Goal: Task Accomplishment & Management: Manage account settings

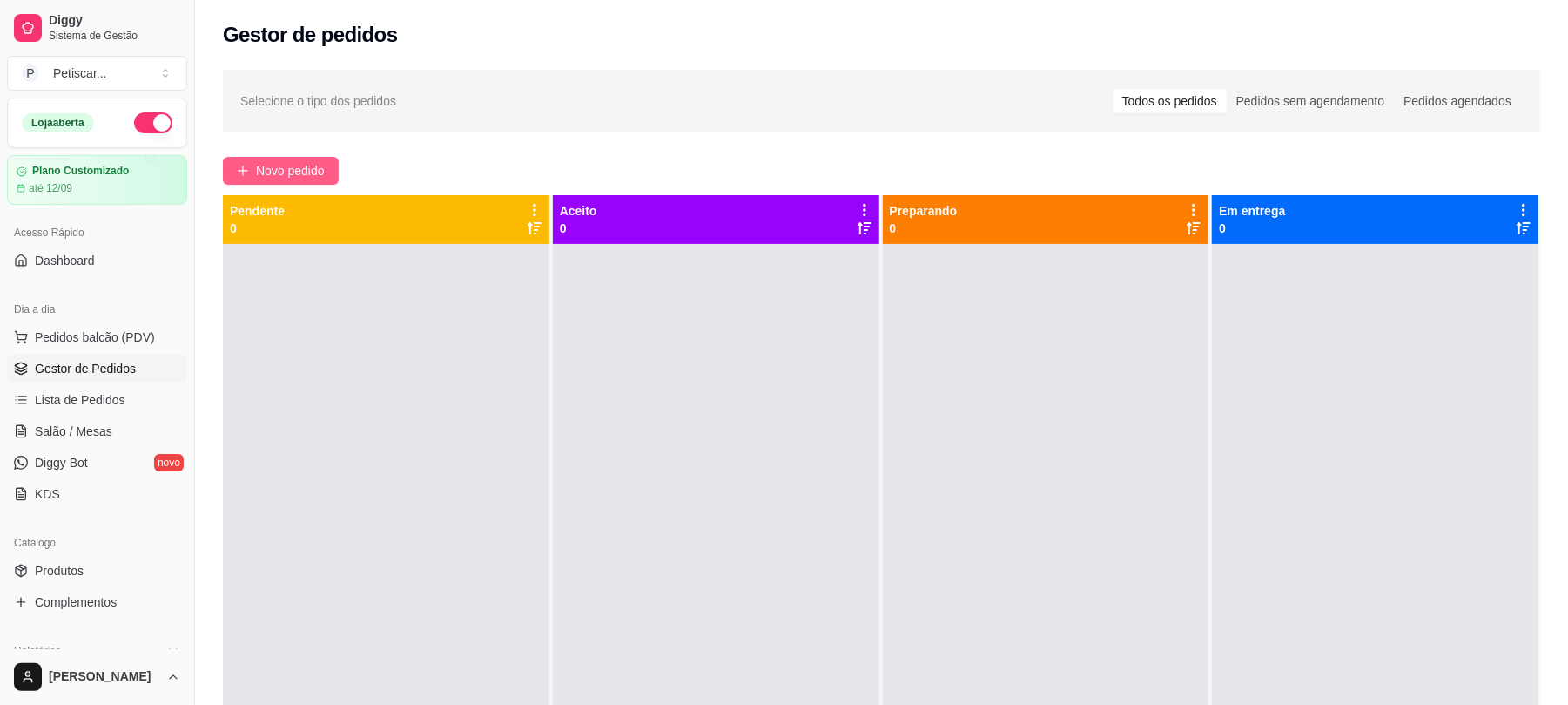
click at [281, 176] on span "Novo pedido" at bounding box center [290, 170] width 69 height 19
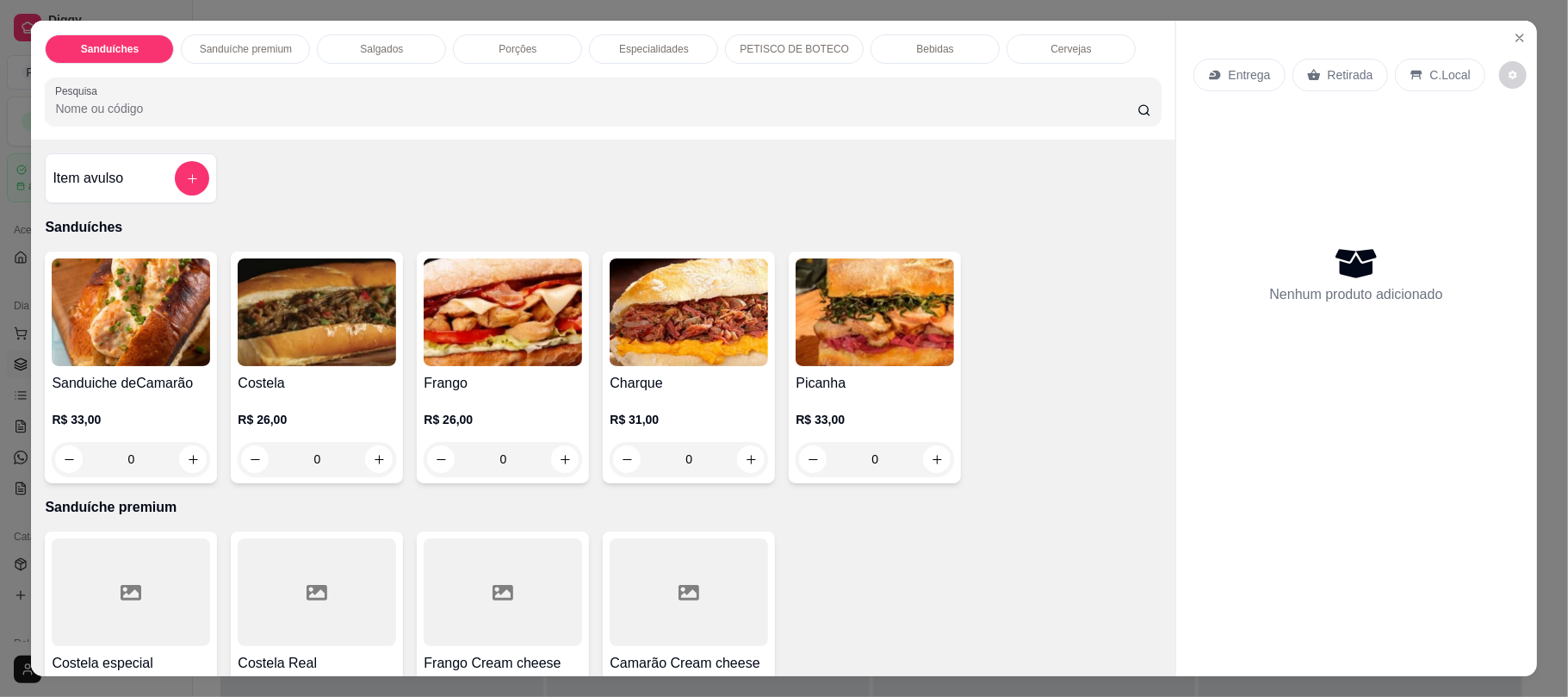
click at [937, 462] on div "0" at bounding box center [874, 459] width 158 height 34
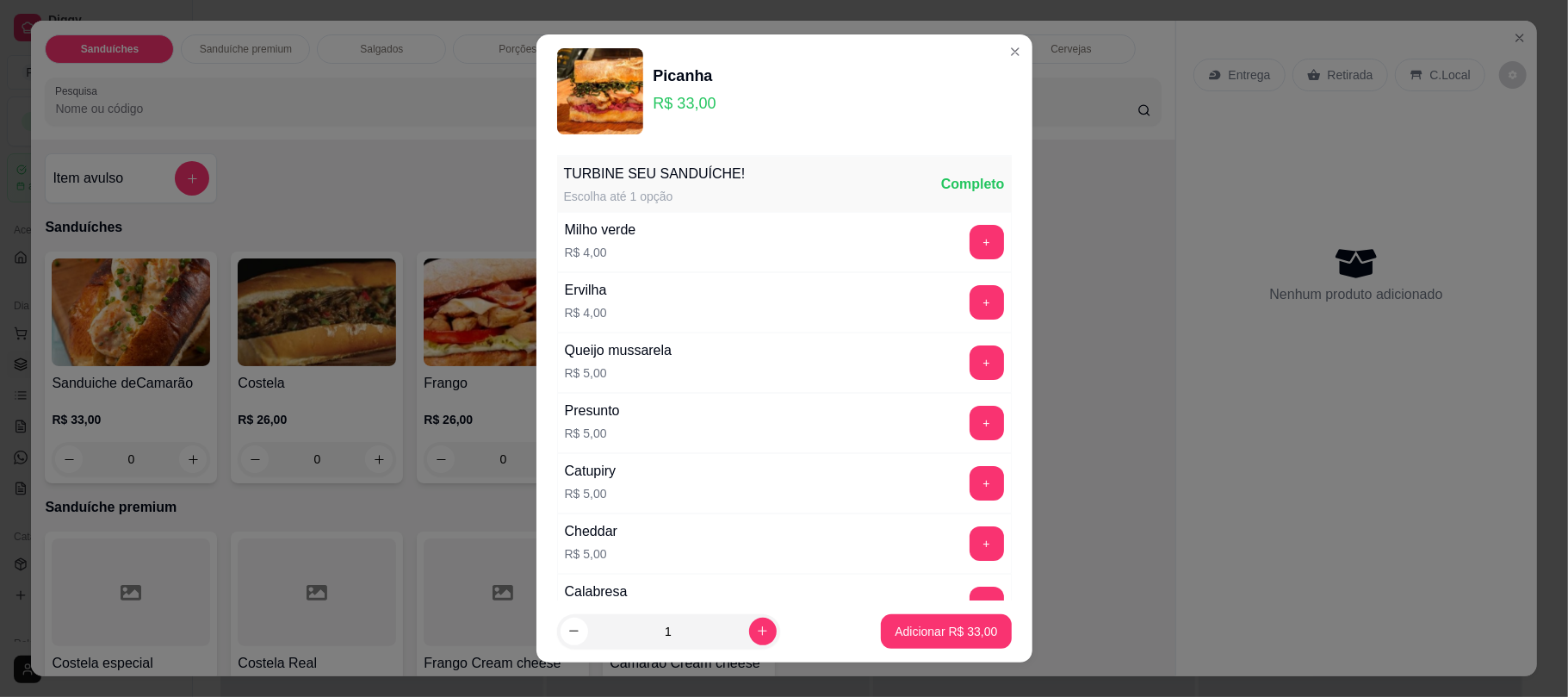
click at [890, 649] on footer "1 Adicionar R$ 33,00" at bounding box center [784, 631] width 496 height 62
click at [894, 642] on button "Adicionar R$ 33,00" at bounding box center [947, 630] width 127 height 33
type input "1"
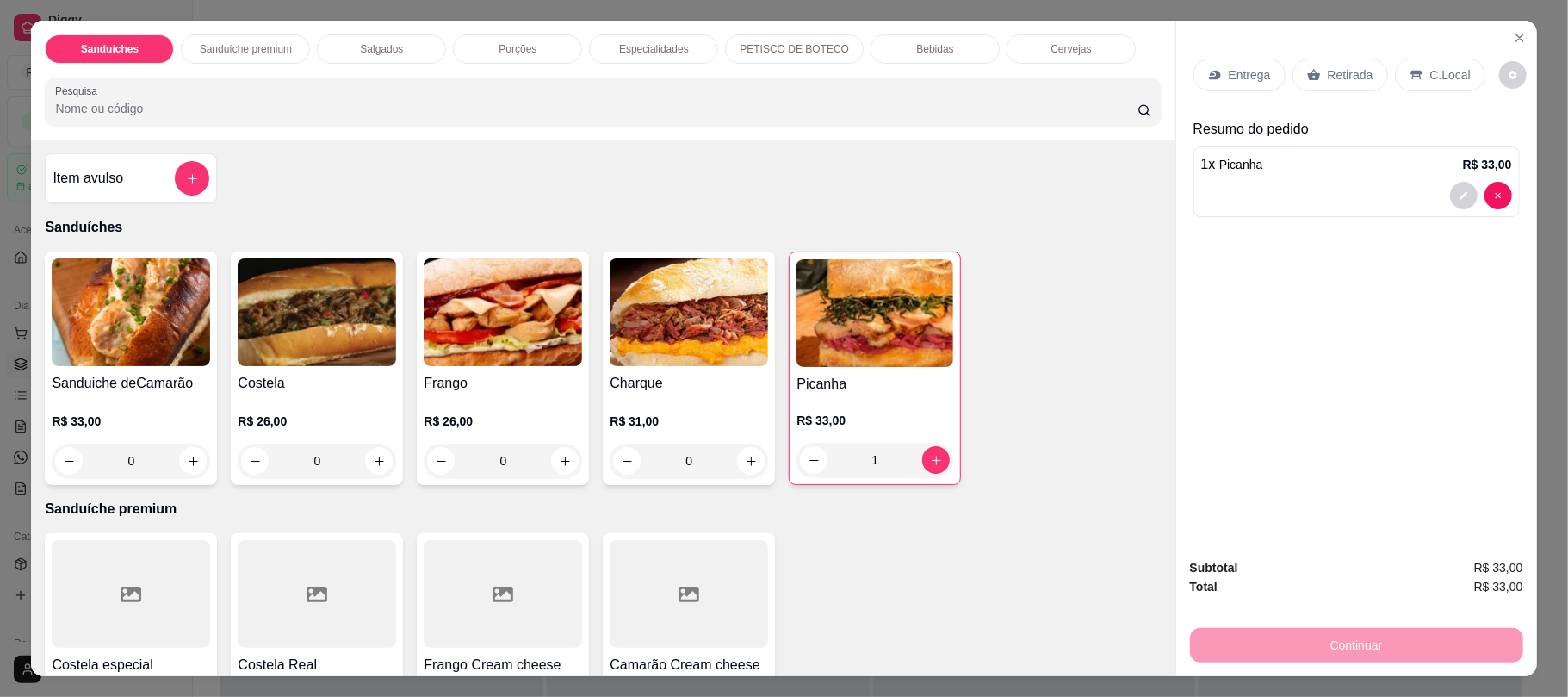
click at [1333, 66] on p "Retirada" at bounding box center [1350, 74] width 45 height 17
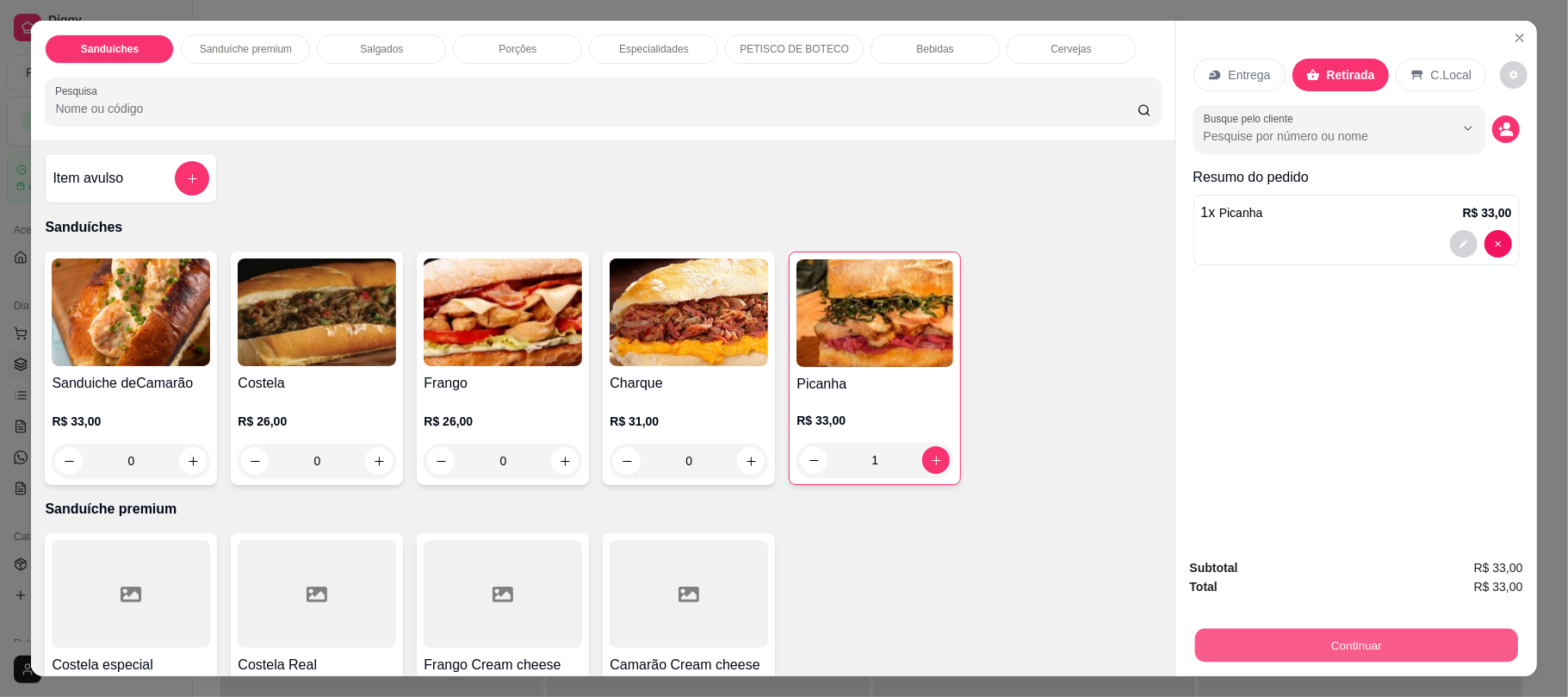
click at [1285, 645] on button "Continuar" at bounding box center [1355, 645] width 323 height 33
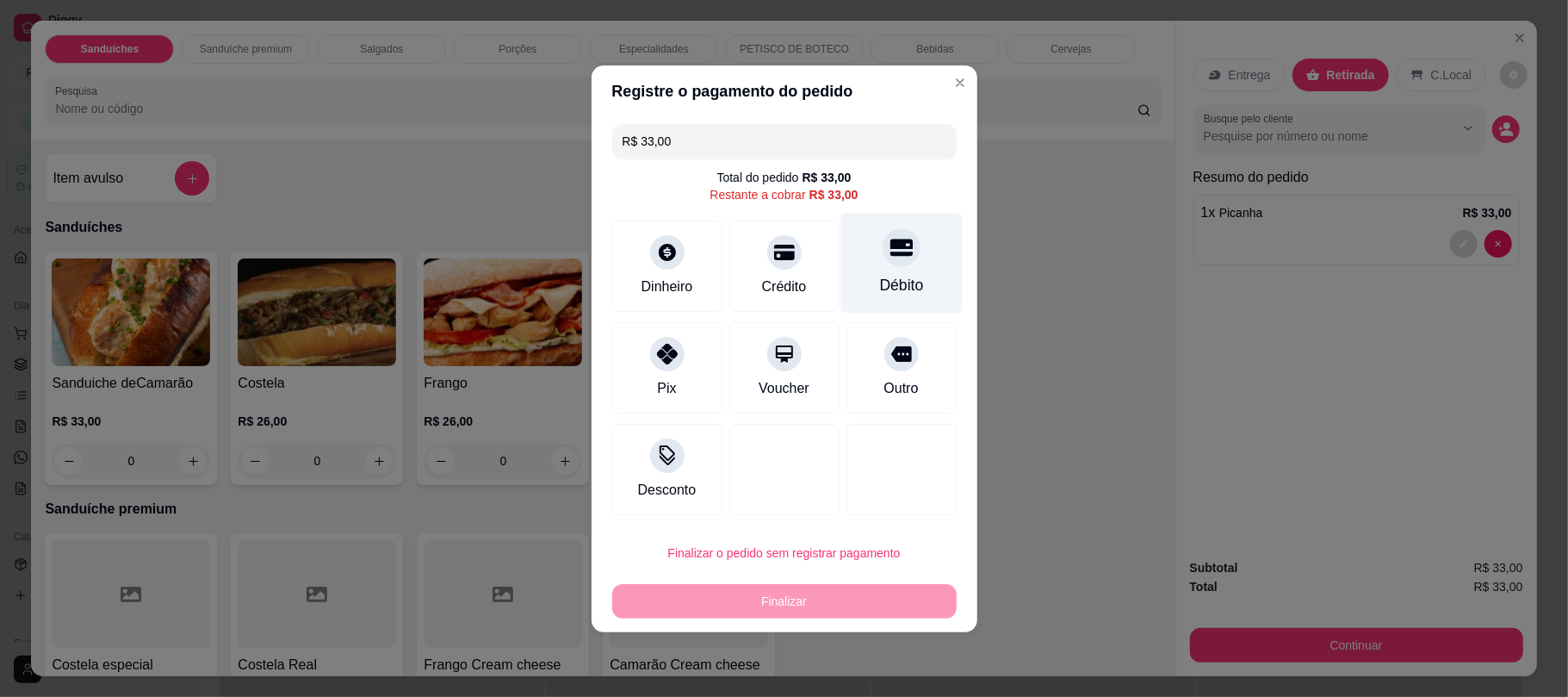
click at [906, 283] on div "Débito" at bounding box center [901, 285] width 44 height 23
type input "R$ 0,00"
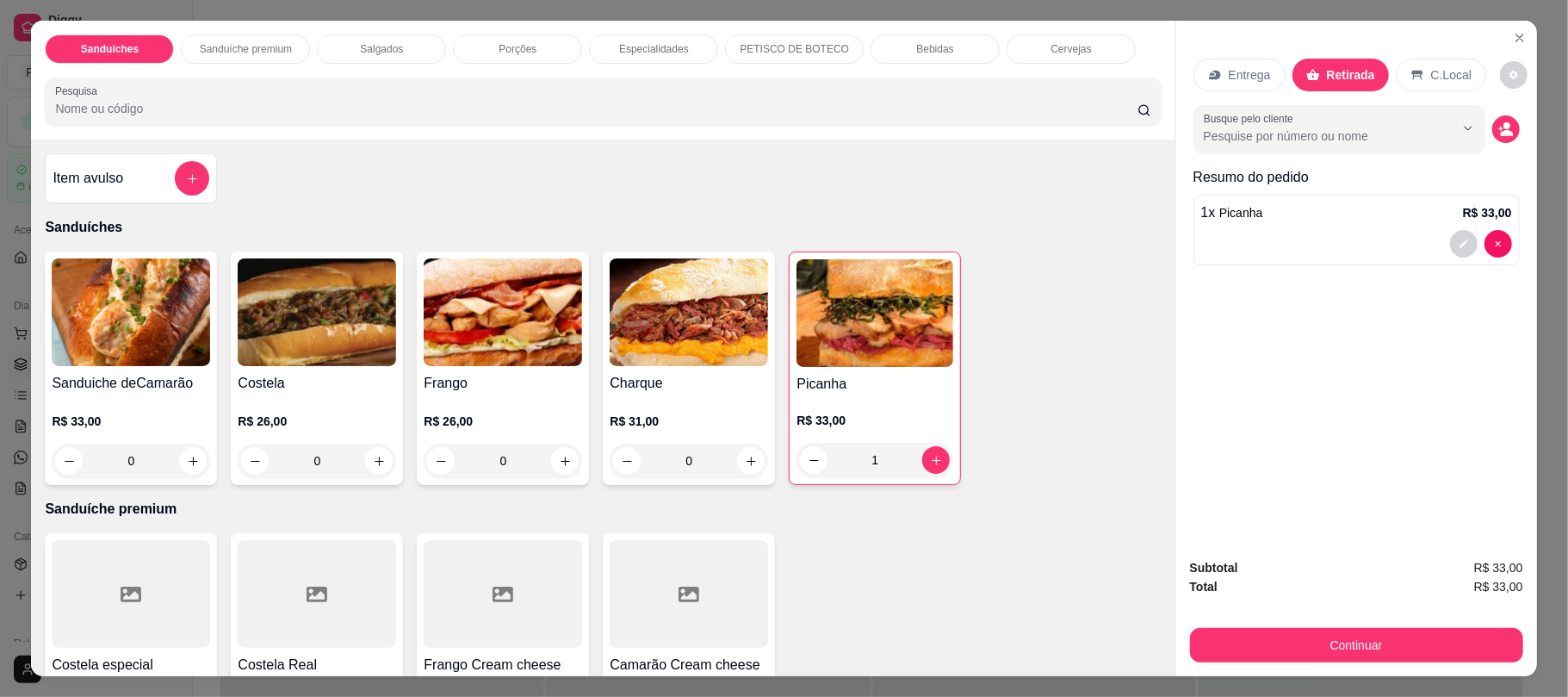
click at [924, 46] on p "Bebidas" at bounding box center [934, 49] width 37 height 14
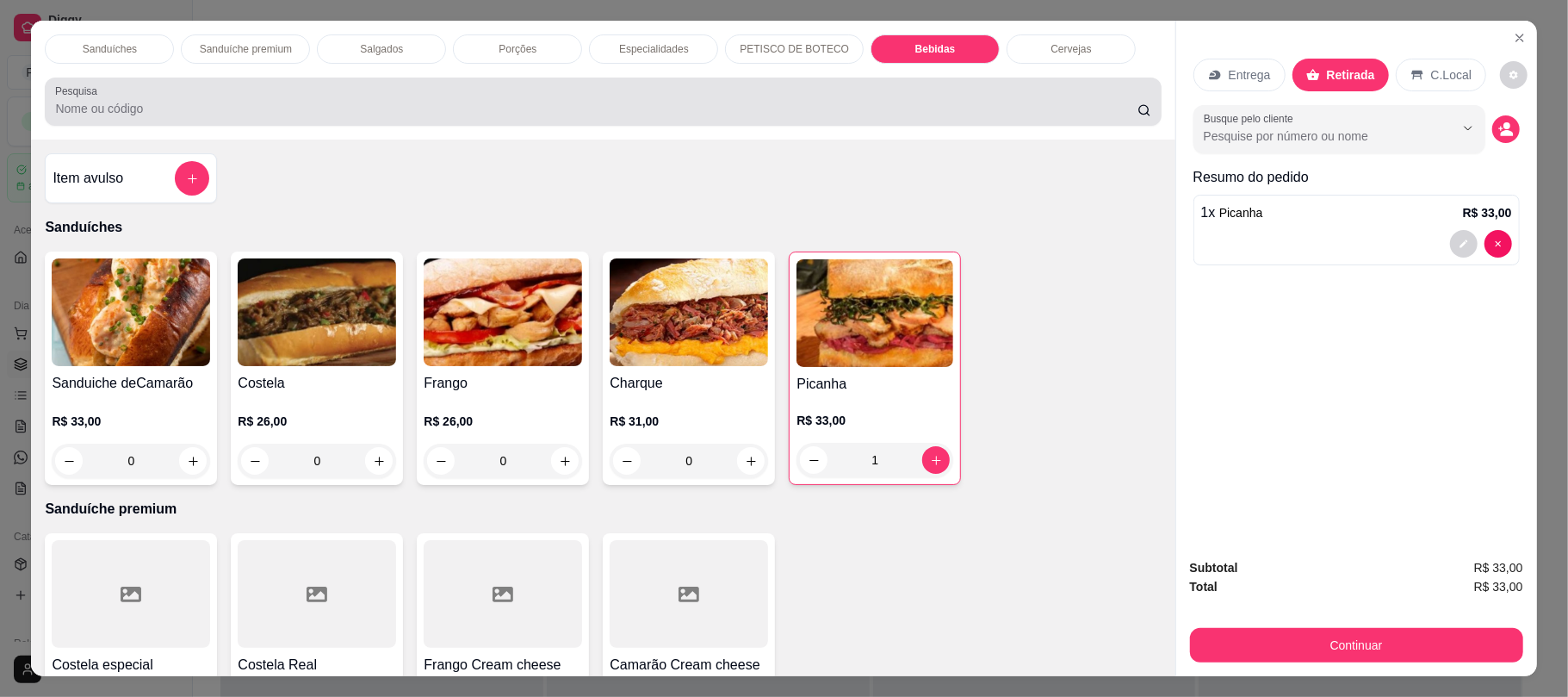
scroll to position [34, 0]
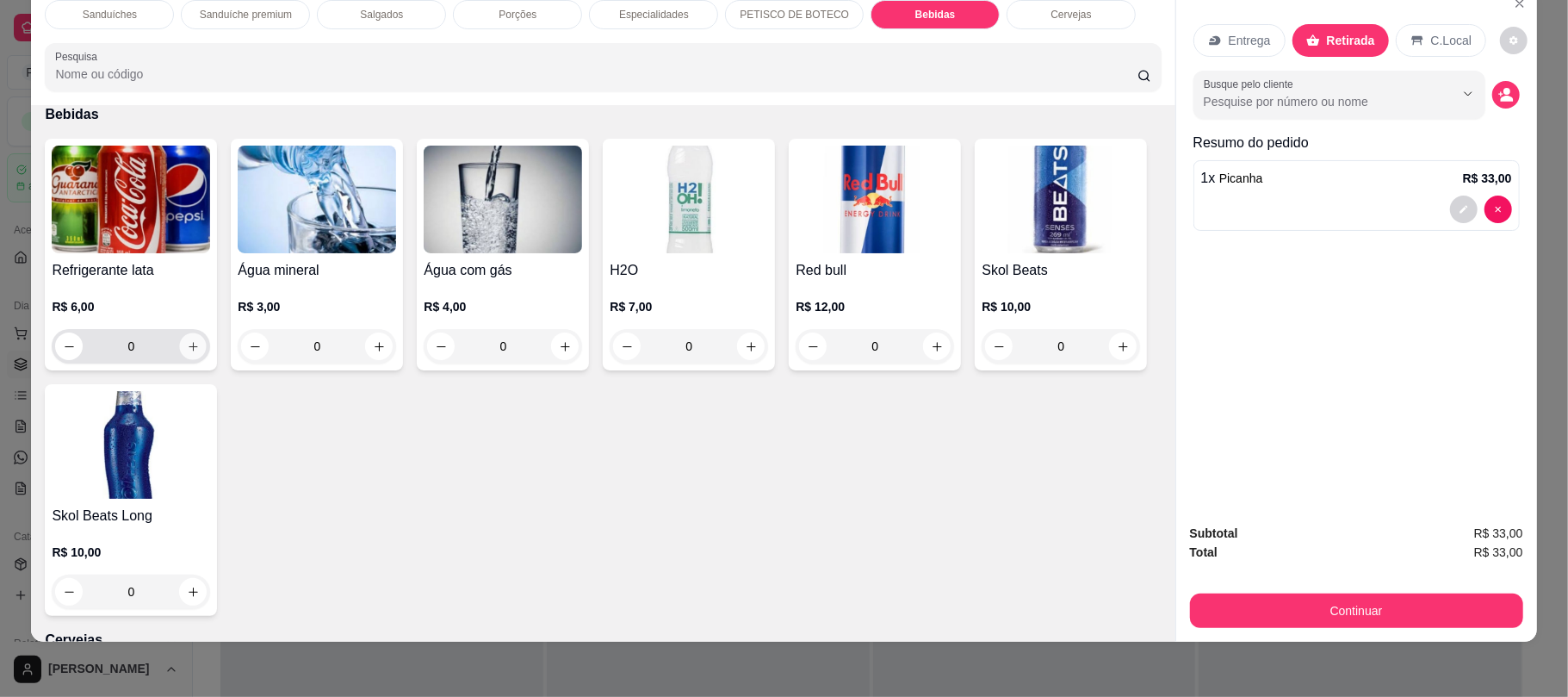
click at [191, 346] on icon "increase-product-quantity" at bounding box center [193, 346] width 13 height 13
type input "1"
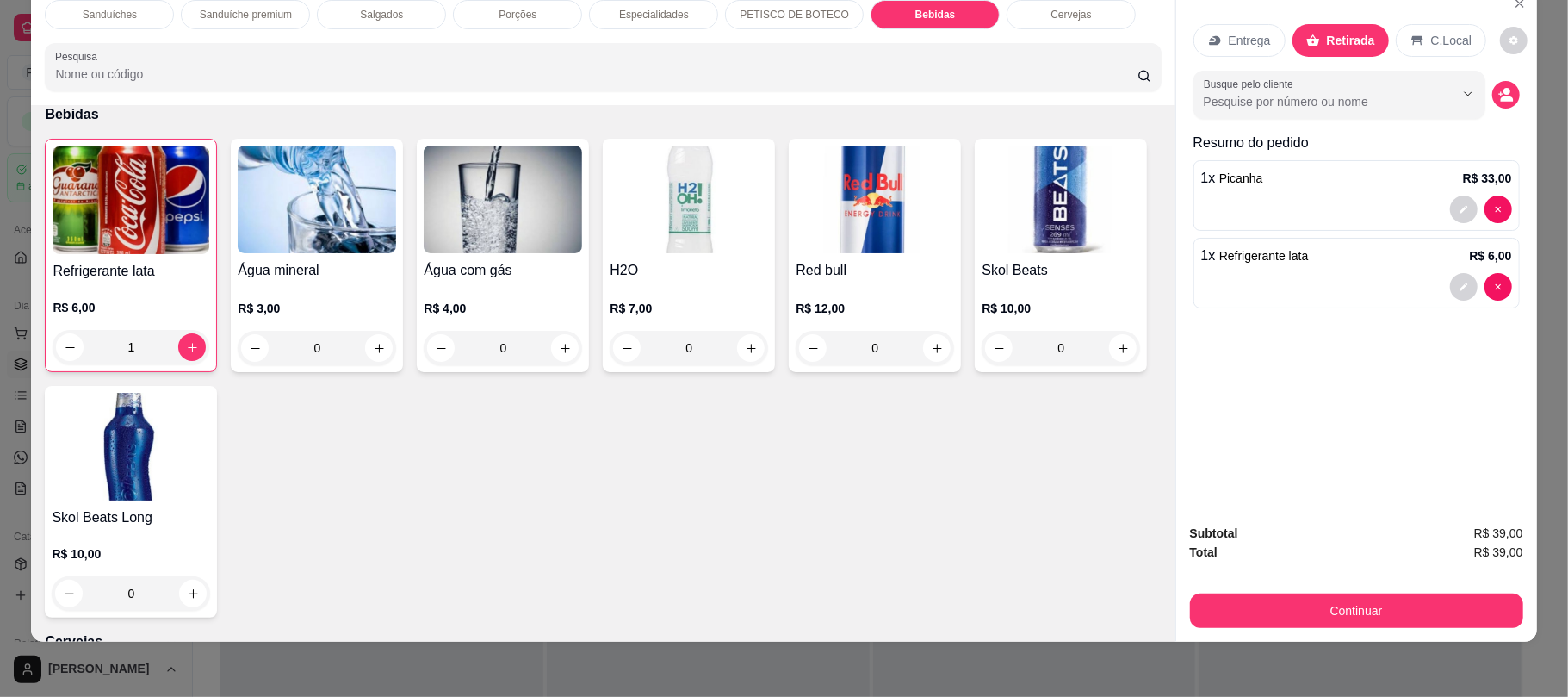
click at [517, 10] on p "Porções" at bounding box center [518, 14] width 38 height 14
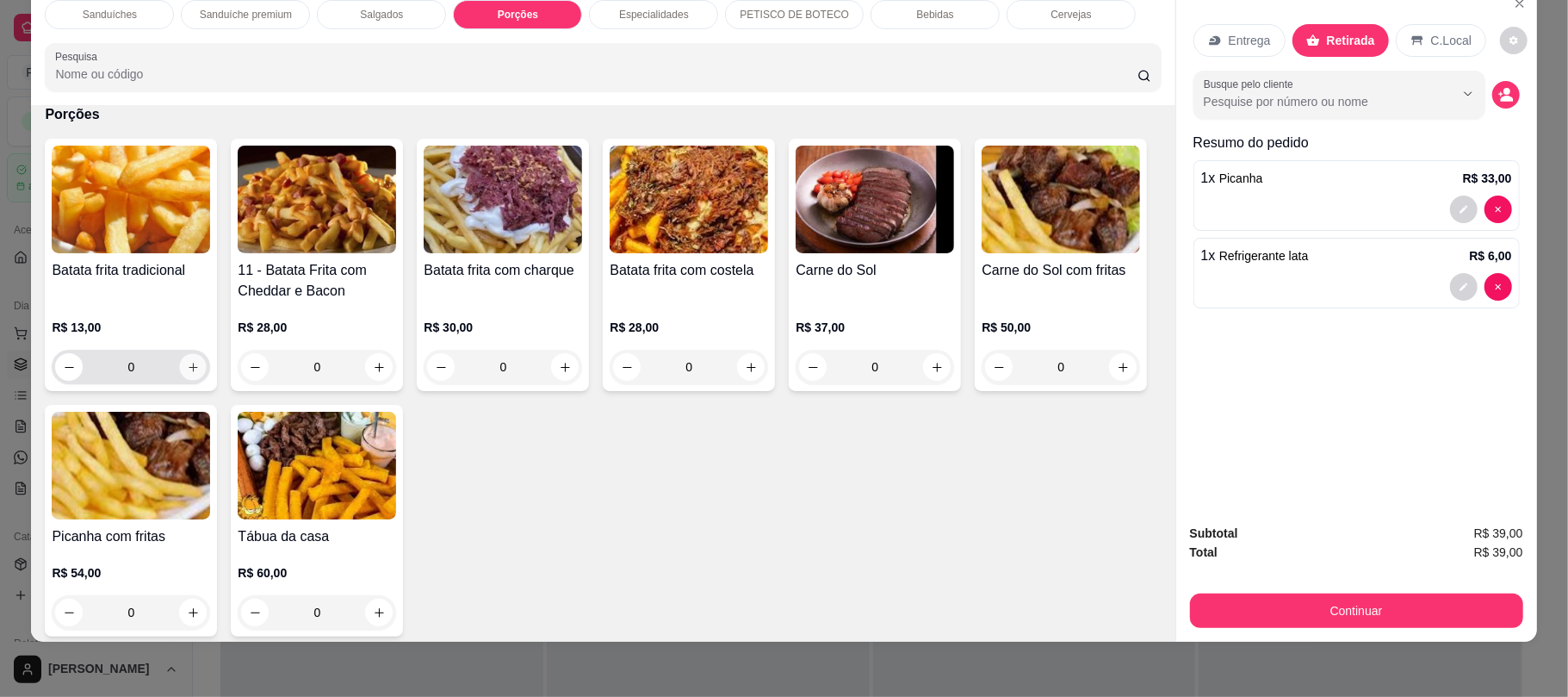
click at [187, 370] on icon "increase-product-quantity" at bounding box center [193, 367] width 13 height 13
type input "1"
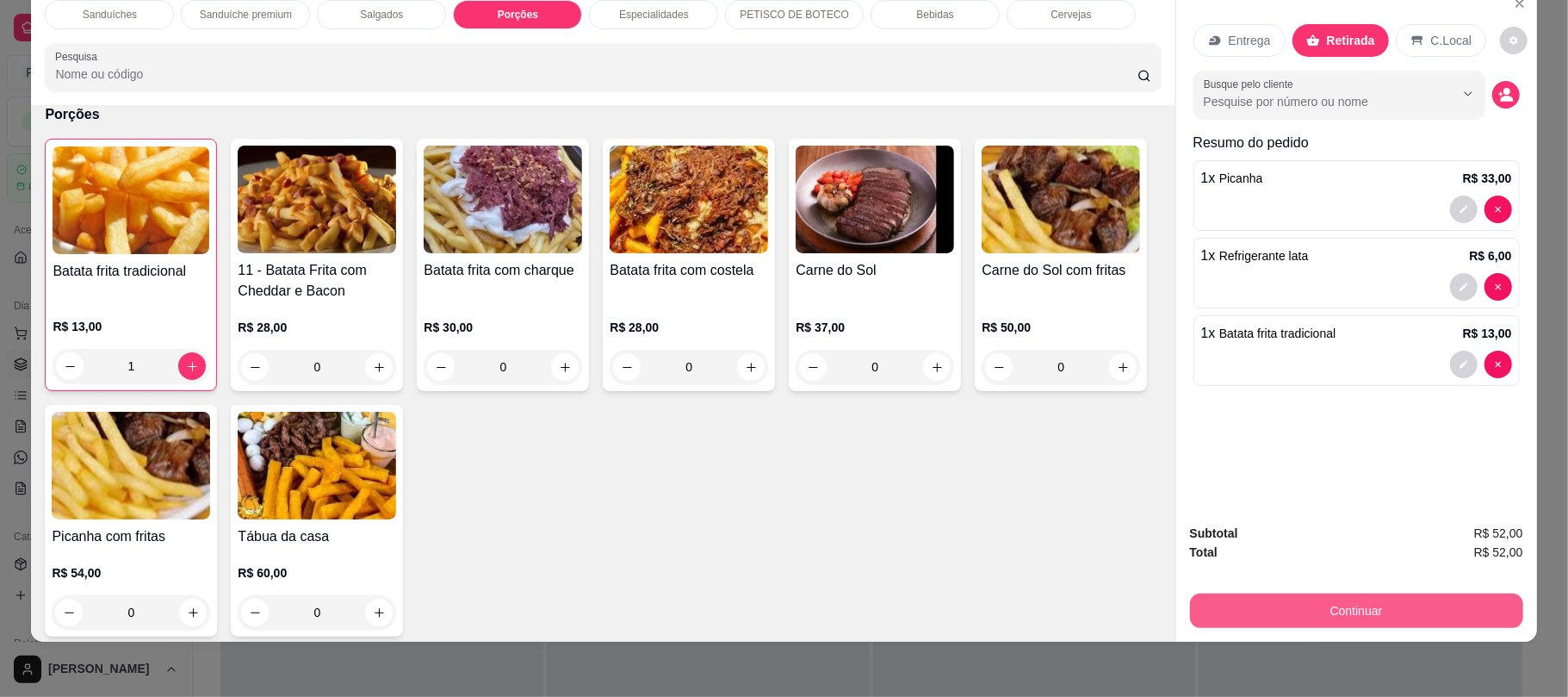
click at [1338, 610] on button "Continuar" at bounding box center [1357, 610] width 333 height 34
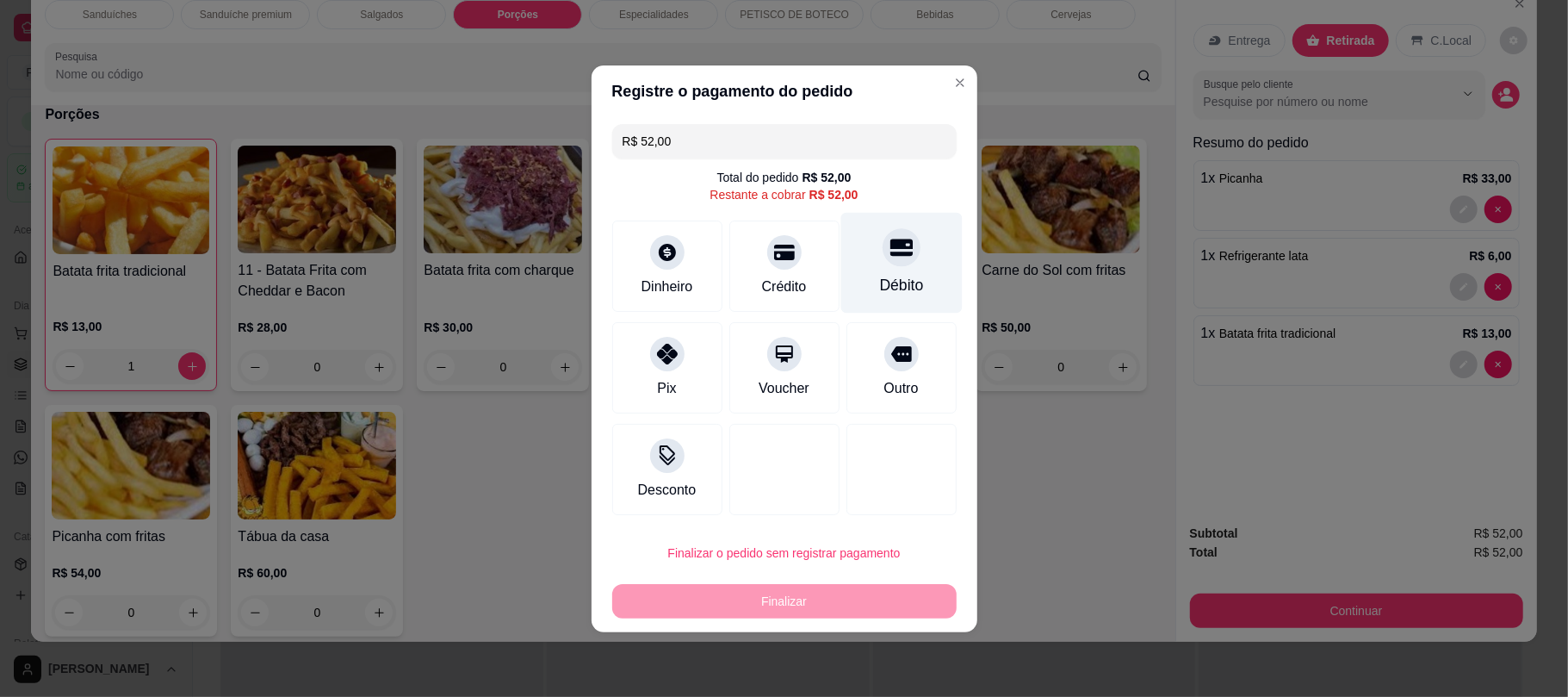
click at [924, 246] on div "Débito" at bounding box center [901, 261] width 121 height 100
type input "R$ 0,00"
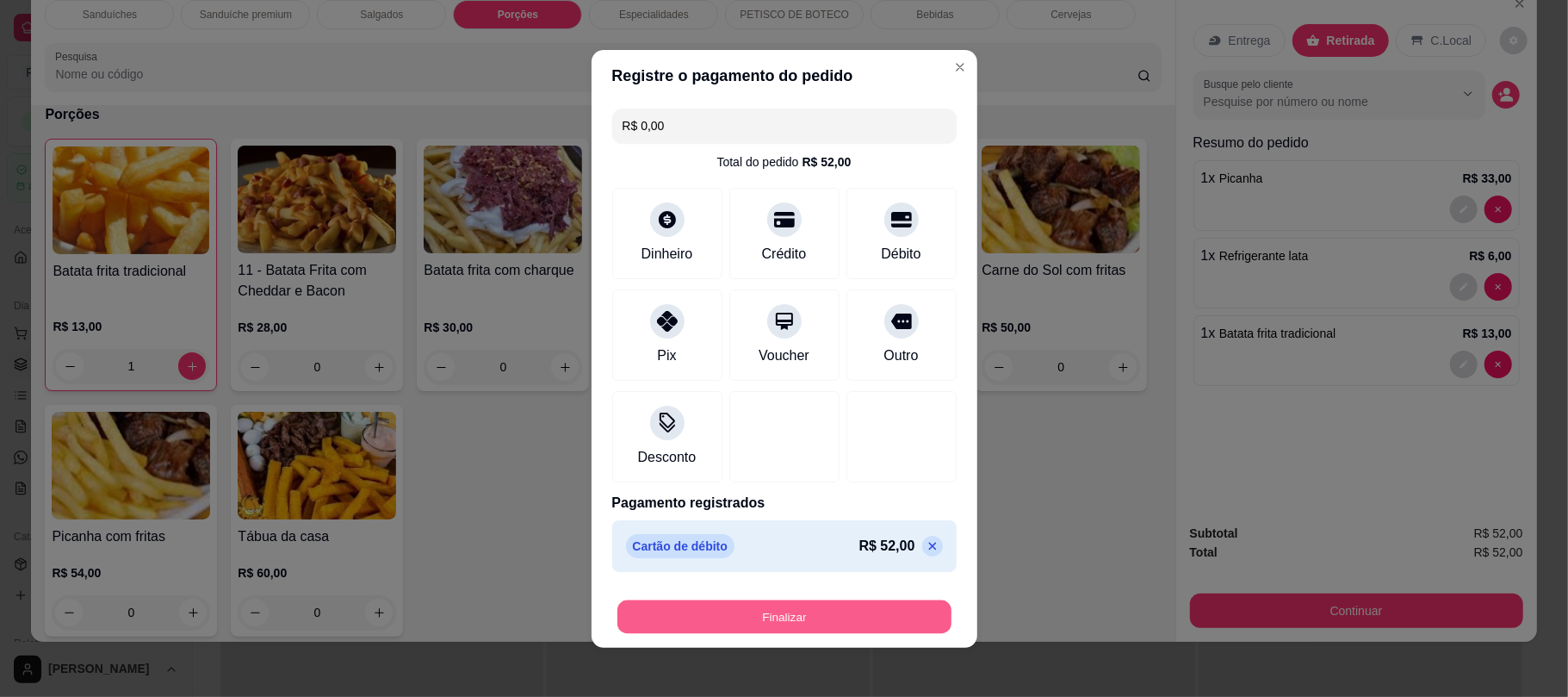
click at [793, 625] on button "Finalizar" at bounding box center [784, 616] width 334 height 33
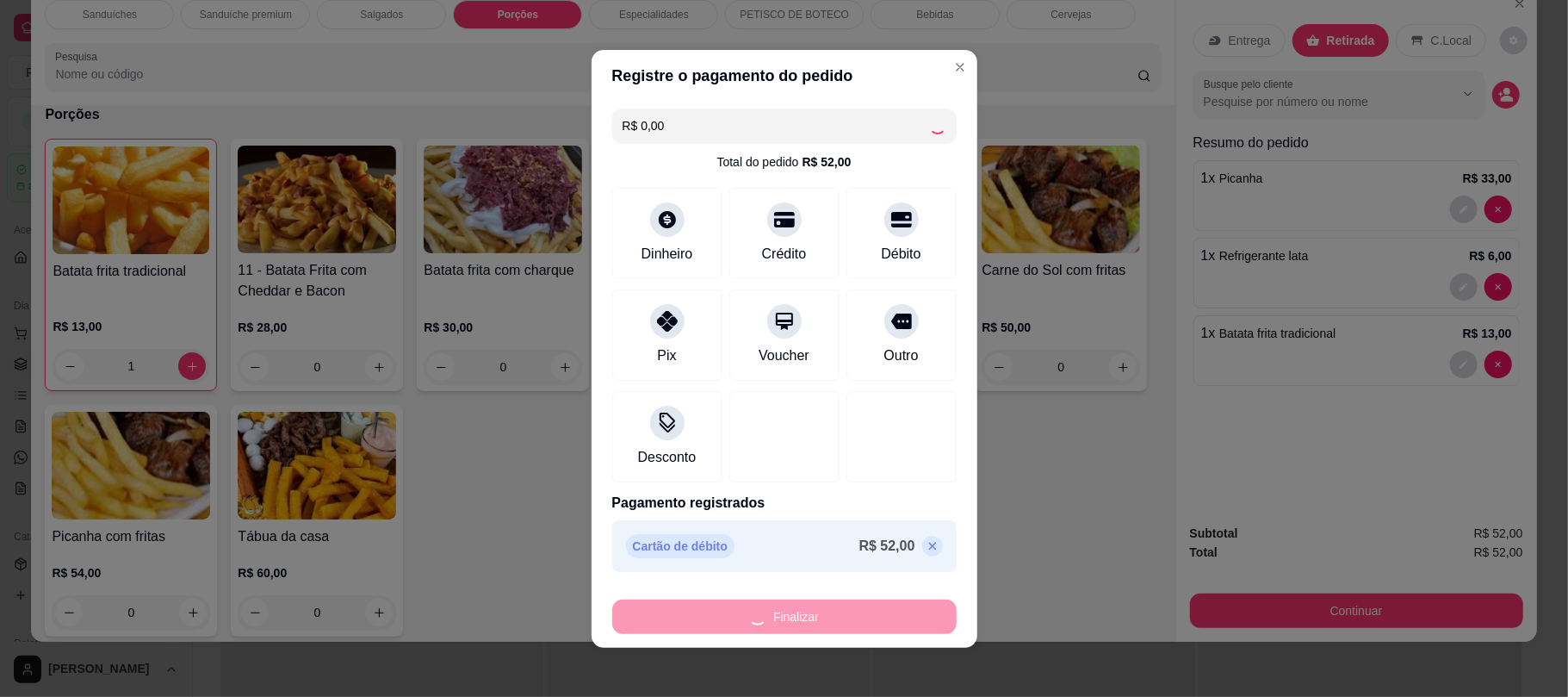
type input "0"
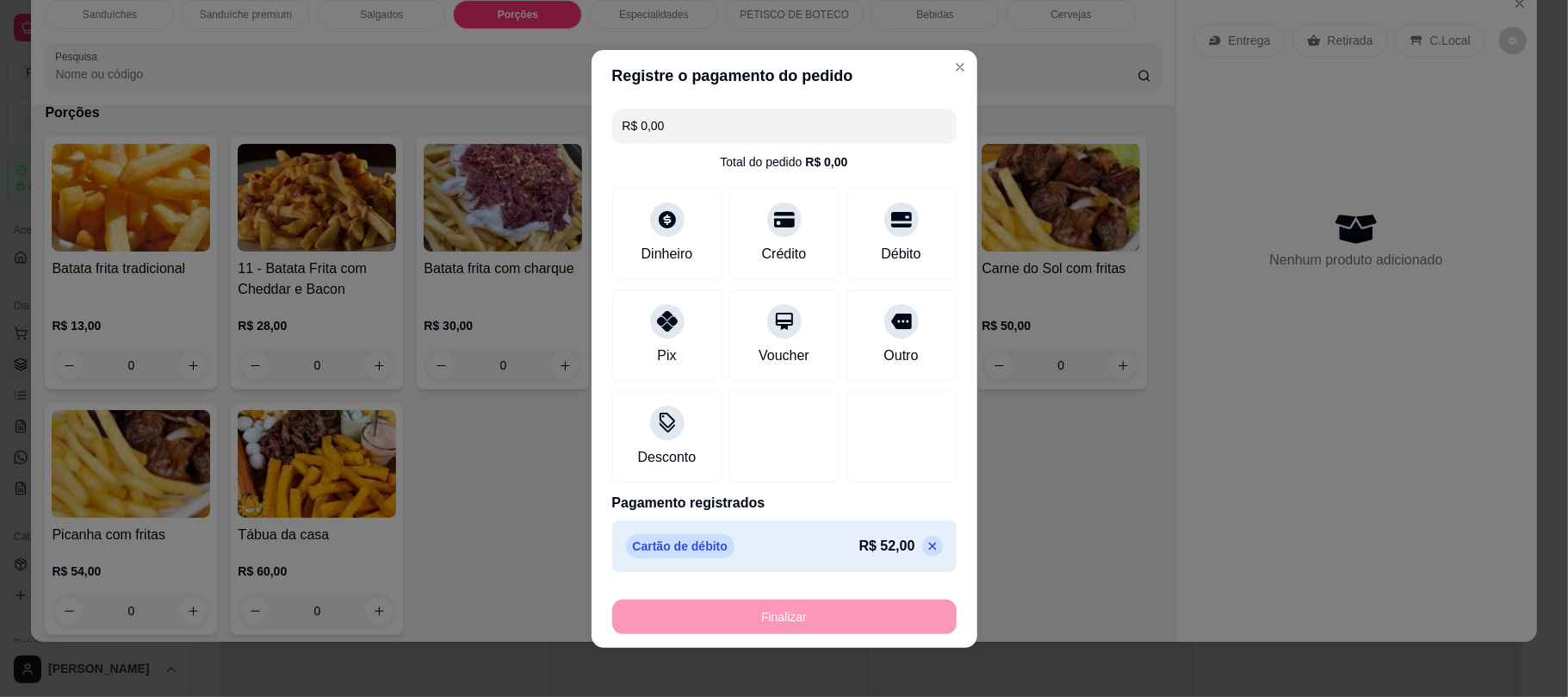
type input "-R$ 52,00"
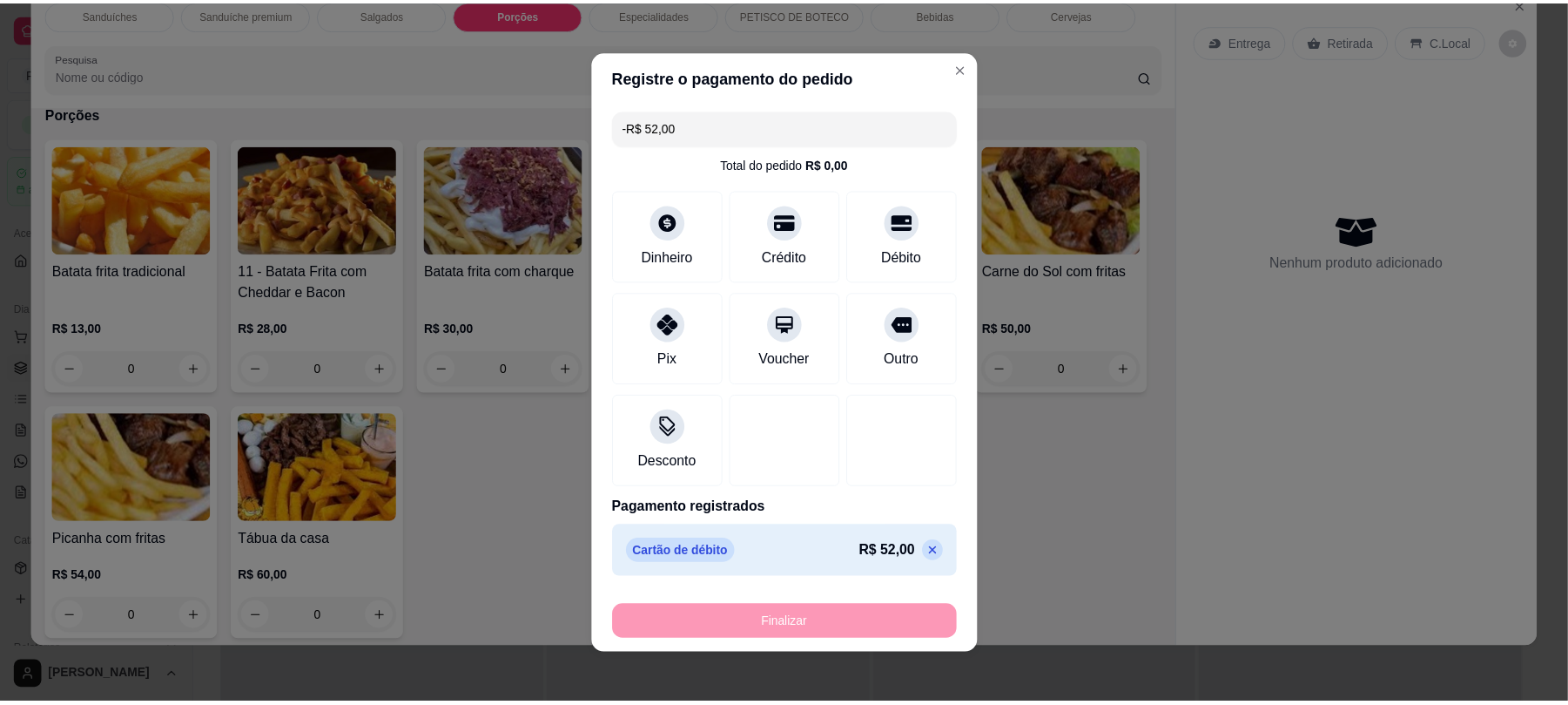
scroll to position [928, 0]
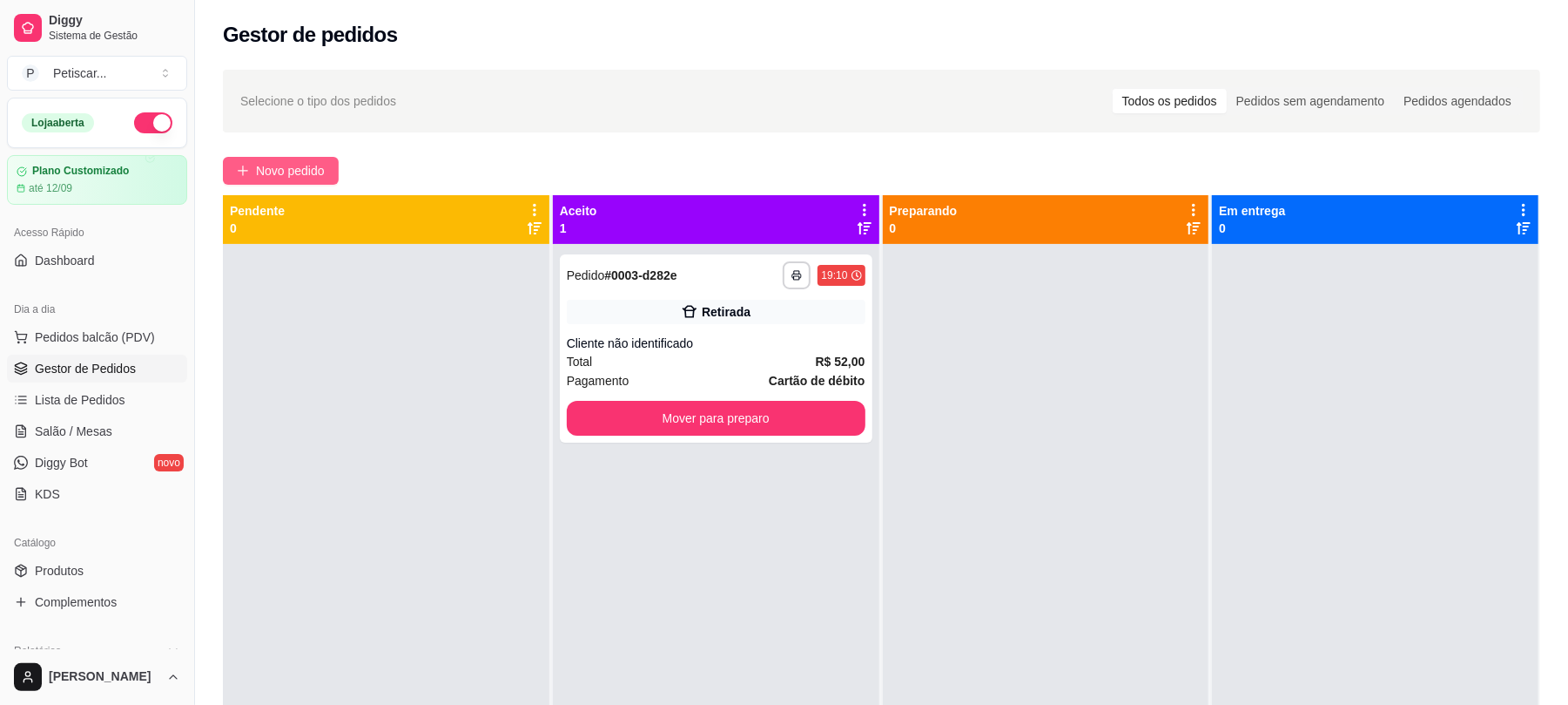
click at [306, 167] on span "Novo pedido" at bounding box center [290, 170] width 69 height 19
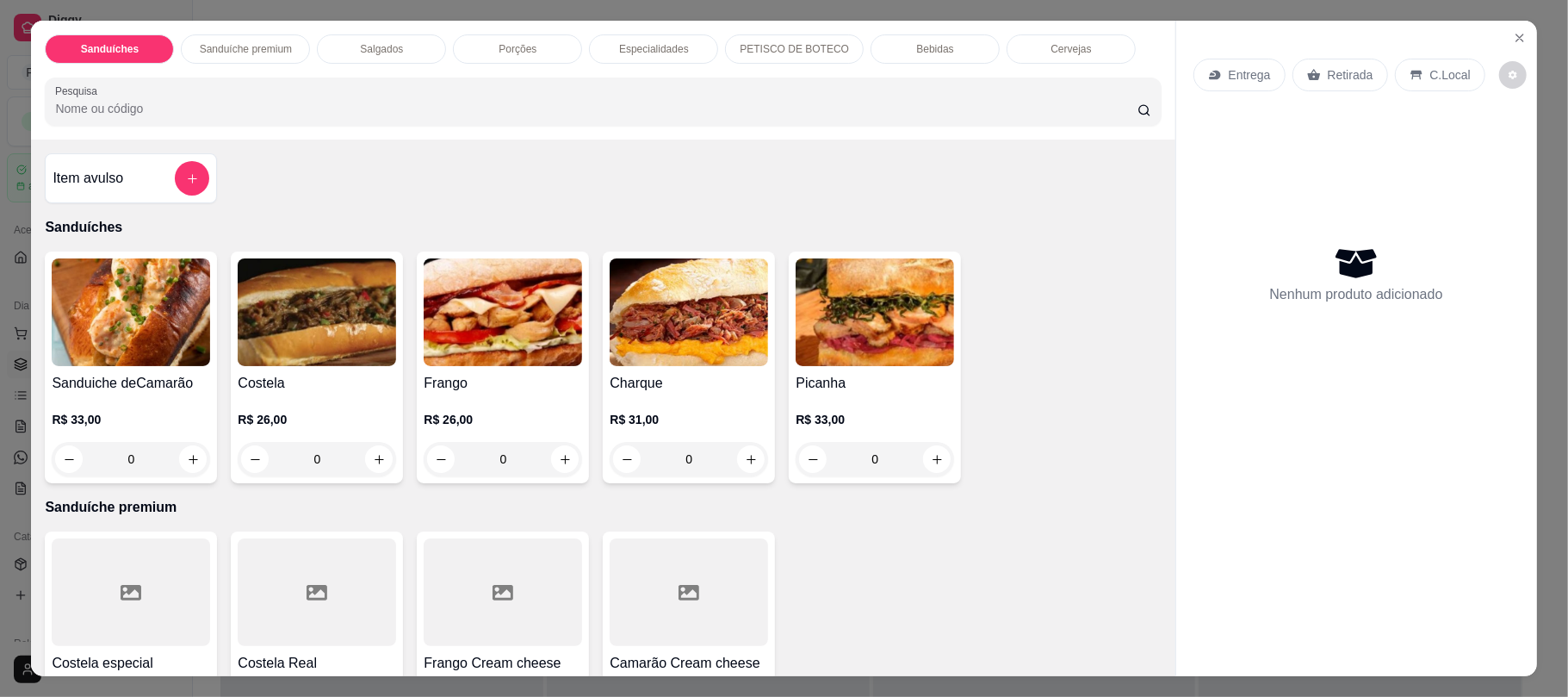
click at [366, 455] on div "0" at bounding box center [316, 459] width 158 height 34
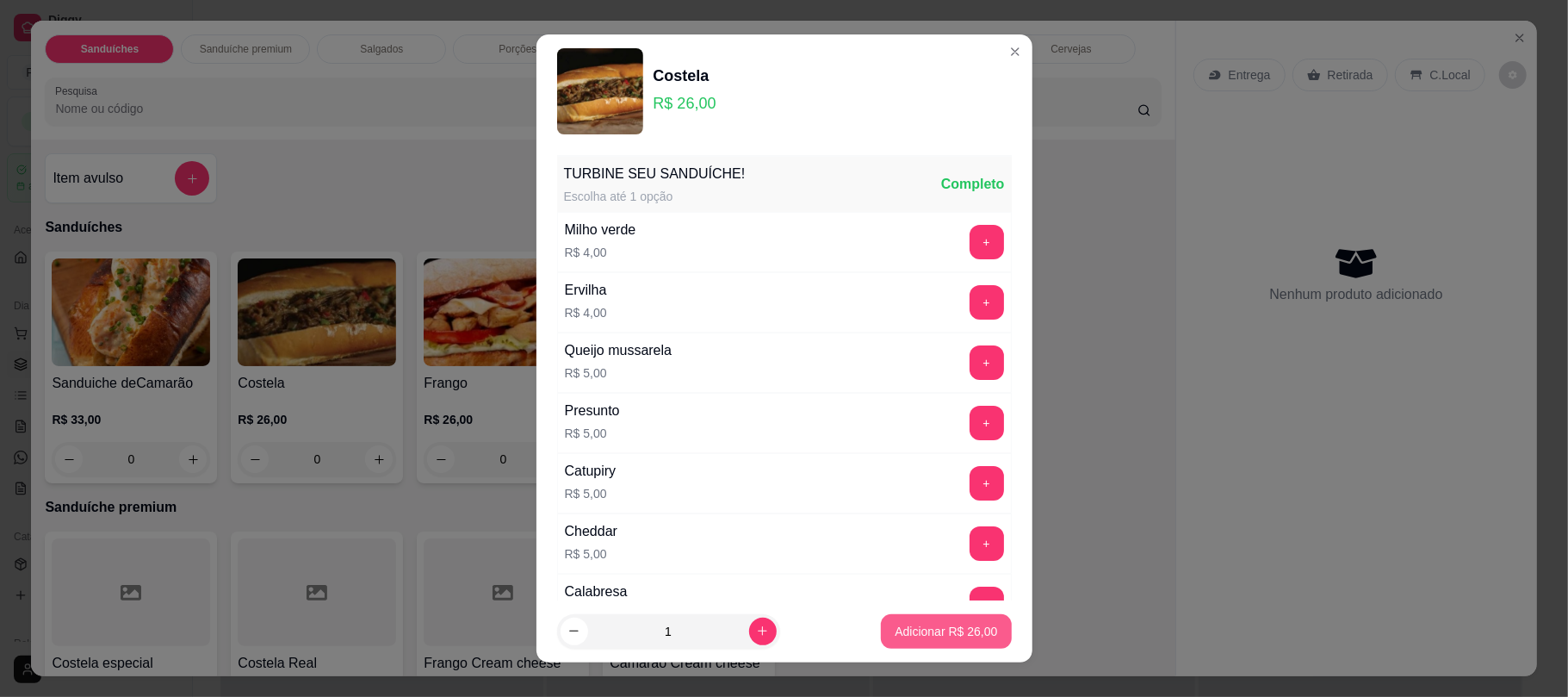
drag, startPoint x: 894, startPoint y: 649, endPoint x: 894, endPoint y: 632, distance: 17.0
click at [894, 632] on footer "1 Adicionar R$ 26,00" at bounding box center [784, 631] width 496 height 62
click at [897, 632] on p "Adicionar R$ 26,00" at bounding box center [946, 631] width 100 height 16
type input "1"
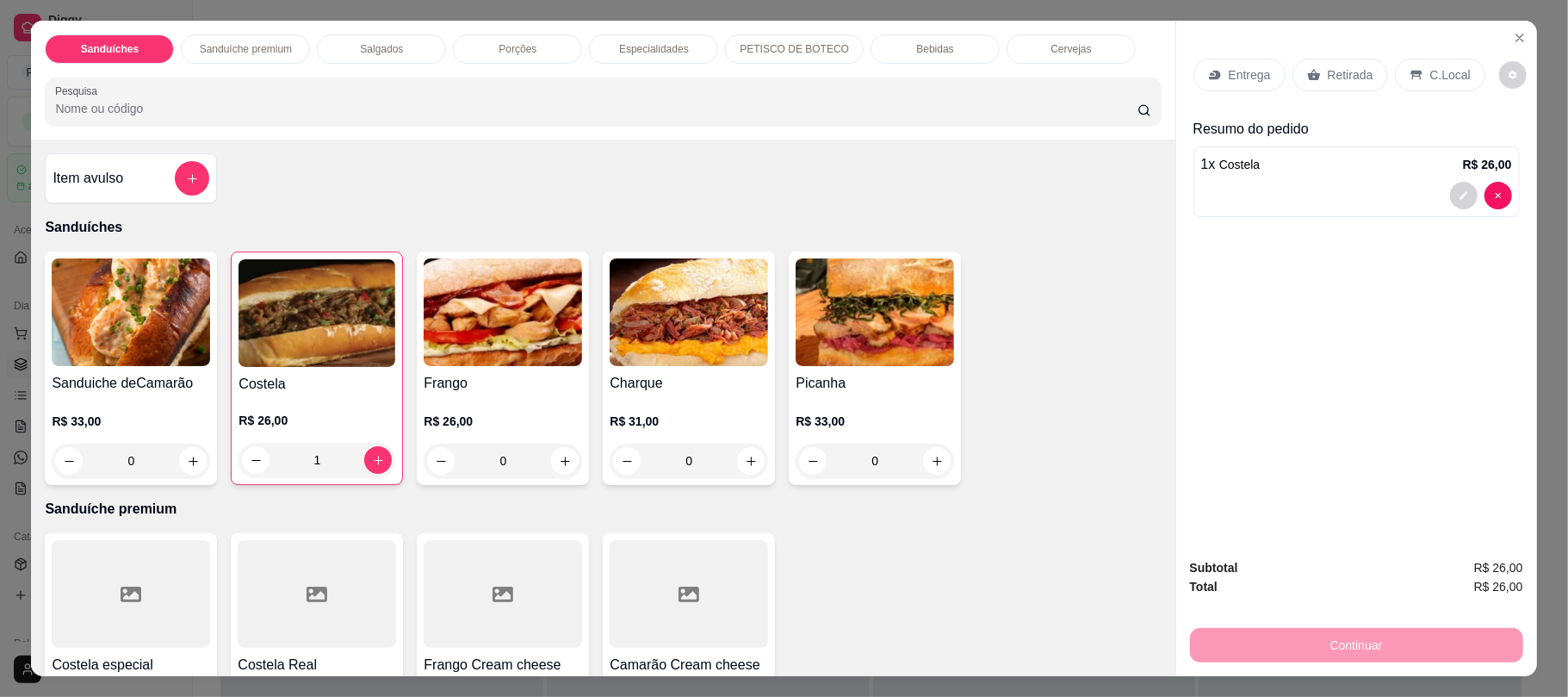
click at [1328, 74] on p "Retirada" at bounding box center [1350, 74] width 45 height 17
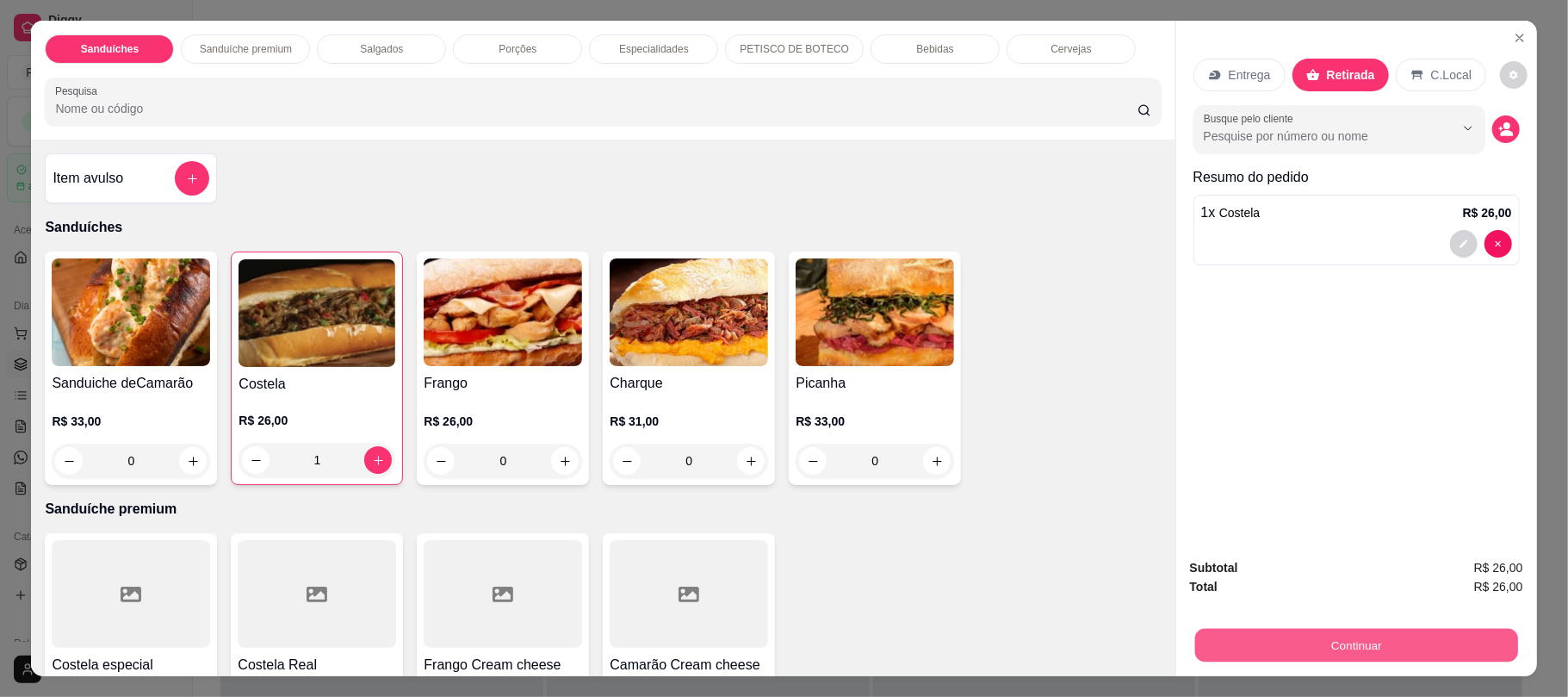
click at [1228, 641] on button "Continuar" at bounding box center [1355, 645] width 323 height 33
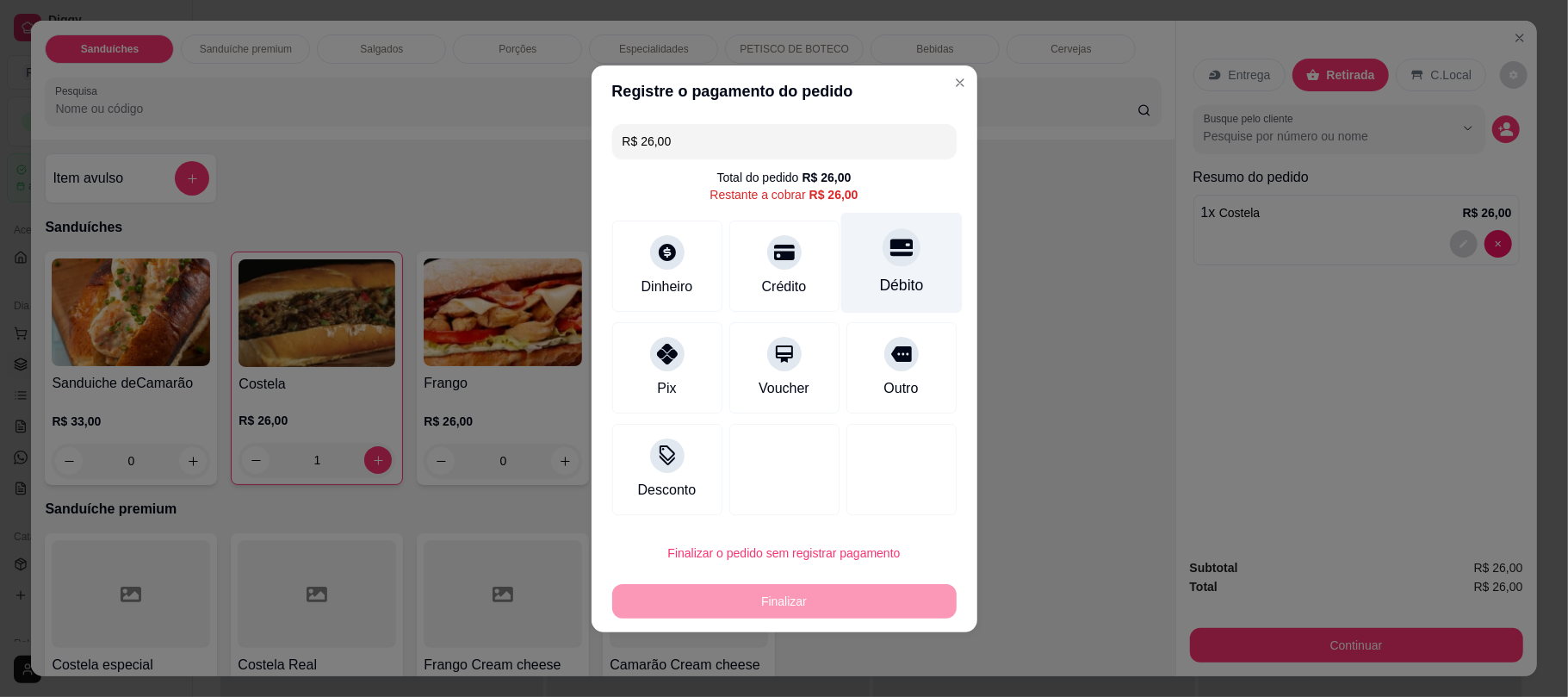
click at [858, 270] on div "Débito" at bounding box center [901, 261] width 121 height 100
type input "R$ 0,00"
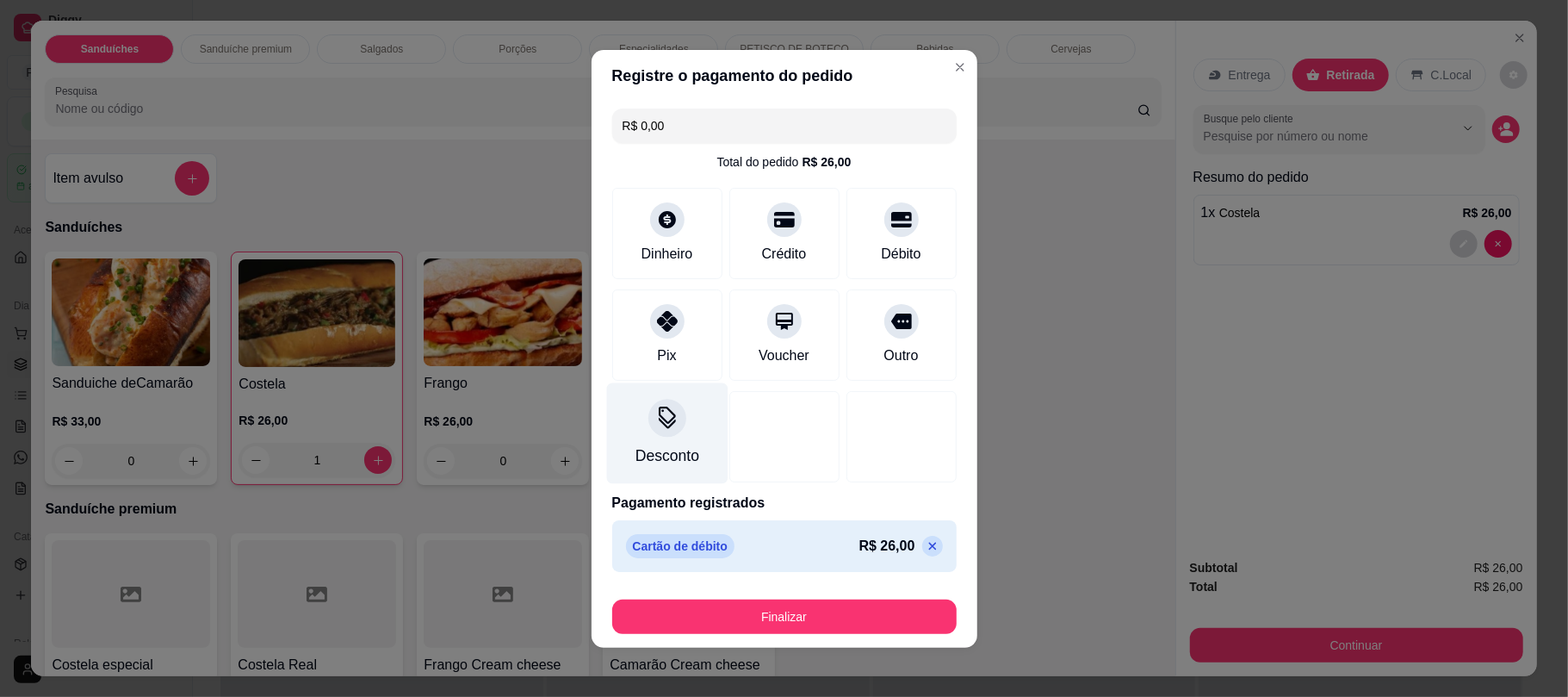
click at [692, 451] on div "Desconto" at bounding box center [667, 432] width 121 height 100
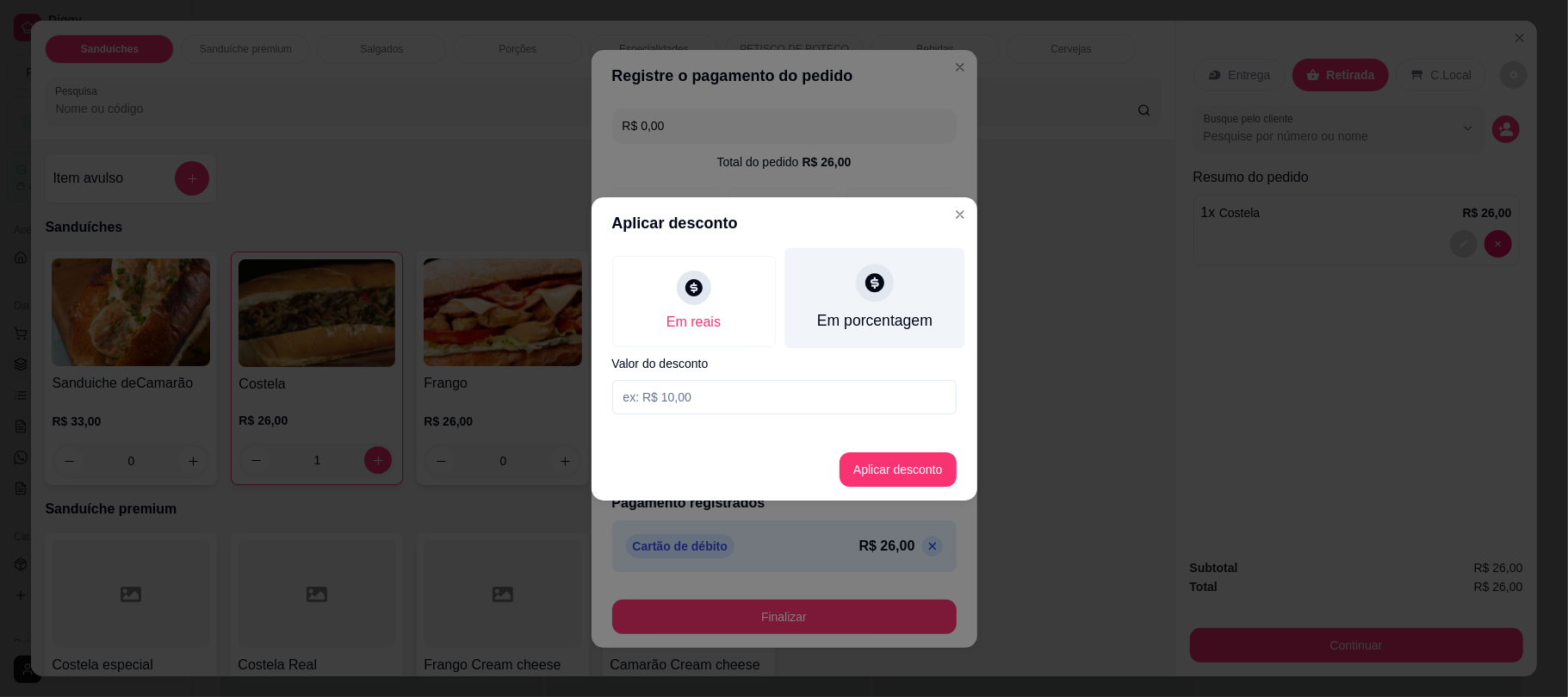
click at [859, 322] on div "Em porcentagem" at bounding box center [874, 320] width 116 height 23
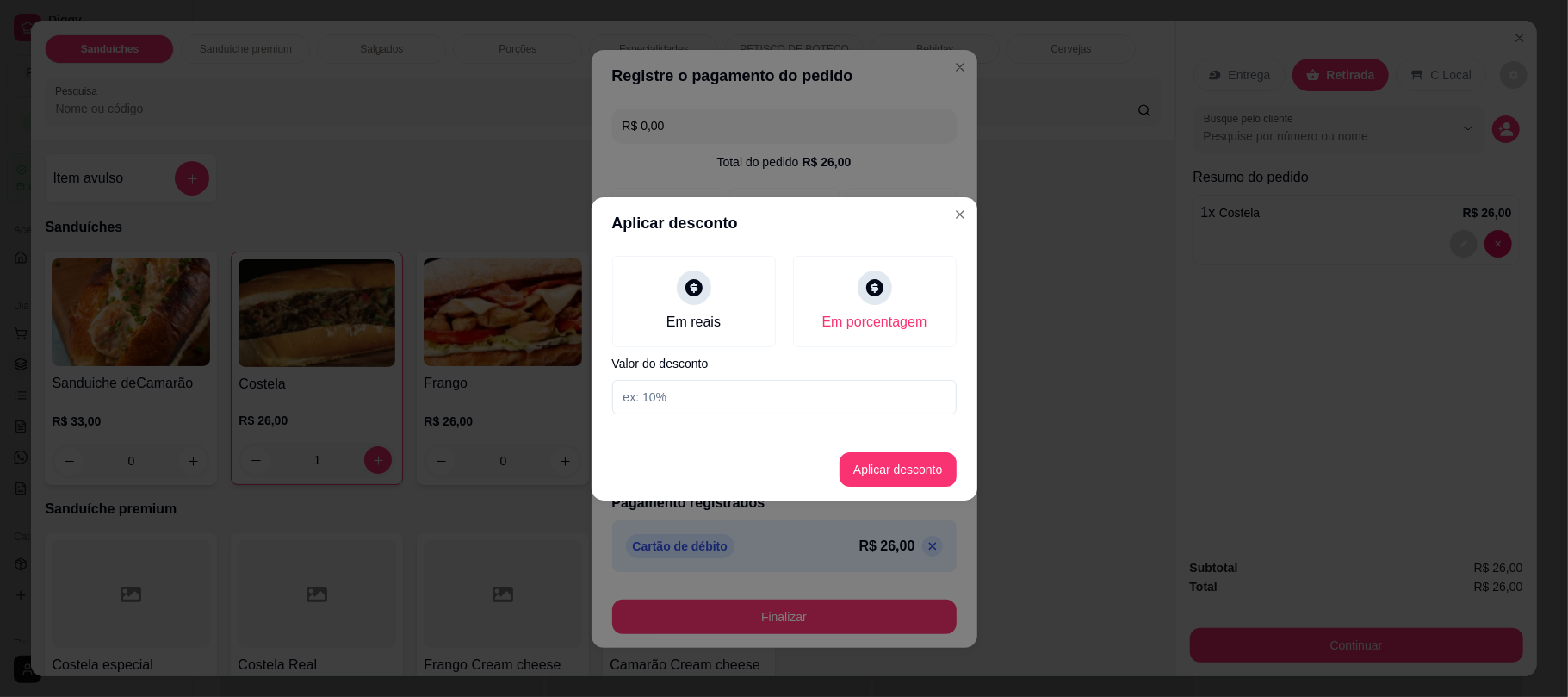
click at [735, 408] on input at bounding box center [784, 397] width 344 height 34
type input "15"
click at [897, 472] on button "Aplicar desconto" at bounding box center [897, 468] width 113 height 33
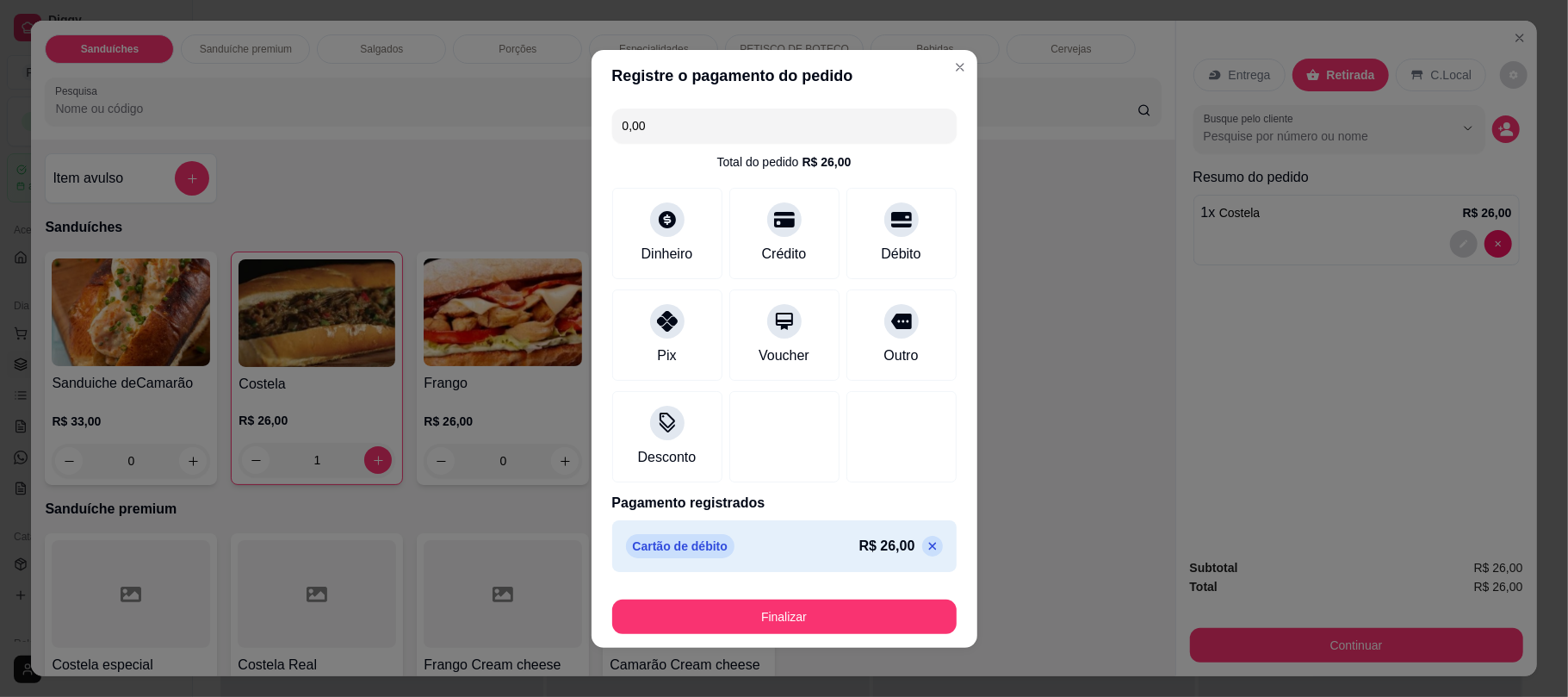
click at [925, 550] on icon at bounding box center [932, 545] width 14 height 14
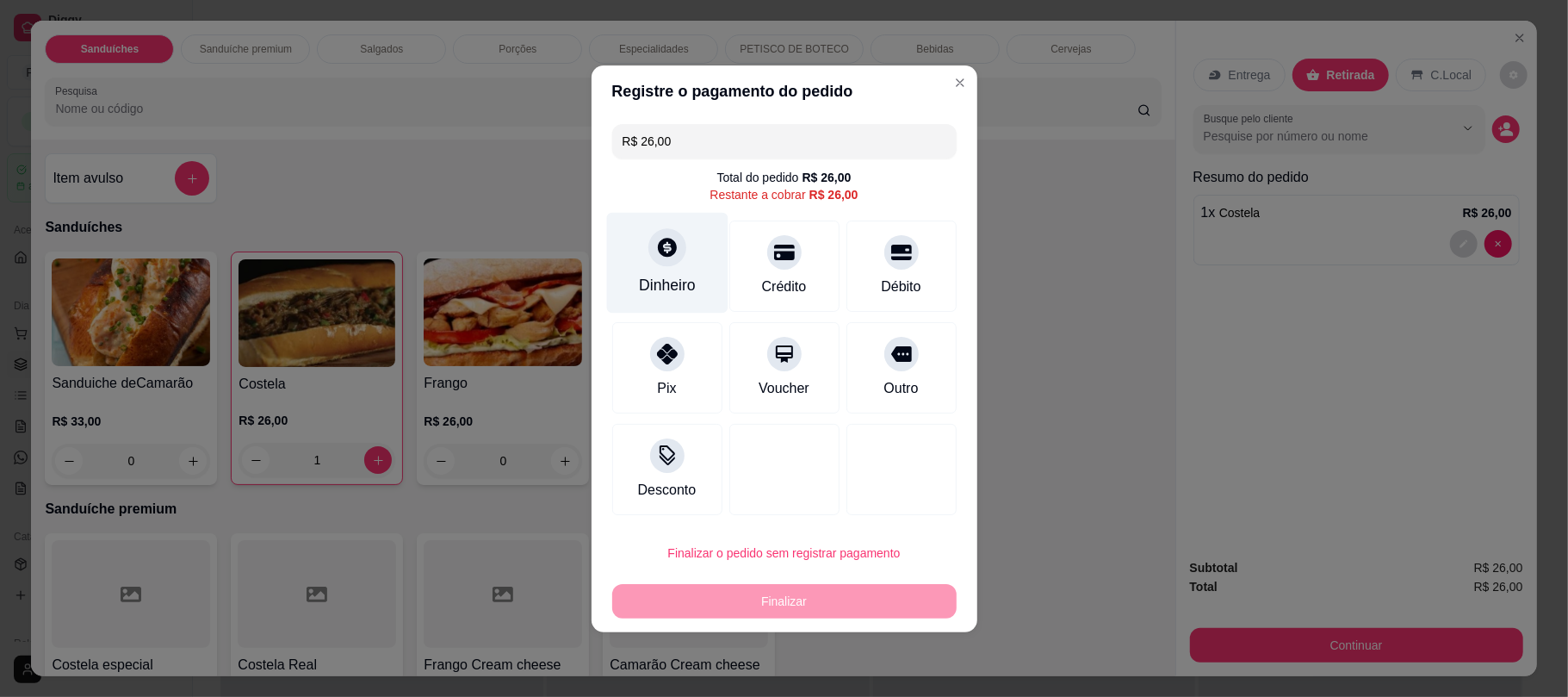
click at [675, 226] on div "Dinheiro" at bounding box center [667, 261] width 121 height 100
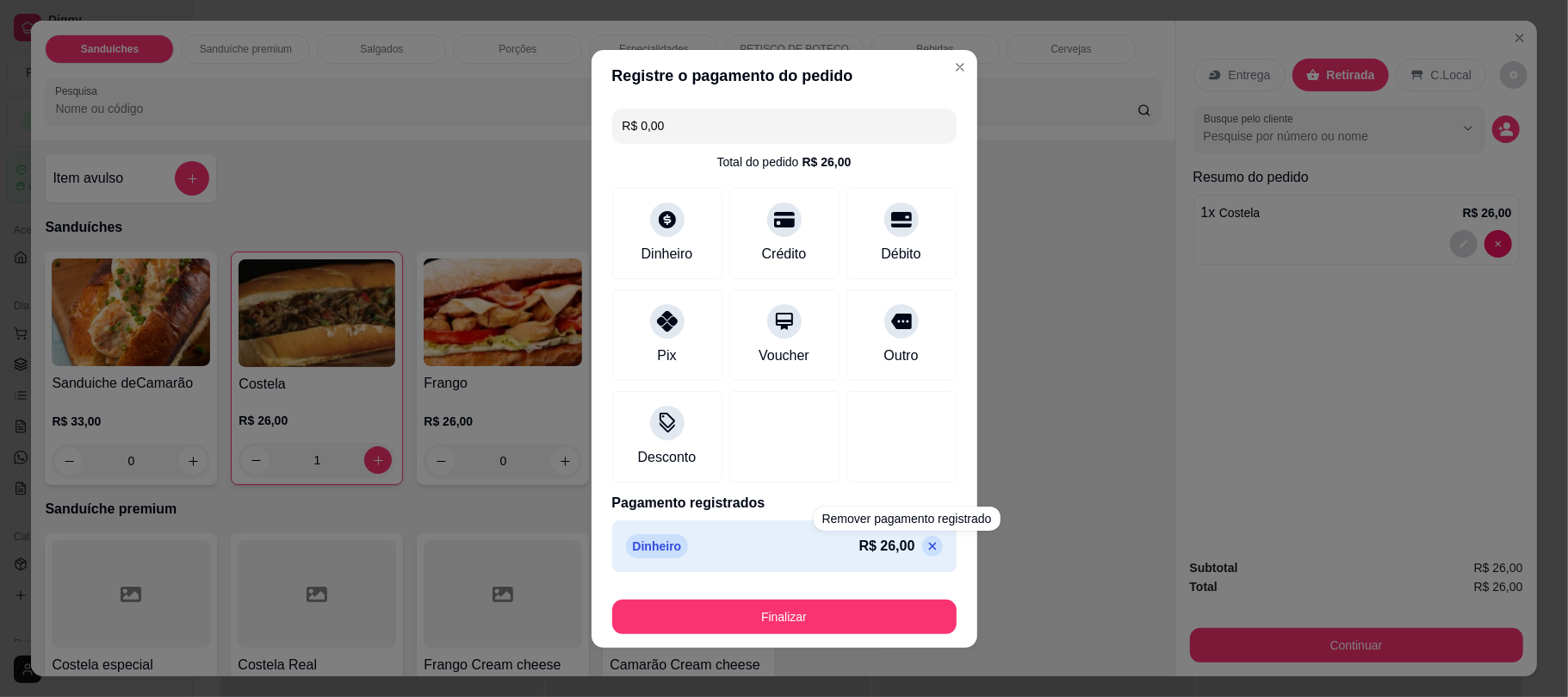
click at [922, 551] on p at bounding box center [932, 546] width 21 height 21
type input "R$ 26,00"
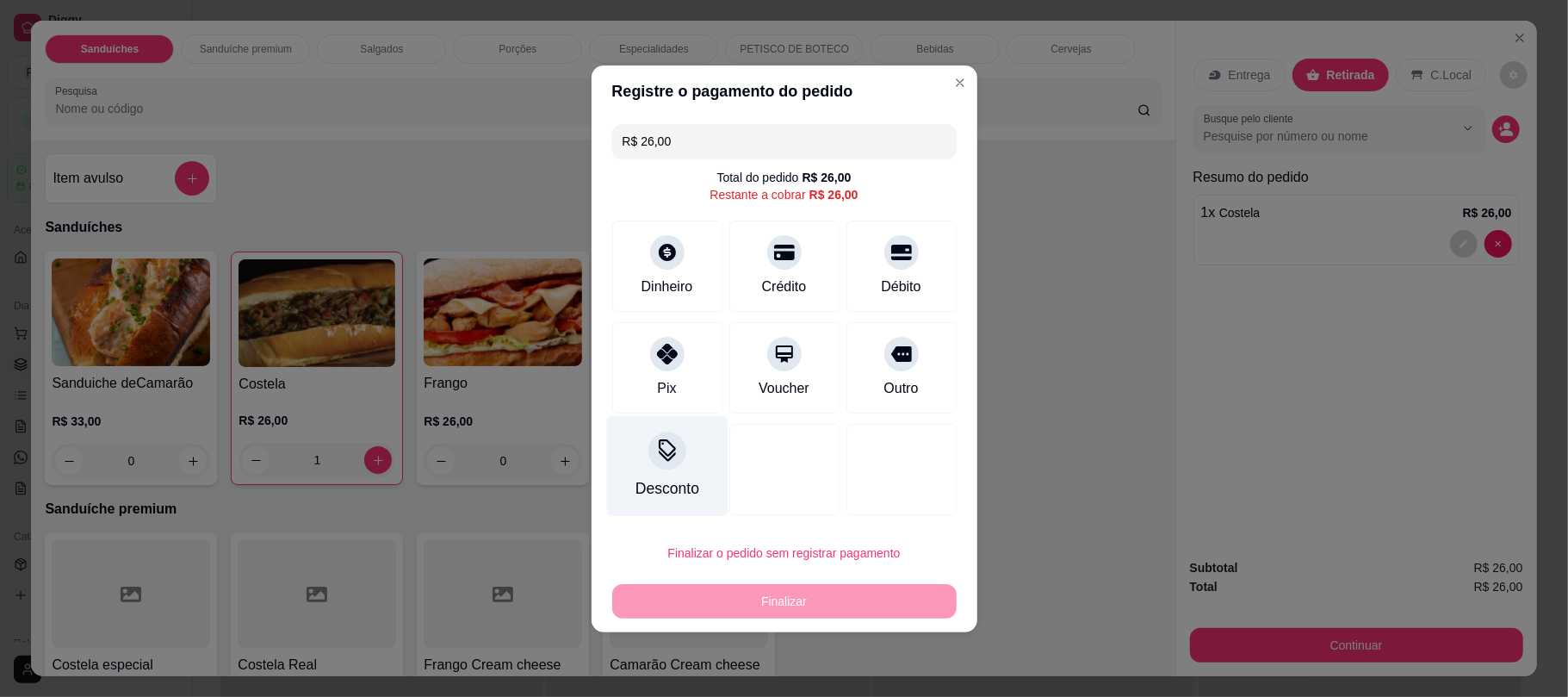
click at [655, 456] on icon at bounding box center [666, 450] width 23 height 23
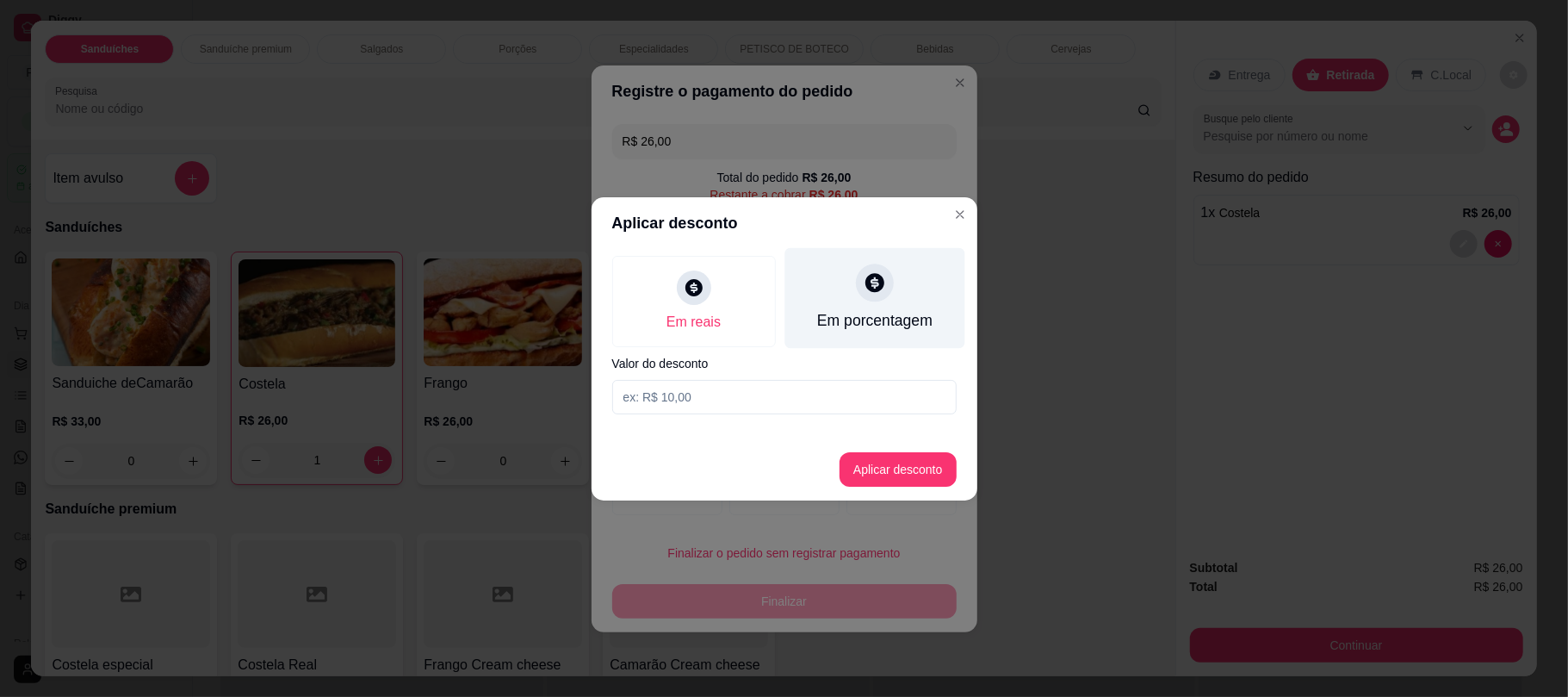
click at [886, 316] on div "Em porcentagem" at bounding box center [874, 320] width 116 height 23
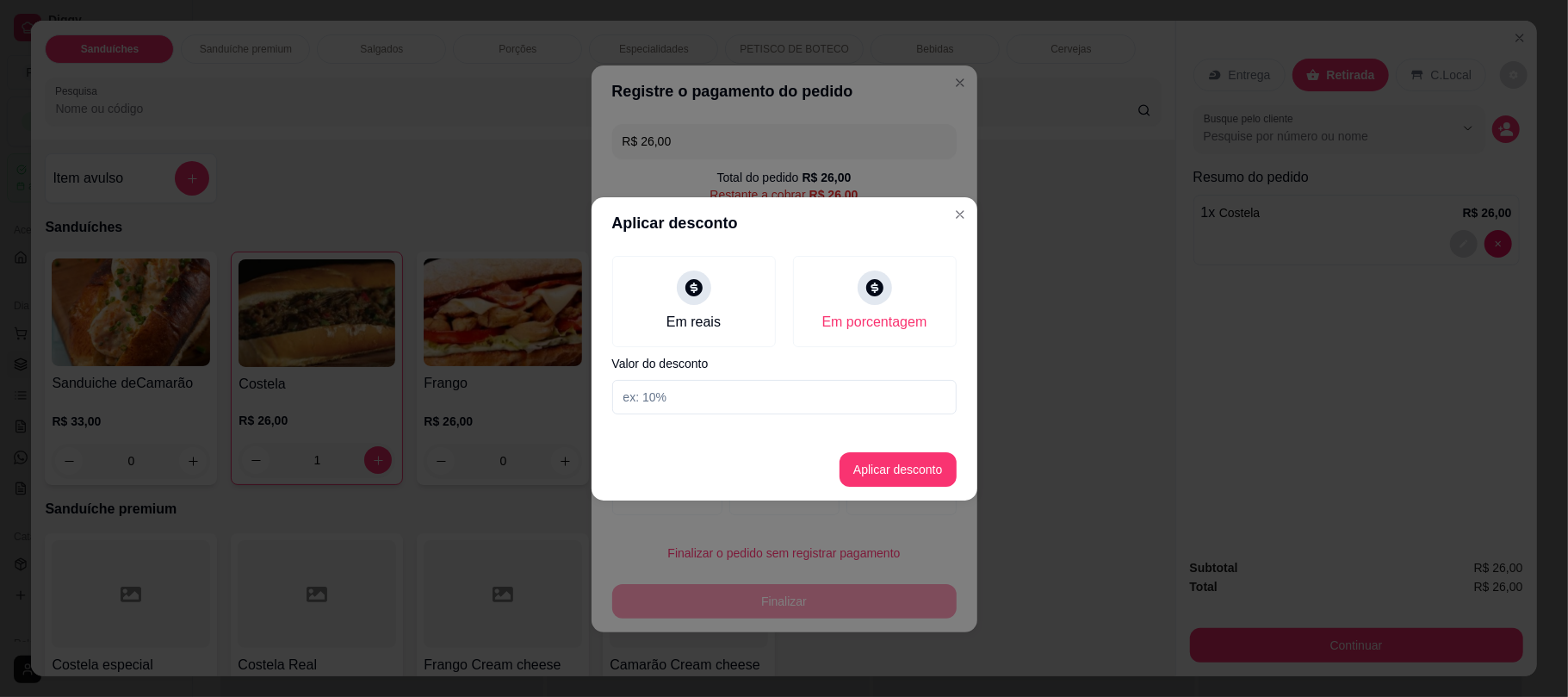
click at [737, 400] on input at bounding box center [784, 397] width 344 height 34
type input "15"
click at [868, 468] on button "Aplicar desconto" at bounding box center [898, 469] width 117 height 34
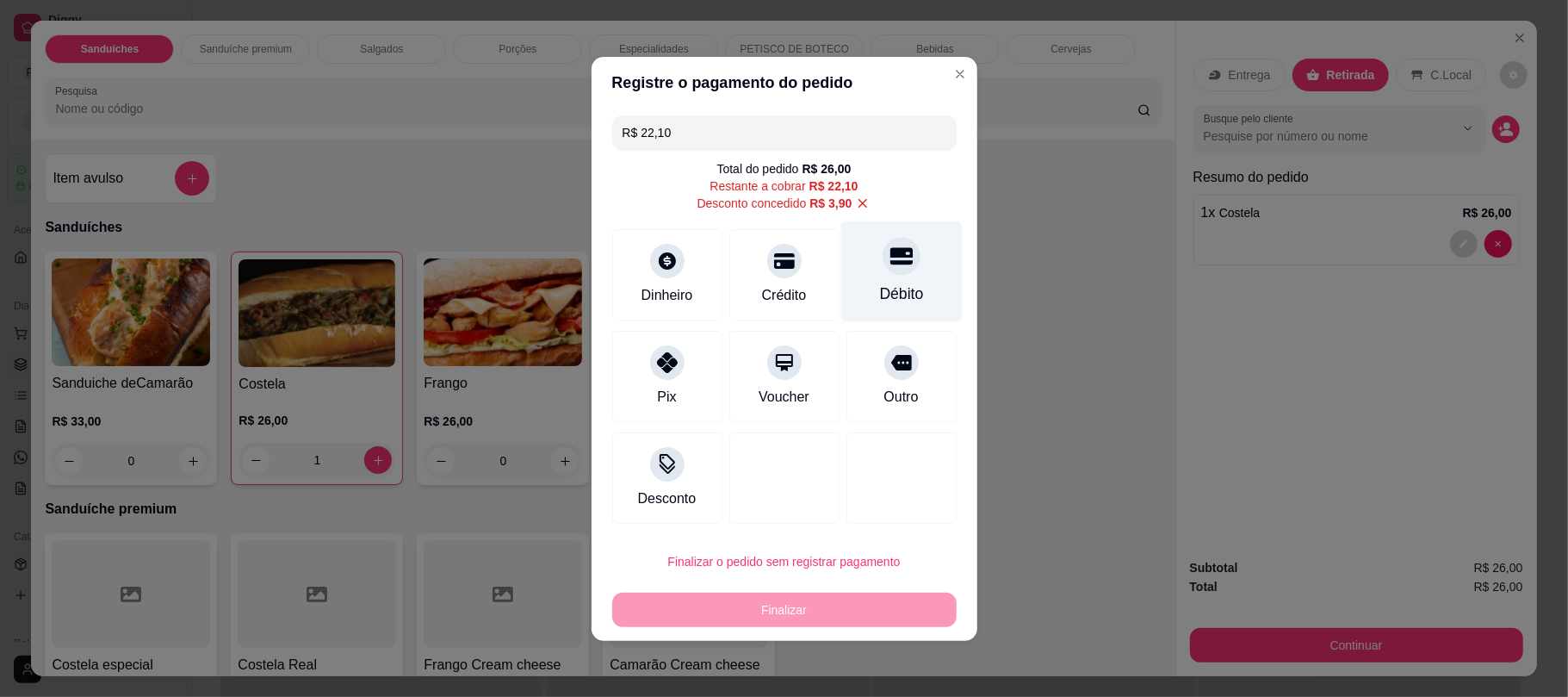
click at [883, 273] on div at bounding box center [902, 256] width 38 height 38
type input "R$ 0,00"
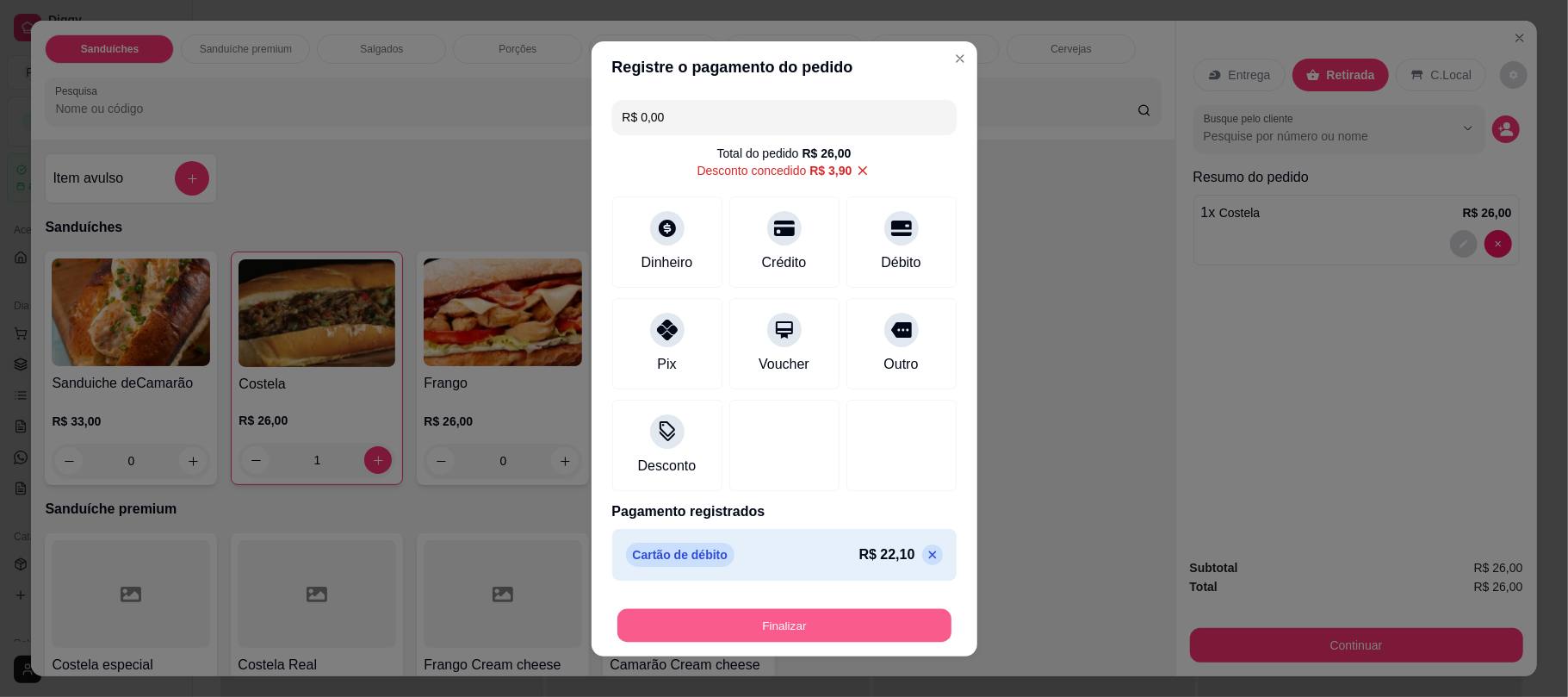
click at [840, 631] on button "Finalizar" at bounding box center [784, 625] width 334 height 33
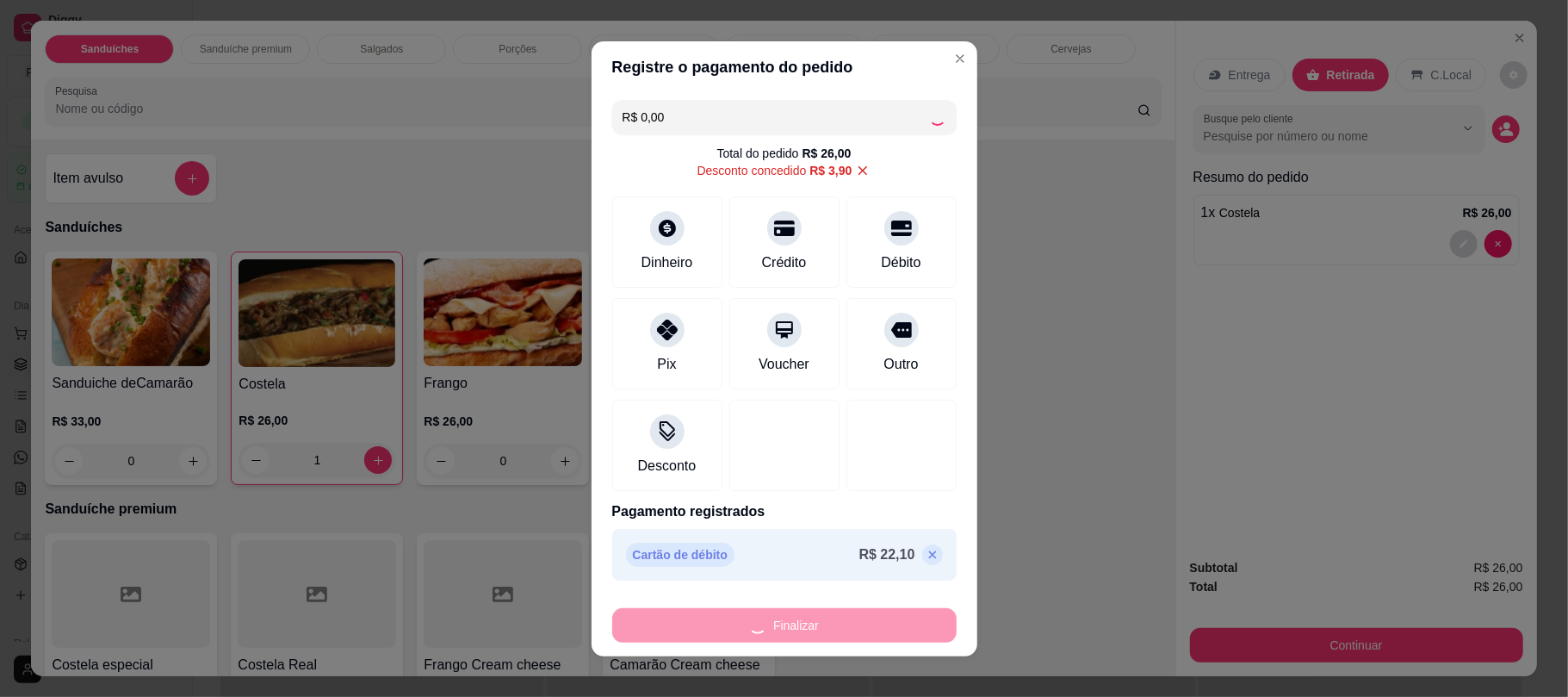
type input "0"
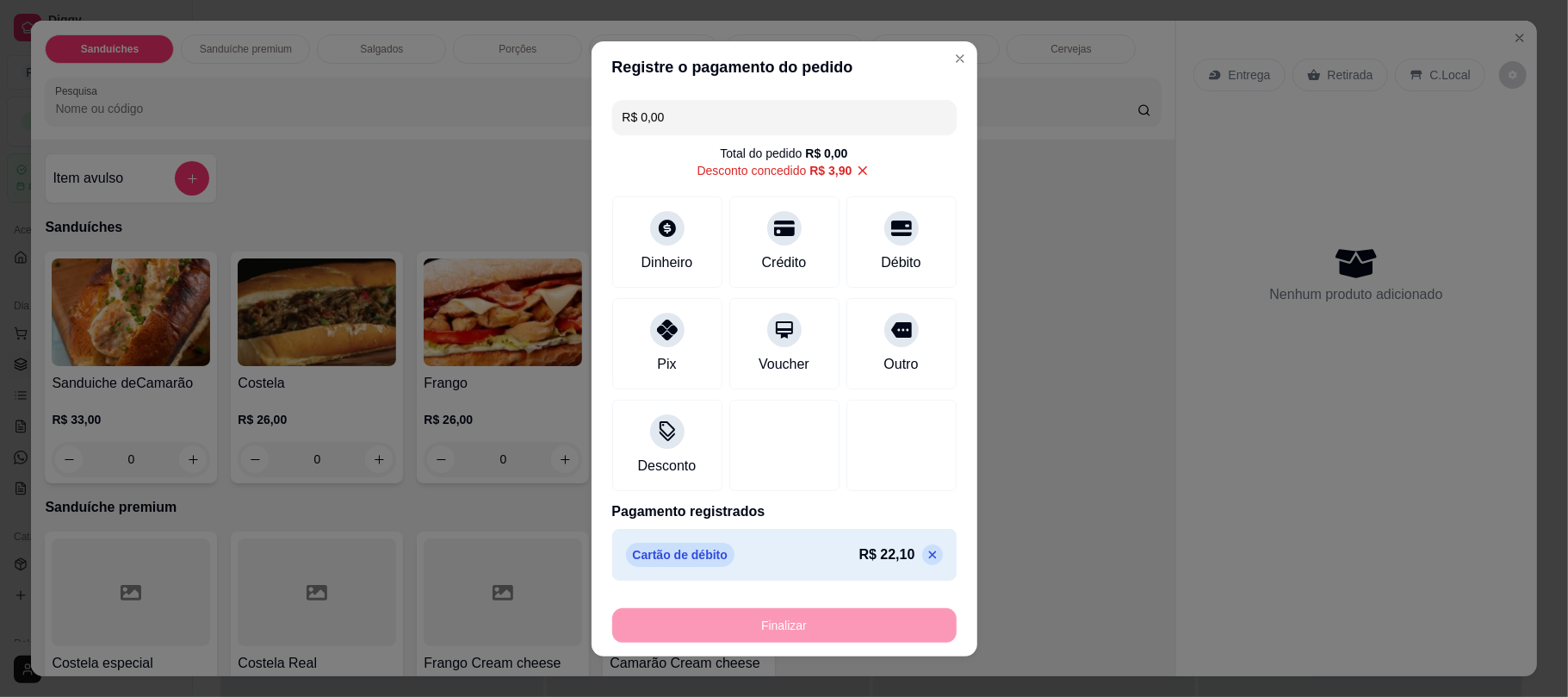
type input "-R$ 26,00"
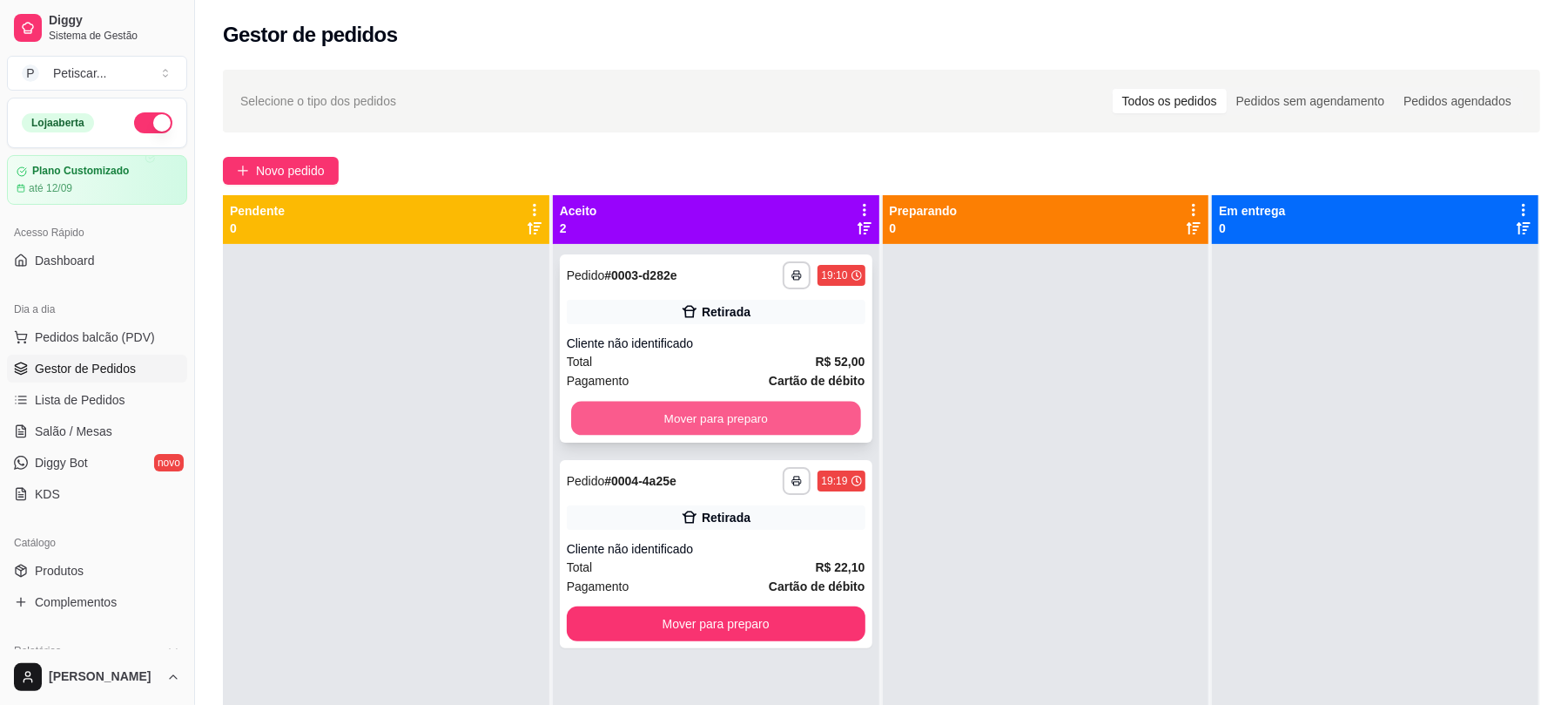
click at [783, 416] on button "Mover para preparo" at bounding box center [715, 418] width 289 height 34
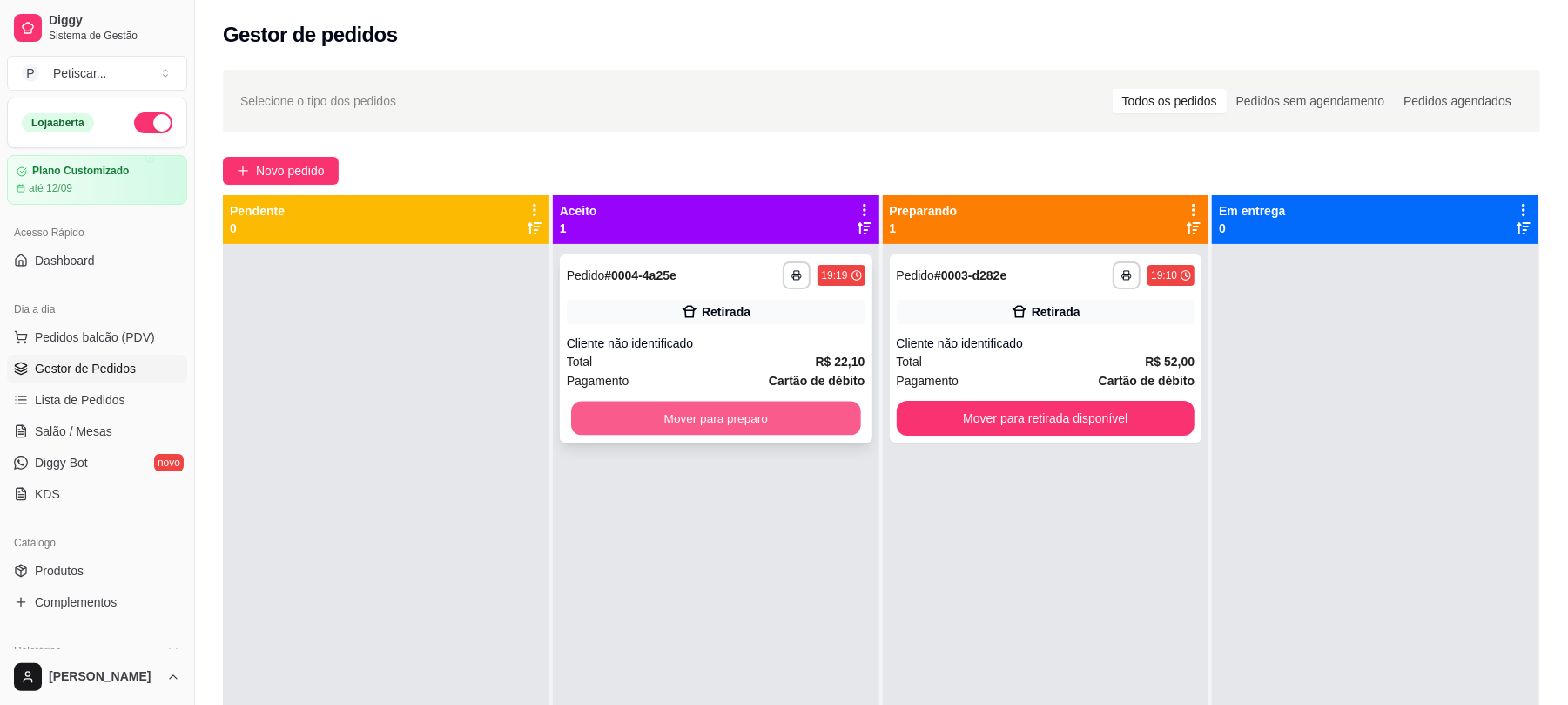
click at [781, 412] on button "Mover para preparo" at bounding box center [715, 418] width 289 height 34
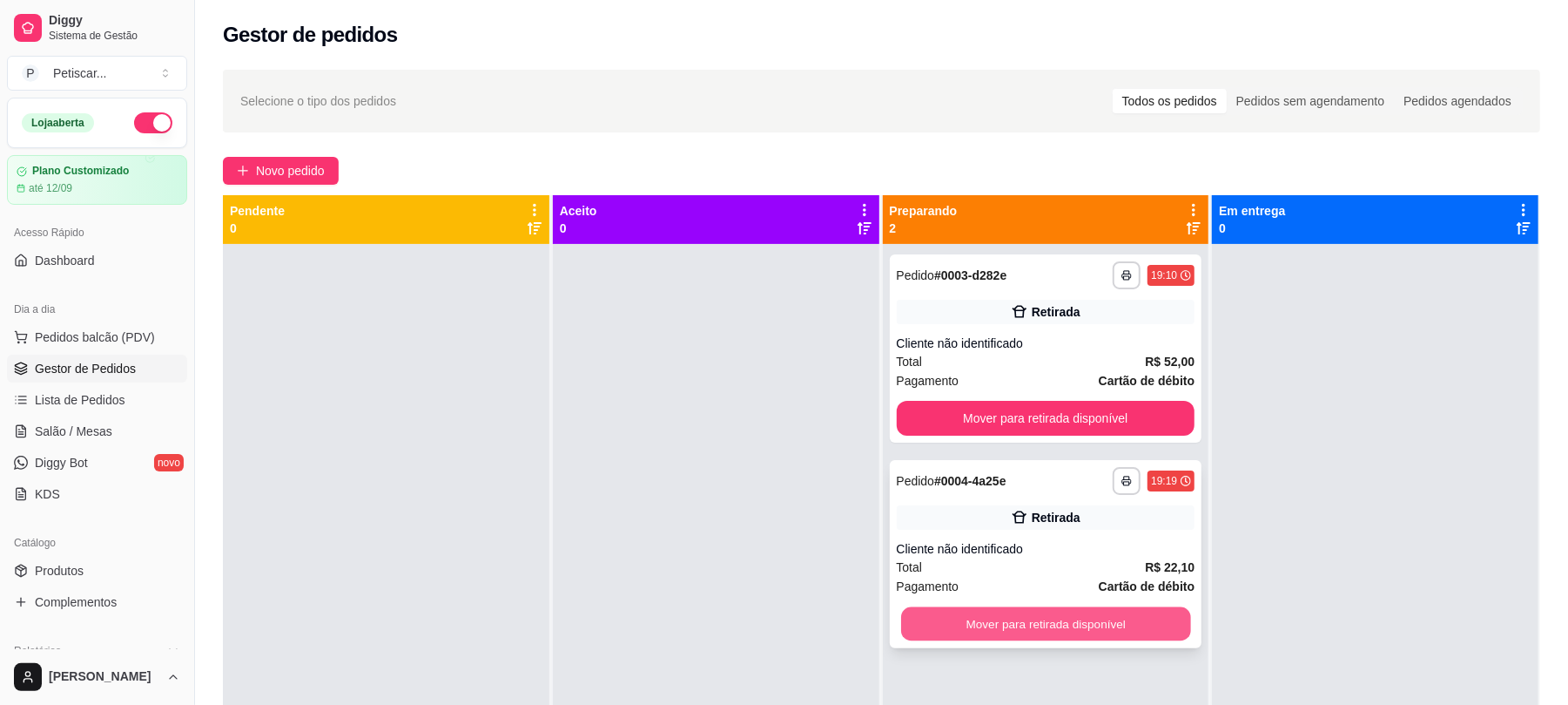
click at [1011, 635] on button "Mover para retirada disponível" at bounding box center [1045, 624] width 289 height 34
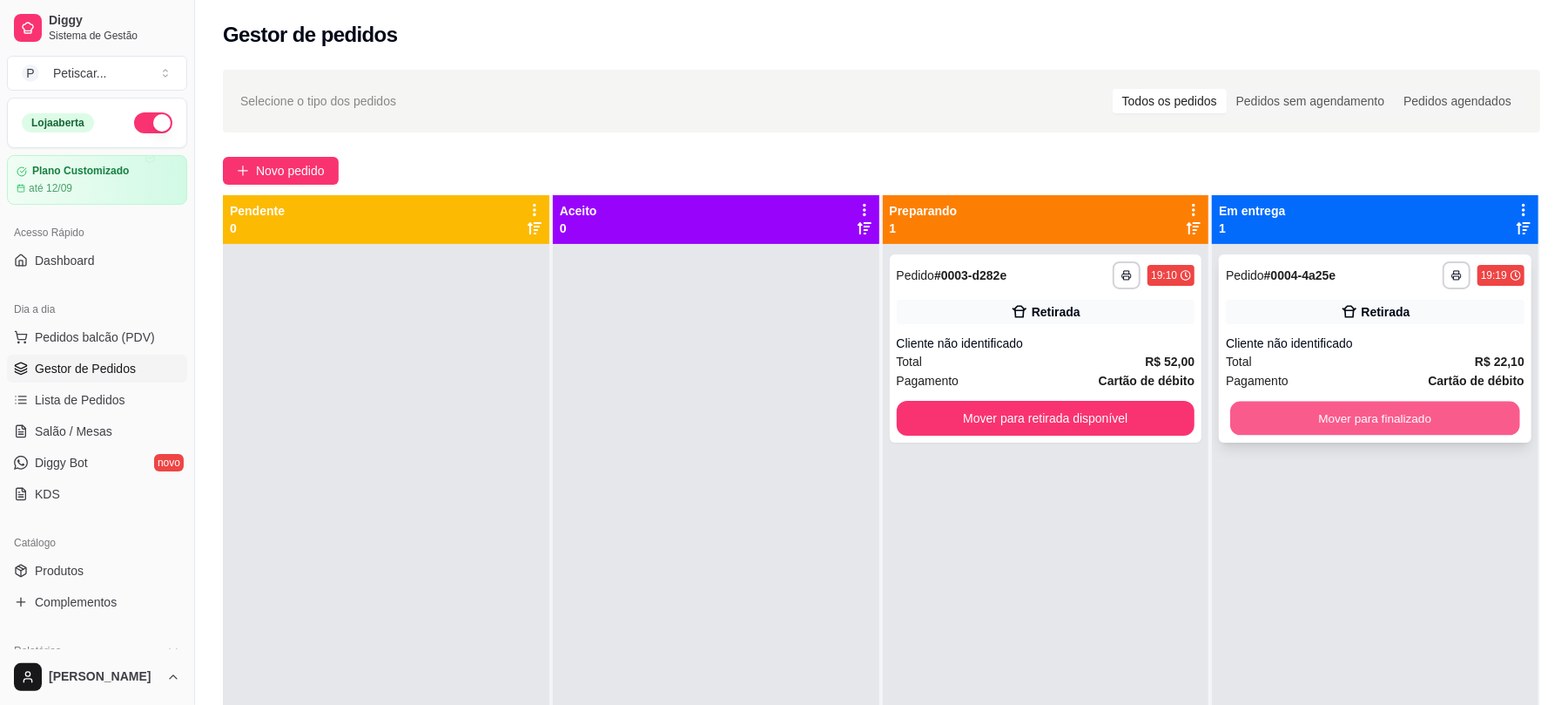
click at [1355, 412] on button "Mover para finalizado" at bounding box center [1374, 418] width 289 height 34
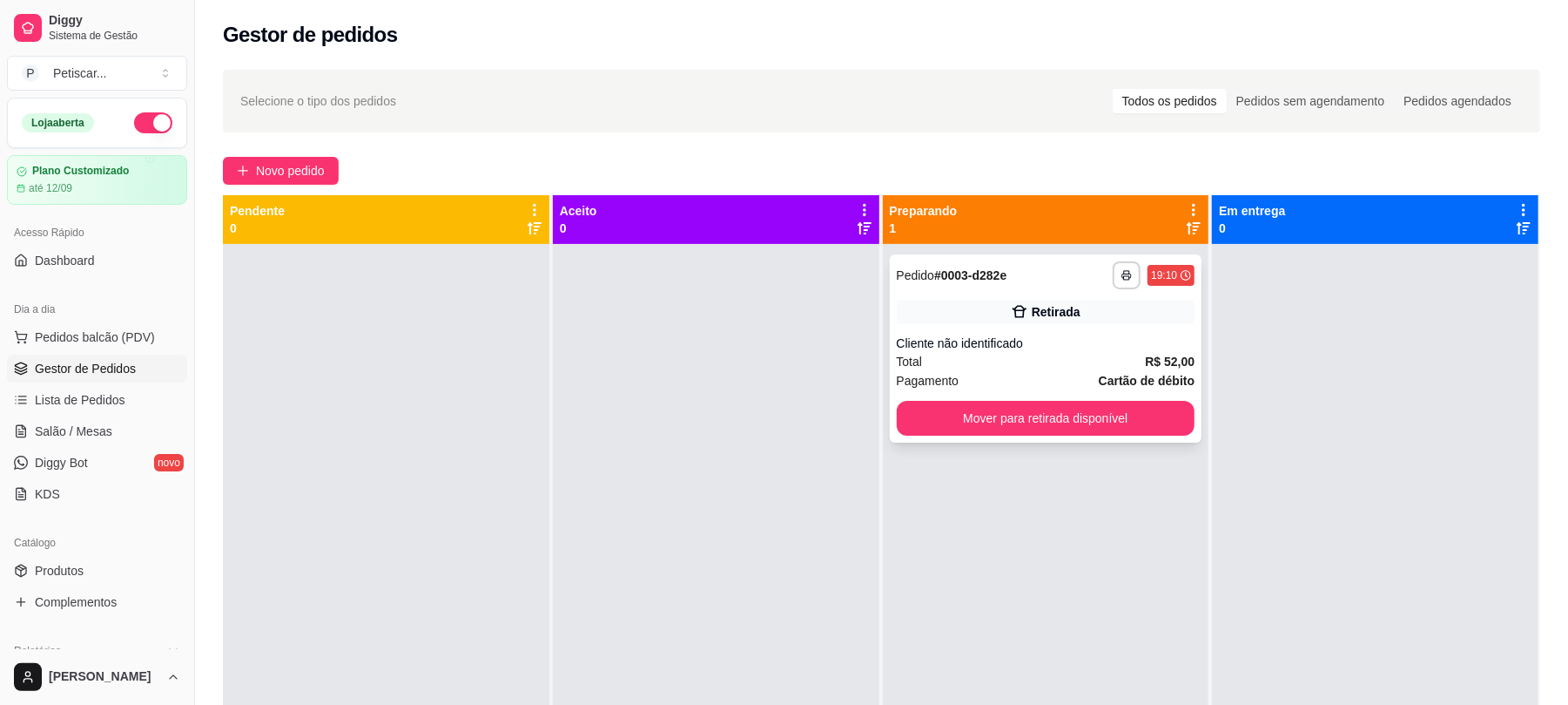
click at [997, 358] on div "Total R$ 52,00" at bounding box center [1045, 361] width 299 height 19
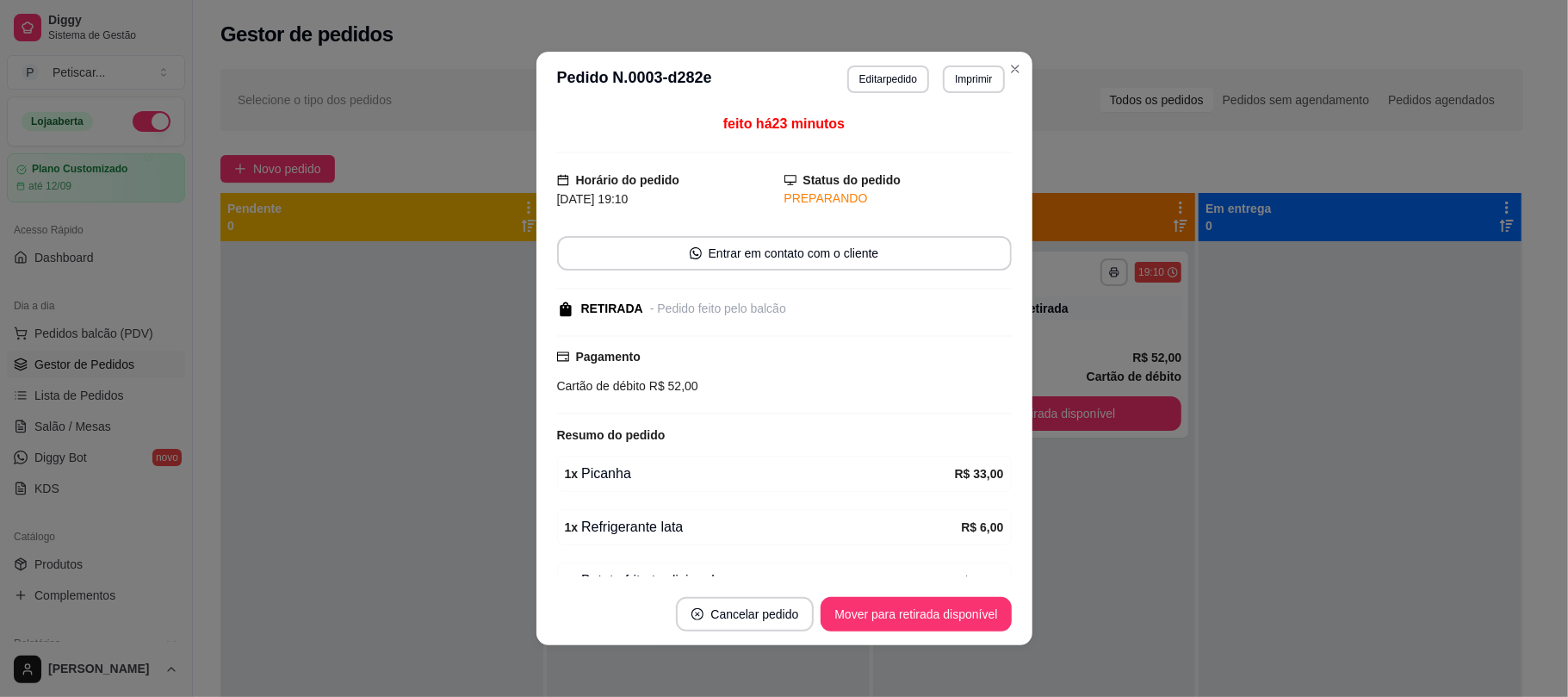
scroll to position [98, 0]
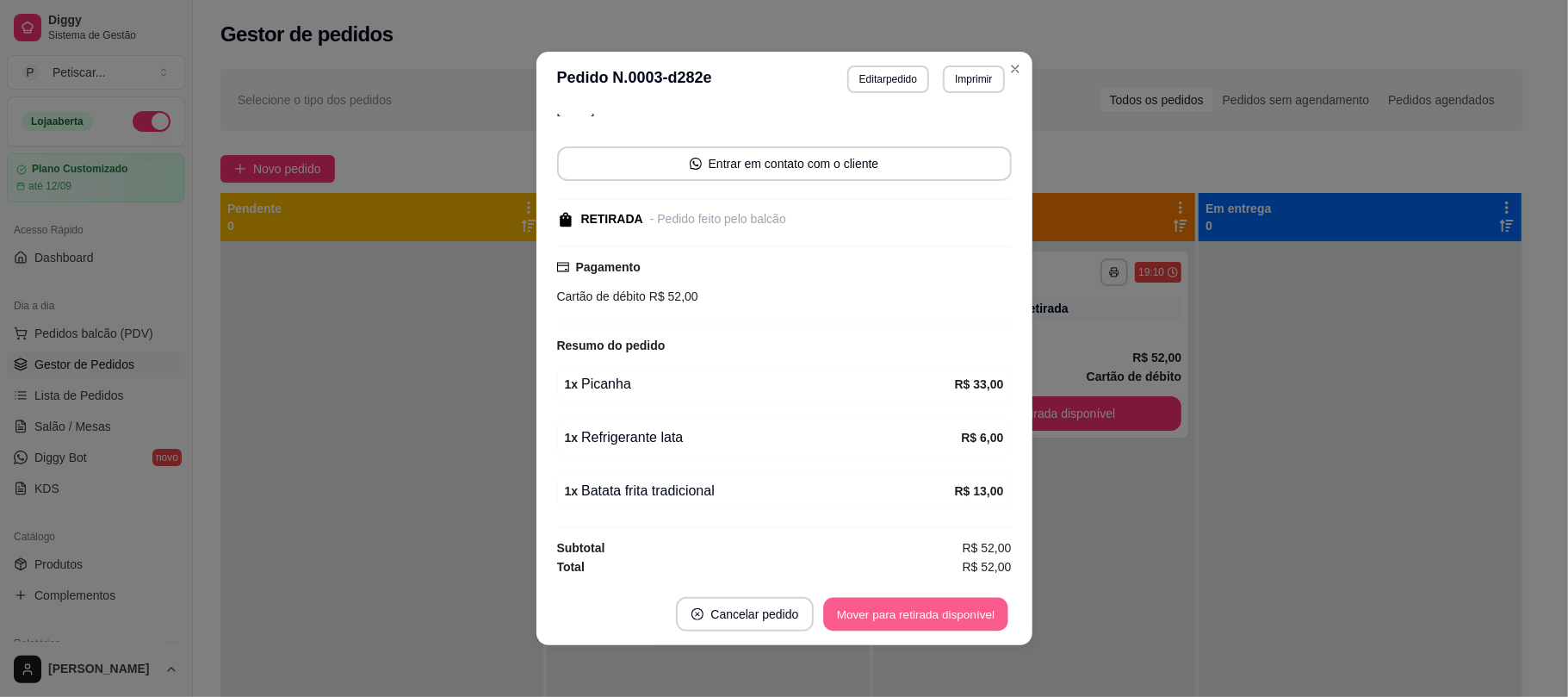
click at [848, 605] on button "Mover para retirada disponível" at bounding box center [916, 614] width 184 height 33
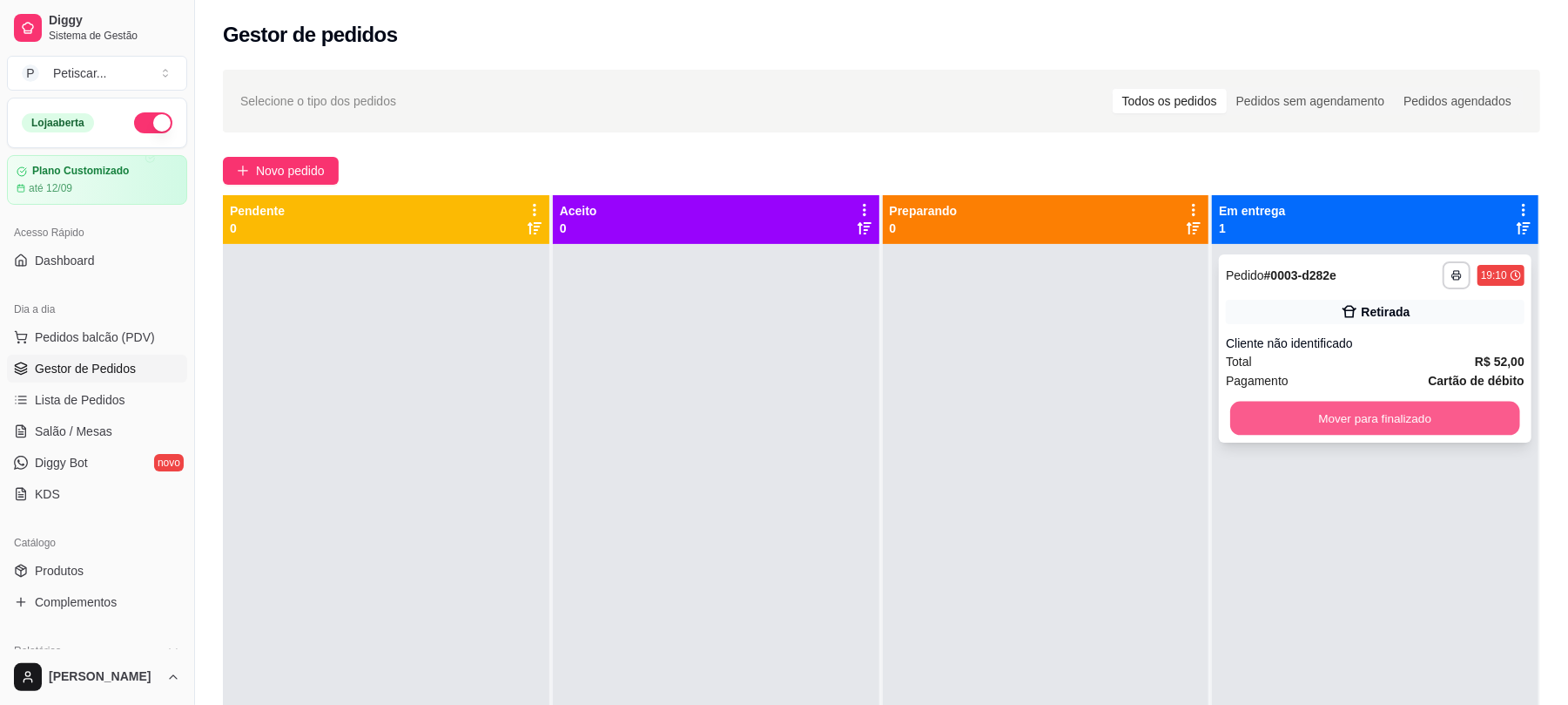
click at [1306, 415] on button "Mover para finalizado" at bounding box center [1374, 418] width 289 height 34
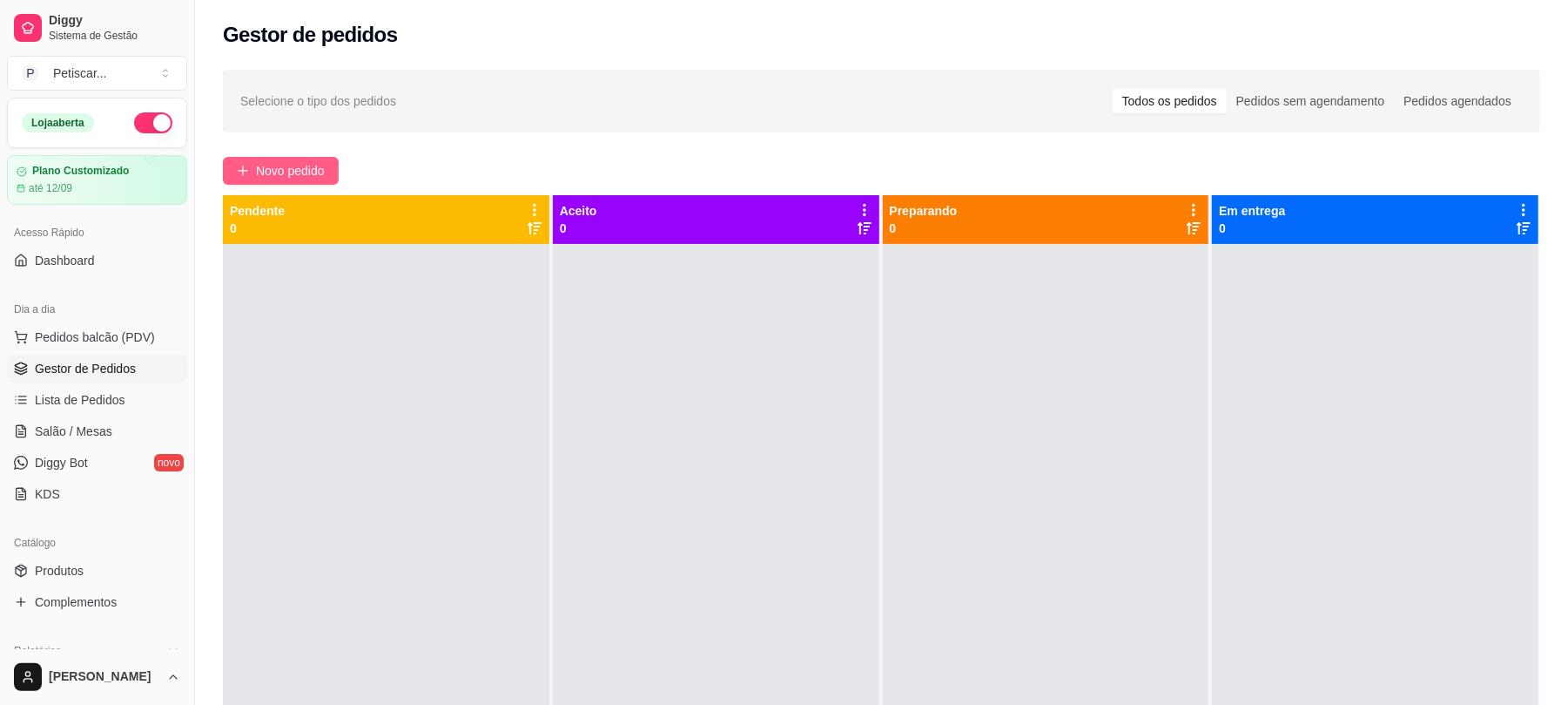
click at [281, 167] on span "Novo pedido" at bounding box center [290, 170] width 69 height 19
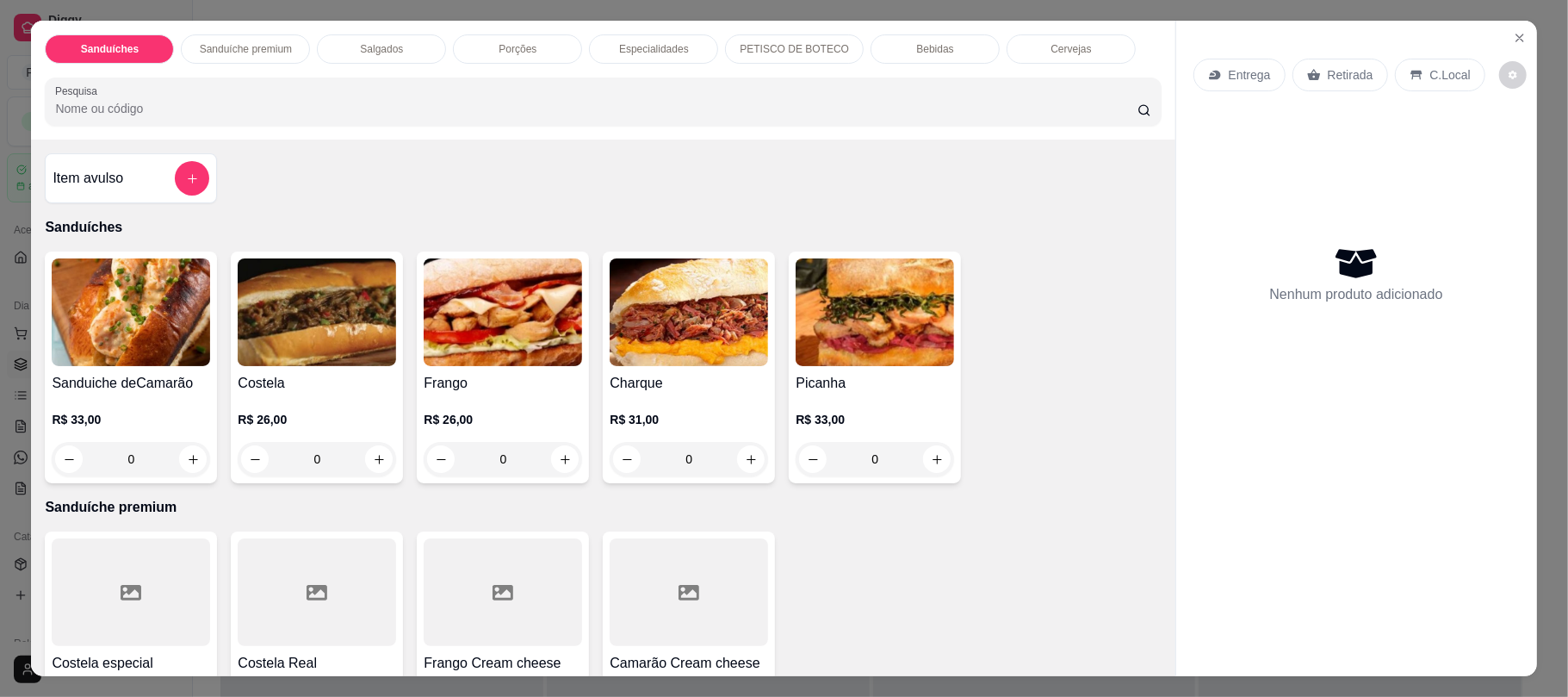
click at [765, 52] on p "PETISCO DE BOTECO" at bounding box center [793, 49] width 109 height 14
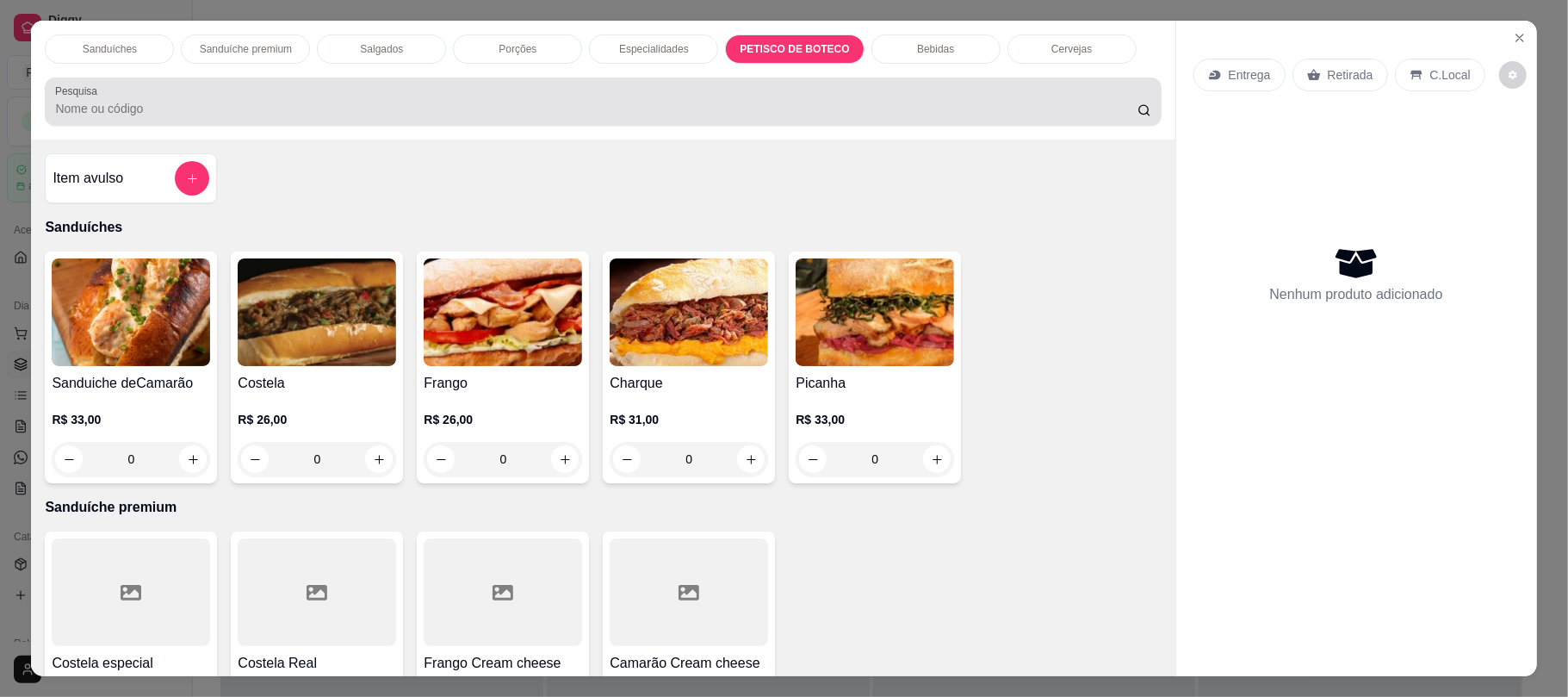
scroll to position [34, 0]
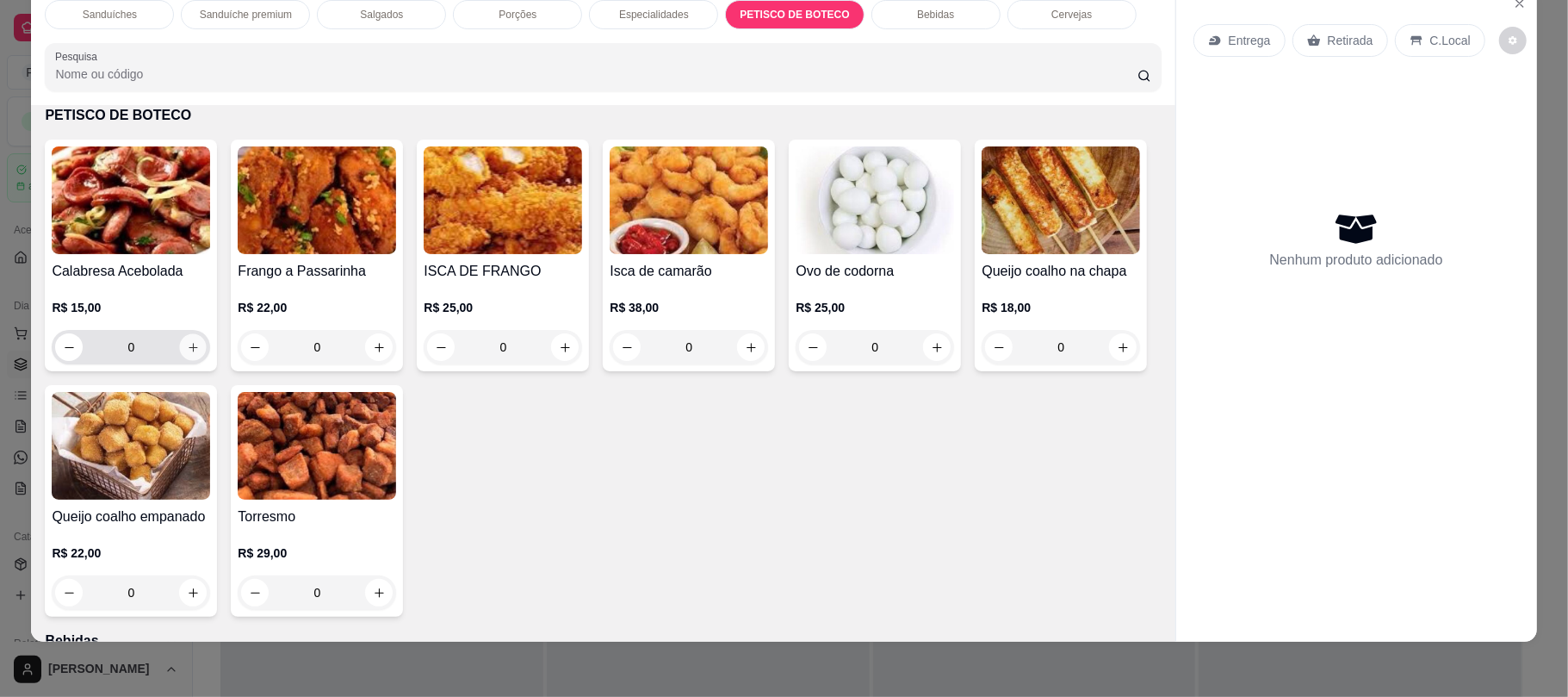
click at [187, 344] on icon "increase-product-quantity" at bounding box center [193, 347] width 13 height 13
type input "1"
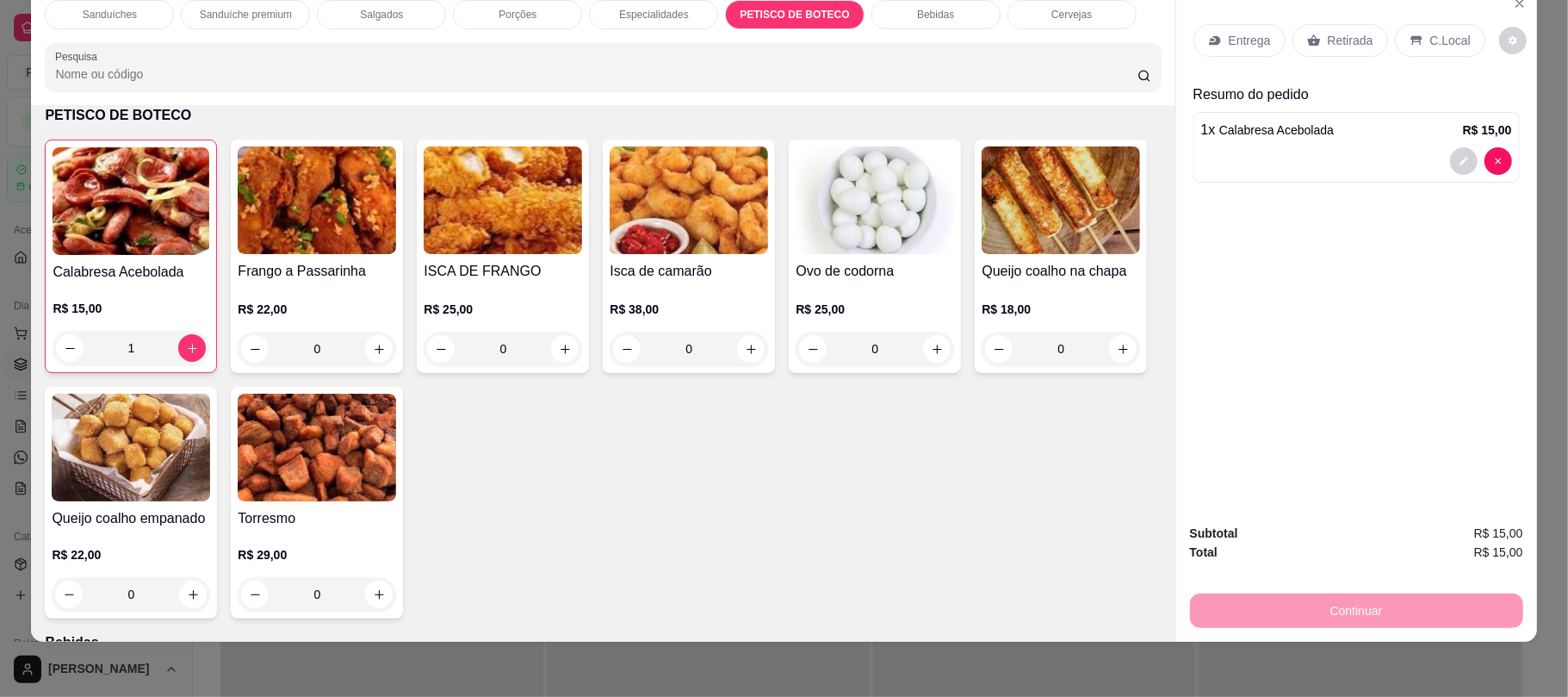
click at [1328, 42] on p "Retirada" at bounding box center [1350, 40] width 45 height 17
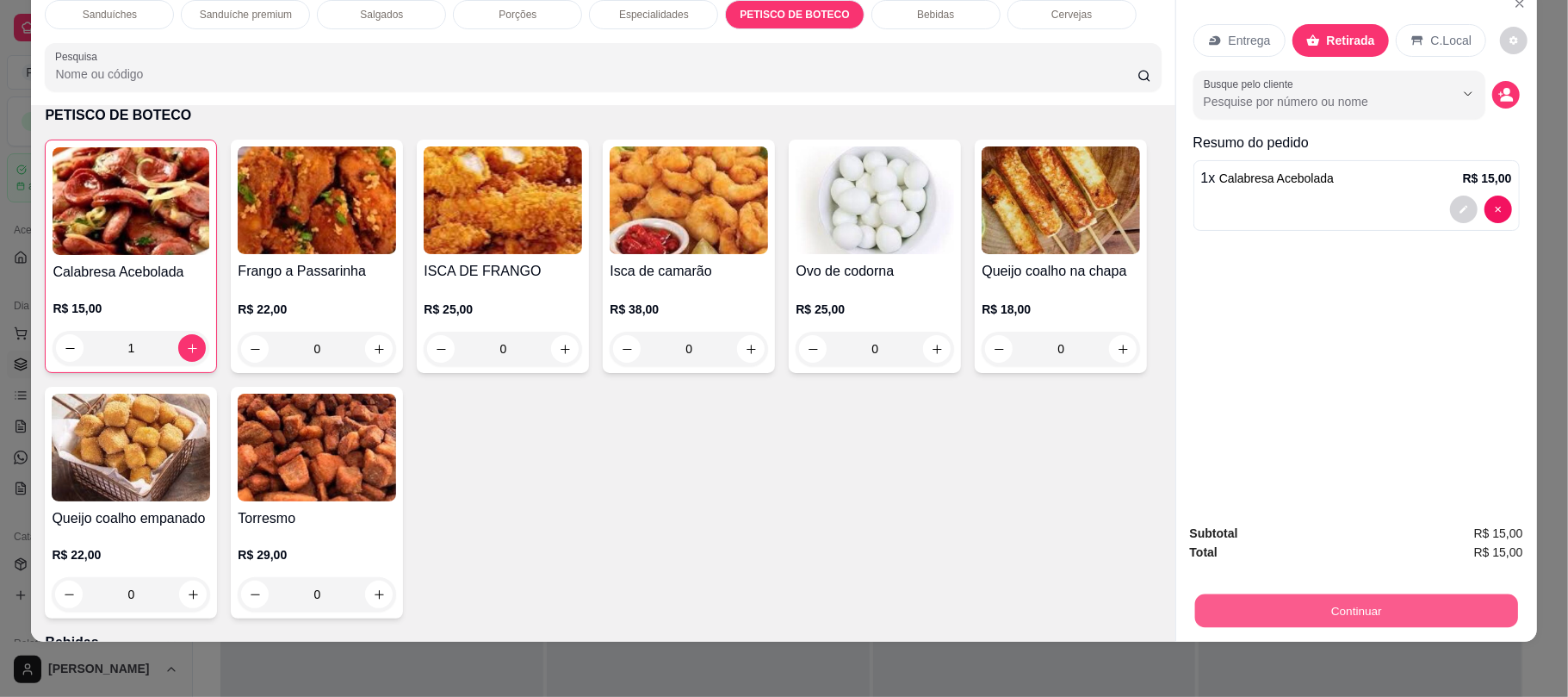
click at [1329, 596] on button "Continuar" at bounding box center [1355, 609] width 323 height 33
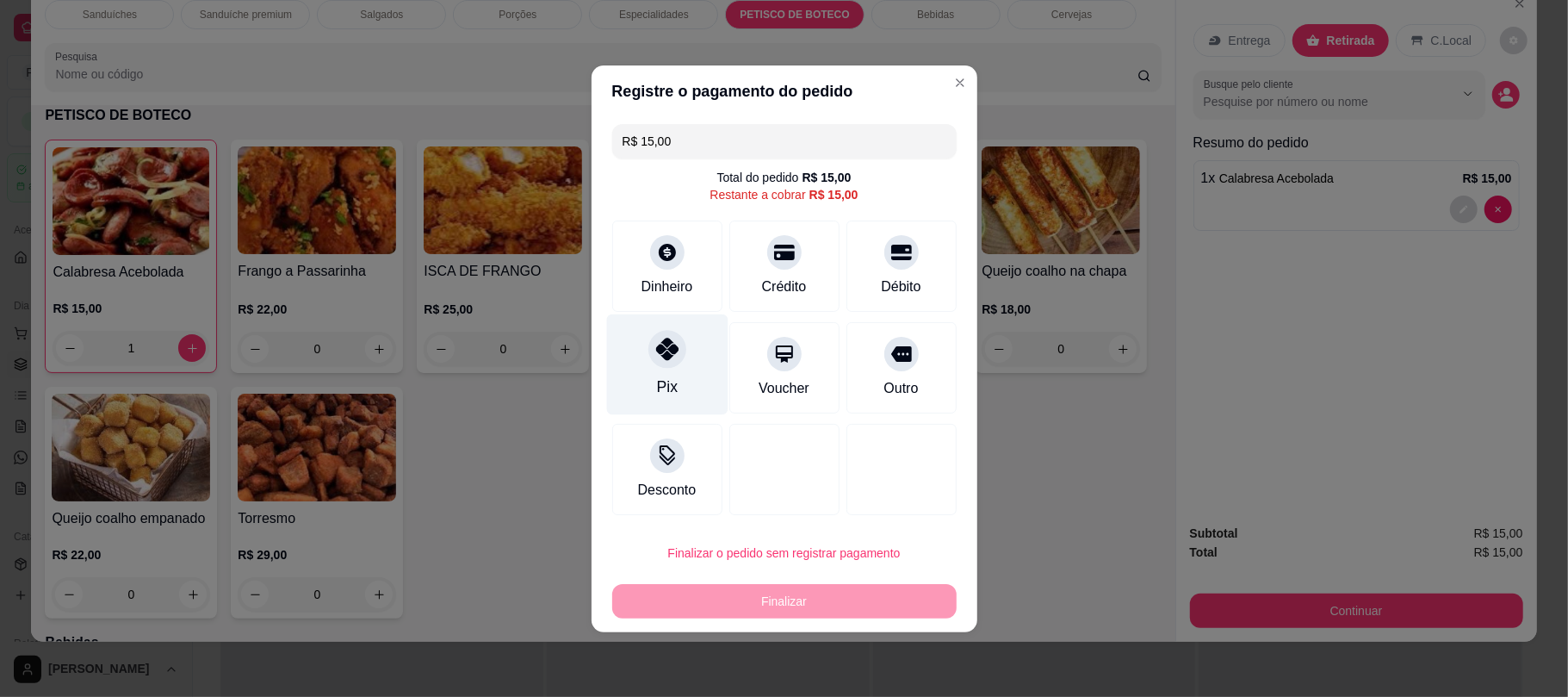
click at [659, 356] on icon at bounding box center [666, 348] width 23 height 23
type input "R$ 0,00"
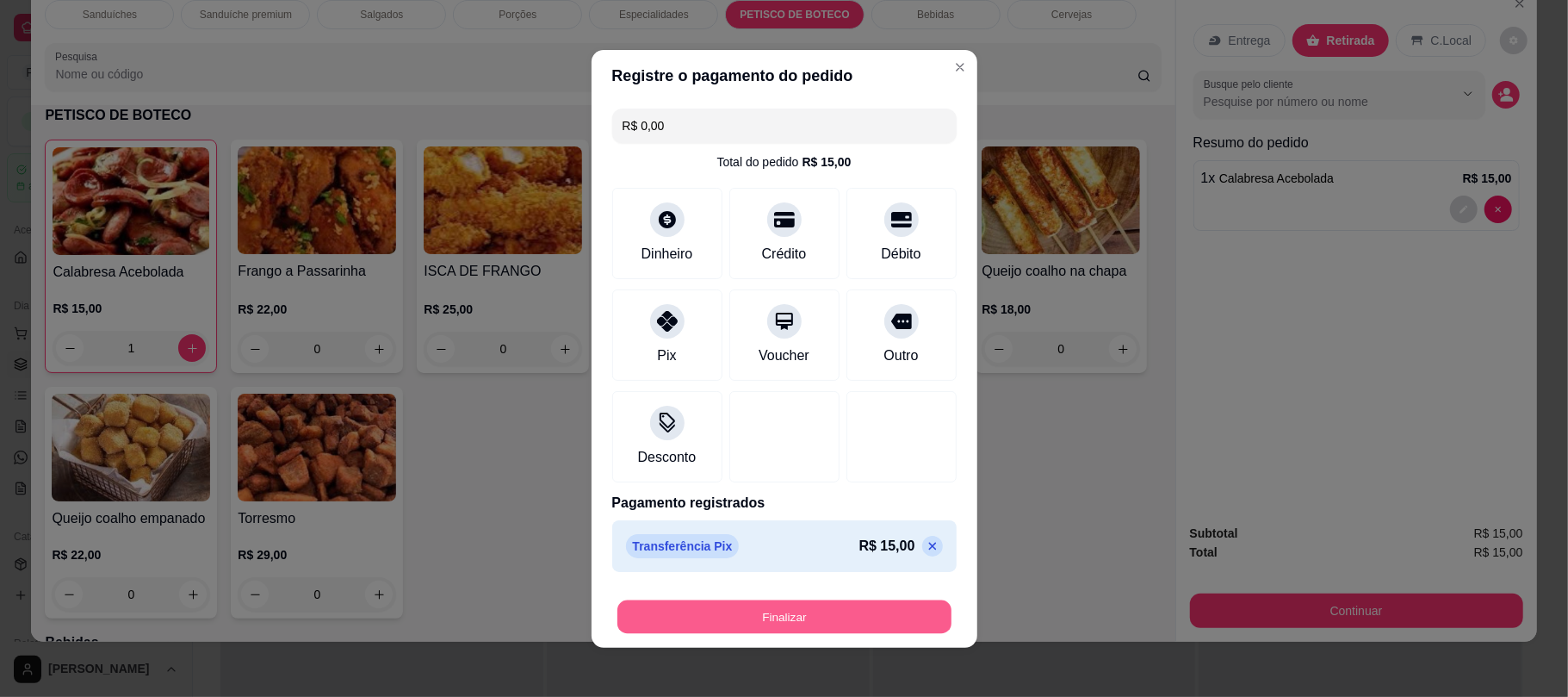
click at [784, 599] on div "Finalizar" at bounding box center [784, 617] width 344 height 34
click at [793, 608] on button "Finalizar" at bounding box center [784, 616] width 334 height 33
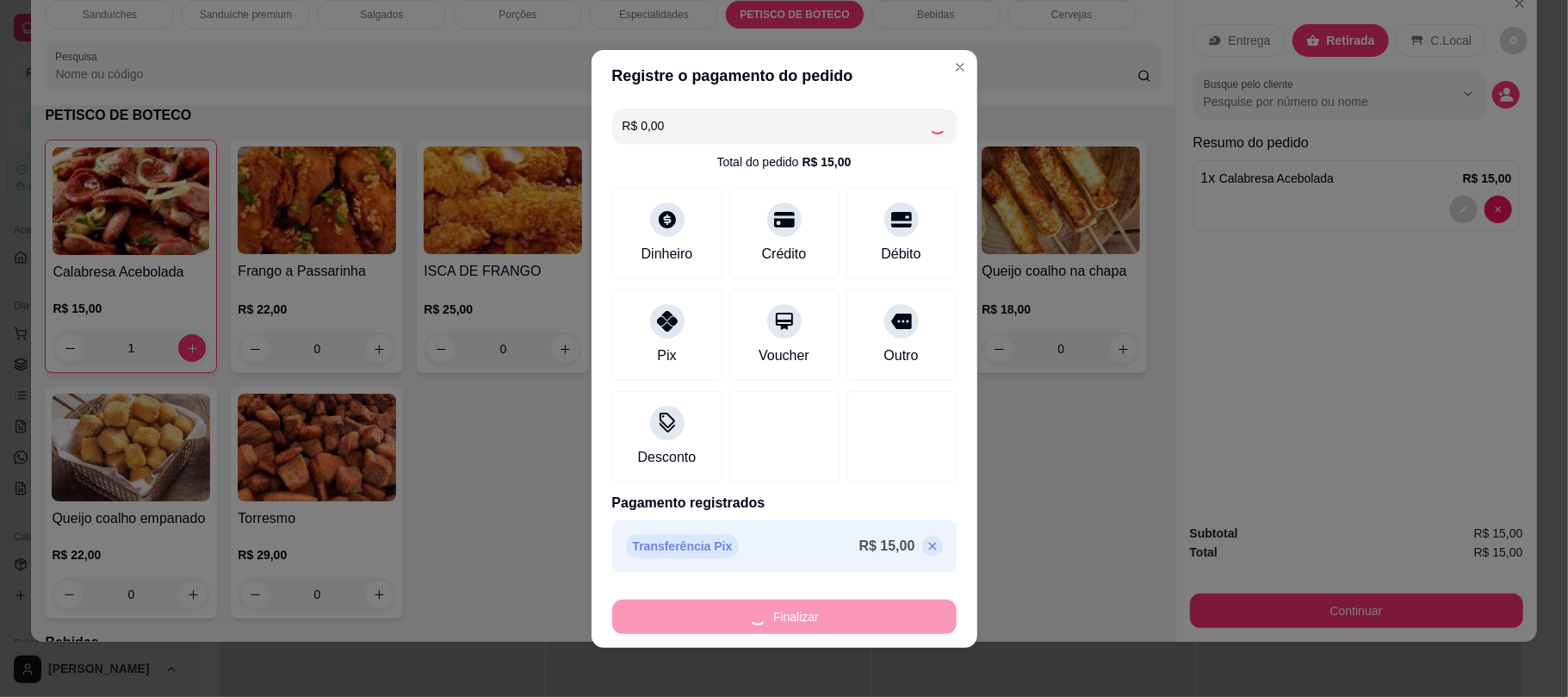
type input "0"
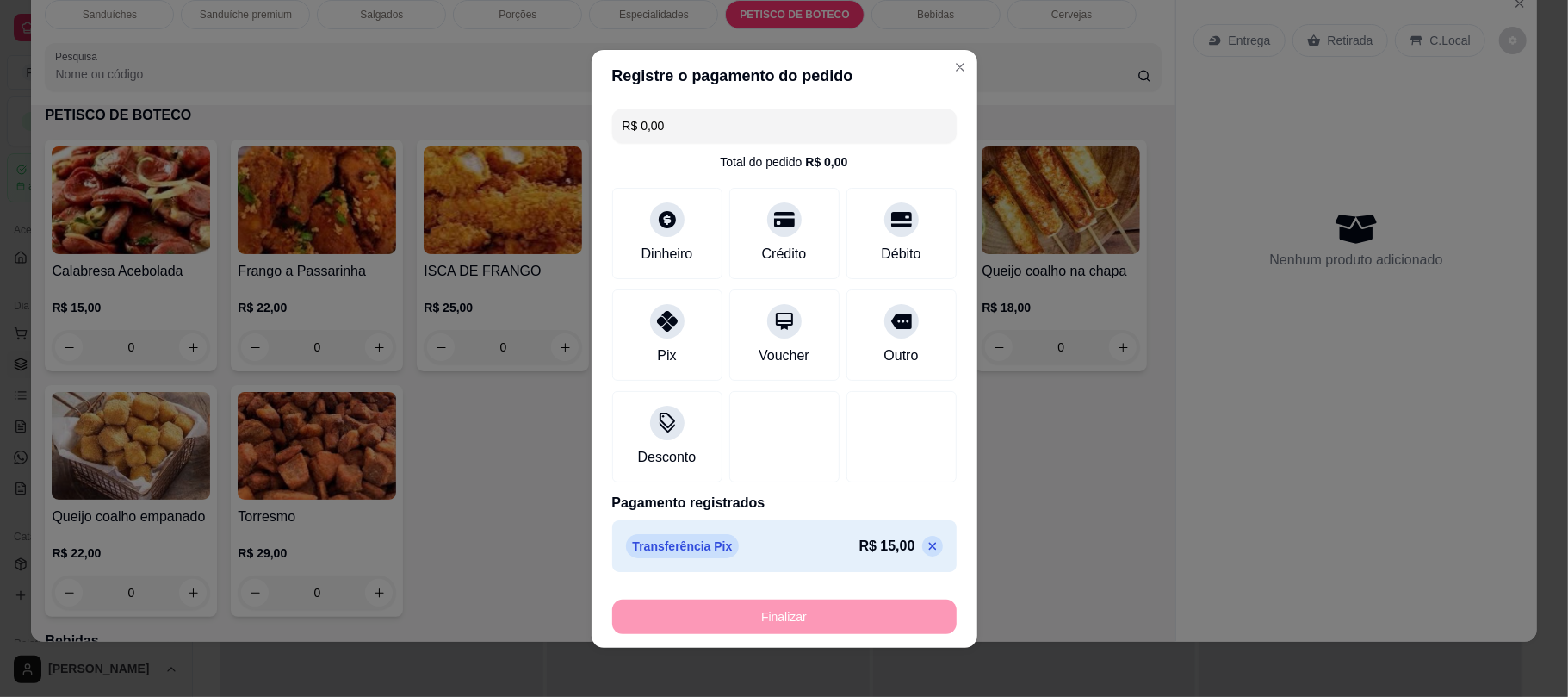
type input "-R$ 15,00"
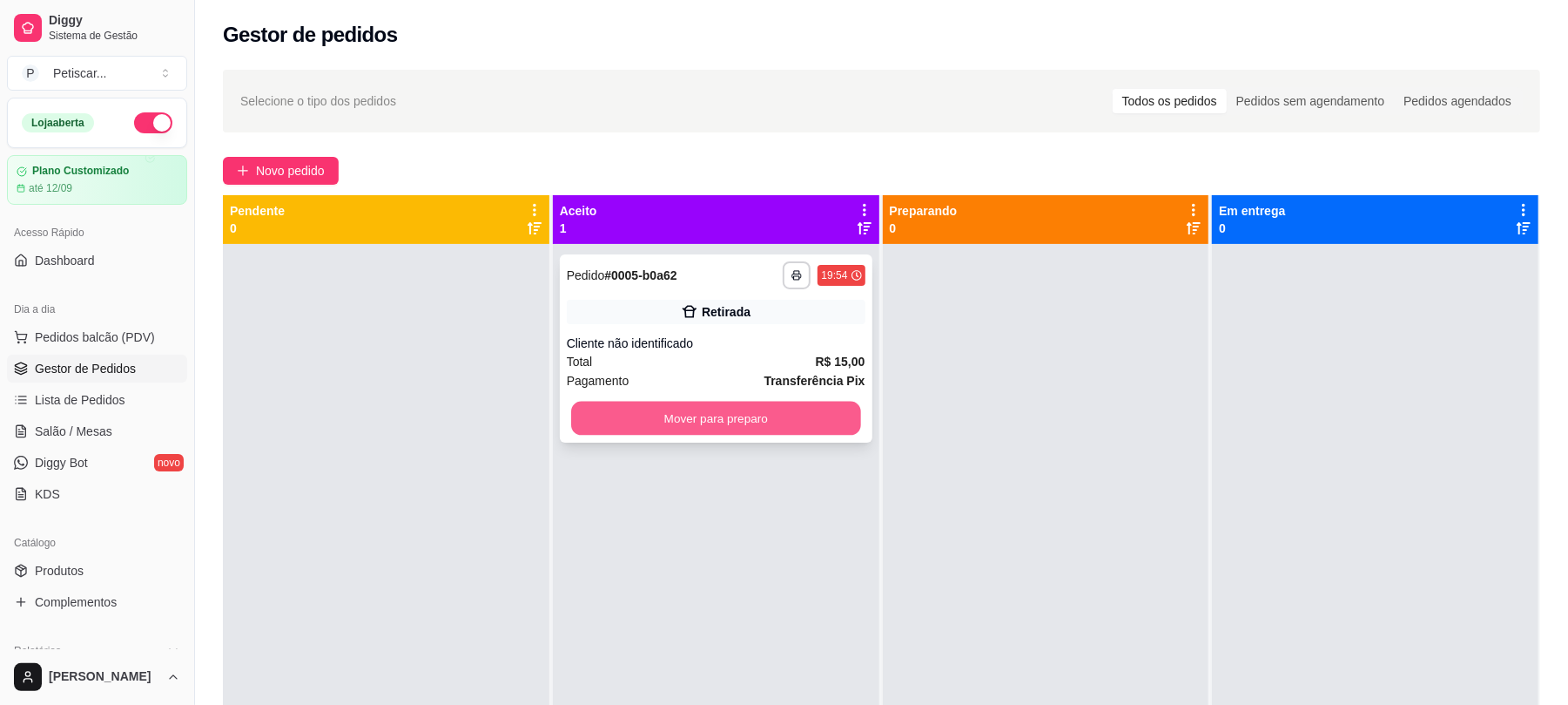
click at [700, 422] on button "Mover para preparo" at bounding box center [715, 418] width 289 height 34
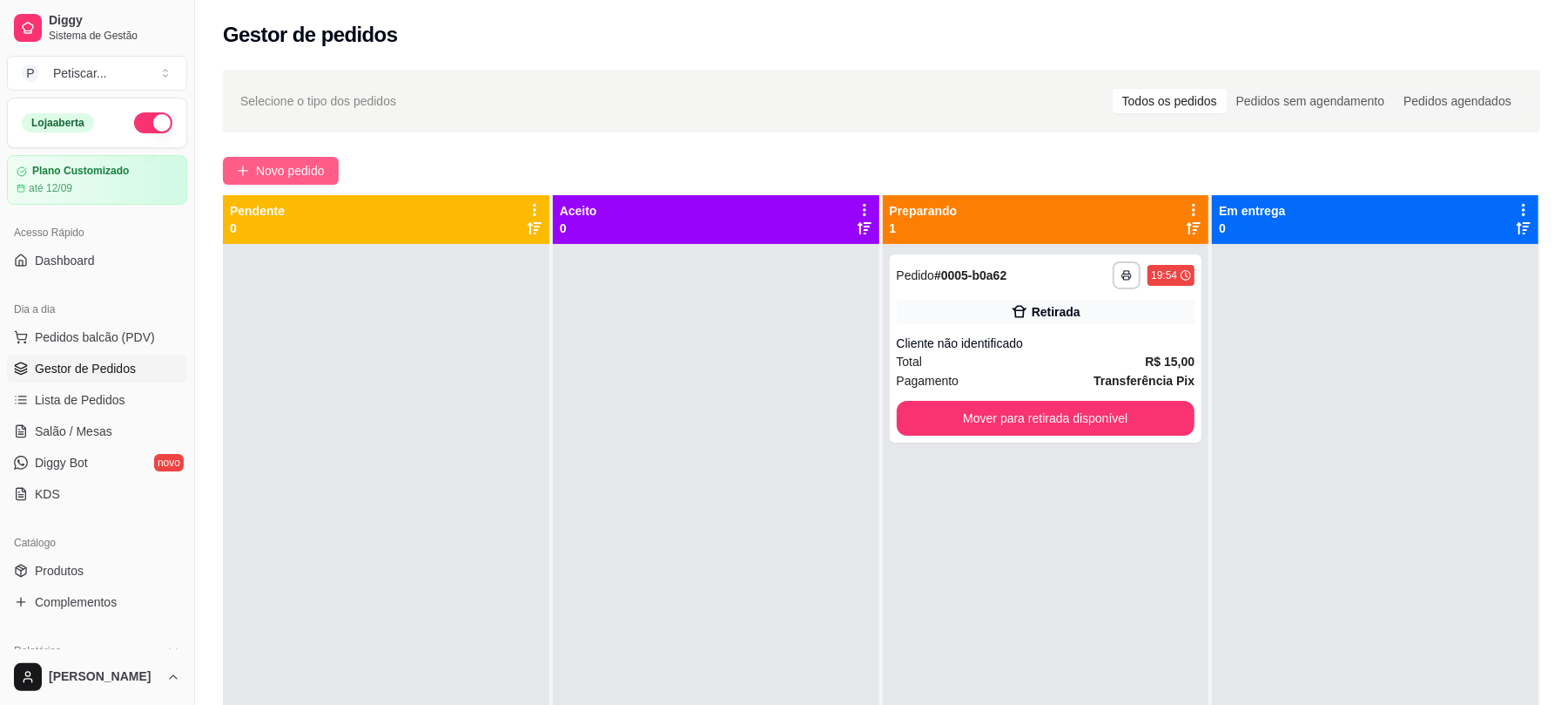
click at [275, 158] on button "Novo pedido" at bounding box center [281, 170] width 116 height 27
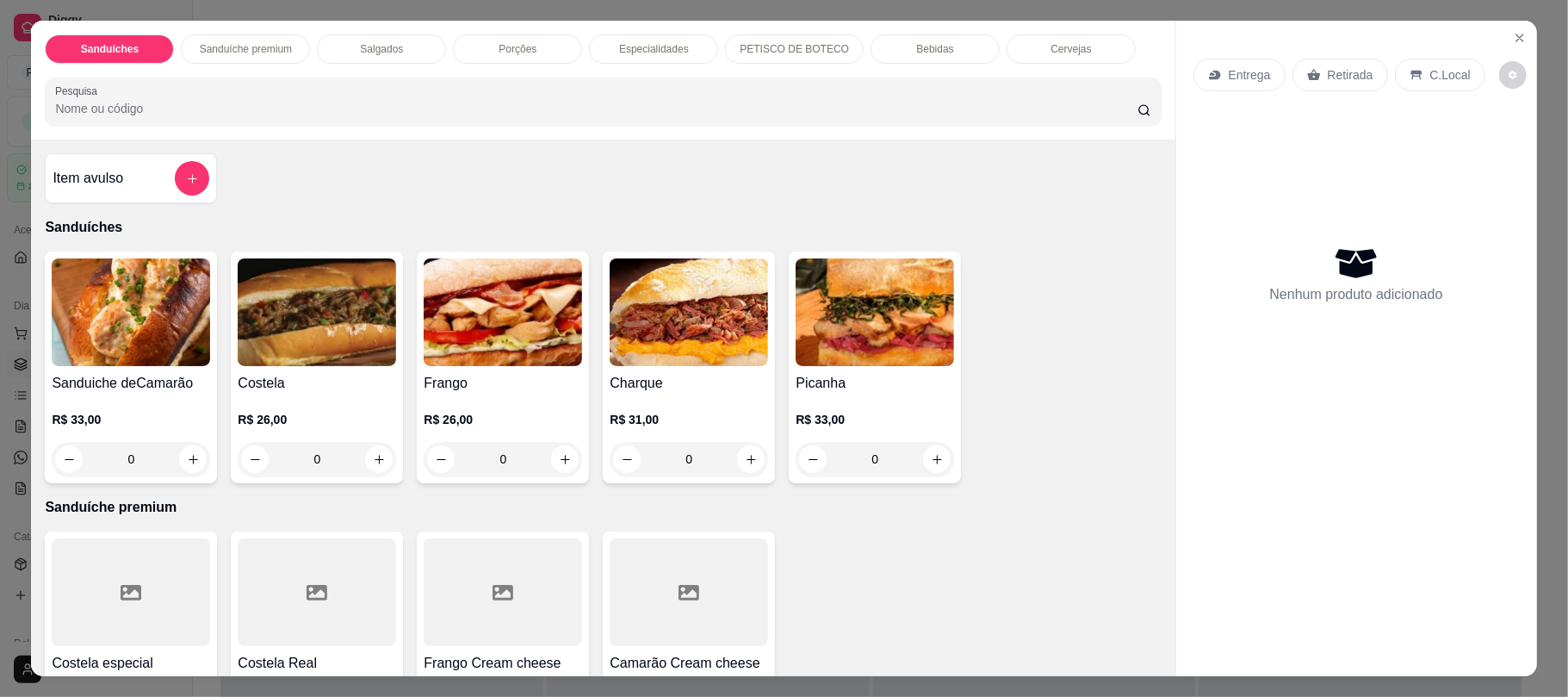
click at [277, 419] on p "R$ 26,00" at bounding box center [316, 419] width 158 height 17
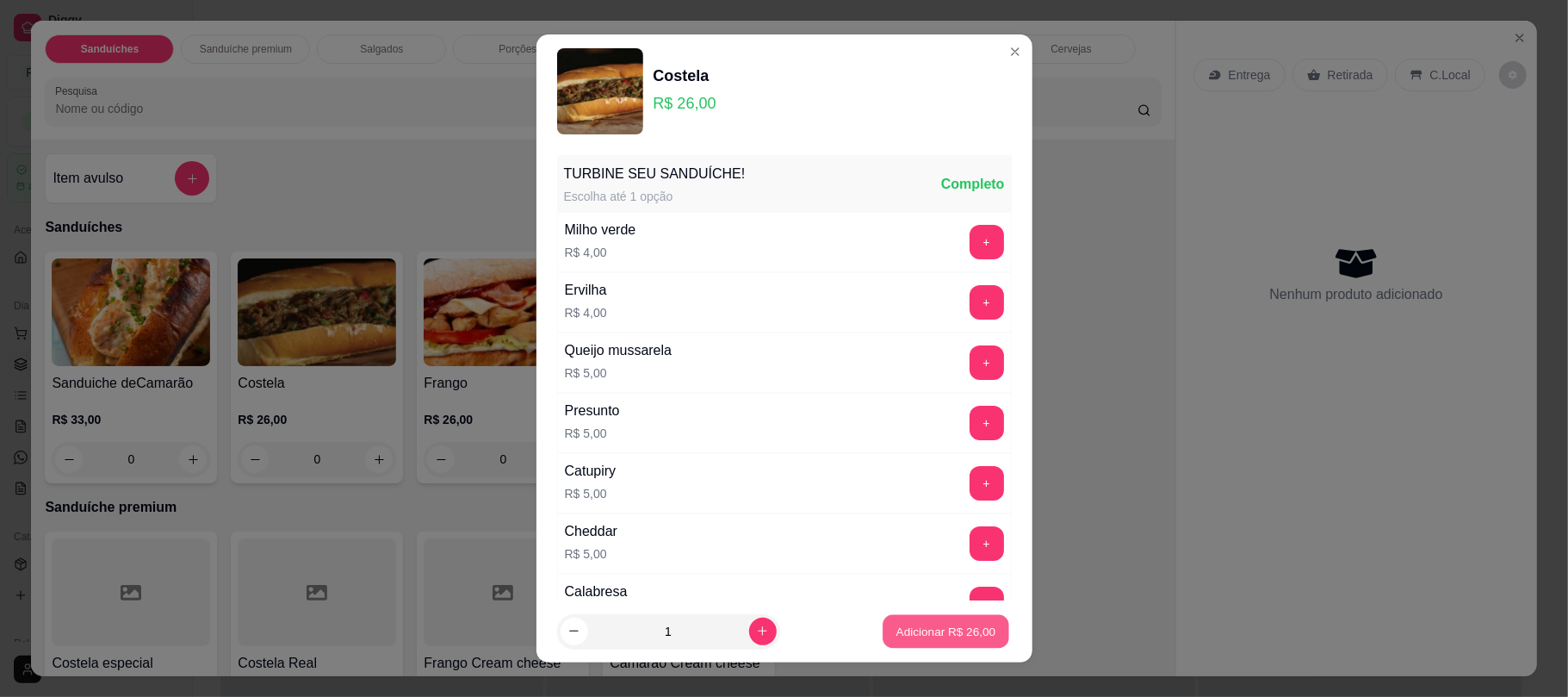
click at [931, 630] on p "Adicionar R$ 26,00" at bounding box center [946, 631] width 100 height 16
type input "1"
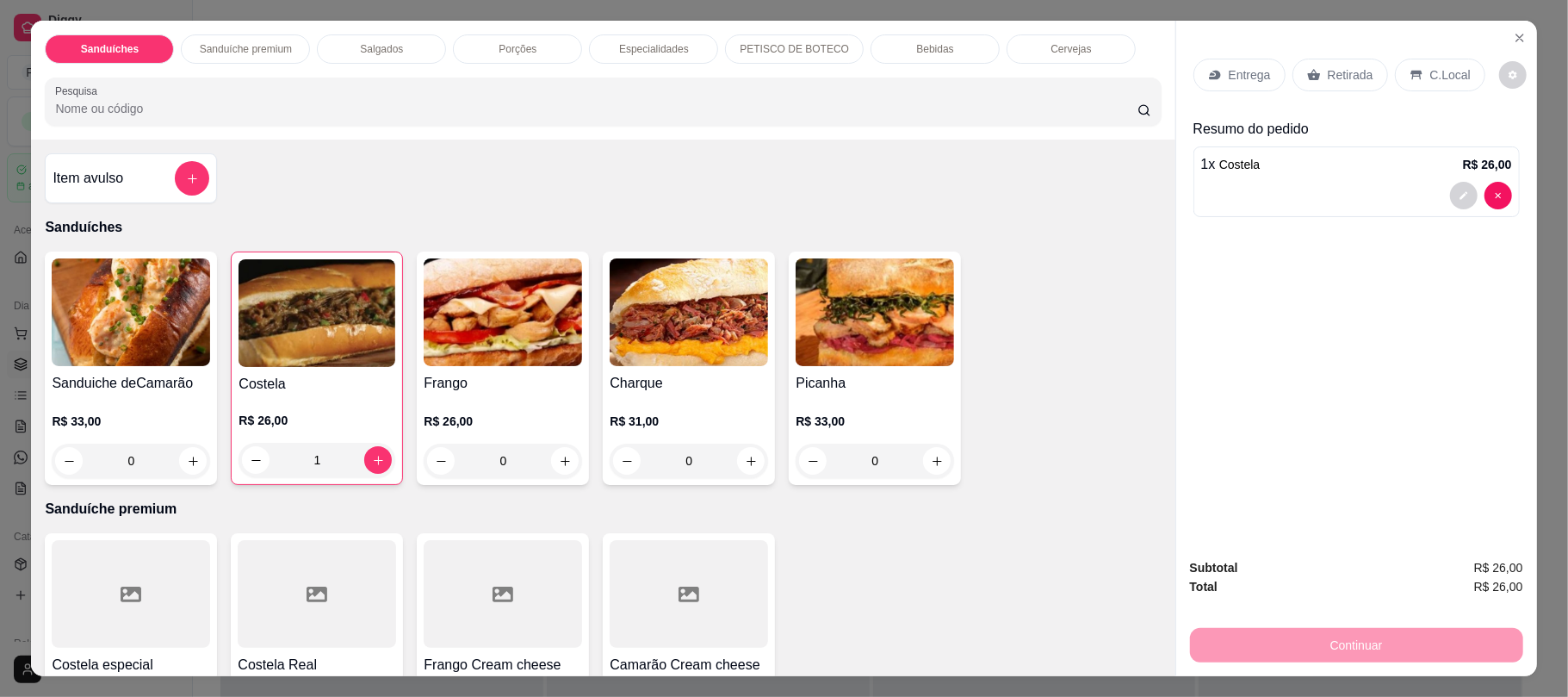
click at [882, 409] on div "R$ 33,00 0" at bounding box center [874, 436] width 158 height 82
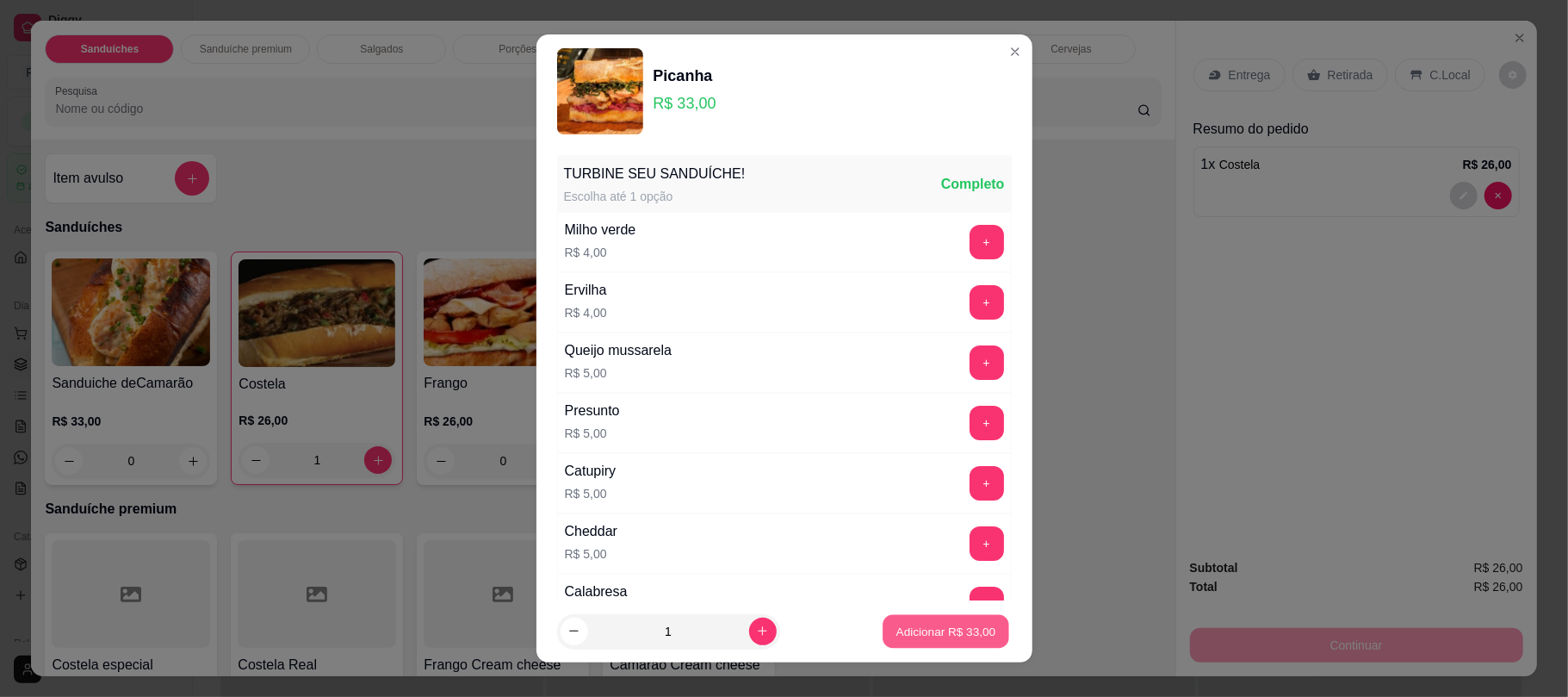
click at [927, 634] on p "Adicionar R$ 33,00" at bounding box center [946, 631] width 100 height 16
type input "1"
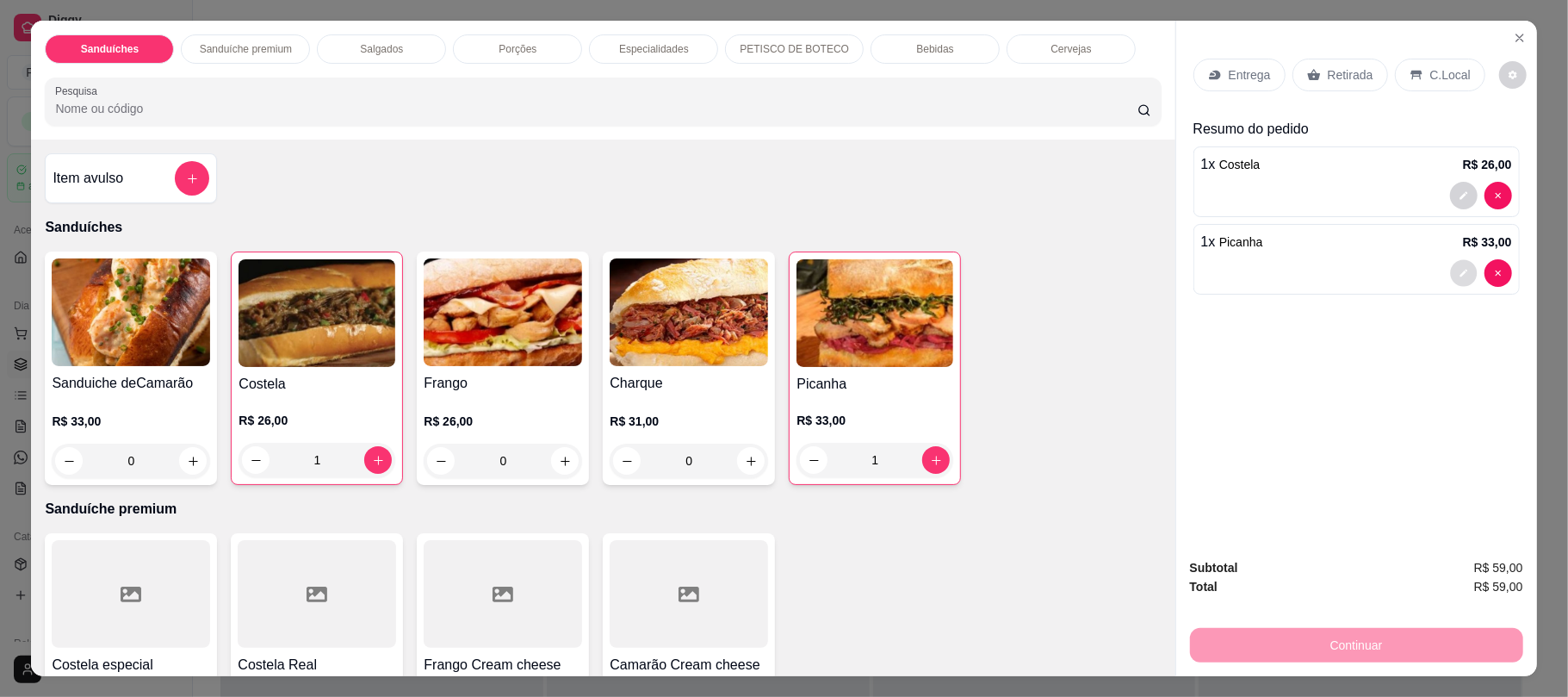
click at [1459, 273] on icon "decrease-product-quantity" at bounding box center [1463, 272] width 10 height 10
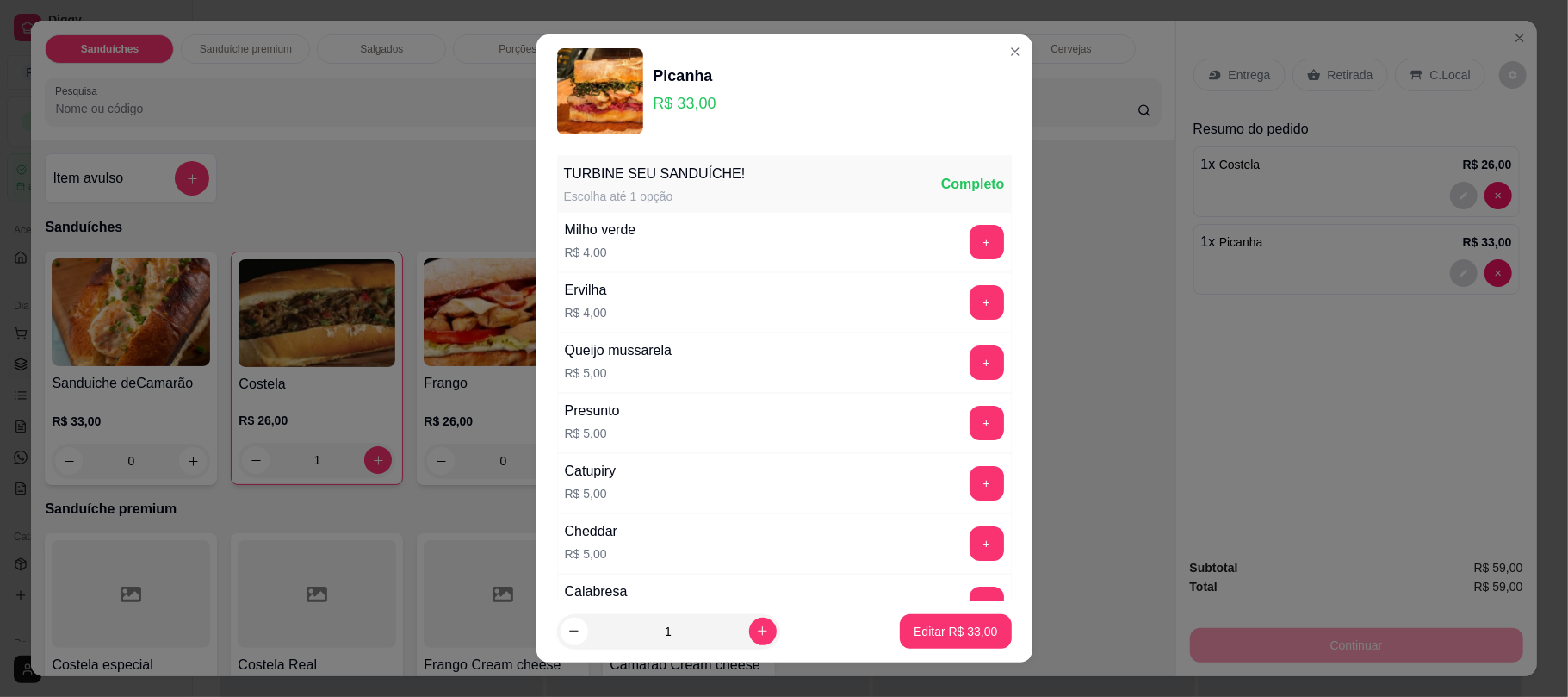
click at [972, 272] on div "TURBINE SEU SANDUÍCHE! Escolha até 1 opção Completo Milho verde R$ 4,00 + Ervil…" at bounding box center [784, 373] width 496 height 451
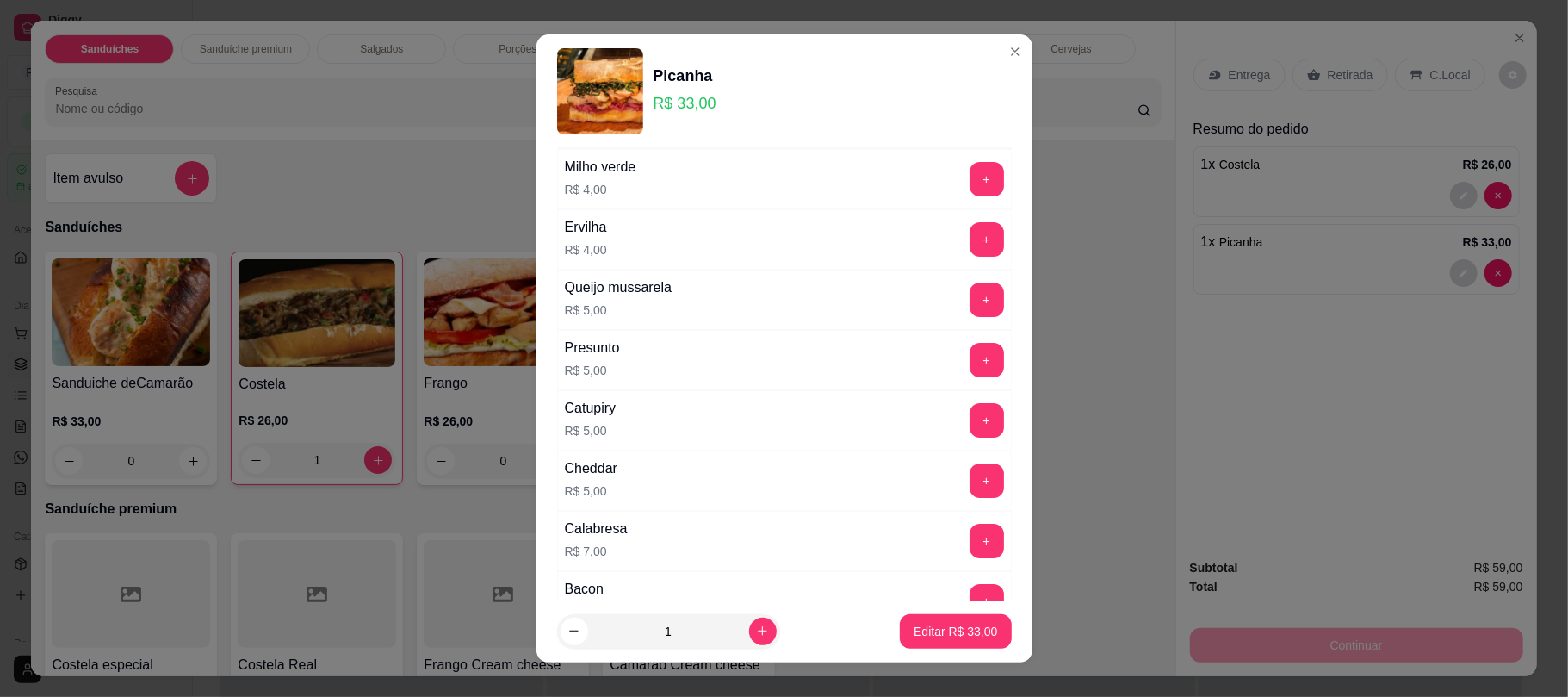
scroll to position [228, 0]
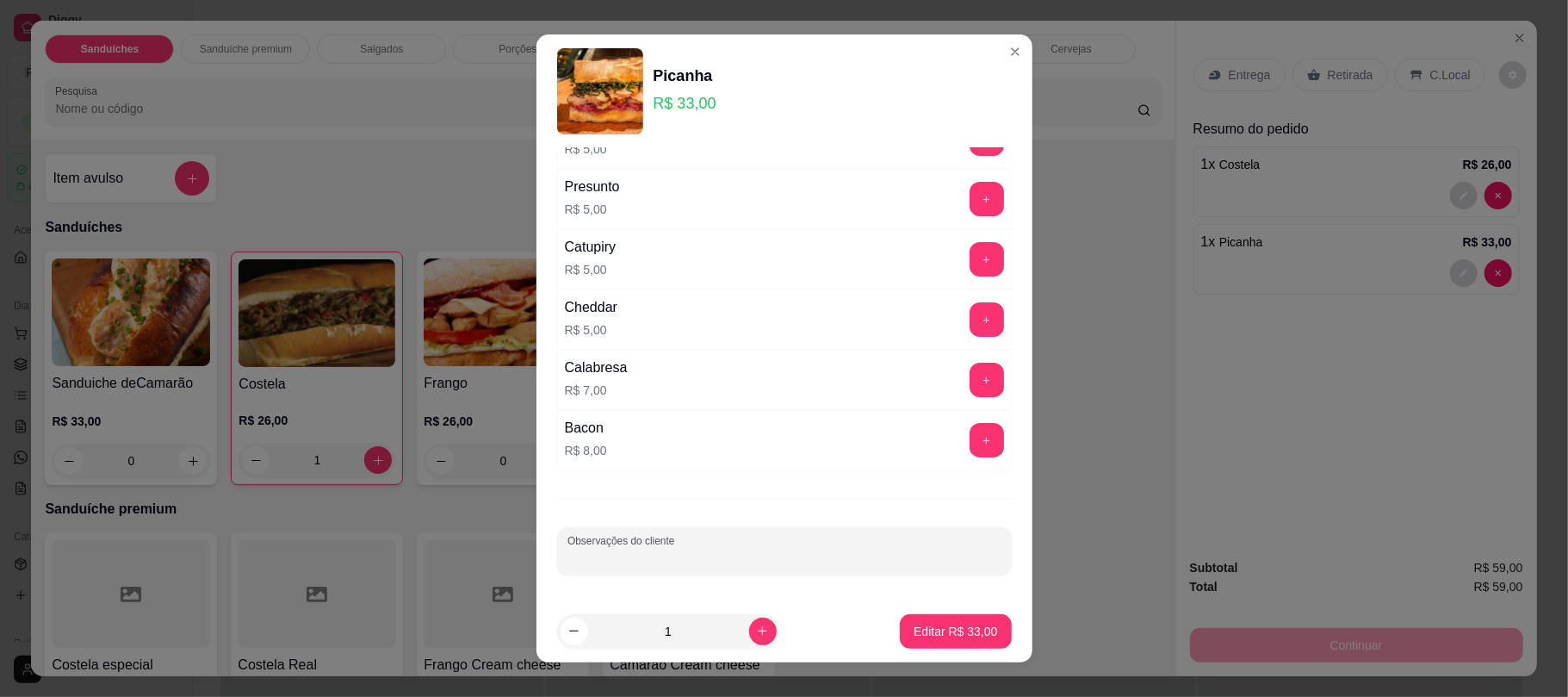
click at [778, 562] on input "Observações do cliente" at bounding box center [784, 558] width 434 height 17
type input "sem molho"
click at [930, 632] on p "Editar R$ 33,00" at bounding box center [956, 631] width 81 height 16
type input "0"
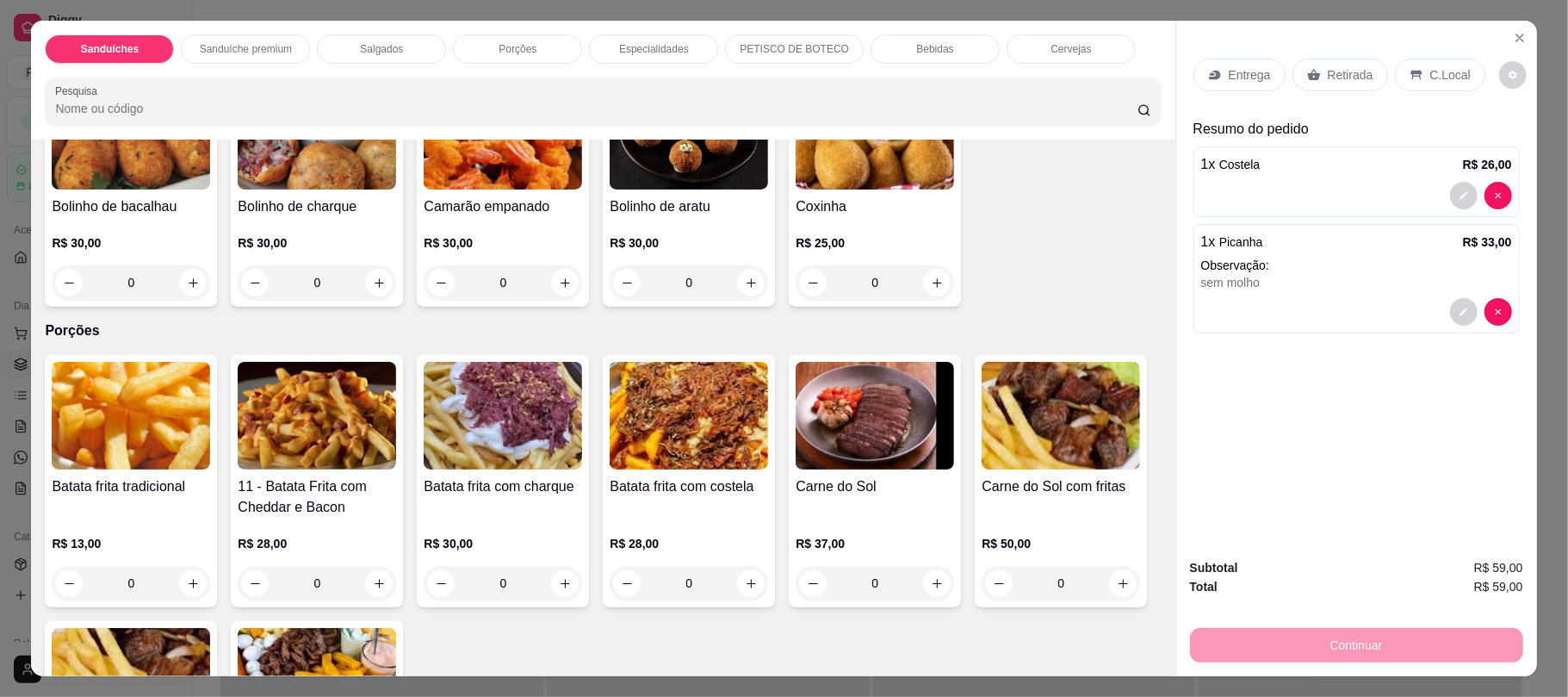
scroll to position [780, 0]
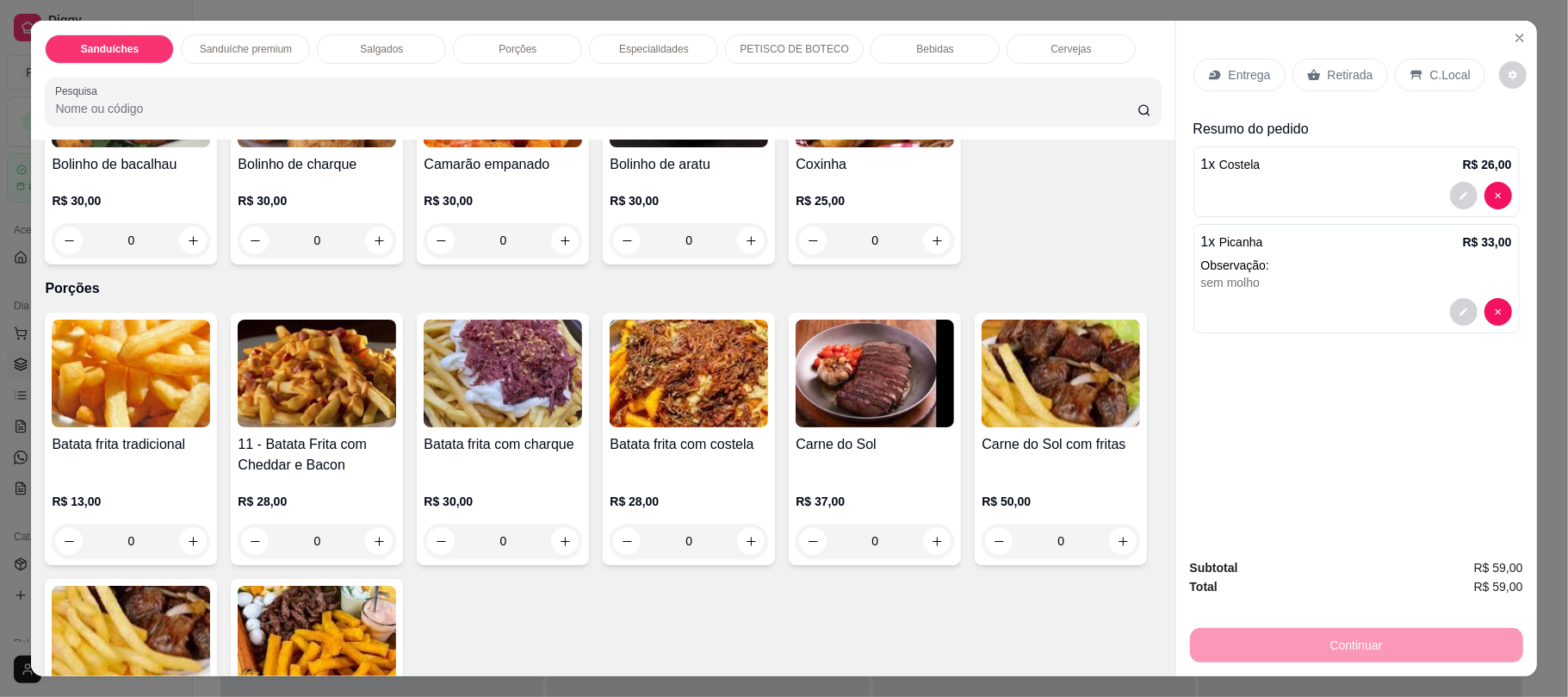
click at [1103, 655] on div "Batata frita tradicional R$ 13,00 0 11 - Batata Frita com Cheddar e Bacon R$ 28…" at bounding box center [603, 561] width 1116 height 498
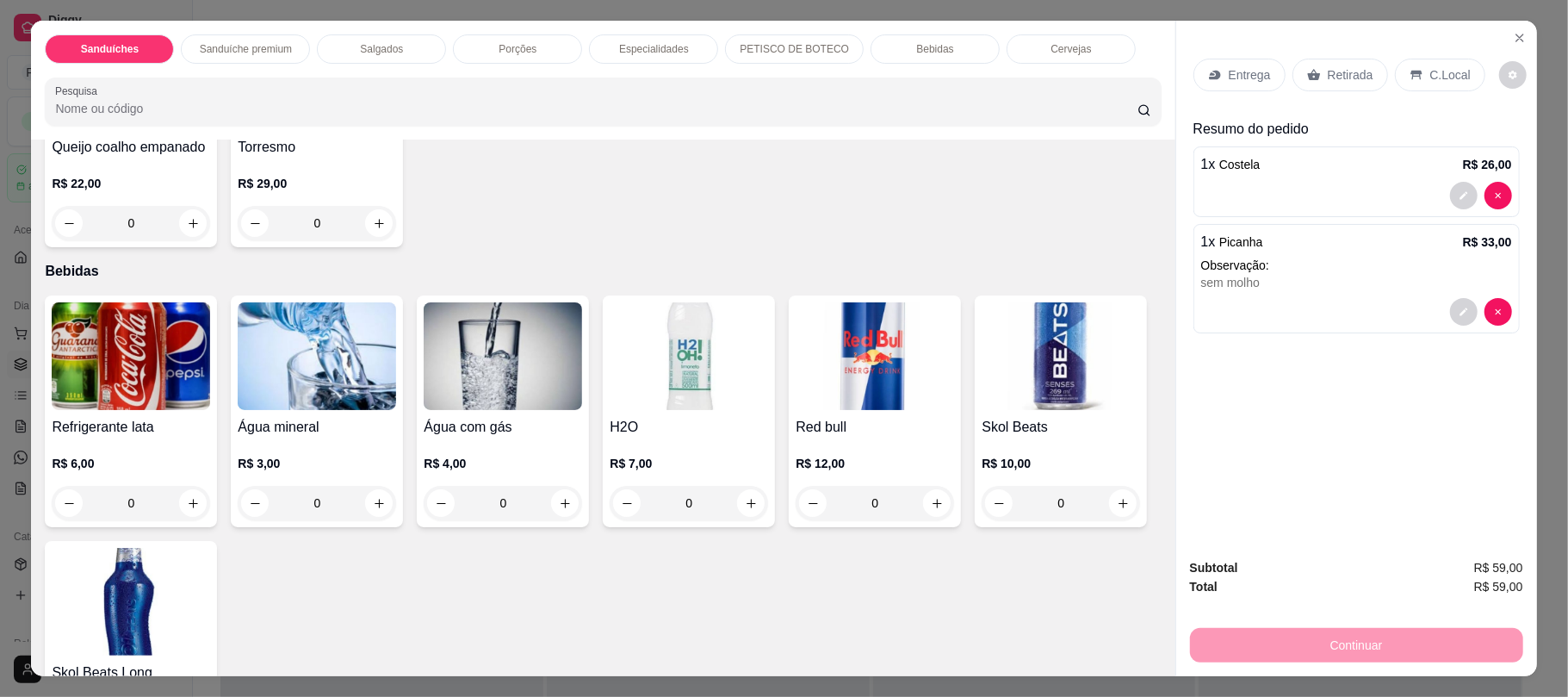
scroll to position [2481, 0]
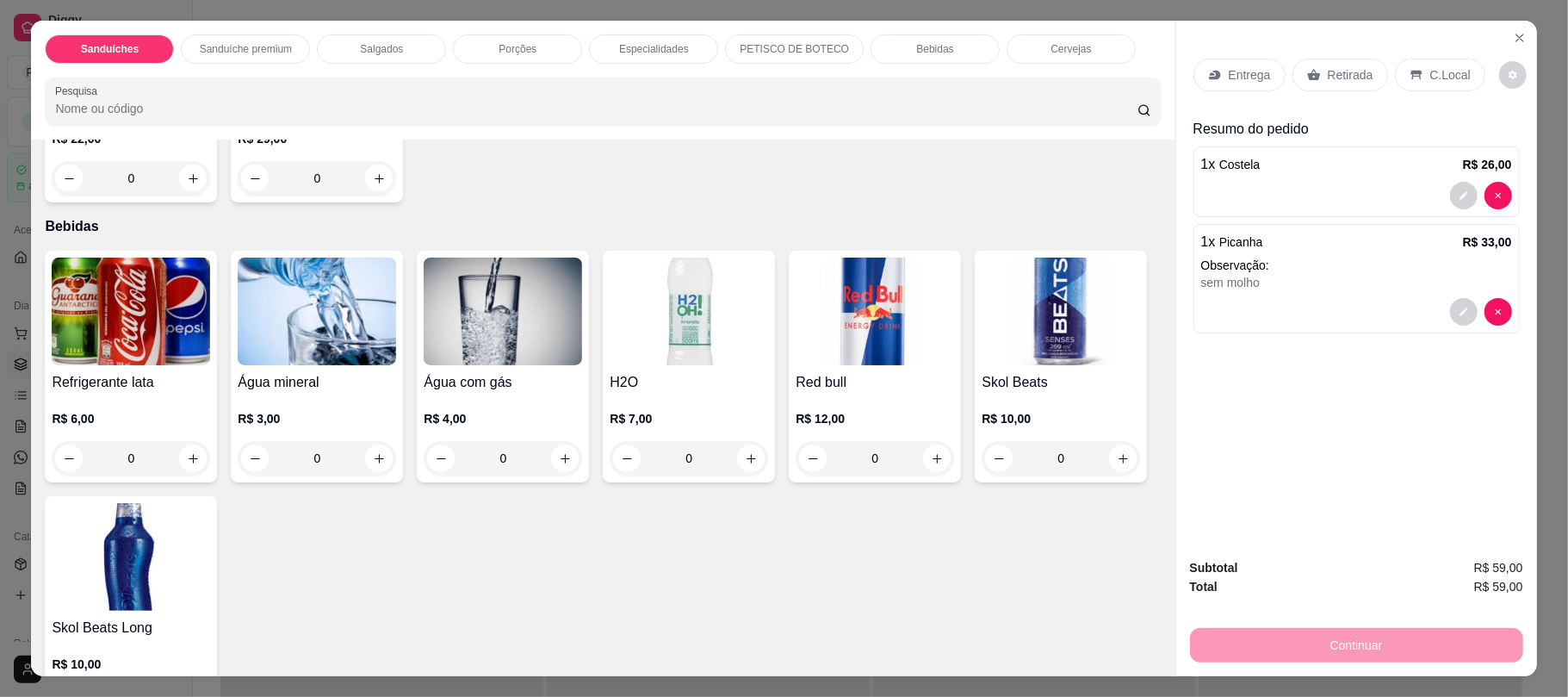
click at [108, 334] on img at bounding box center [130, 311] width 158 height 108
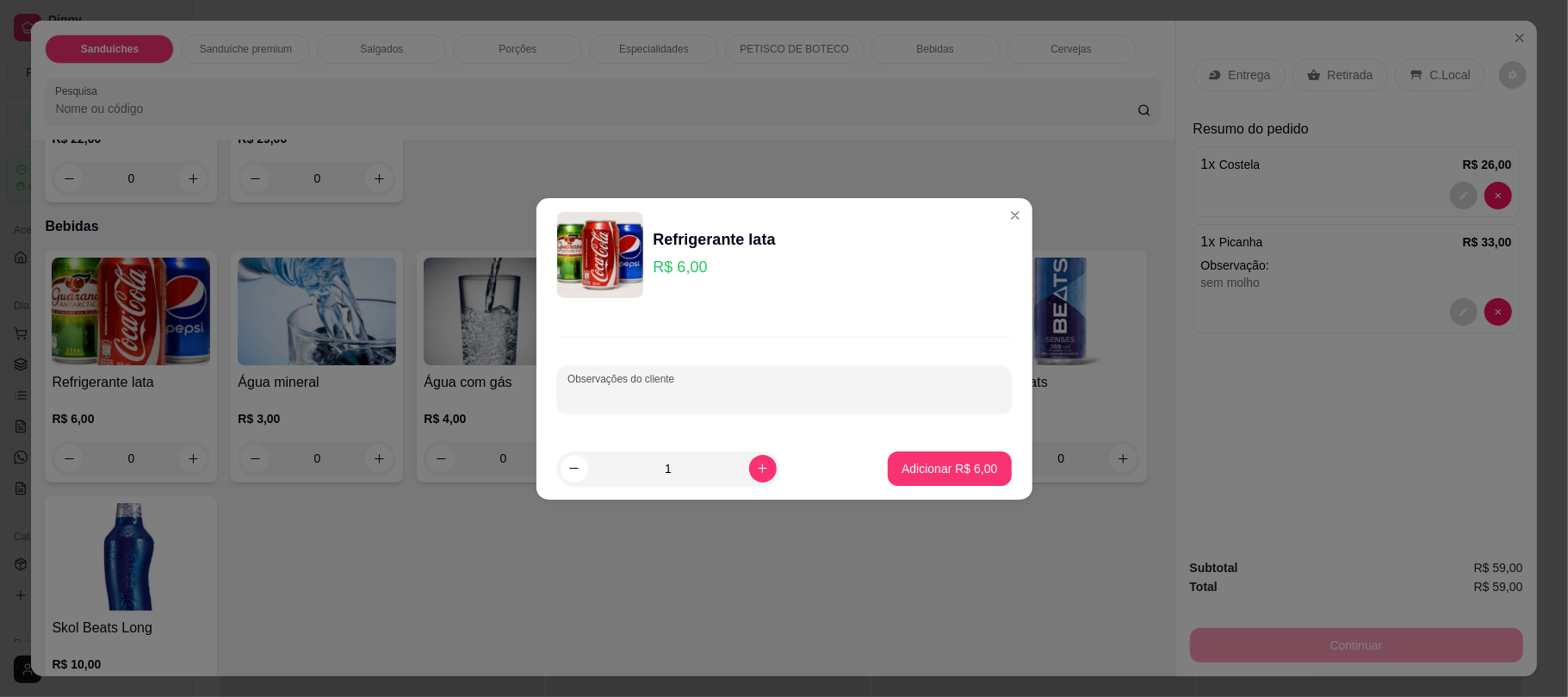
click at [710, 388] on input "Observações do cliente" at bounding box center [784, 396] width 434 height 17
type input "pepsi"
click at [940, 462] on p "Adicionar R$ 6,00" at bounding box center [950, 468] width 96 height 17
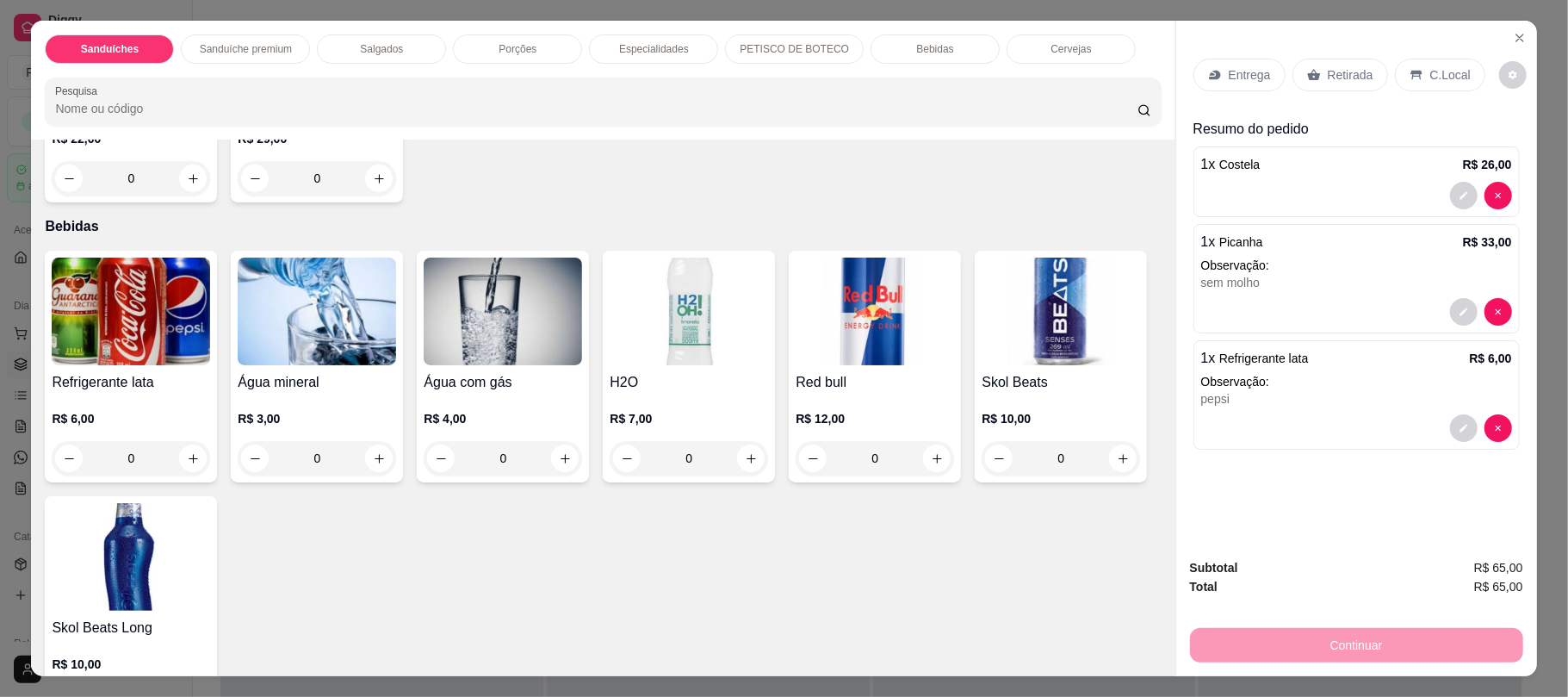
click at [662, 382] on h4 "H2O" at bounding box center [689, 382] width 158 height 21
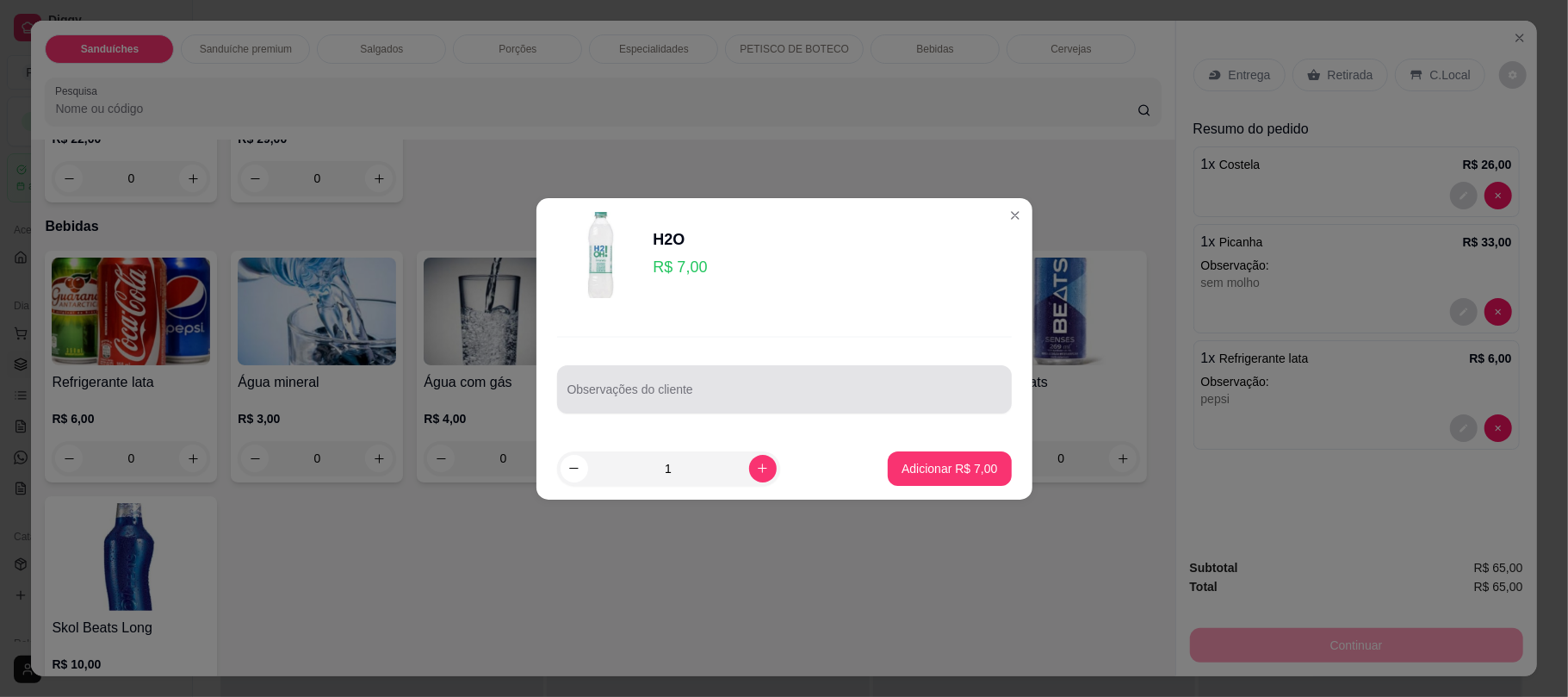
click at [662, 382] on div at bounding box center [784, 390] width 434 height 34
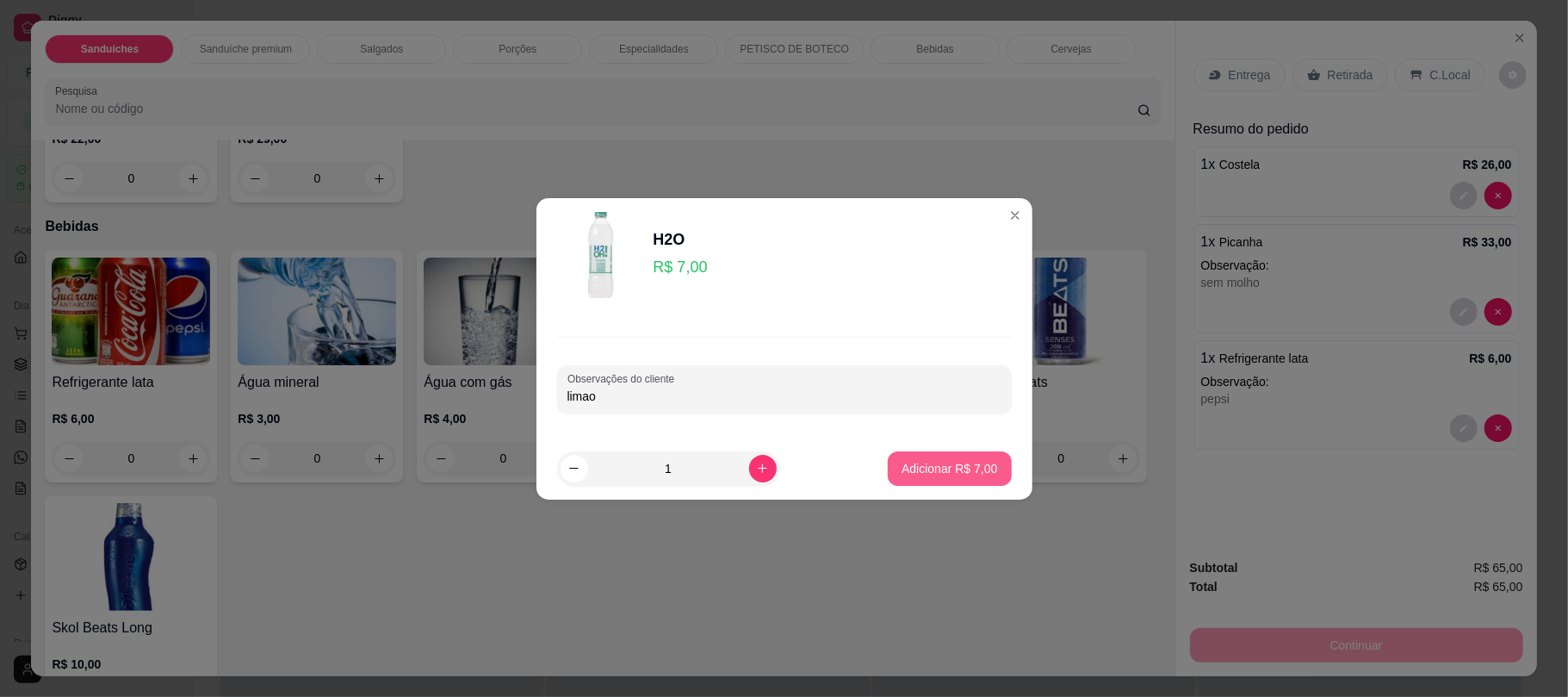
type input "limao"
click at [930, 472] on p "Adicionar R$ 7,00" at bounding box center [949, 468] width 93 height 16
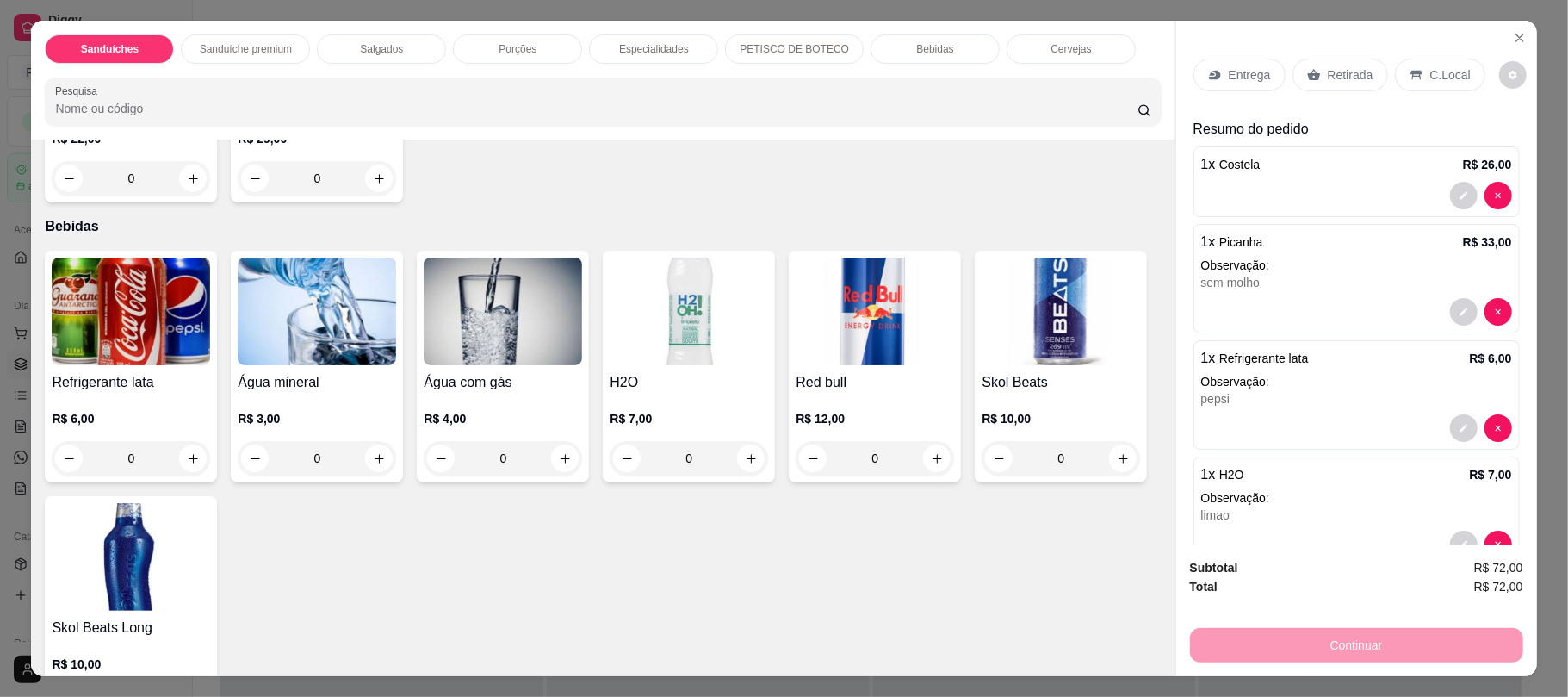
click at [1348, 74] on p "Retirada" at bounding box center [1350, 74] width 45 height 17
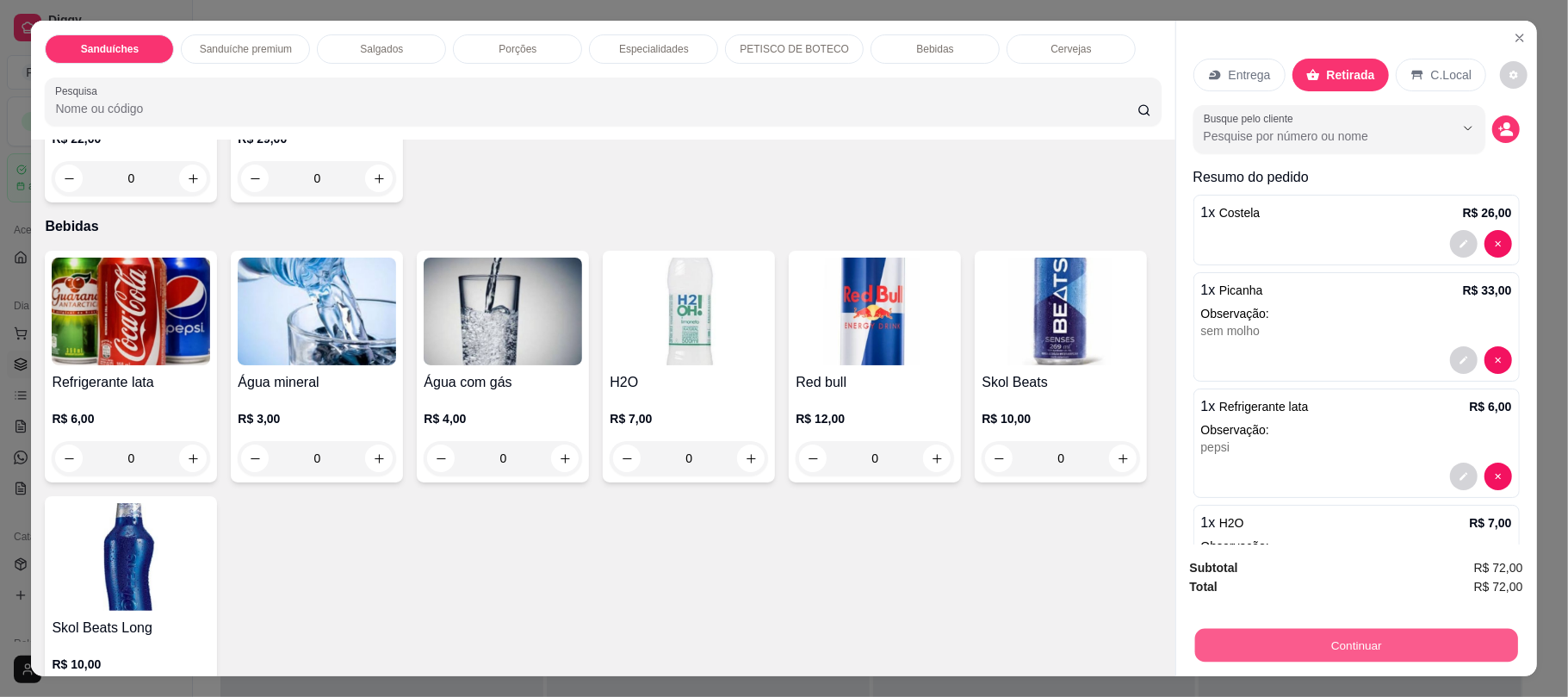
click at [1413, 656] on button "Continuar" at bounding box center [1355, 645] width 323 height 33
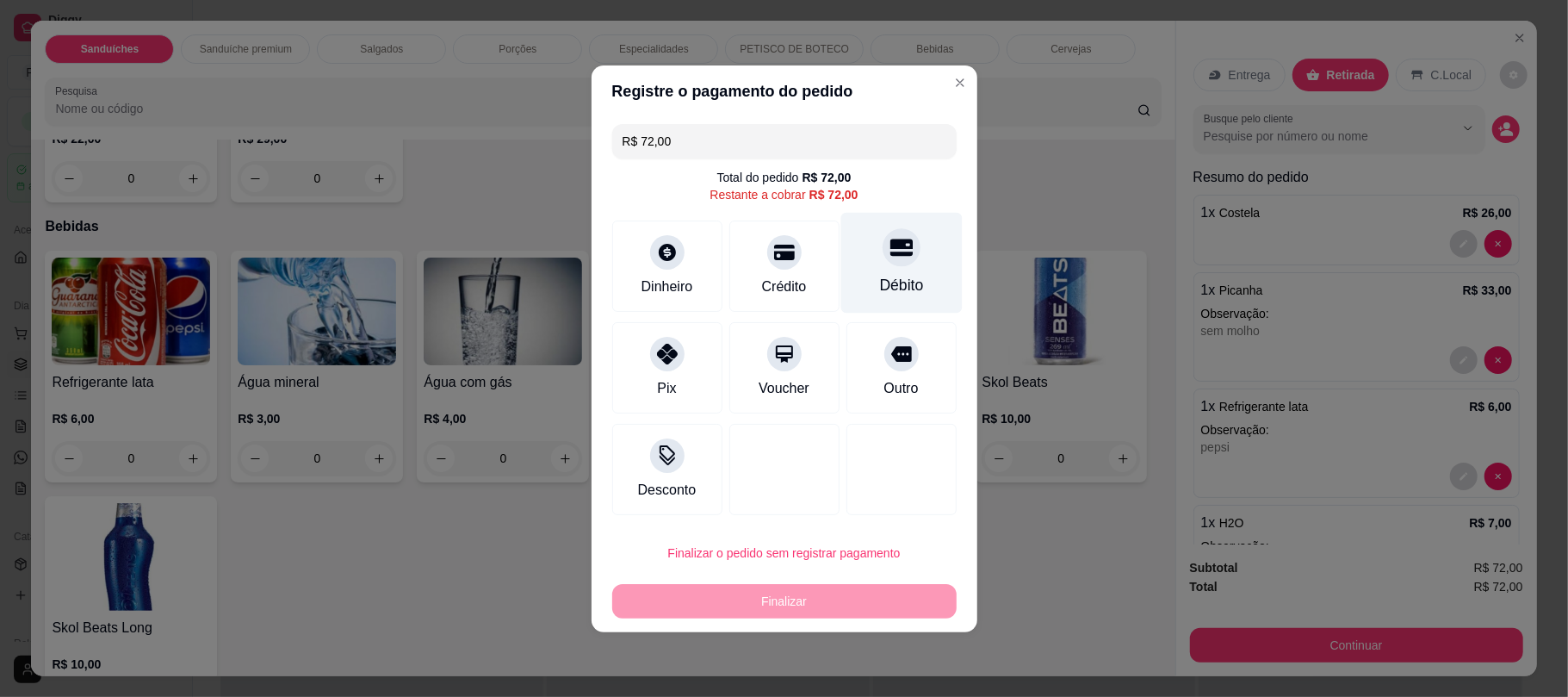
click at [906, 276] on div "Débito" at bounding box center [901, 285] width 44 height 23
type input "R$ 0,00"
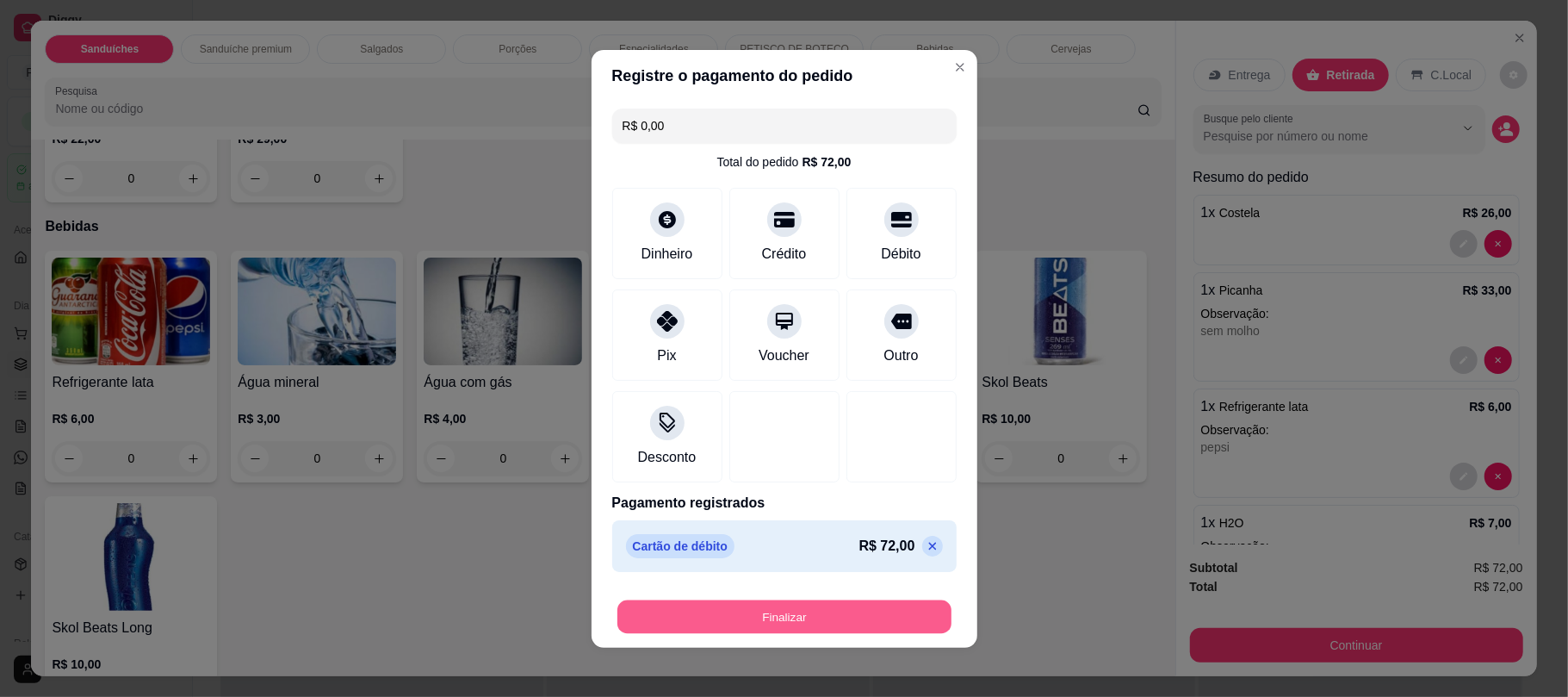
click at [790, 626] on button "Finalizar" at bounding box center [784, 616] width 334 height 33
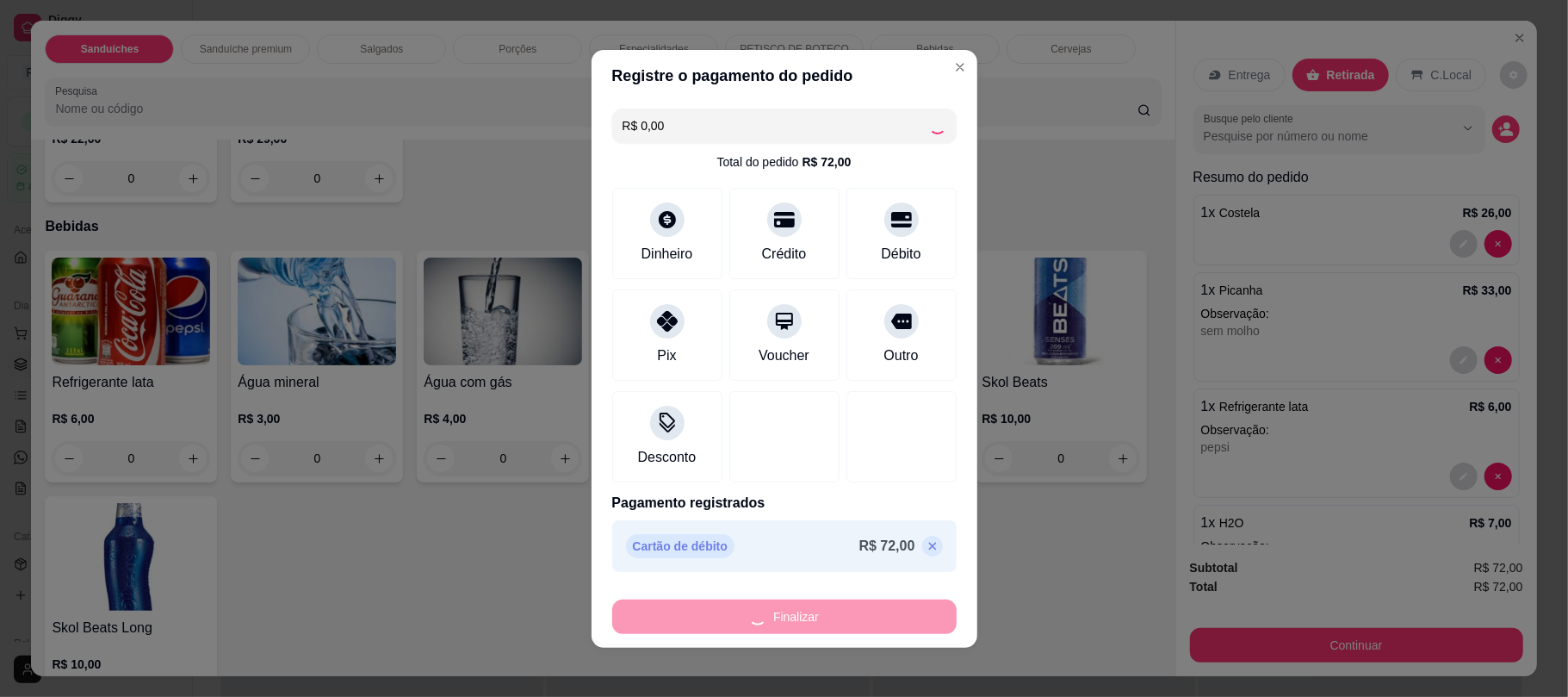
type input "0"
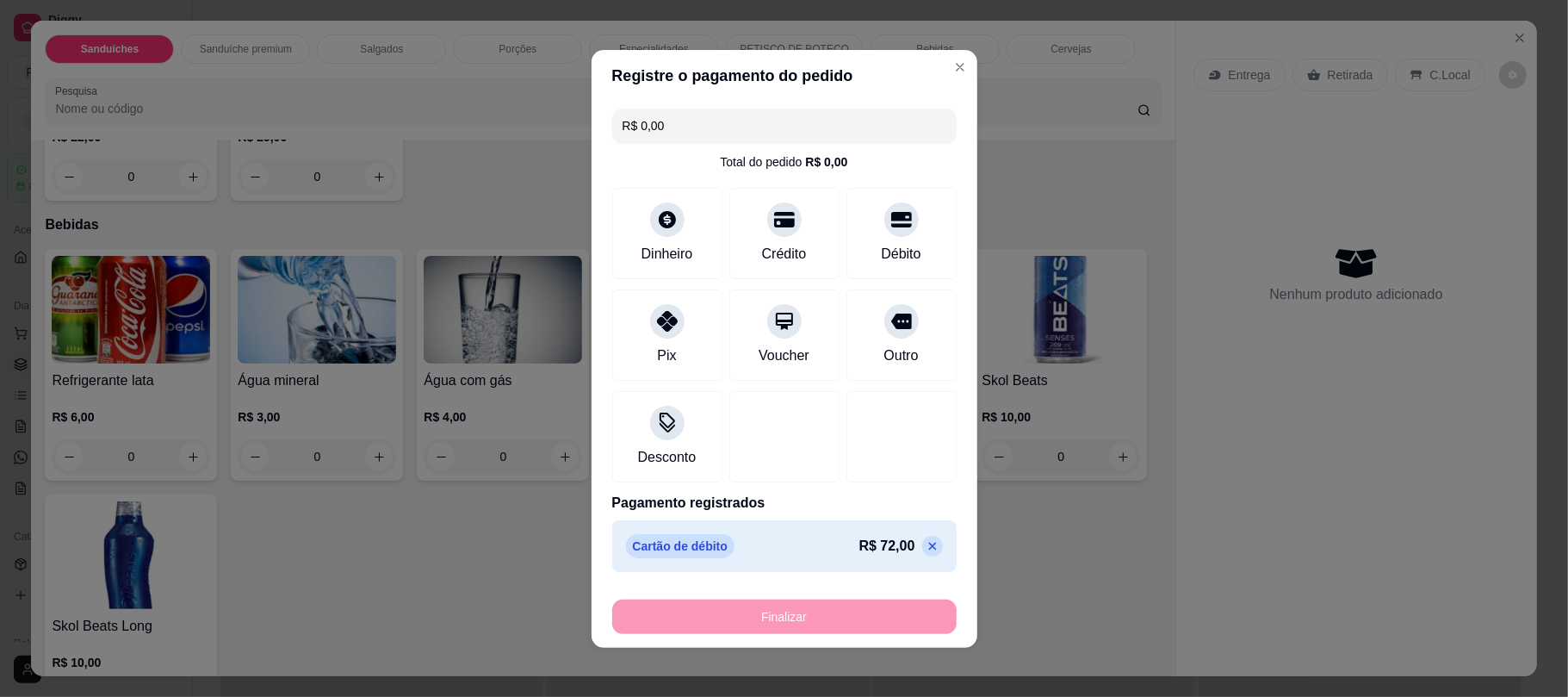
type input "-R$ 72,00"
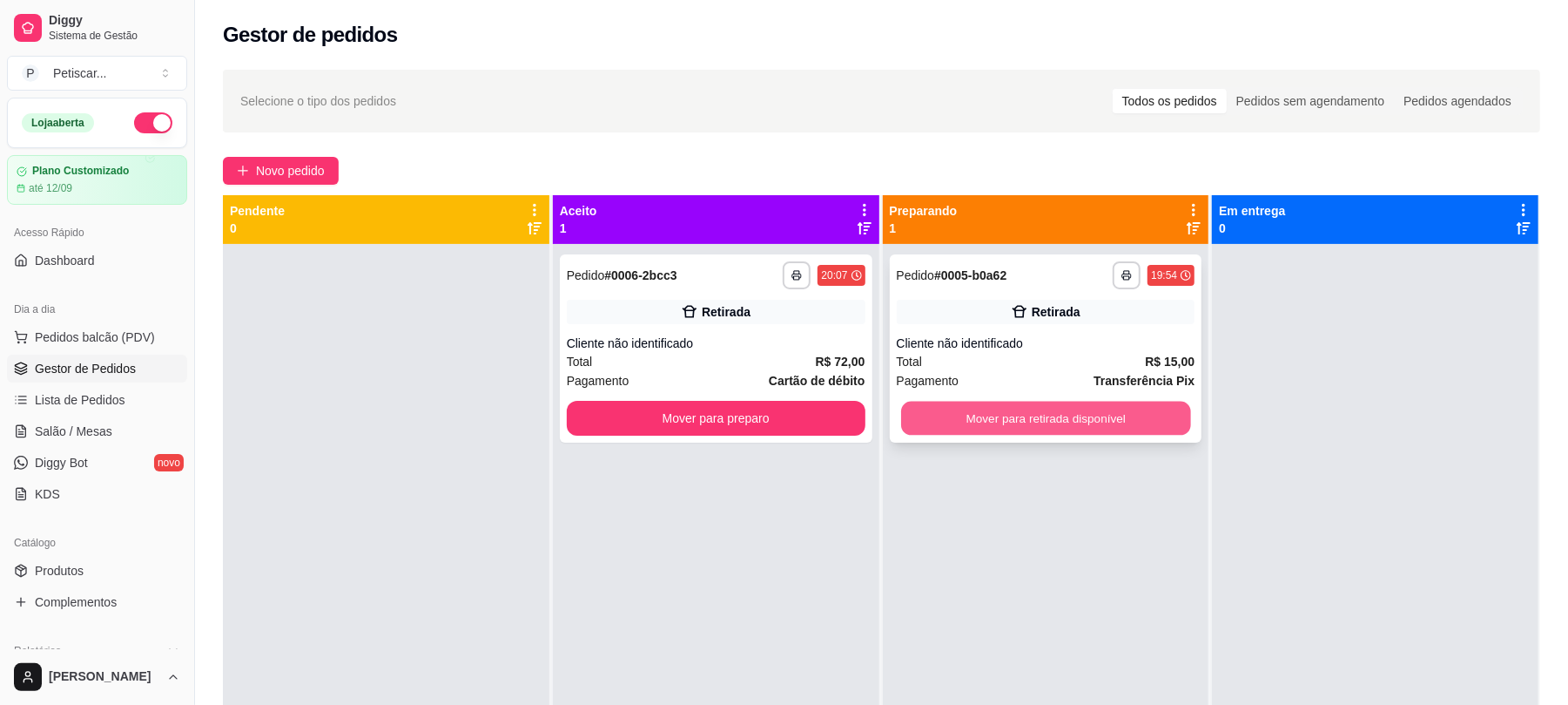
click at [949, 419] on button "Mover para retirada disponível" at bounding box center [1045, 418] width 289 height 34
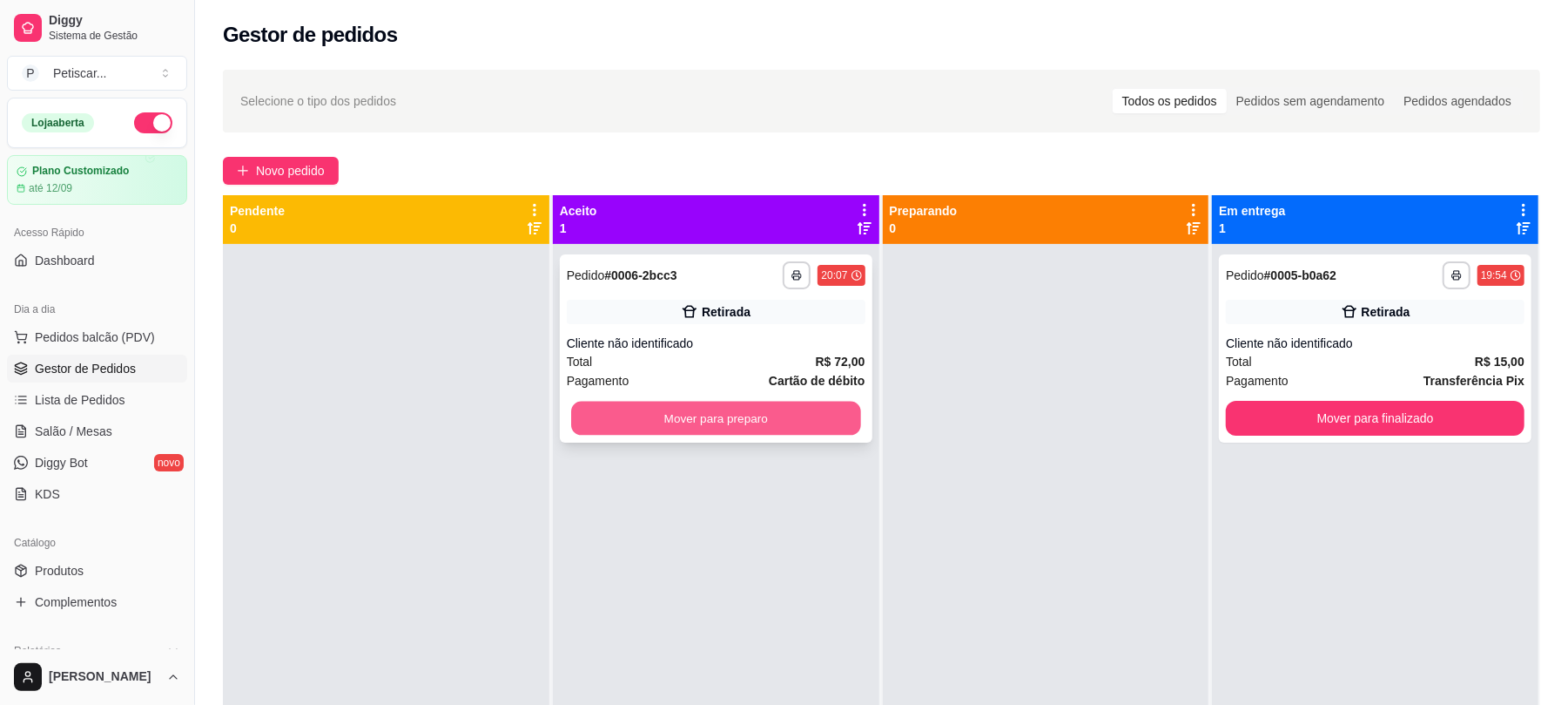
click at [840, 416] on button "Mover para preparo" at bounding box center [715, 418] width 289 height 34
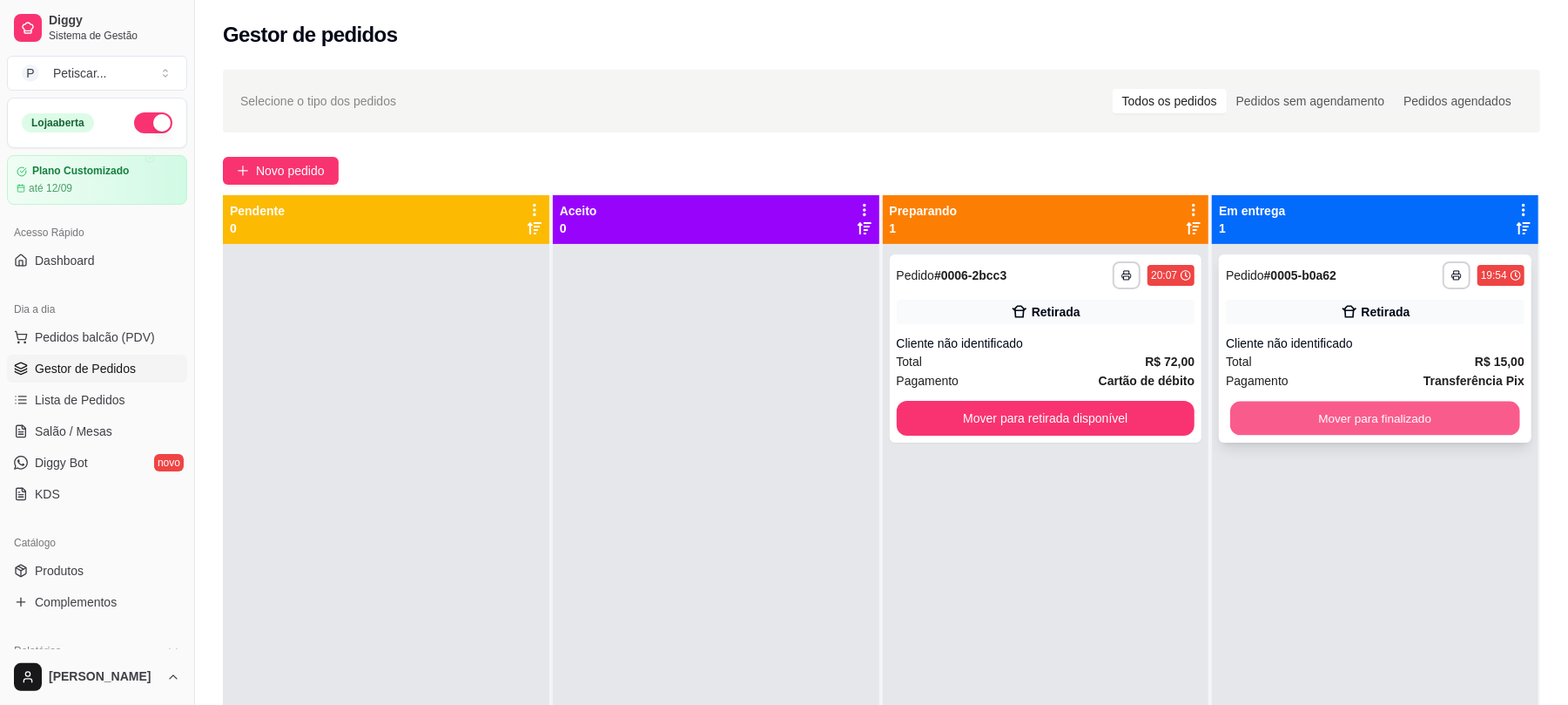
click at [1267, 415] on button "Mover para finalizado" at bounding box center [1374, 418] width 289 height 34
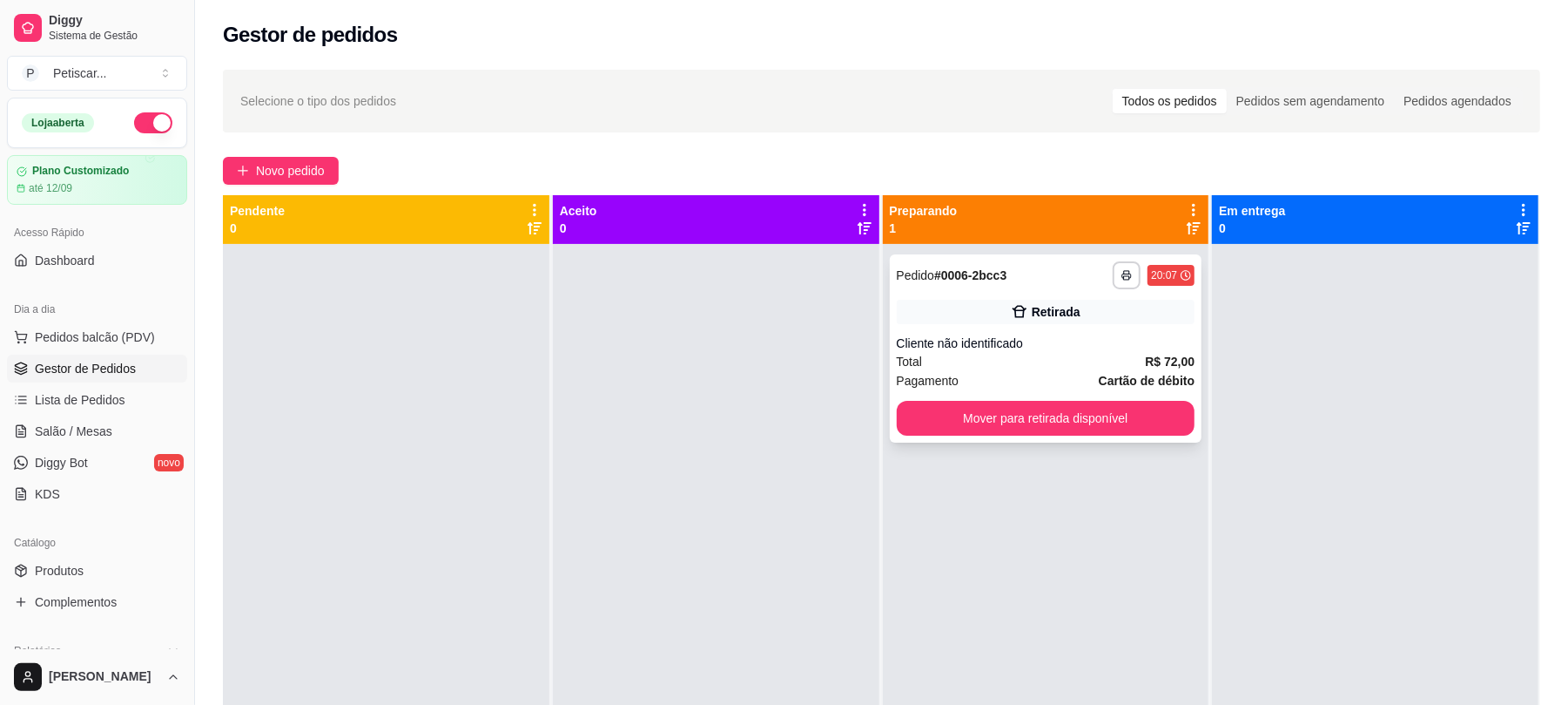
click at [925, 324] on div "**********" at bounding box center [1046, 348] width 313 height 188
click at [308, 168] on span "Novo pedido" at bounding box center [290, 170] width 69 height 19
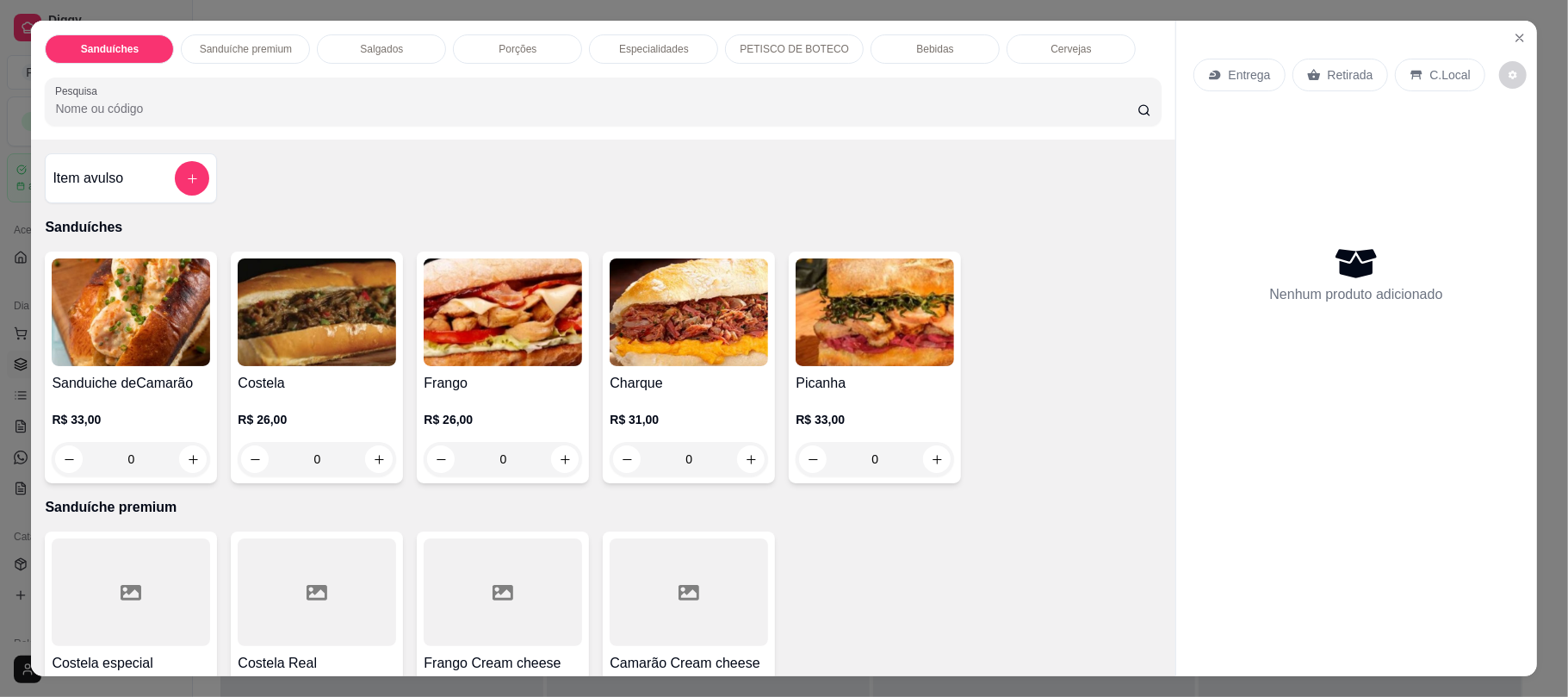
click at [921, 453] on div "0" at bounding box center [874, 459] width 158 height 34
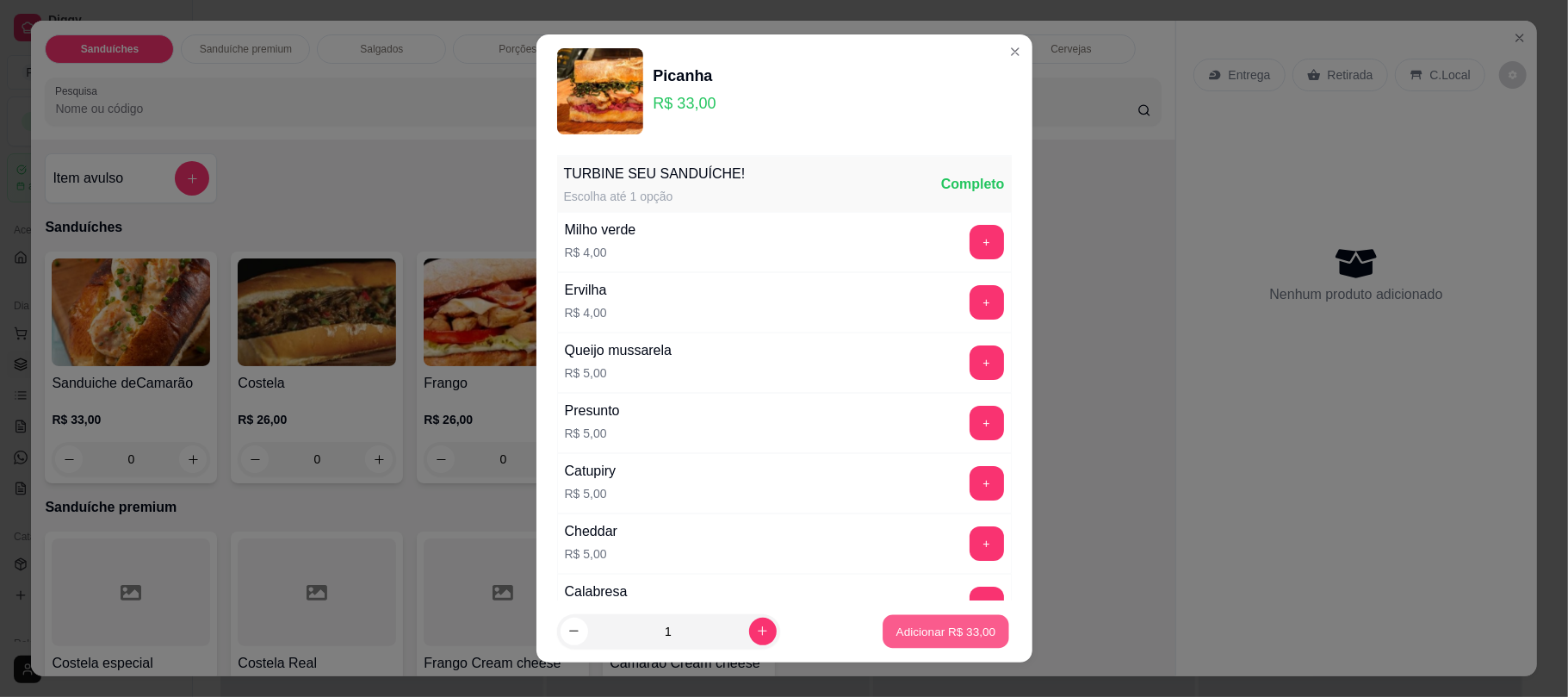
click at [951, 623] on p "Adicionar R$ 33,00" at bounding box center [946, 631] width 100 height 16
type input "1"
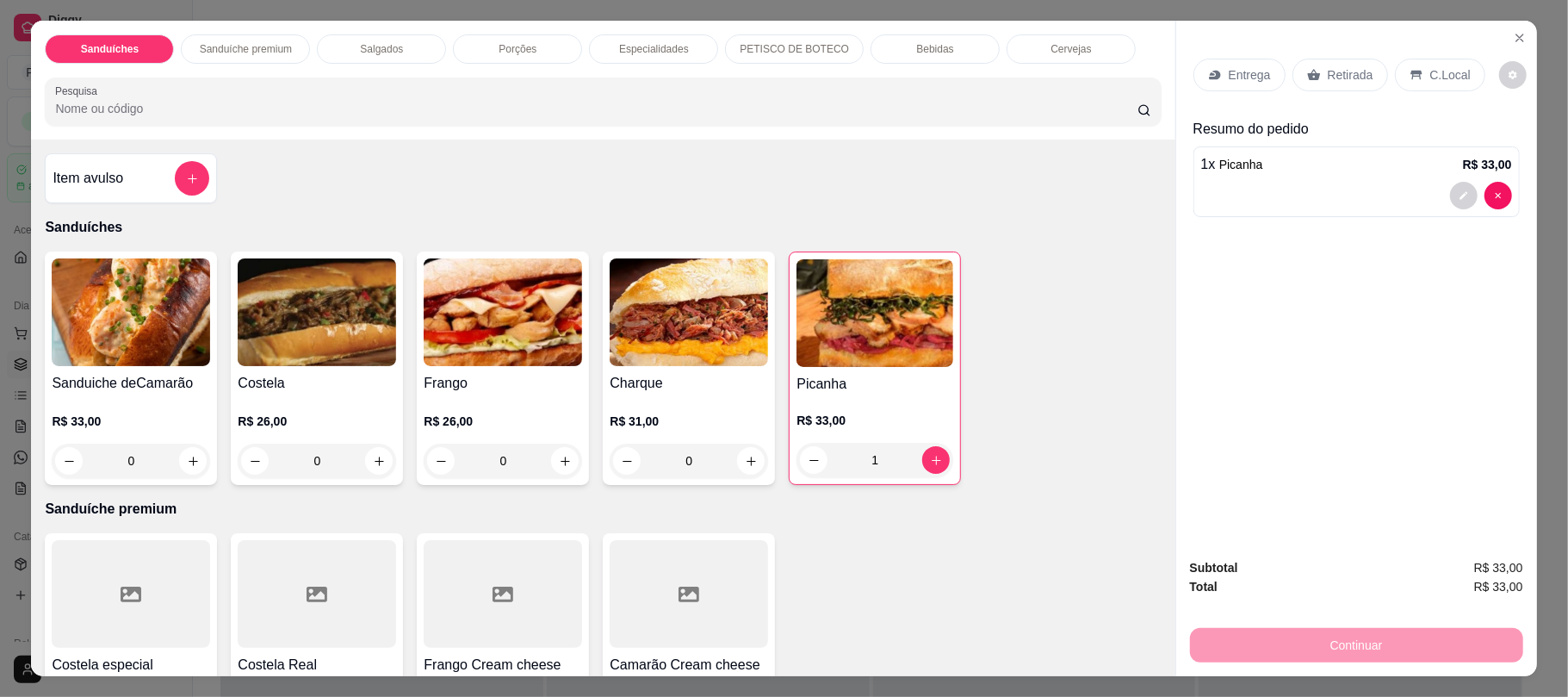
click at [1314, 74] on div "Retirada" at bounding box center [1340, 75] width 96 height 33
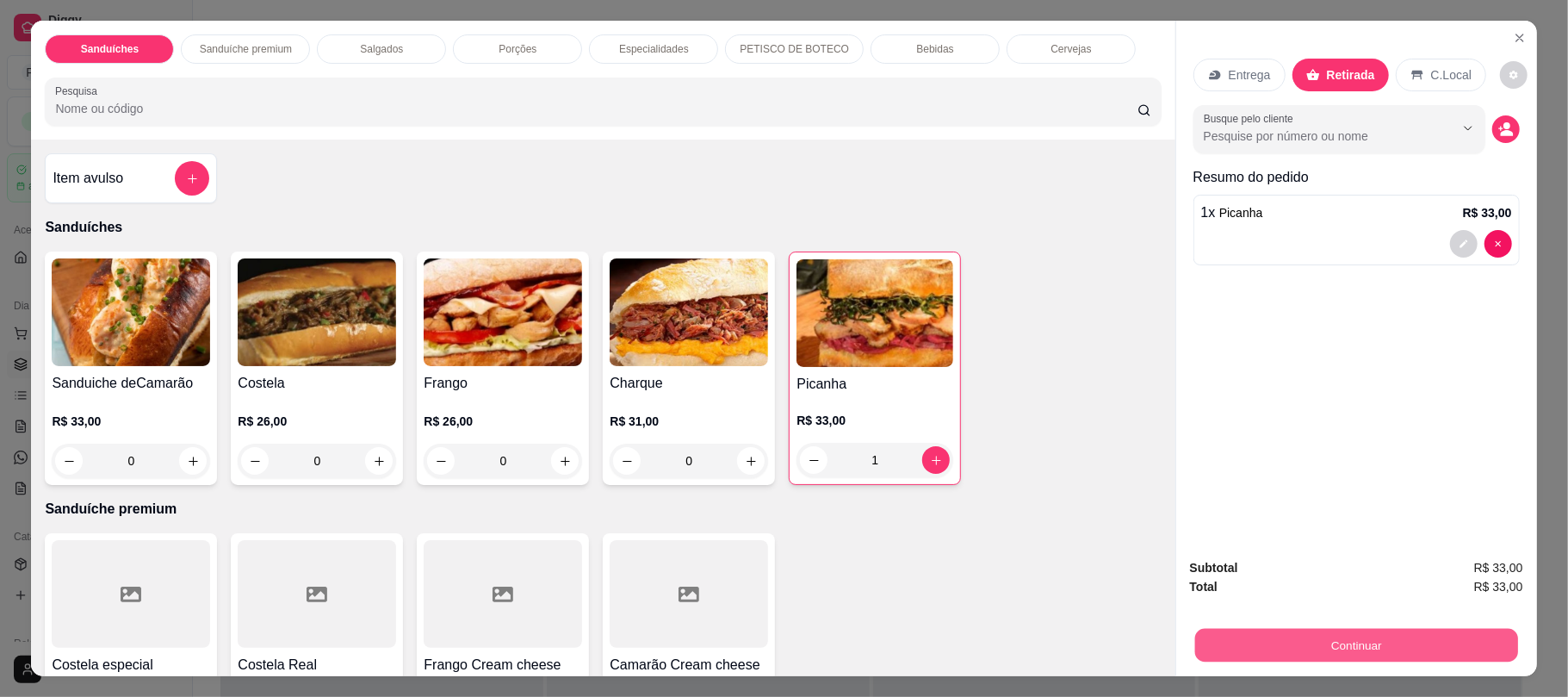
click at [1373, 659] on button "Continuar" at bounding box center [1355, 645] width 323 height 33
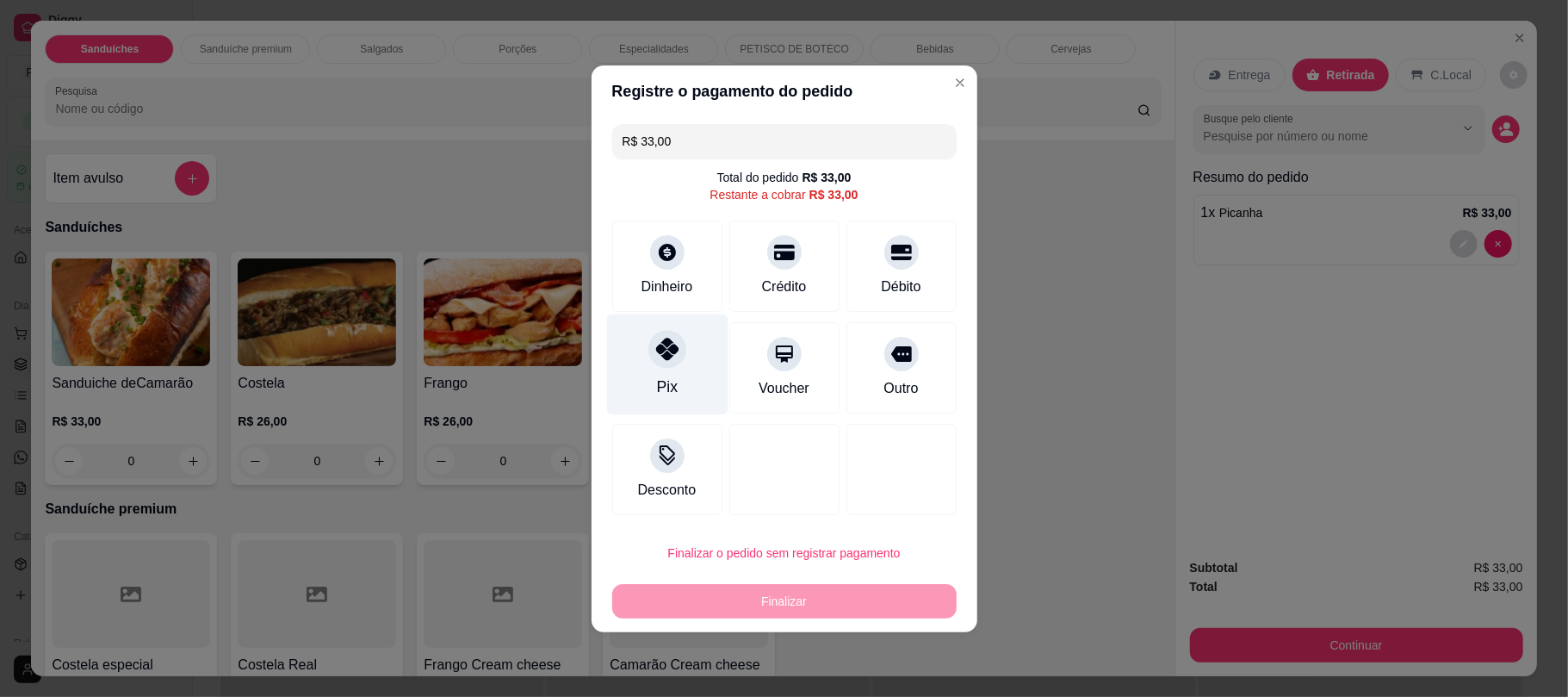
click at [666, 350] on icon at bounding box center [666, 348] width 23 height 23
type input "R$ 0,00"
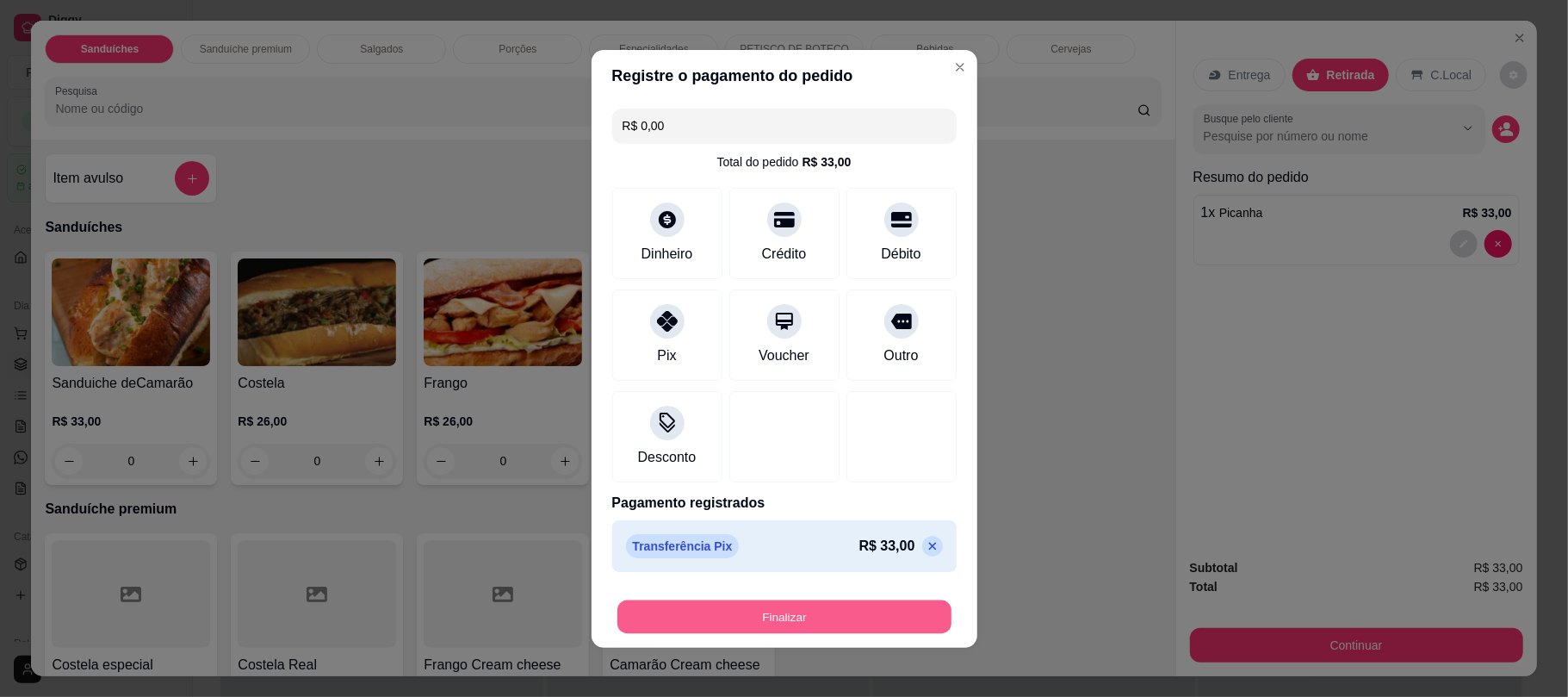
click at [795, 611] on button "Finalizar" at bounding box center [784, 616] width 334 height 33
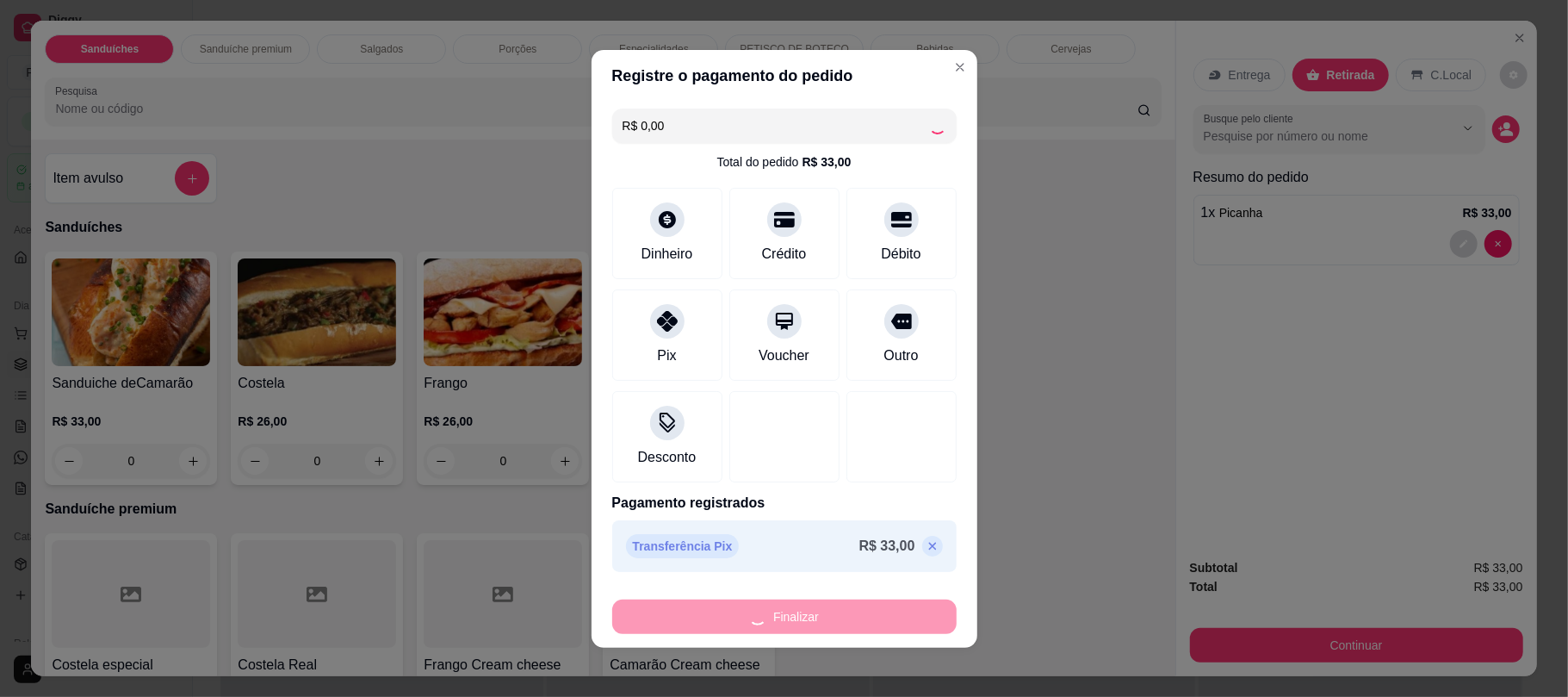
type input "0"
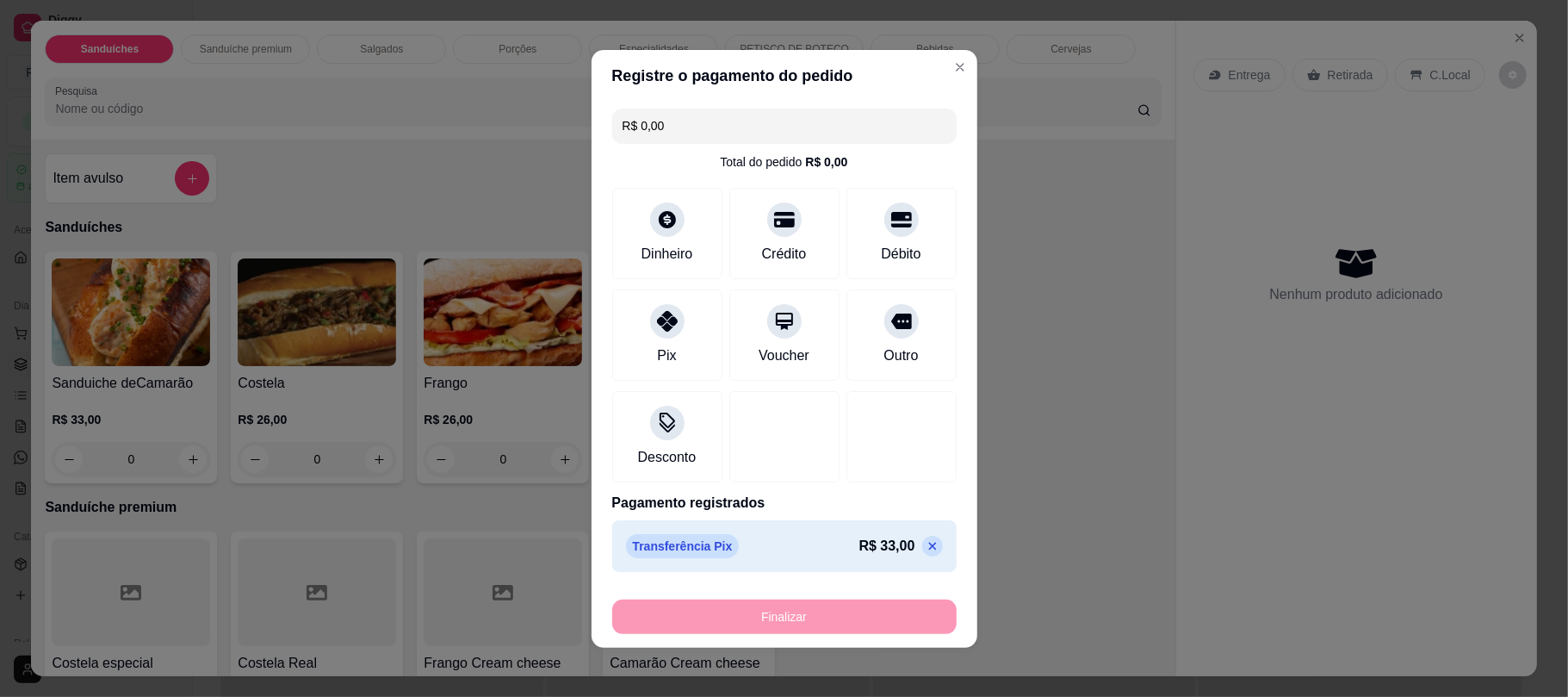
type input "-R$ 33,00"
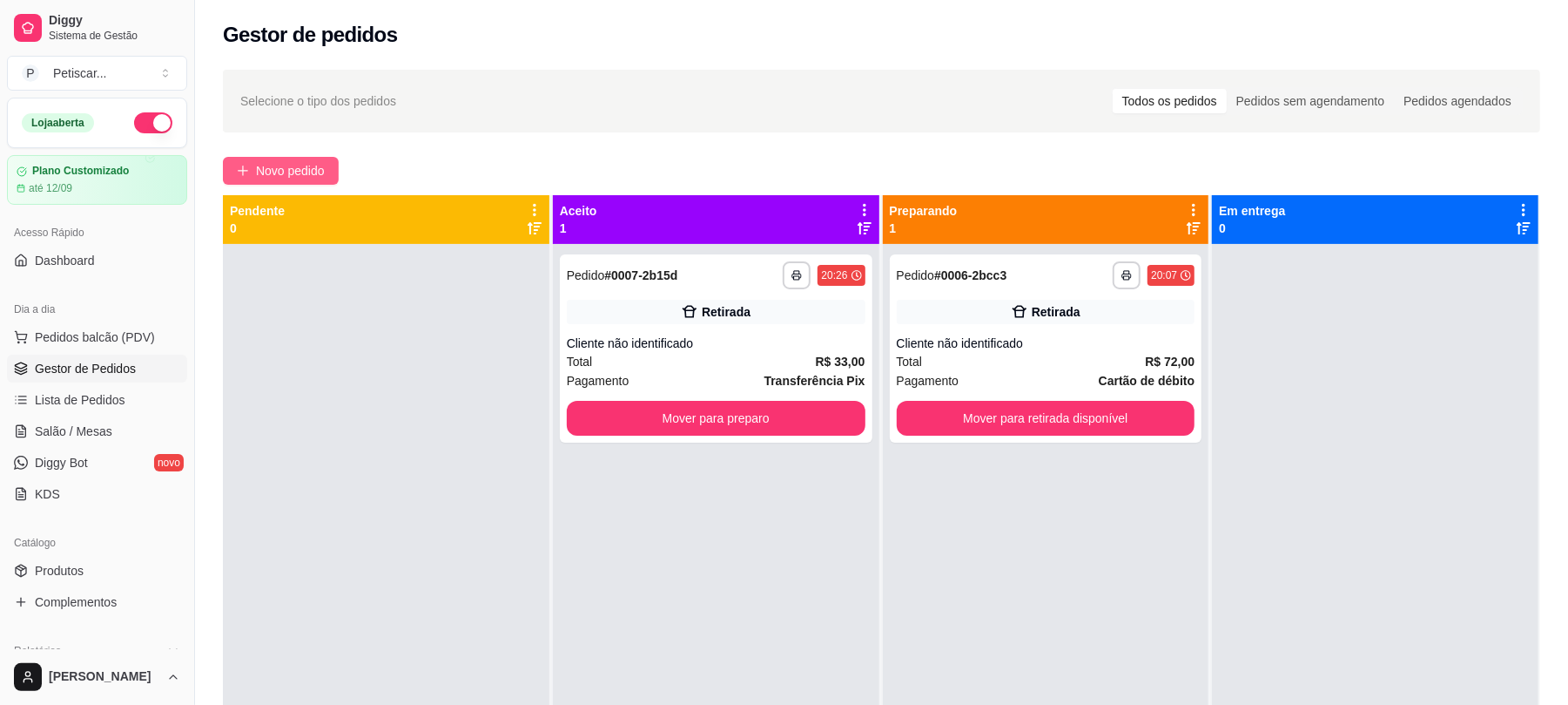
click at [291, 169] on span "Novo pedido" at bounding box center [290, 170] width 69 height 19
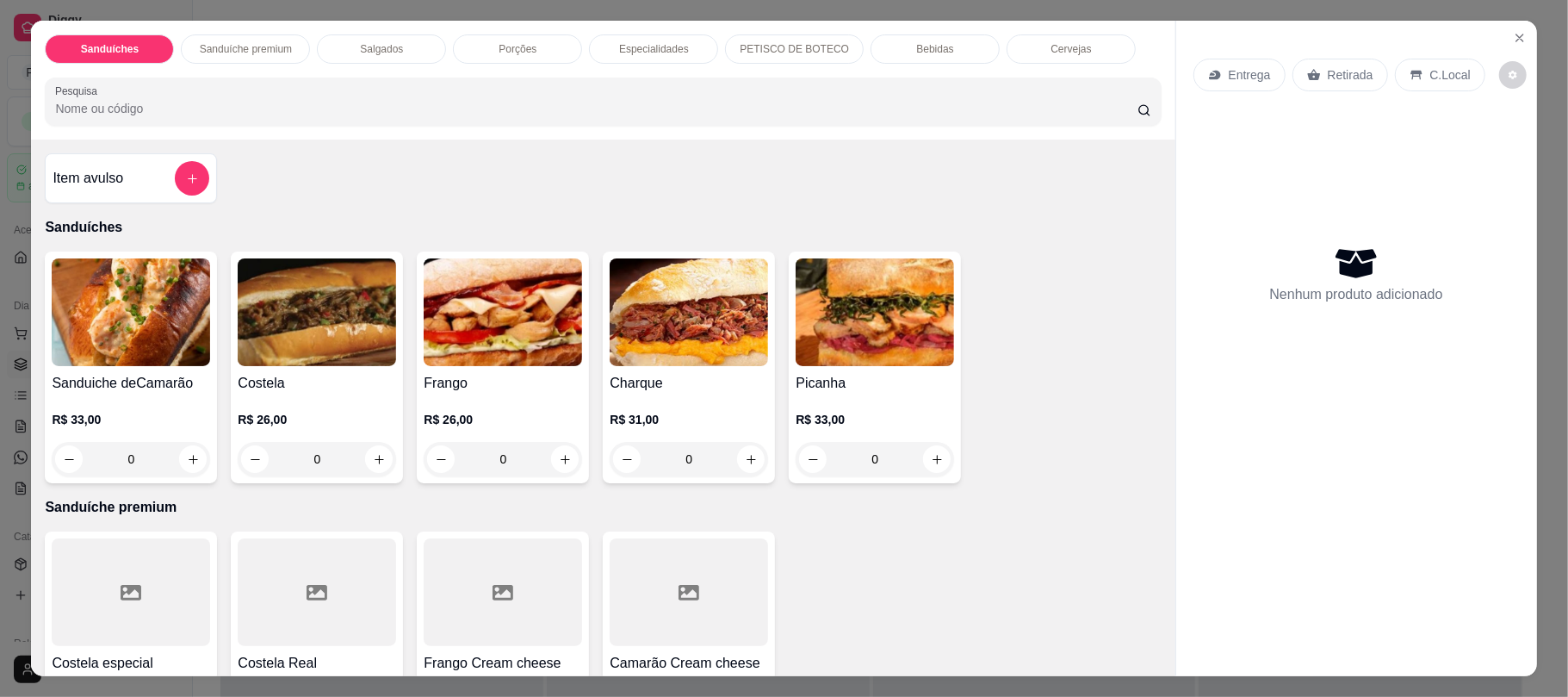
click at [783, 48] on p "PETISCO DE BOTECO" at bounding box center [793, 49] width 109 height 14
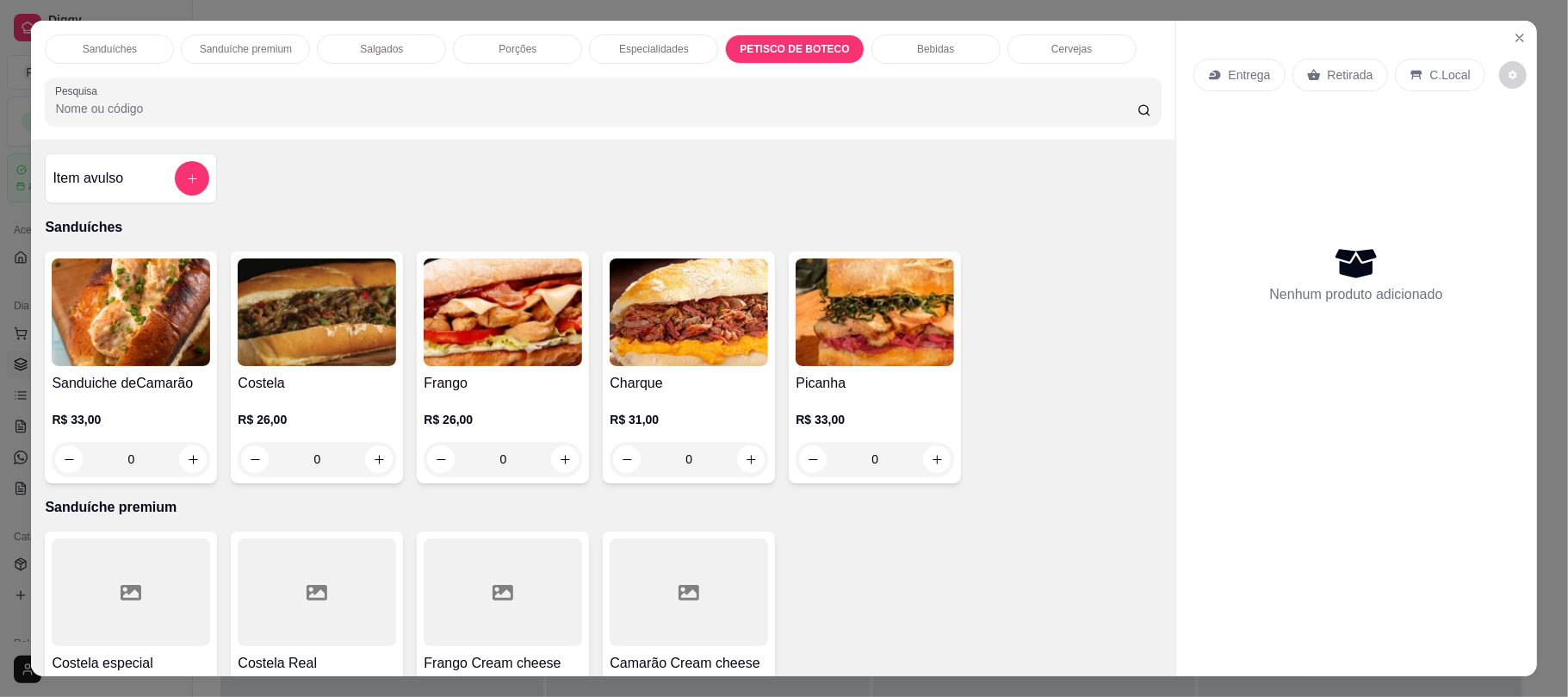
click at [370, 462] on div "0" at bounding box center [316, 459] width 158 height 34
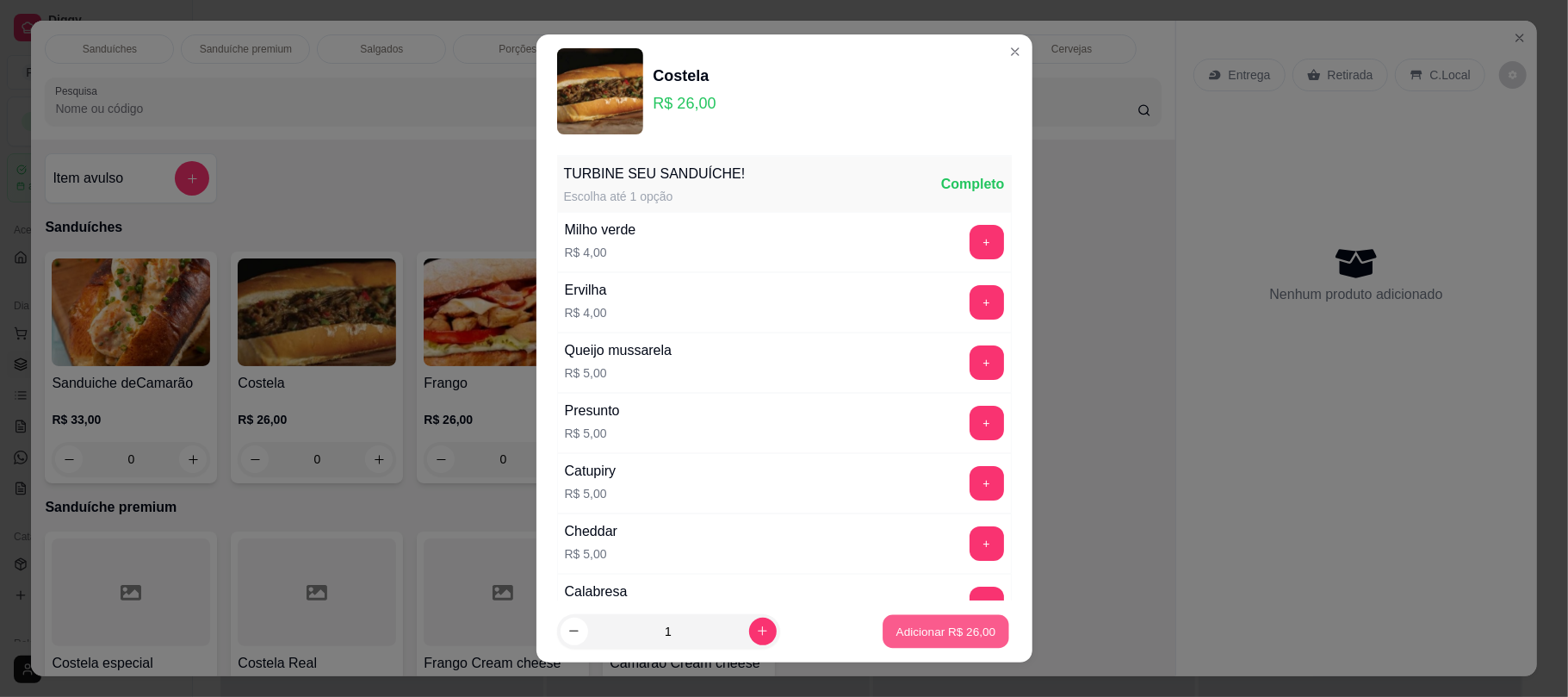
click at [884, 645] on button "Adicionar R$ 26,00" at bounding box center [947, 630] width 127 height 33
type input "1"
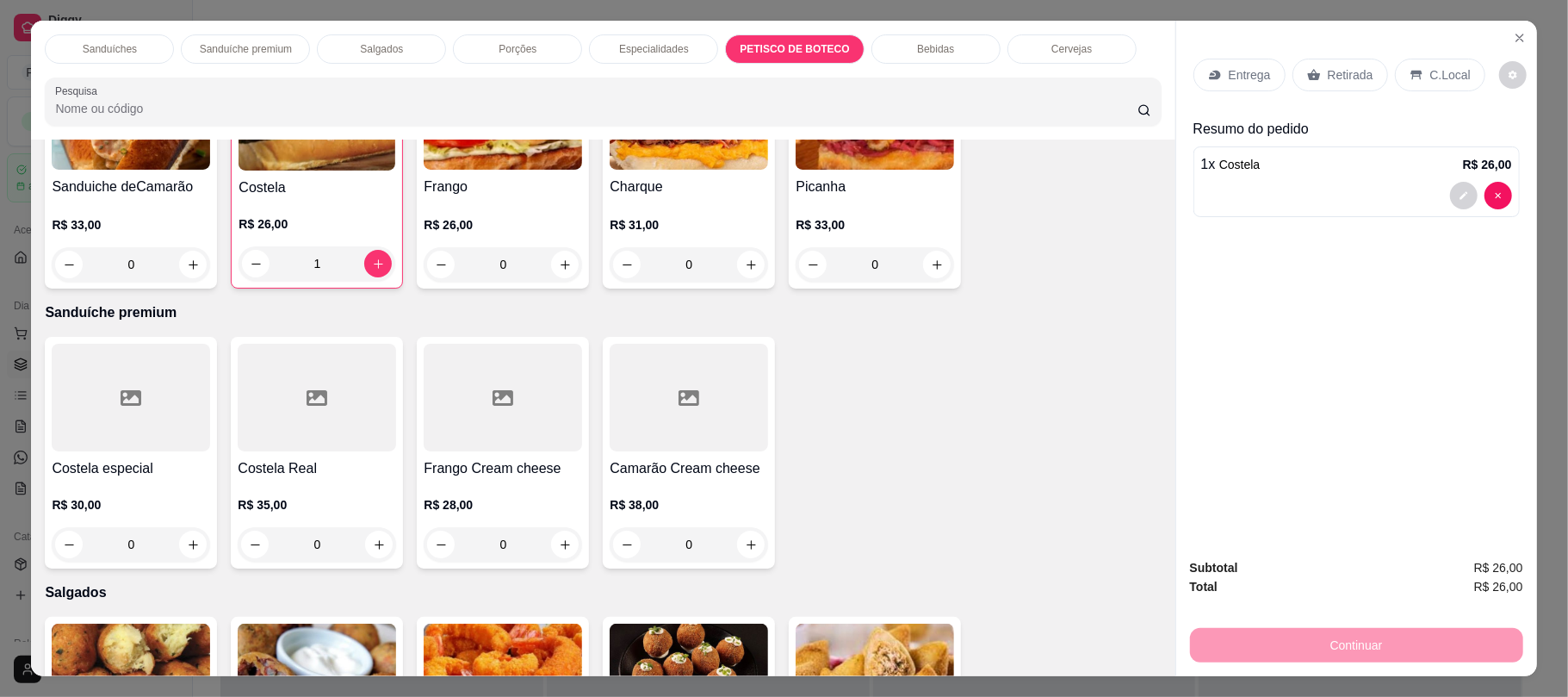
scroll to position [197, 0]
click at [187, 545] on icon "increase-product-quantity" at bounding box center [193, 544] width 13 height 13
type input "1"
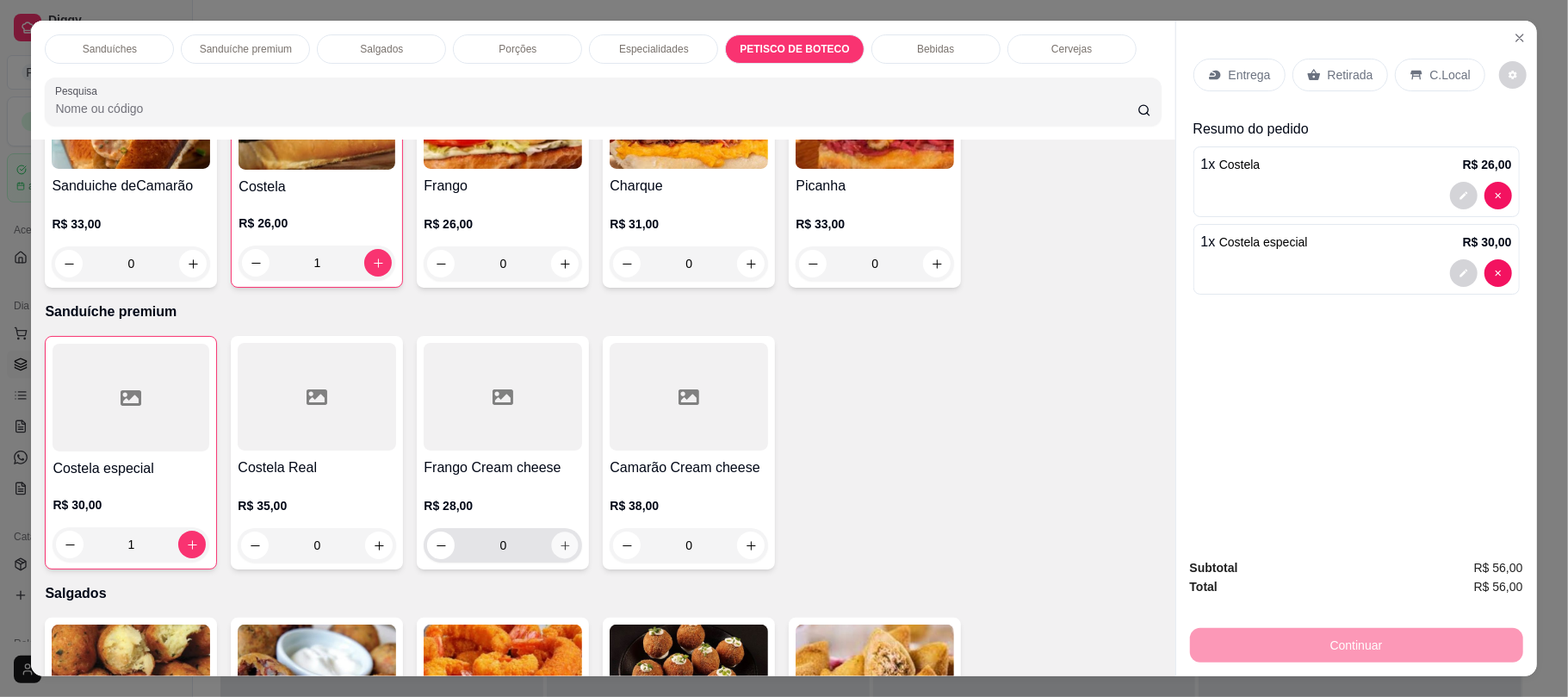
click at [560, 548] on icon "increase-product-quantity" at bounding box center [565, 545] width 9 height 9
type input "1"
click at [1307, 78] on icon at bounding box center [1313, 75] width 13 height 11
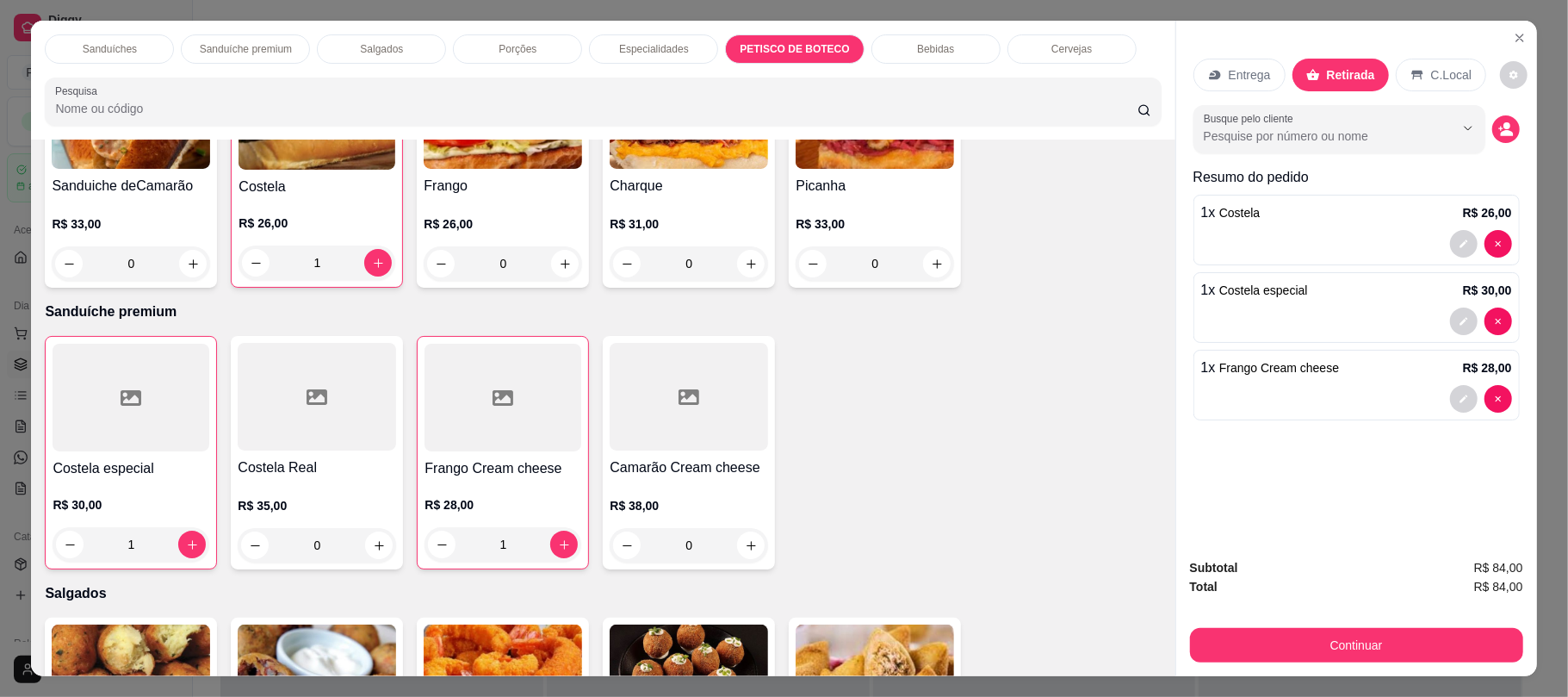
click at [480, 57] on div "Porções" at bounding box center [517, 49] width 129 height 29
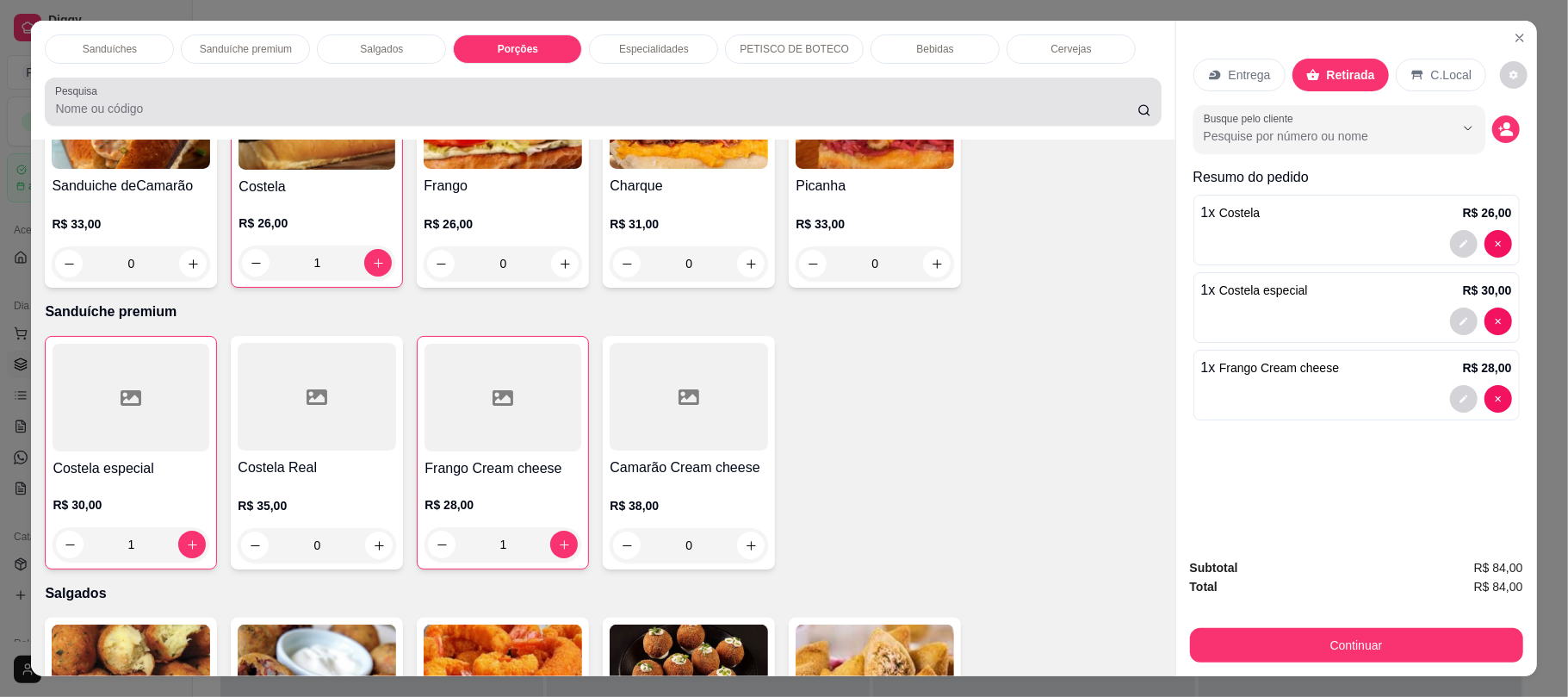
scroll to position [34, 0]
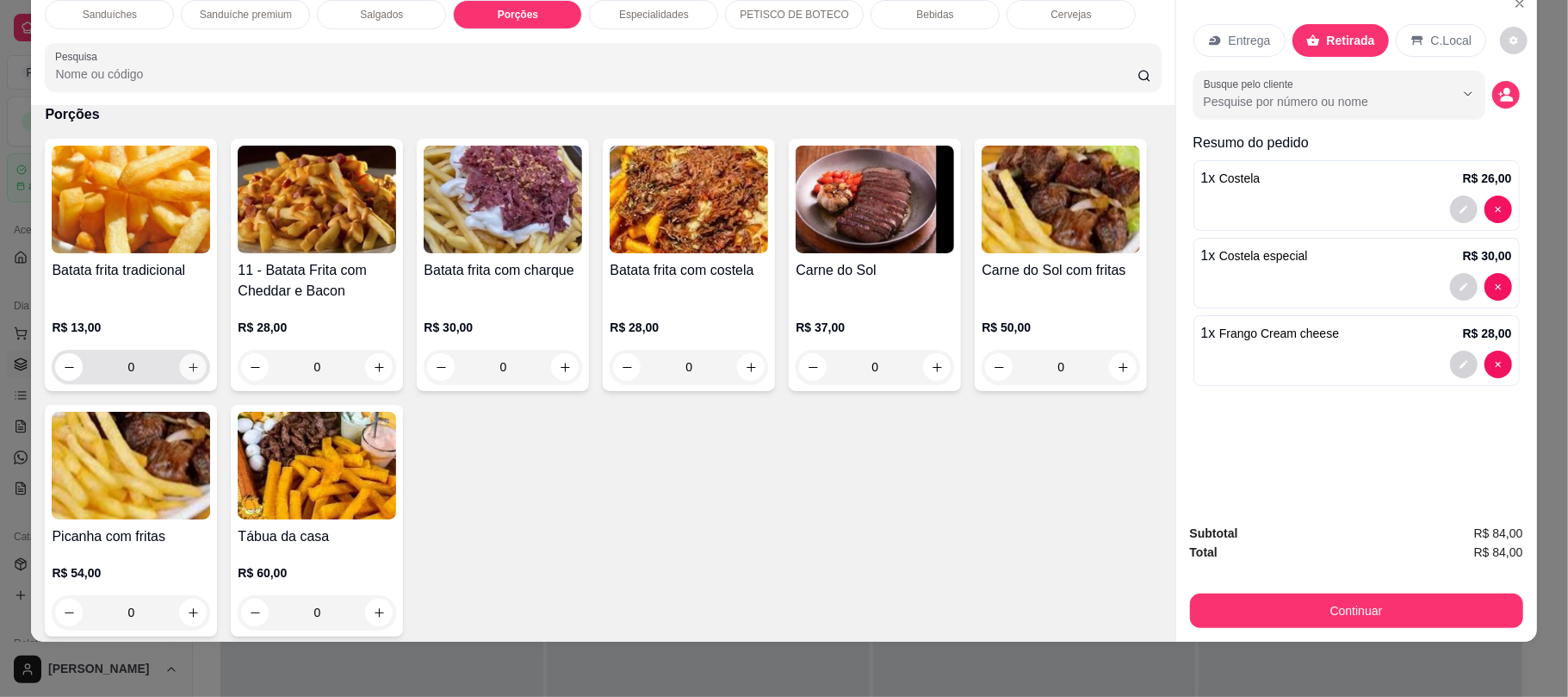
click at [187, 363] on icon "increase-product-quantity" at bounding box center [193, 367] width 13 height 13
type input "1"
click at [940, 26] on div "Bebidas" at bounding box center [934, 14] width 129 height 29
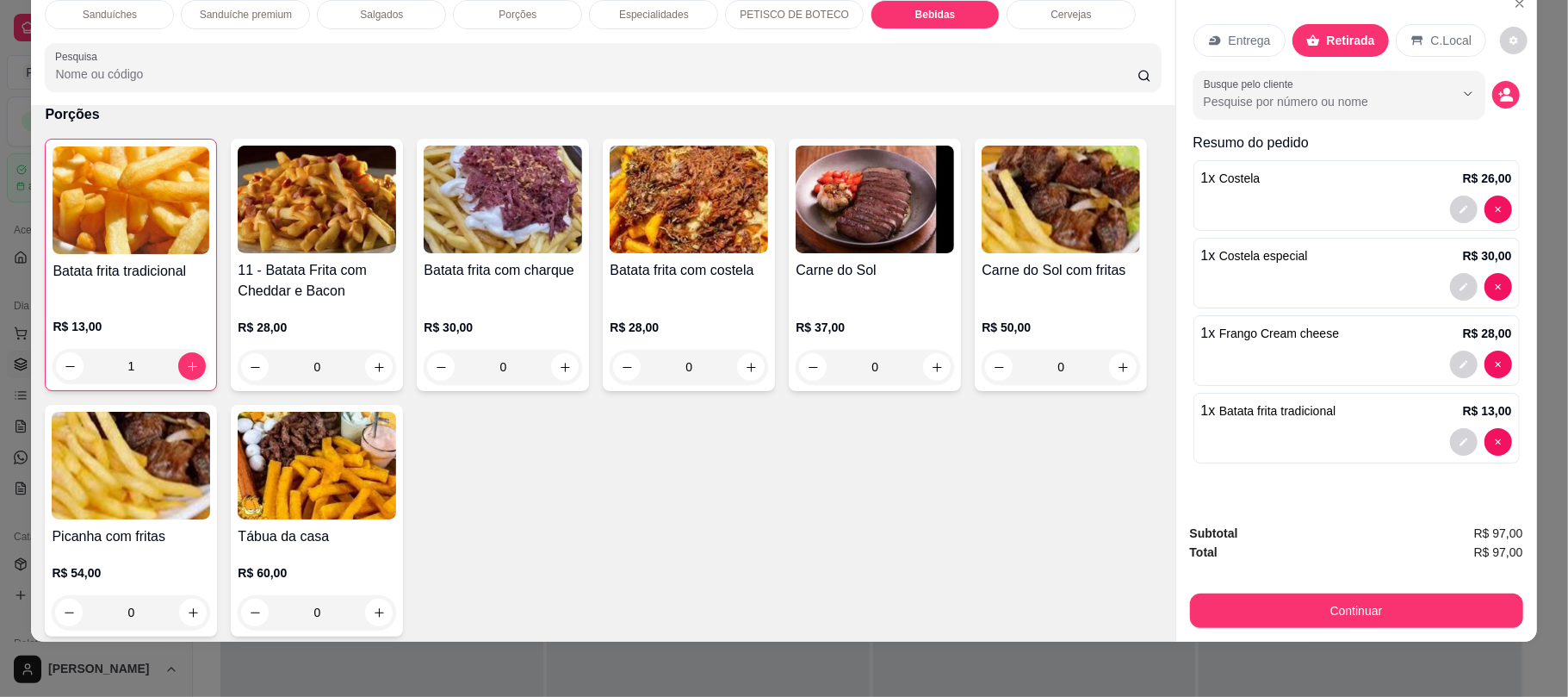
scroll to position [2561, 0]
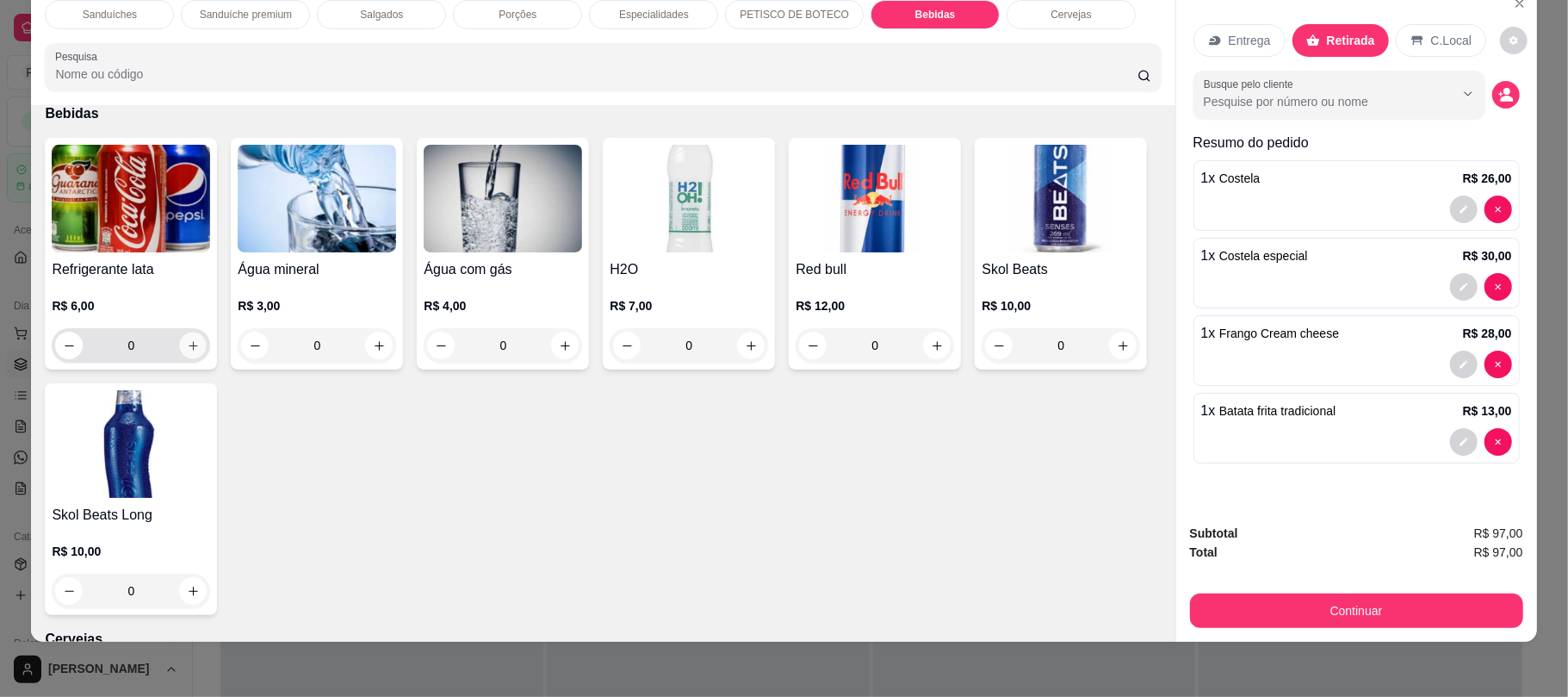
click at [189, 344] on icon "increase-product-quantity" at bounding box center [193, 345] width 9 height 9
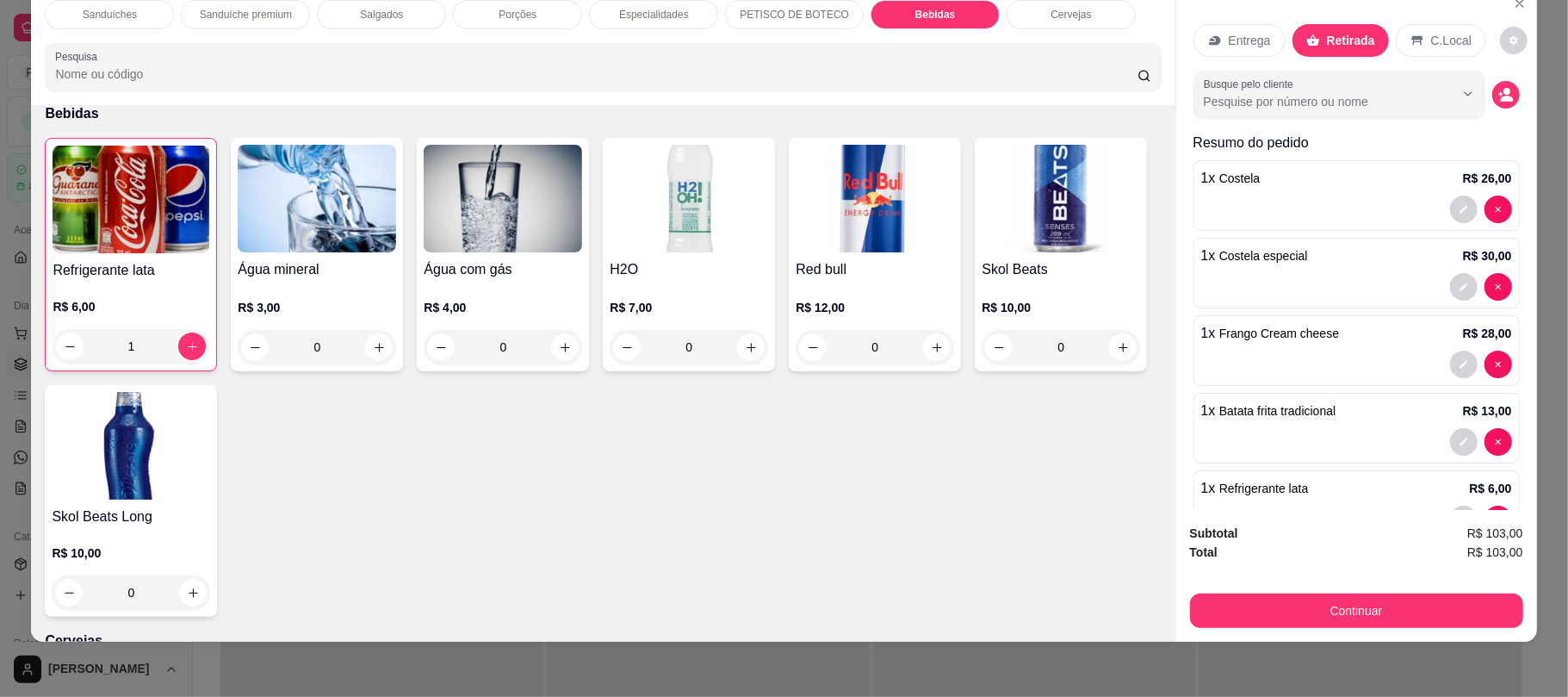
scroll to position [76, 0]
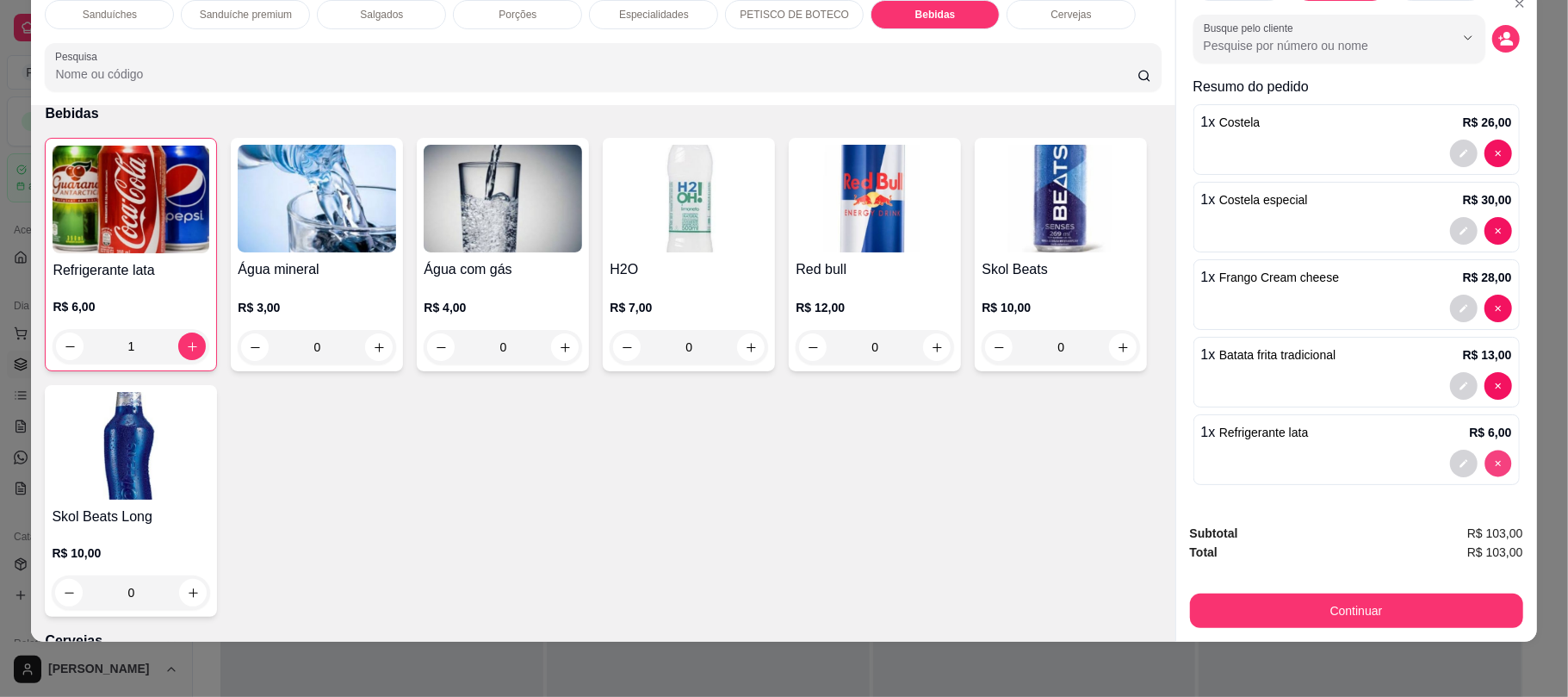
type input "0"
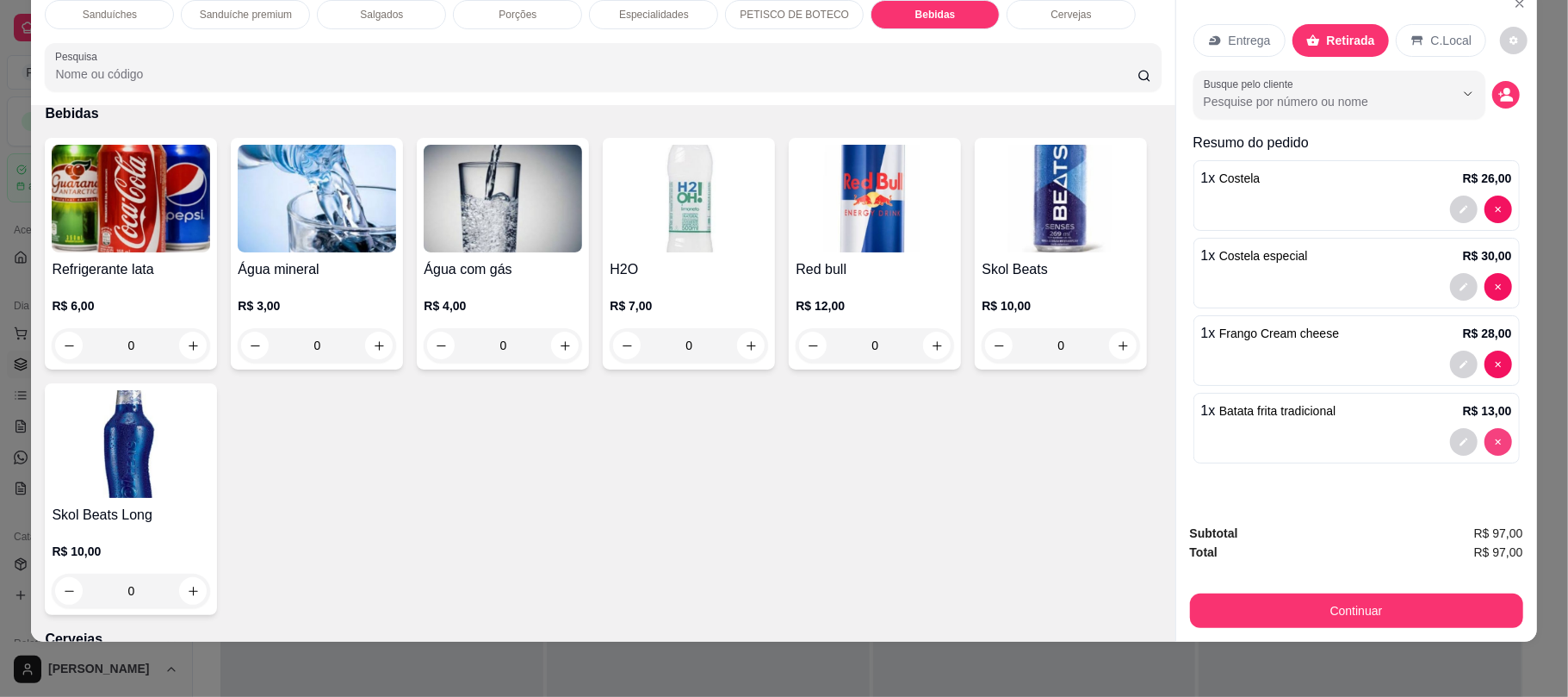
scroll to position [0, 0]
click at [559, 349] on icon "increase-product-quantity" at bounding box center [565, 345] width 13 height 13
type input "1"
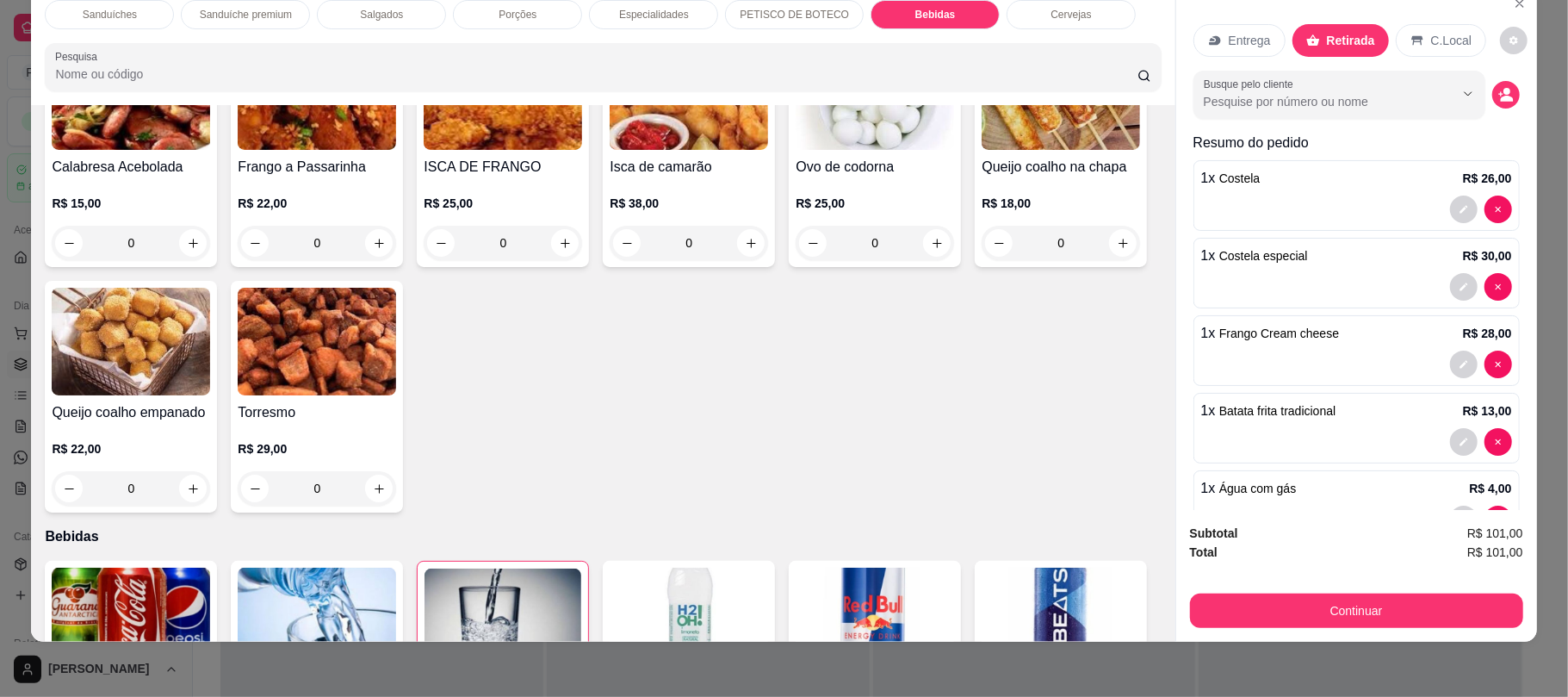
scroll to position [2137, 0]
click at [1450, 217] on button "decrease-product-quantity" at bounding box center [1463, 210] width 27 height 27
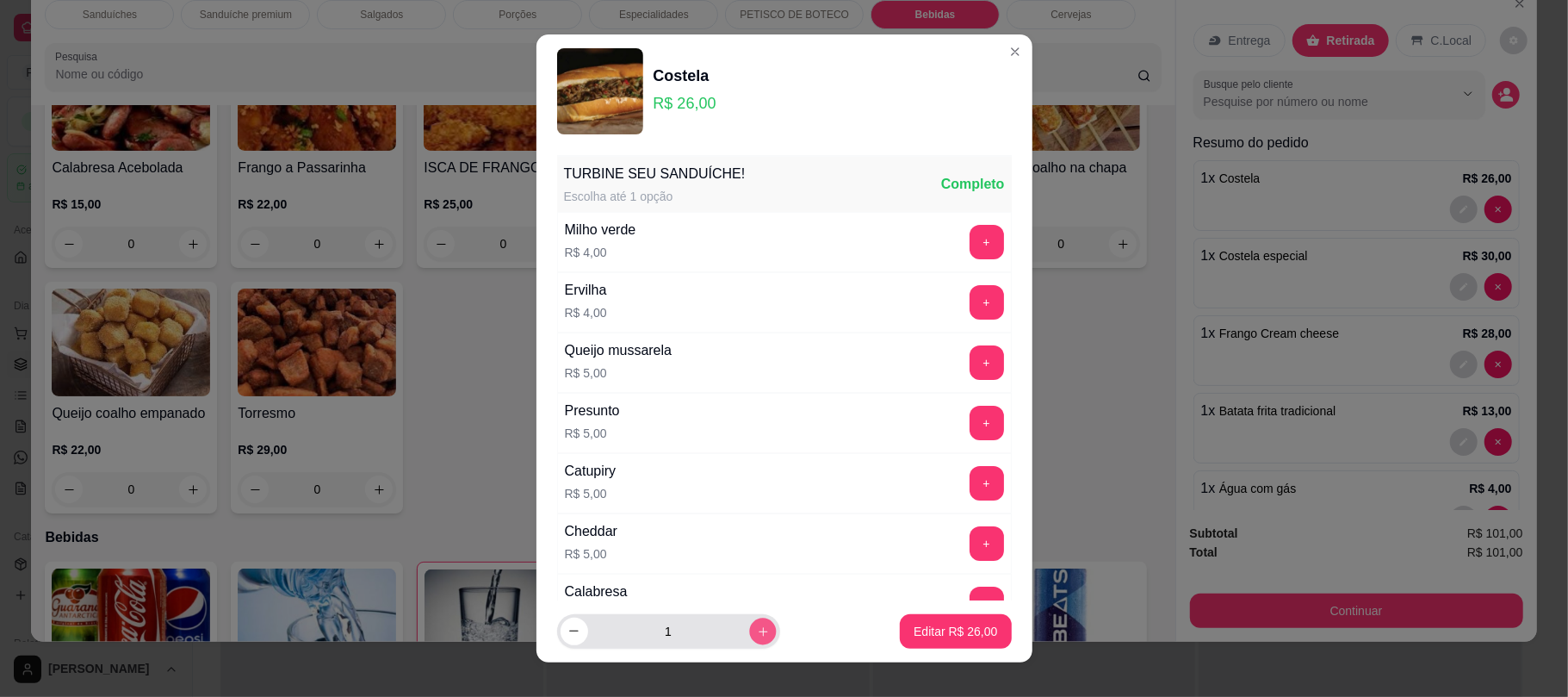
click at [756, 625] on icon "increase-product-quantity" at bounding box center [763, 631] width 13 height 13
type input "2"
click at [921, 637] on p "Editar R$ 52,00" at bounding box center [956, 631] width 81 height 16
type input "2"
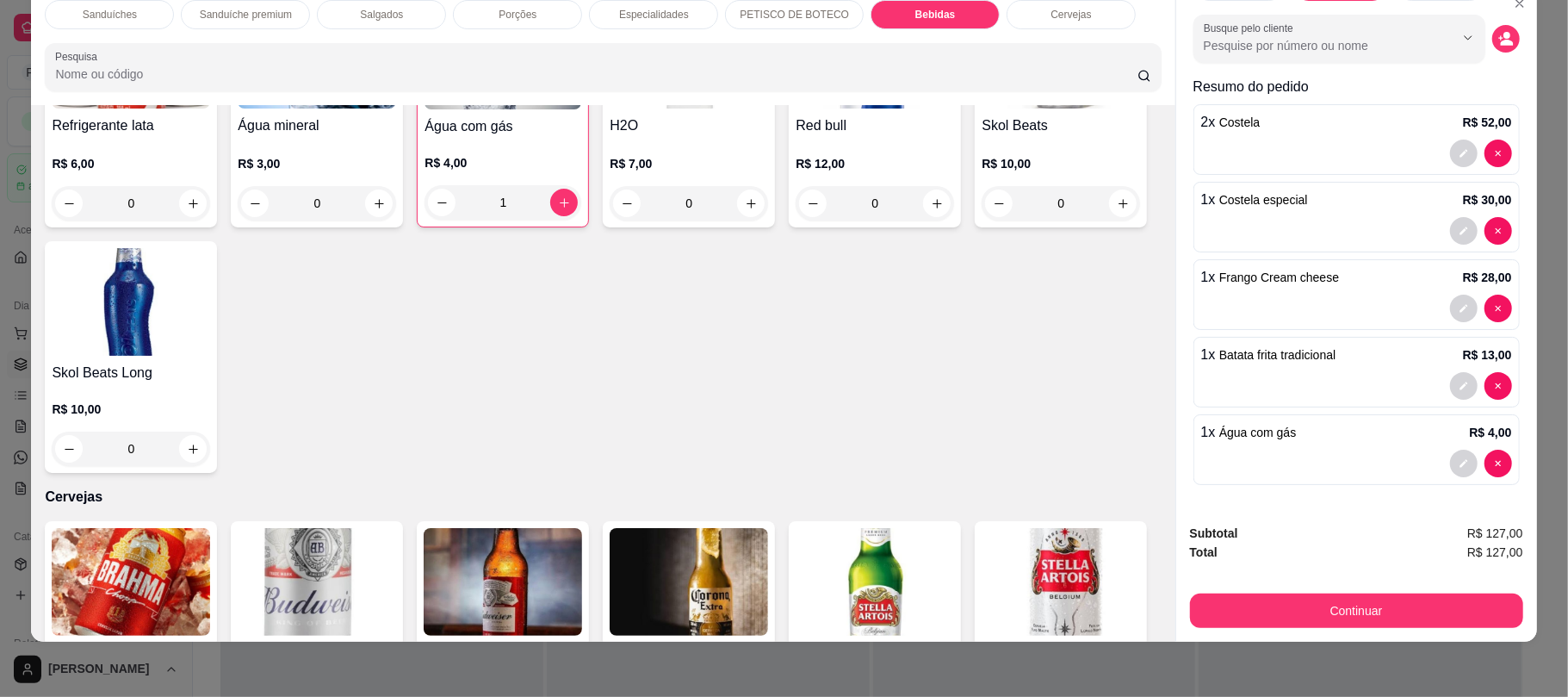
scroll to position [2646, 0]
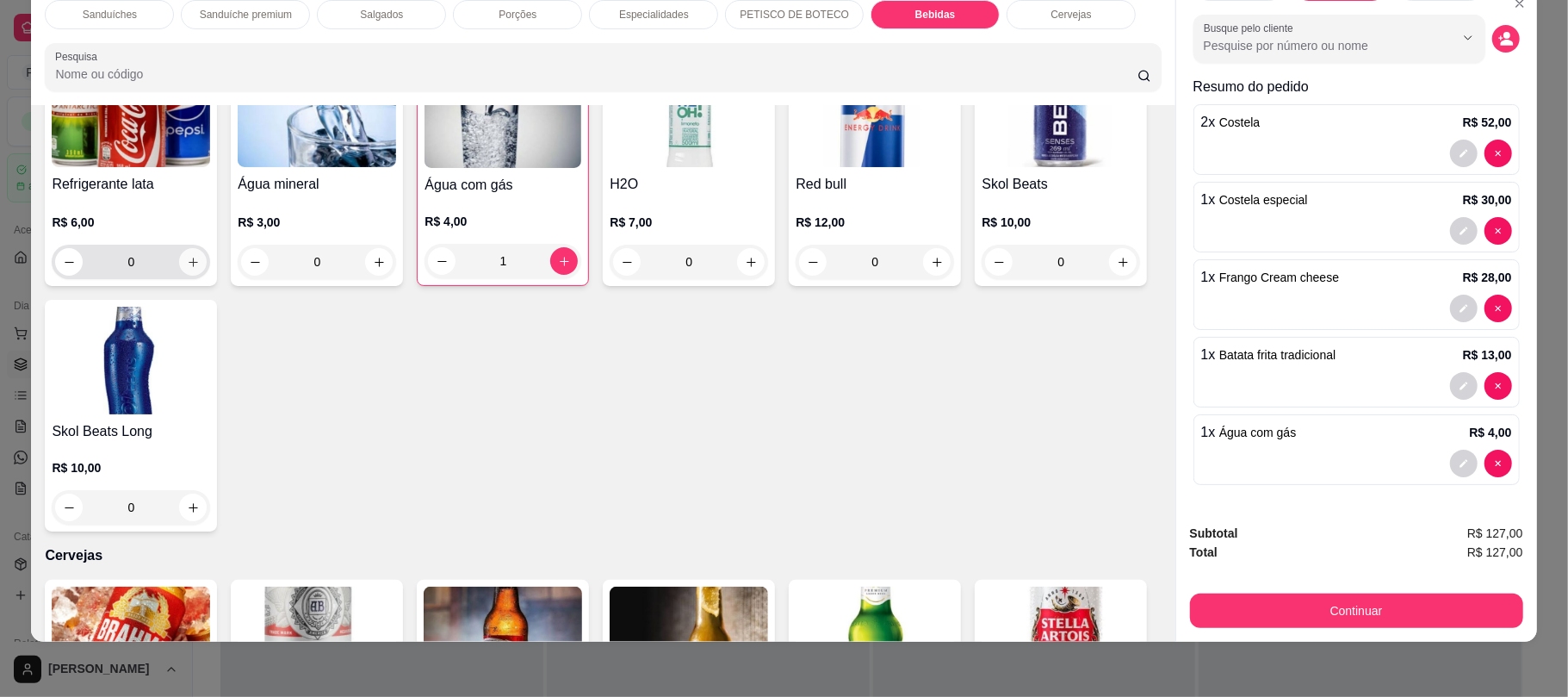
click at [191, 268] on icon "increase-product-quantity" at bounding box center [193, 262] width 13 height 13
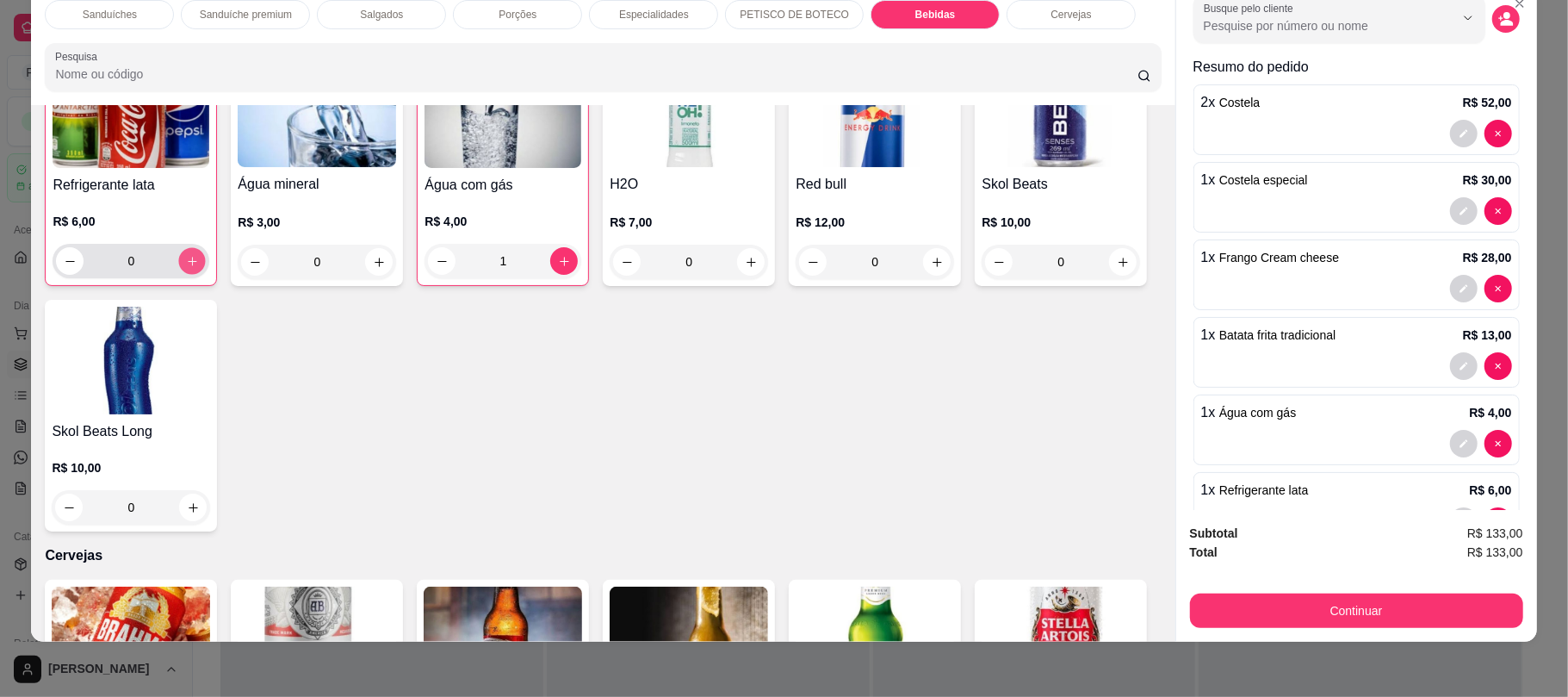
click at [191, 268] on button "increase-product-quantity" at bounding box center [192, 261] width 27 height 27
type input "2"
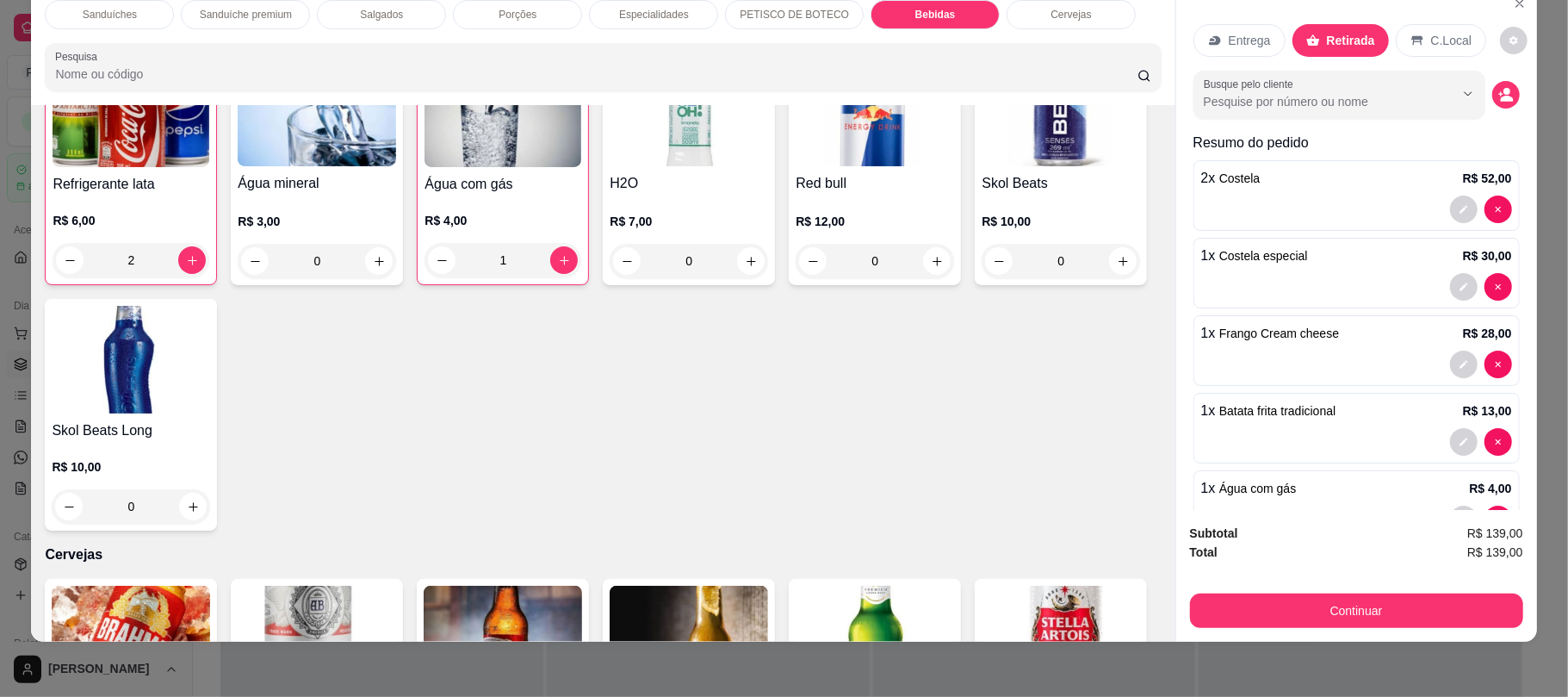
scroll to position [154, 0]
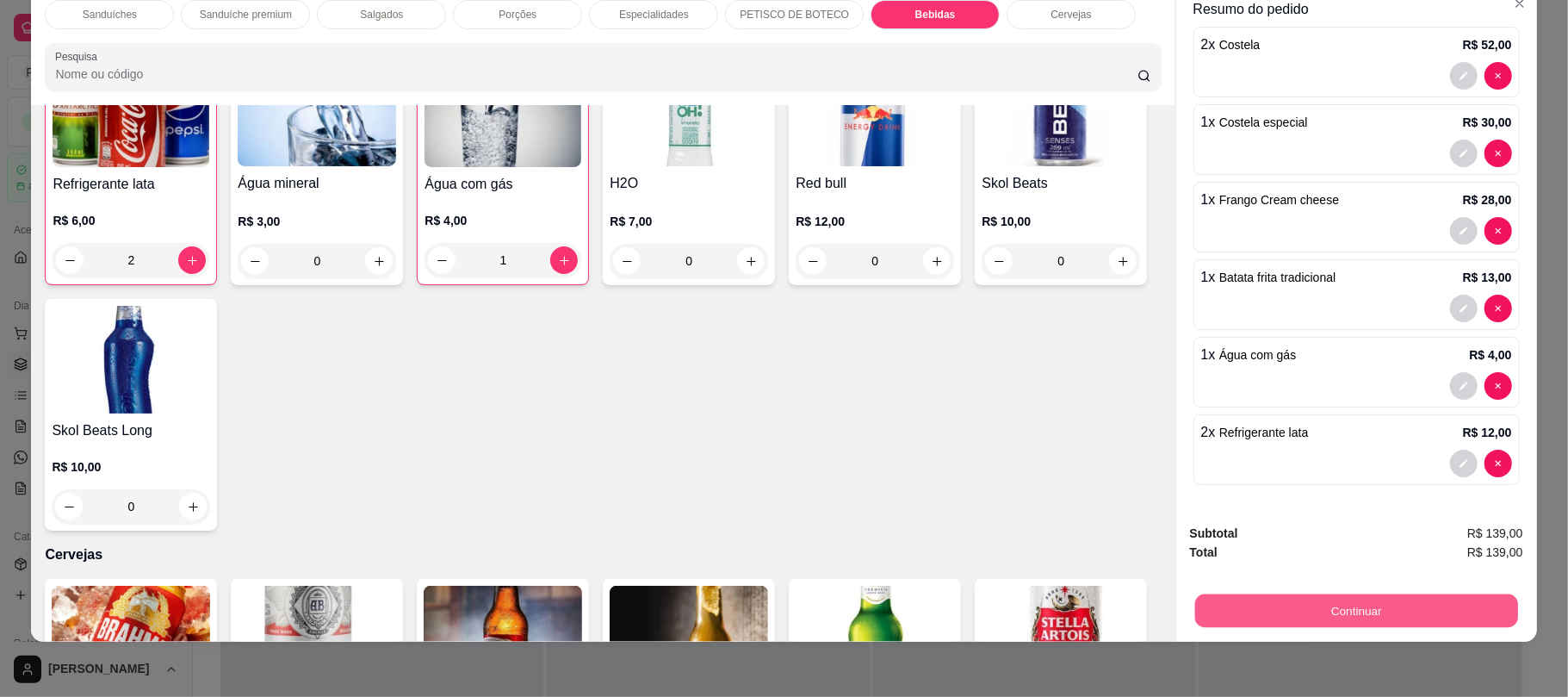
click at [1331, 597] on button "Continuar" at bounding box center [1355, 609] width 323 height 33
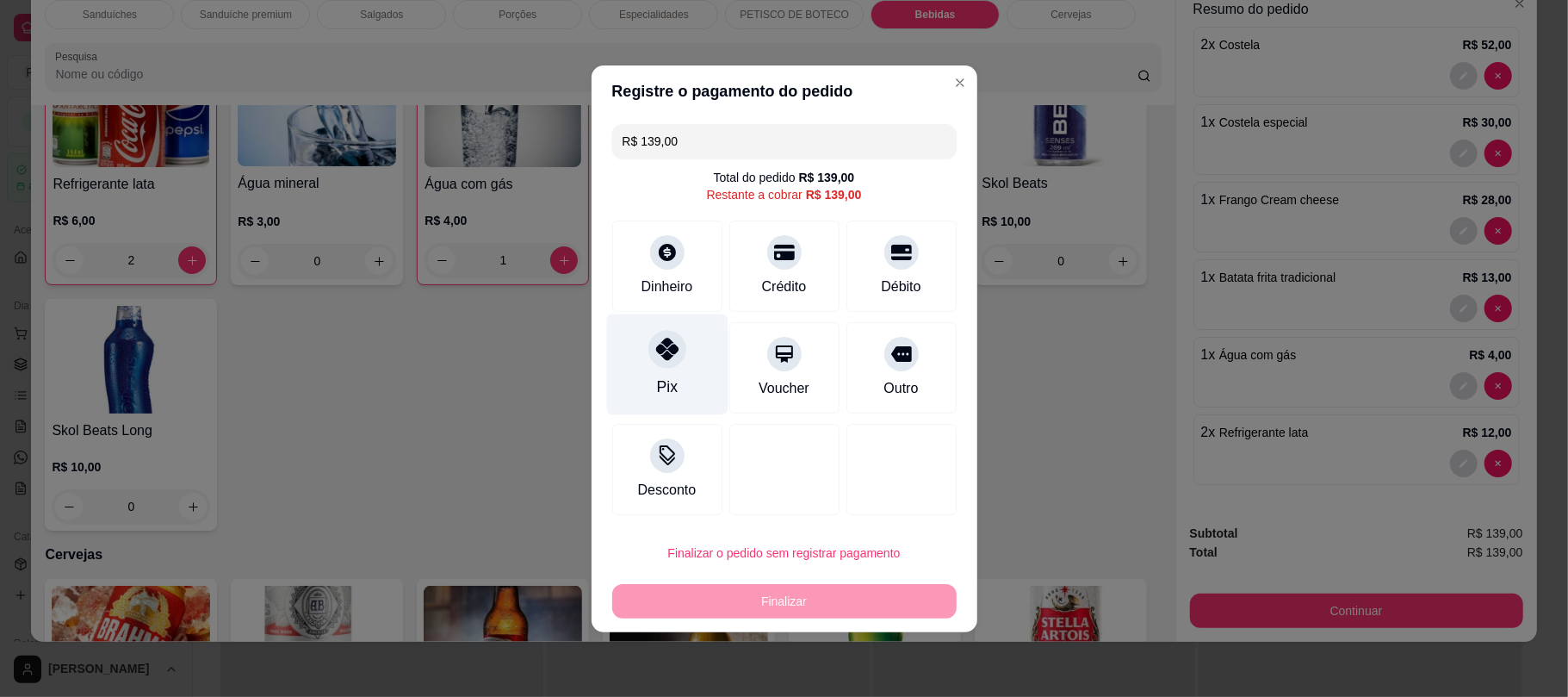
click at [700, 327] on div "Pix" at bounding box center [667, 363] width 121 height 100
type input "R$ 0,00"
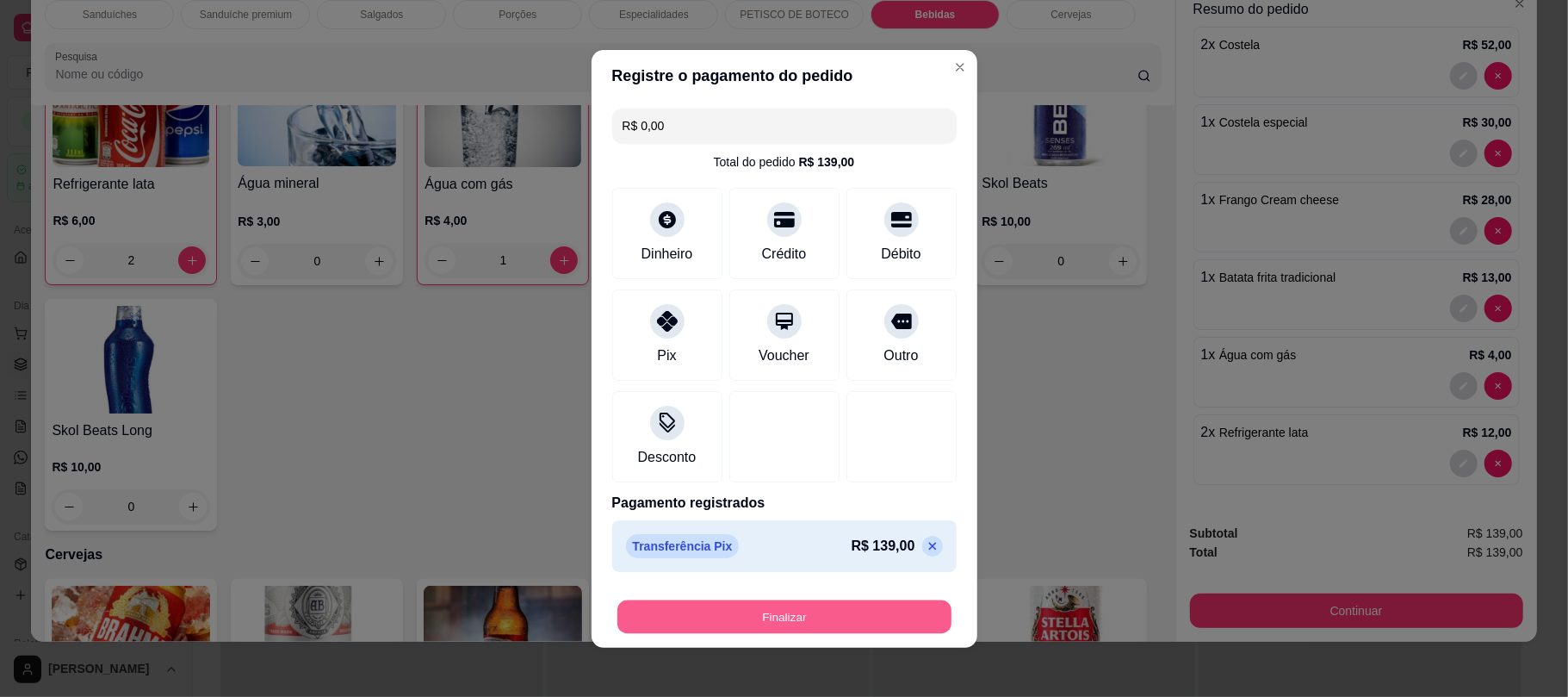
click at [693, 604] on button "Finalizar" at bounding box center [784, 616] width 334 height 33
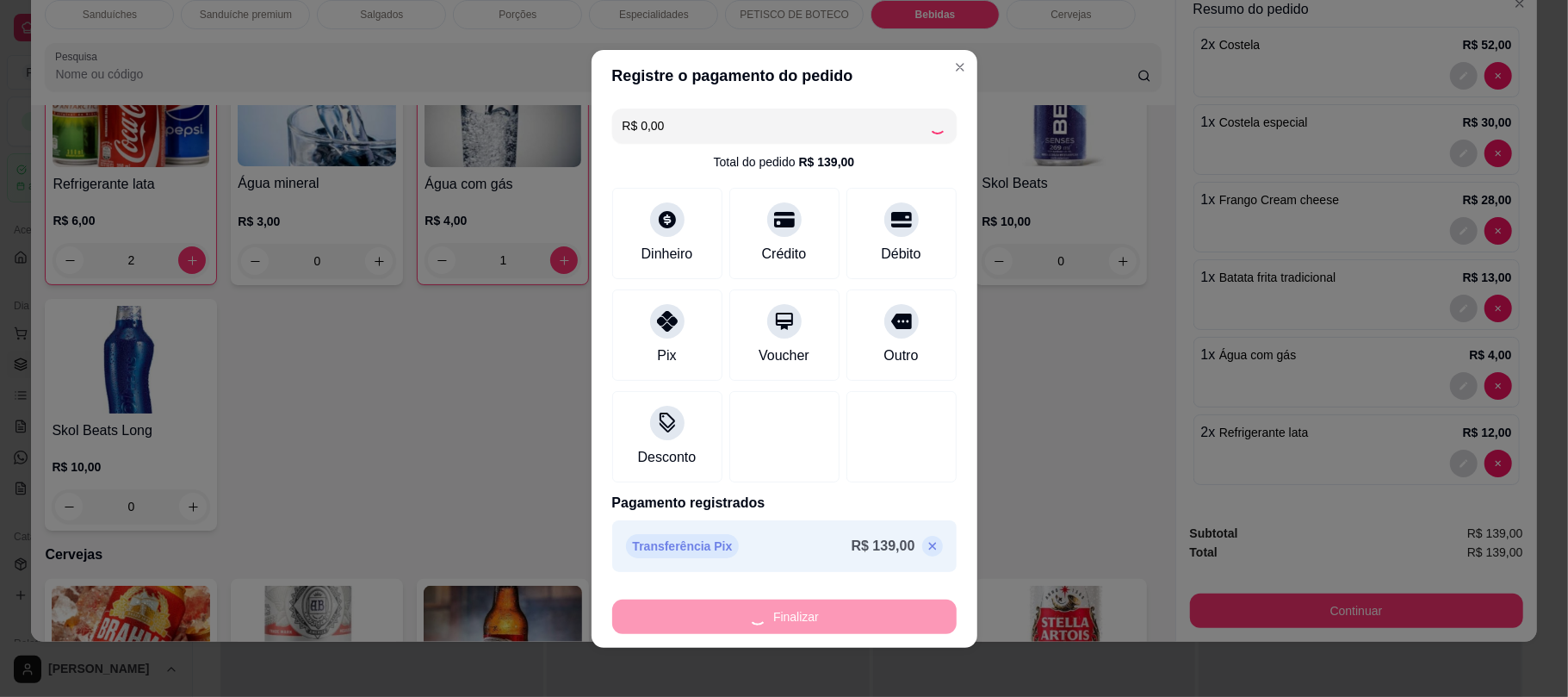
type input "0"
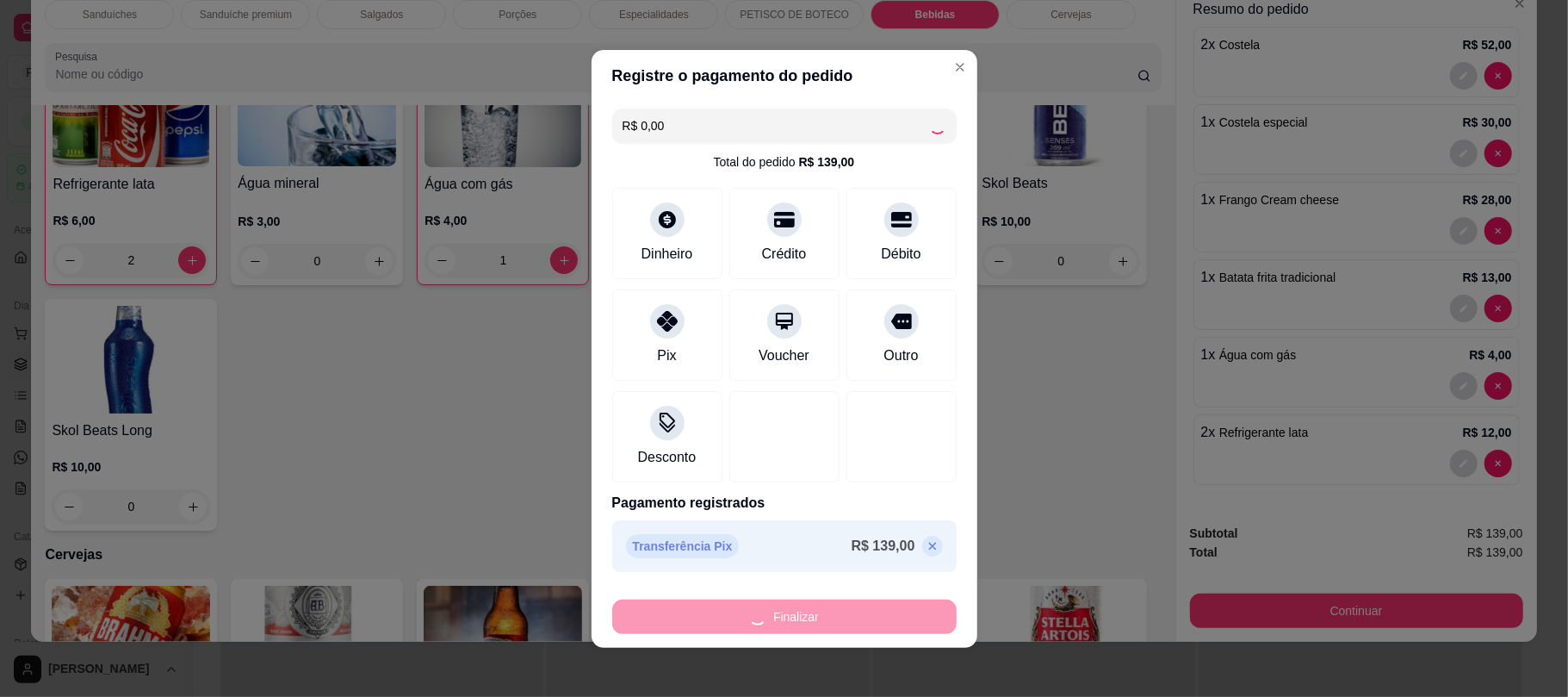
type input "0"
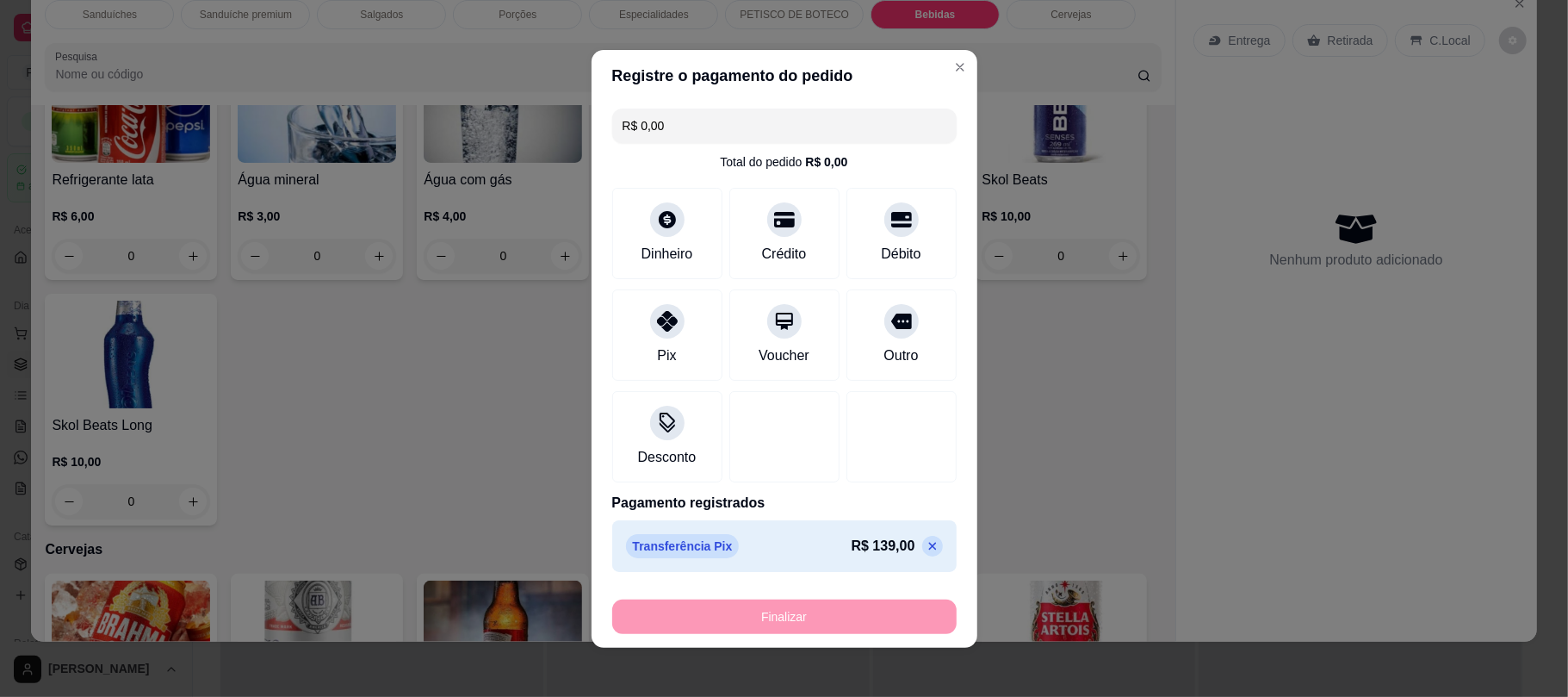
type input "-R$ 139,00"
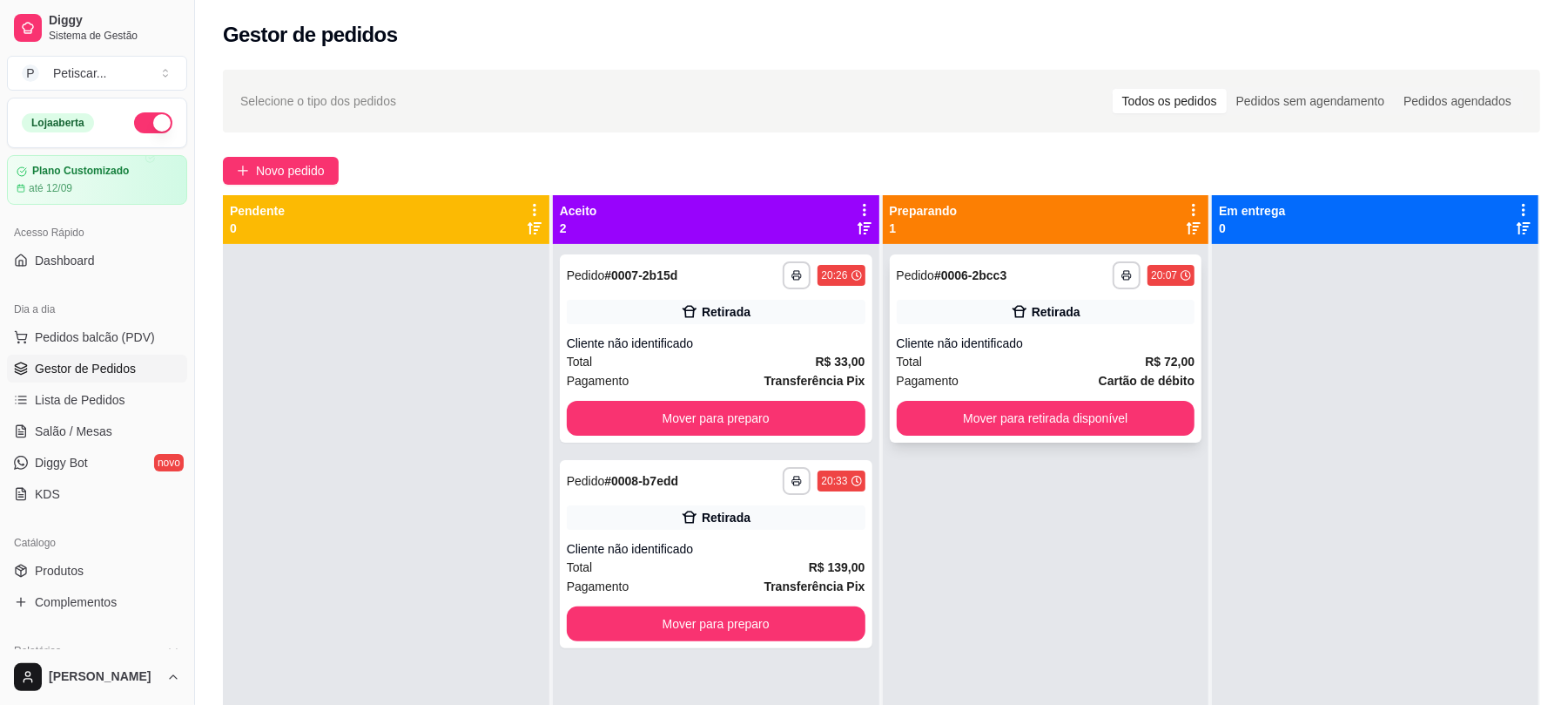
click at [1062, 343] on div "Cliente não identificado" at bounding box center [1045, 343] width 299 height 17
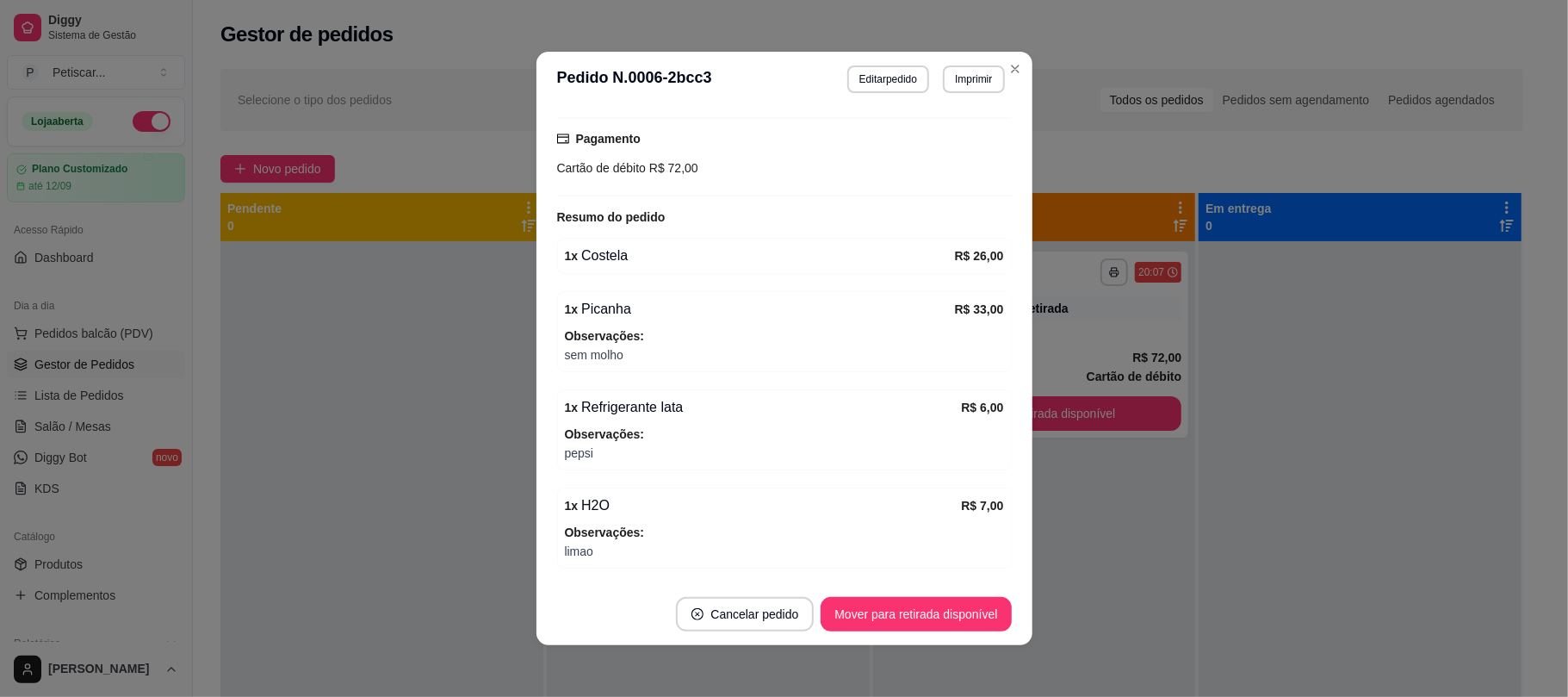
scroll to position [219, 0]
click at [911, 627] on button "Mover para retirada disponível" at bounding box center [916, 614] width 184 height 33
click at [911, 627] on div "Mover para retirada disponível" at bounding box center [903, 614] width 214 height 34
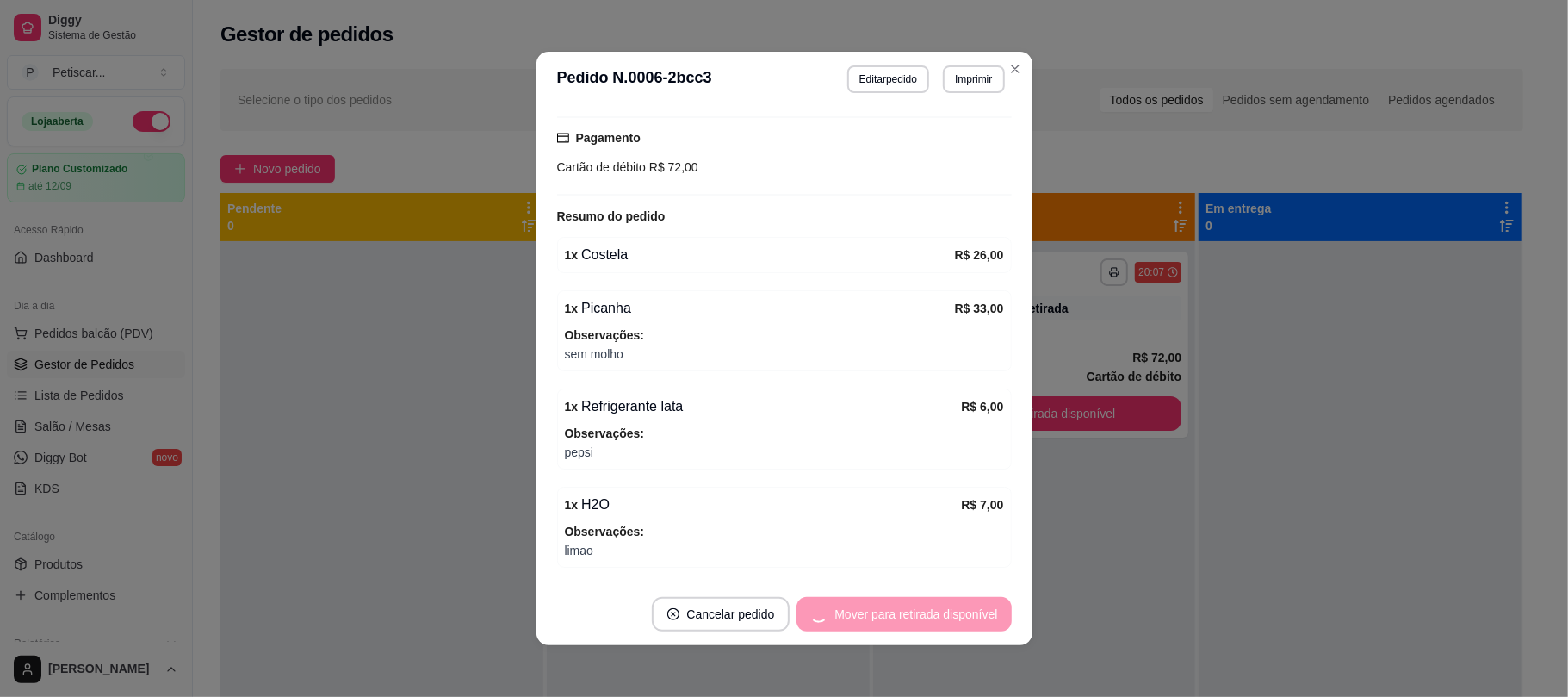
click at [911, 627] on div "Mover para retirada disponível" at bounding box center [903, 614] width 214 height 34
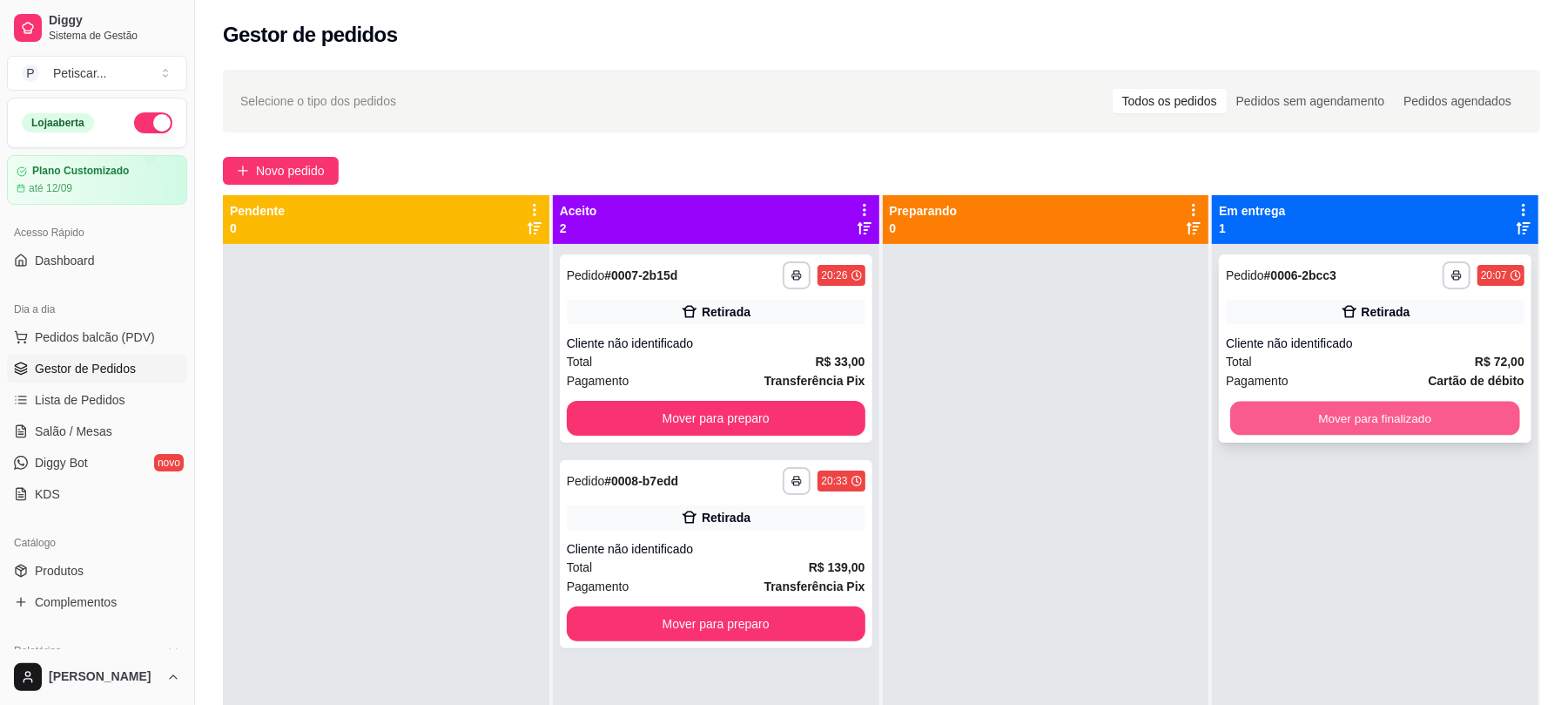
click at [1318, 426] on button "Mover para finalizado" at bounding box center [1374, 418] width 289 height 34
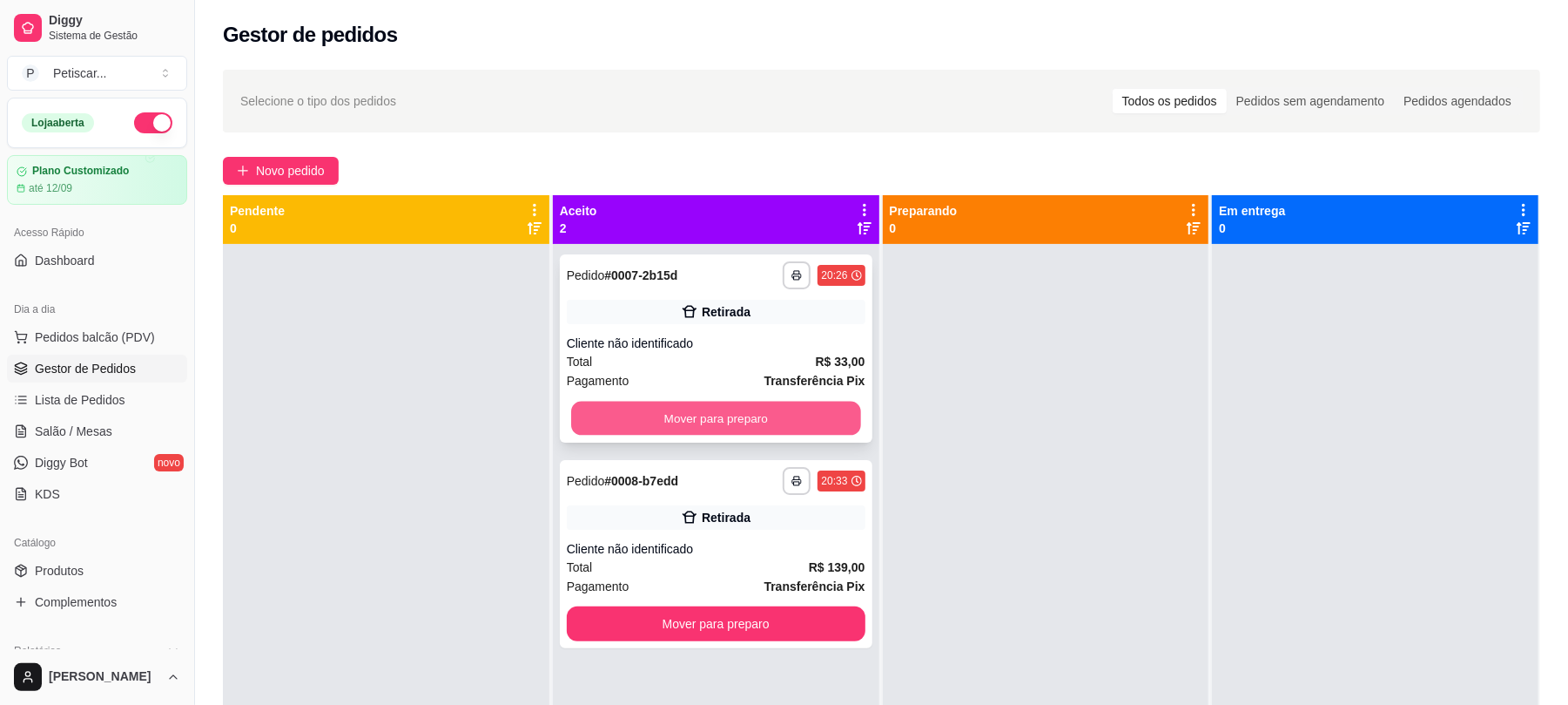
click at [779, 408] on button "Mover para preparo" at bounding box center [715, 418] width 289 height 34
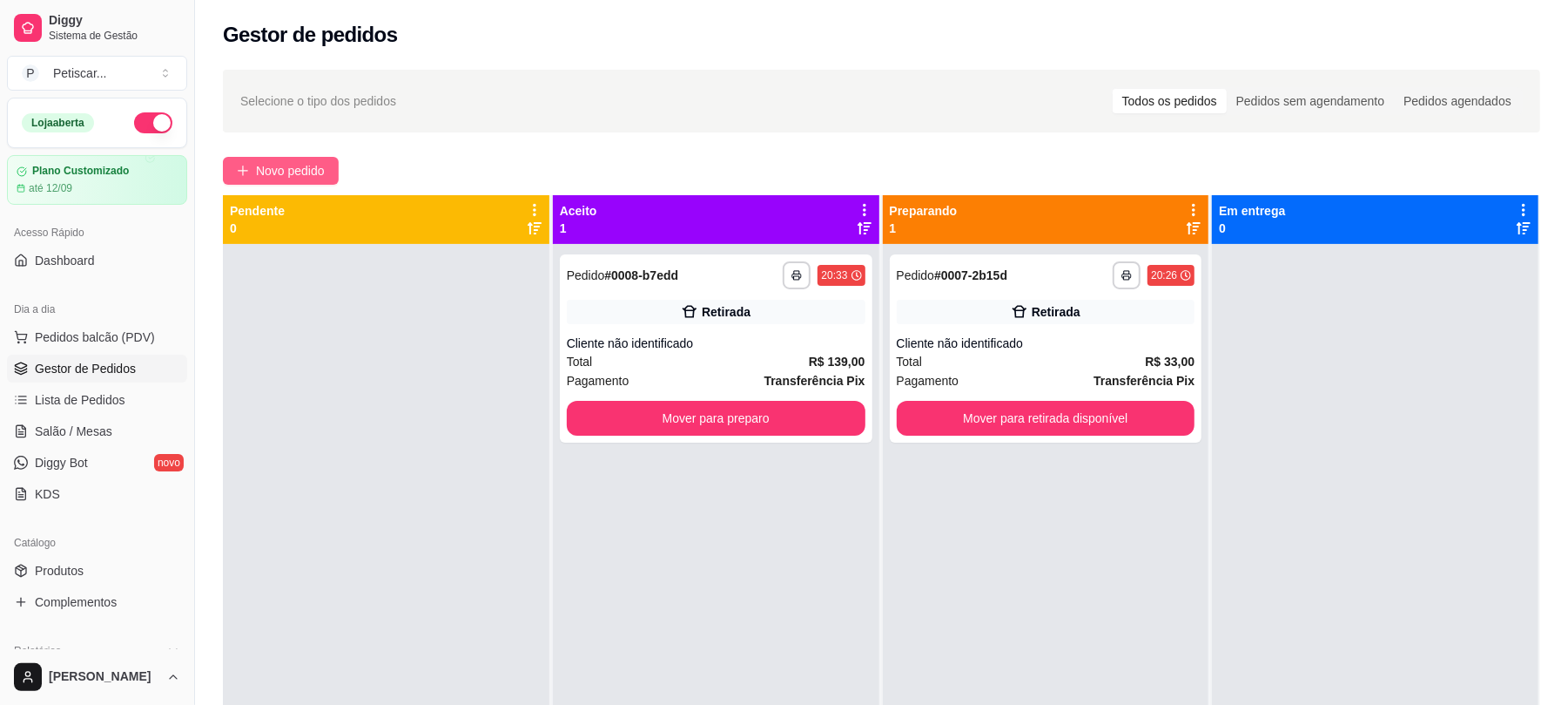
click at [298, 156] on button "Novo pedido" at bounding box center [281, 170] width 116 height 27
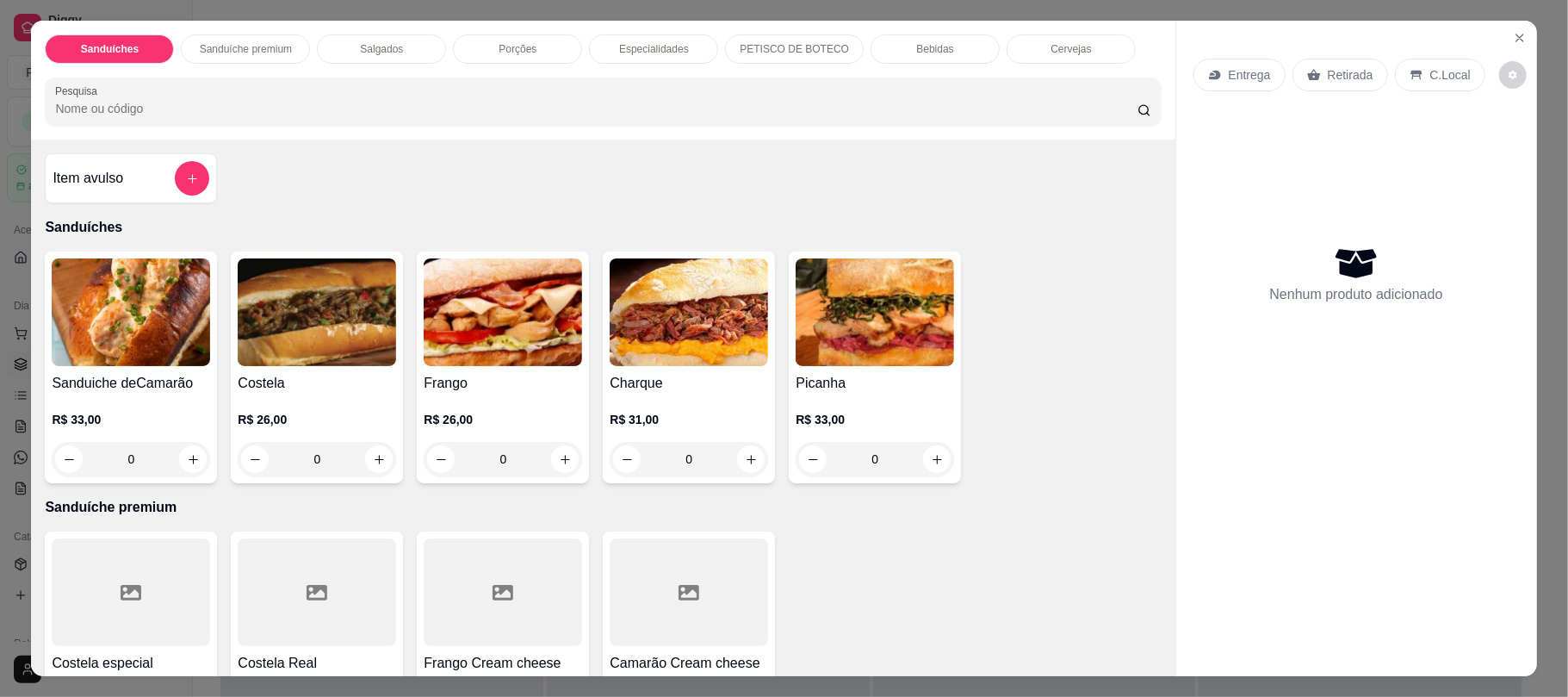
click at [524, 343] on img at bounding box center [502, 312] width 158 height 108
click at [373, 48] on p "Salgados" at bounding box center [381, 49] width 43 height 14
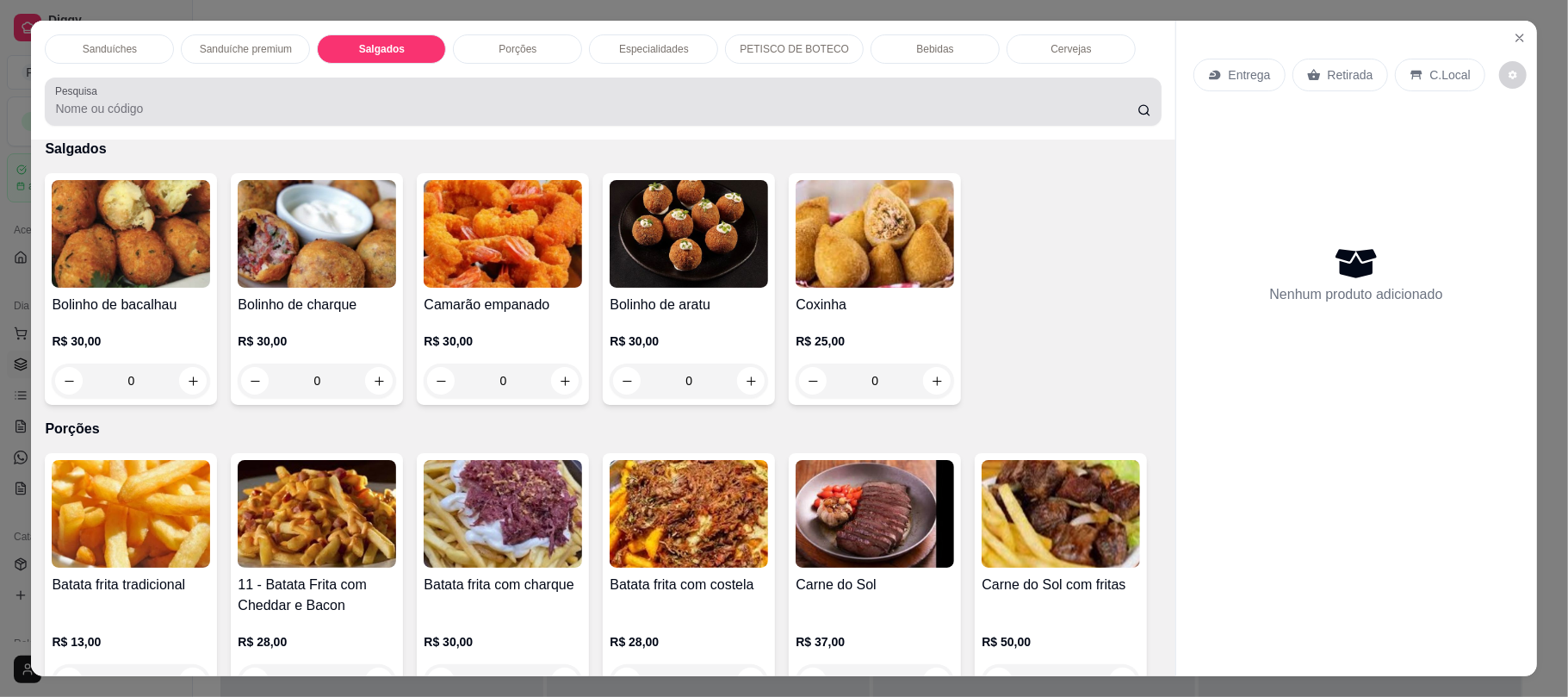
scroll to position [34, 0]
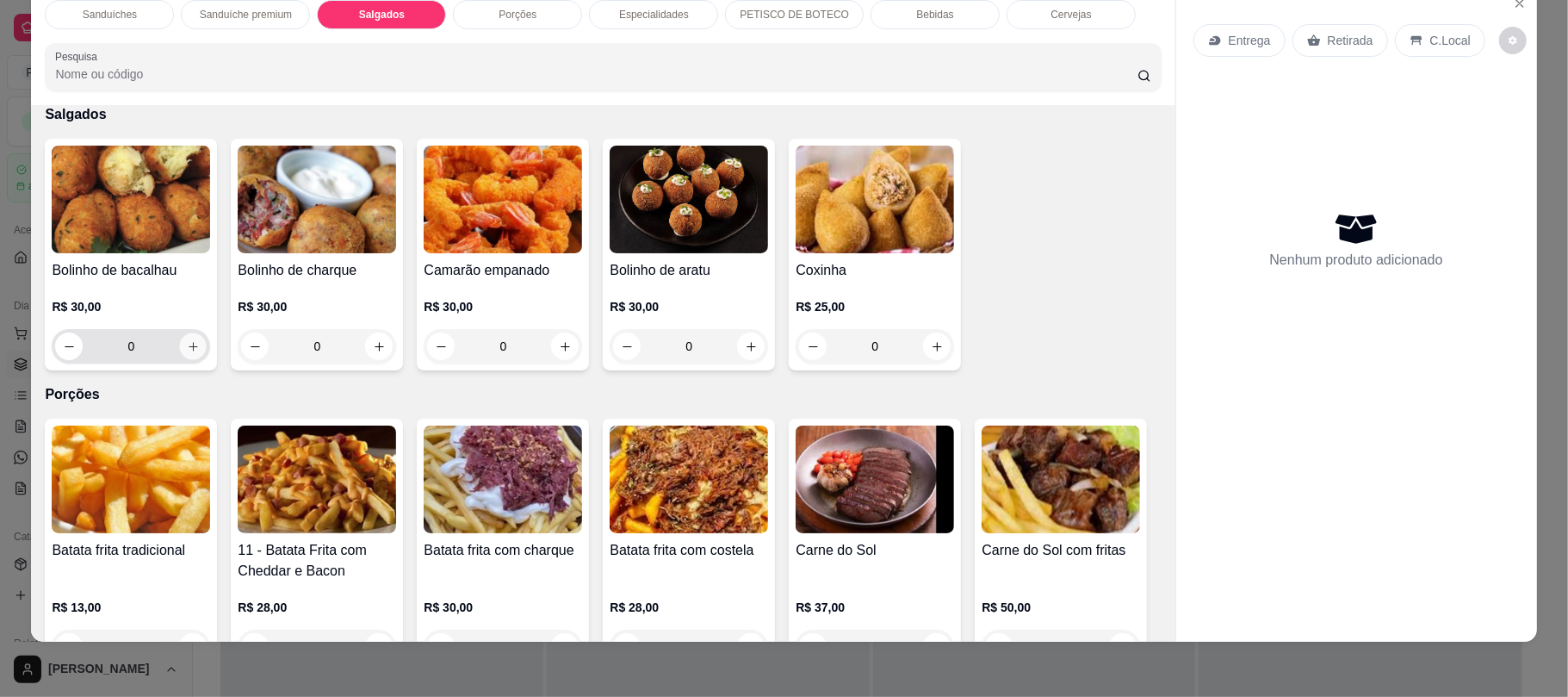
click at [187, 344] on icon "increase-product-quantity" at bounding box center [193, 346] width 13 height 13
type input "1"
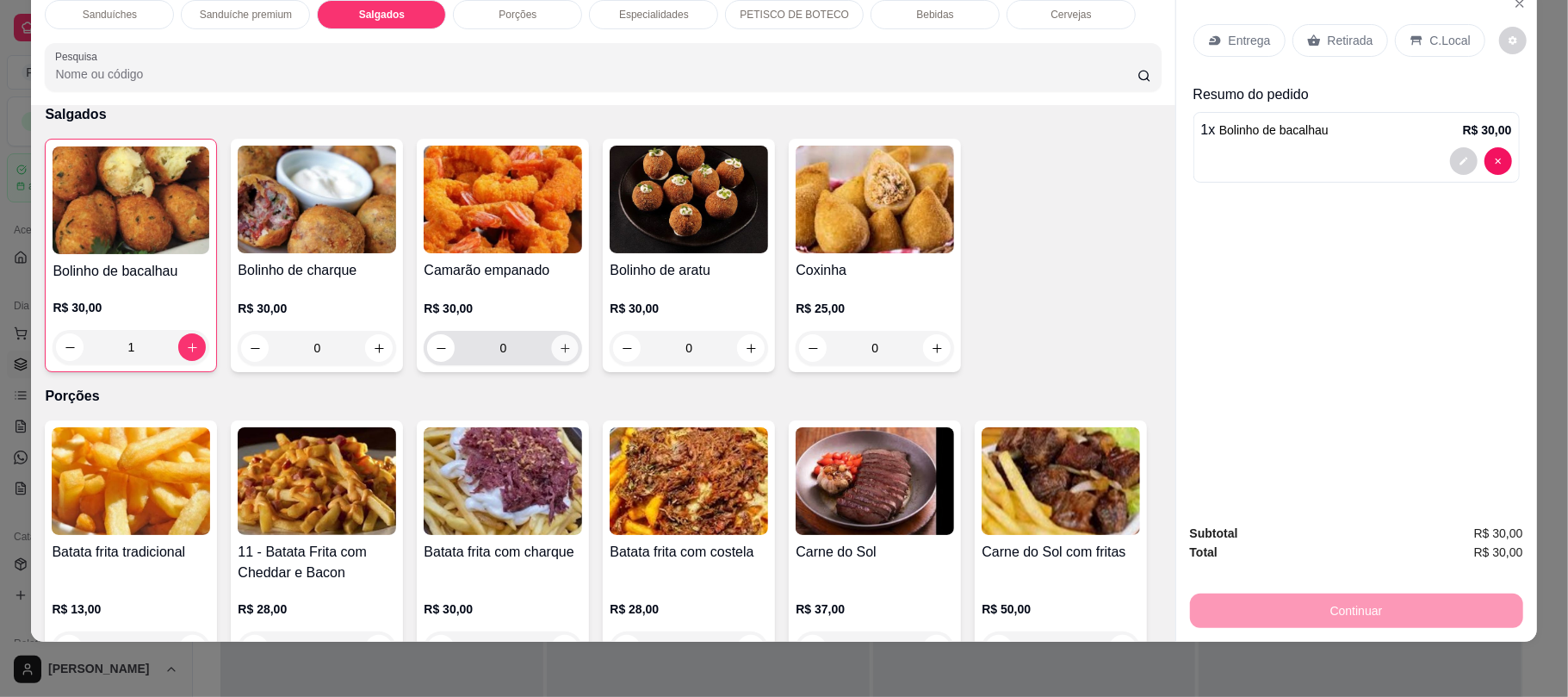
click at [559, 355] on icon "increase-product-quantity" at bounding box center [565, 348] width 13 height 13
type input "1"
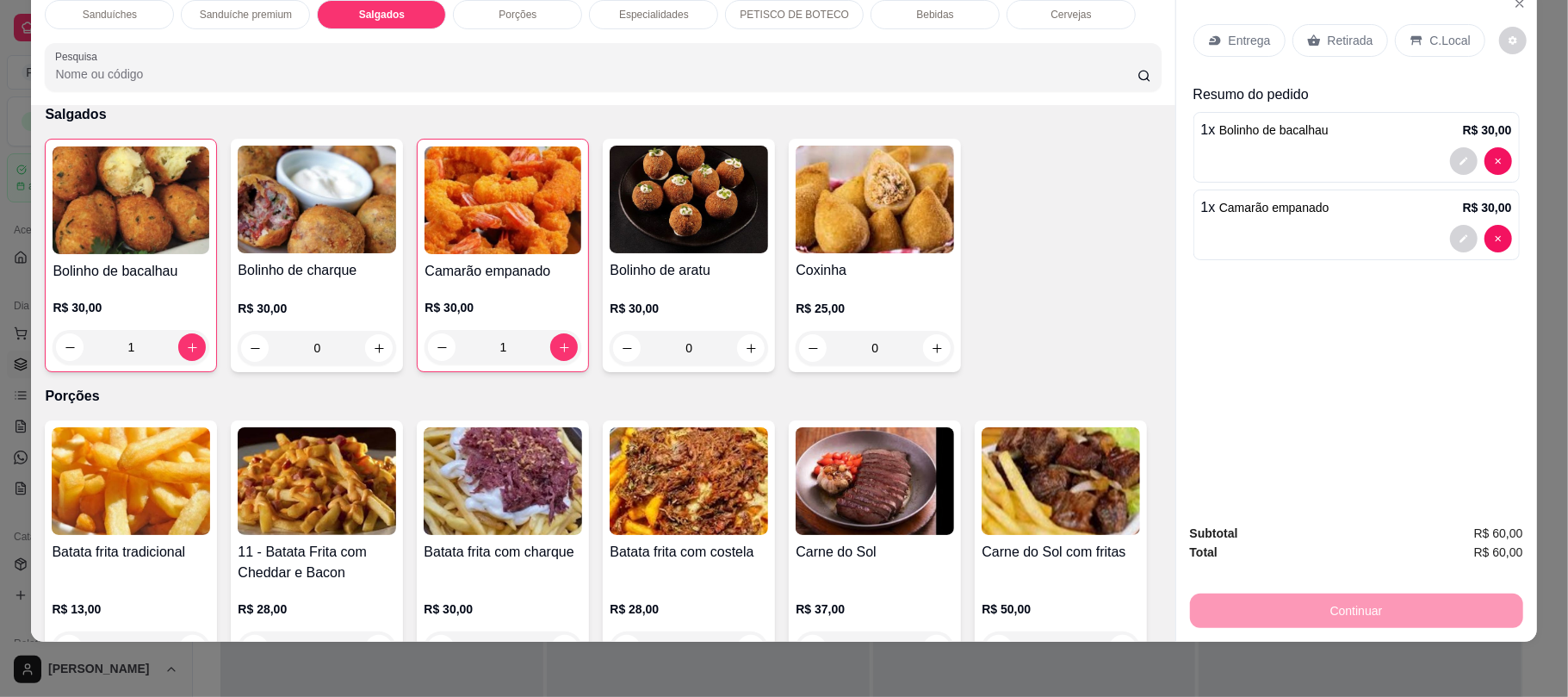
click at [1354, 52] on div "Retirada" at bounding box center [1340, 41] width 96 height 33
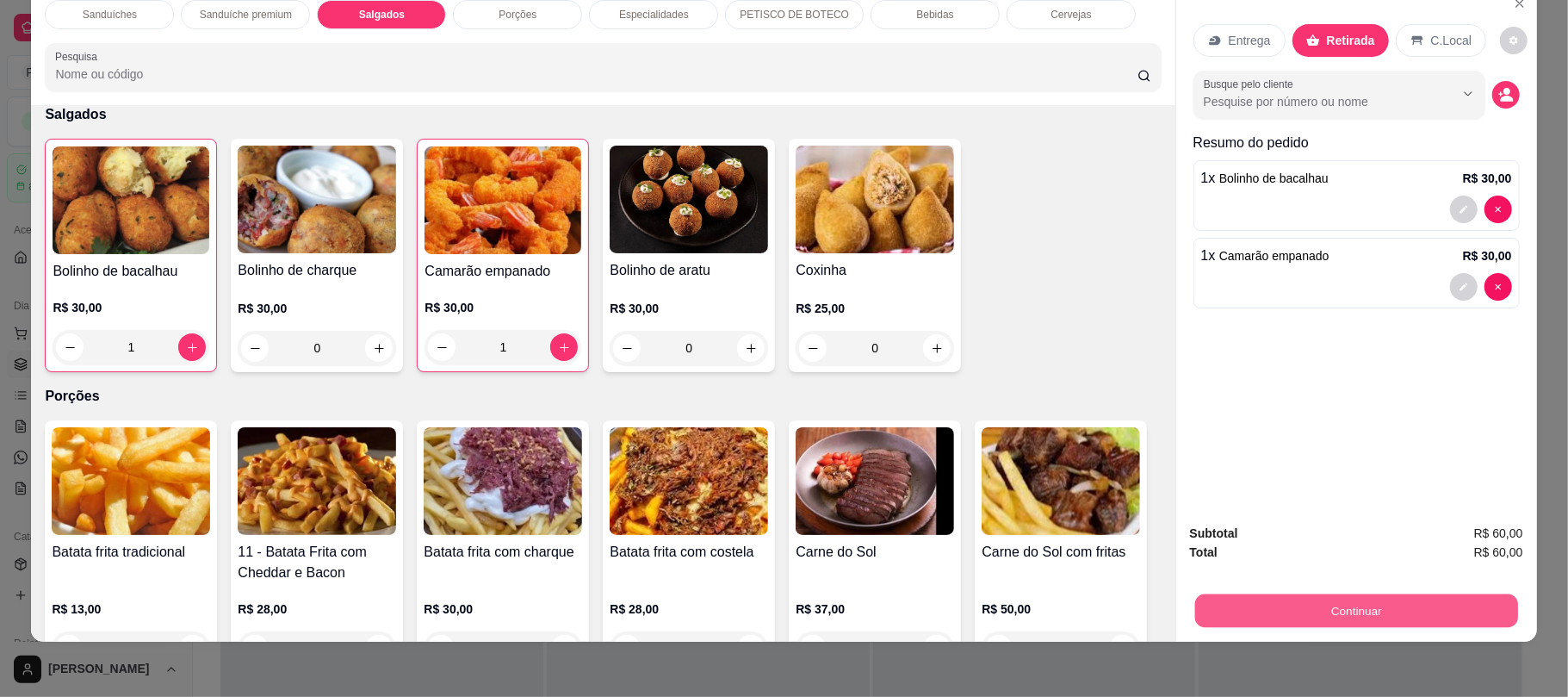
click at [1238, 599] on button "Continuar" at bounding box center [1355, 609] width 323 height 33
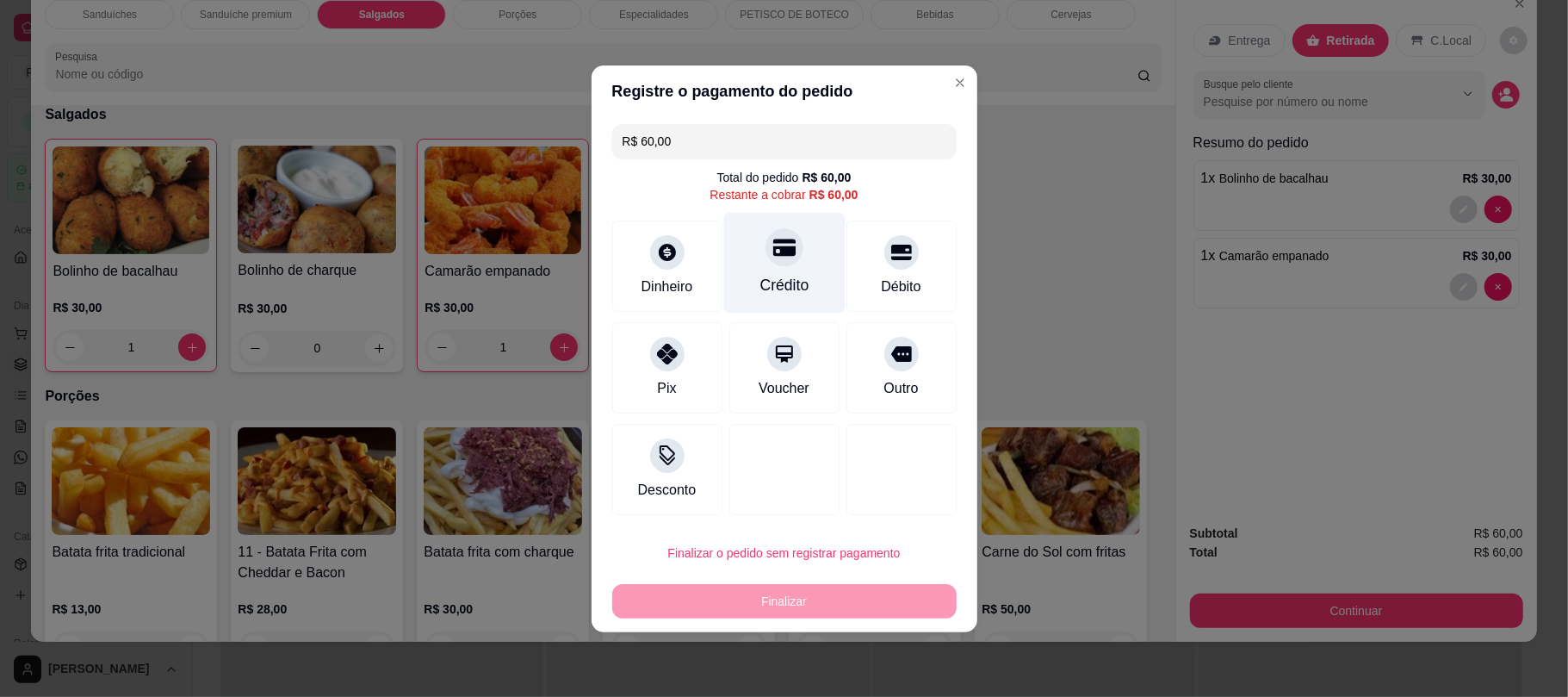
click at [799, 280] on div "Crédito" at bounding box center [784, 285] width 49 height 23
type input "R$ 0,00"
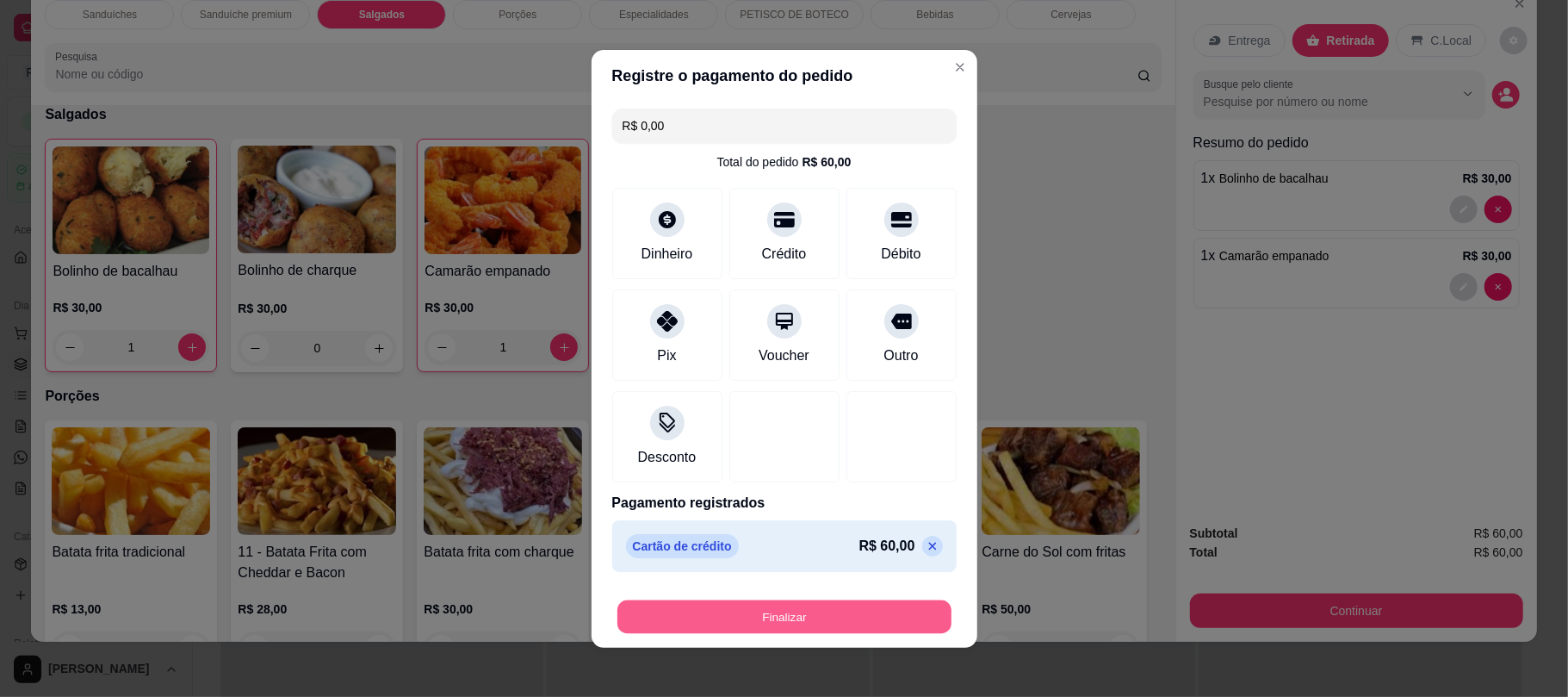
click at [738, 631] on button "Finalizar" at bounding box center [784, 616] width 334 height 33
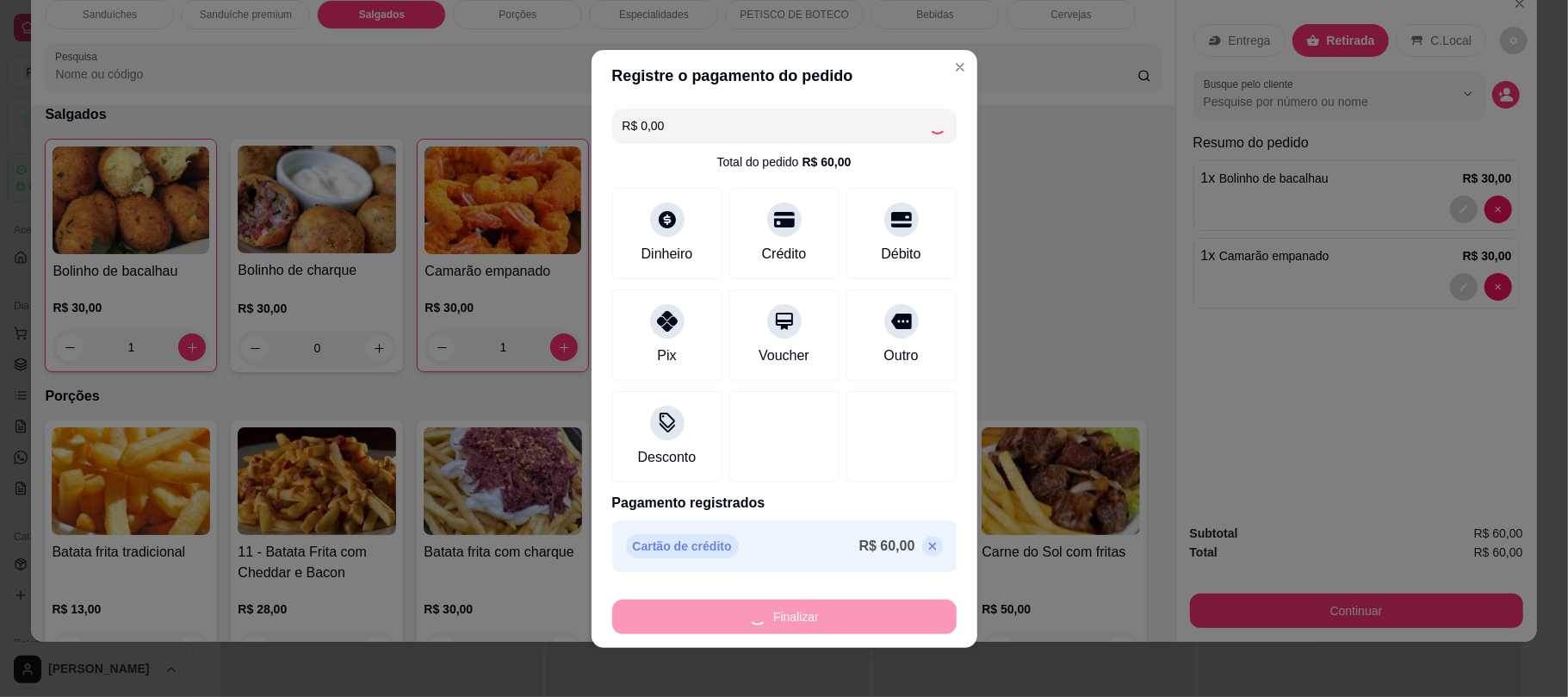
type input "0"
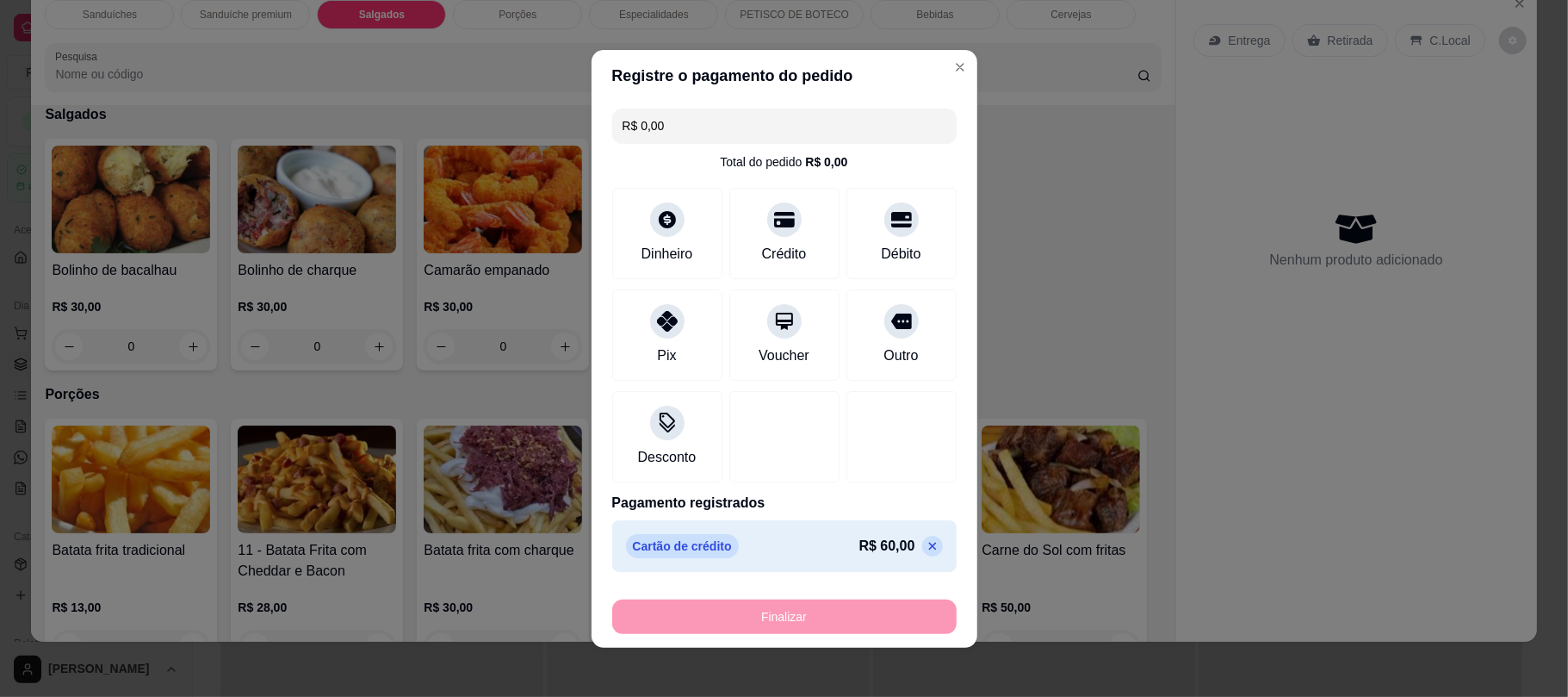
type input "-R$ 60,00"
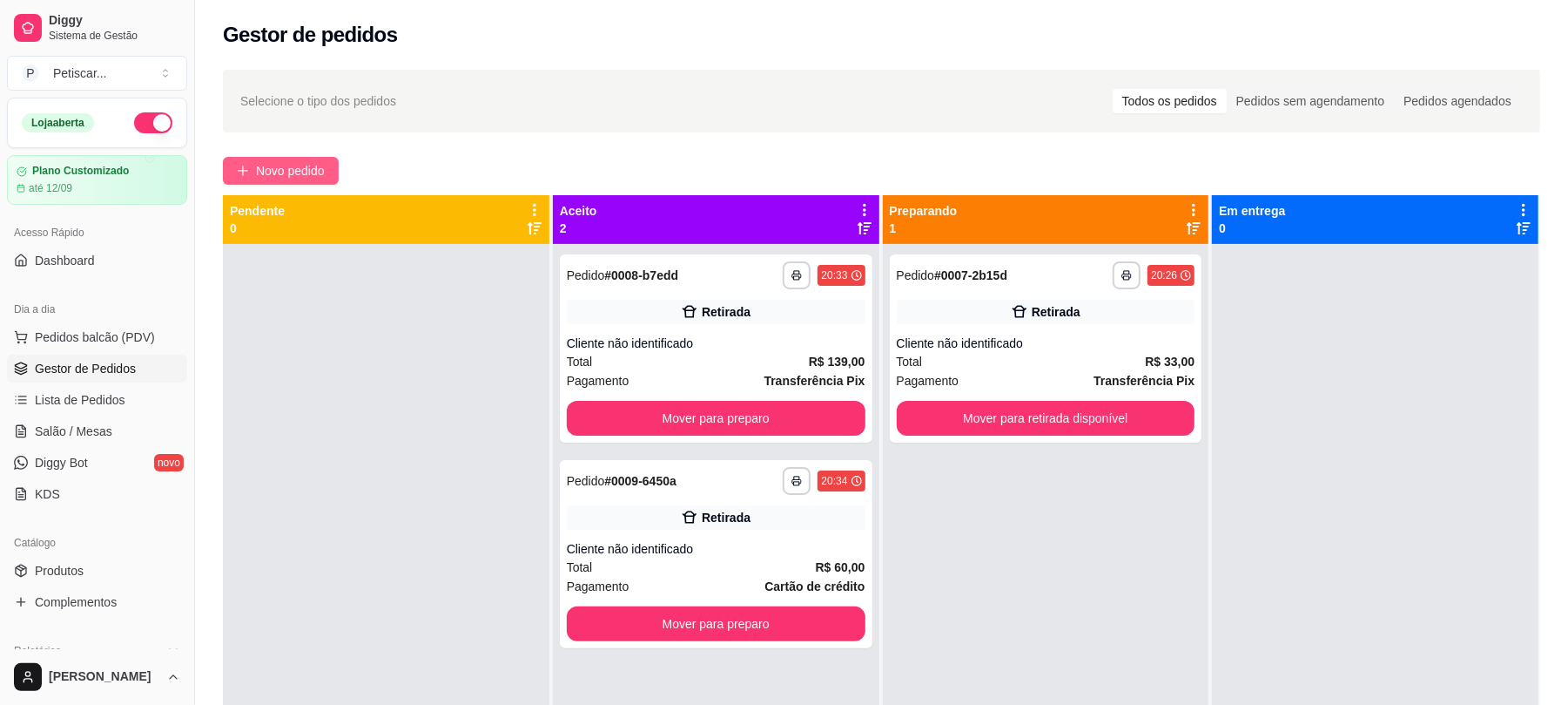
click at [287, 176] on span "Novo pedido" at bounding box center [290, 170] width 69 height 19
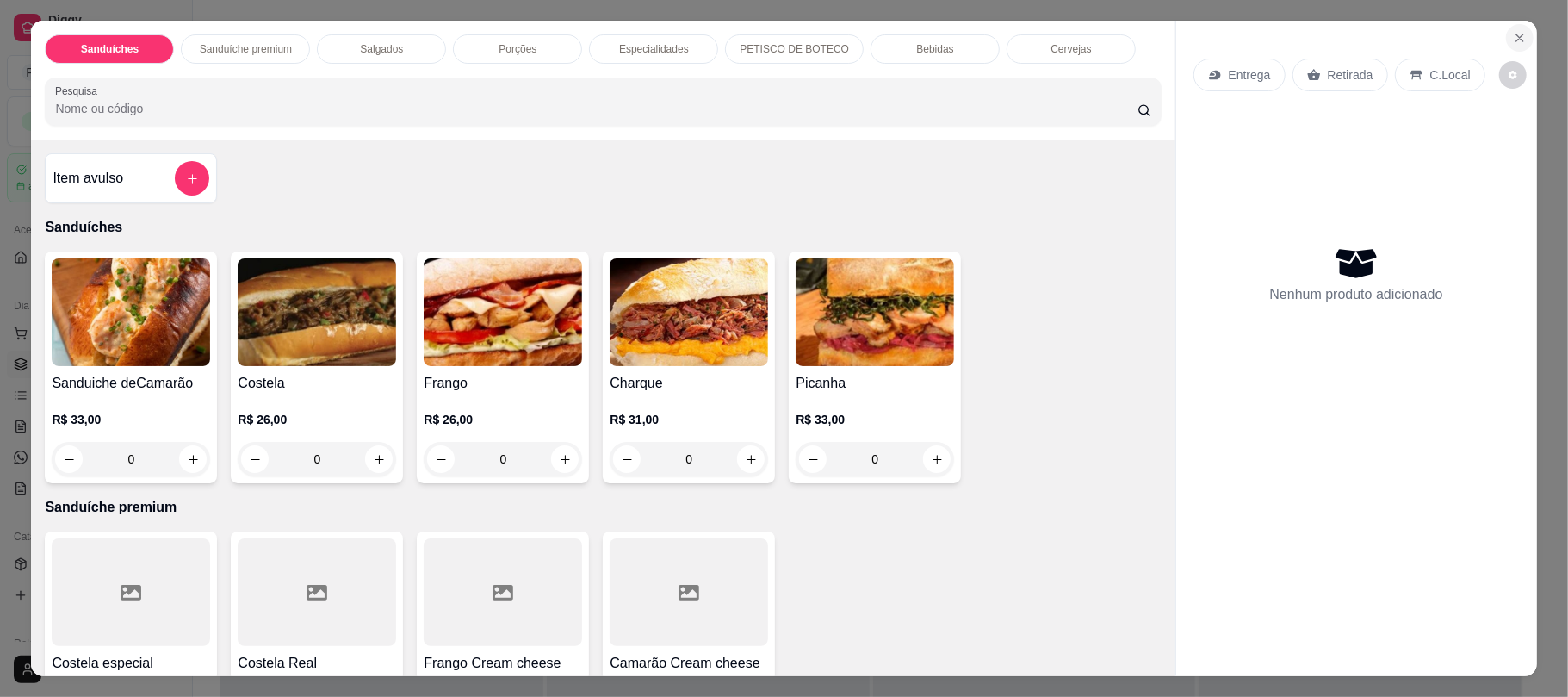
click at [1521, 45] on button "Close" at bounding box center [1519, 38] width 27 height 27
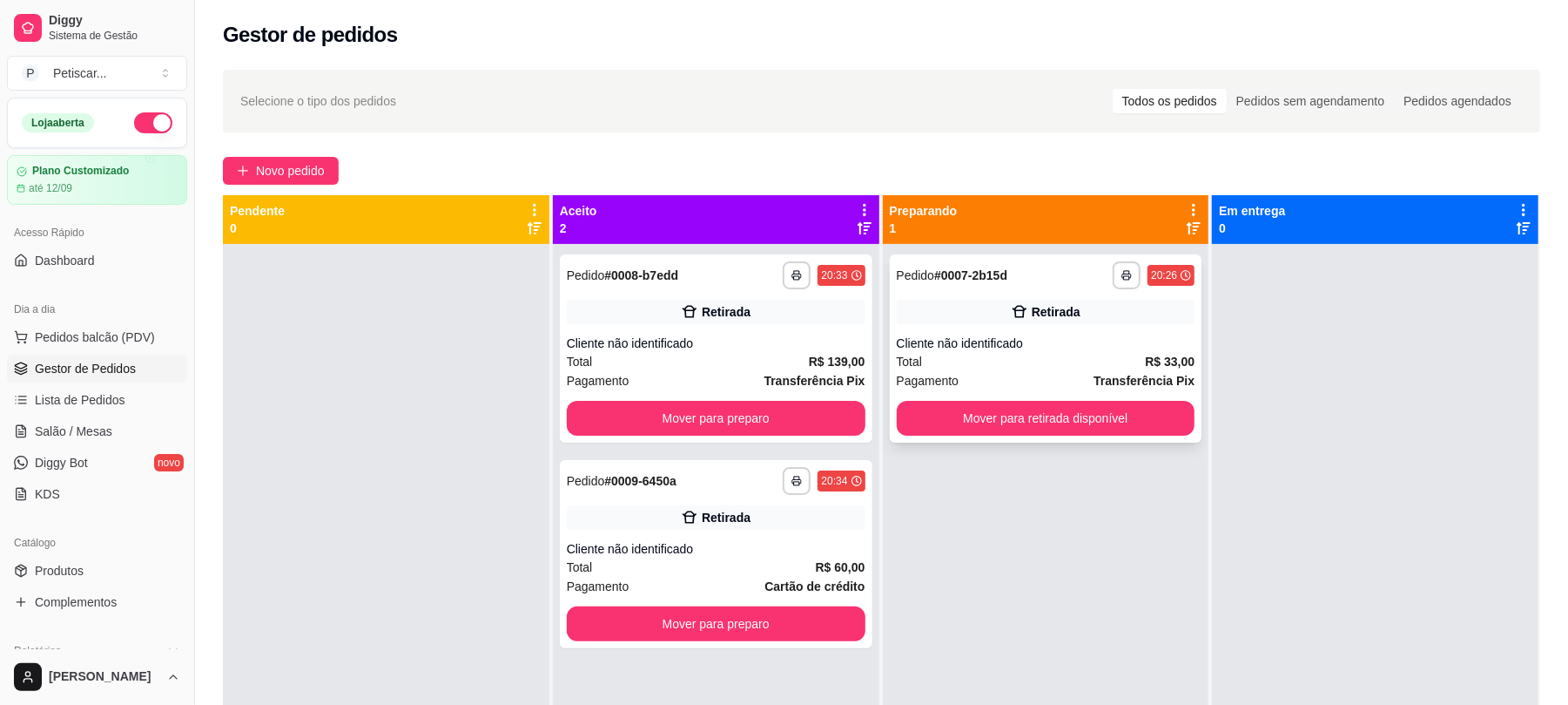
click at [998, 287] on div "**********" at bounding box center [1045, 275] width 299 height 27
click at [602, 420] on button "Mover para preparo" at bounding box center [715, 418] width 289 height 34
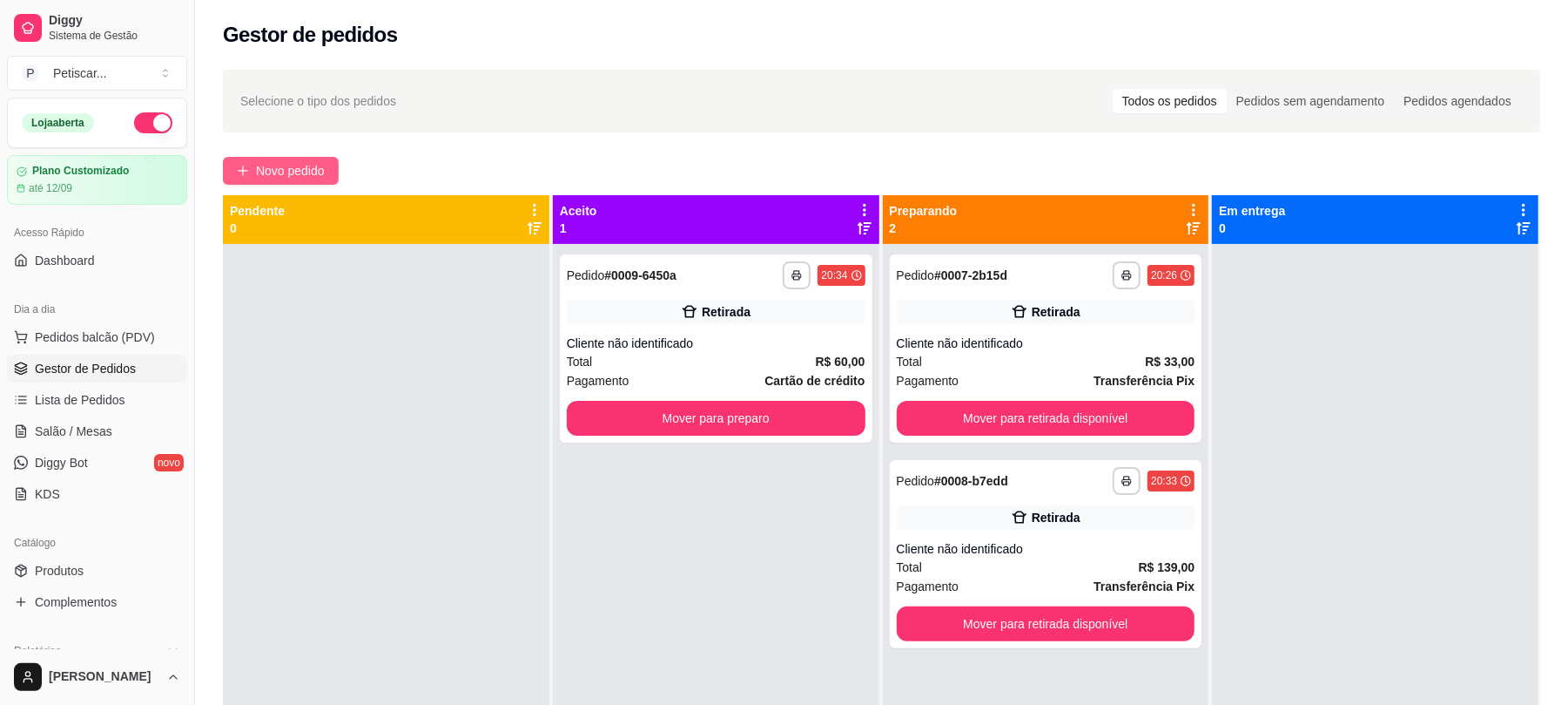
click at [323, 169] on span "Novo pedido" at bounding box center [290, 170] width 69 height 19
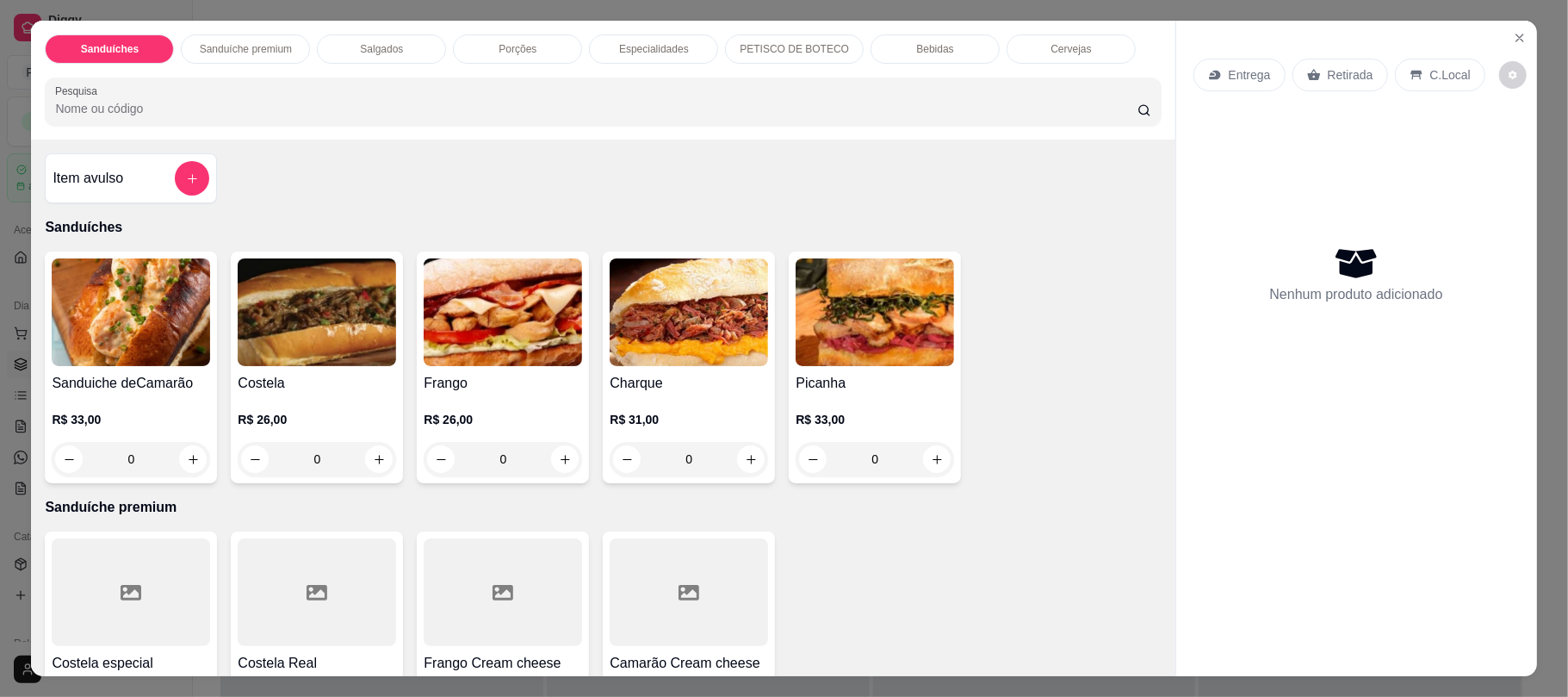
click at [507, 46] on p "Porções" at bounding box center [518, 49] width 38 height 14
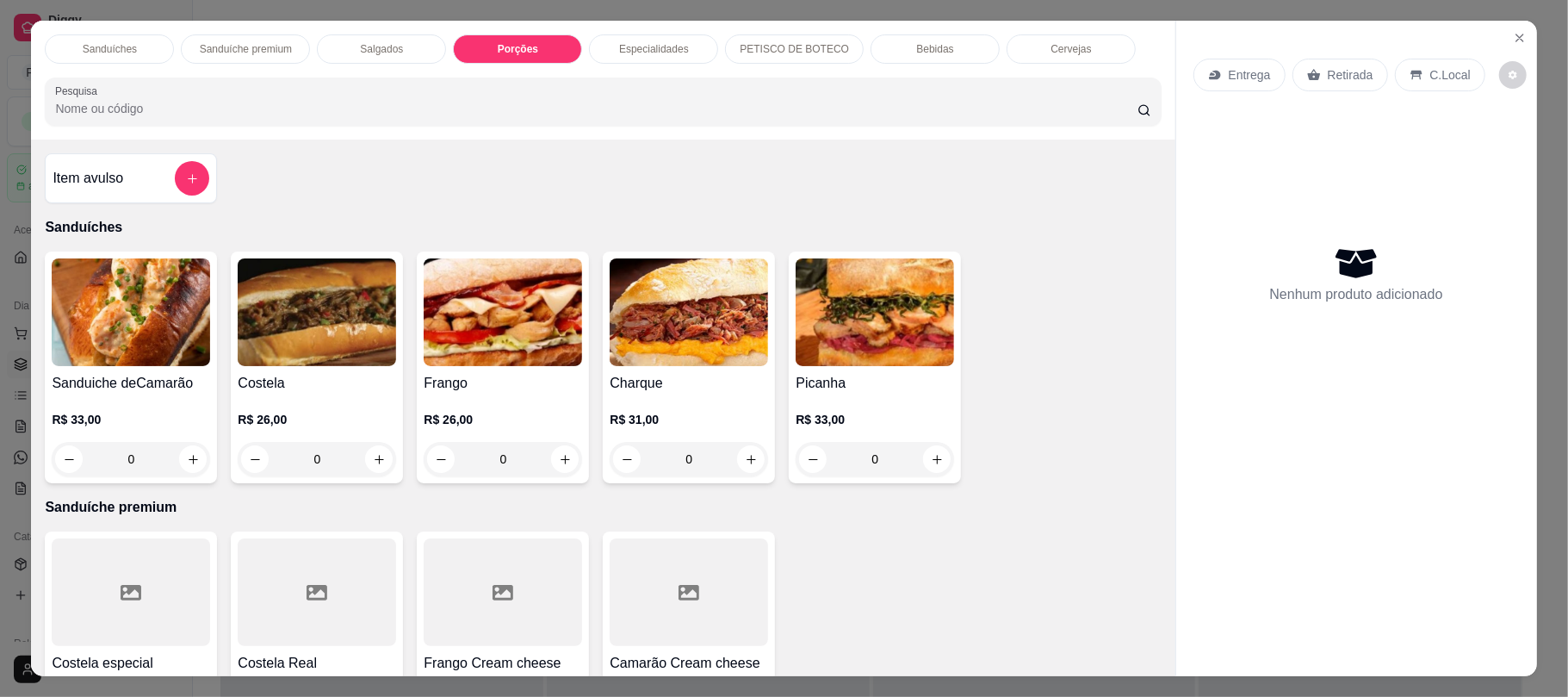
scroll to position [34, 0]
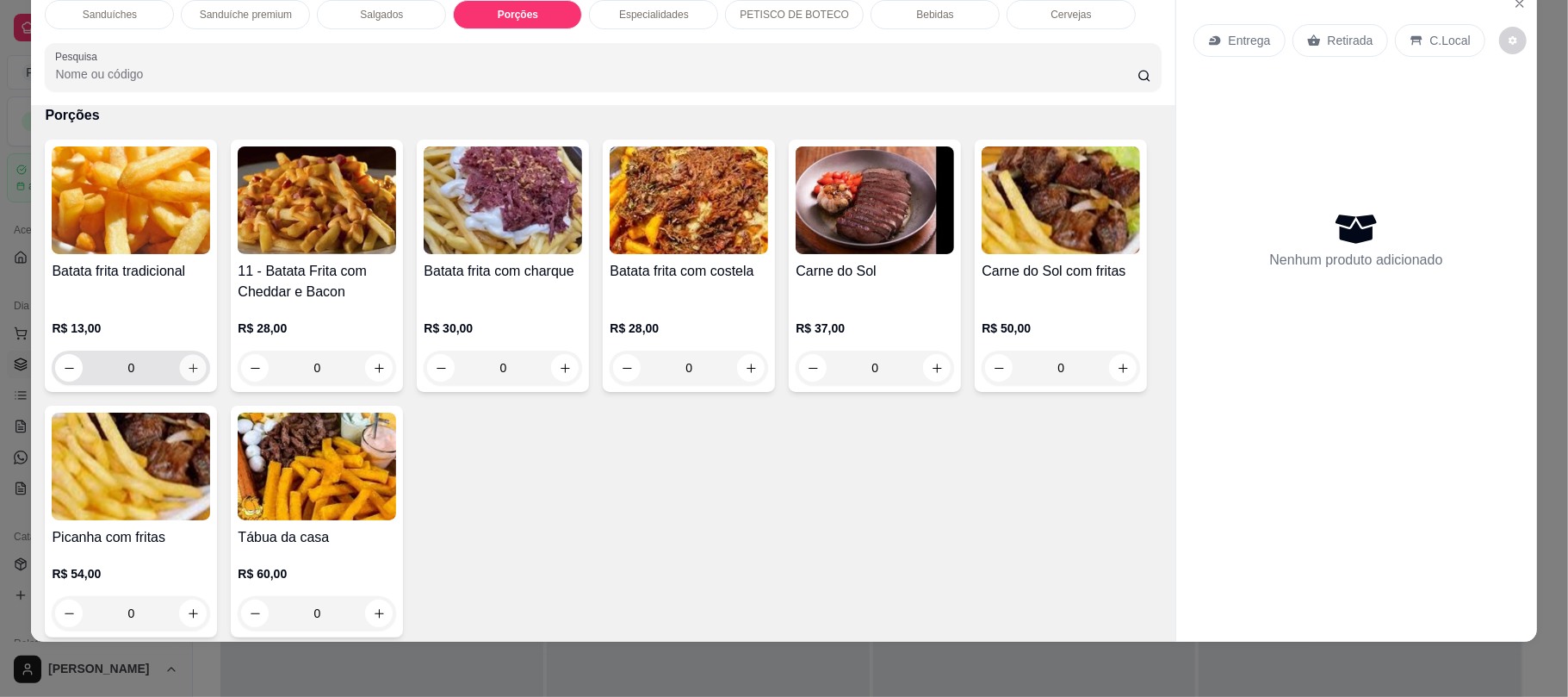
click at [187, 381] on button "increase-product-quantity" at bounding box center [193, 369] width 27 height 27
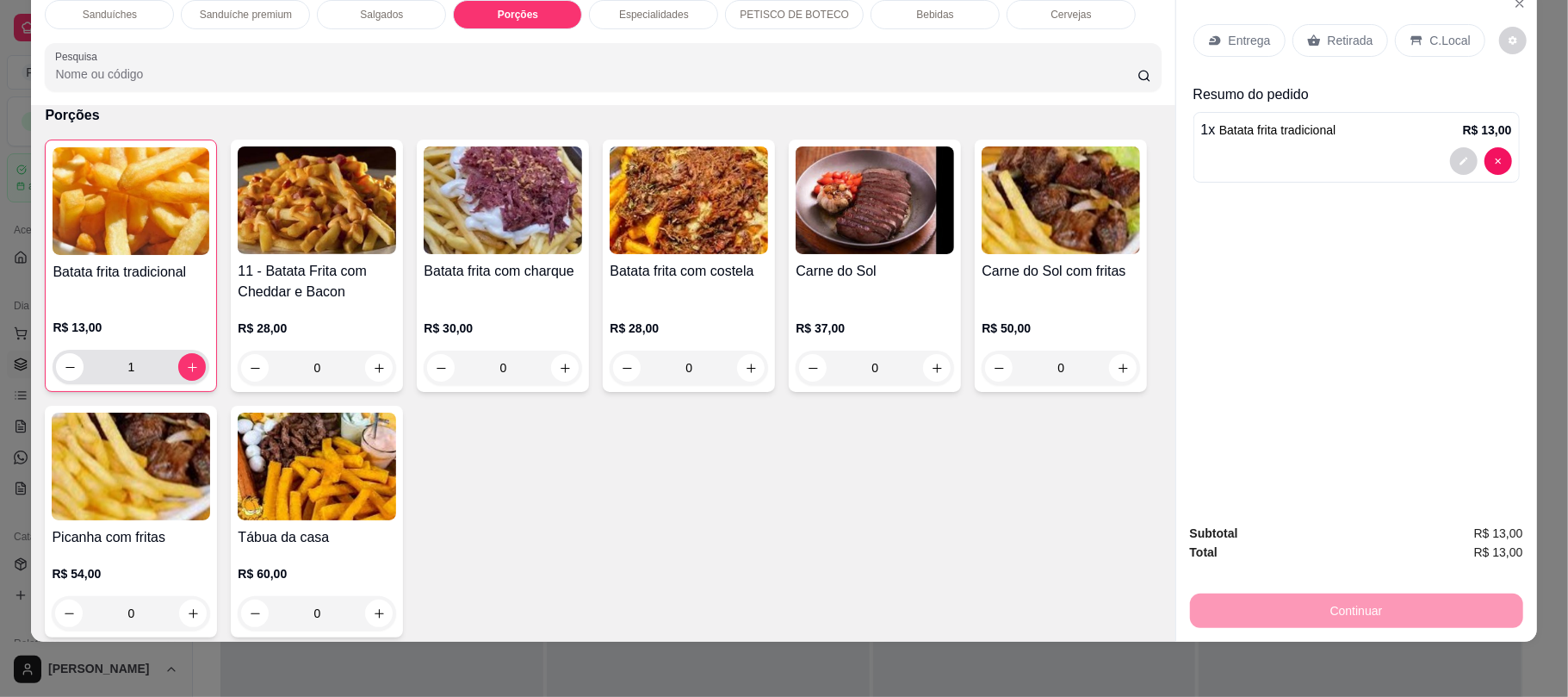
click at [187, 381] on div "1" at bounding box center [131, 367] width 150 height 34
click at [183, 375] on button "increase-product-quantity" at bounding box center [192, 368] width 27 height 27
type input "2"
click at [1313, 31] on div "Retirada" at bounding box center [1340, 41] width 96 height 33
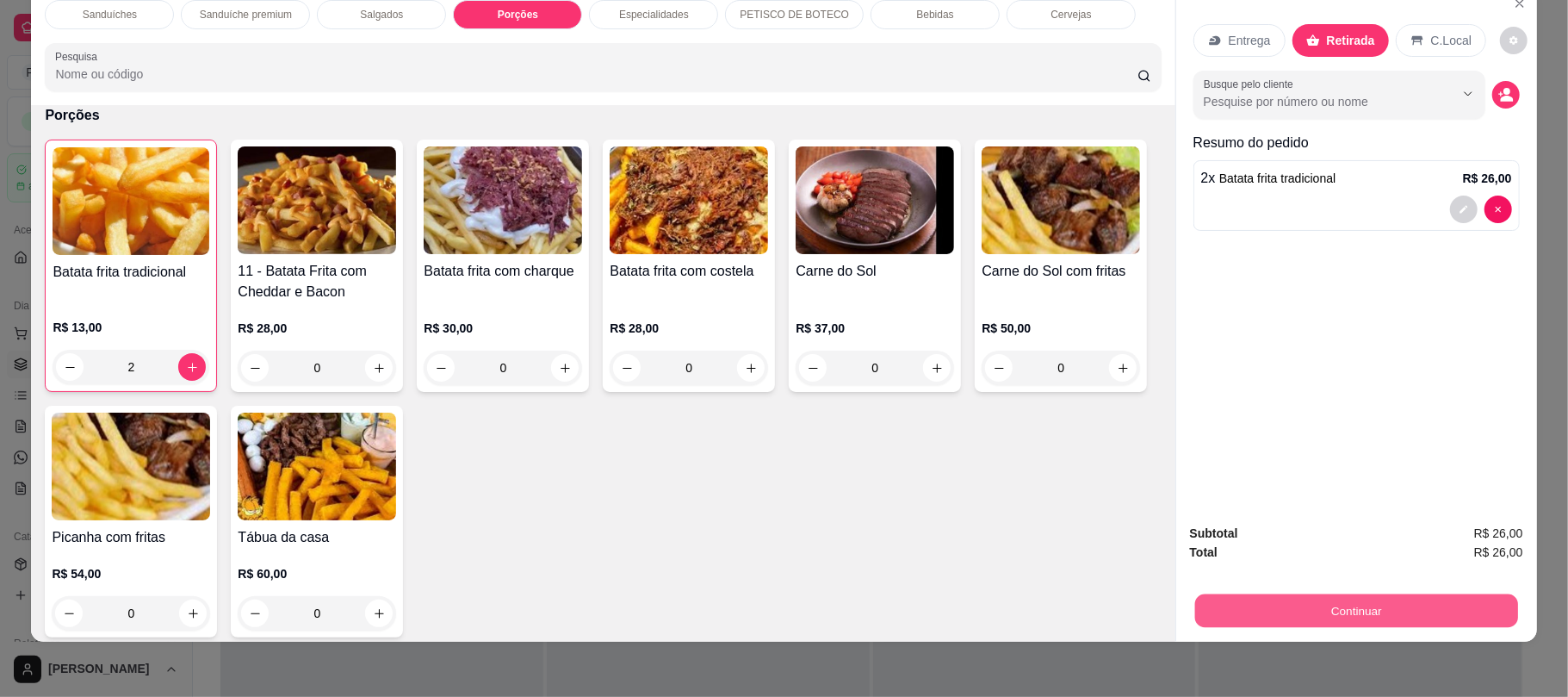
click at [1234, 617] on button "Continuar" at bounding box center [1355, 609] width 323 height 33
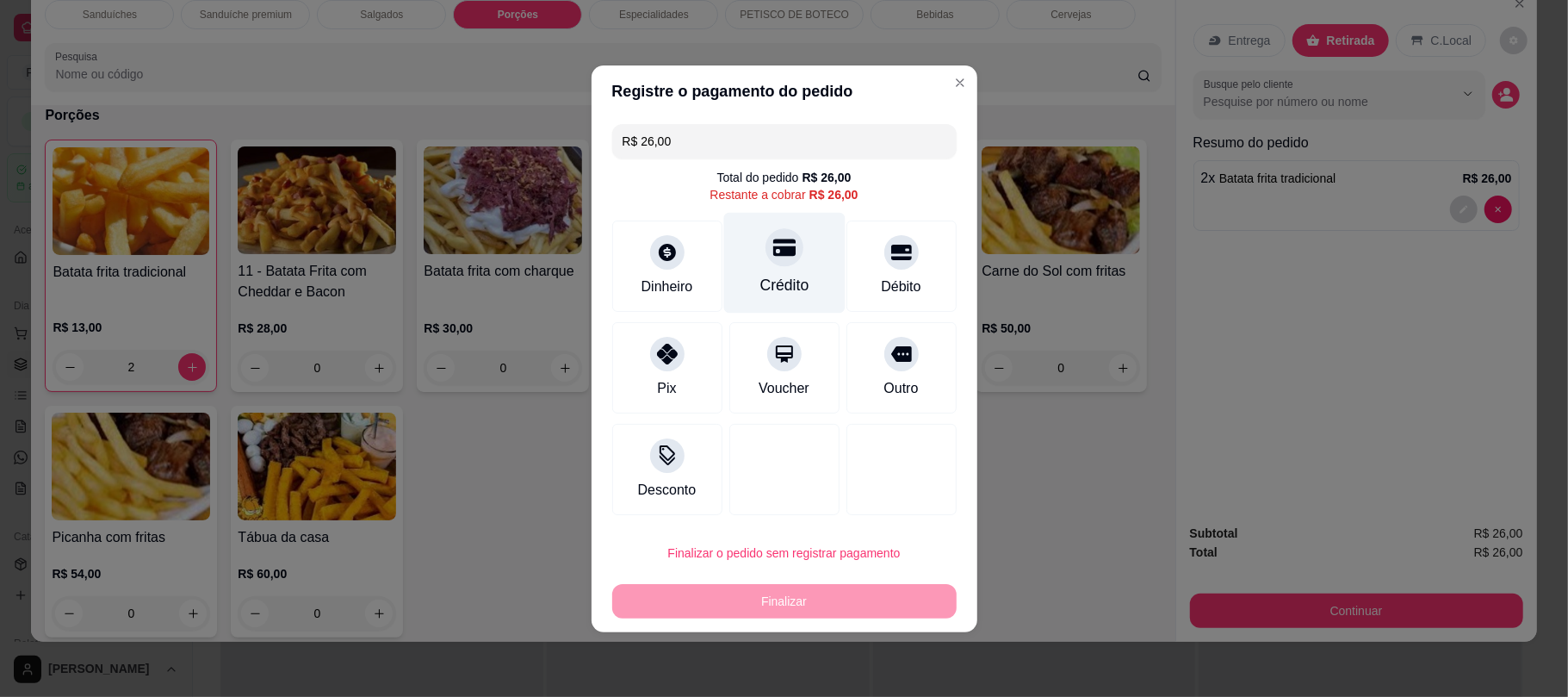
click at [758, 259] on div "Crédito" at bounding box center [784, 261] width 121 height 100
type input "R$ 0,00"
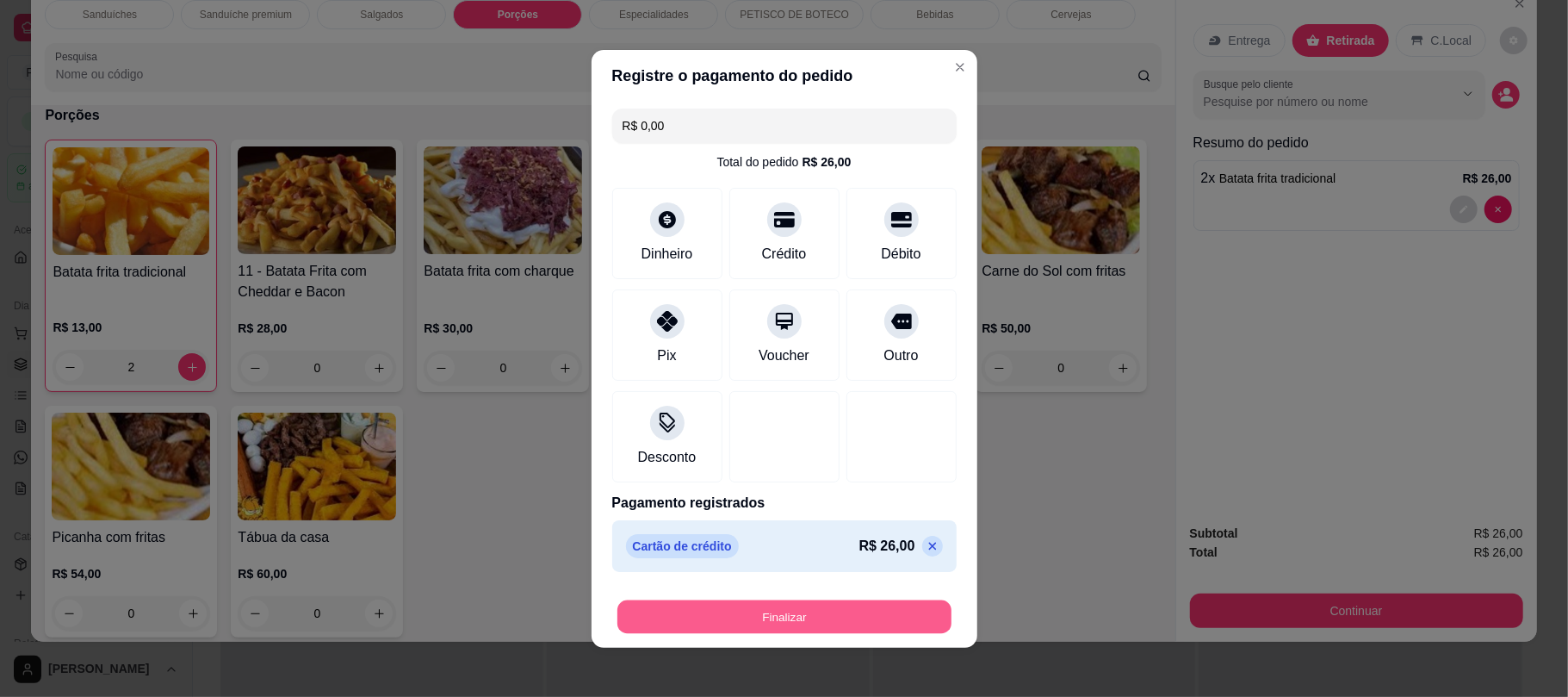
click at [728, 631] on button "Finalizar" at bounding box center [784, 616] width 334 height 33
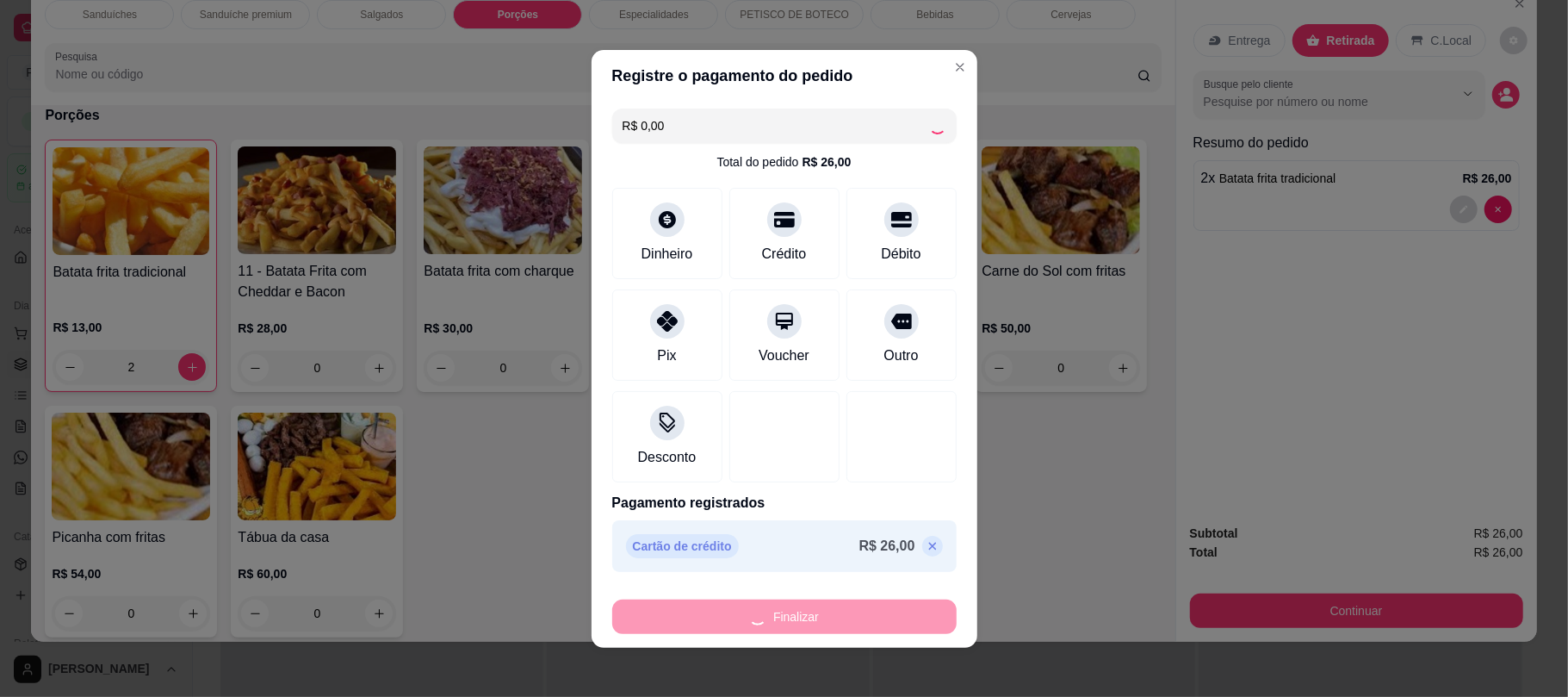
type input "0"
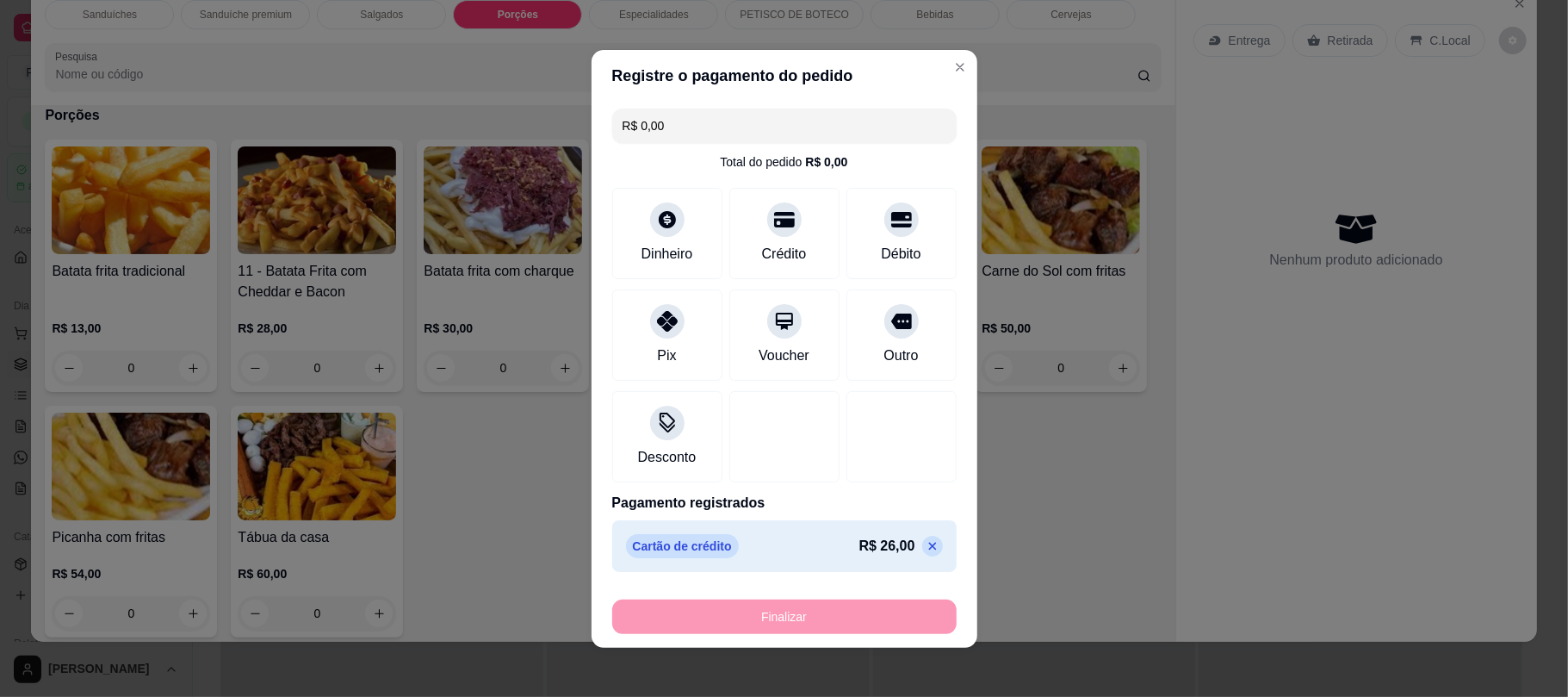
type input "-R$ 26,00"
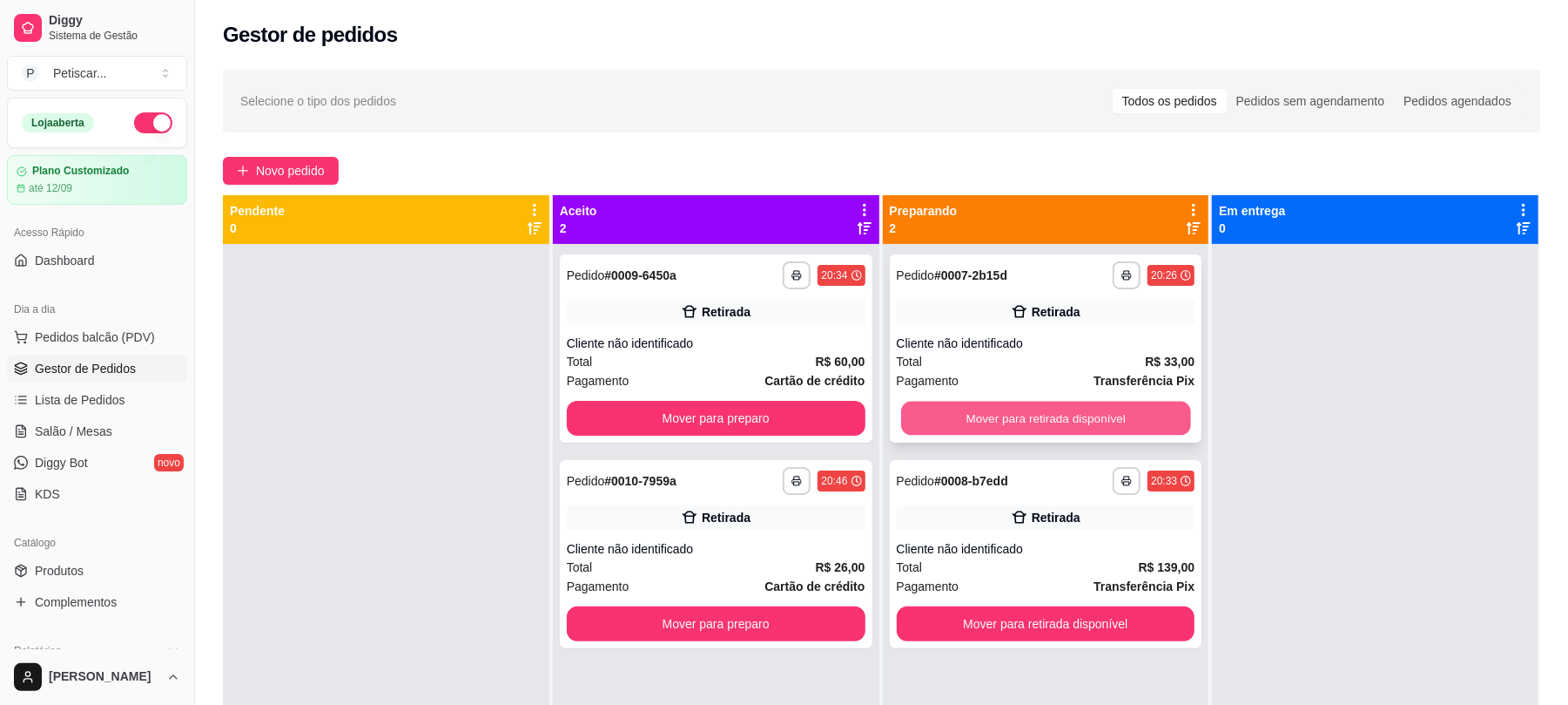
click at [1134, 429] on button "Mover para retirada disponível" at bounding box center [1045, 418] width 289 height 34
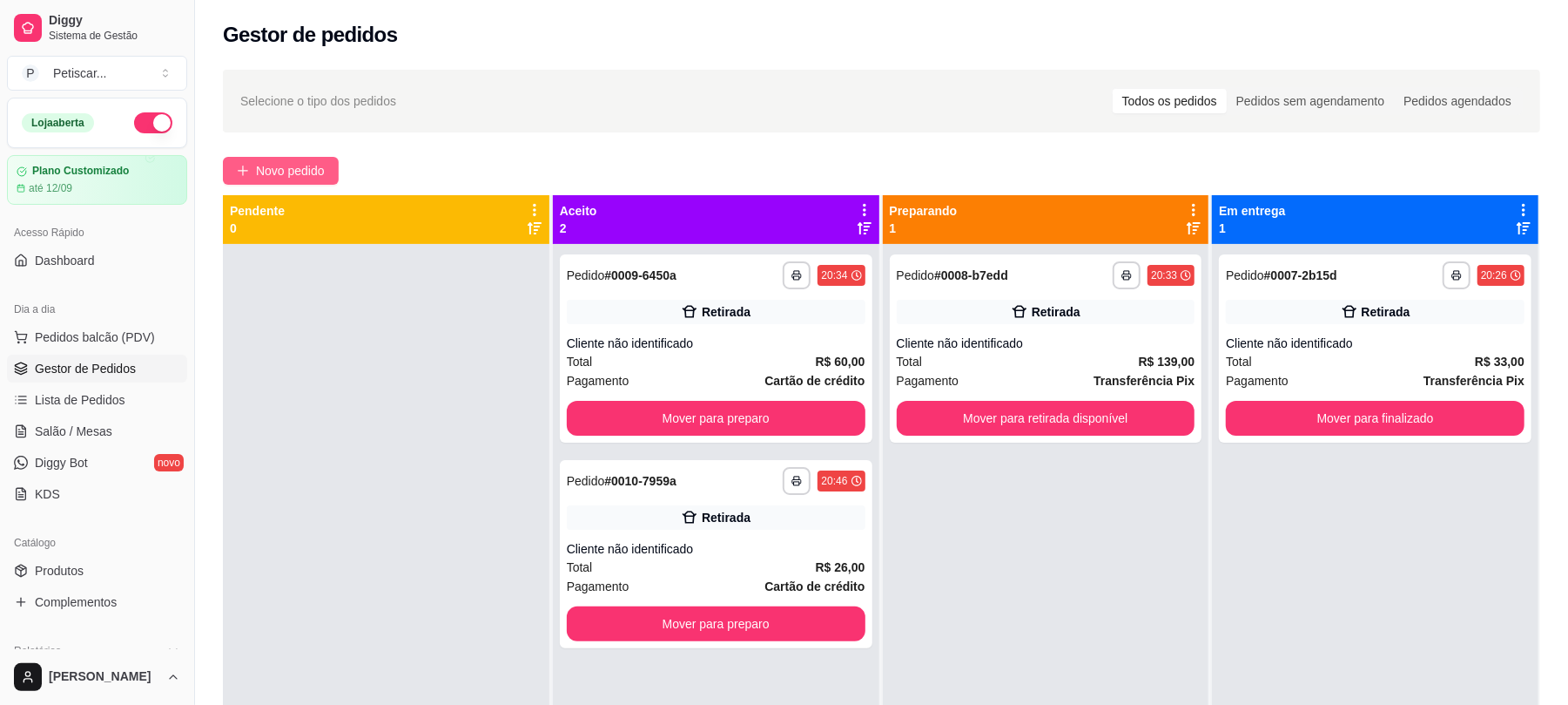
click at [306, 176] on span "Novo pedido" at bounding box center [290, 170] width 69 height 19
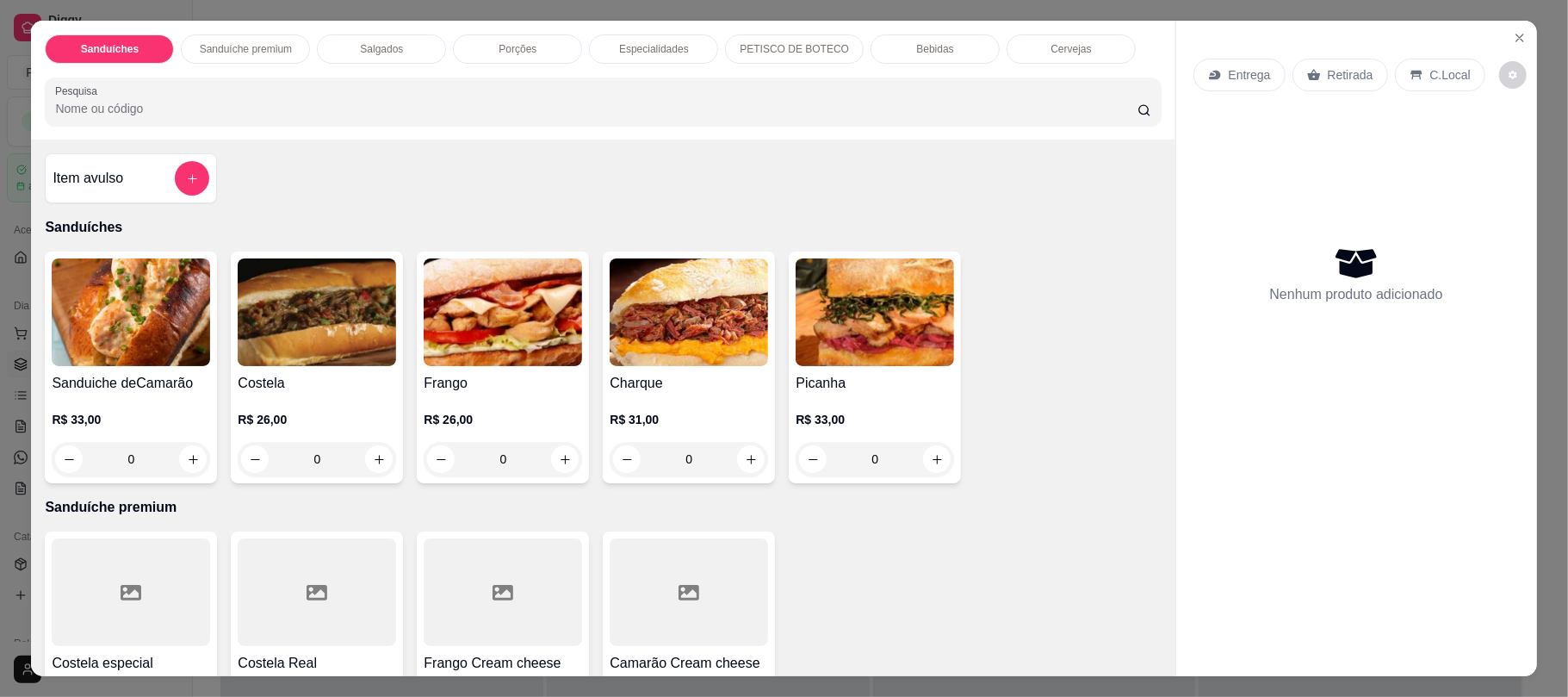
click at [376, 456] on div "0" at bounding box center [316, 459] width 158 height 34
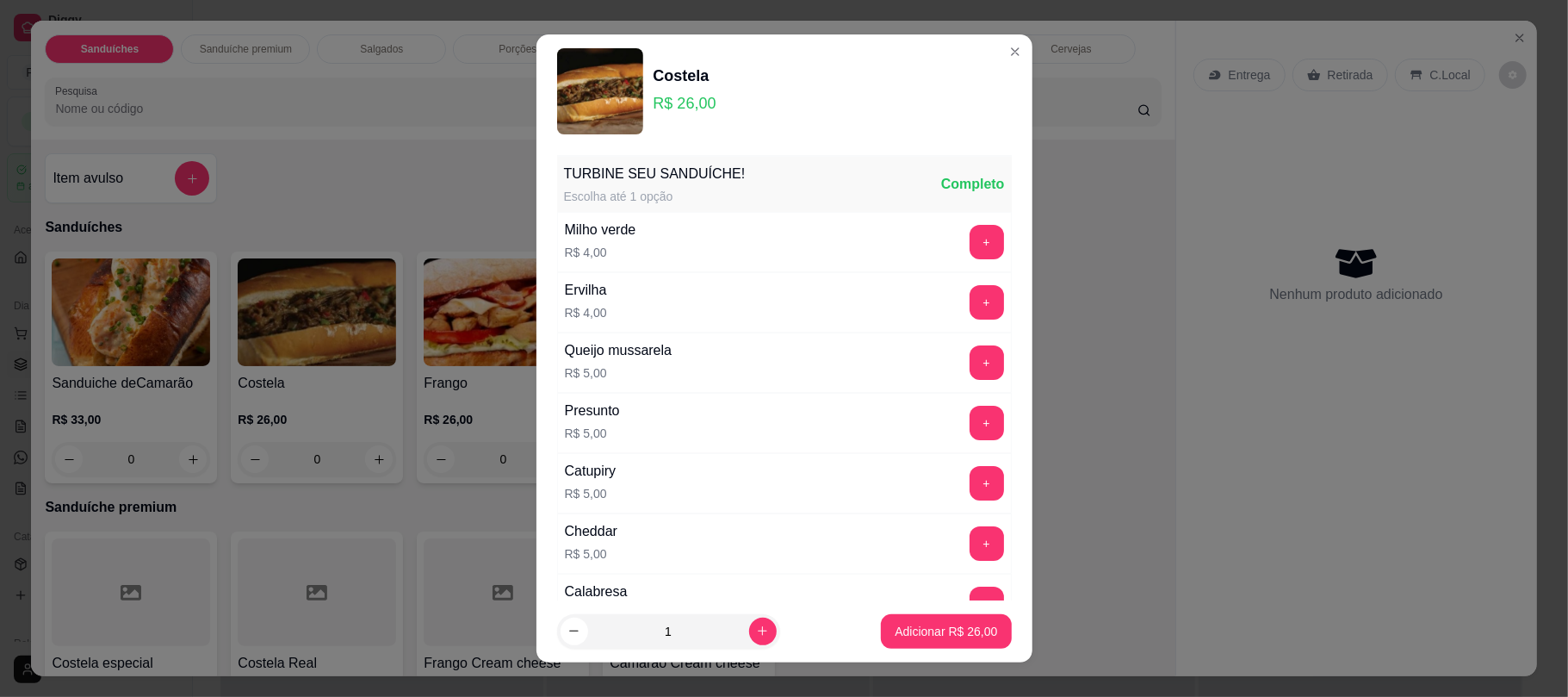
scroll to position [228, 0]
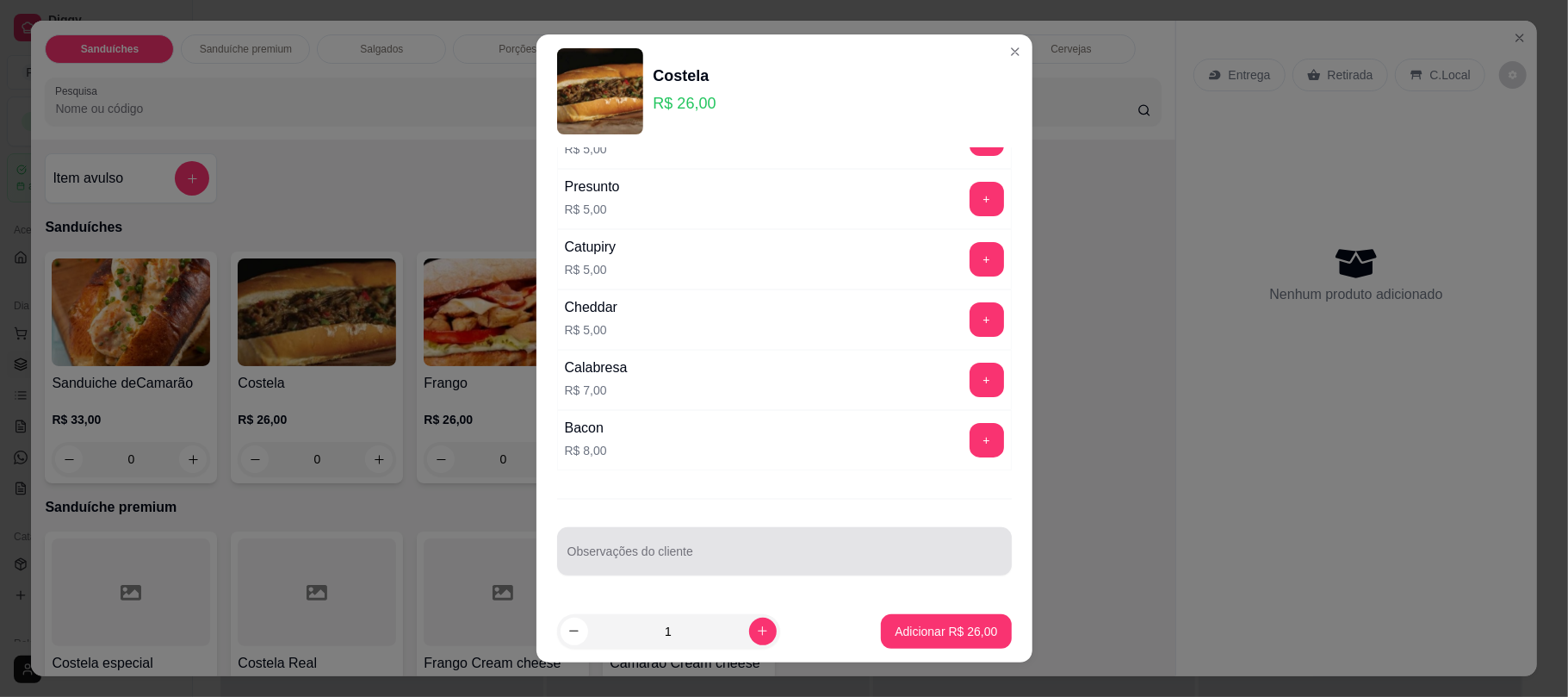
click at [720, 572] on div "Observações do cliente" at bounding box center [784, 551] width 455 height 48
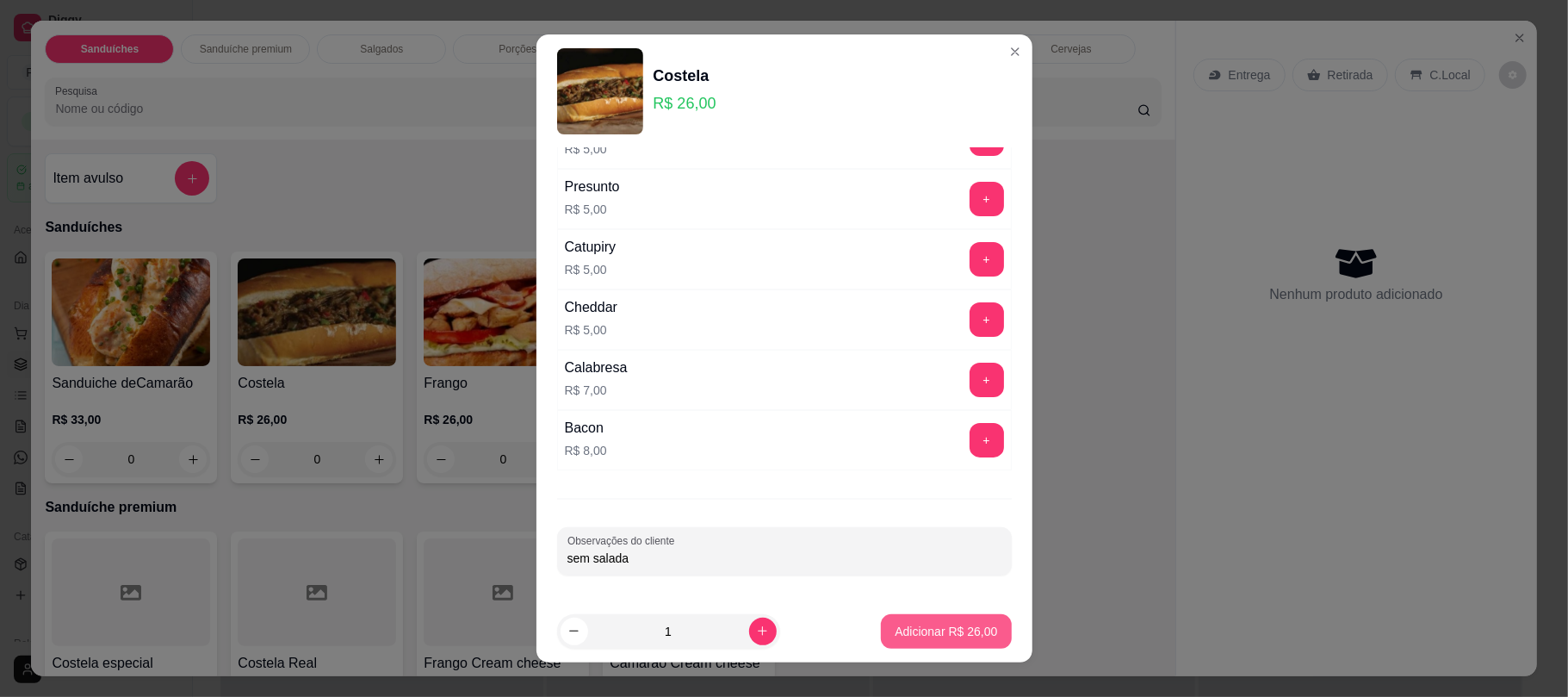
type input "sem salada"
click at [924, 636] on p "Adicionar R$ 26,00" at bounding box center [946, 631] width 100 height 16
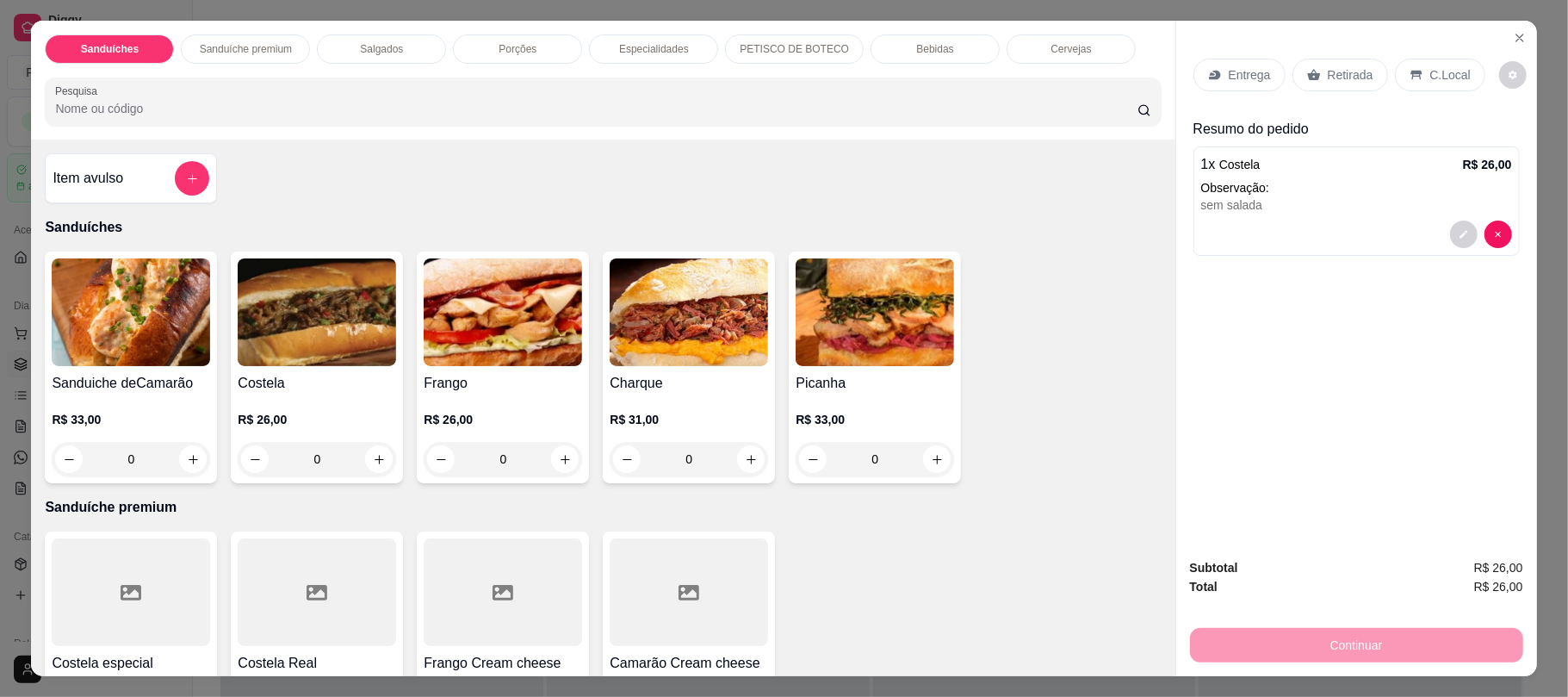
click at [1310, 66] on div "Retirada" at bounding box center [1340, 75] width 96 height 33
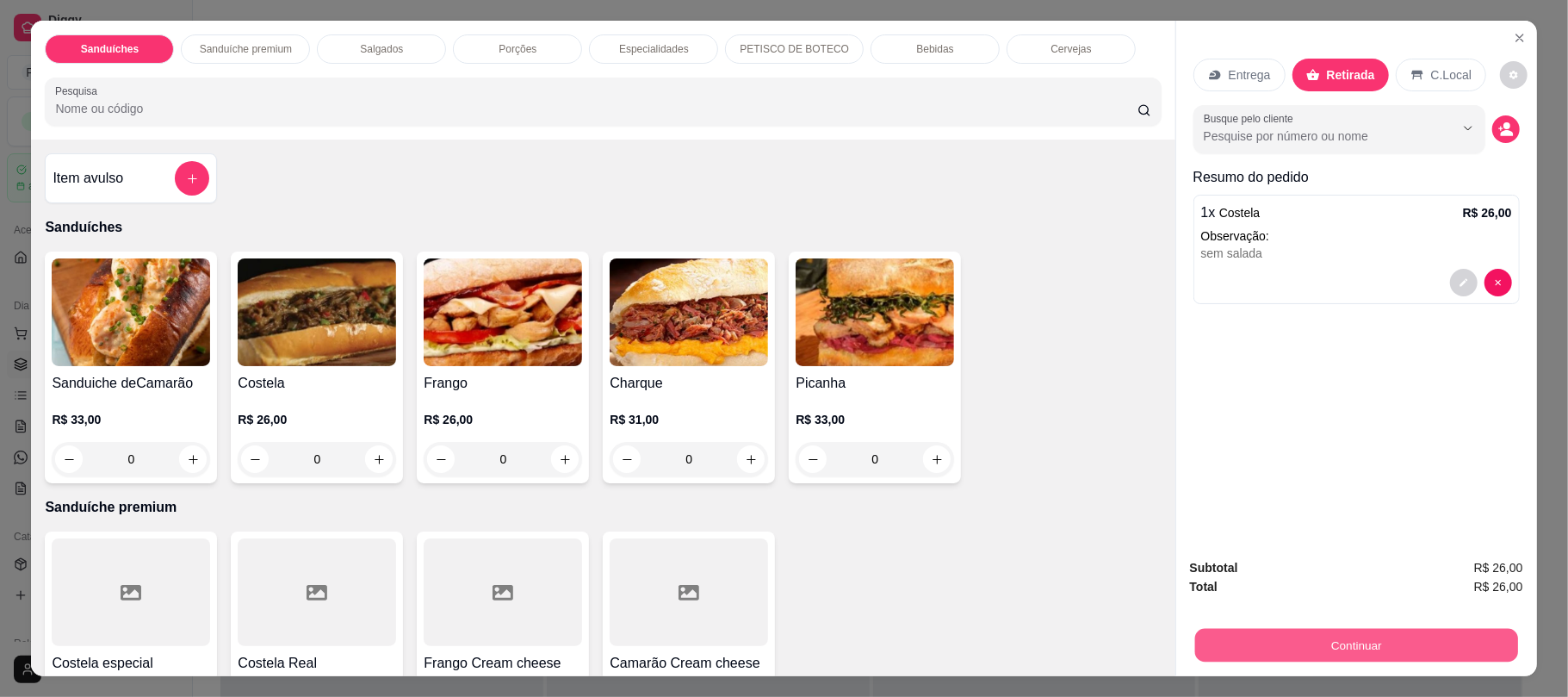
click at [1250, 636] on button "Continuar" at bounding box center [1355, 645] width 323 height 33
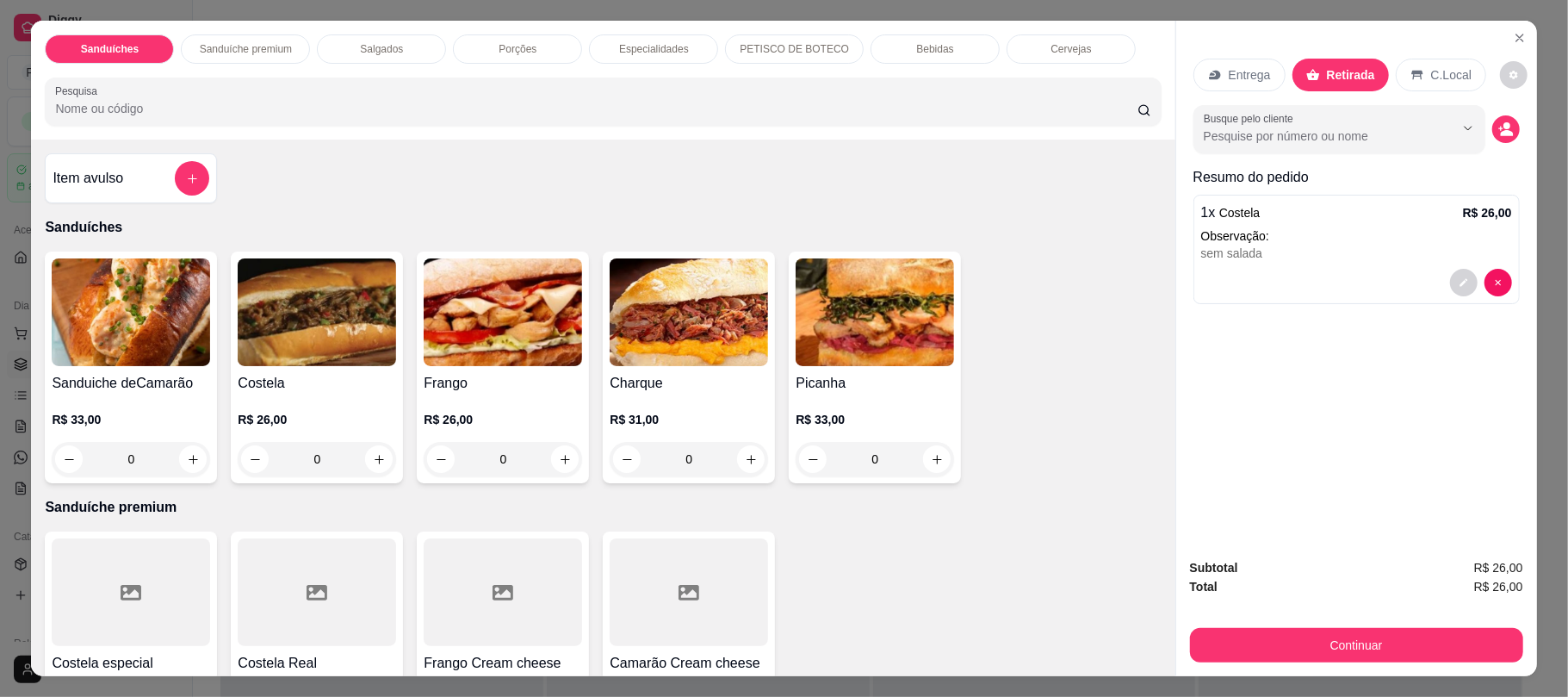
click at [951, 48] on div "Bebidas" at bounding box center [934, 49] width 129 height 29
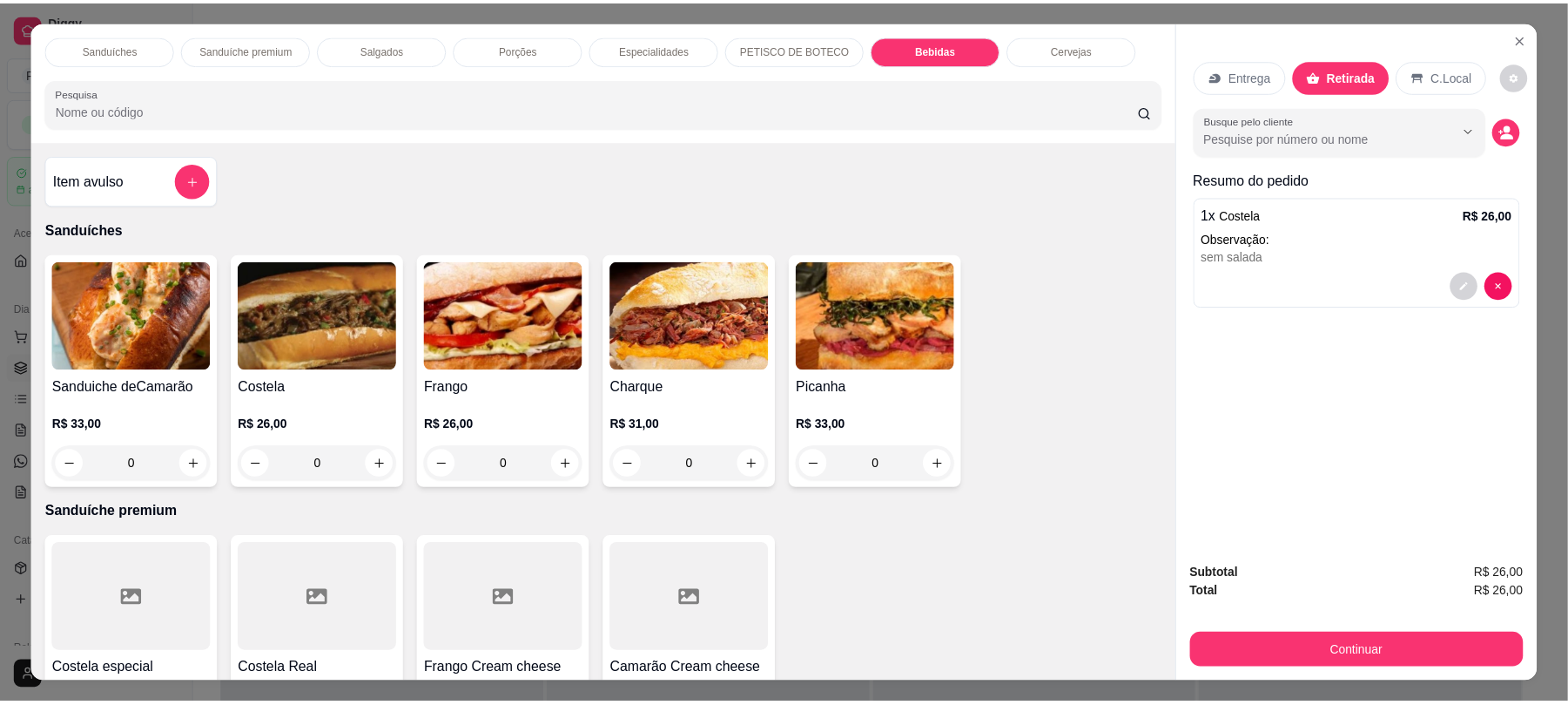
scroll to position [35, 0]
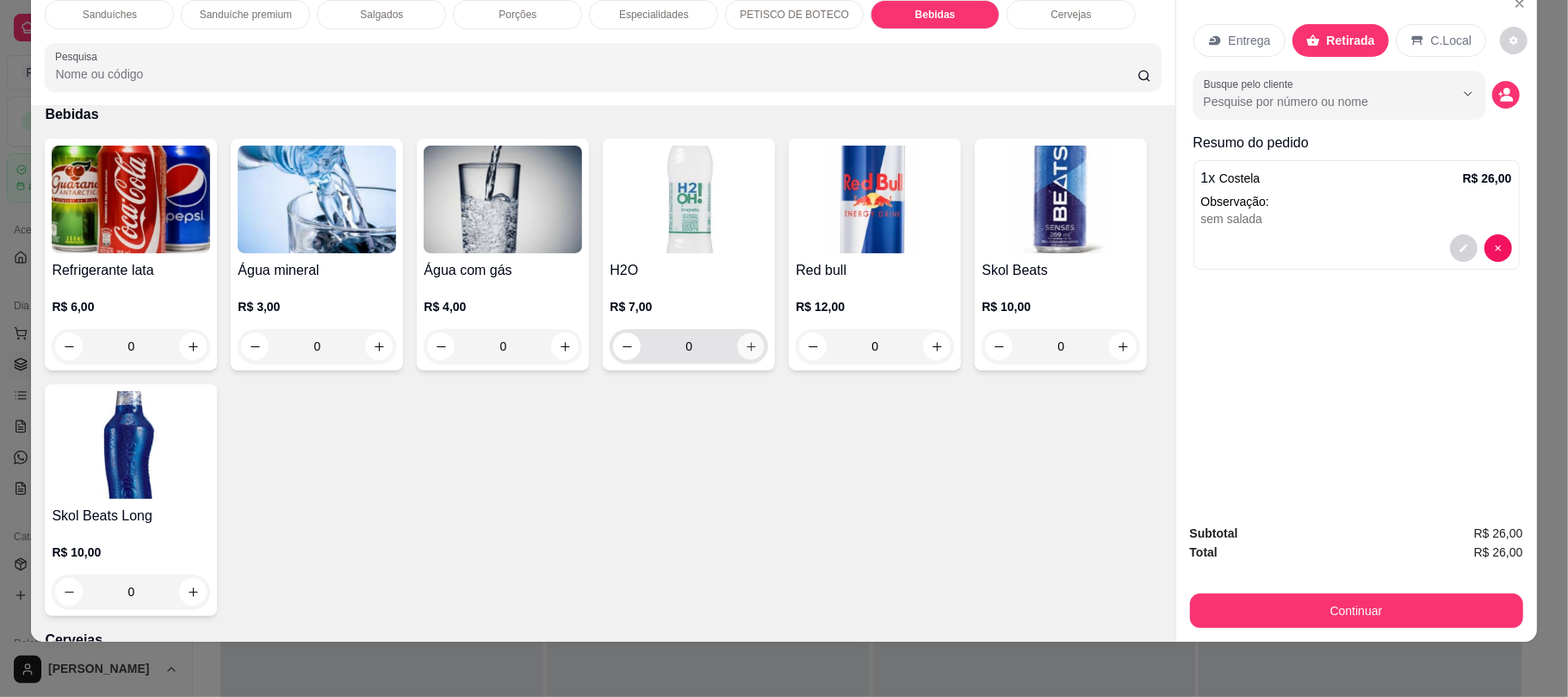
click at [745, 353] on icon "increase-product-quantity" at bounding box center [751, 346] width 13 height 13
type input "1"
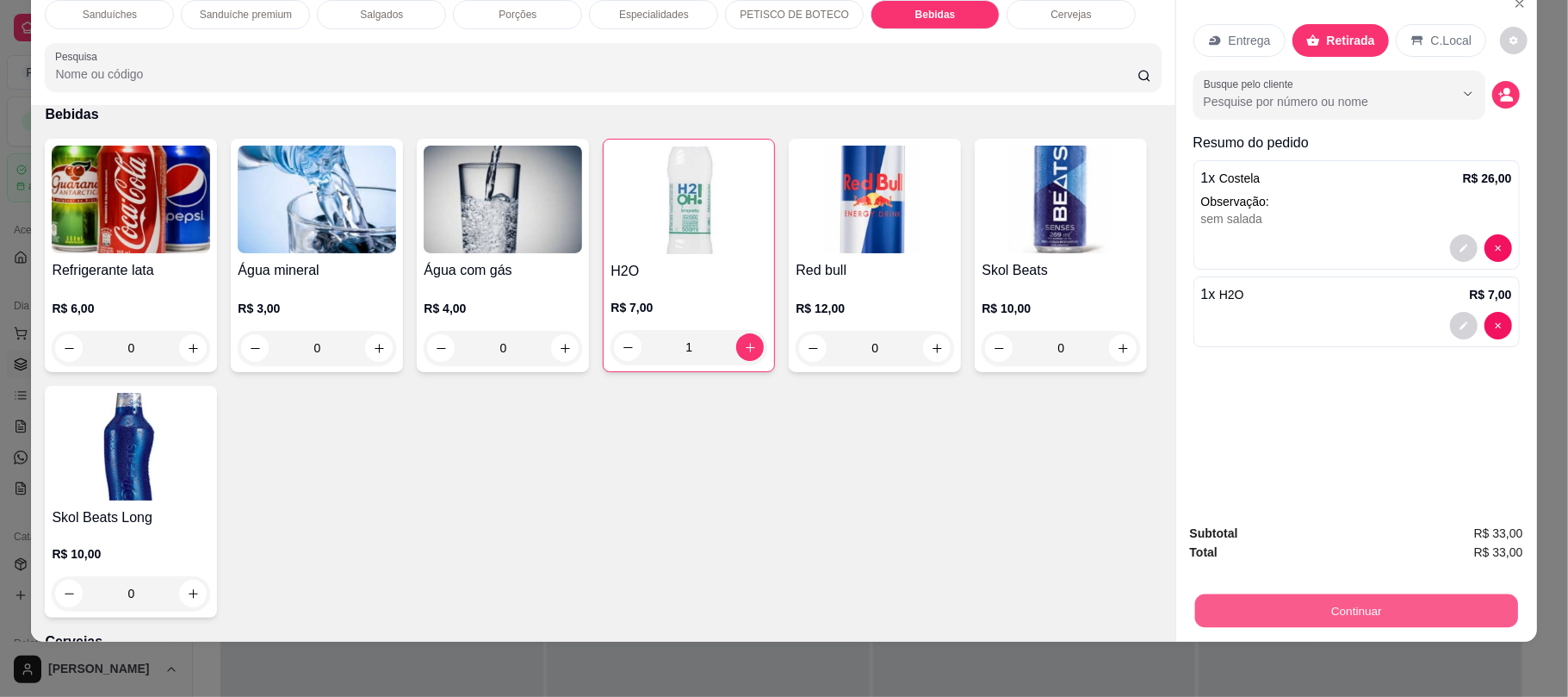
click at [1376, 594] on button "Continuar" at bounding box center [1355, 609] width 323 height 33
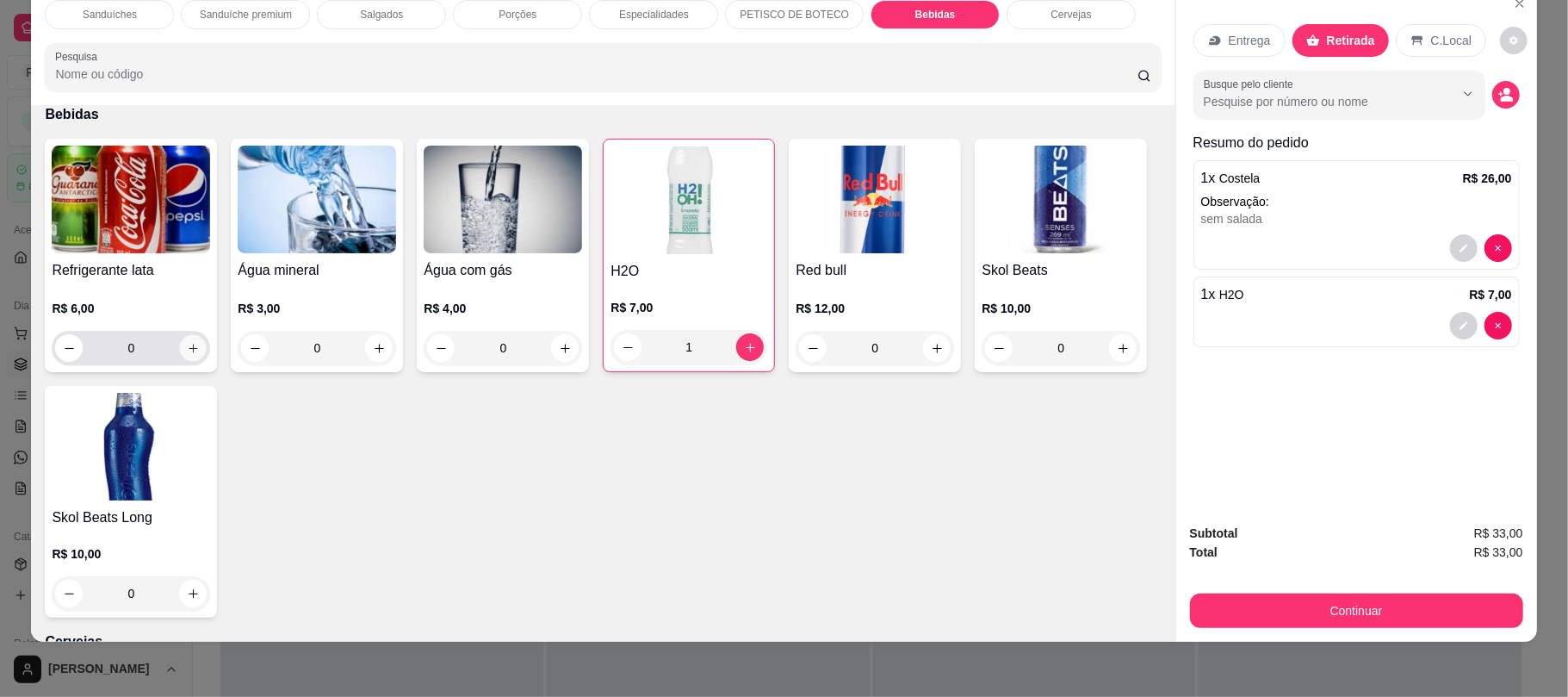
click at [191, 343] on icon "increase-product-quantity" at bounding box center [193, 348] width 13 height 13
type input "1"
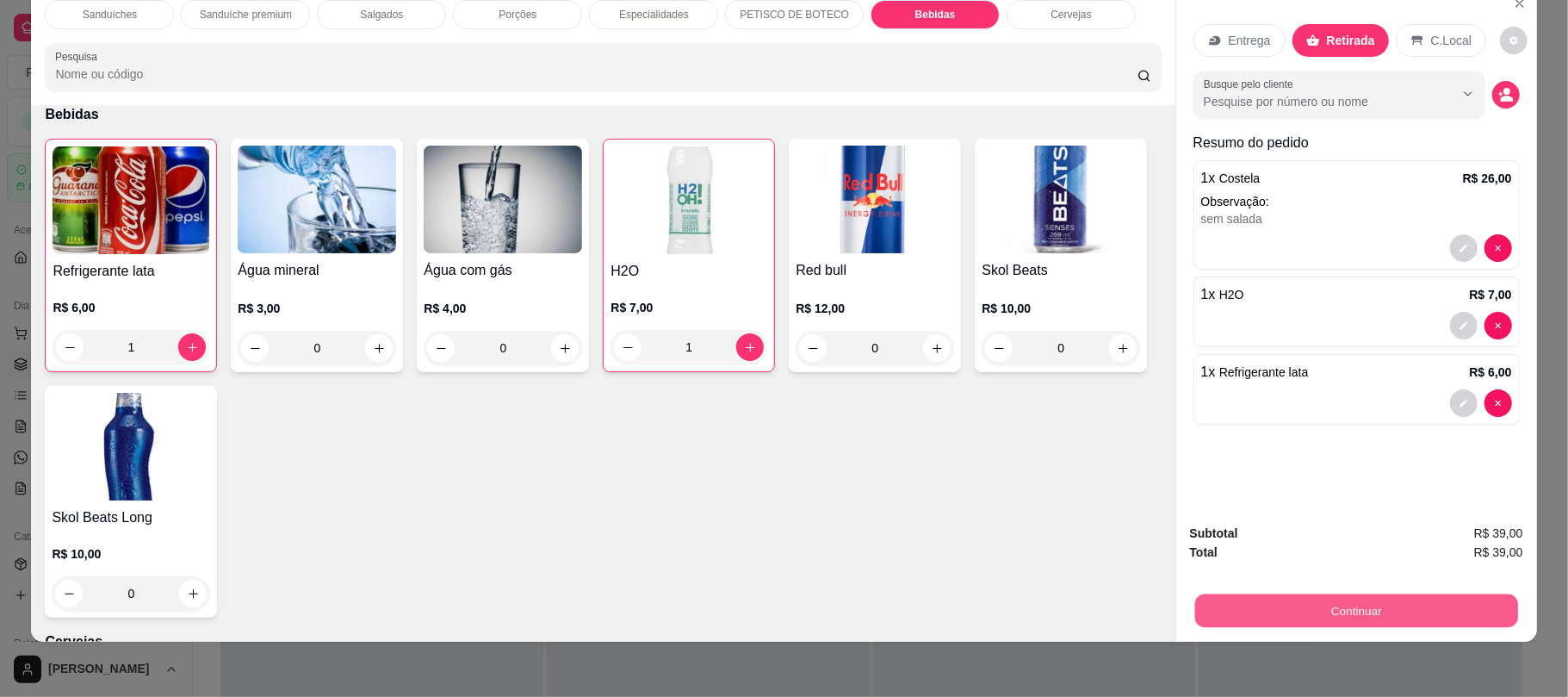
click at [1285, 615] on button "Continuar" at bounding box center [1355, 609] width 323 height 33
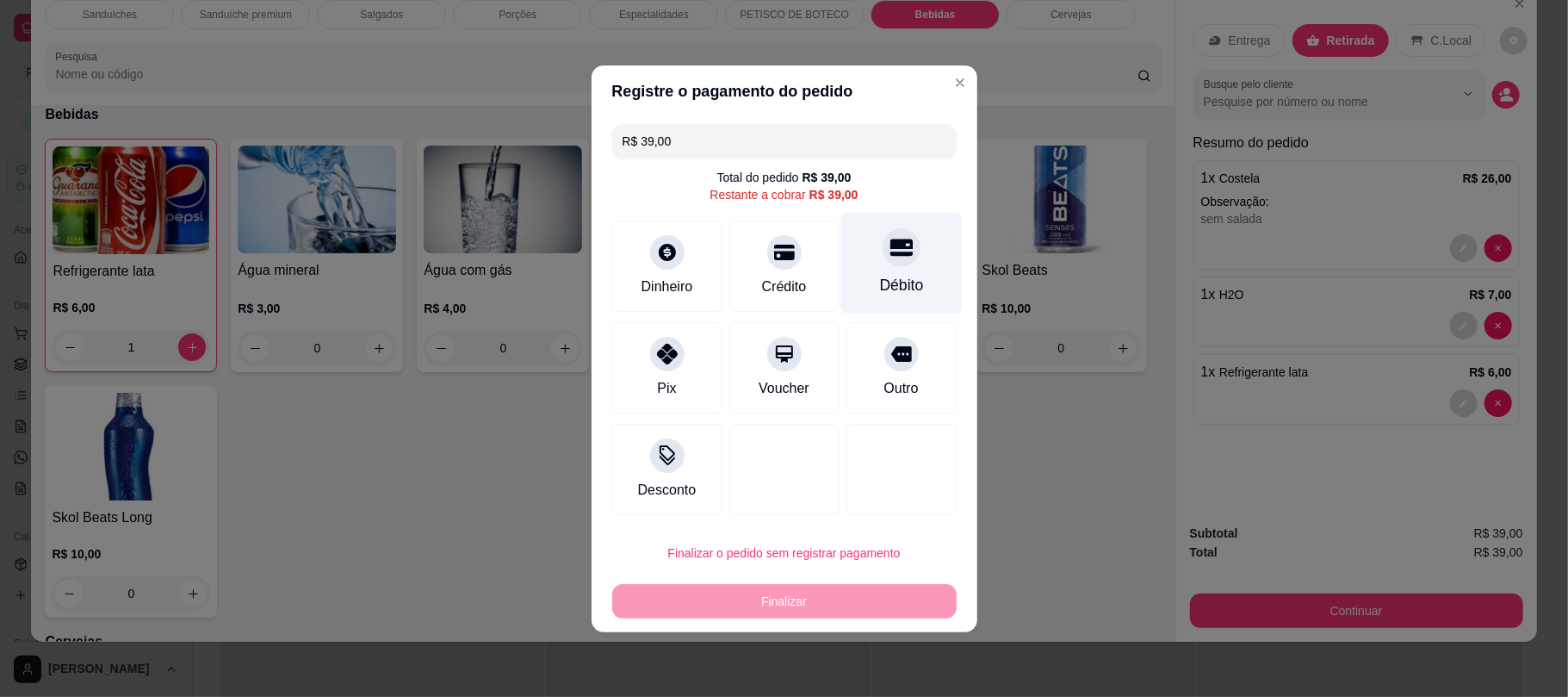
click at [904, 297] on div "Débito" at bounding box center [901, 261] width 121 height 100
type input "R$ 0,00"
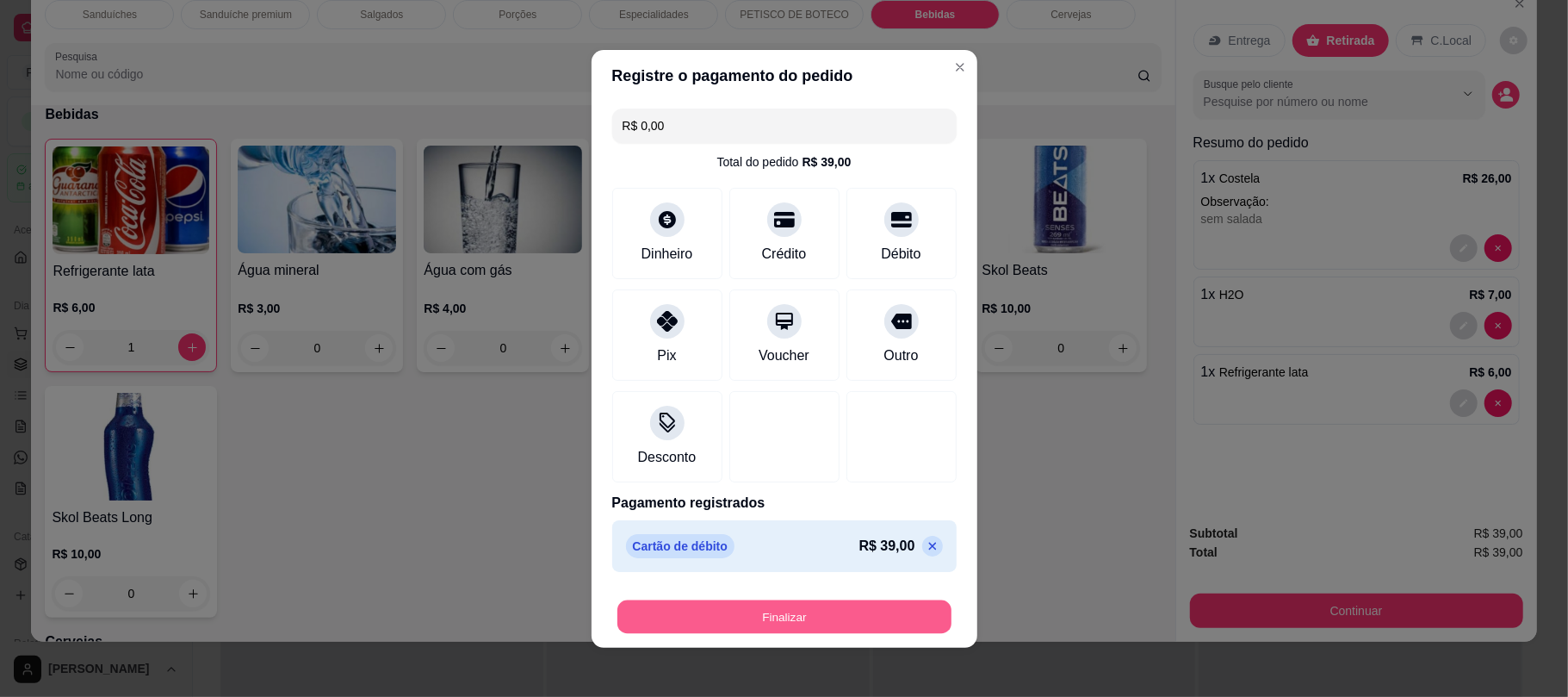
click at [861, 608] on button "Finalizar" at bounding box center [784, 616] width 334 height 33
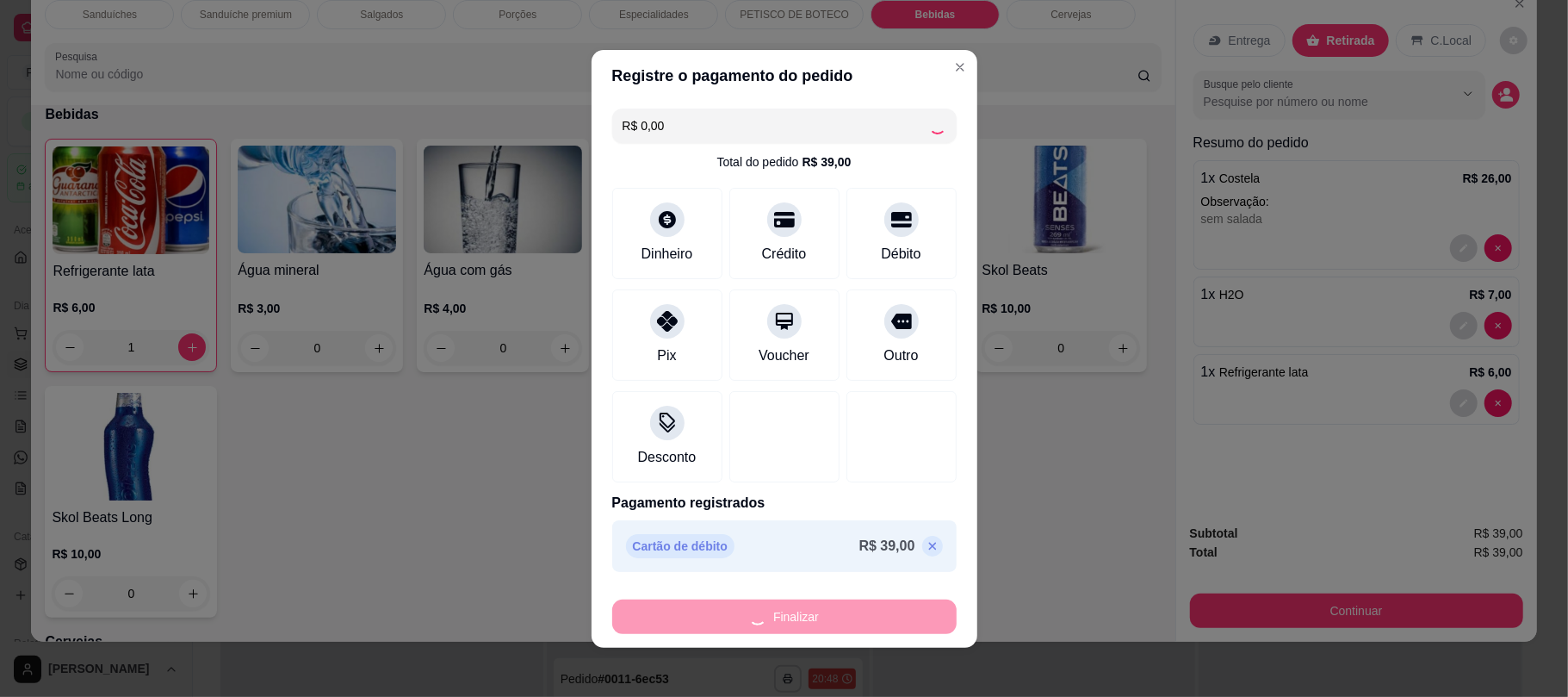
type input "0"
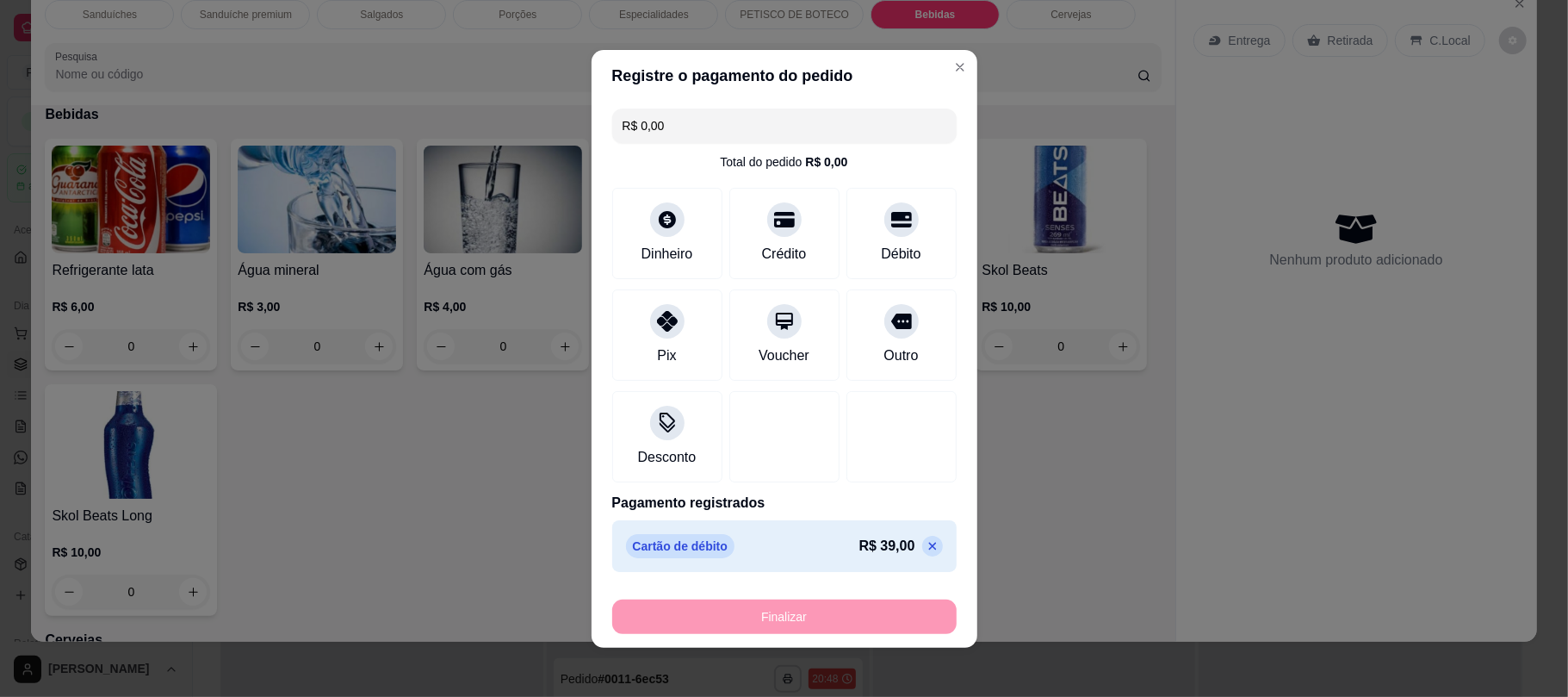
type input "-R$ 39,00"
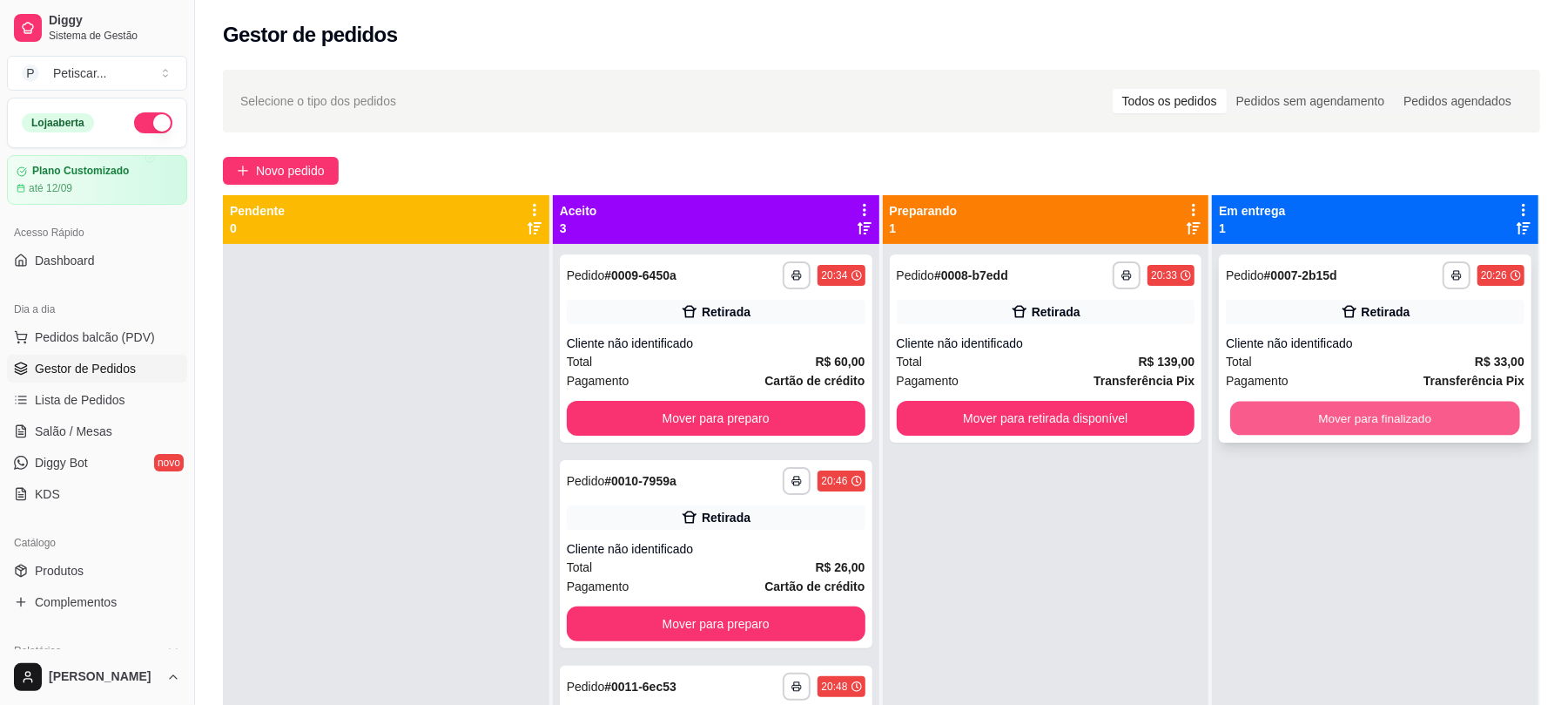
click at [1304, 422] on button "Mover para finalizado" at bounding box center [1374, 418] width 289 height 34
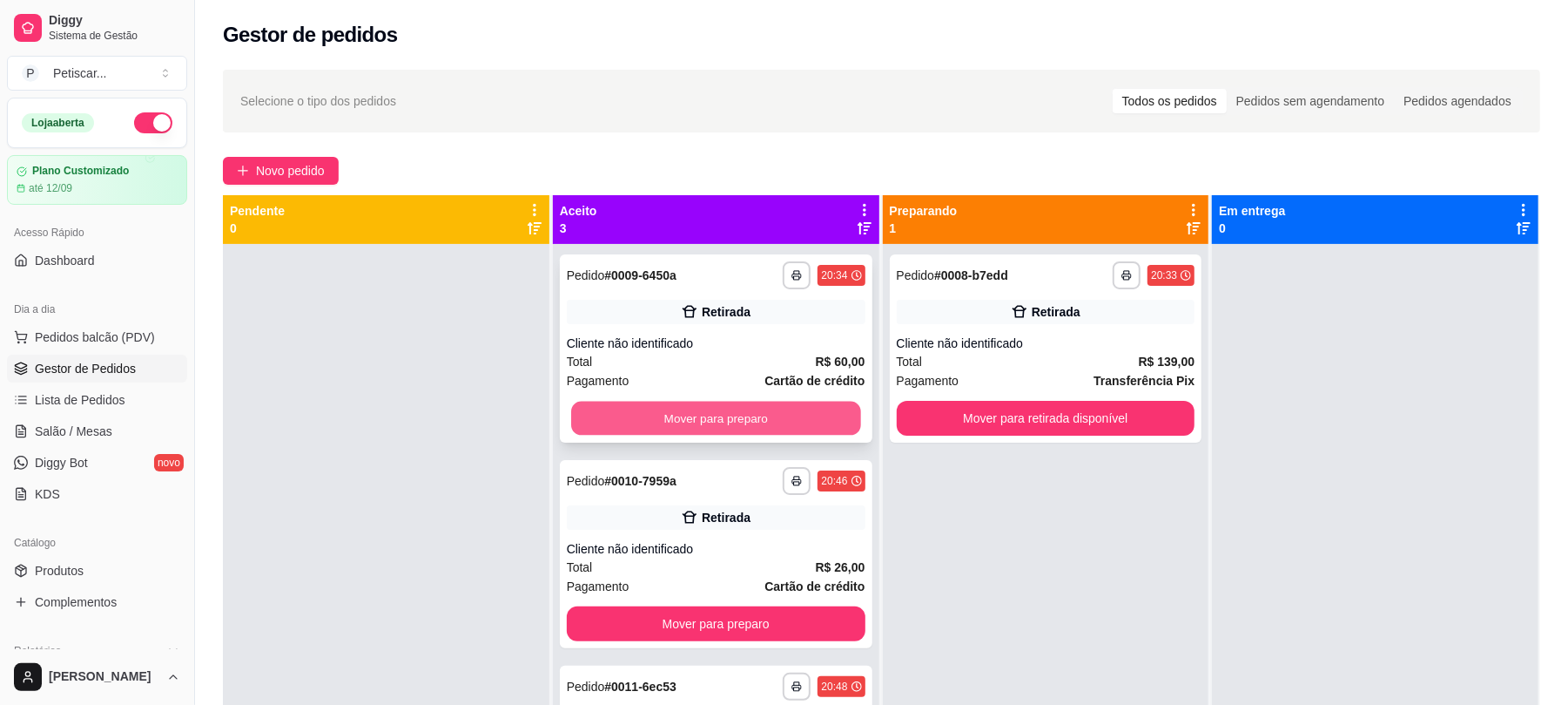
click at [732, 418] on button "Mover para preparo" at bounding box center [715, 418] width 289 height 34
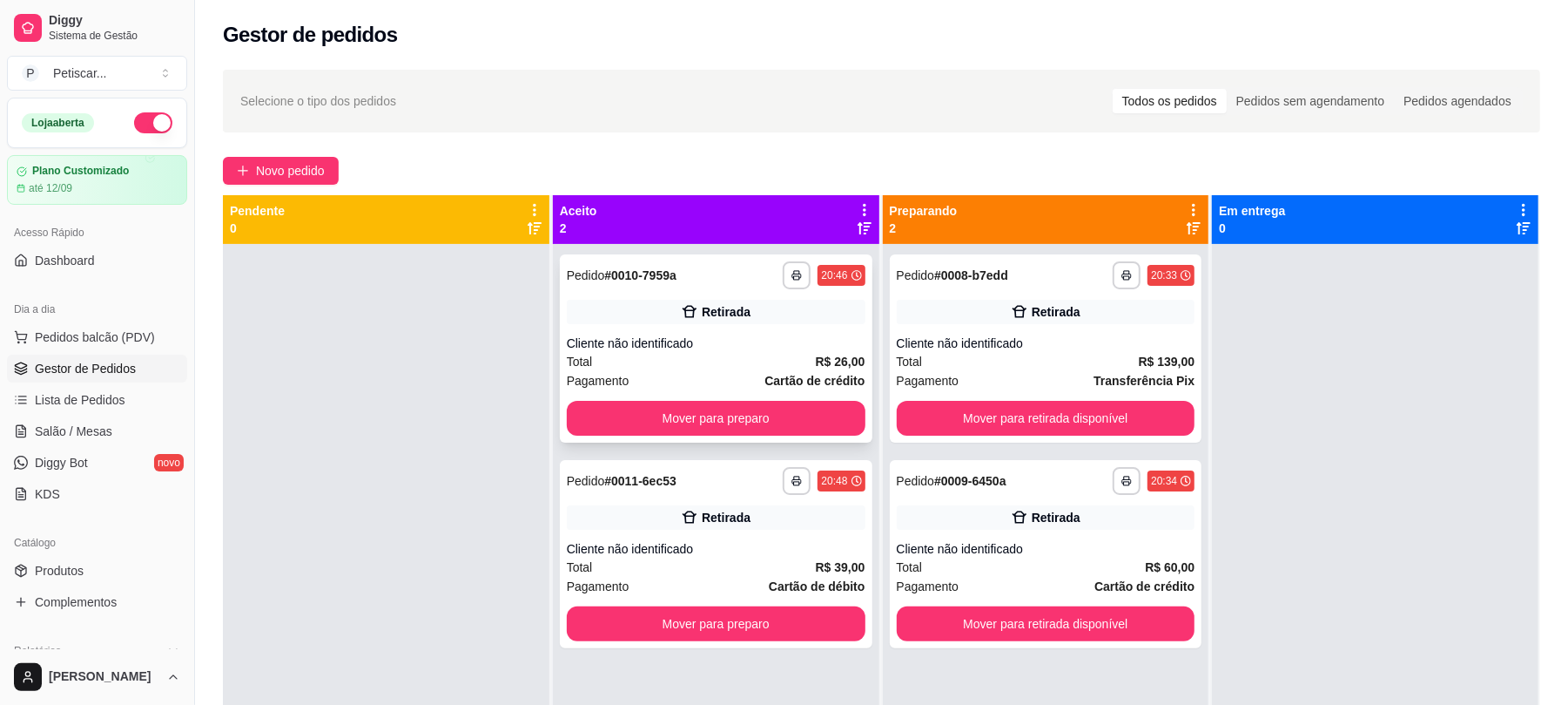
click at [702, 338] on div "Cliente não identificado" at bounding box center [715, 343] width 299 height 17
click at [1036, 326] on div "**********" at bounding box center [1046, 348] width 313 height 188
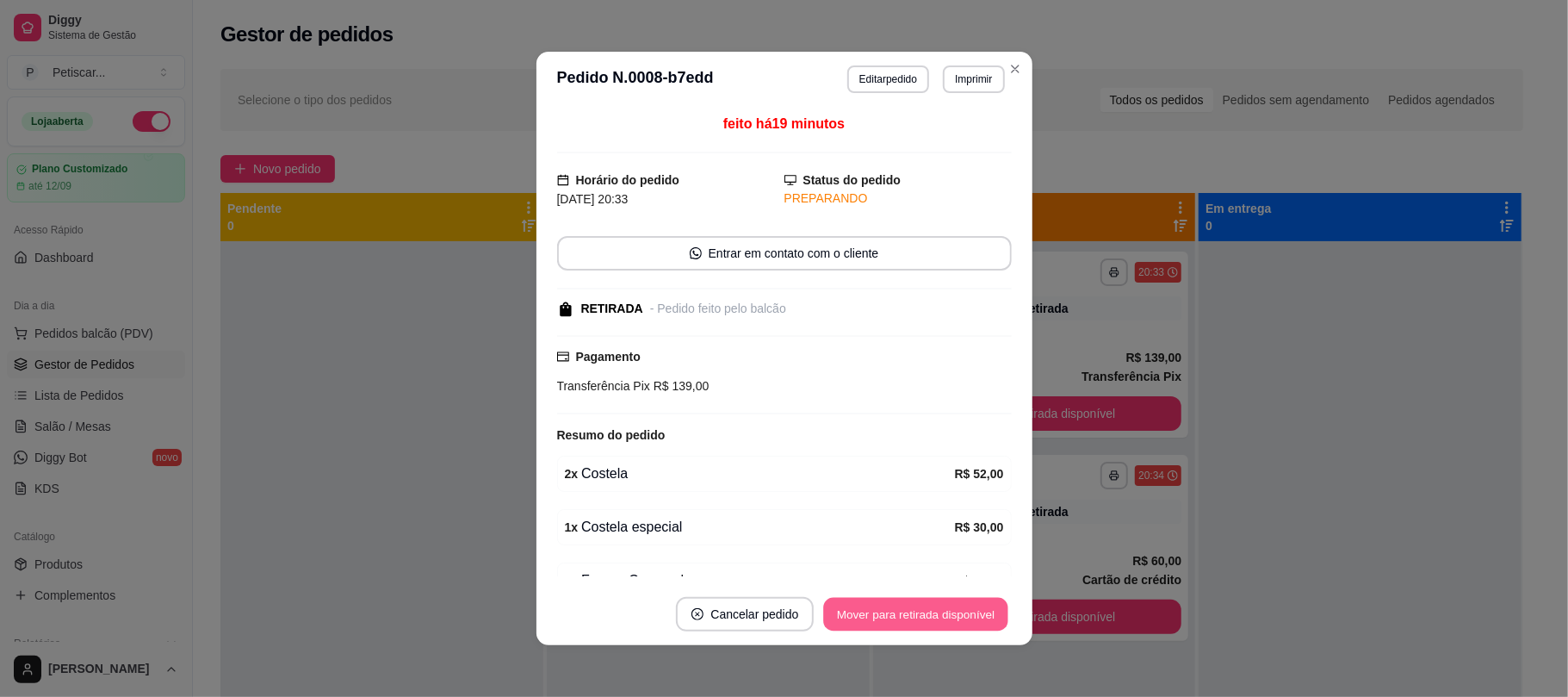
click at [944, 607] on button "Mover para retirada disponível" at bounding box center [916, 614] width 184 height 33
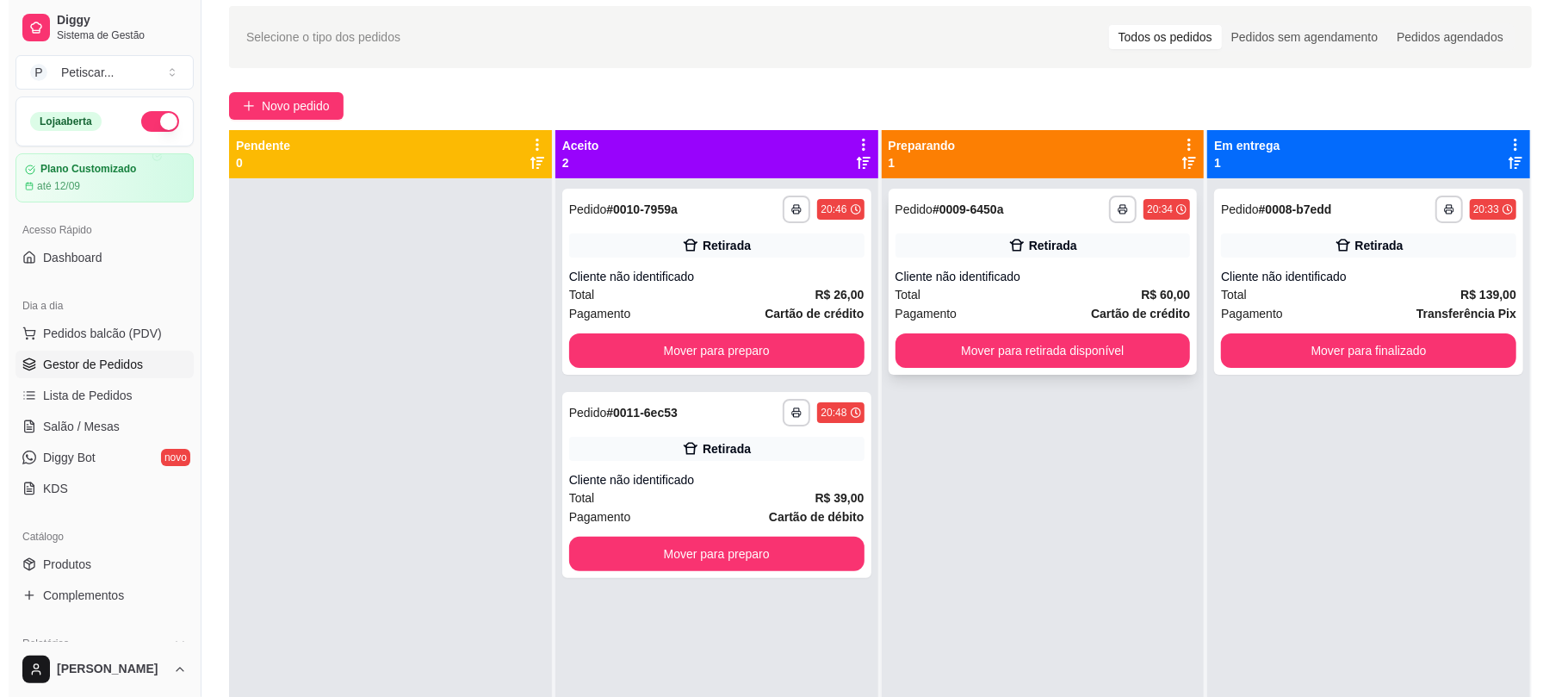
scroll to position [101, 0]
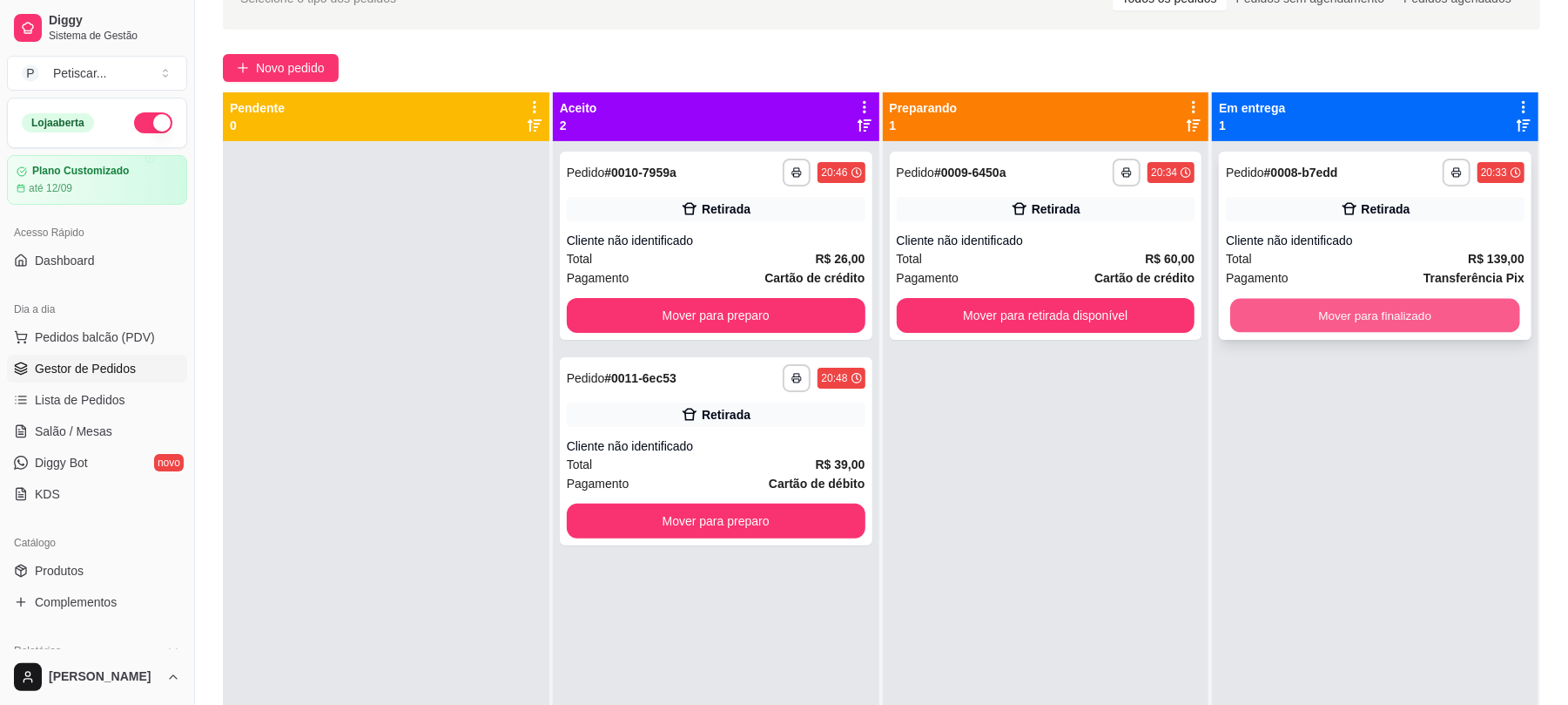
click at [1273, 306] on button "Mover para finalizado" at bounding box center [1374, 315] width 289 height 34
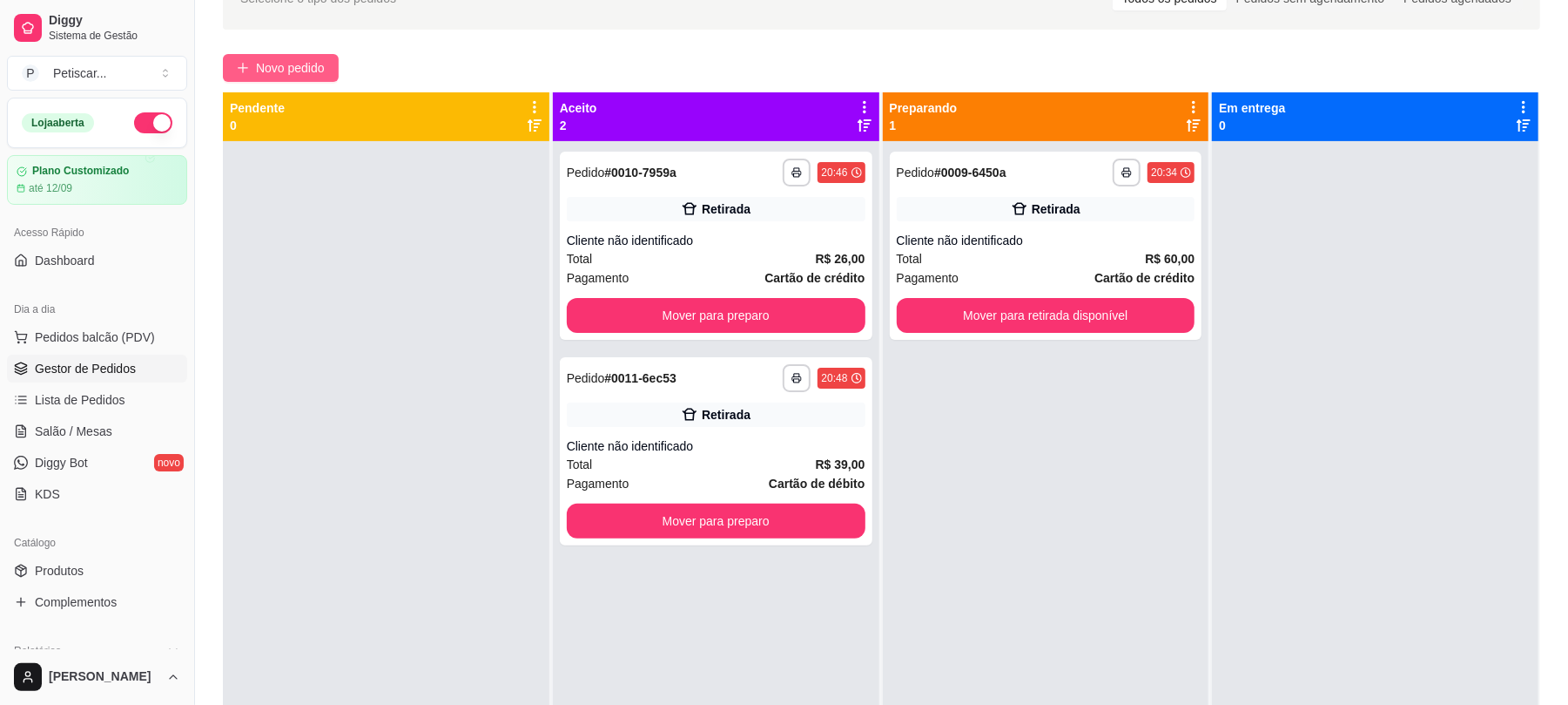
click at [329, 69] on button "Novo pedido" at bounding box center [281, 68] width 116 height 27
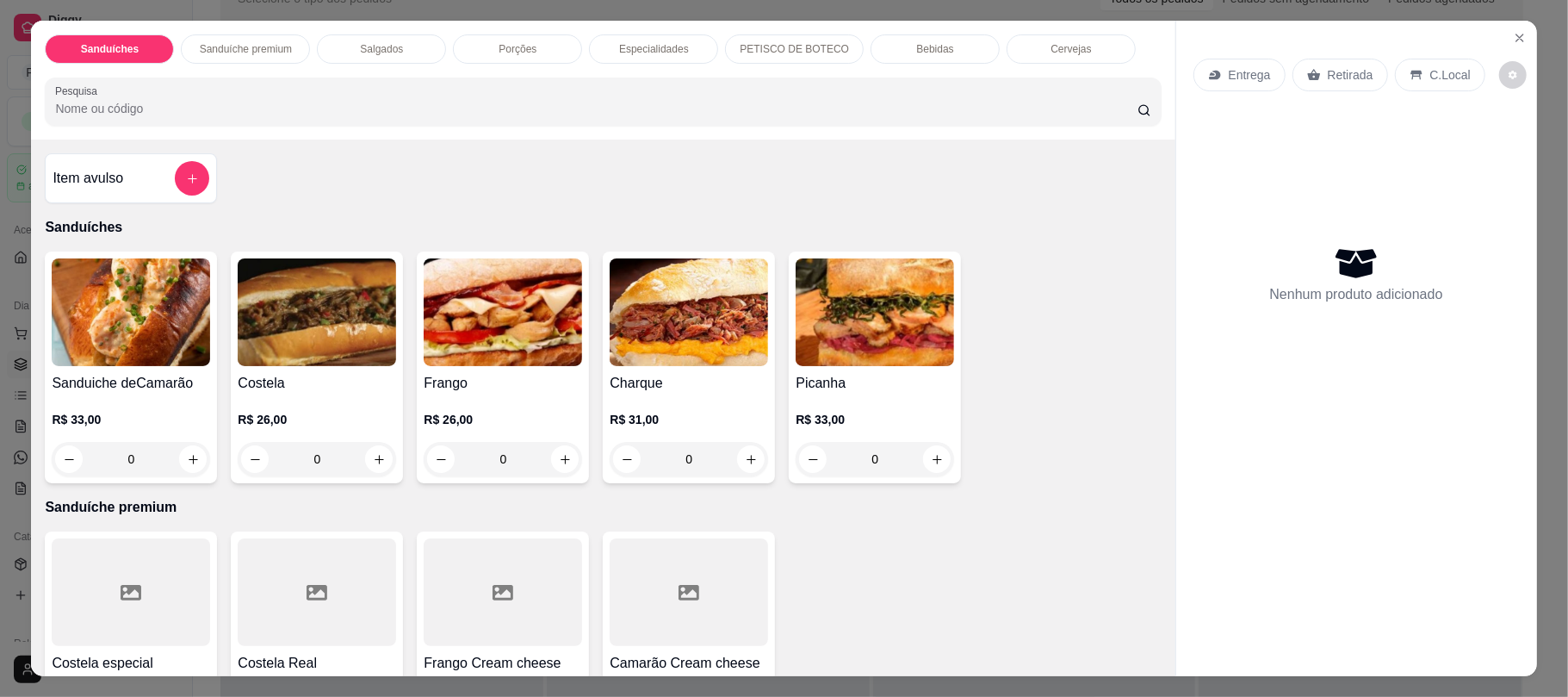
click at [363, 451] on div "0" at bounding box center [316, 459] width 158 height 34
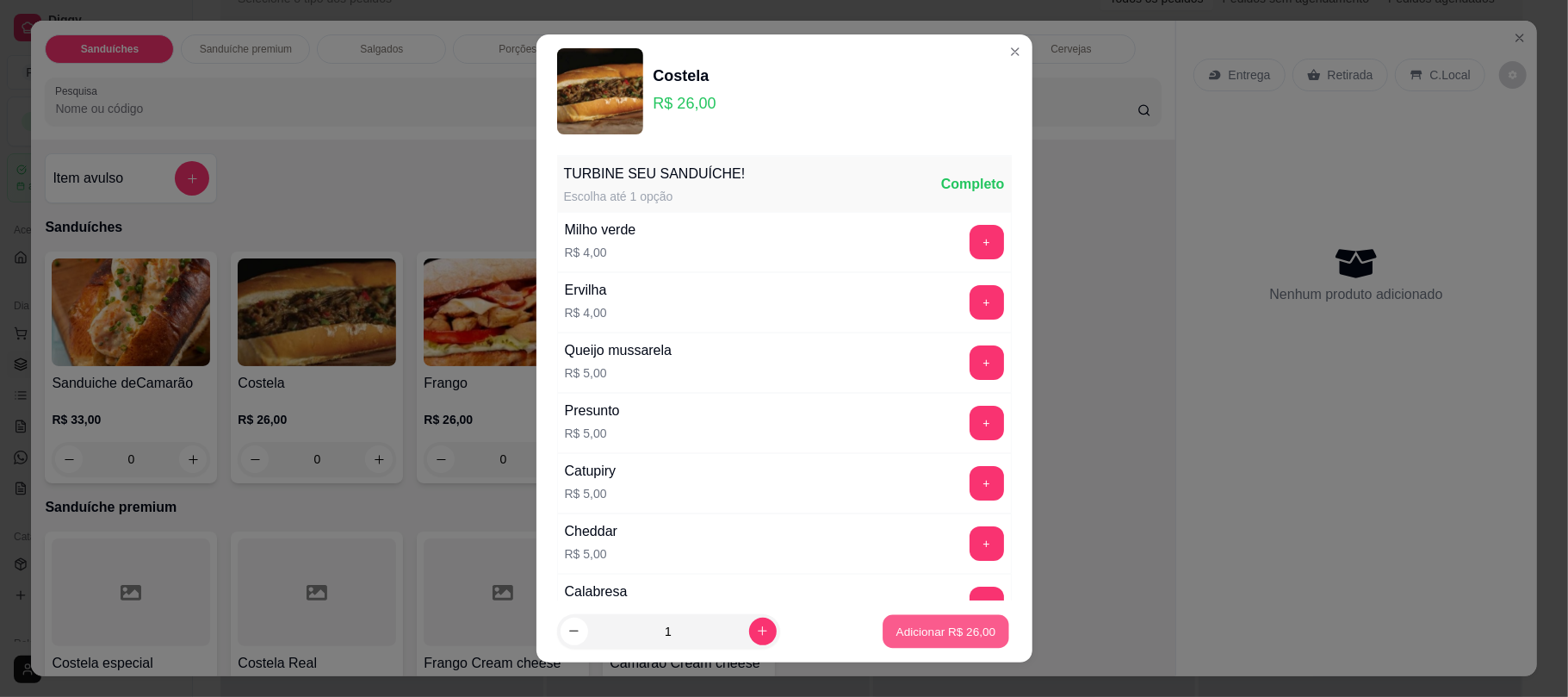
click at [897, 634] on p "Adicionar R$ 26,00" at bounding box center [946, 631] width 100 height 16
type input "1"
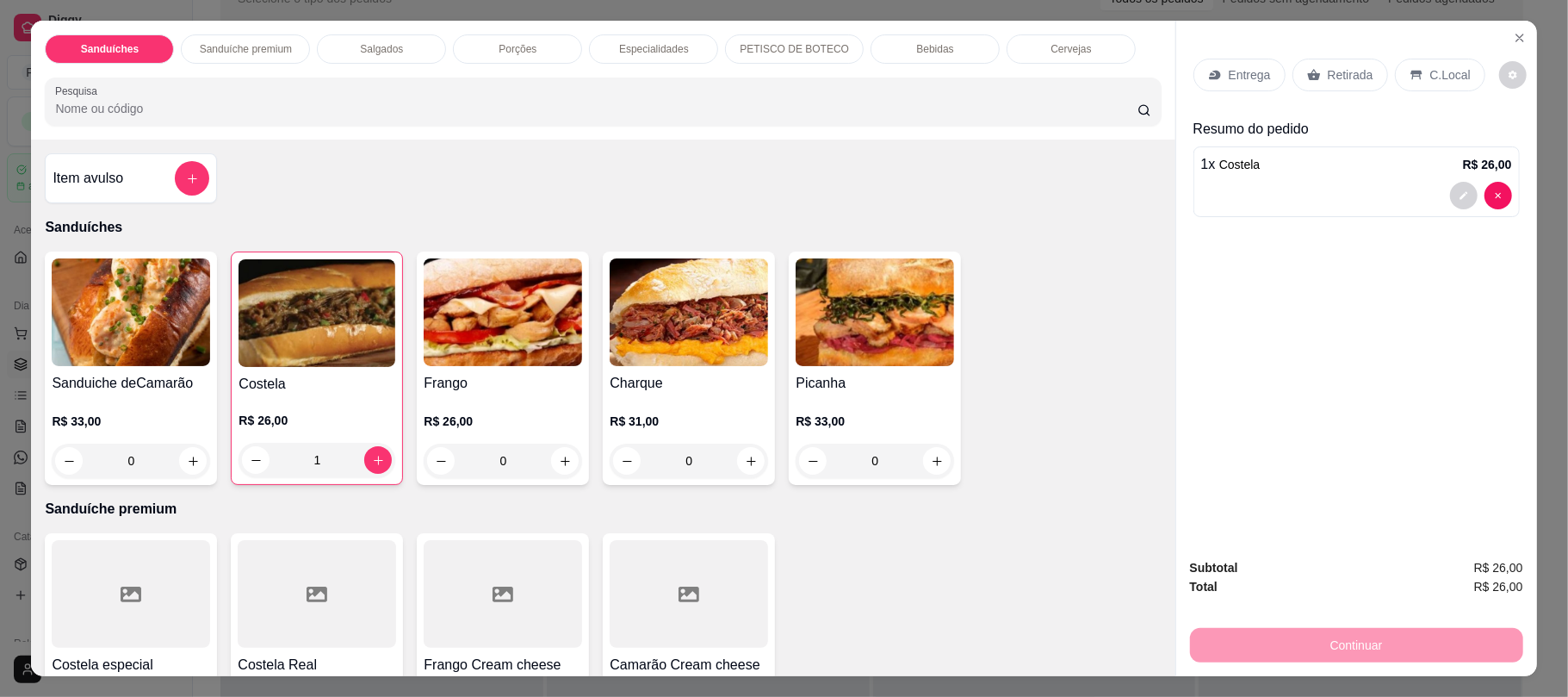
click at [1326, 87] on div "Retirada" at bounding box center [1340, 75] width 96 height 33
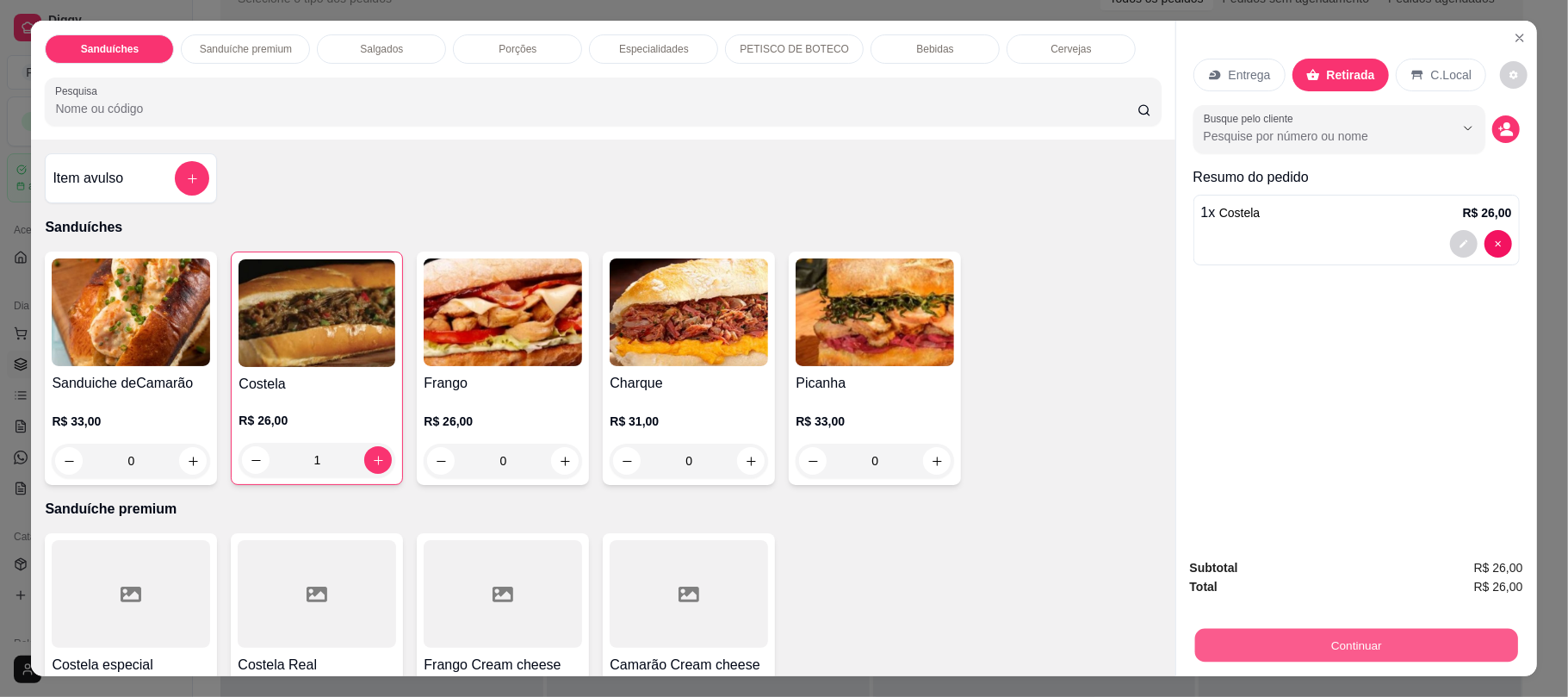
click at [1302, 658] on button "Continuar" at bounding box center [1355, 645] width 323 height 33
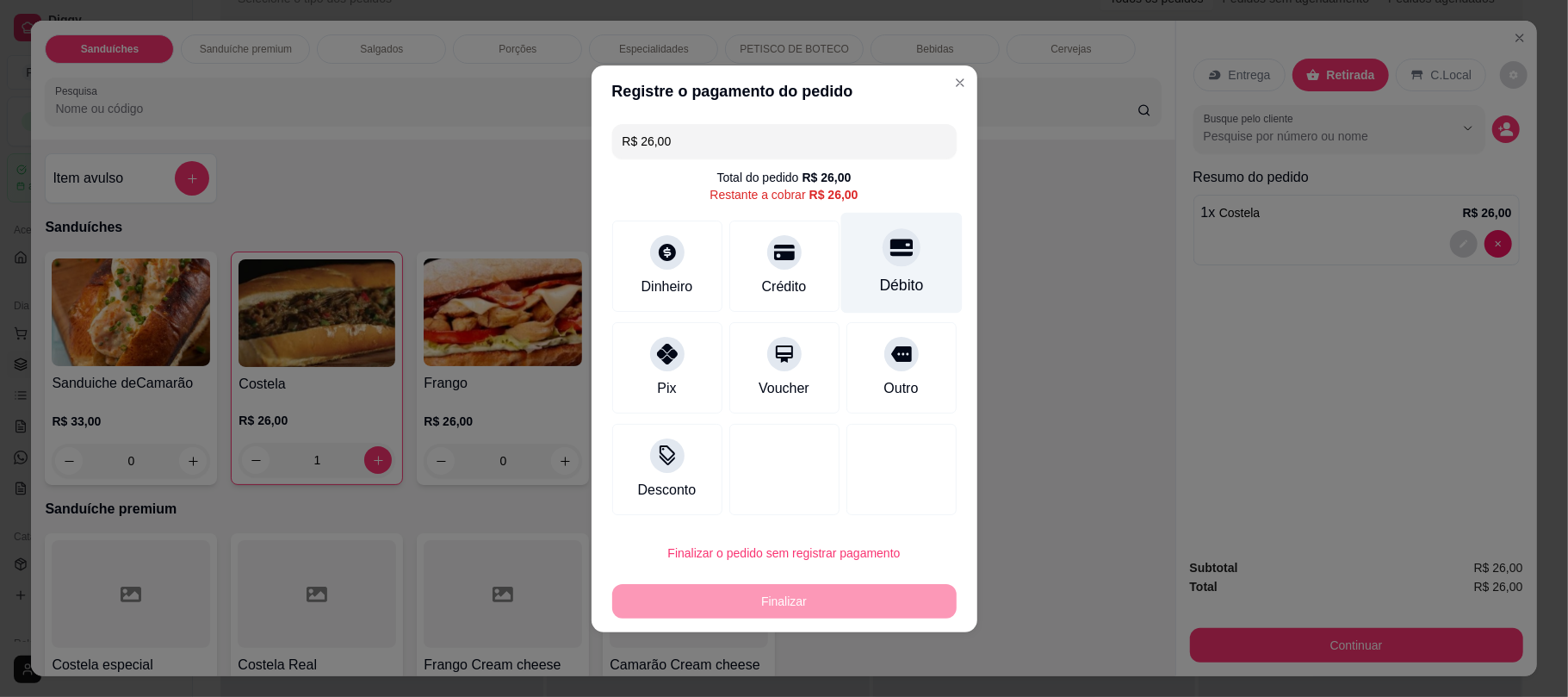
click at [921, 226] on div "Débito" at bounding box center [901, 261] width 121 height 100
type input "R$ 0,00"
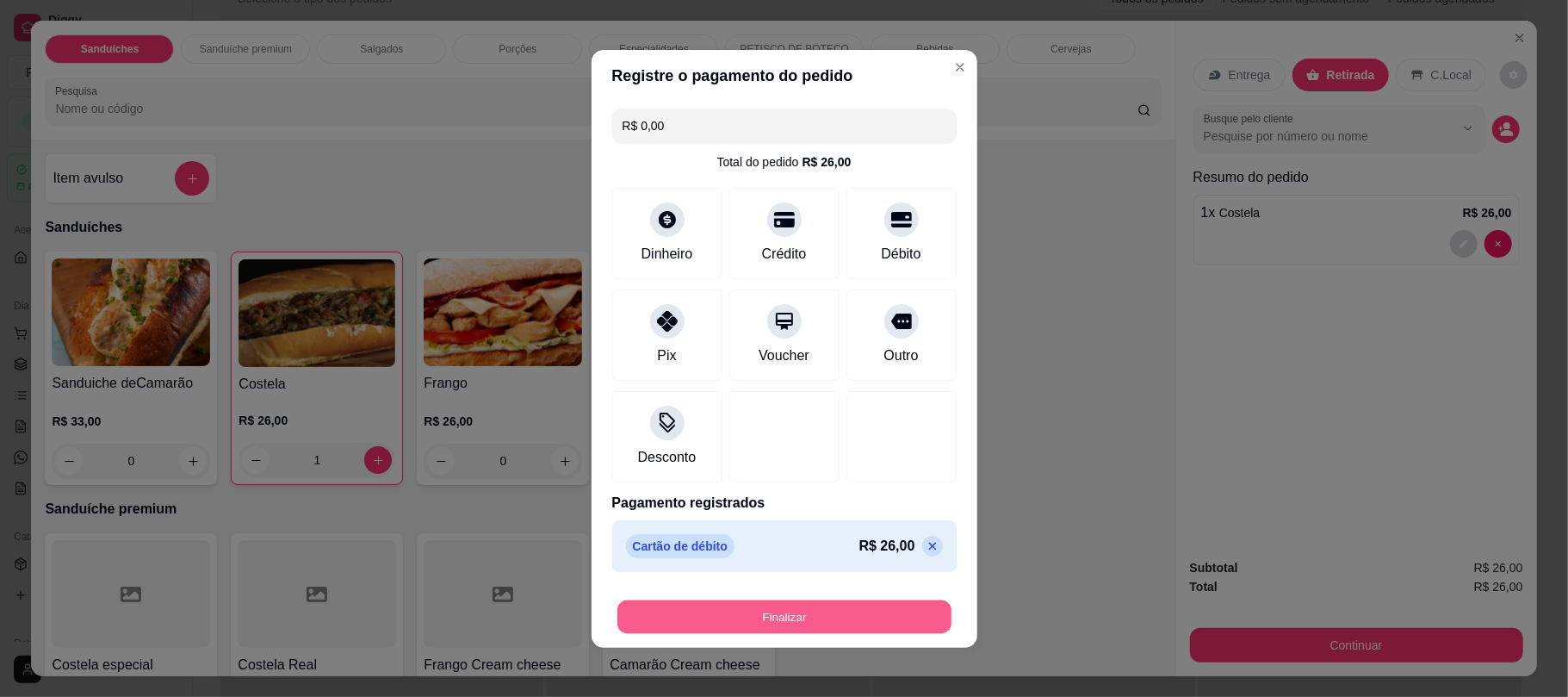
click at [858, 610] on button "Finalizar" at bounding box center [784, 616] width 334 height 33
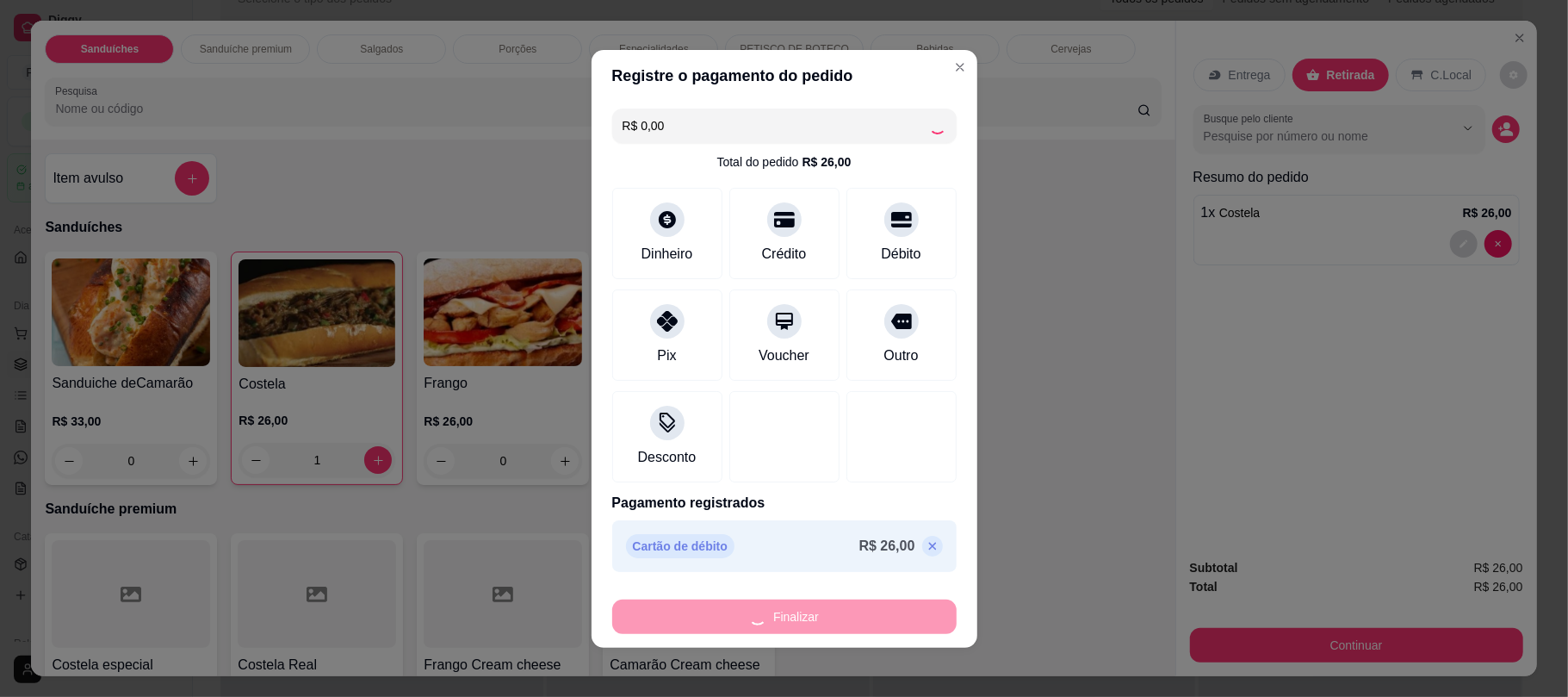
type input "0"
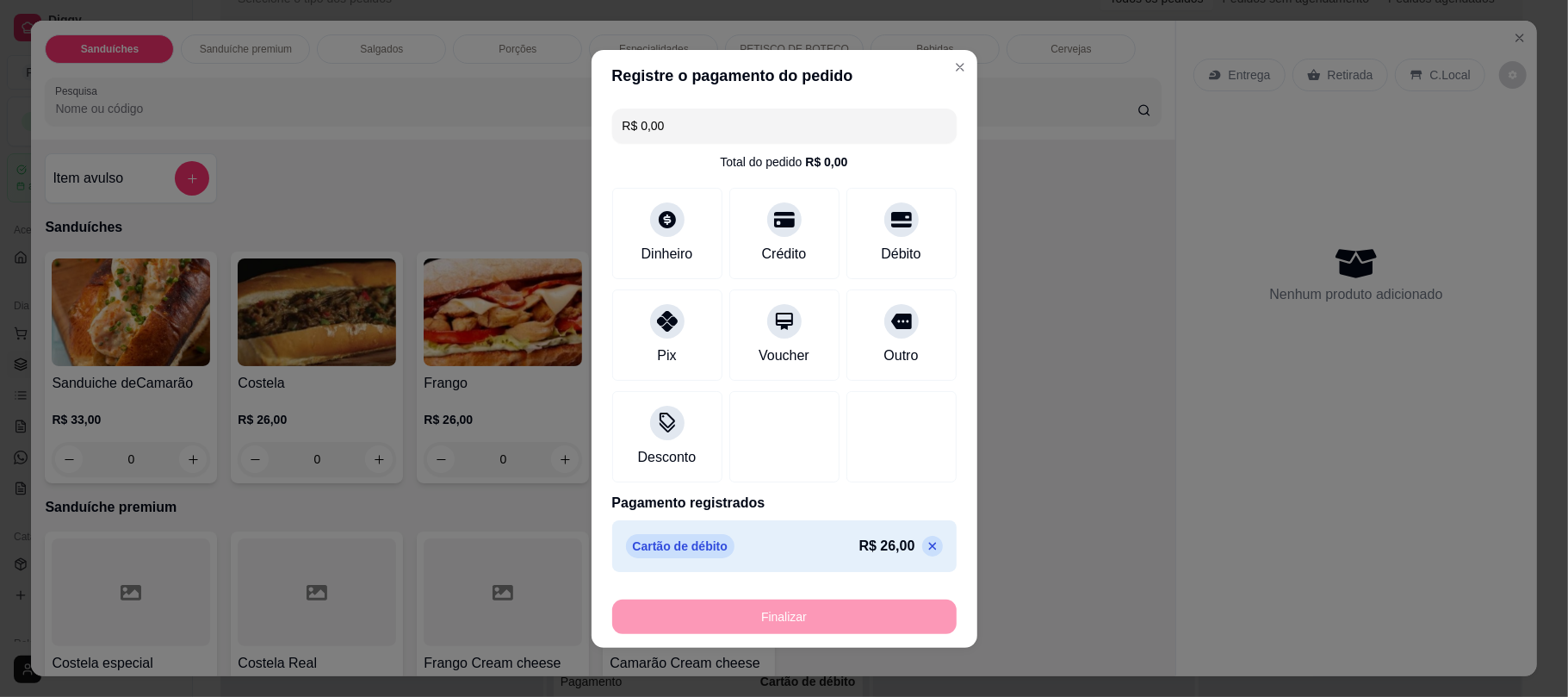
type input "-R$ 26,00"
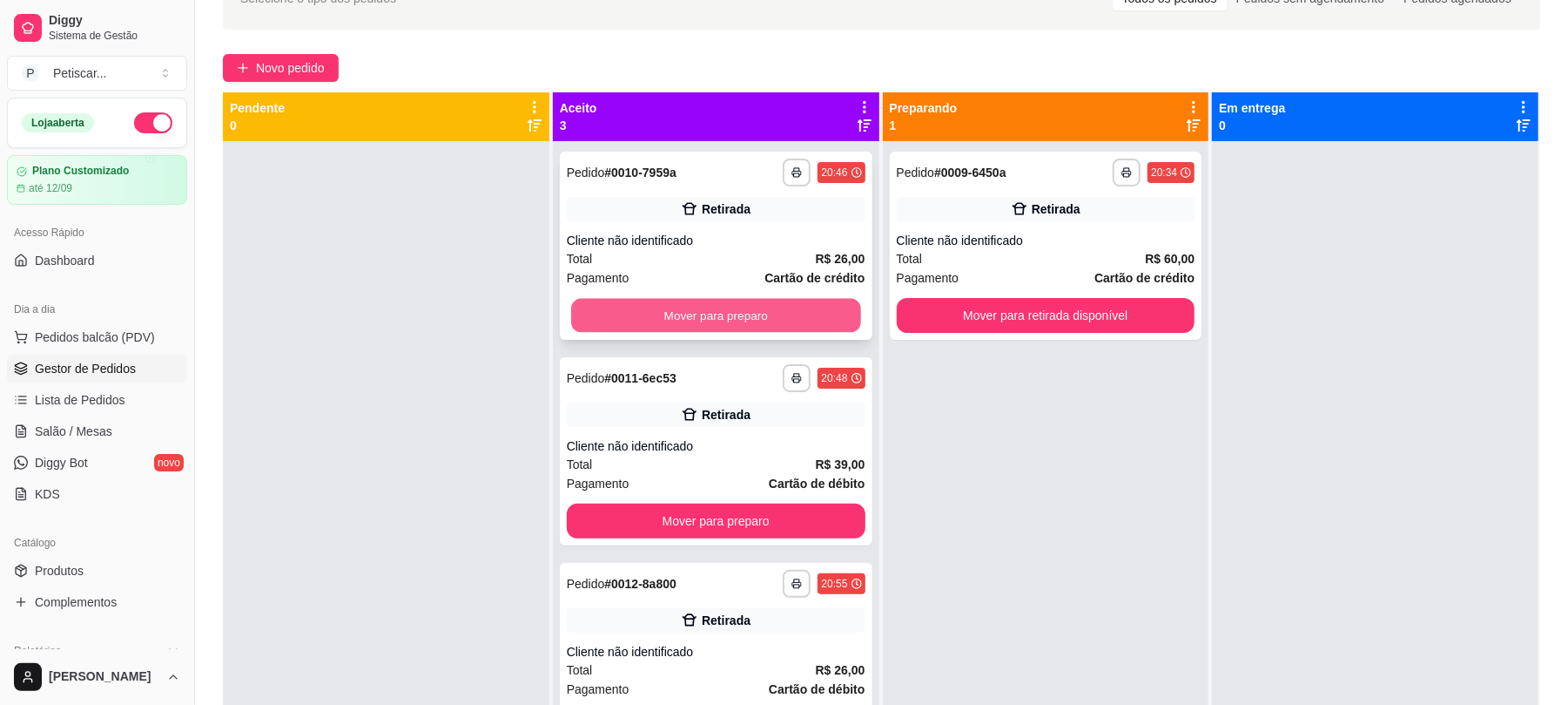
click at [782, 299] on button "Mover para preparo" at bounding box center [715, 315] width 289 height 34
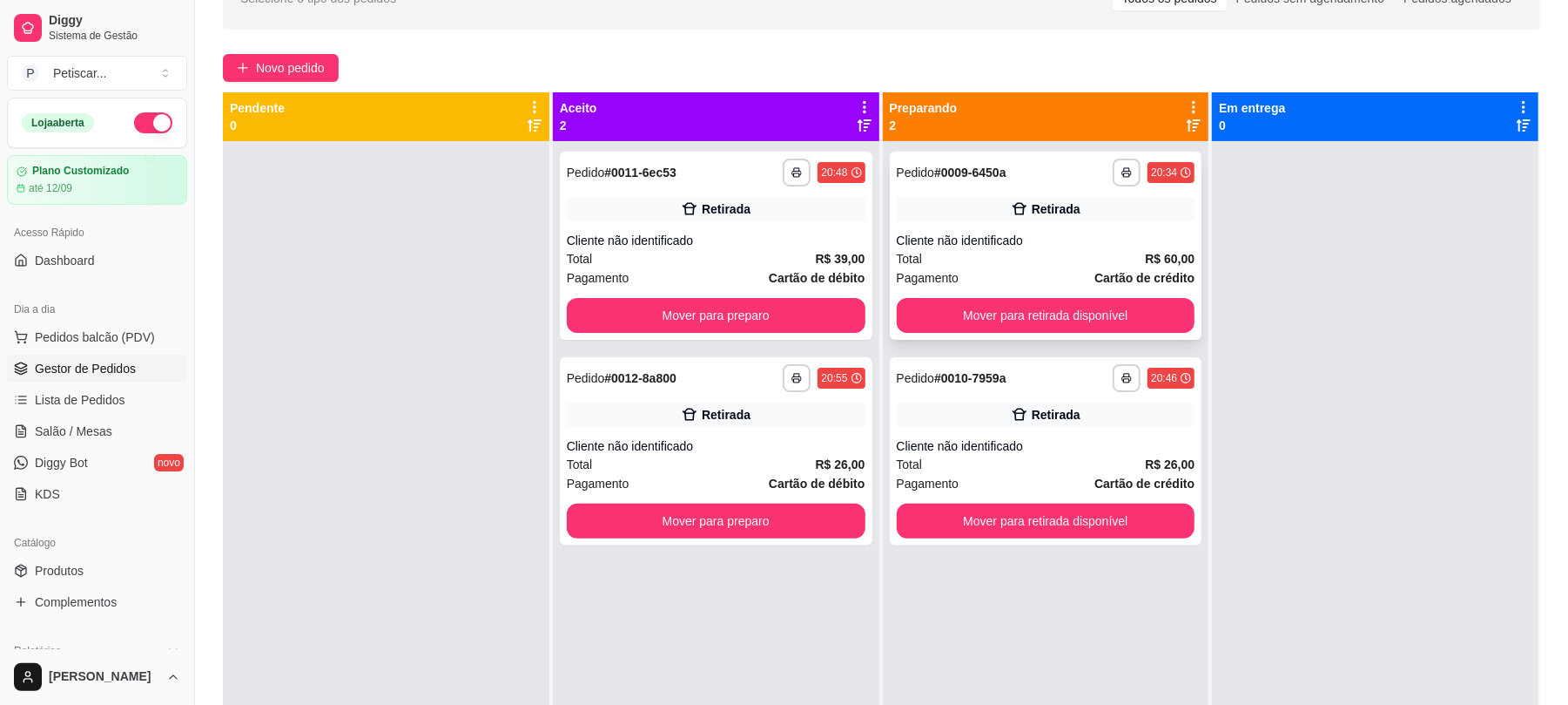
click at [1070, 265] on div "Total R$ 60,00" at bounding box center [1045, 258] width 299 height 19
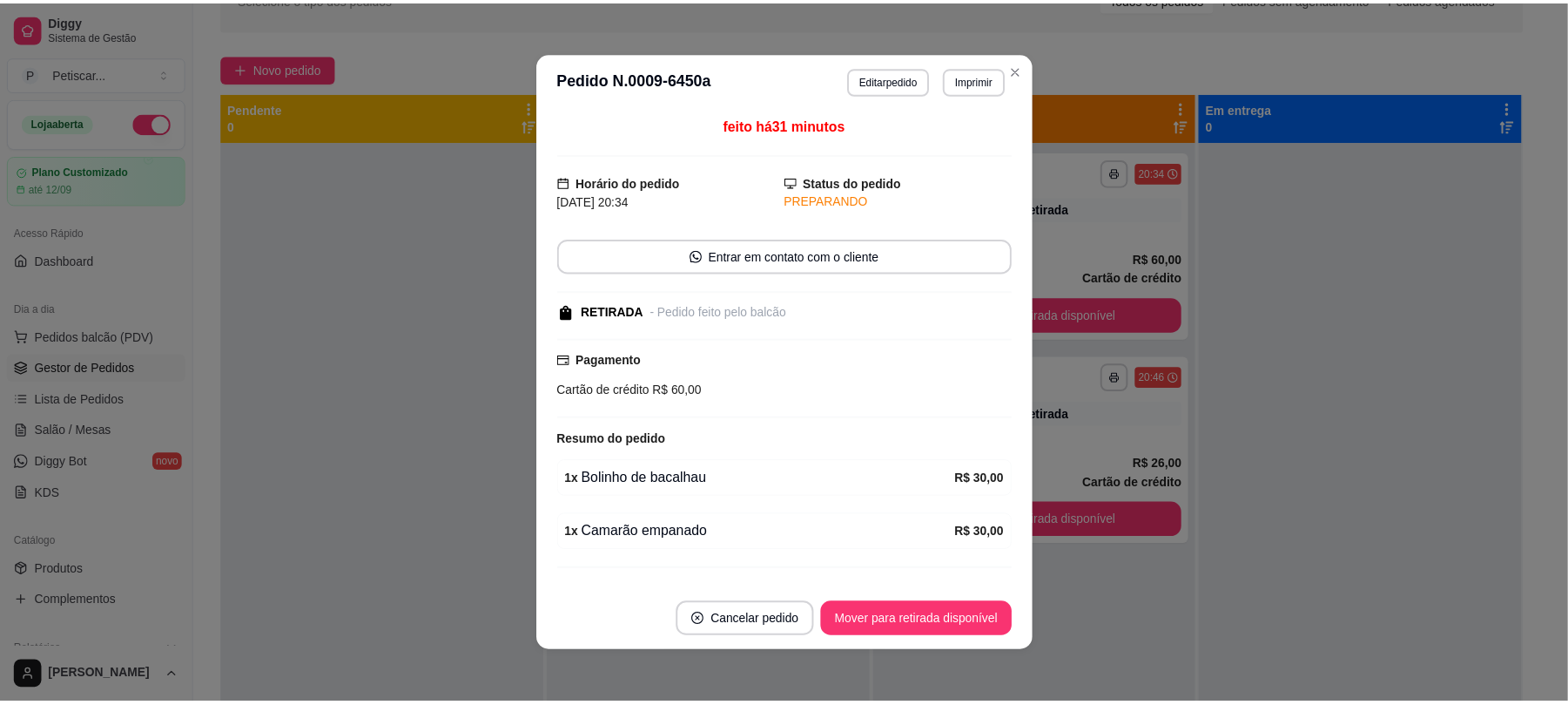
scroll to position [43, 0]
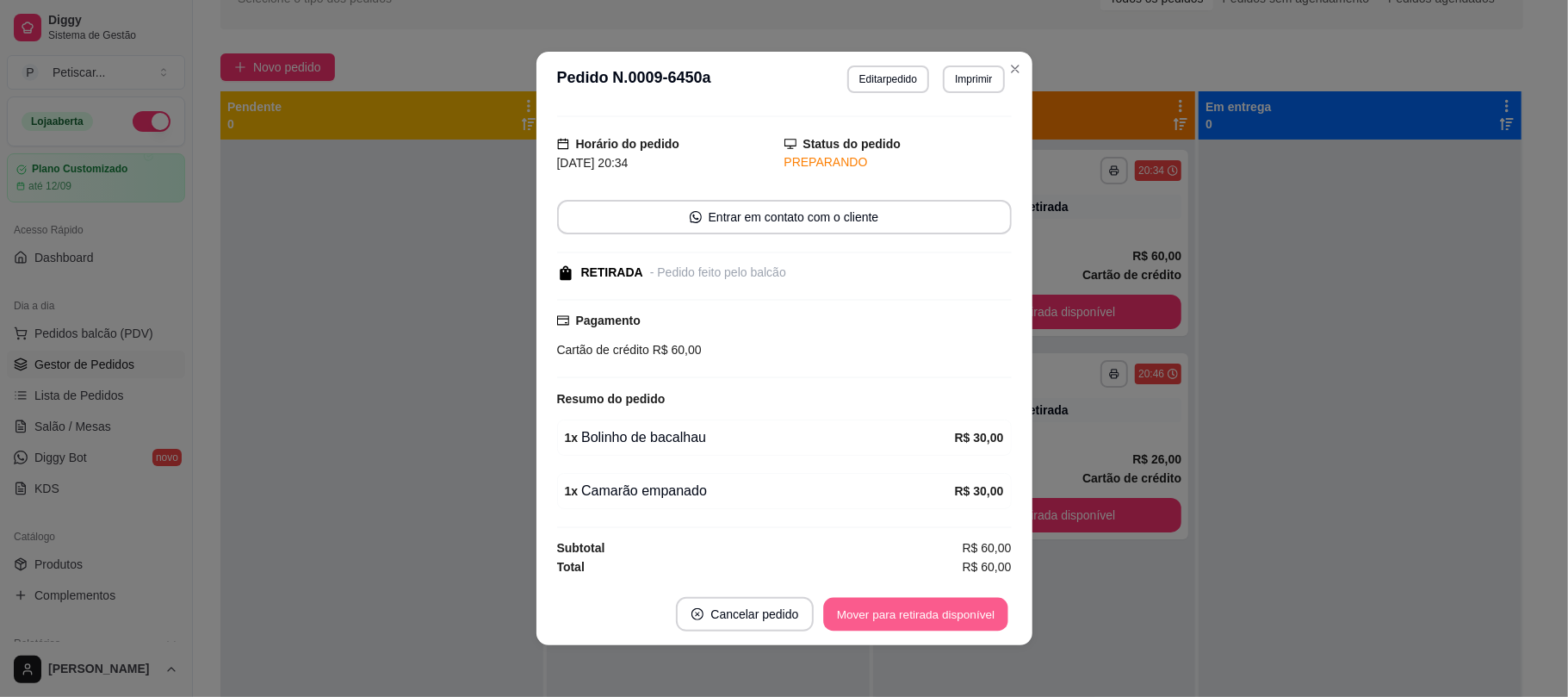
click at [942, 629] on button "Mover para retirada disponível" at bounding box center [916, 614] width 184 height 33
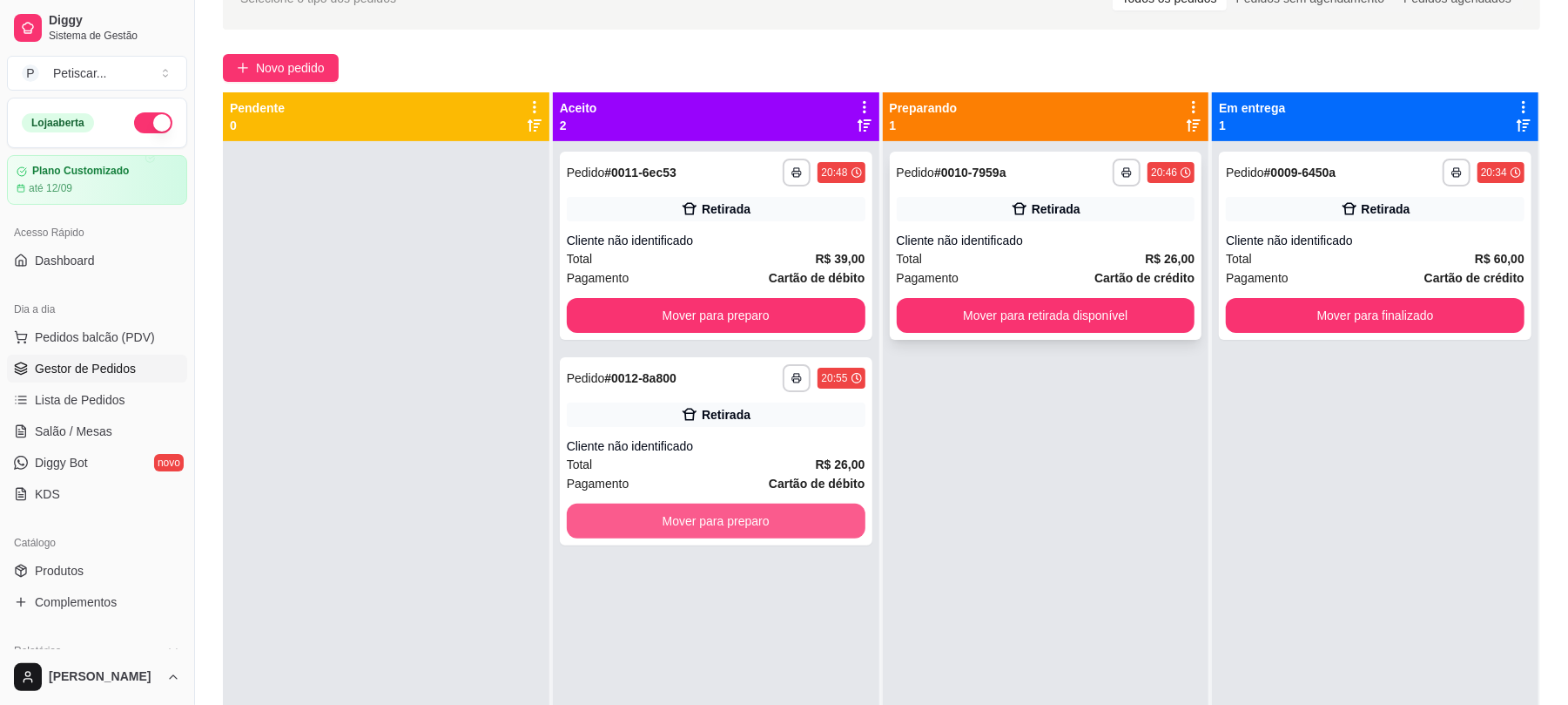
click at [770, 534] on div "**********" at bounding box center [882, 444] width 1318 height 705
click at [770, 534] on button "Mover para preparo" at bounding box center [715, 521] width 289 height 34
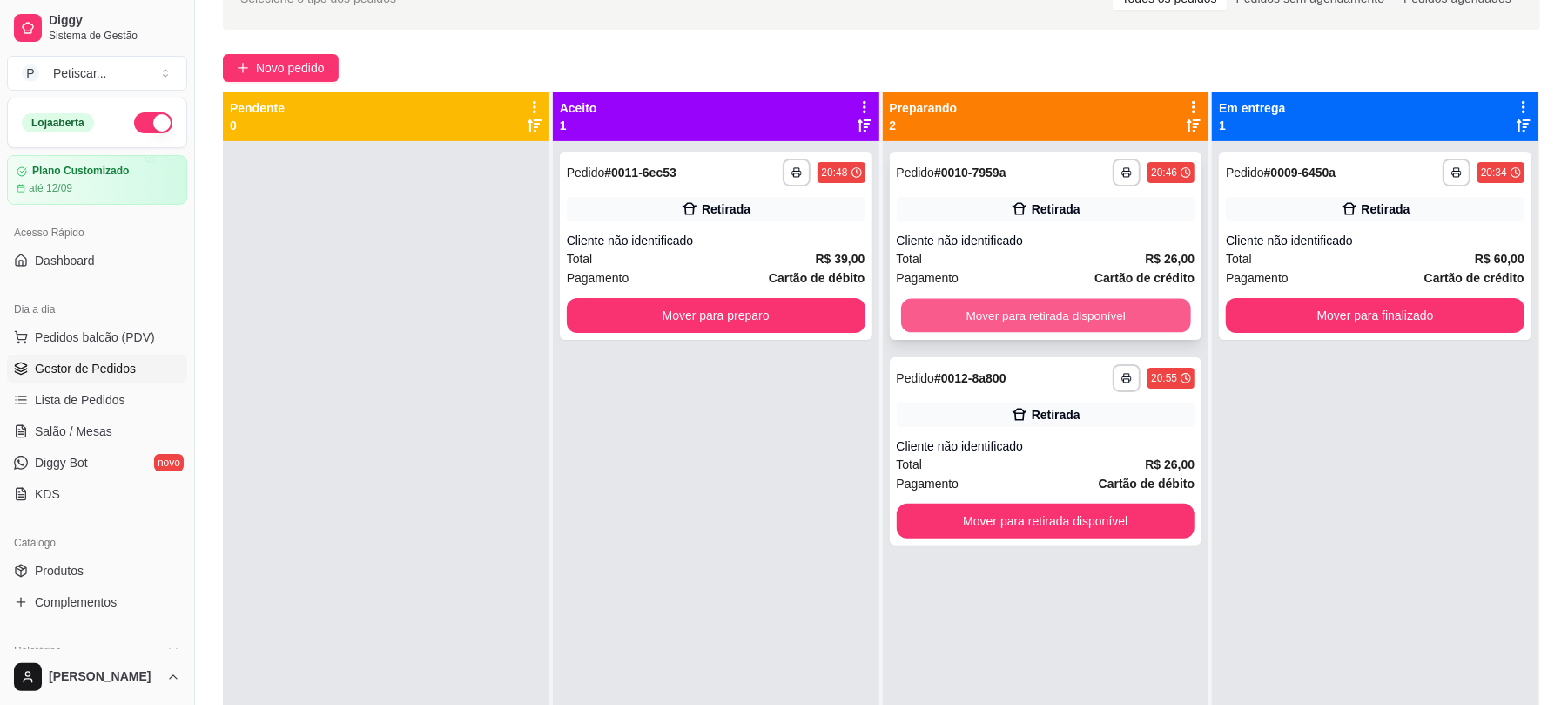
click at [954, 306] on button "Mover para retirada disponível" at bounding box center [1045, 315] width 289 height 34
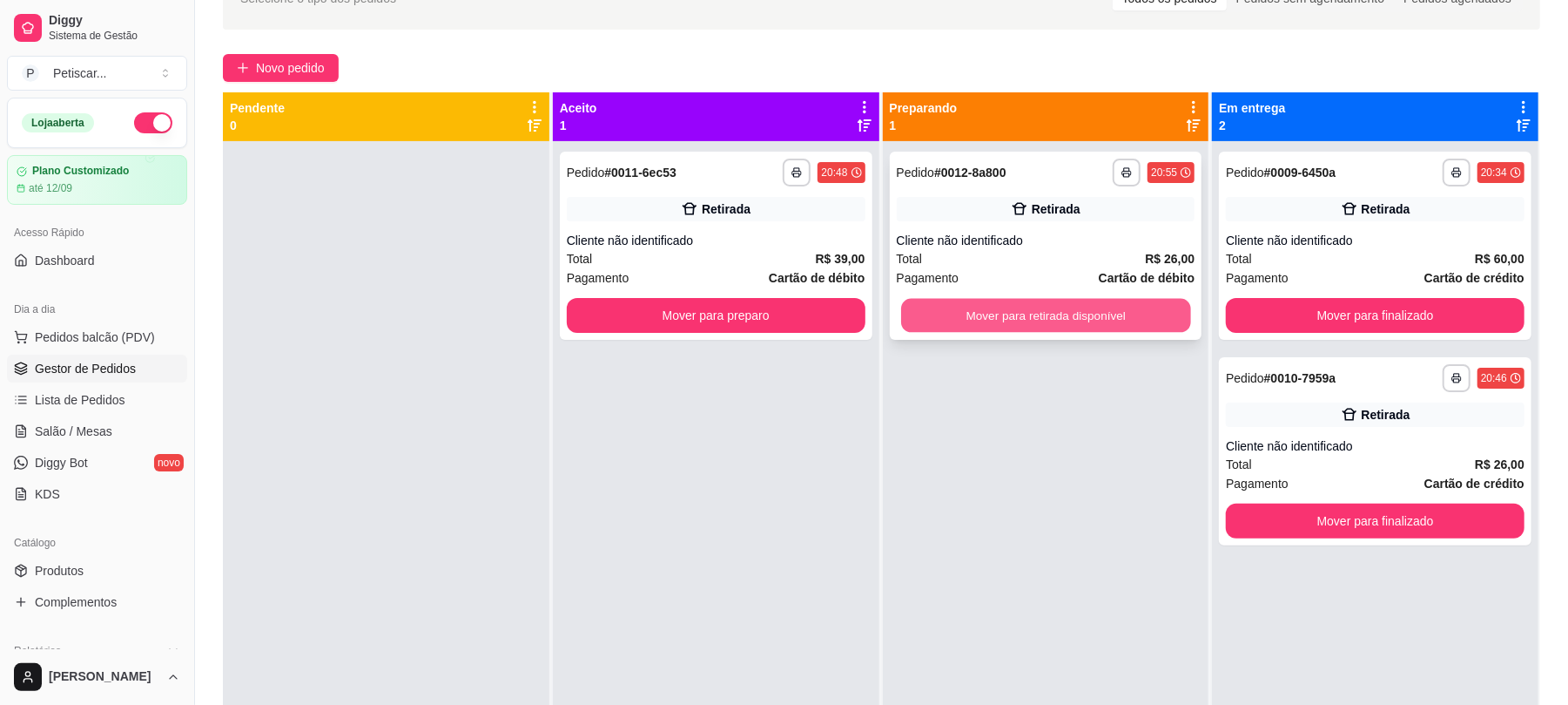
click at [1090, 302] on button "Mover para retirada disponível" at bounding box center [1045, 315] width 289 height 34
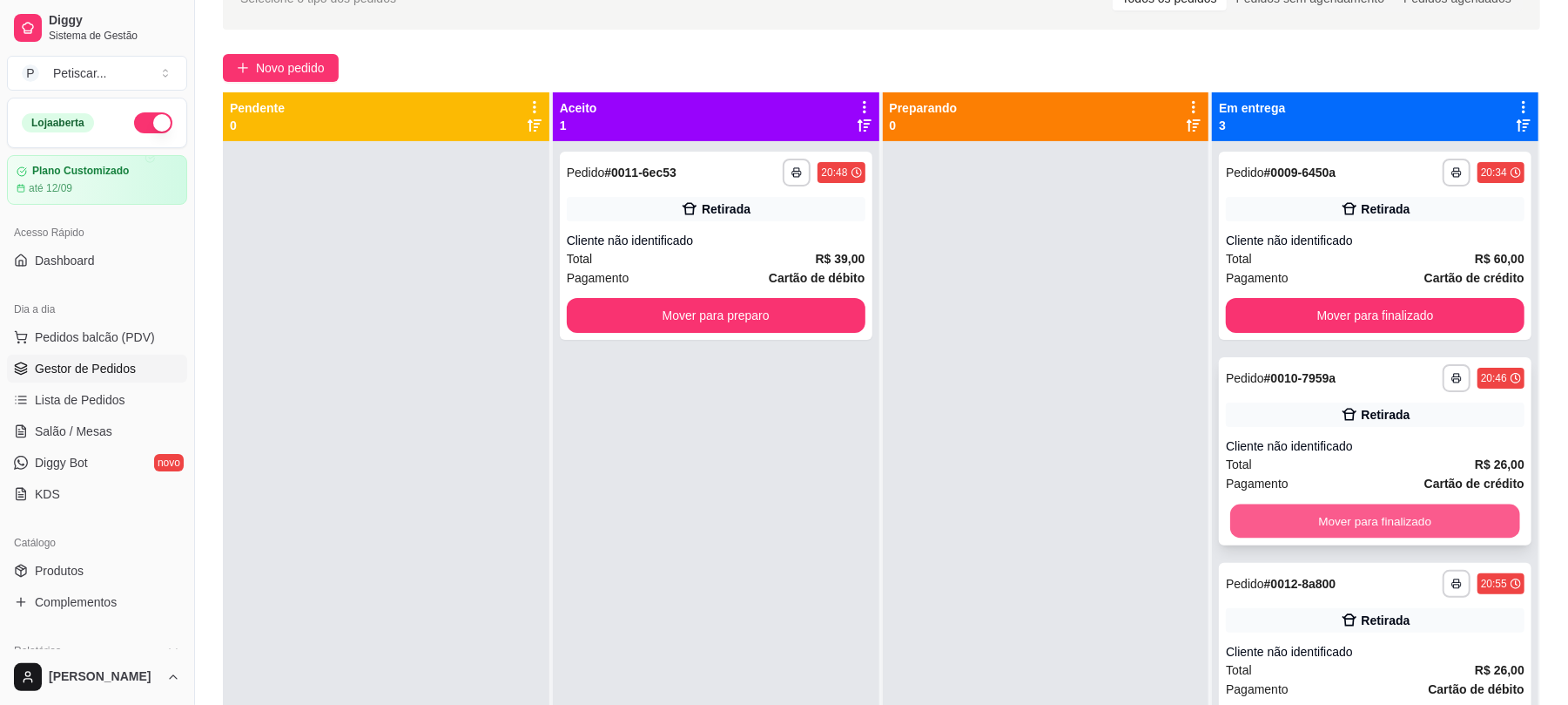
click at [1397, 525] on button "Mover para finalizado" at bounding box center [1374, 521] width 289 height 34
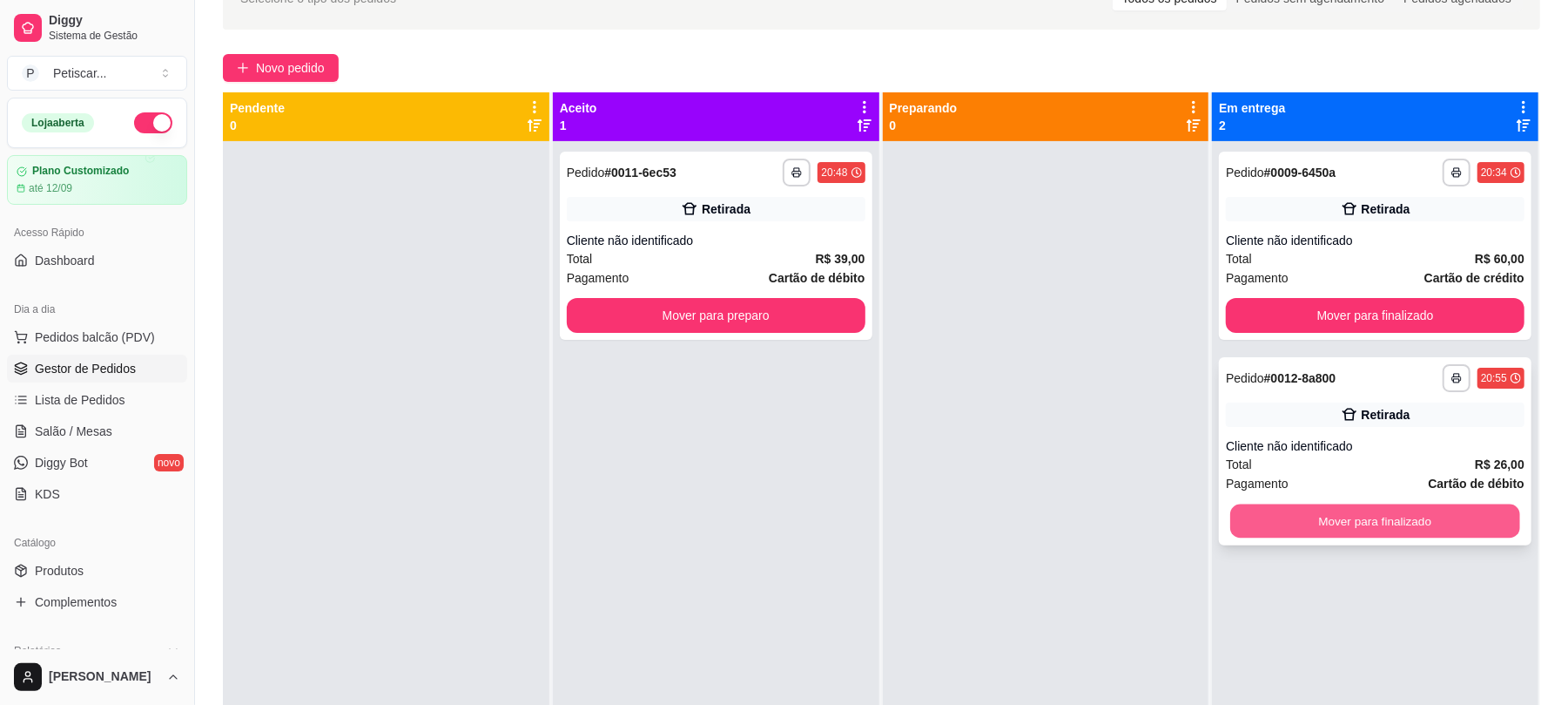
click at [1394, 512] on button "Mover para finalizado" at bounding box center [1374, 521] width 289 height 34
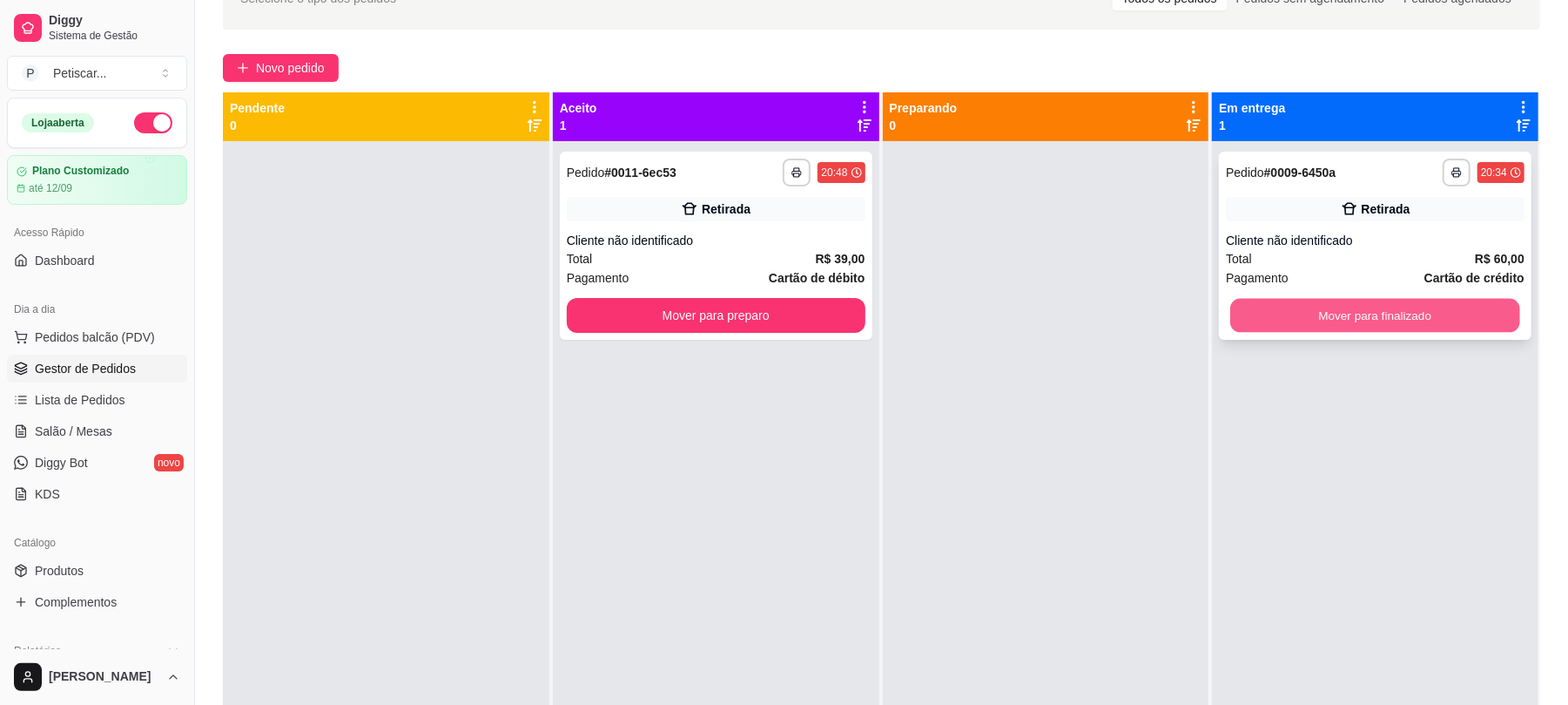
click at [1375, 312] on button "Mover para finalizado" at bounding box center [1374, 315] width 289 height 34
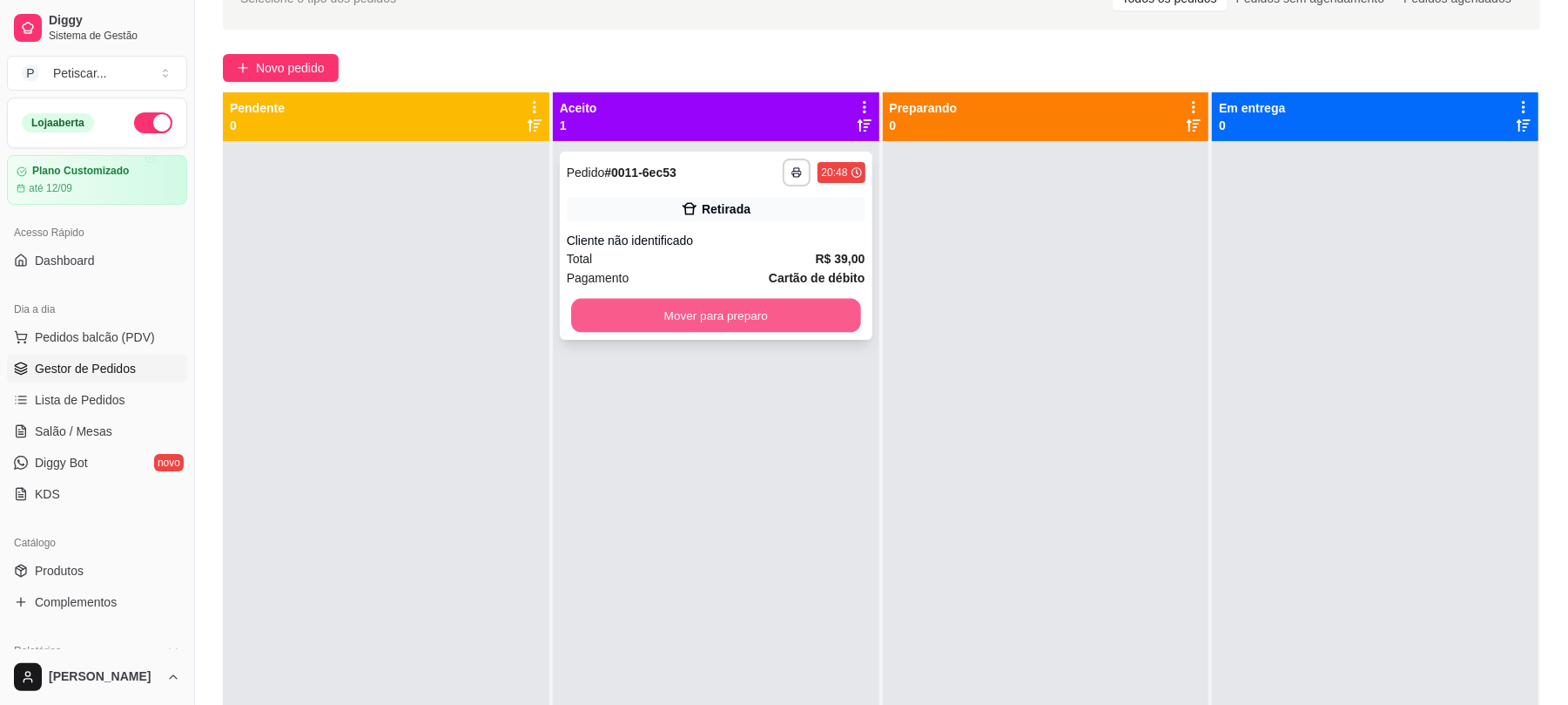
click at [834, 315] on button "Mover para preparo" at bounding box center [715, 315] width 289 height 34
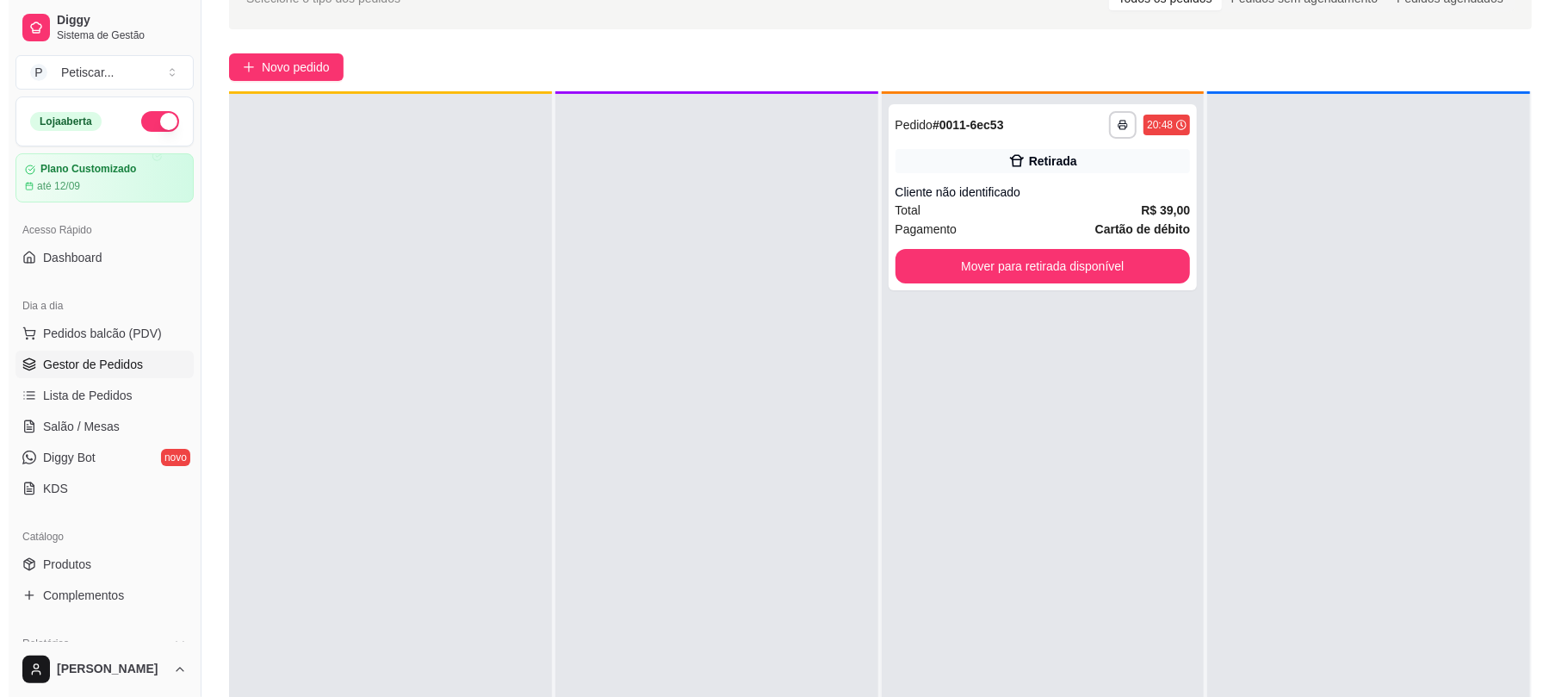
scroll to position [0, 0]
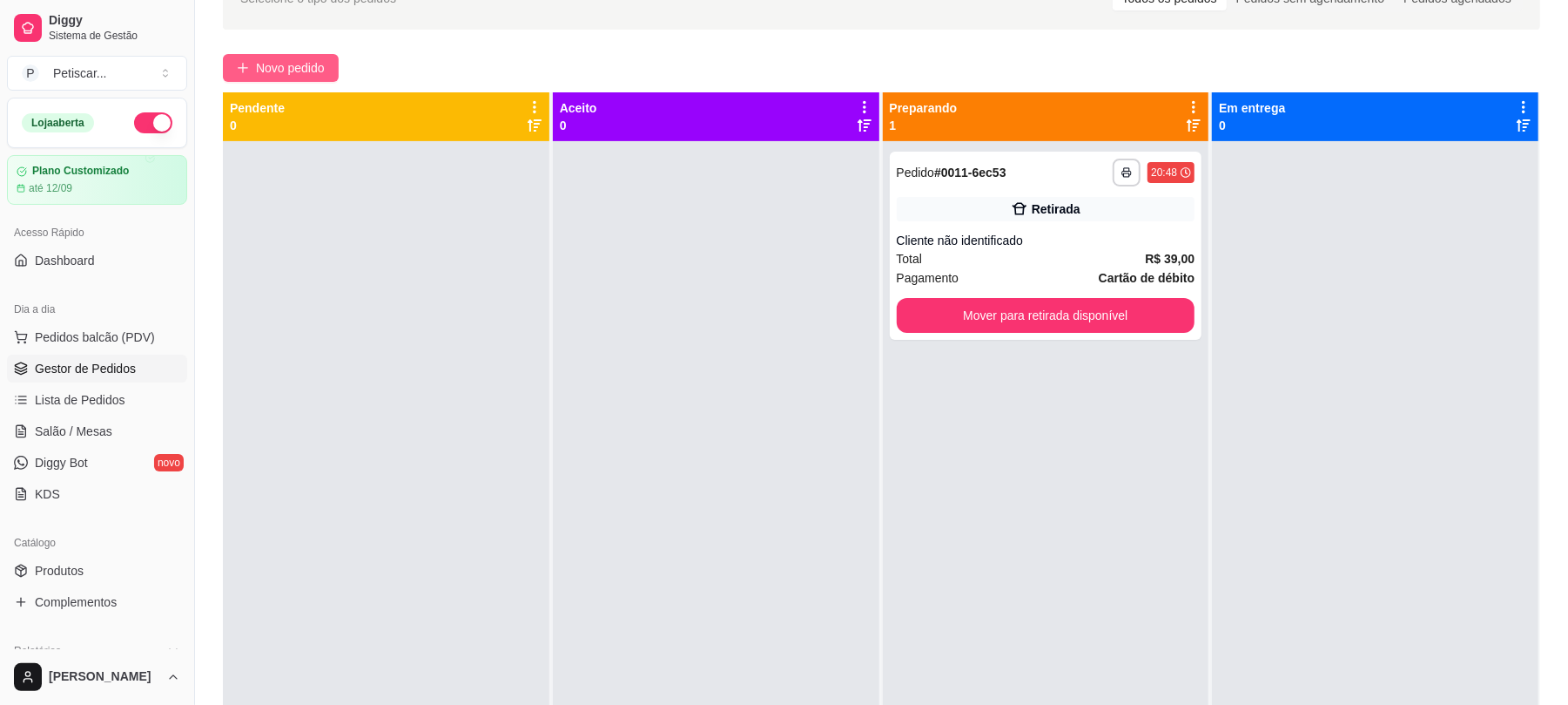
click at [262, 68] on span "Novo pedido" at bounding box center [290, 68] width 69 height 19
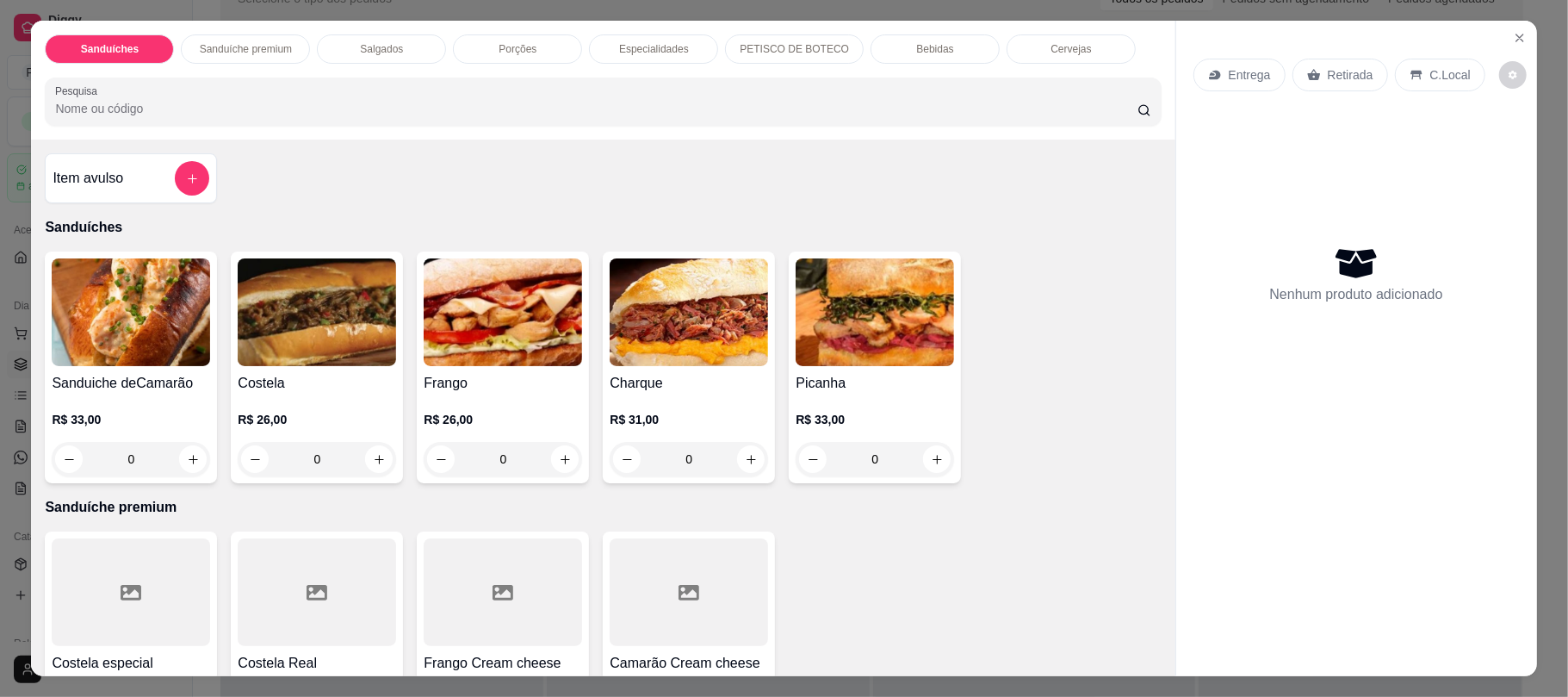
click at [328, 318] on img at bounding box center [316, 312] width 158 height 108
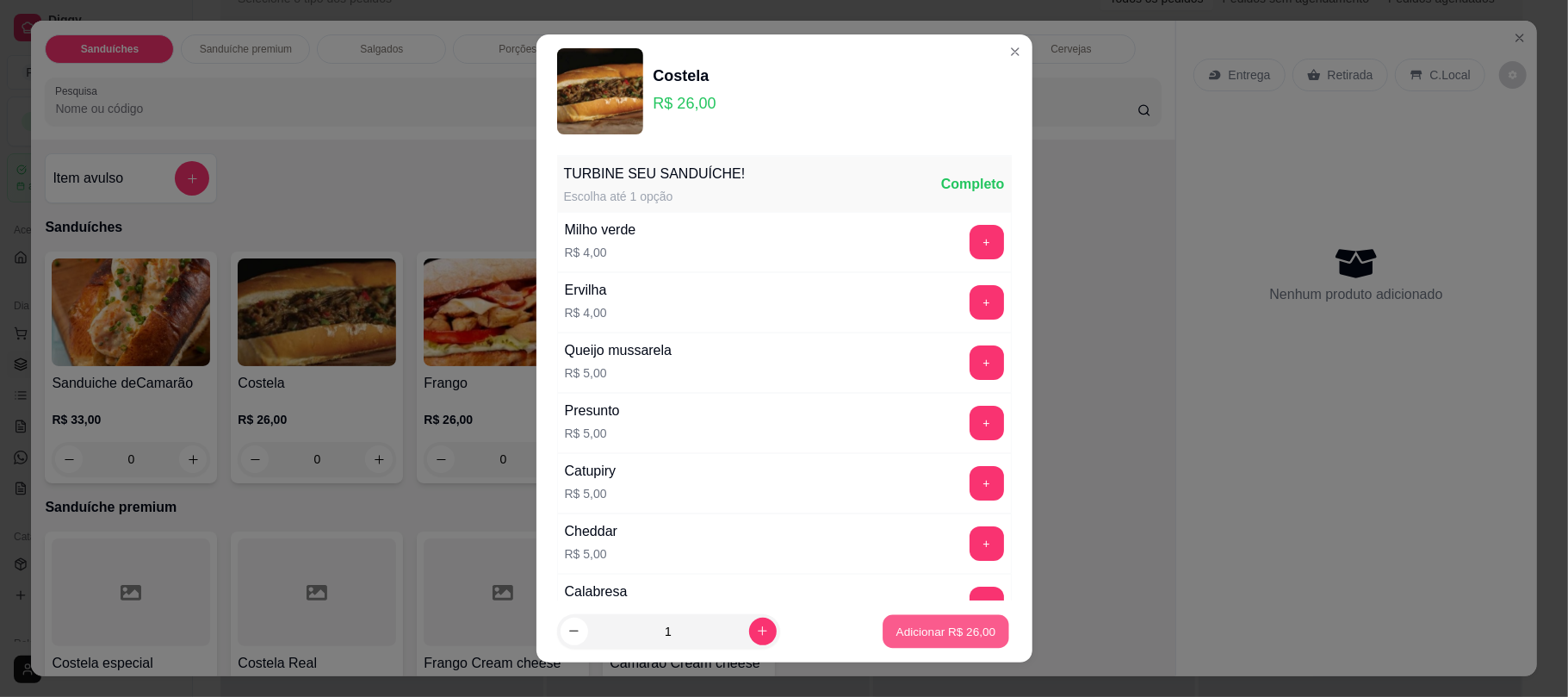
click at [897, 636] on p "Adicionar R$ 26,00" at bounding box center [946, 631] width 100 height 16
type input "1"
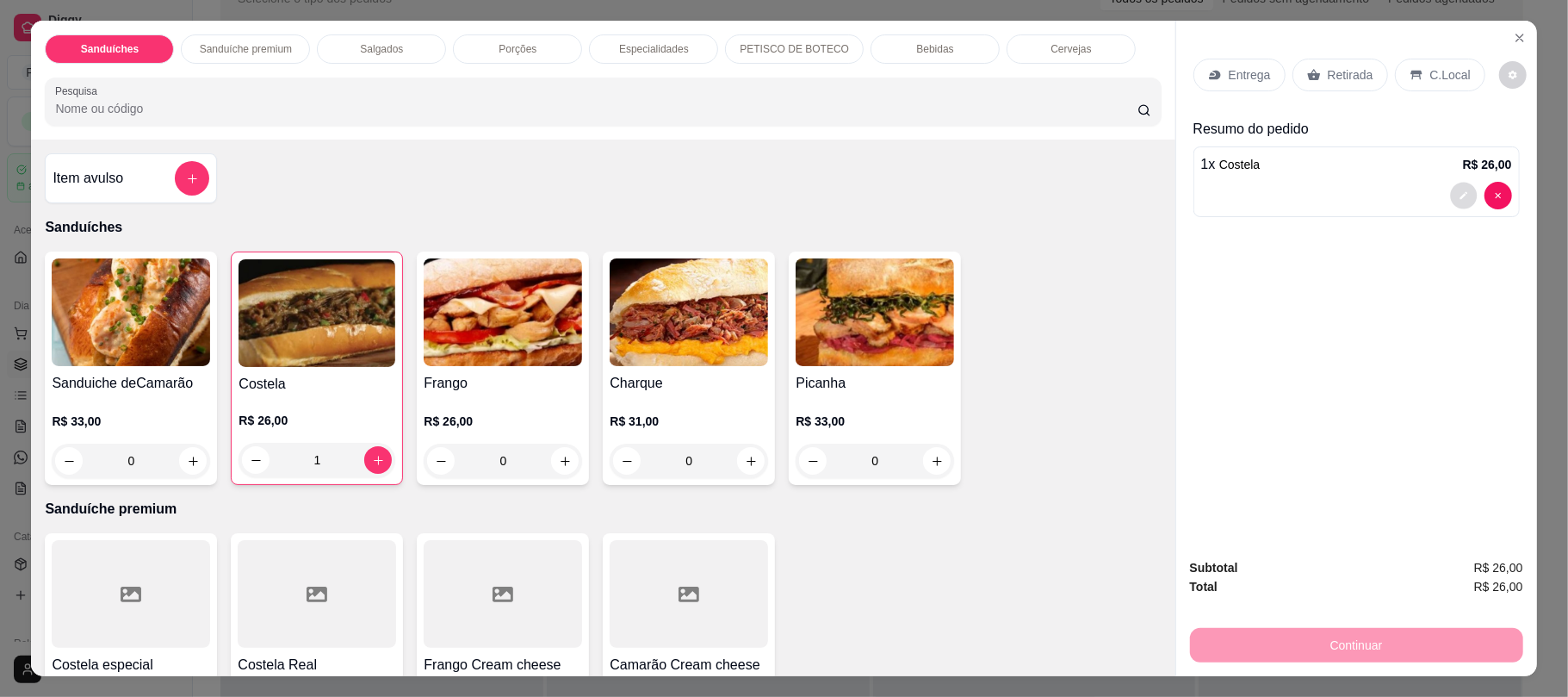
click at [1453, 184] on button "decrease-product-quantity" at bounding box center [1463, 196] width 27 height 27
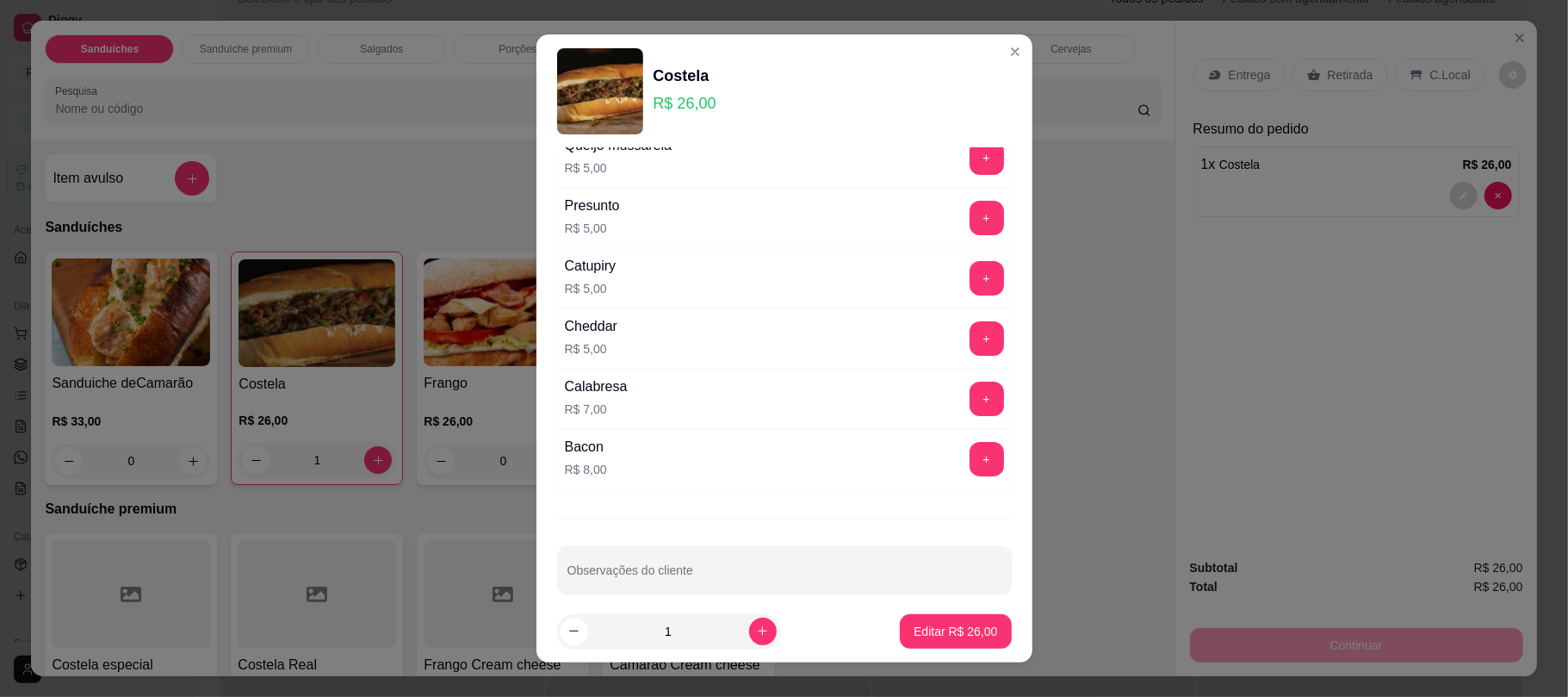
scroll to position [228, 0]
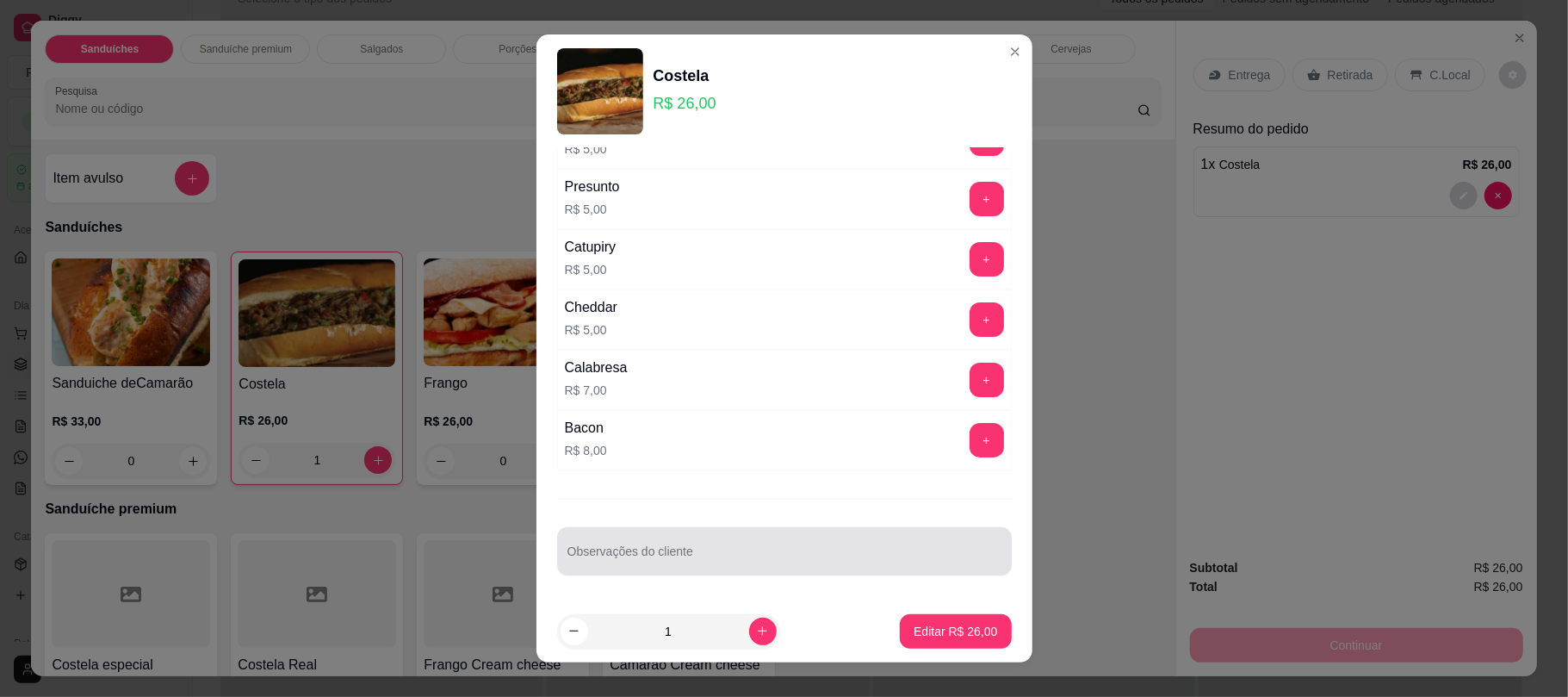
click at [783, 544] on div at bounding box center [784, 551] width 434 height 34
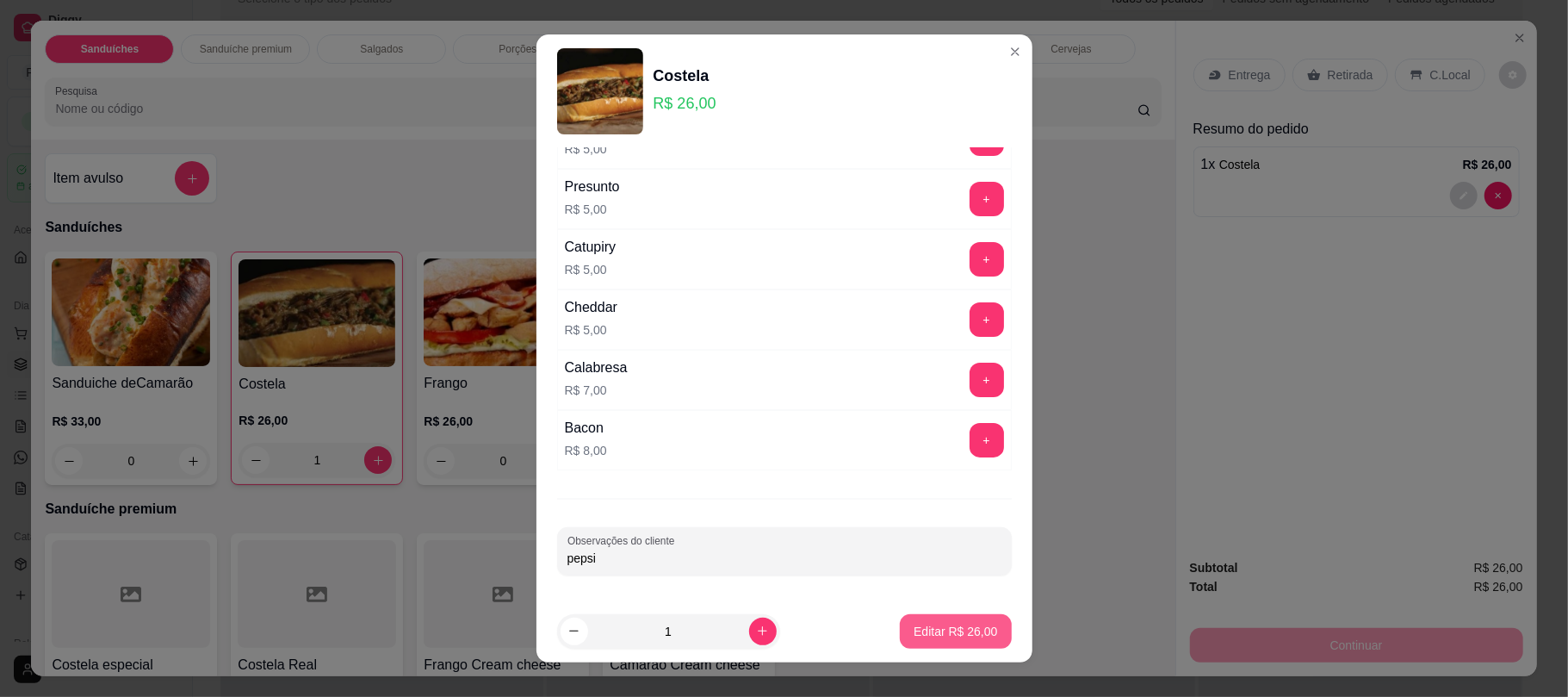
type input "pepsi"
click at [939, 642] on button "Editar R$ 26,00" at bounding box center [955, 630] width 108 height 33
type input "0"
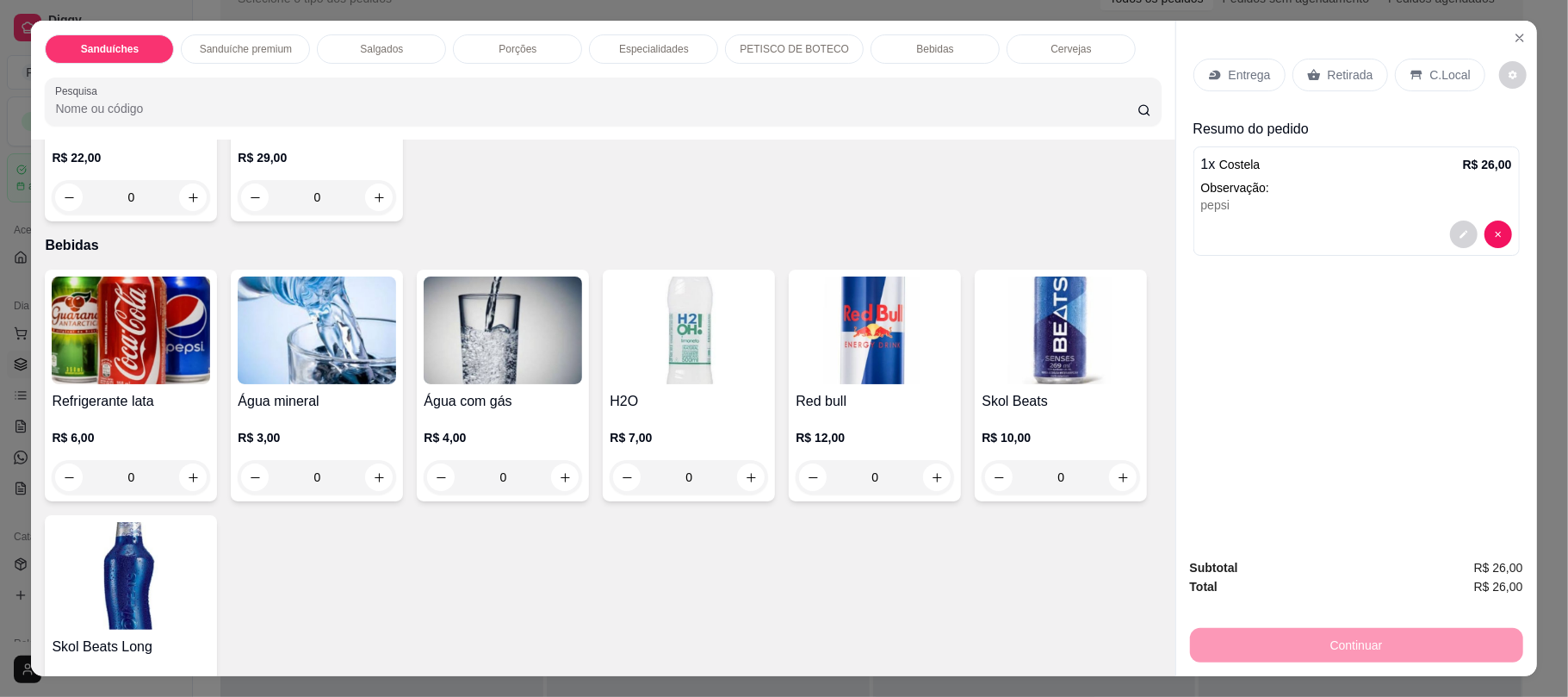
scroll to position [2526, 0]
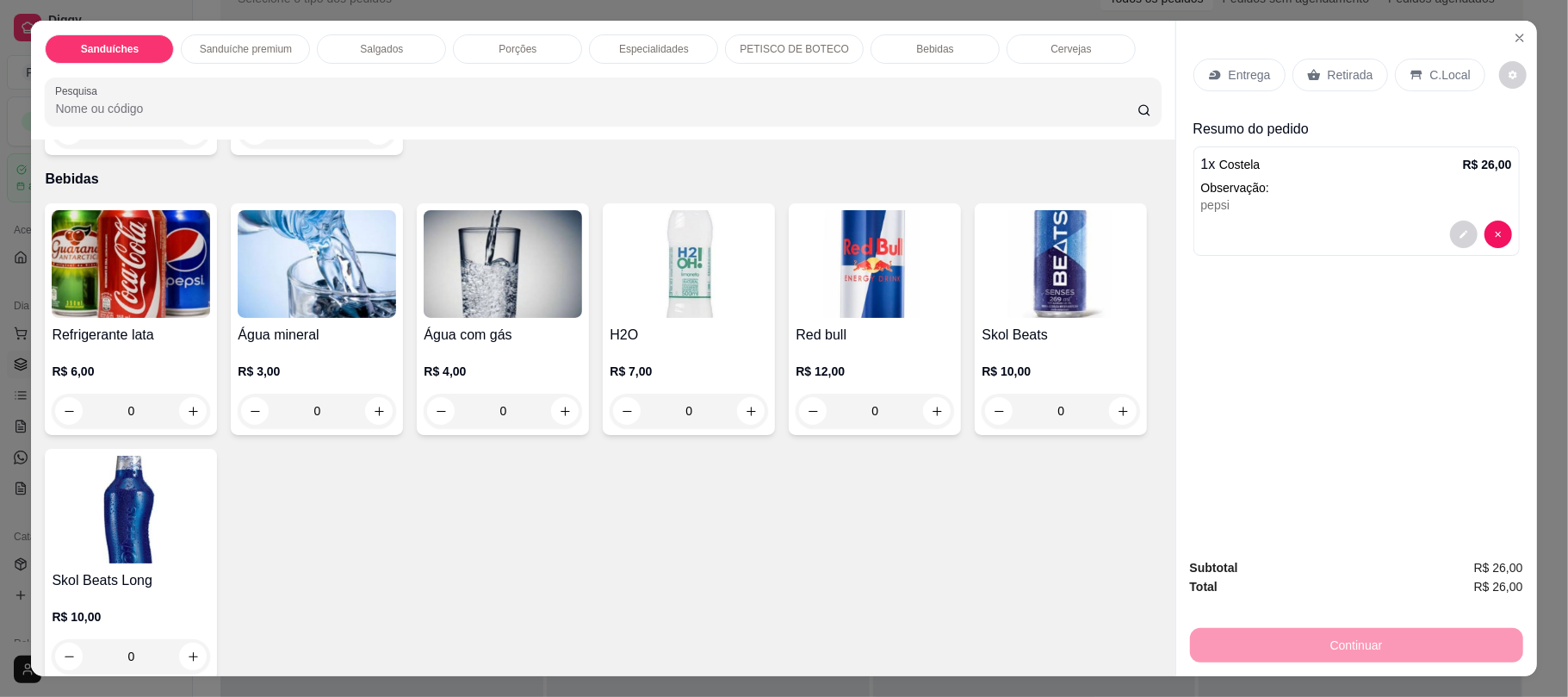
click at [122, 235] on img at bounding box center [130, 263] width 158 height 108
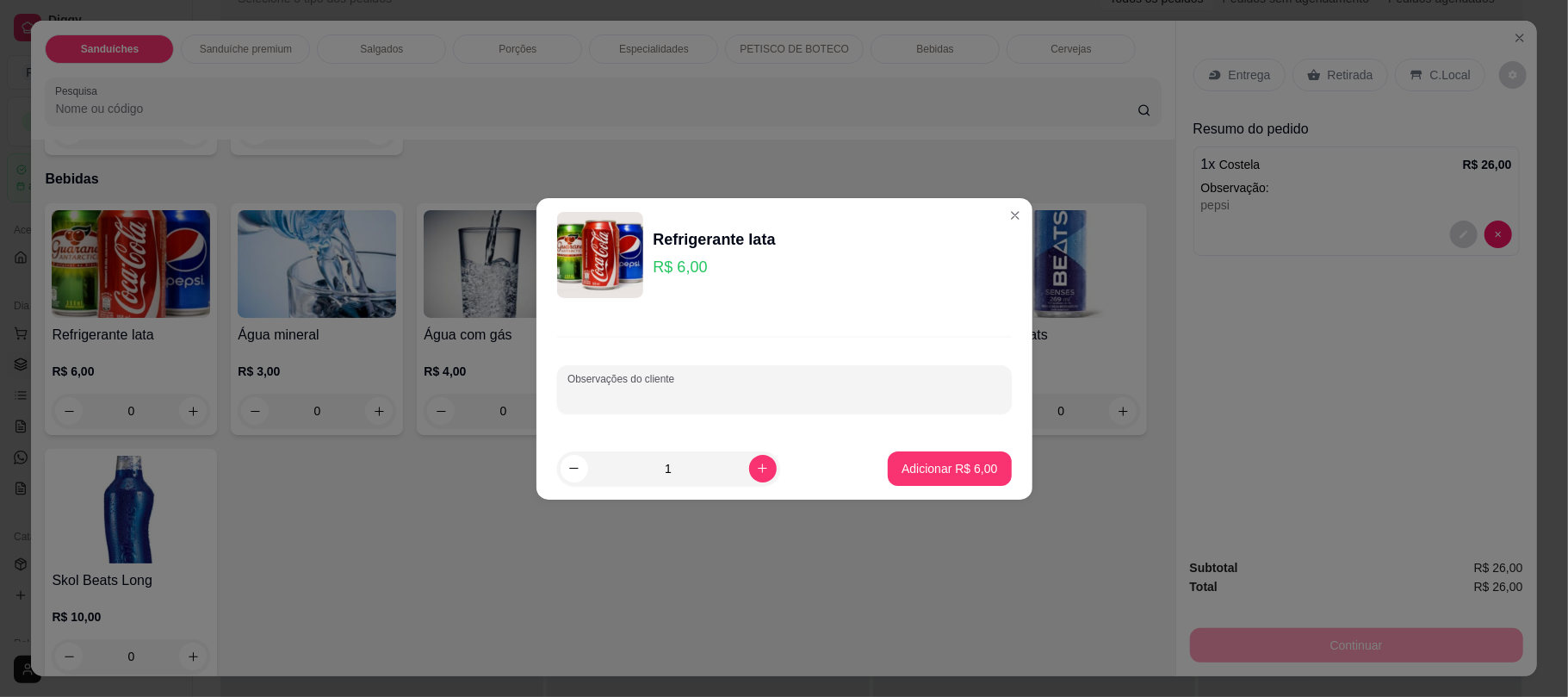
click at [668, 390] on input "Observações do cliente" at bounding box center [784, 396] width 434 height 17
type input "pepsi"
click at [953, 470] on p "Adicionar R$ 6,00" at bounding box center [949, 468] width 93 height 16
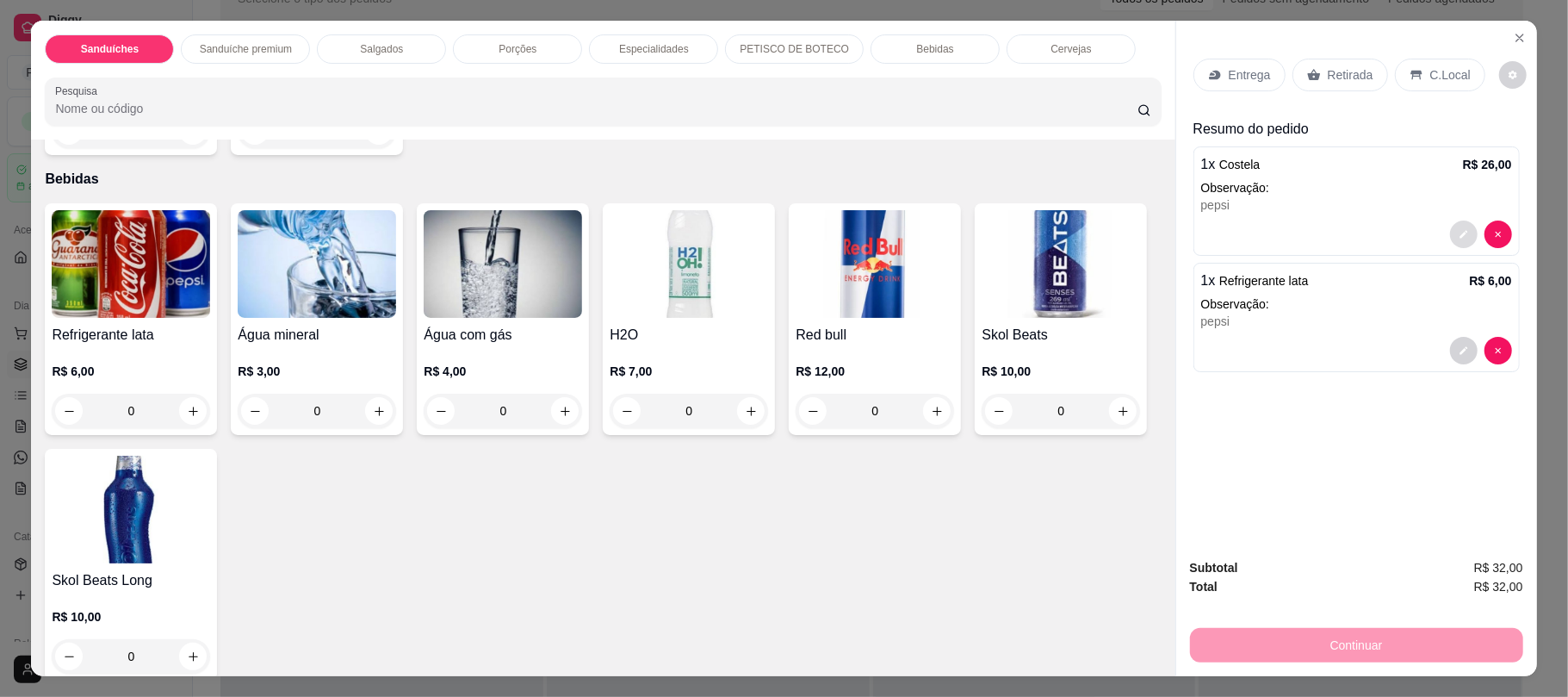
click at [1450, 243] on button "decrease-product-quantity" at bounding box center [1463, 234] width 27 height 27
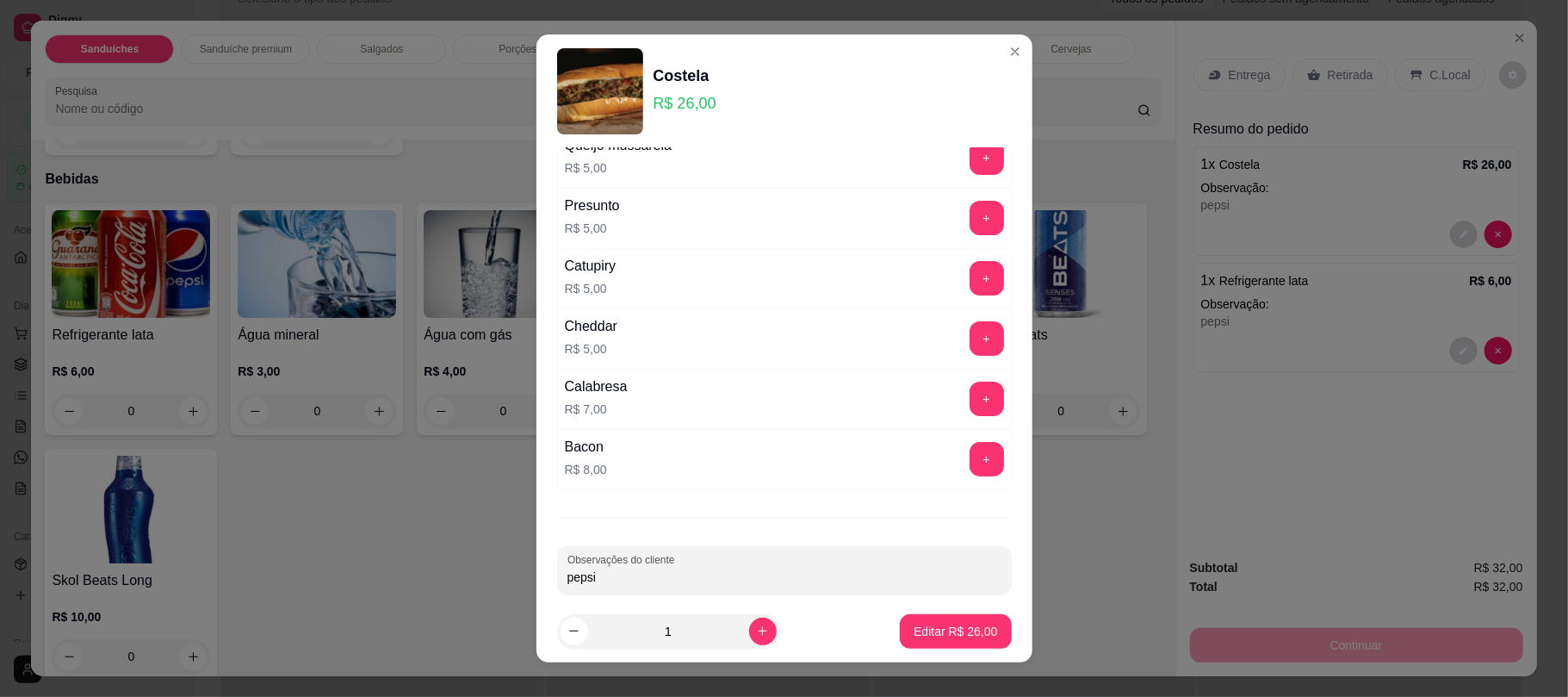
scroll to position [228, 0]
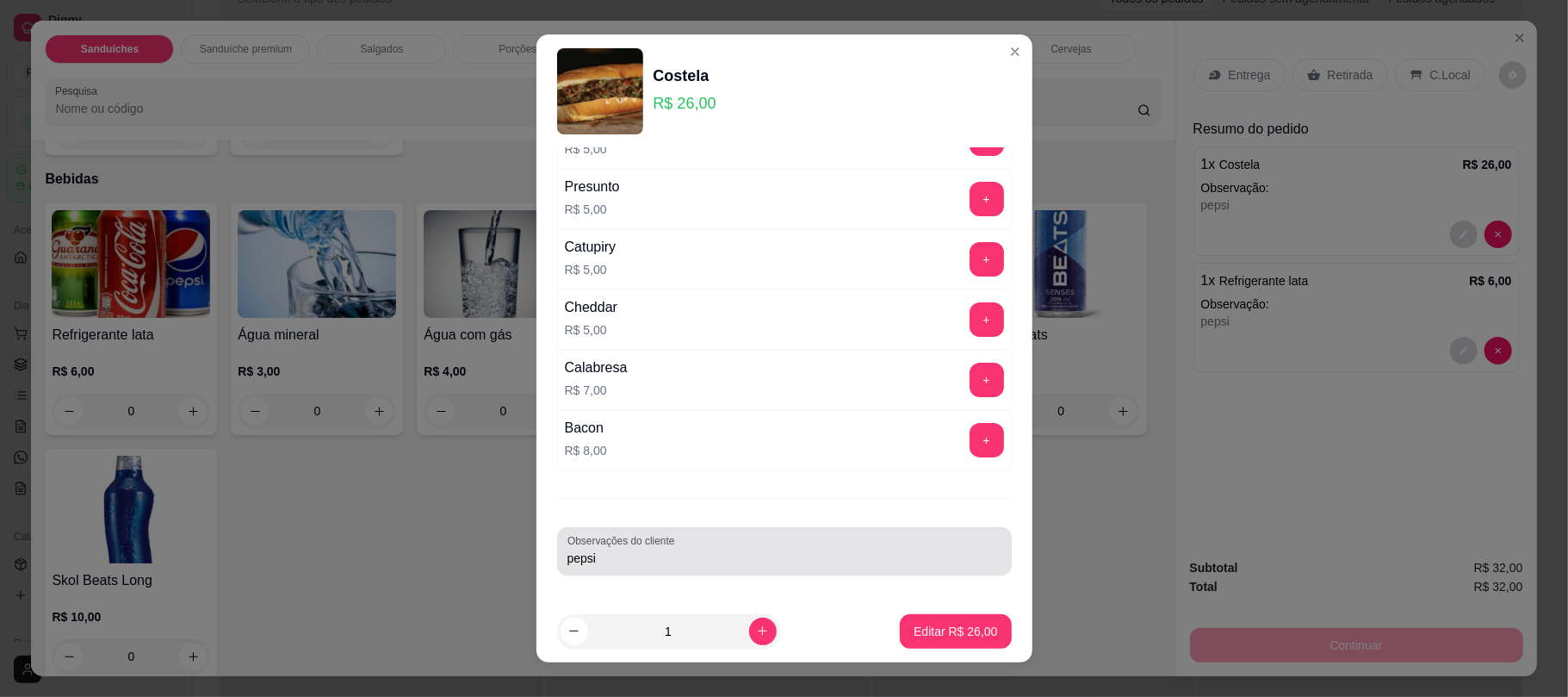
drag, startPoint x: 827, startPoint y: 584, endPoint x: 814, endPoint y: 560, distance: 27.3
click at [814, 560] on div "TURBINE SEU SANDUÍCHE! Escolha até 1 opção Completo Milho verde R$ 4,00 + Ervil…" at bounding box center [784, 373] width 496 height 451
click at [814, 560] on input "pepsi" at bounding box center [784, 558] width 434 height 17
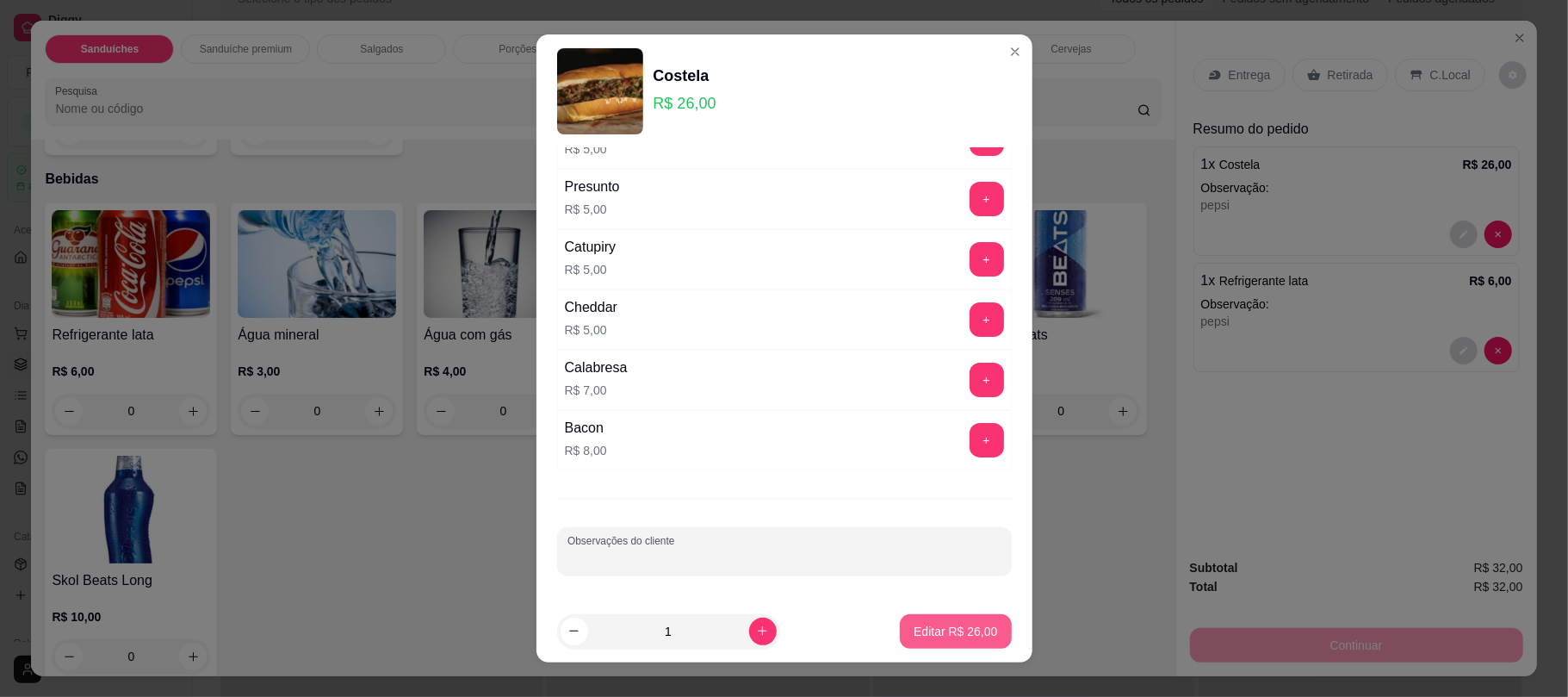
click at [935, 630] on p "Editar R$ 26,00" at bounding box center [955, 631] width 83 height 17
type input "1"
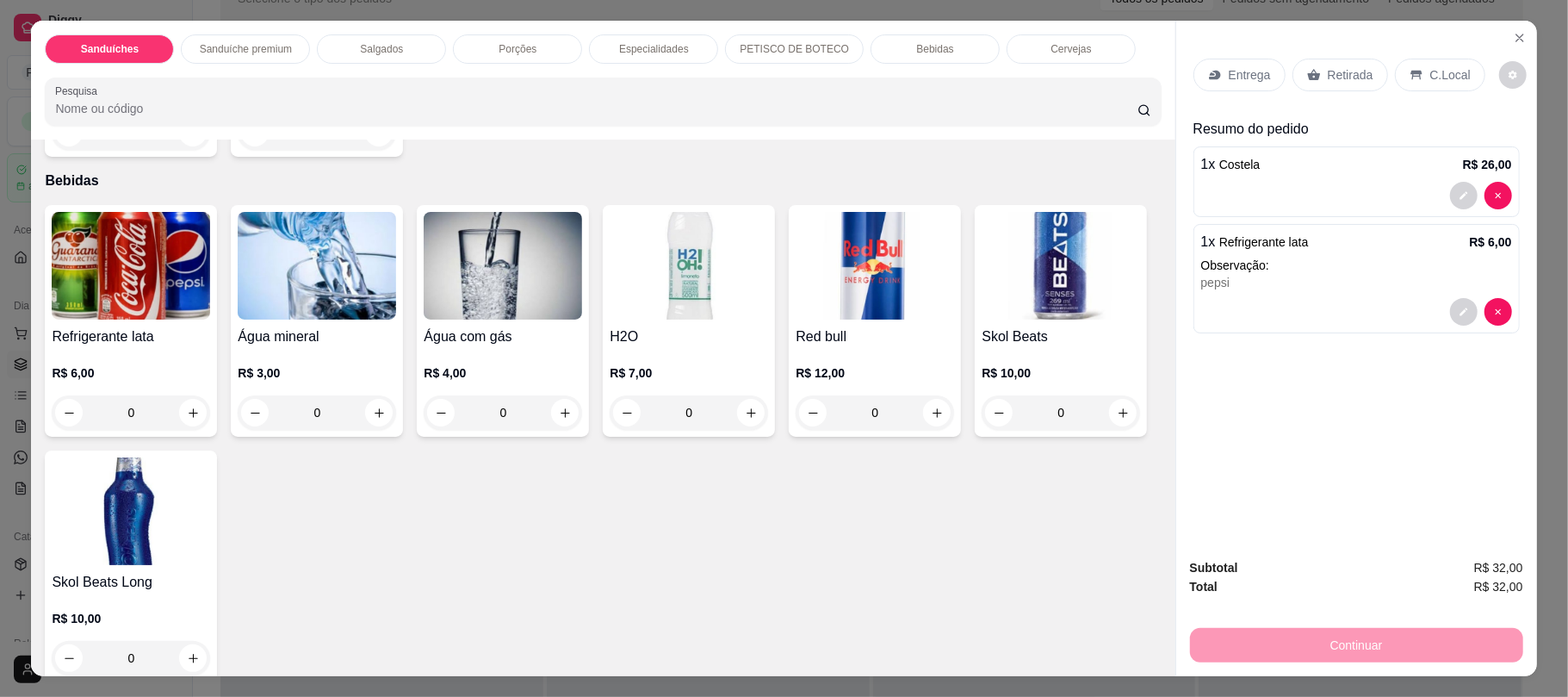
scroll to position [2529, 0]
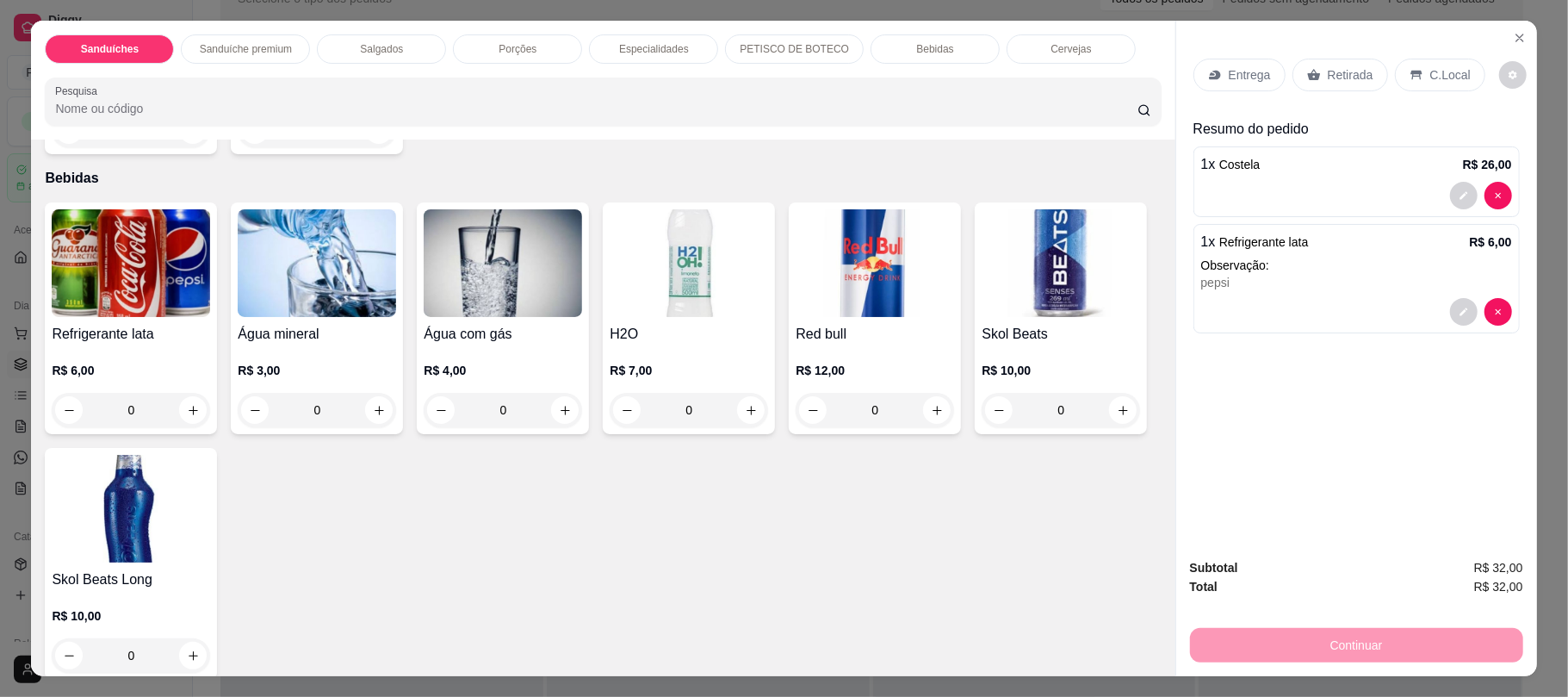
click at [1340, 83] on p "Retirada" at bounding box center [1350, 74] width 45 height 17
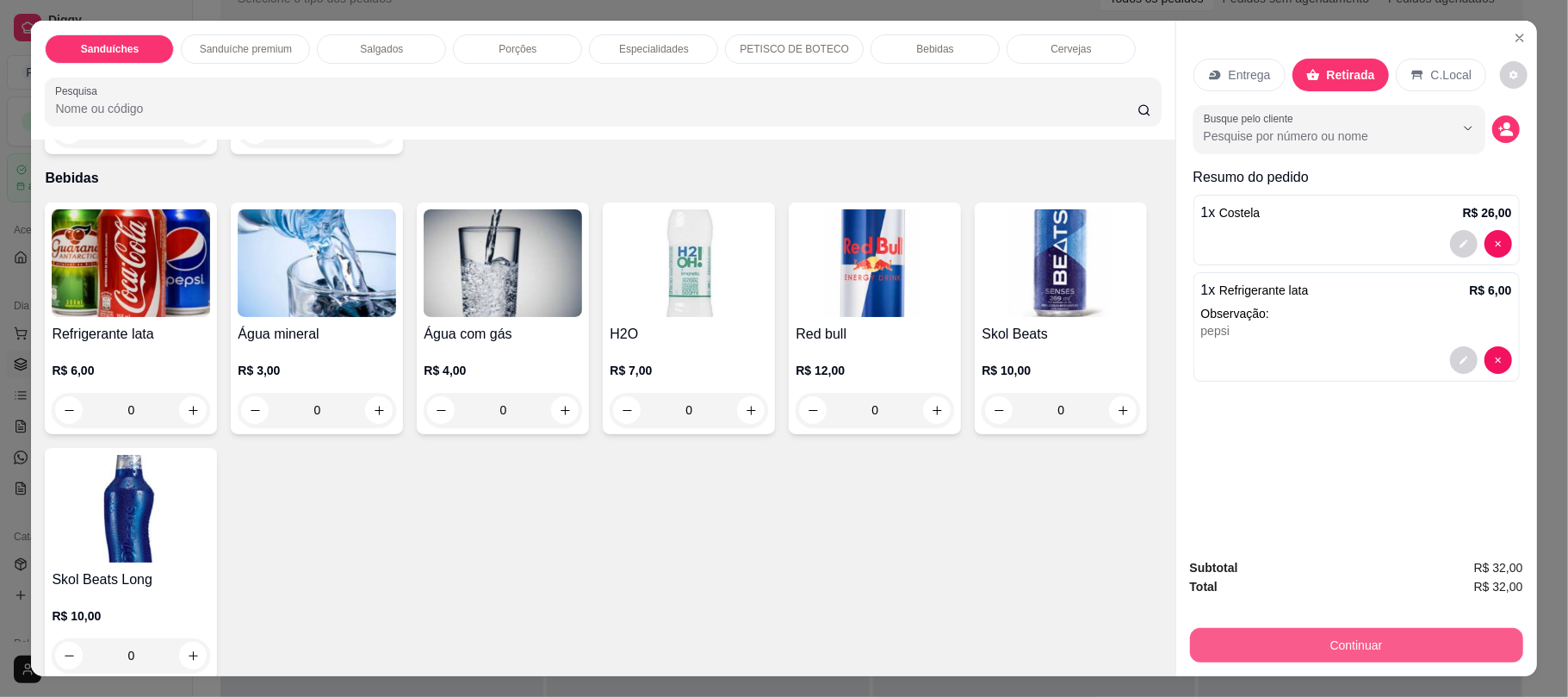
click at [1322, 648] on button "Continuar" at bounding box center [1357, 645] width 333 height 34
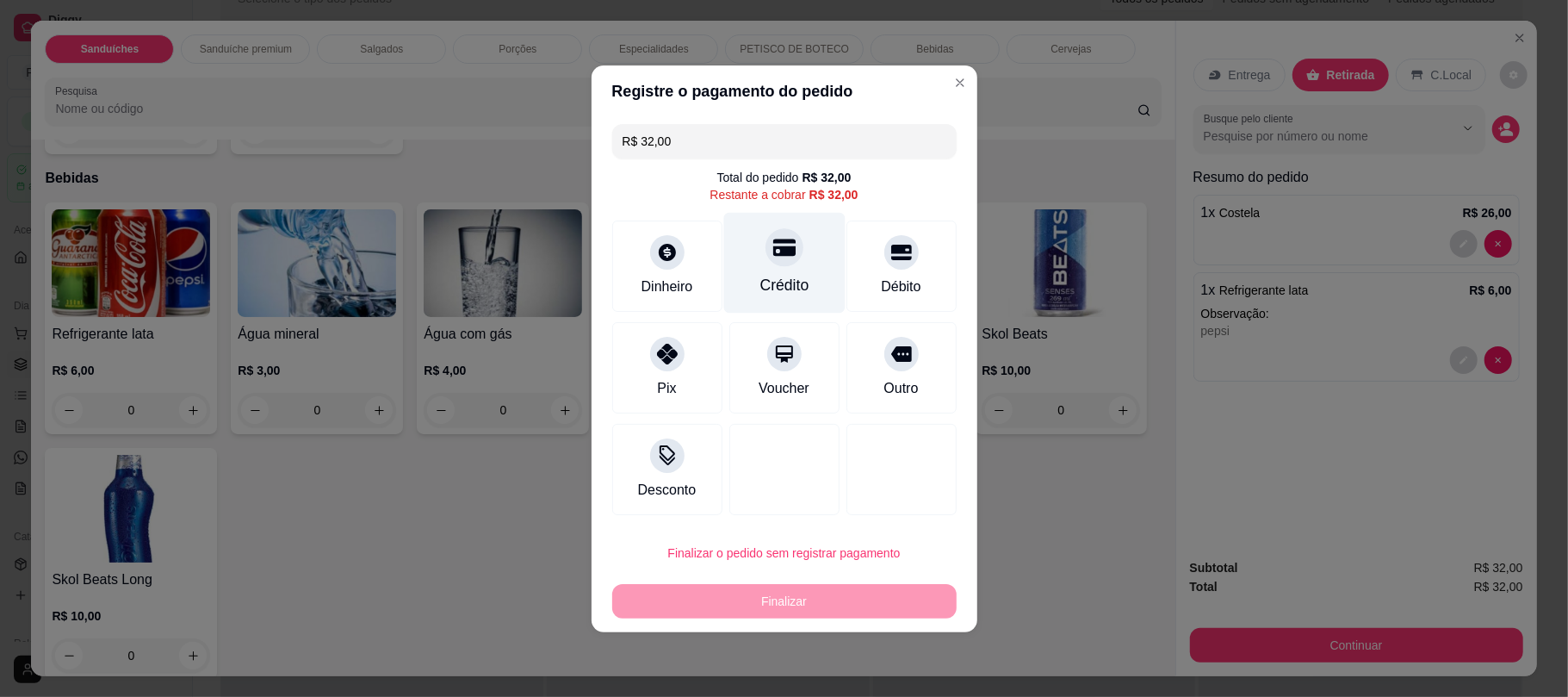
click at [761, 267] on div "Crédito" at bounding box center [784, 261] width 121 height 100
type input "R$ 0,00"
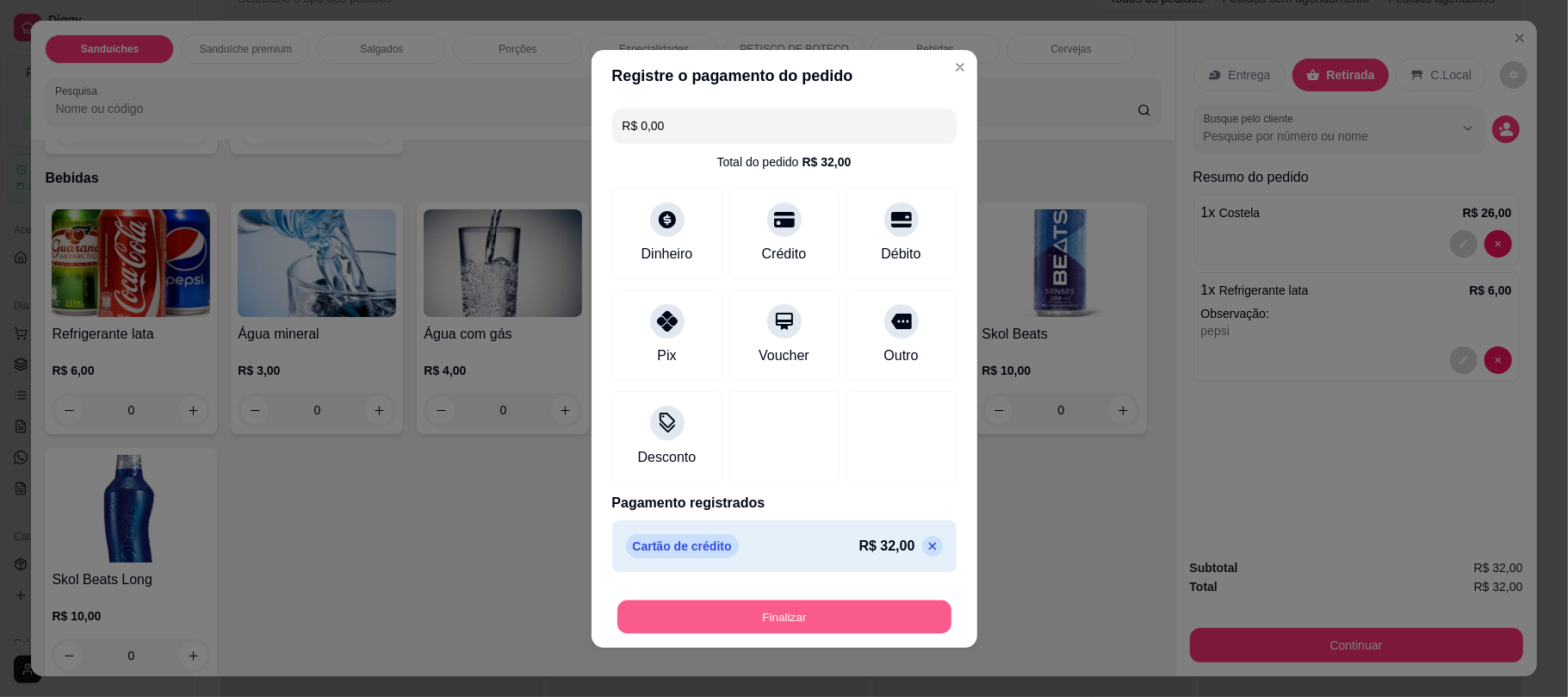
click at [791, 621] on button "Finalizar" at bounding box center [784, 616] width 334 height 33
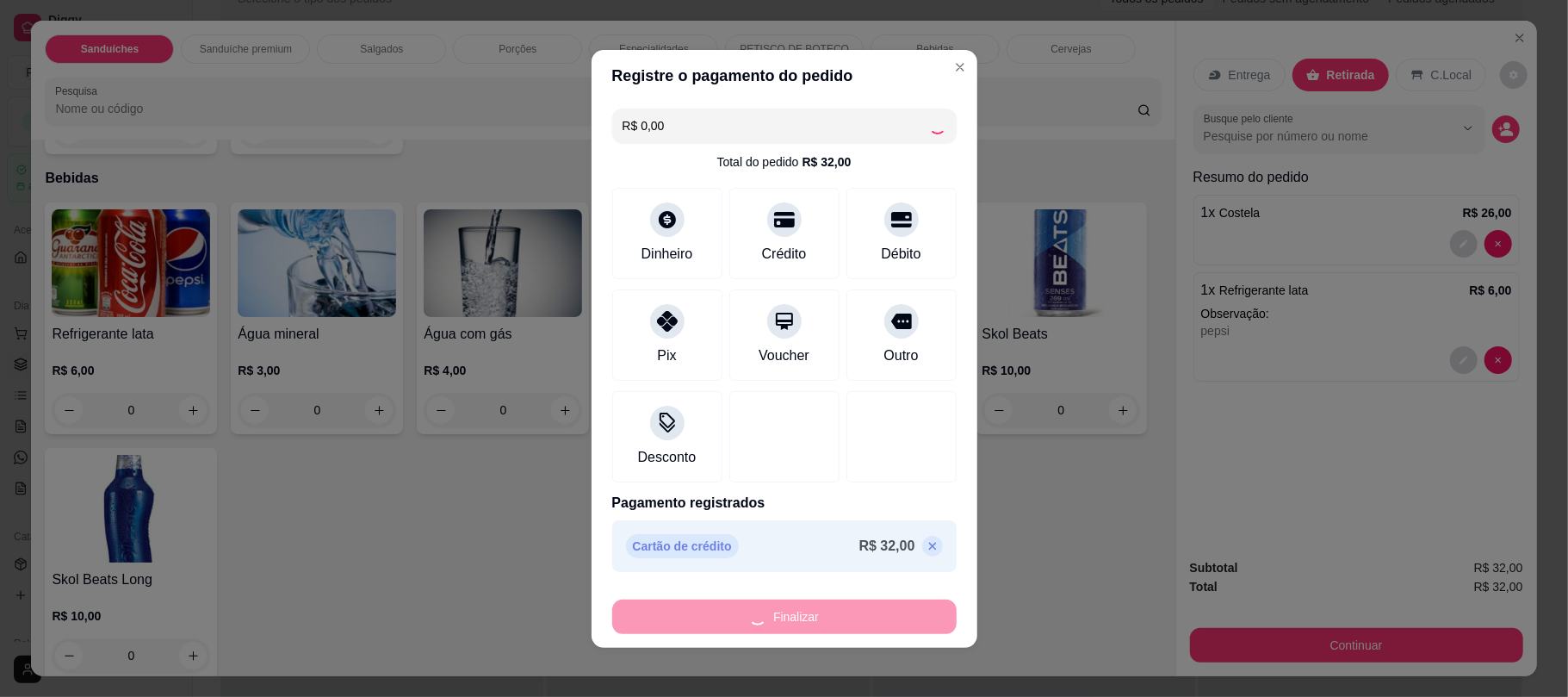
type input "0"
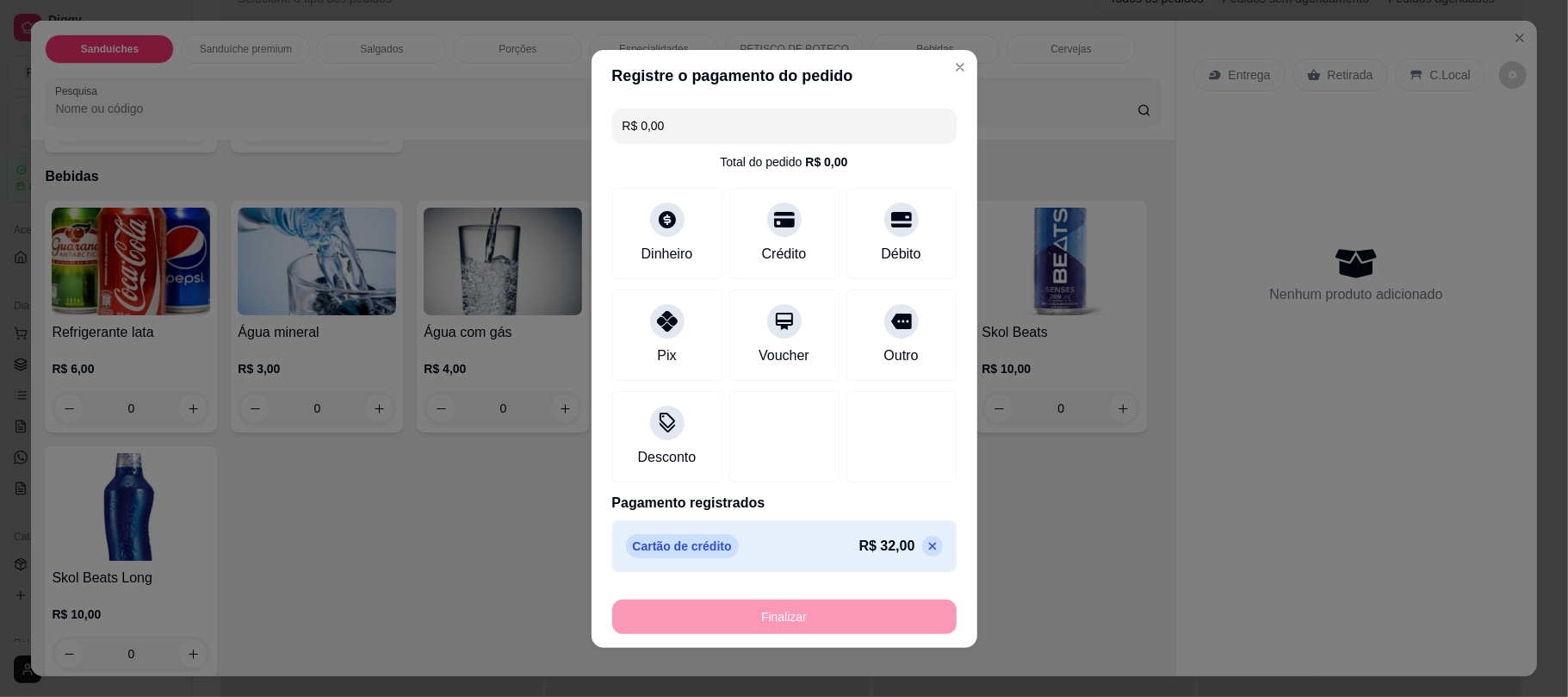
type input "-R$ 32,00"
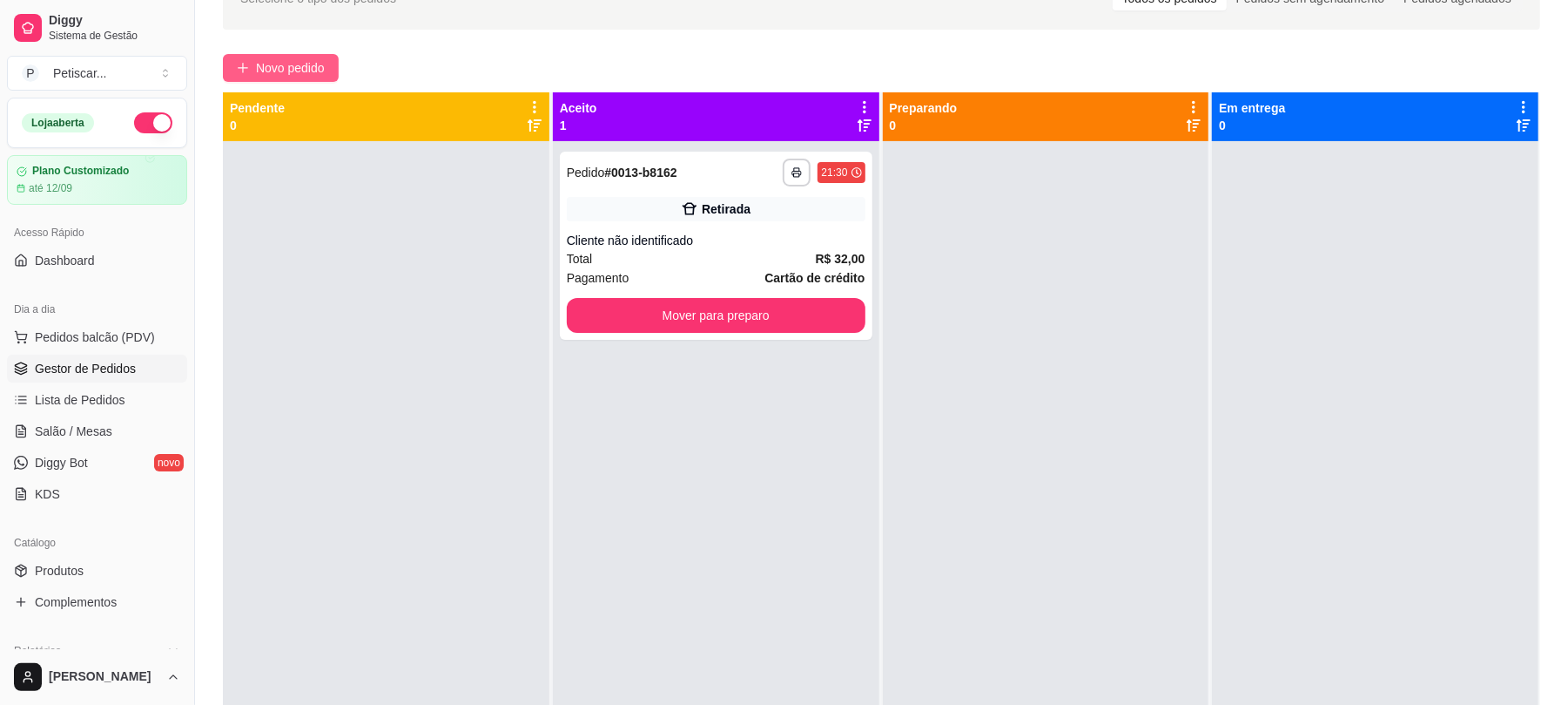
click at [267, 61] on span "Novo pedido" at bounding box center [290, 68] width 69 height 19
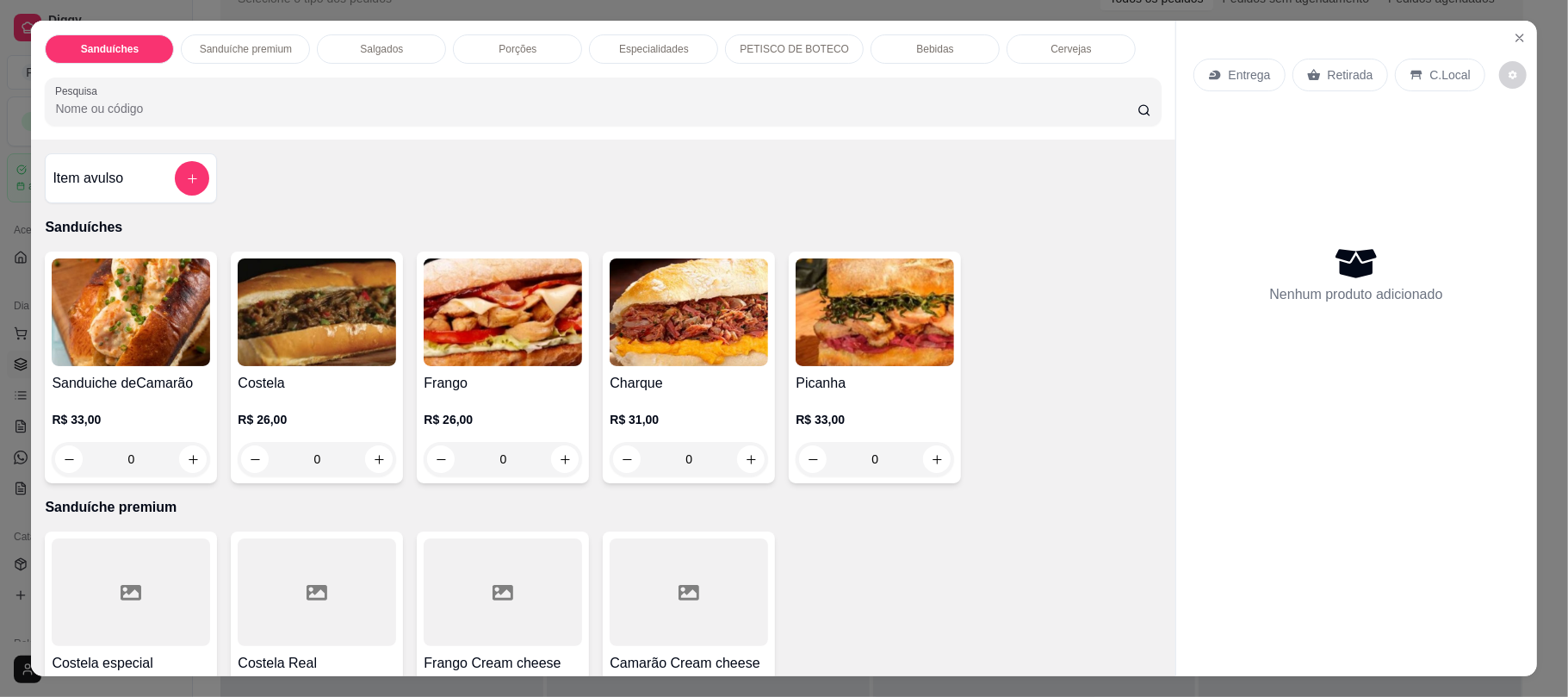
click at [382, 466] on div "0" at bounding box center [316, 459] width 158 height 34
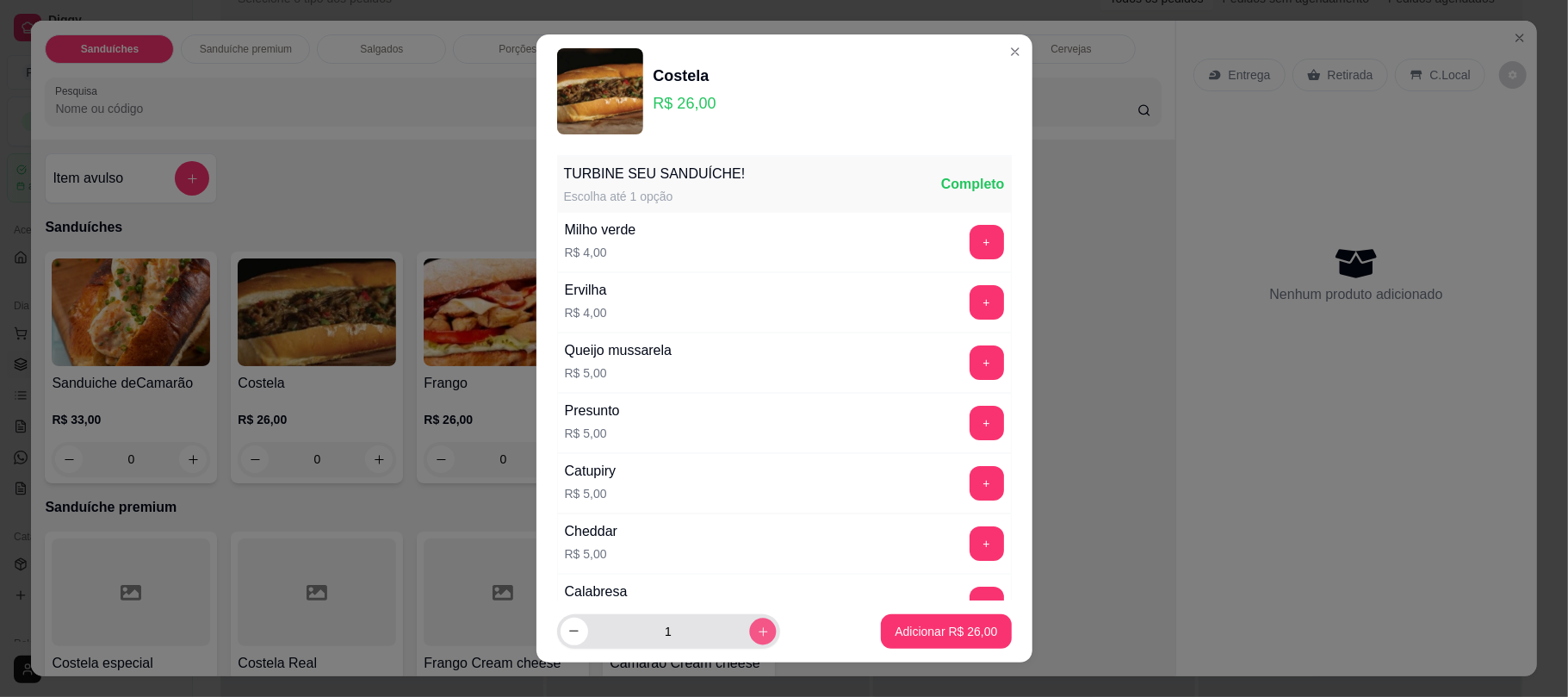
click at [757, 631] on icon "increase-product-quantity" at bounding box center [762, 631] width 9 height 9
type input "2"
click at [948, 634] on p "Adicionar R$ 52,00" at bounding box center [946, 631] width 100 height 16
type input "2"
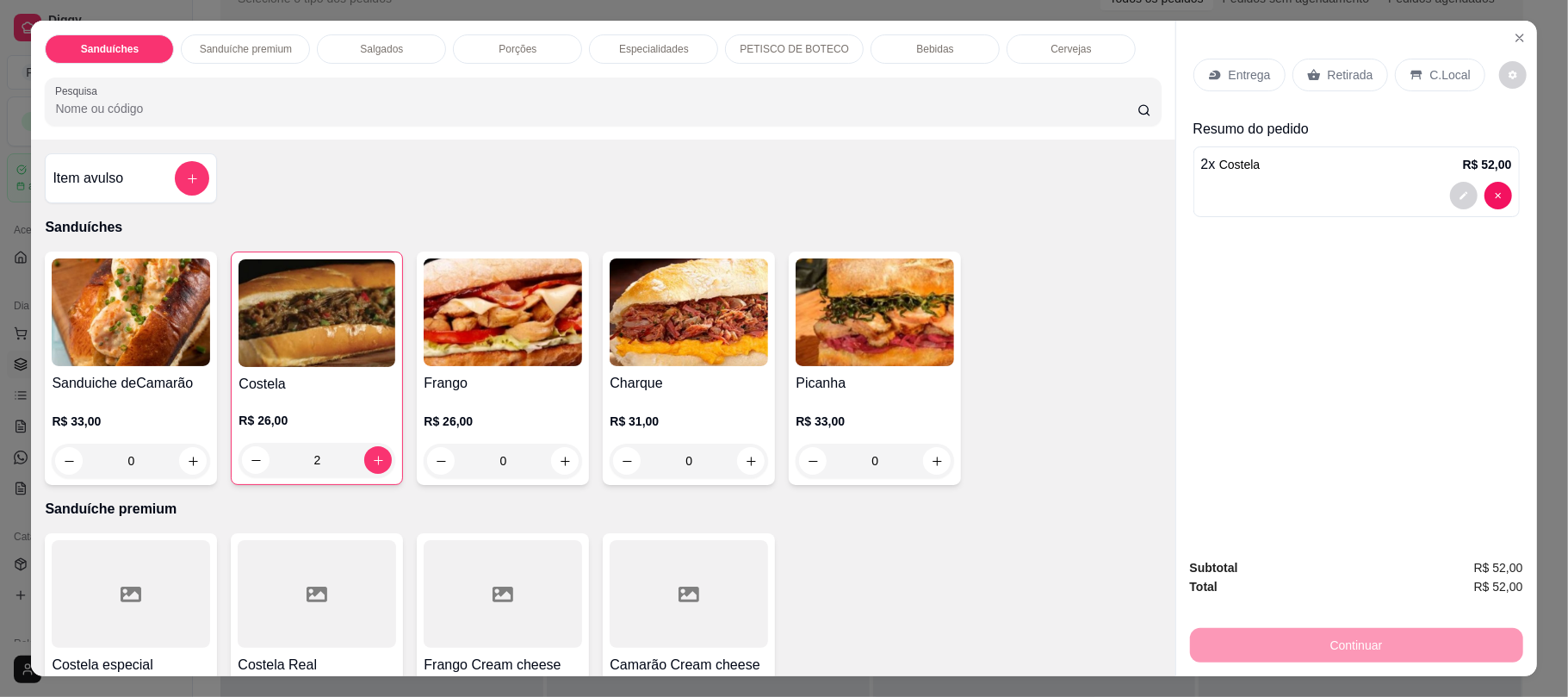
click at [1331, 63] on div "Retirada" at bounding box center [1340, 75] width 96 height 33
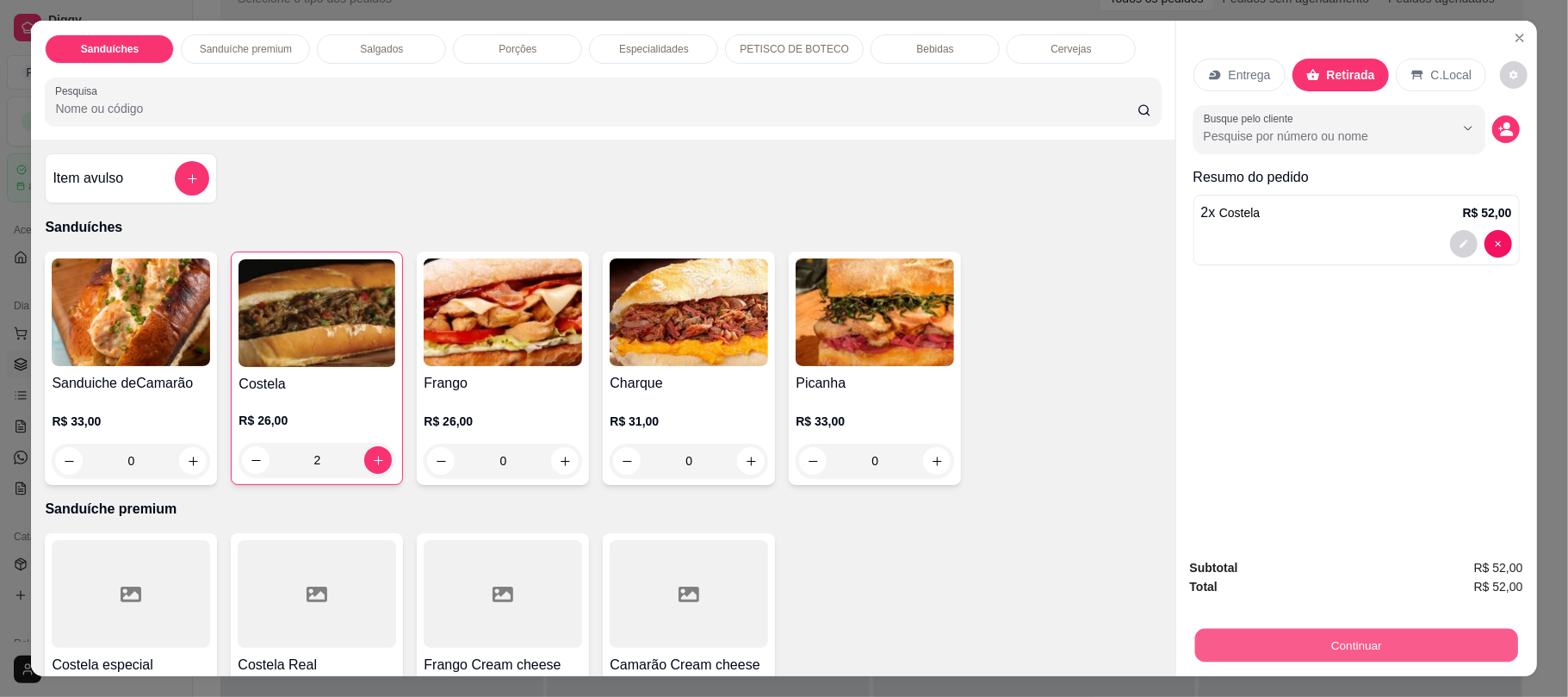
click at [1369, 639] on button "Continuar" at bounding box center [1355, 645] width 323 height 33
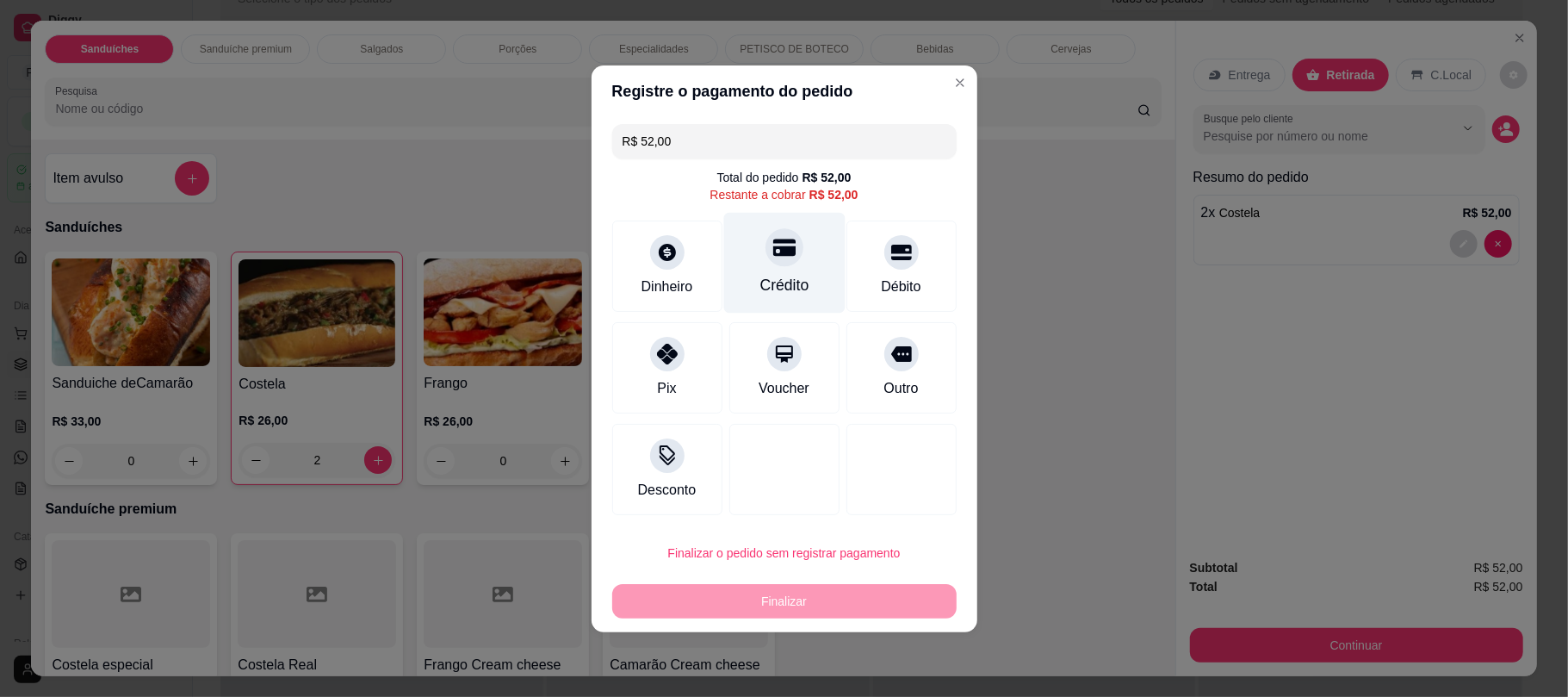
click at [789, 260] on div at bounding box center [784, 247] width 38 height 38
type input "R$ 0,00"
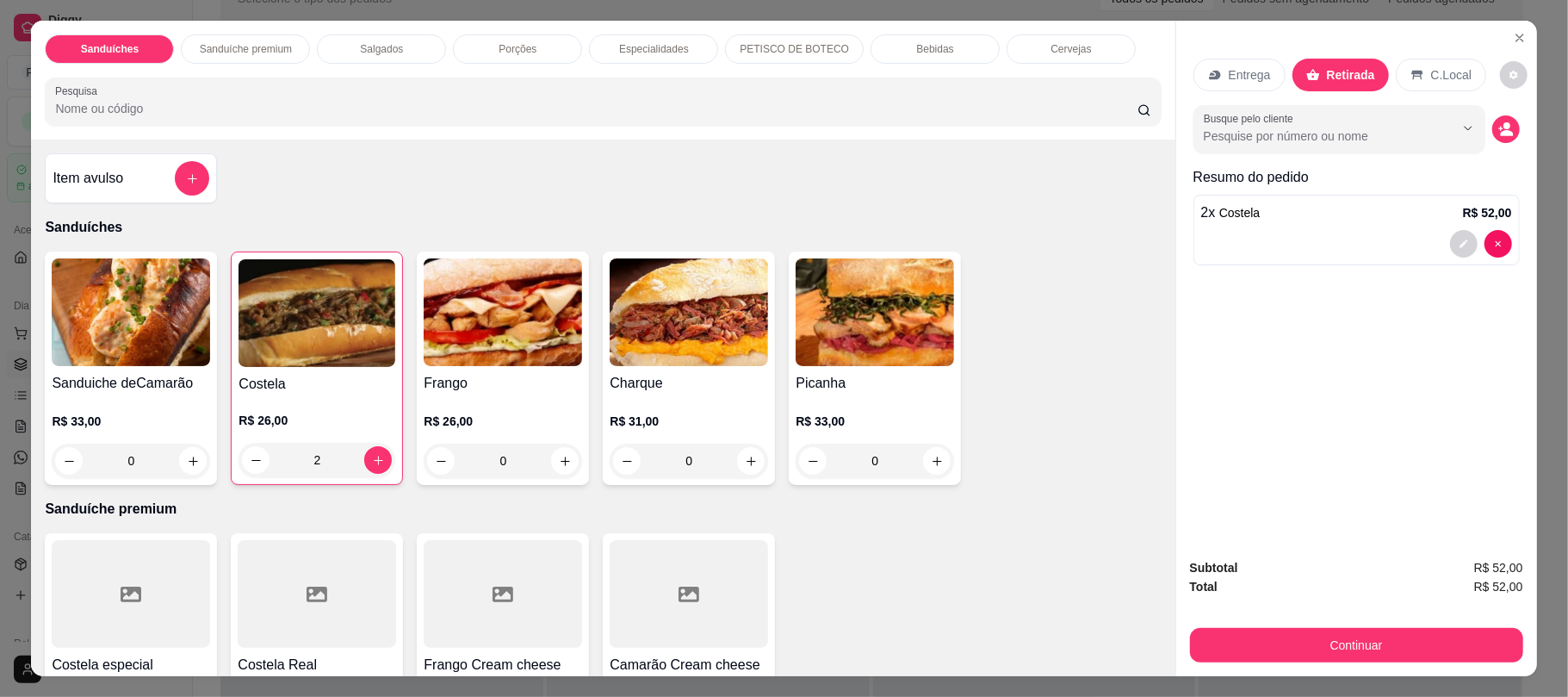
click at [940, 38] on div "Bebidas" at bounding box center [934, 49] width 129 height 29
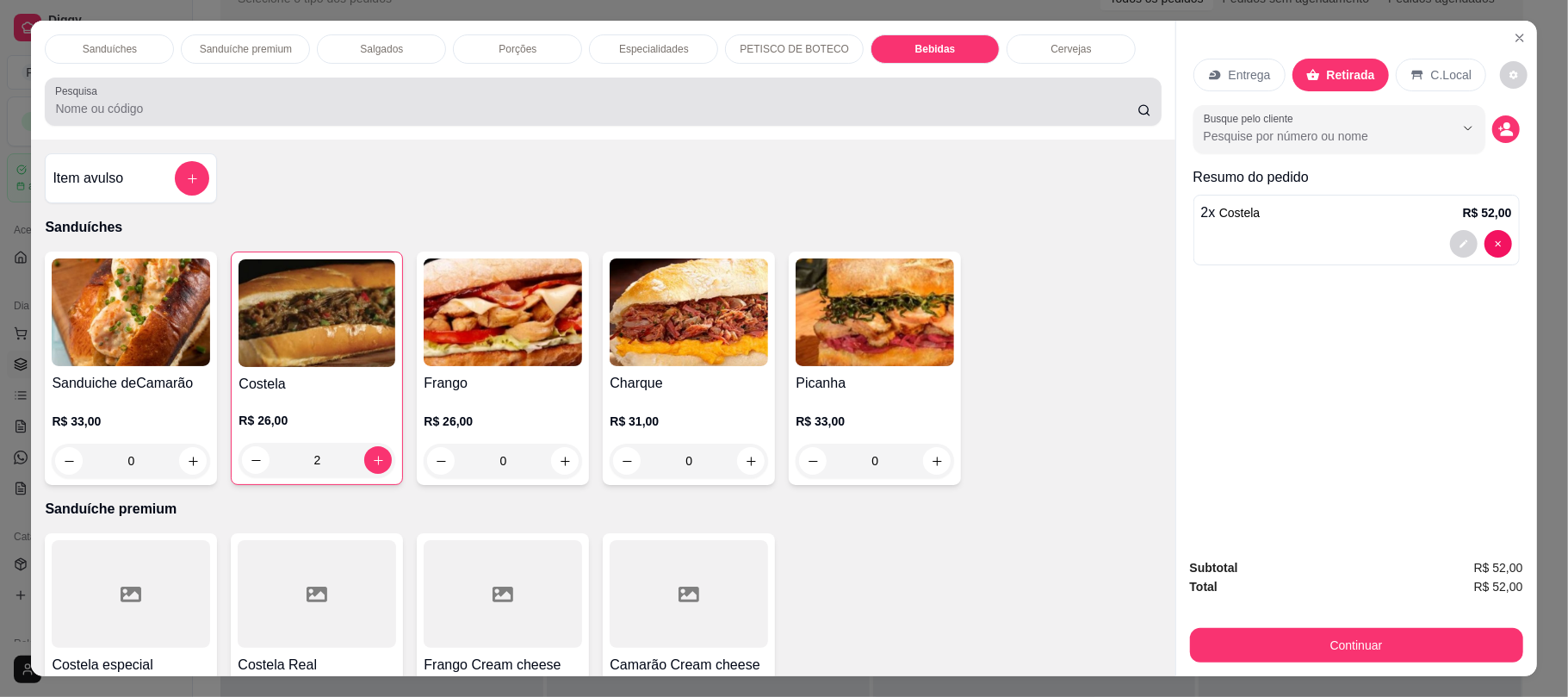
scroll to position [34, 0]
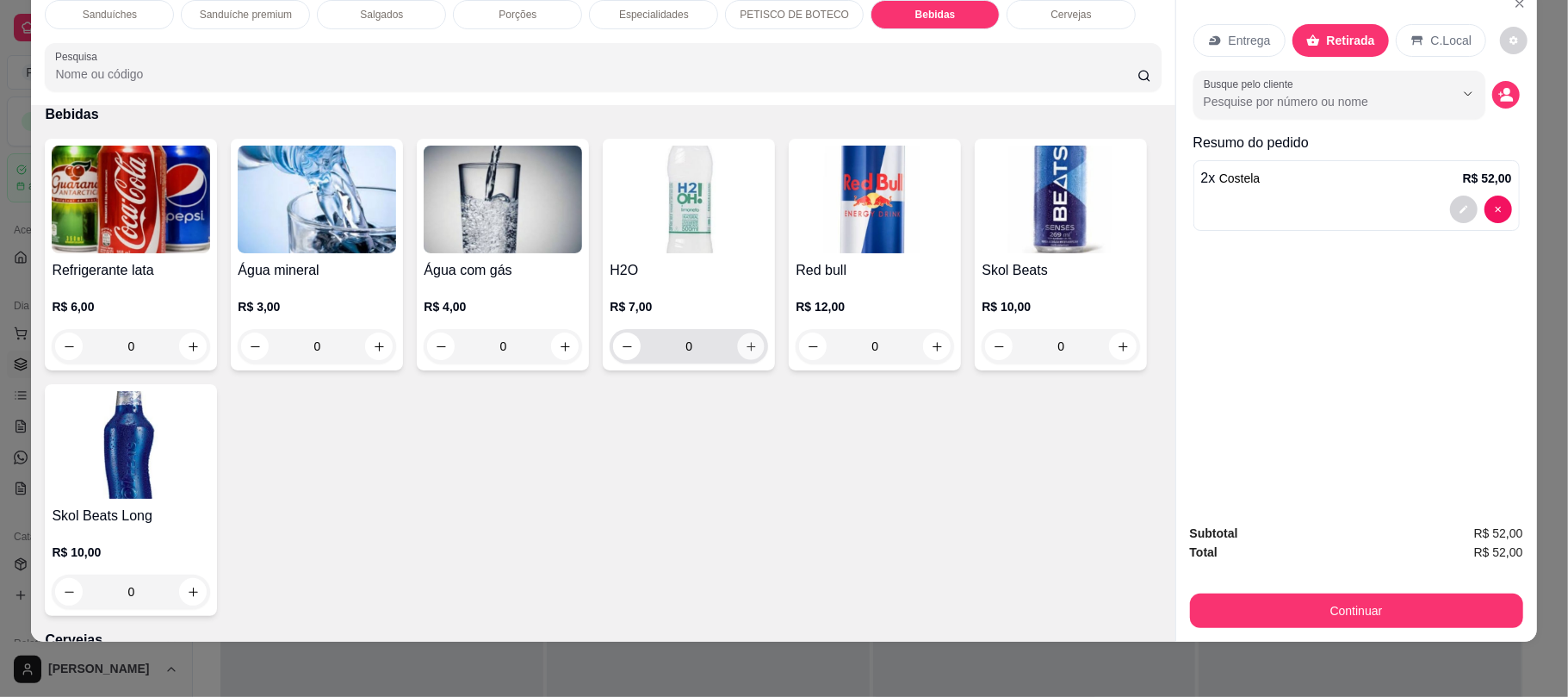
click at [748, 348] on icon "increase-product-quantity" at bounding box center [751, 346] width 13 height 13
type input "1"
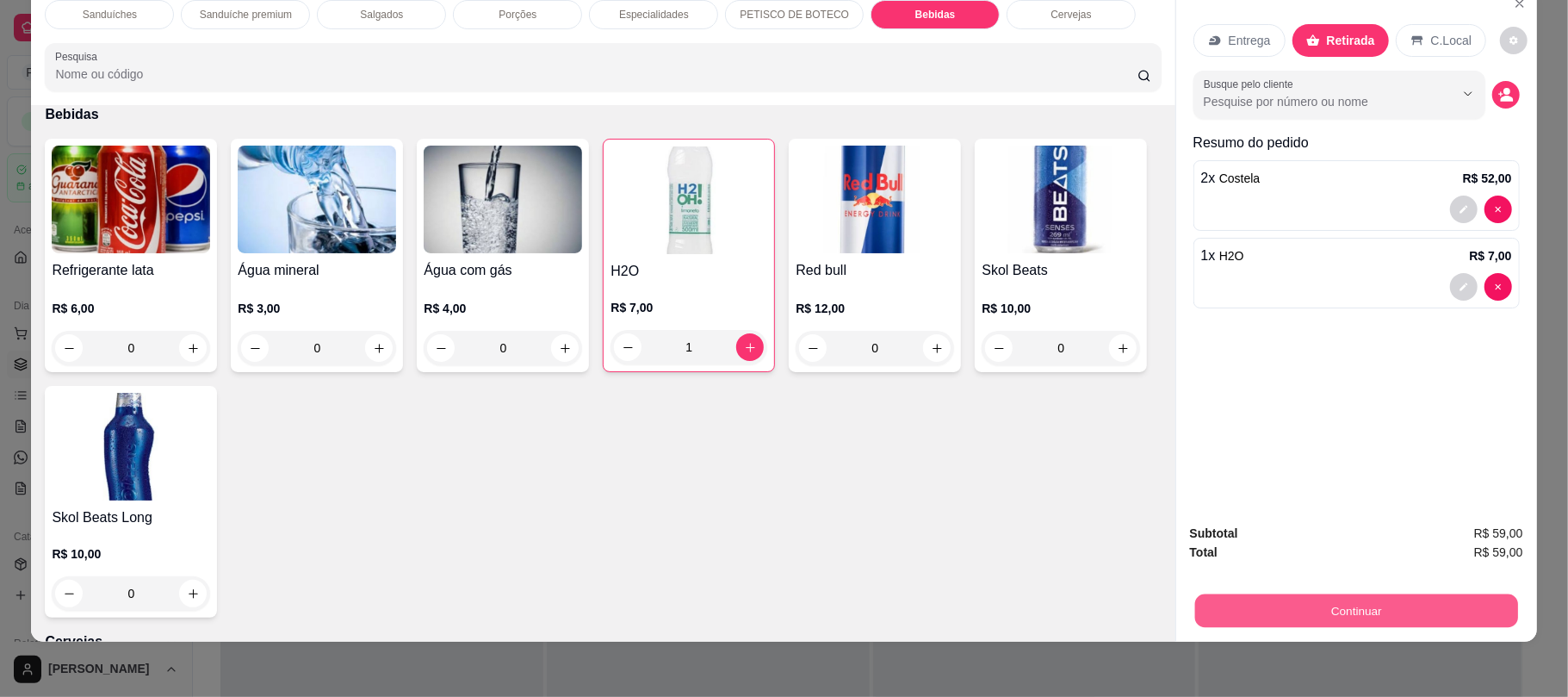
click at [1244, 620] on button "Continuar" at bounding box center [1355, 609] width 323 height 33
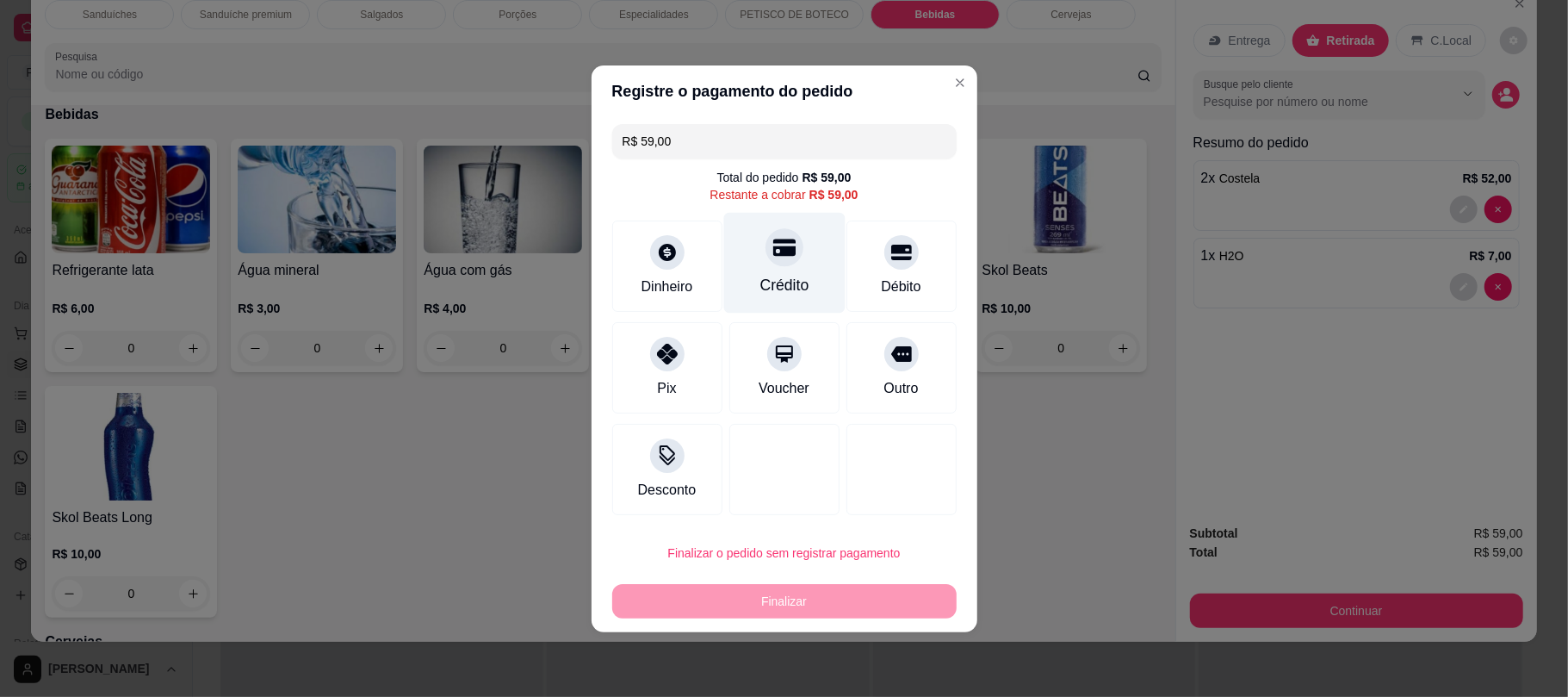
click at [784, 259] on div at bounding box center [784, 247] width 38 height 38
type input "R$ 0,00"
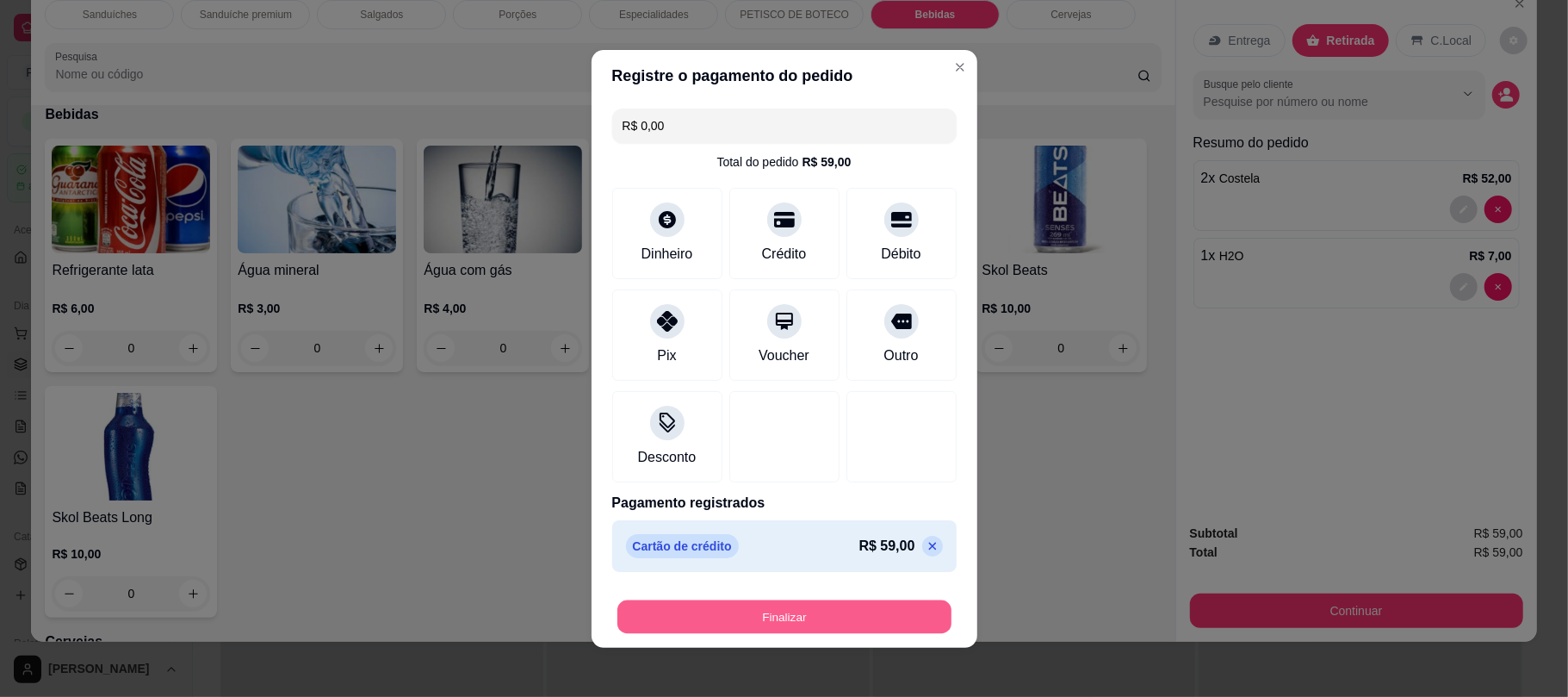
click at [812, 608] on button "Finalizar" at bounding box center [784, 616] width 334 height 33
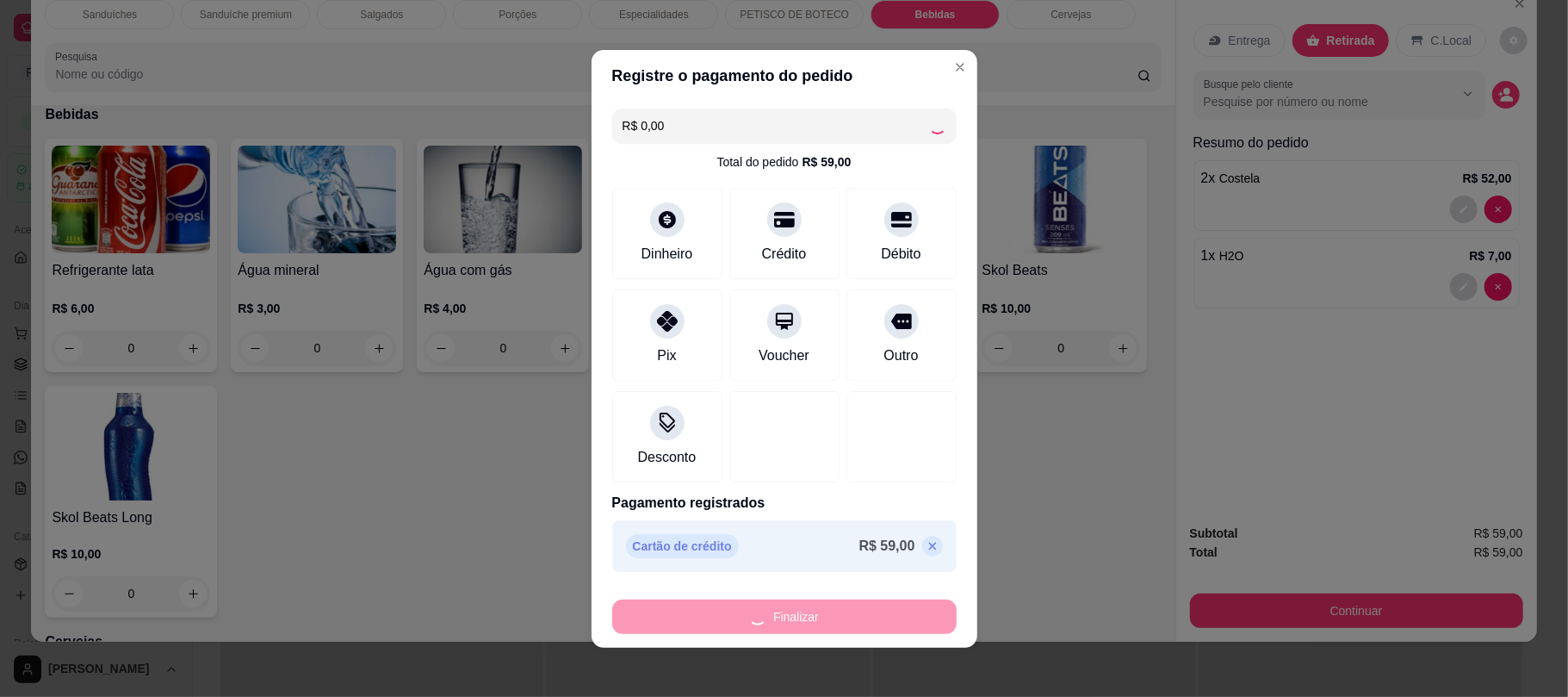
type input "0"
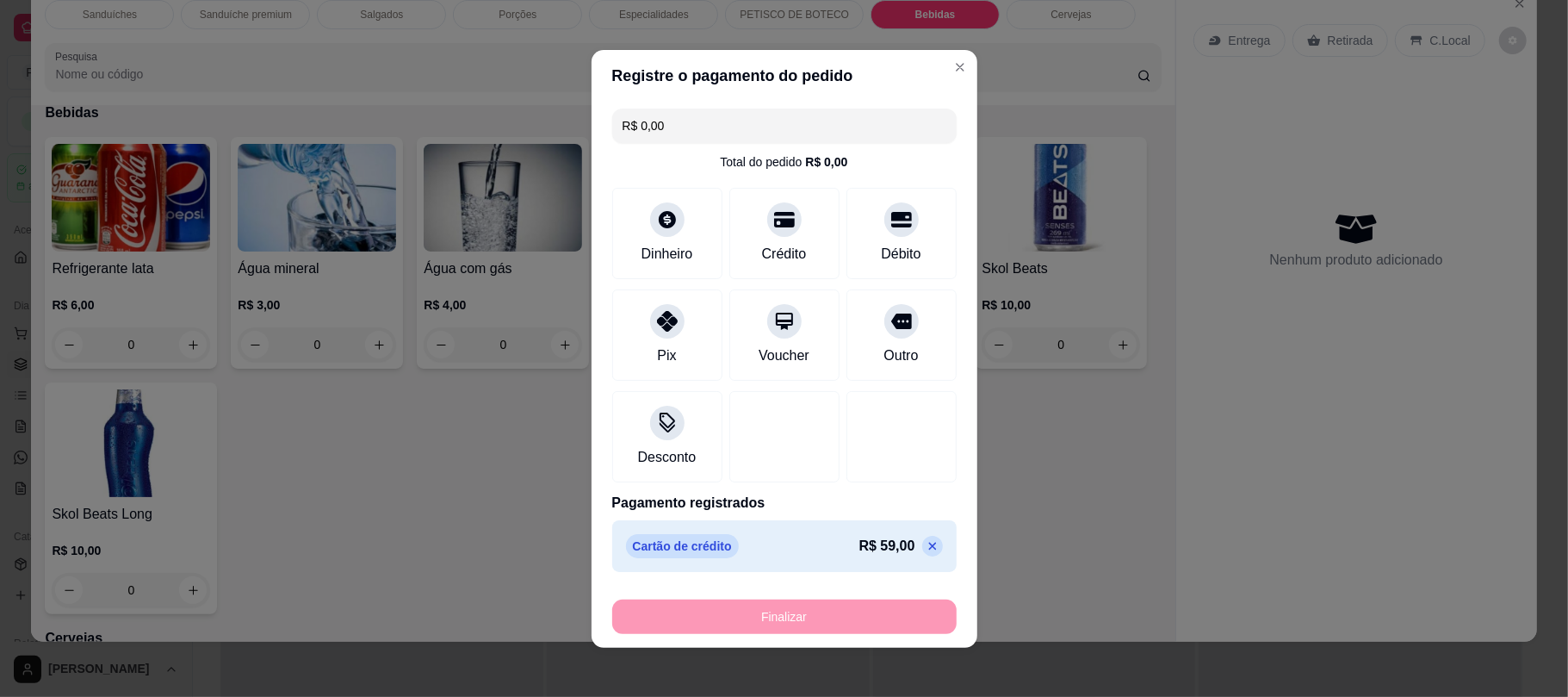
type input "-R$ 59,00"
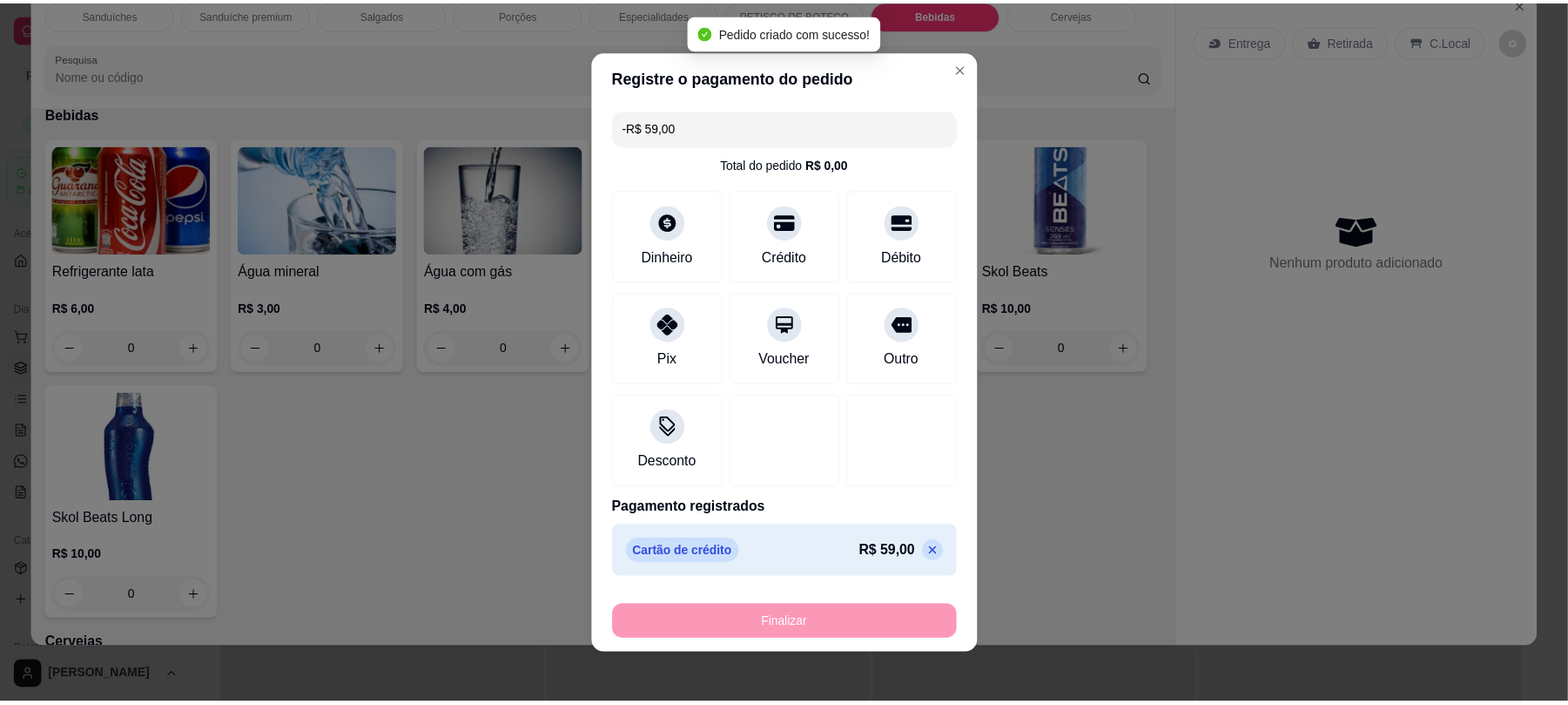
scroll to position [2586, 0]
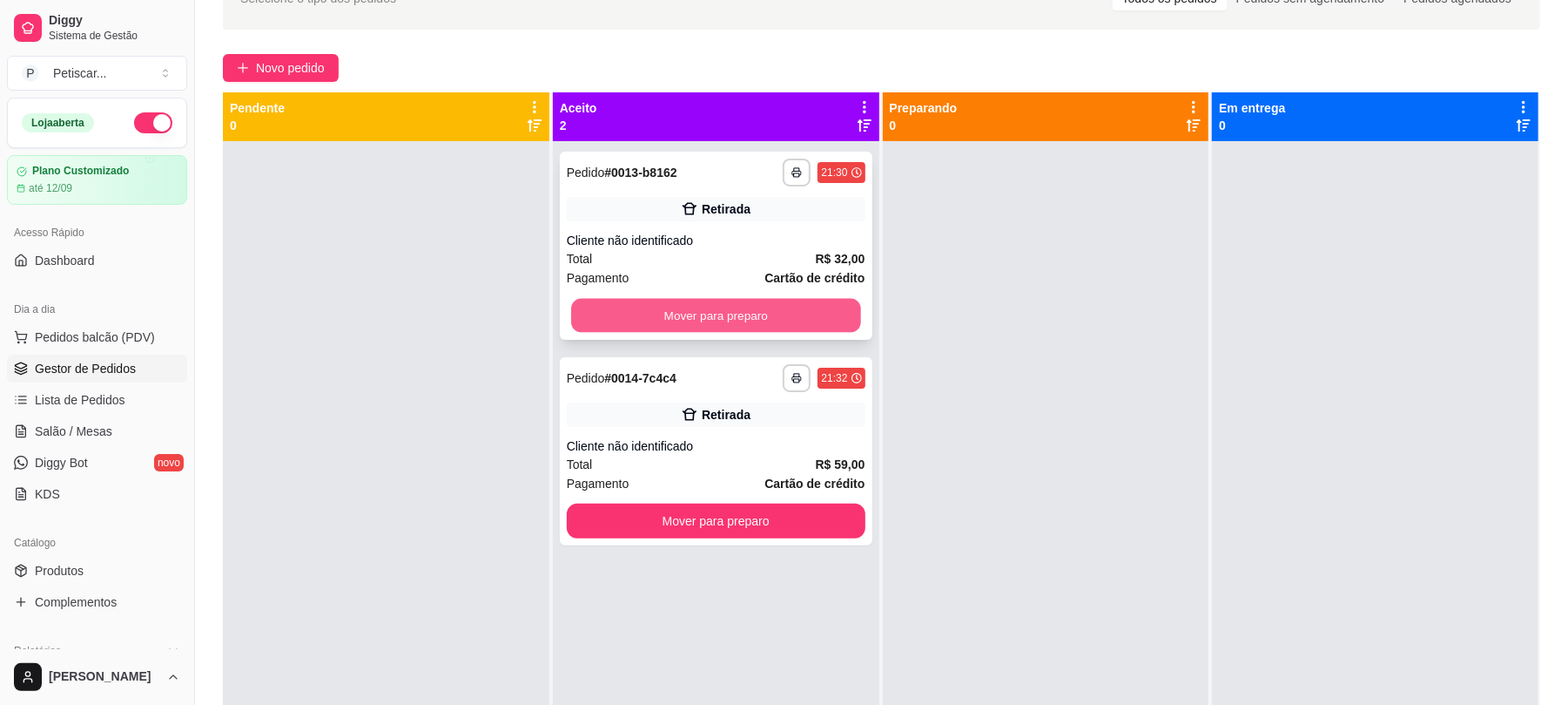
click at [728, 312] on button "Mover para preparo" at bounding box center [715, 315] width 289 height 34
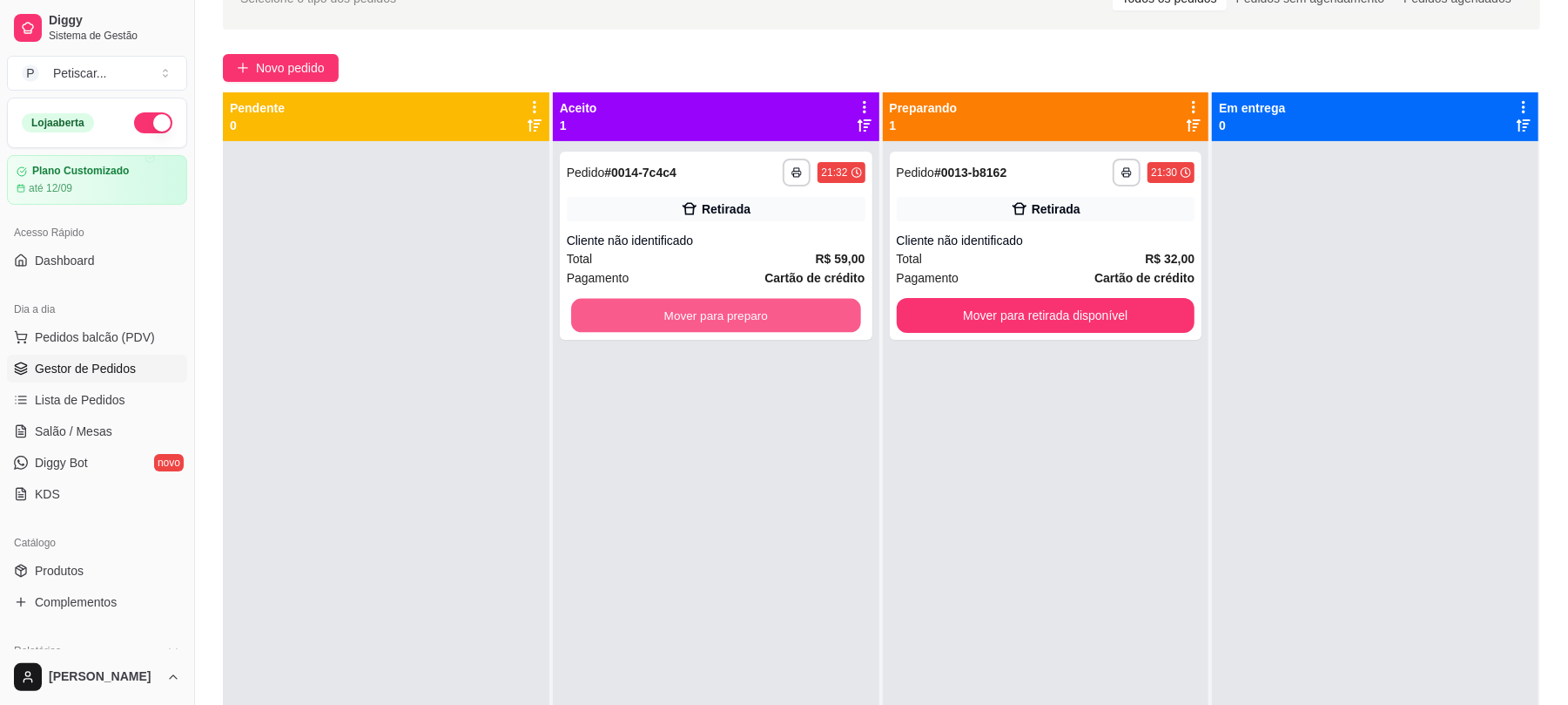
click at [728, 312] on button "Mover para preparo" at bounding box center [715, 315] width 289 height 34
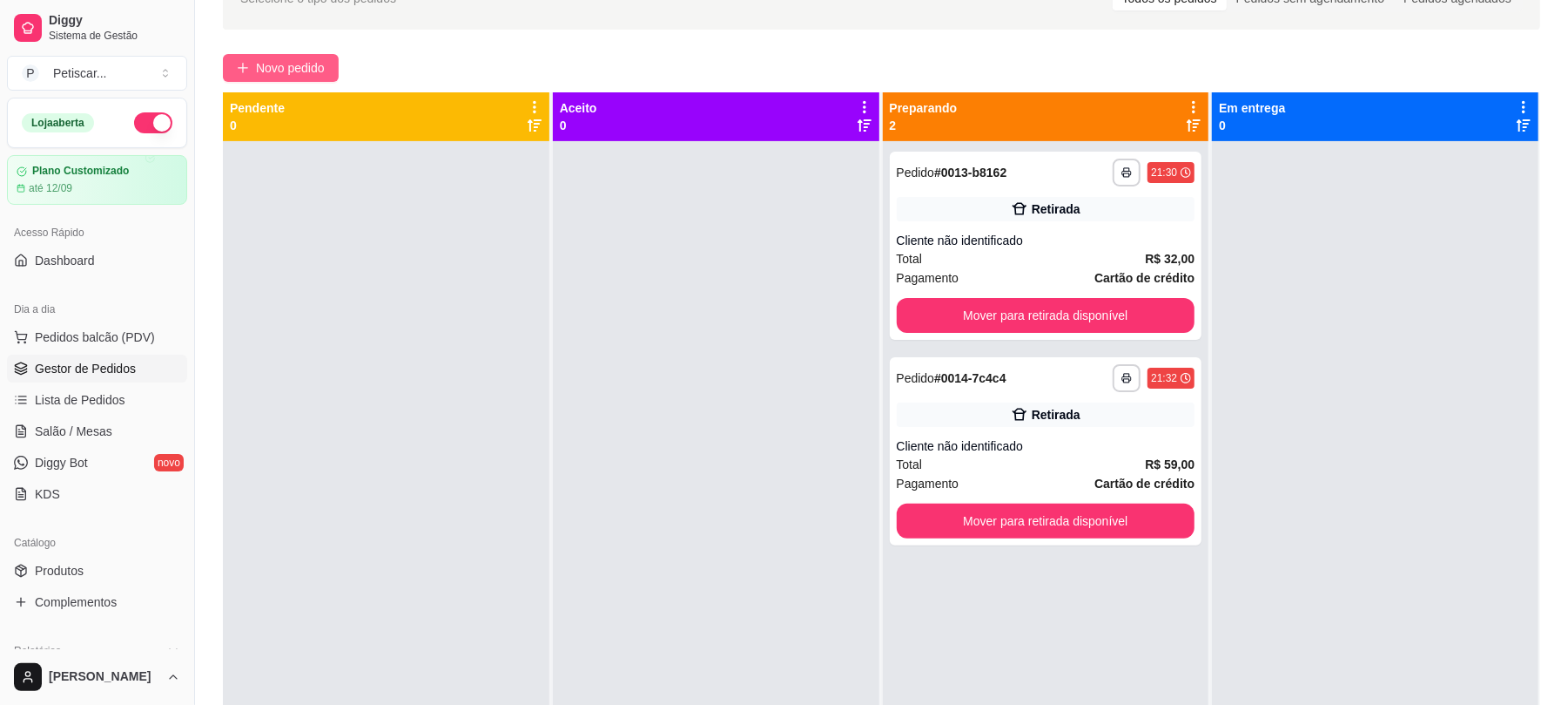
click at [282, 59] on span "Novo pedido" at bounding box center [290, 68] width 69 height 19
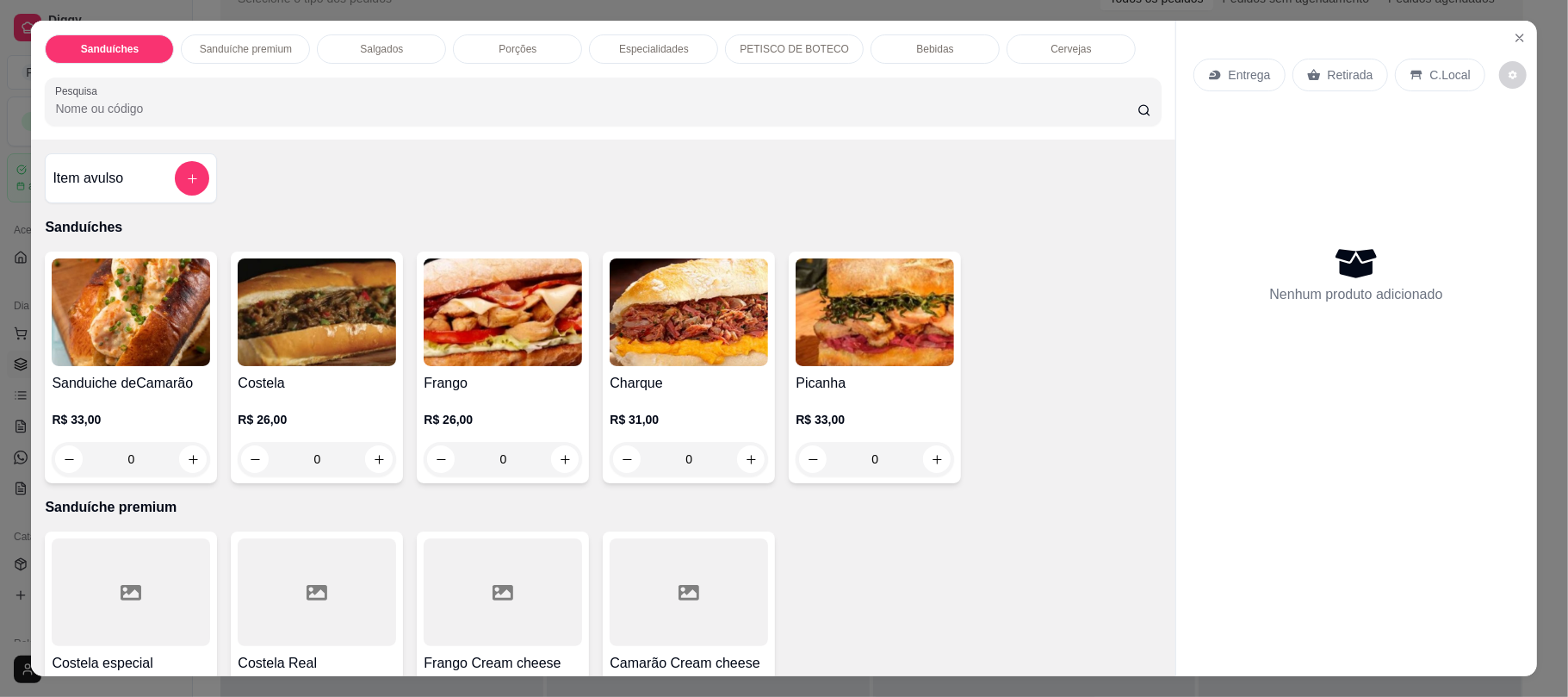
click at [366, 460] on div "0" at bounding box center [316, 459] width 158 height 34
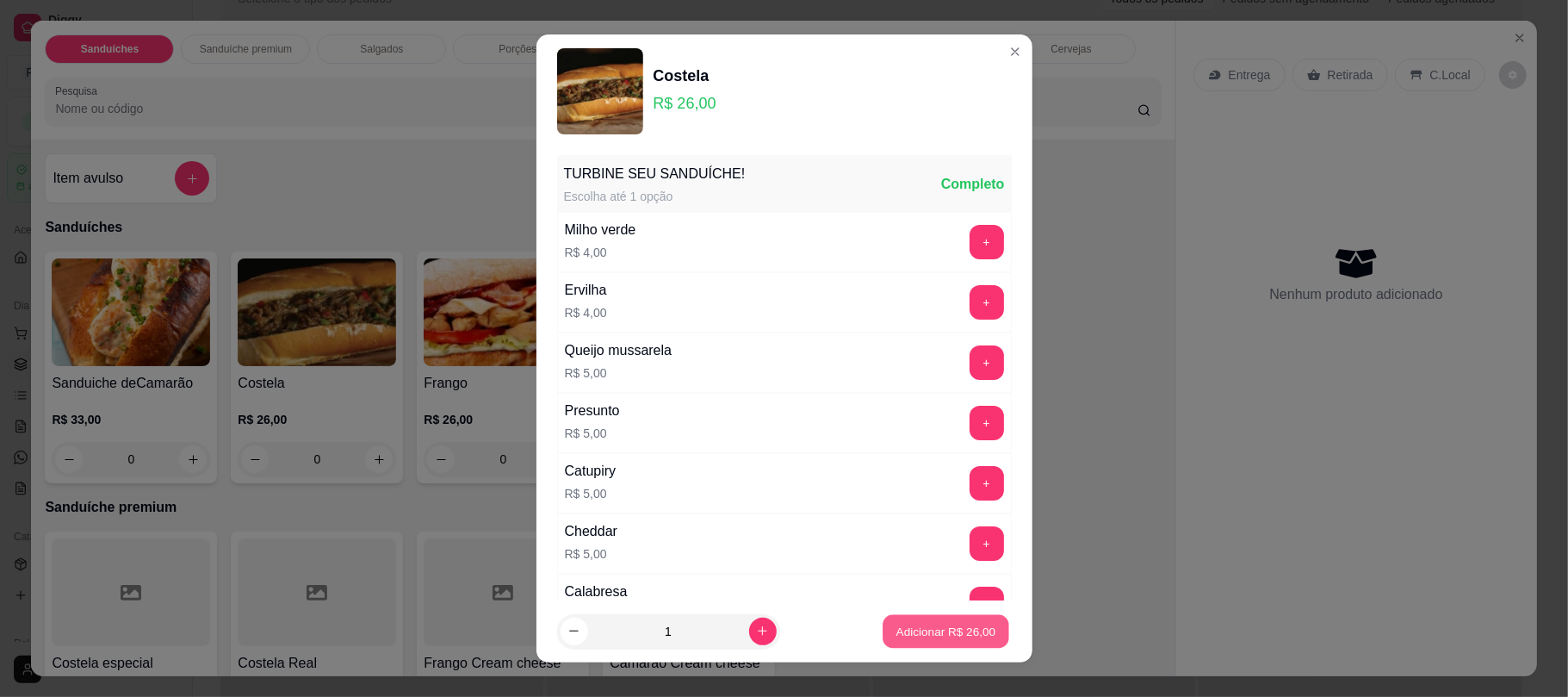
click at [968, 639] on p "Adicionar R$ 26,00" at bounding box center [946, 631] width 100 height 16
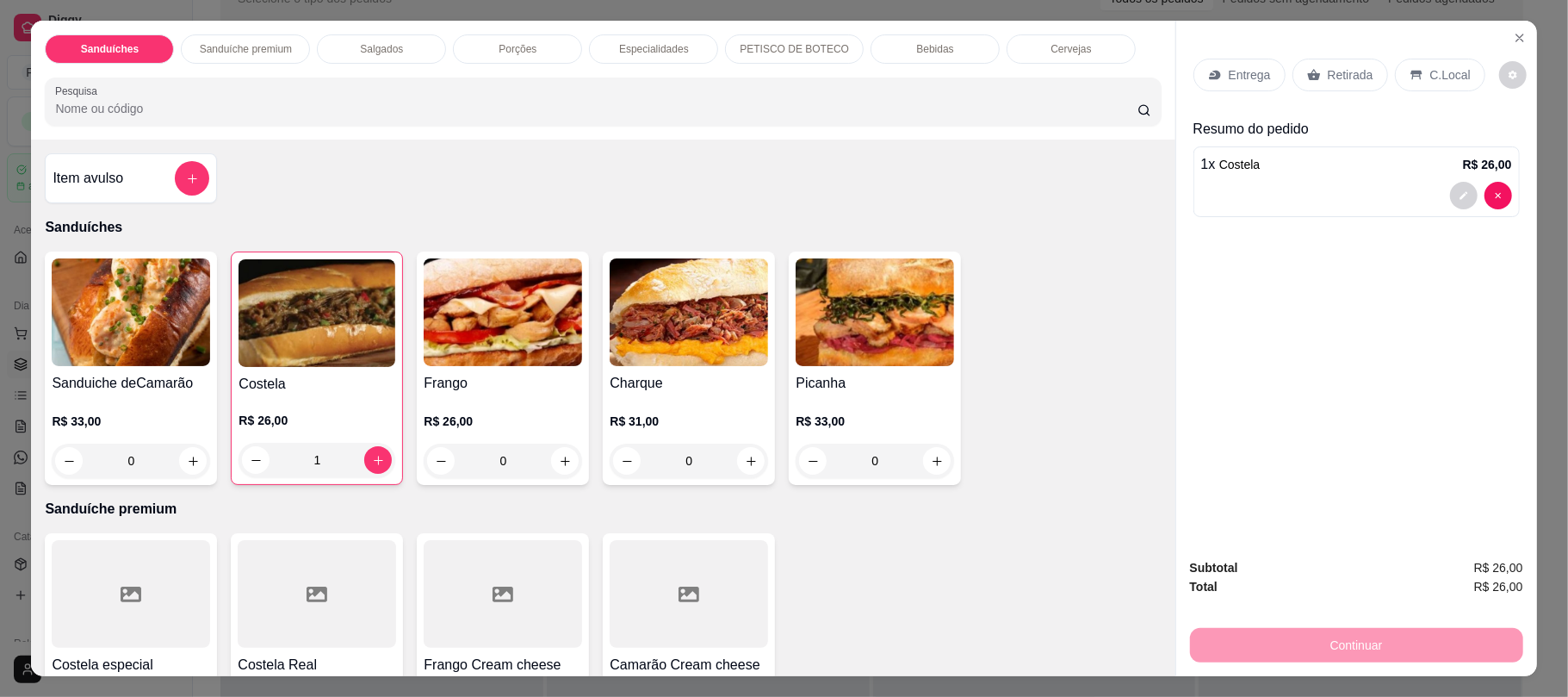
click at [1307, 72] on icon at bounding box center [1313, 74] width 14 height 14
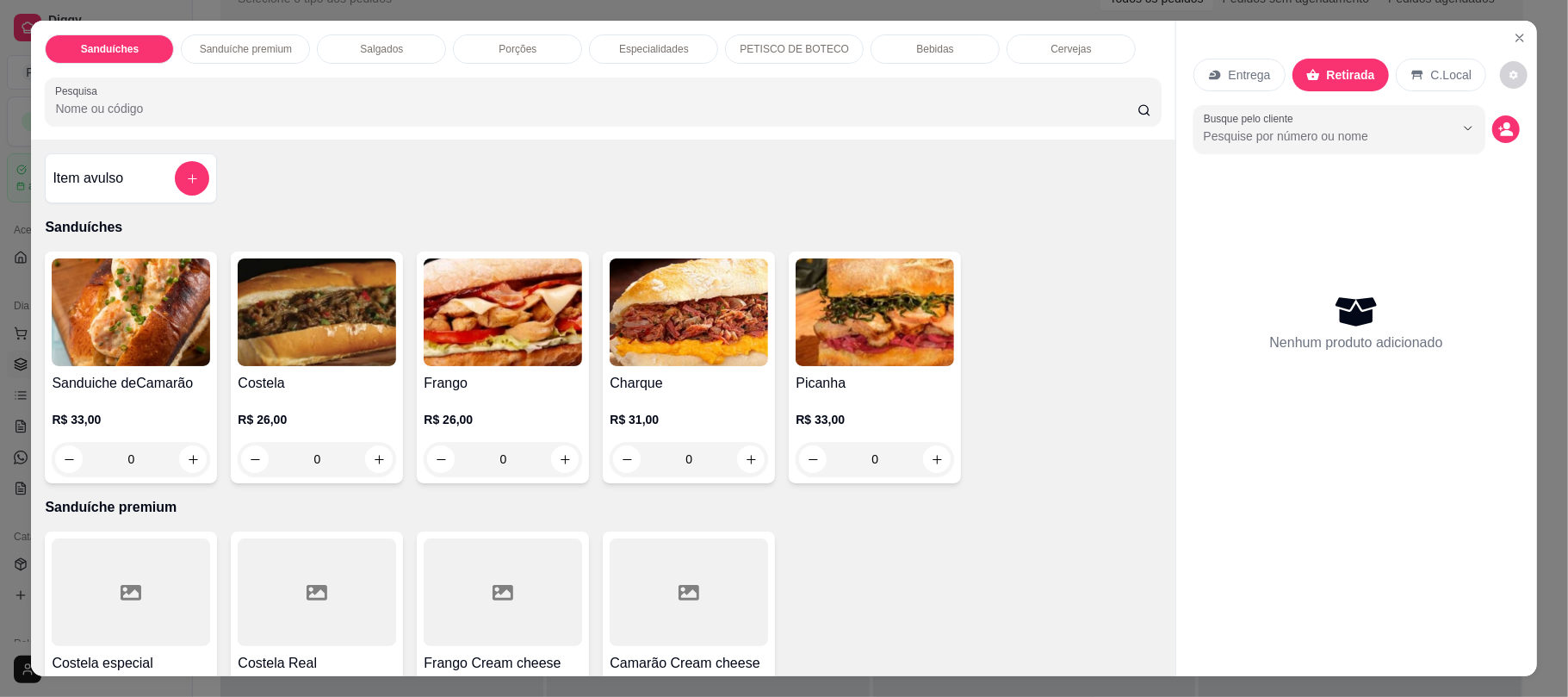
click at [367, 460] on div "0" at bounding box center [316, 459] width 158 height 34
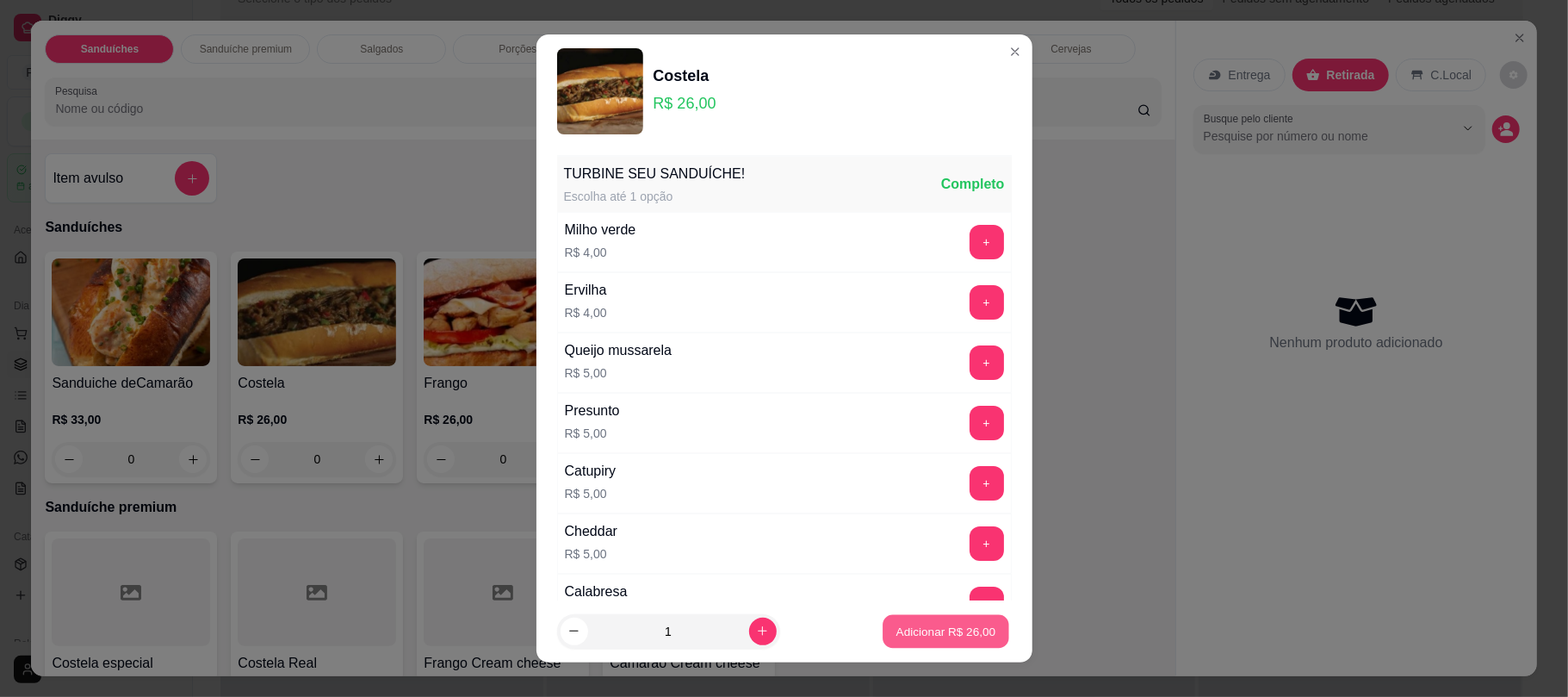
click at [903, 631] on p "Adicionar R$ 26,00" at bounding box center [946, 631] width 100 height 16
type input "1"
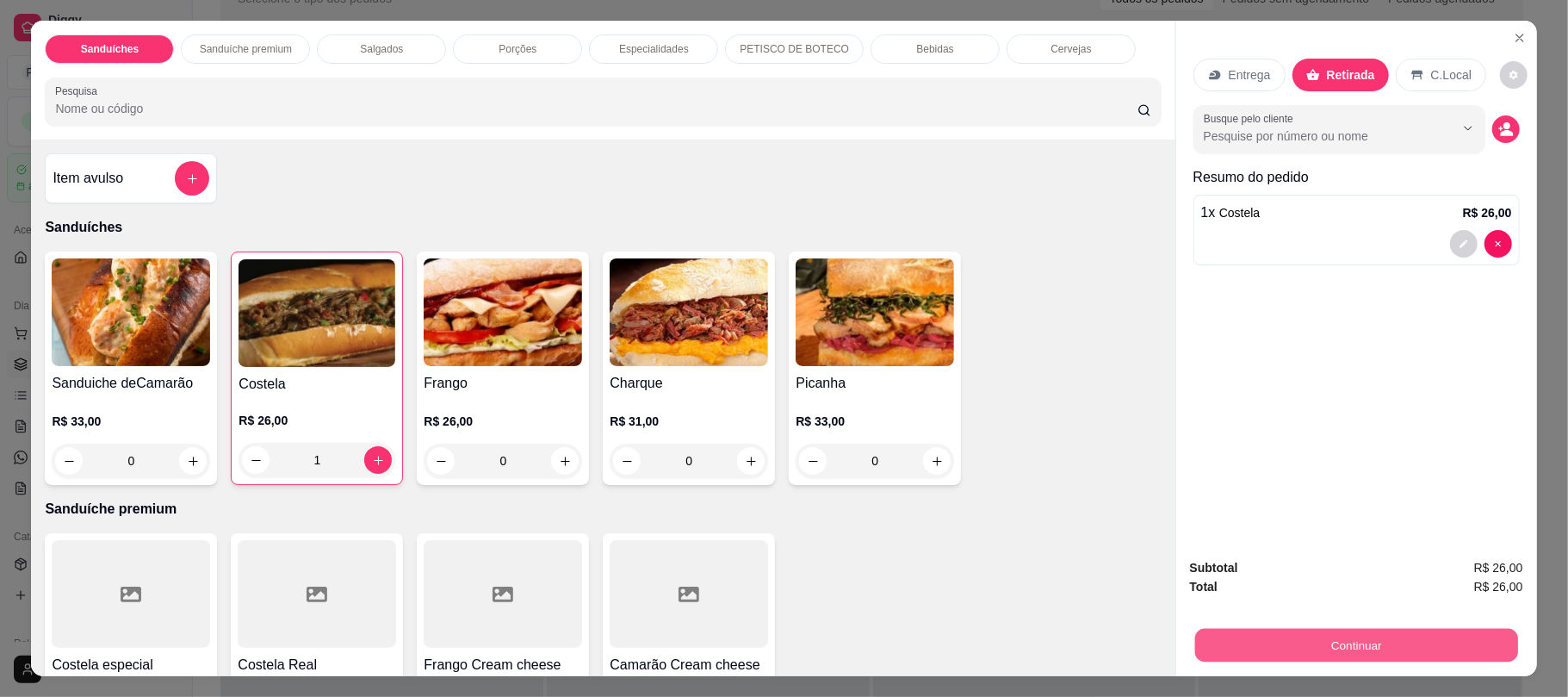
click at [1279, 645] on button "Continuar" at bounding box center [1355, 645] width 323 height 33
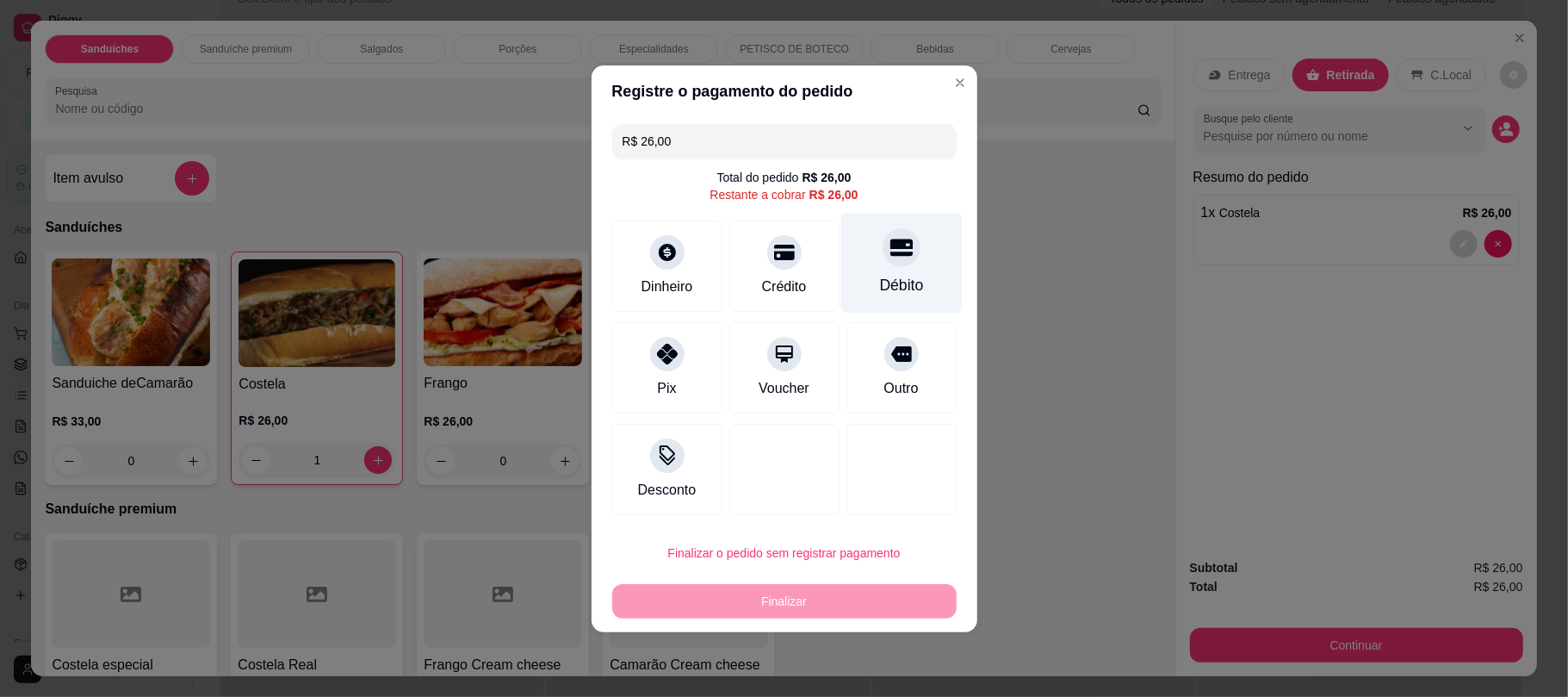
click at [863, 267] on div "Débito" at bounding box center [901, 261] width 121 height 100
type input "R$ 0,00"
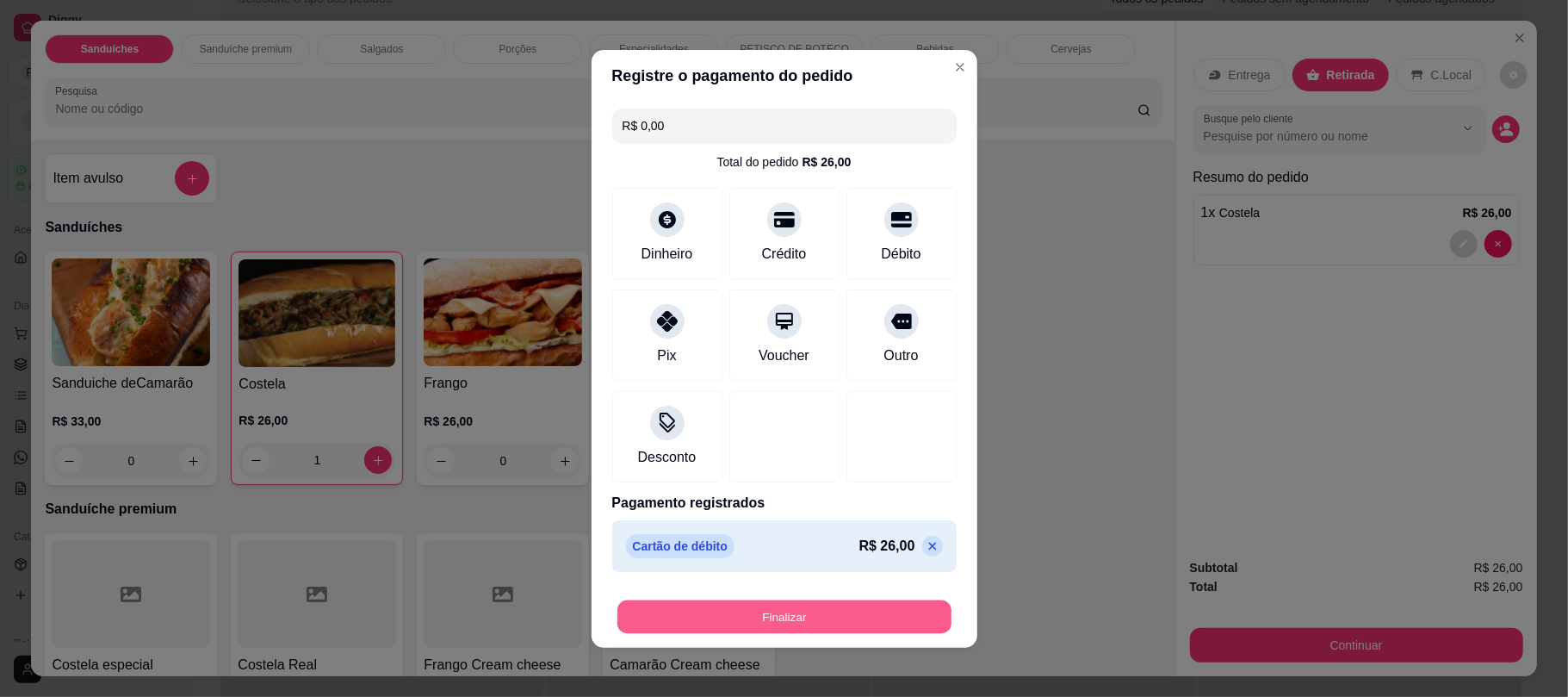
click at [829, 611] on button "Finalizar" at bounding box center [784, 616] width 334 height 33
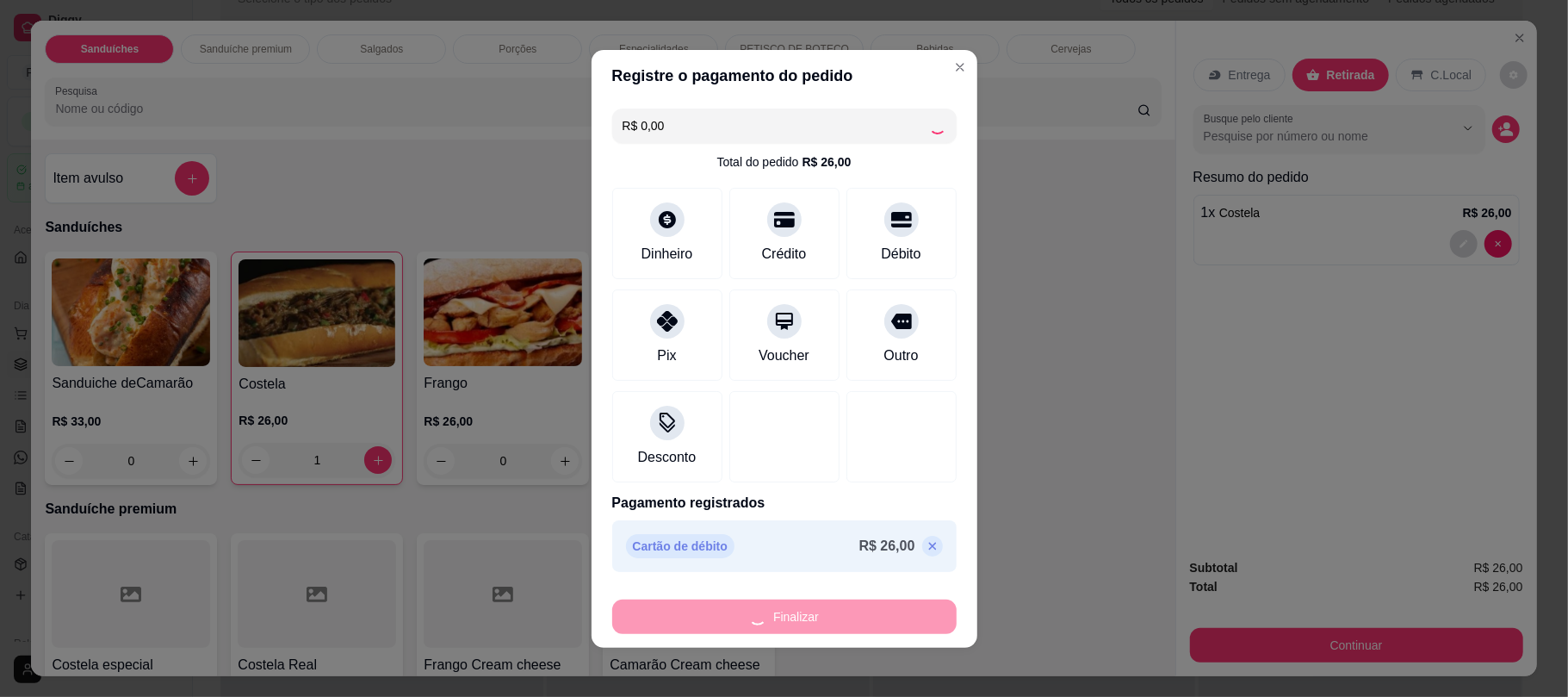
type input "0"
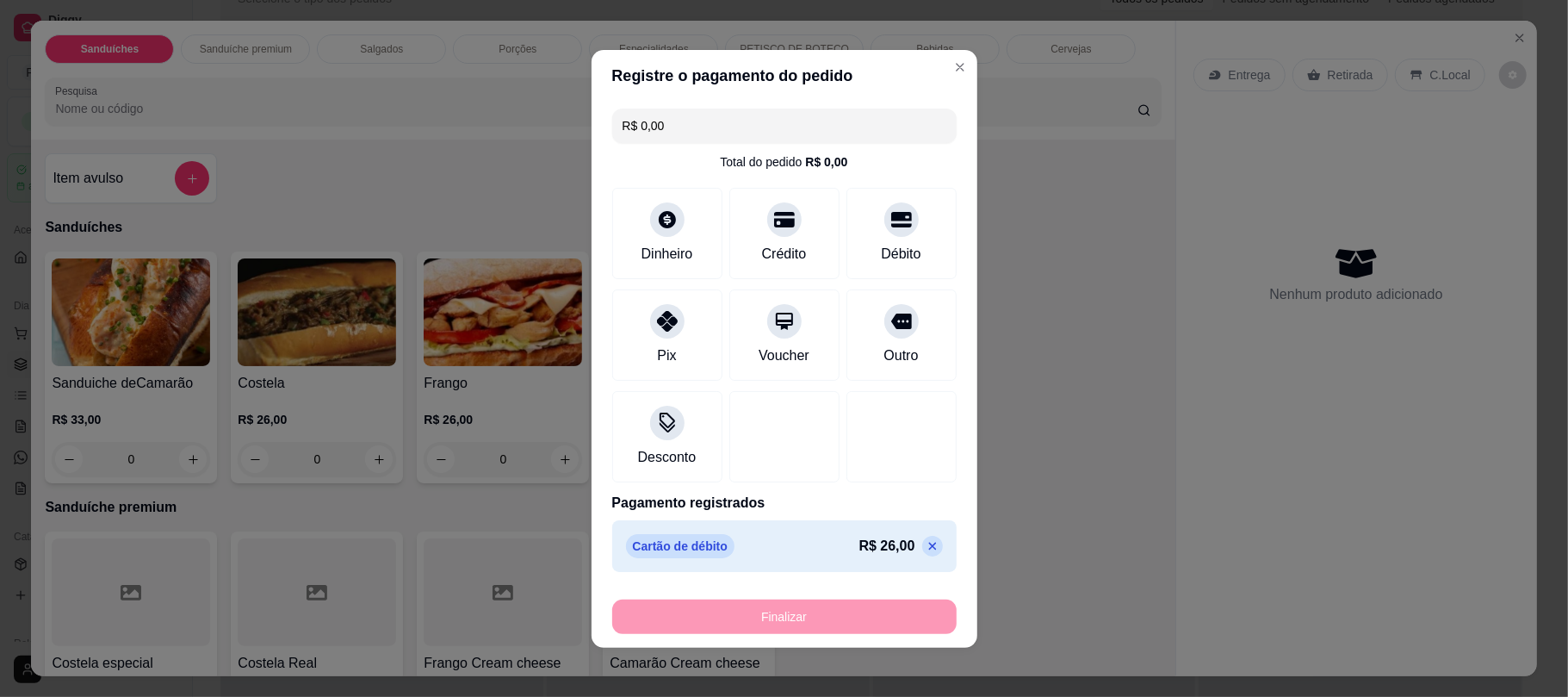
type input "-R$ 26,00"
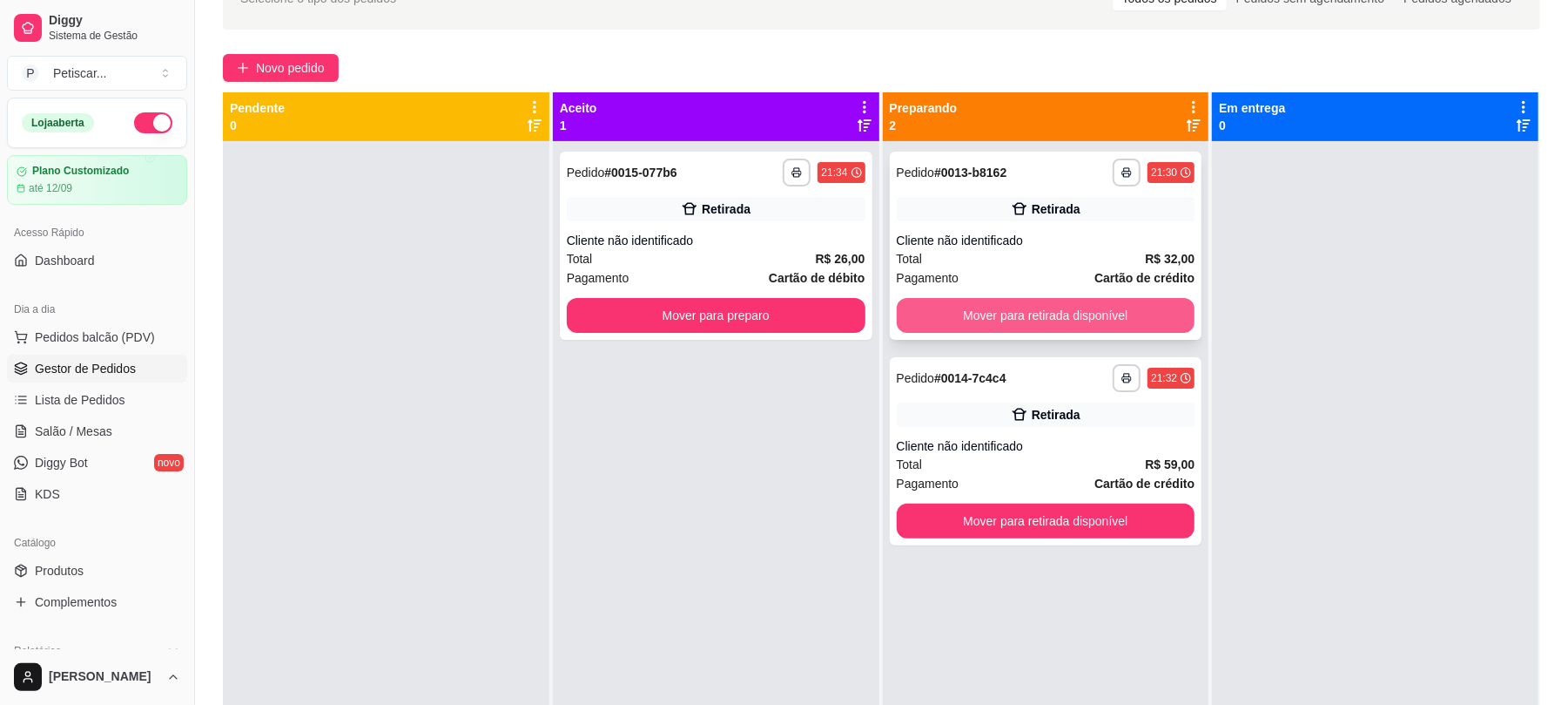
click at [1059, 311] on button "Mover para retirada disponível" at bounding box center [1045, 315] width 299 height 35
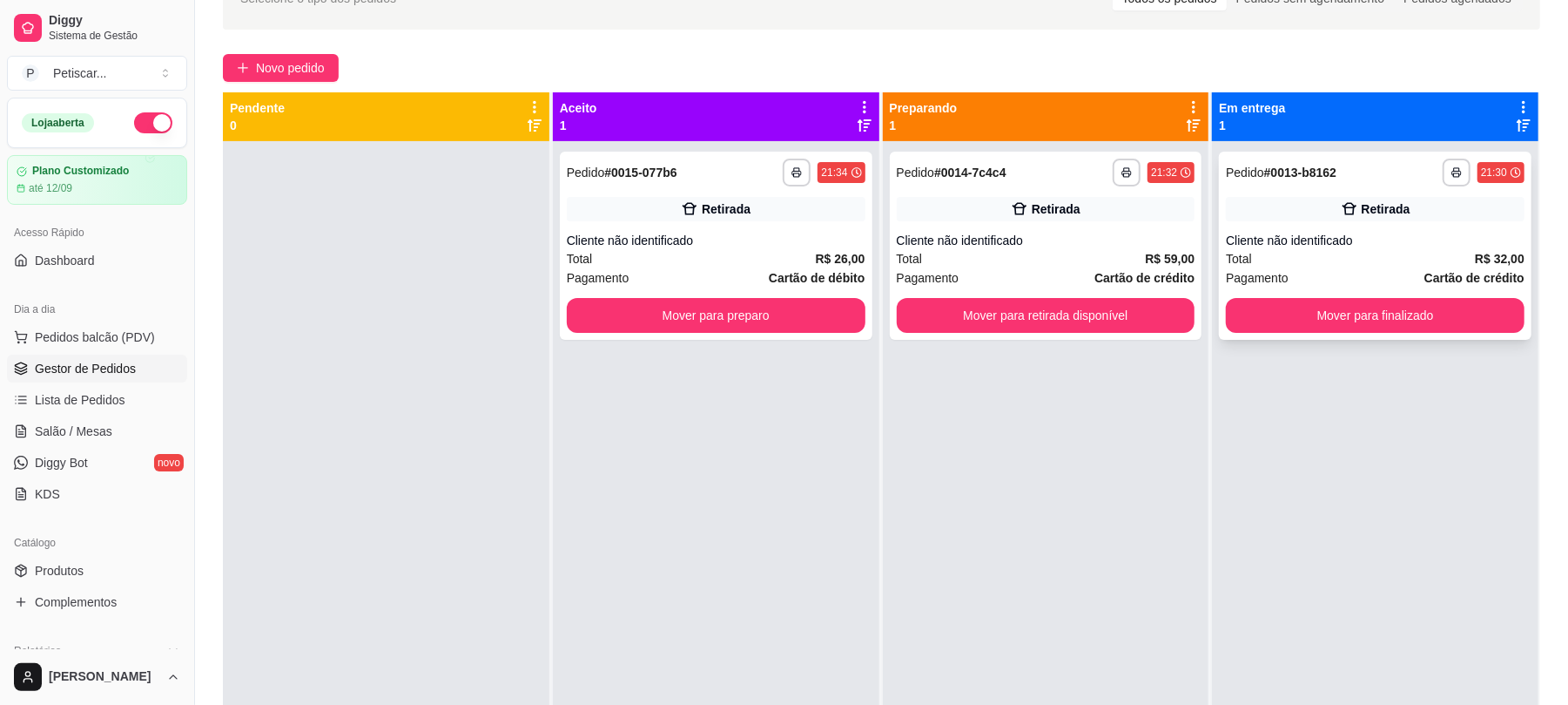
click at [1241, 207] on div "Retirada" at bounding box center [1374, 208] width 299 height 25
click at [1282, 317] on button "Mover para finalizado" at bounding box center [1374, 315] width 289 height 34
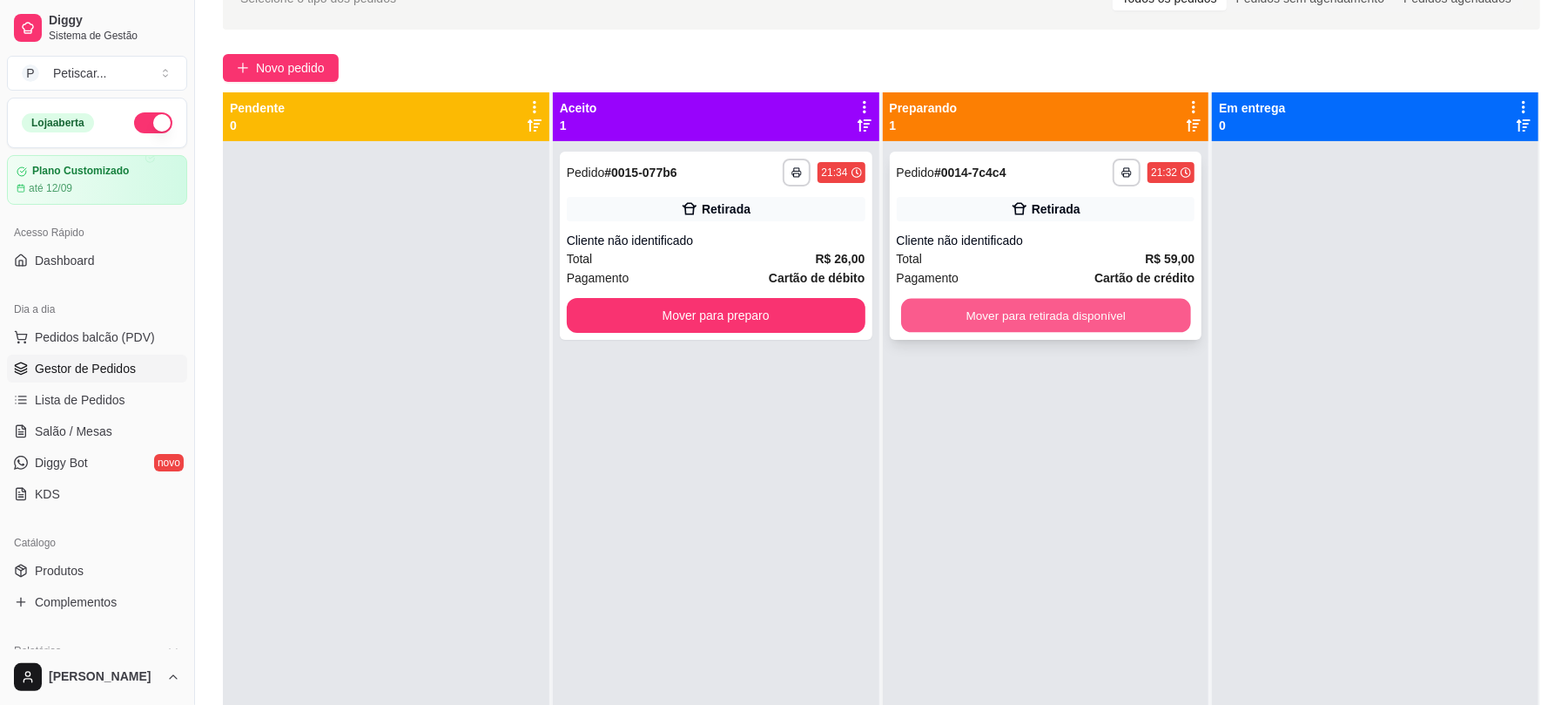
click at [1071, 306] on button "Mover para retirada disponível" at bounding box center [1045, 315] width 289 height 34
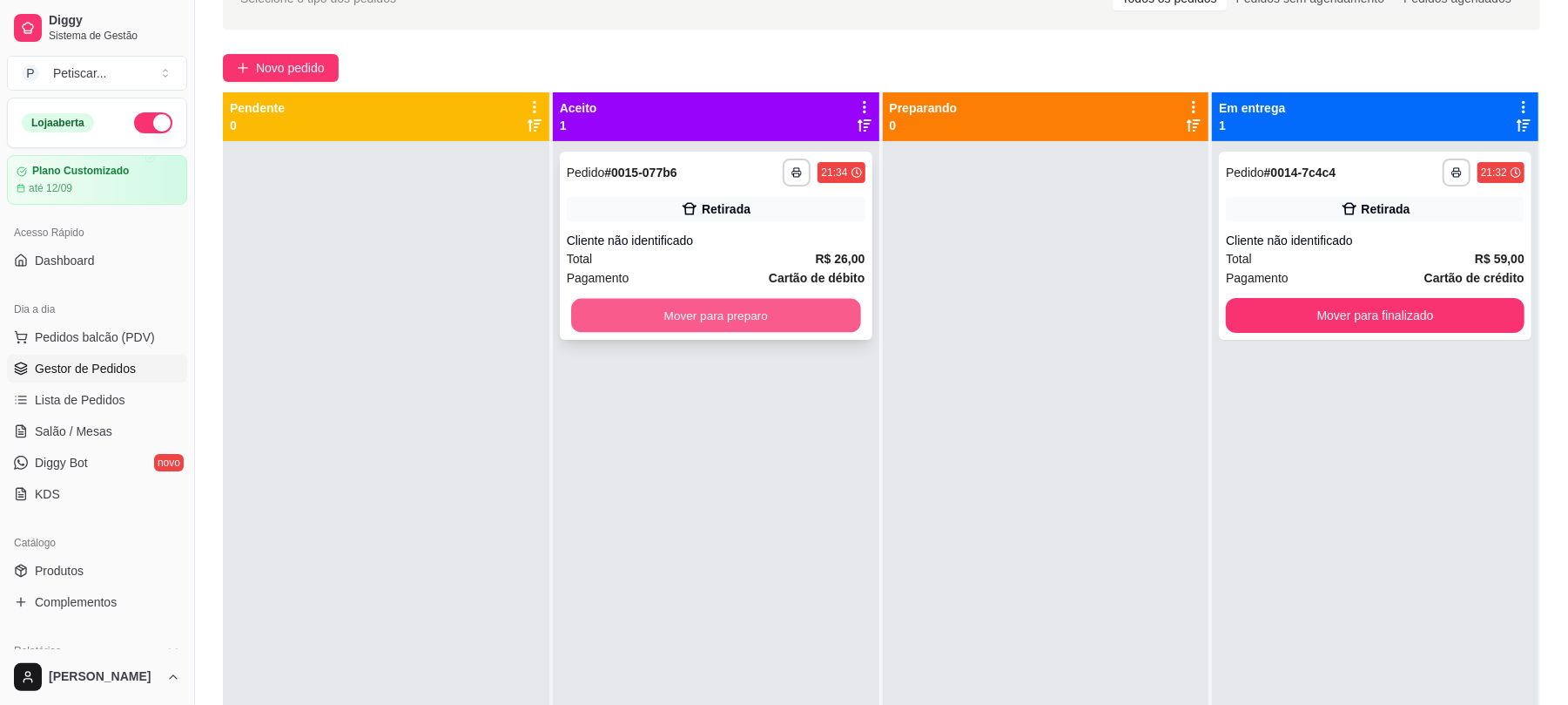
click at [821, 315] on button "Mover para preparo" at bounding box center [715, 315] width 289 height 34
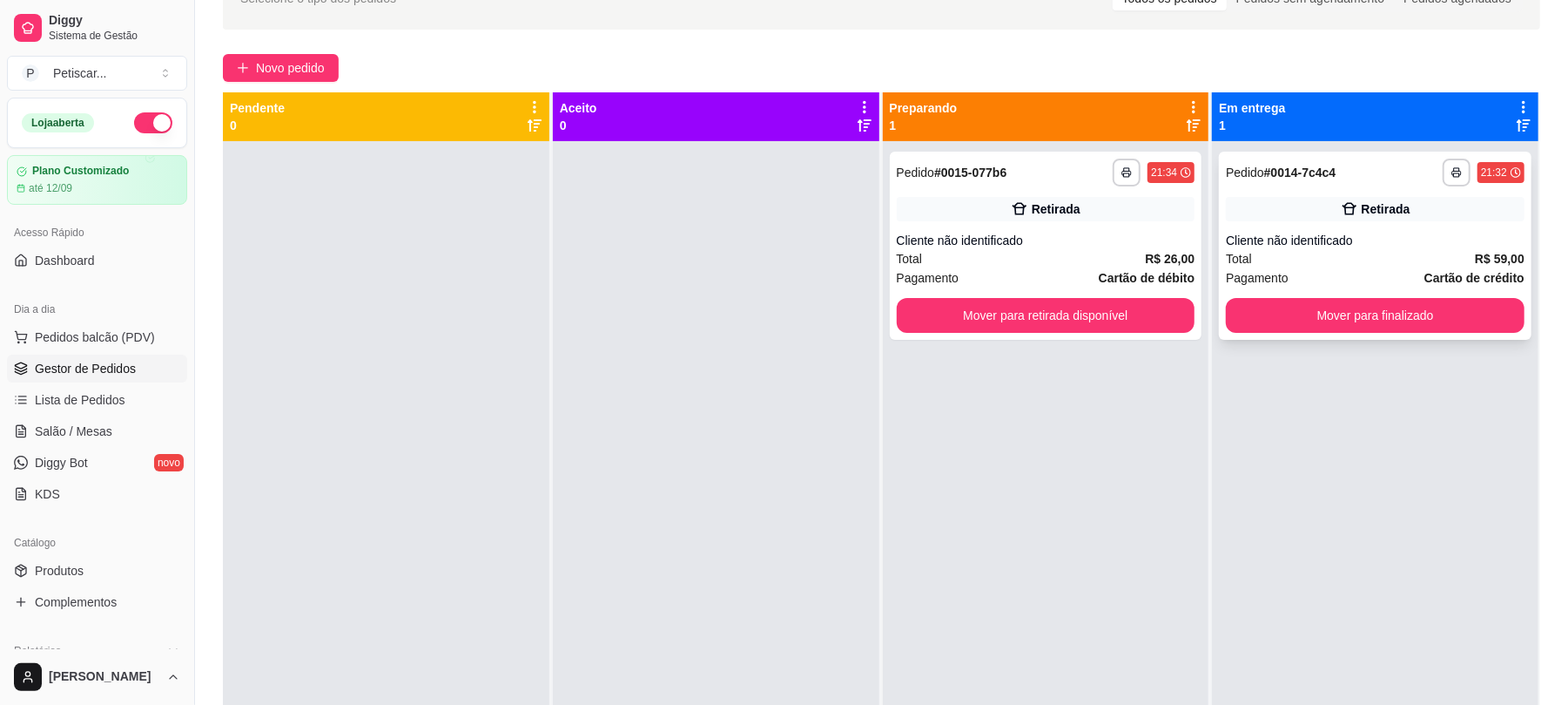
click at [1341, 203] on icon at bounding box center [1349, 208] width 15 height 12
click at [1097, 299] on button "Mover para retirada disponível" at bounding box center [1045, 315] width 289 height 34
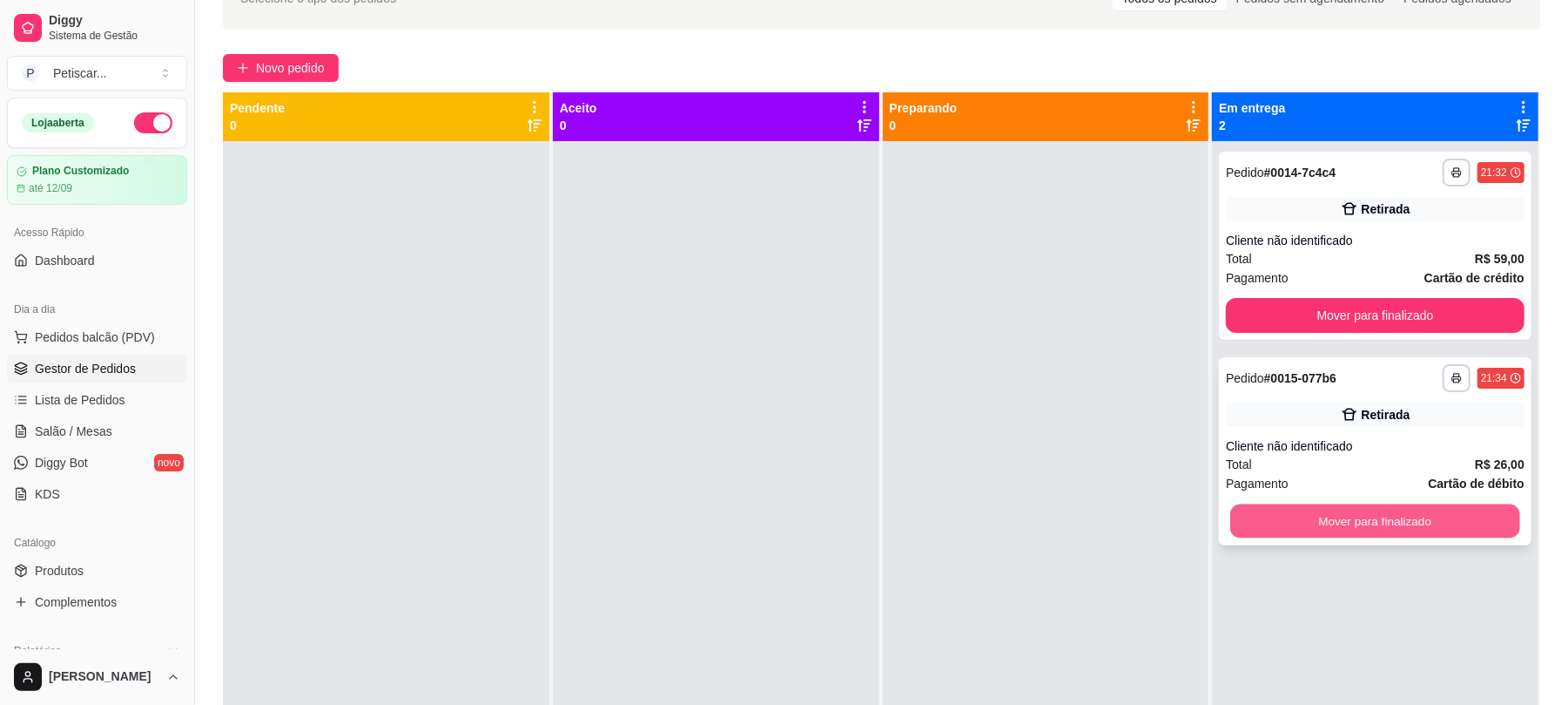
click at [1365, 520] on button "Mover para finalizado" at bounding box center [1374, 521] width 289 height 34
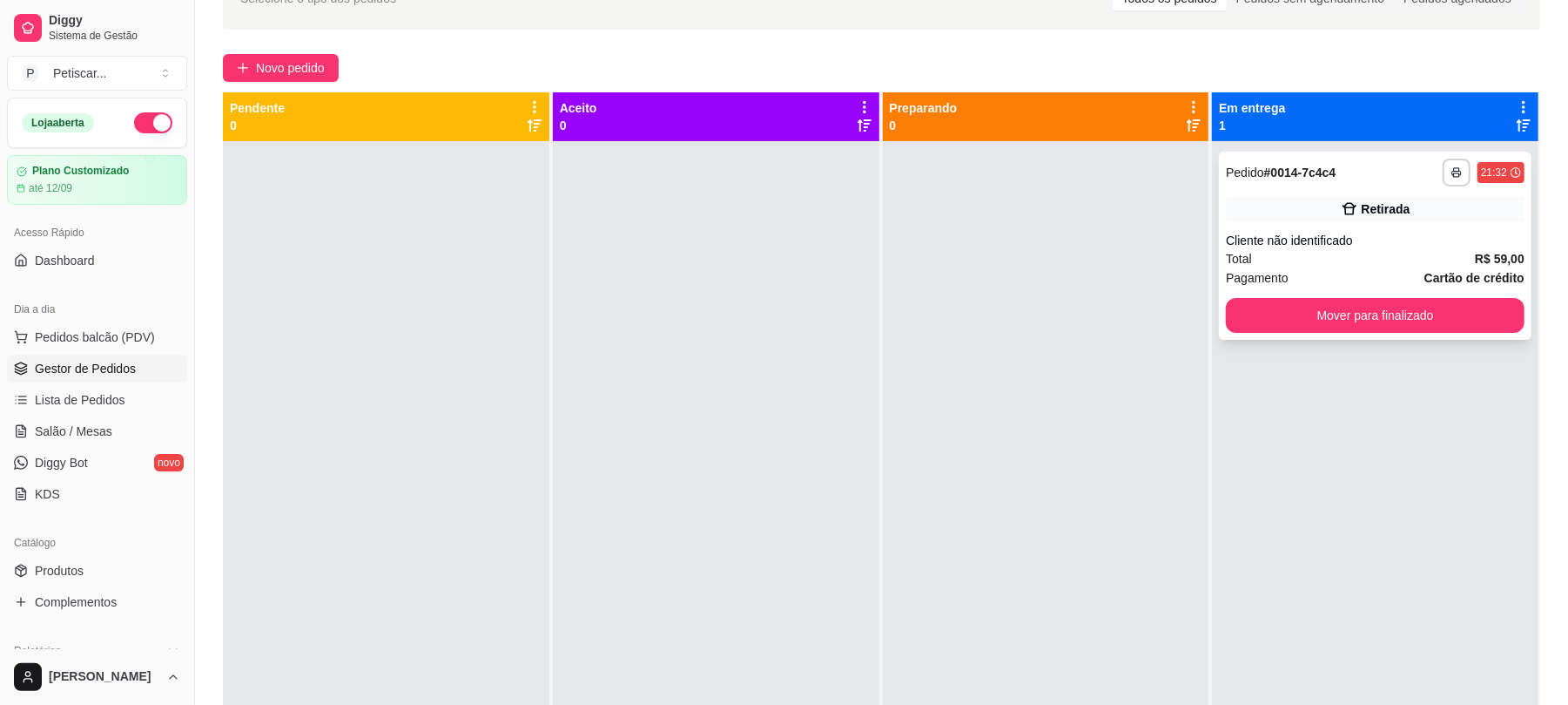
click at [1358, 231] on div "Cliente não identificado" at bounding box center [1374, 240] width 299 height 17
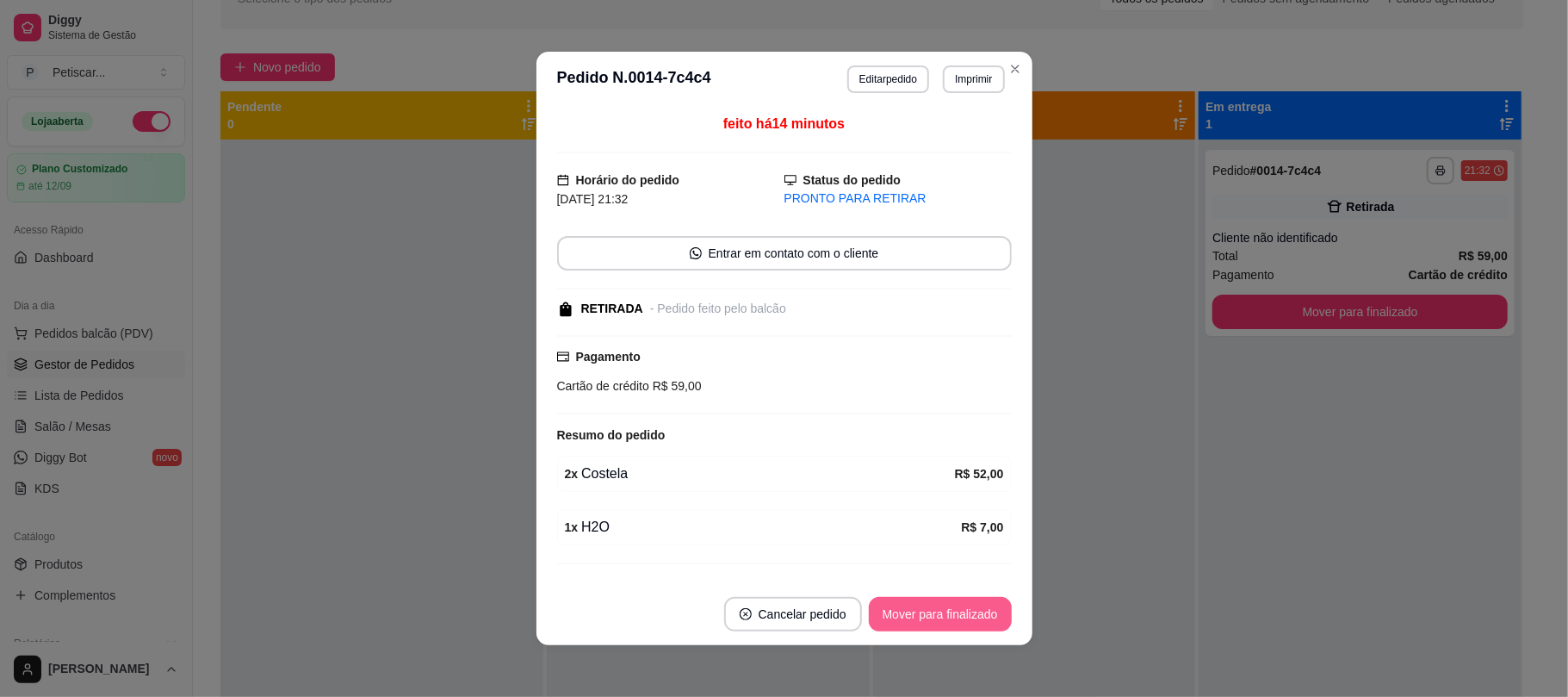
click at [991, 608] on button "Mover para finalizado" at bounding box center [940, 614] width 143 height 34
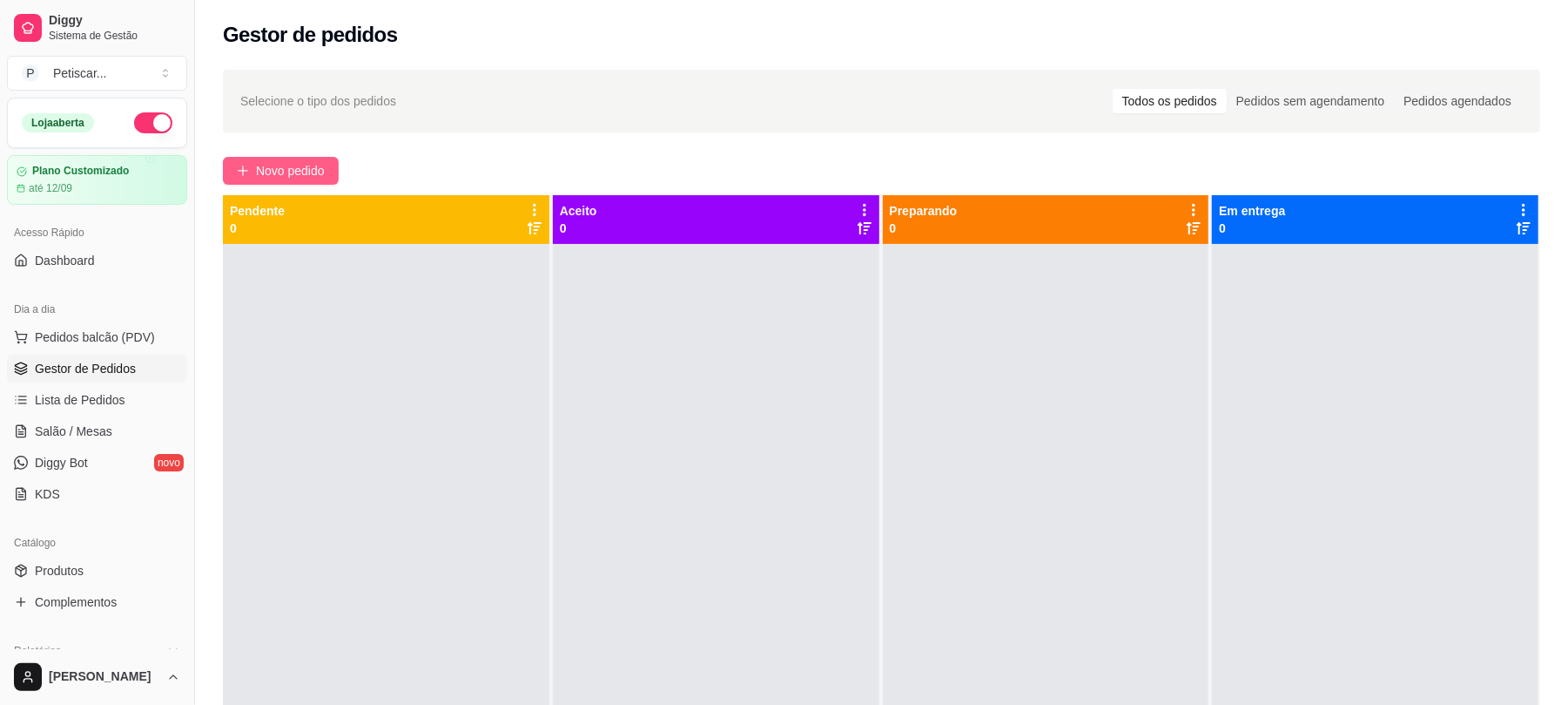
click at [267, 181] on button "Novo pedido" at bounding box center [281, 170] width 116 height 27
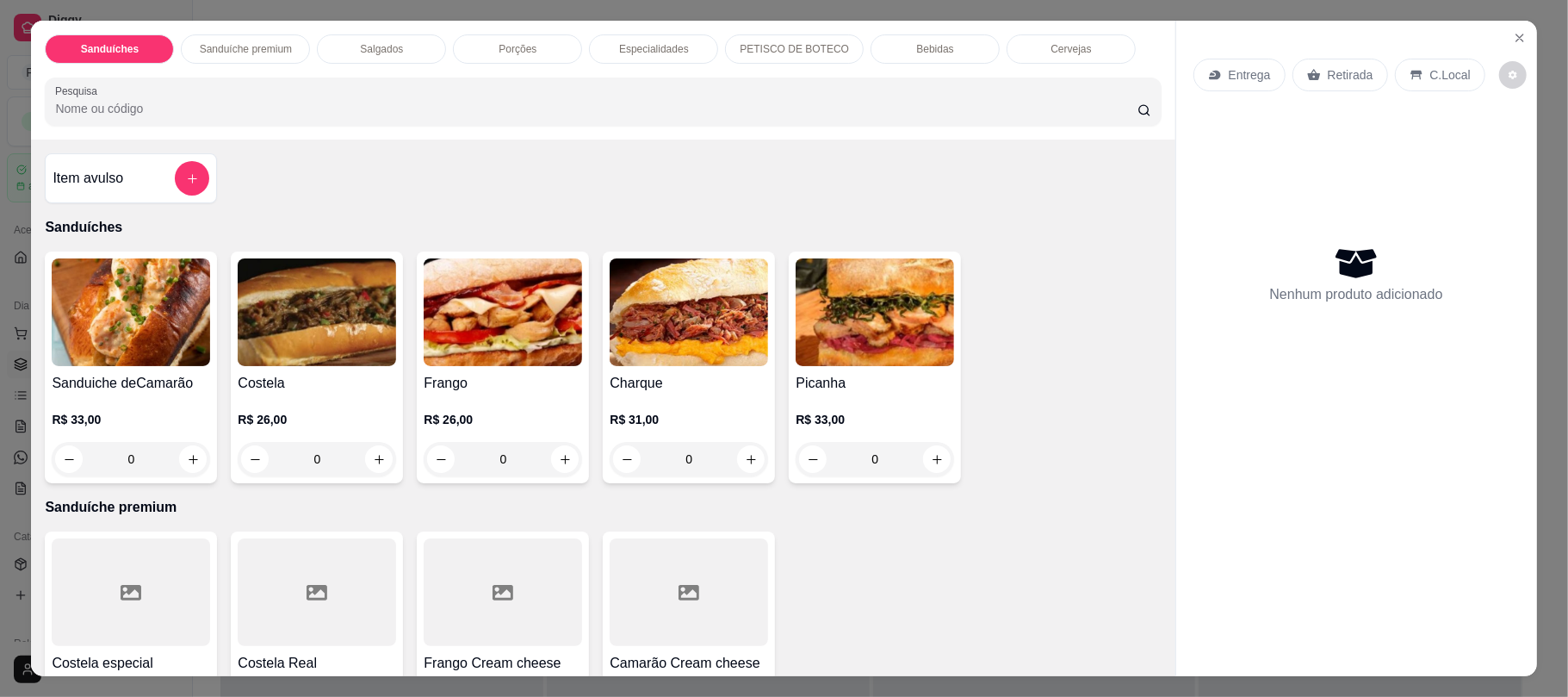
click at [916, 52] on p "Bebidas" at bounding box center [934, 49] width 37 height 14
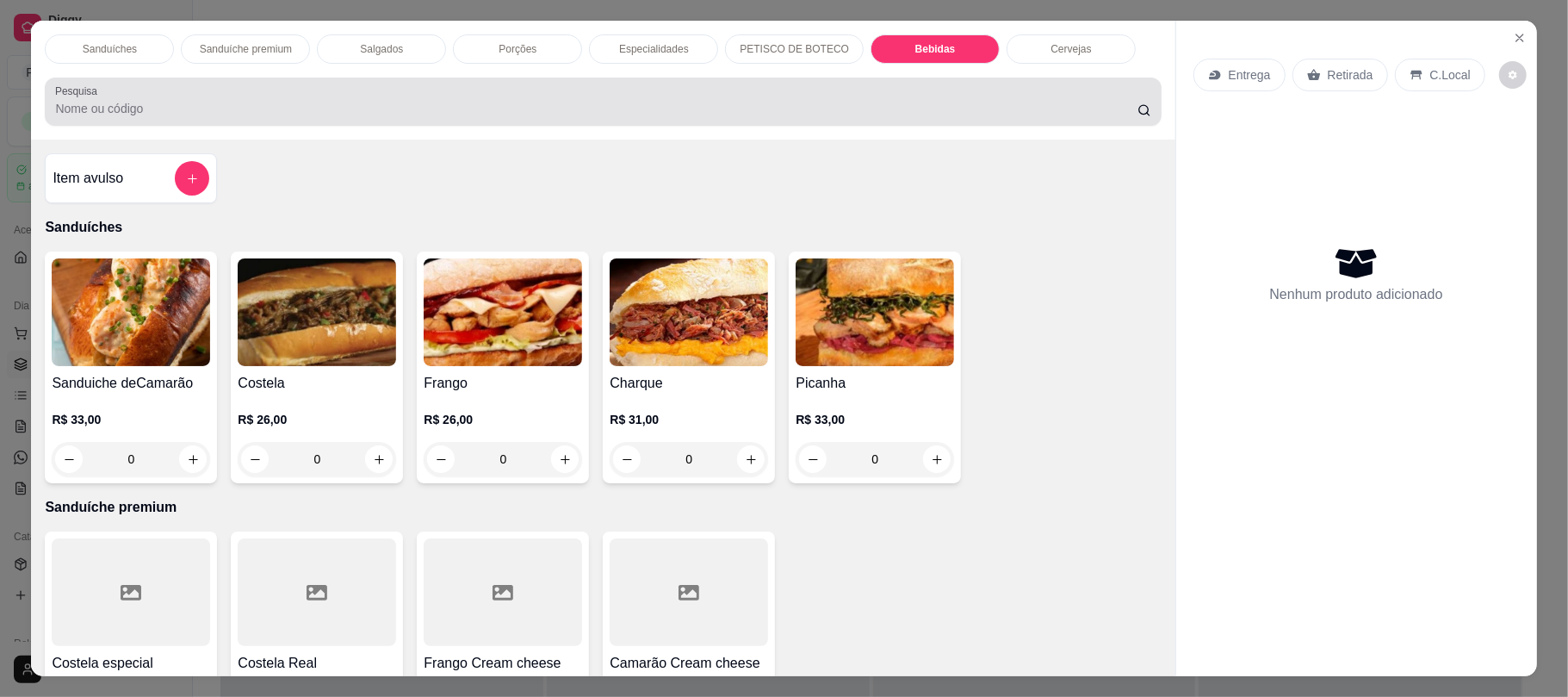
scroll to position [34, 0]
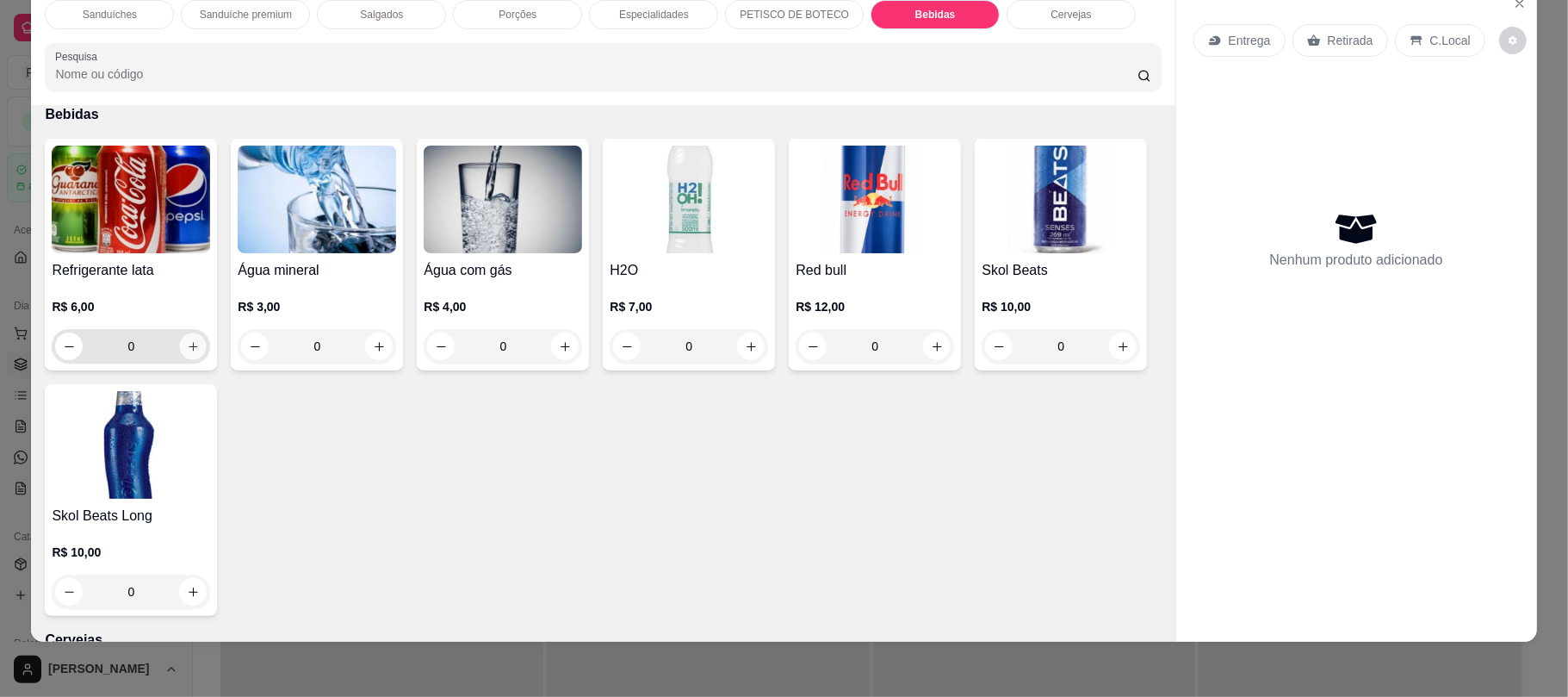
click at [187, 349] on icon "increase-product-quantity" at bounding box center [193, 346] width 13 height 13
type input "1"
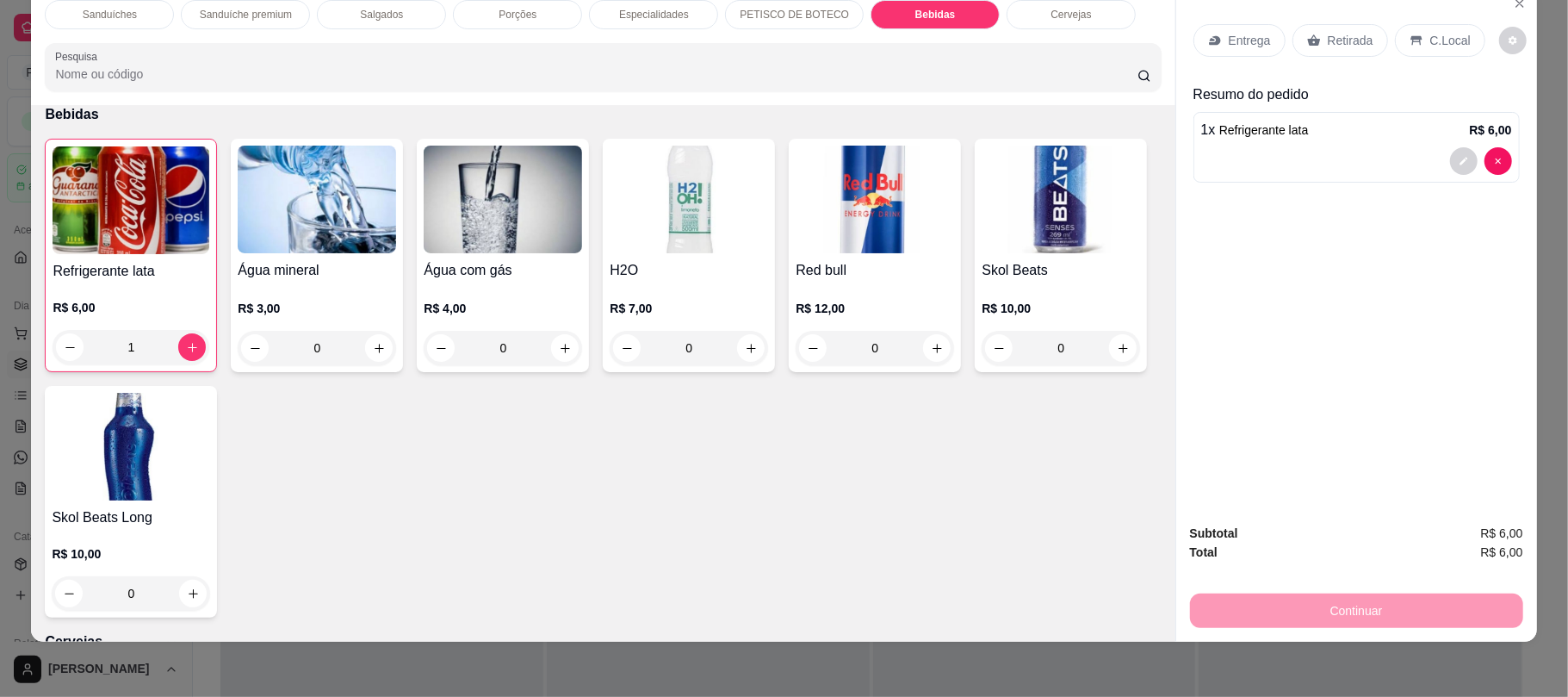
click at [1354, 42] on p "Retirada" at bounding box center [1350, 40] width 45 height 17
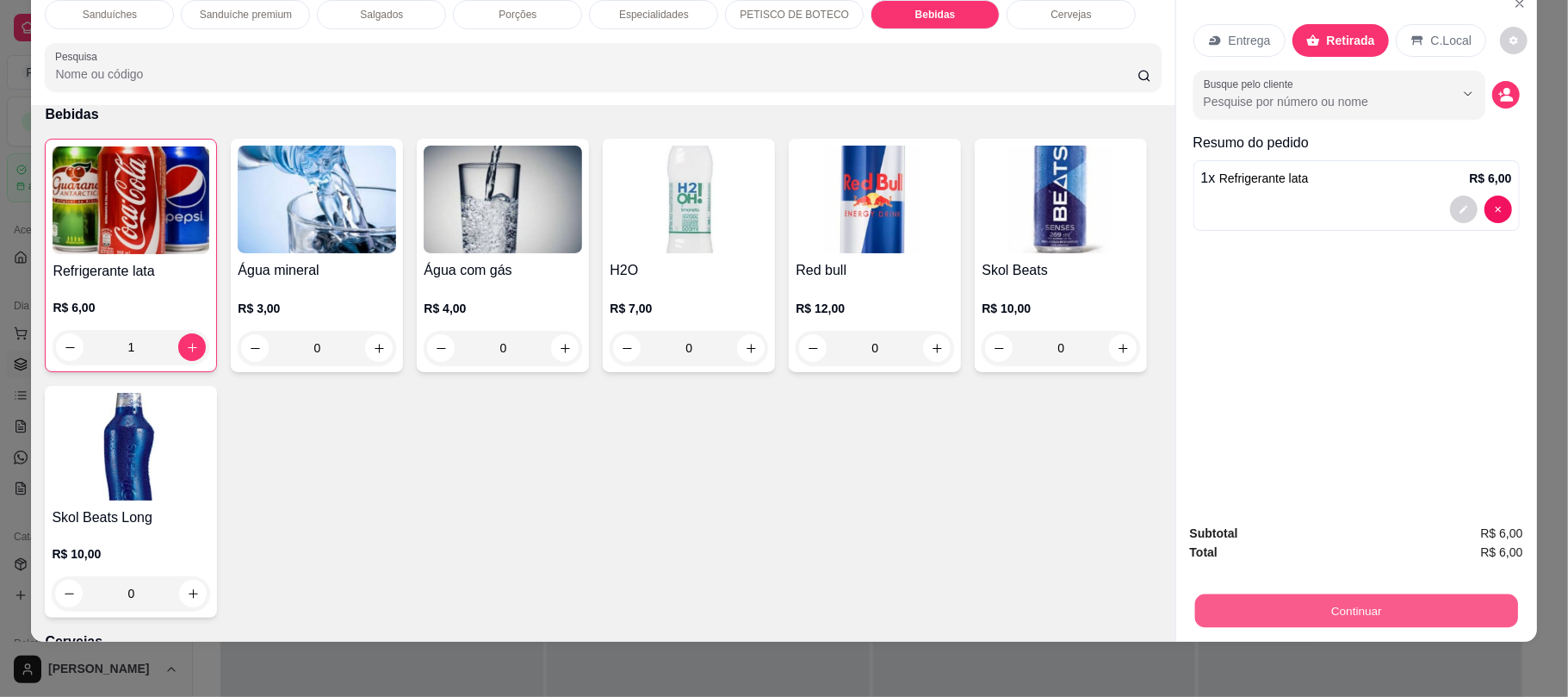
click at [1323, 594] on button "Continuar" at bounding box center [1355, 609] width 323 height 33
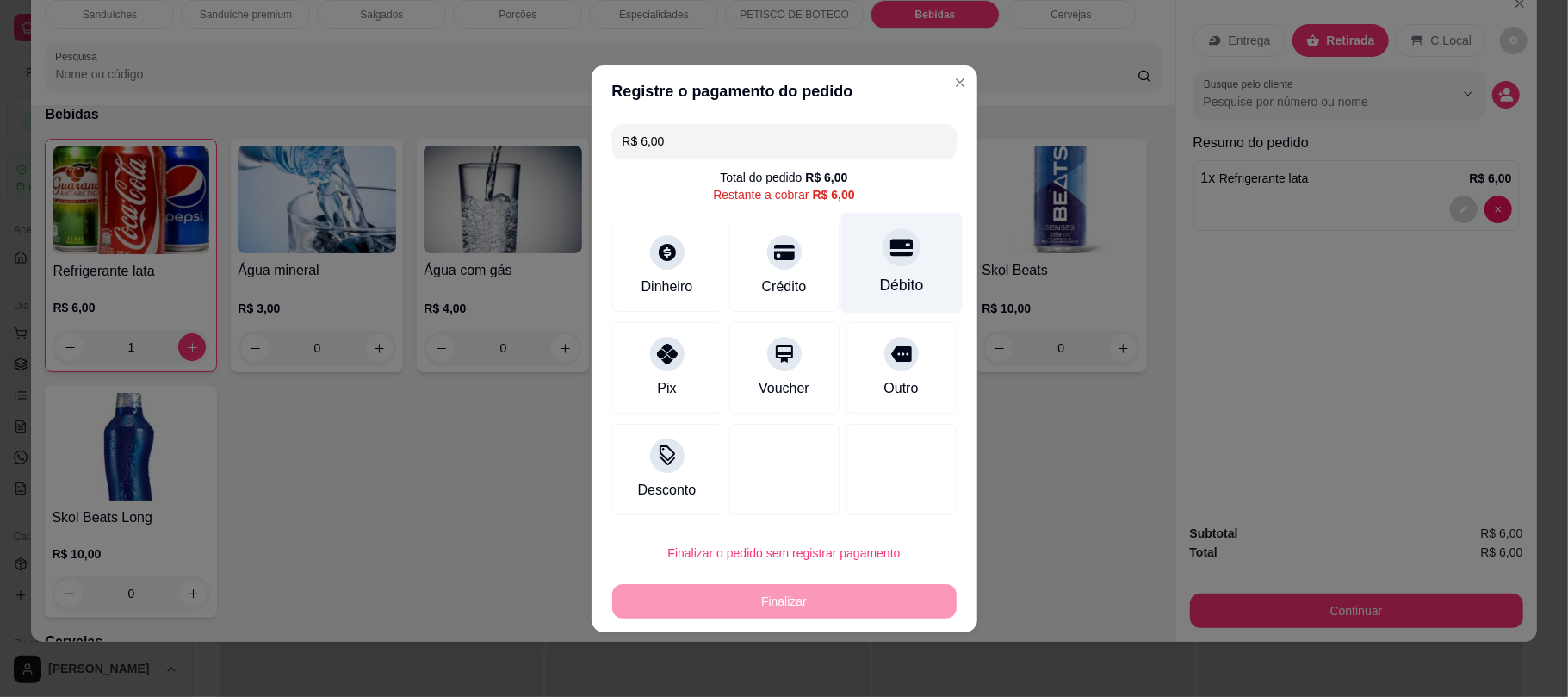
click at [901, 301] on div "Débito" at bounding box center [901, 261] width 121 height 100
type input "R$ 0,00"
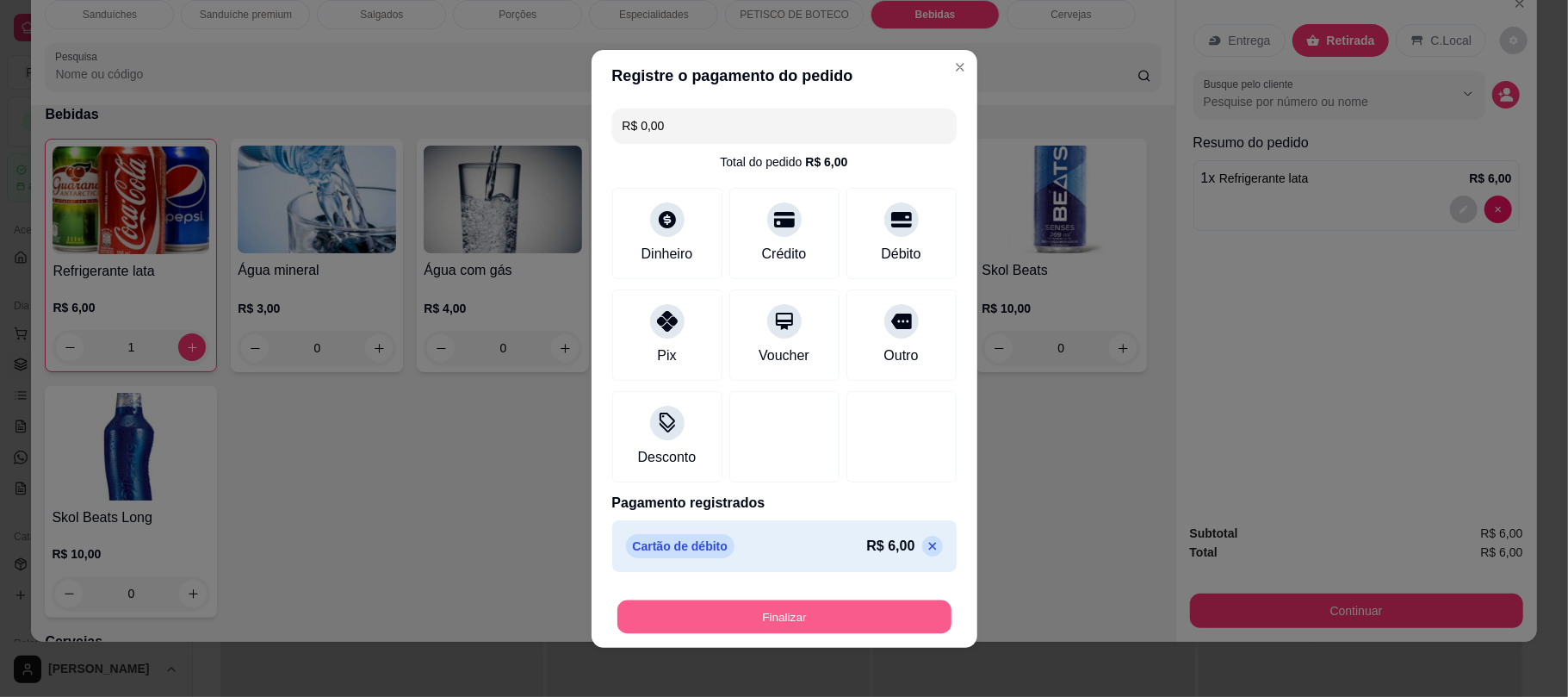
click at [824, 617] on button "Finalizar" at bounding box center [784, 616] width 334 height 33
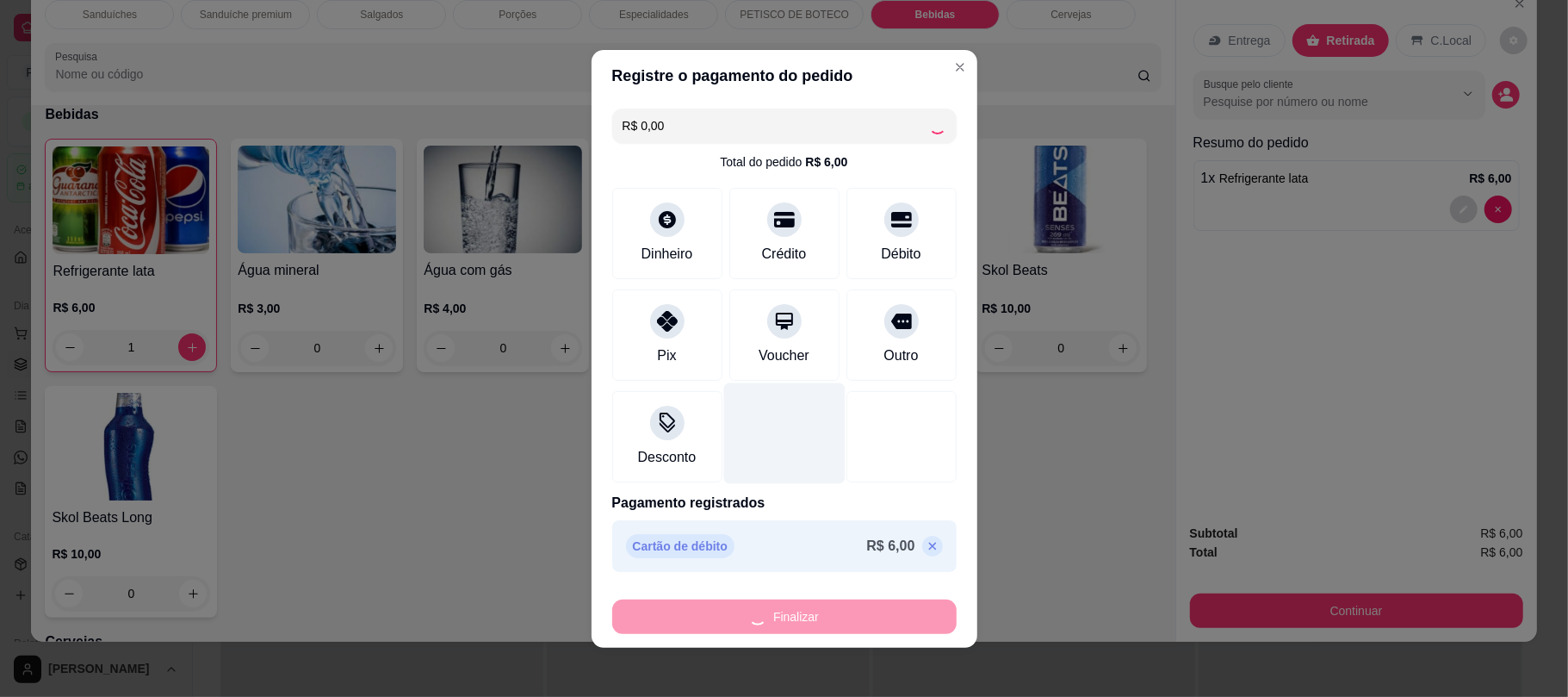
type input "0"
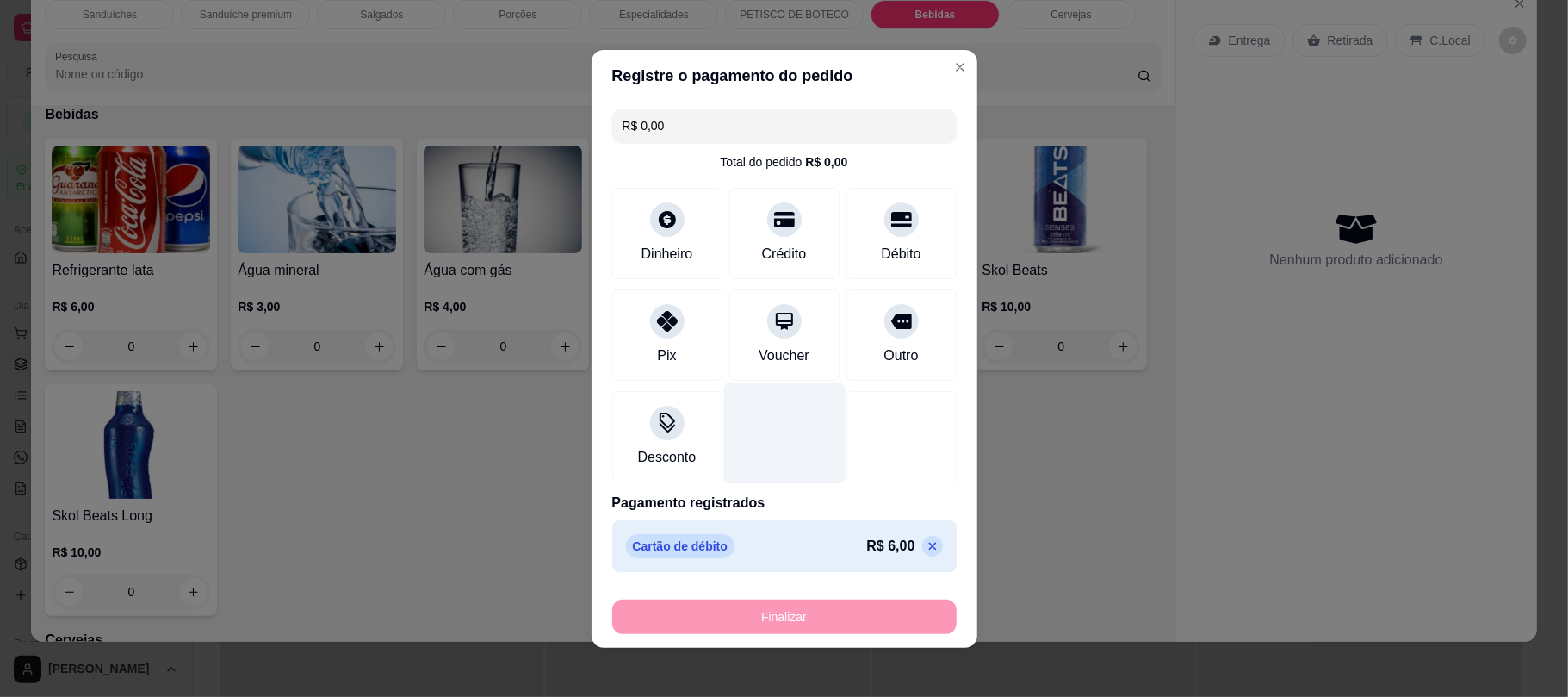
type input "-R$ 6,00"
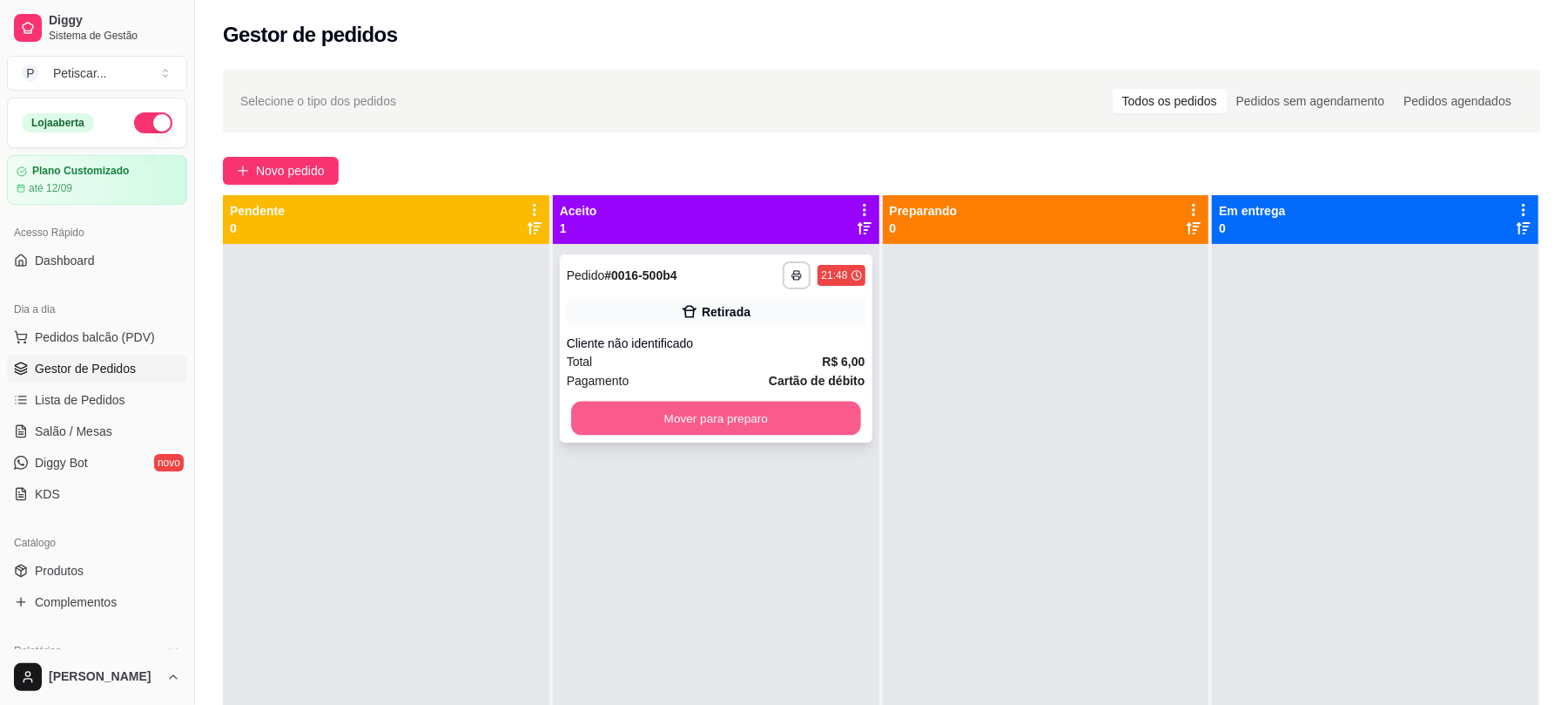
click at [761, 412] on button "Mover para preparo" at bounding box center [715, 418] width 289 height 34
click at [761, 412] on div "Mover para preparo" at bounding box center [715, 418] width 299 height 35
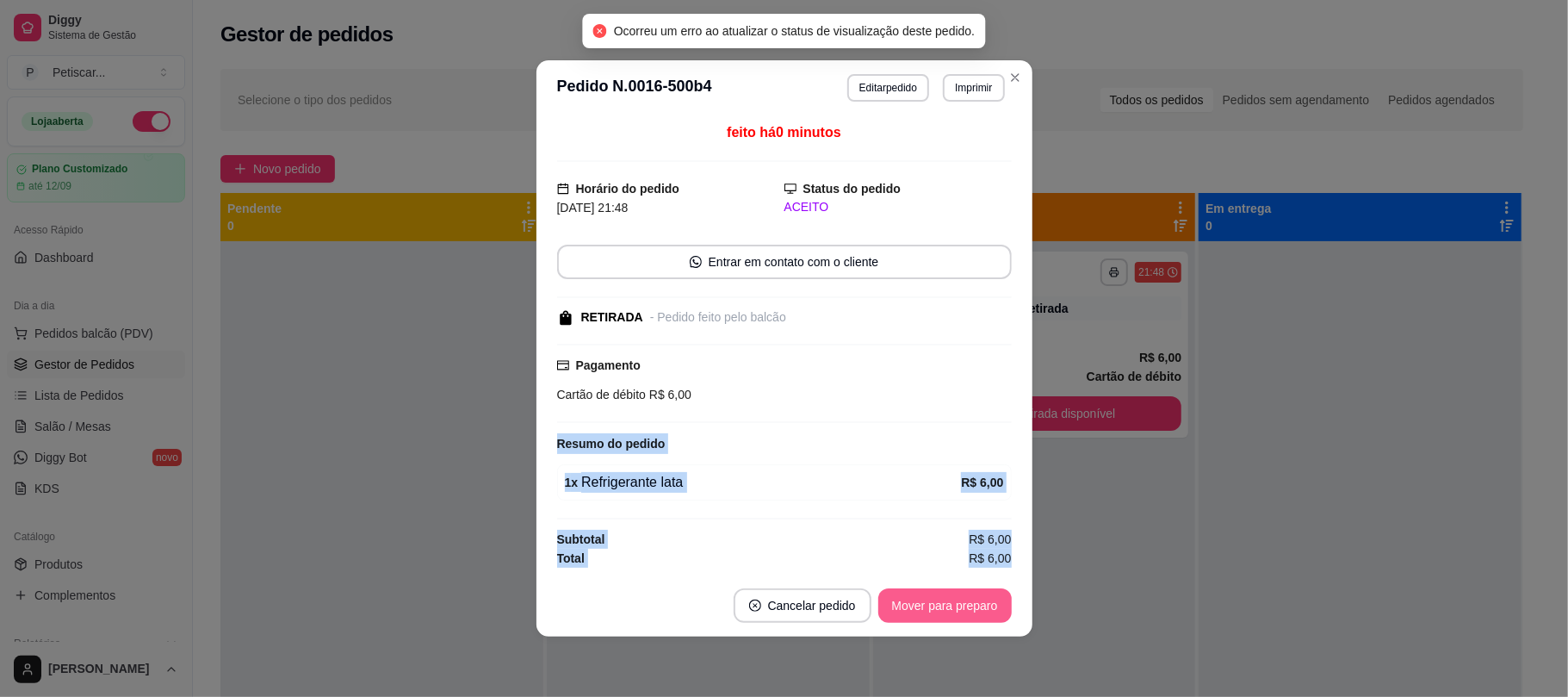
click at [972, 625] on section "**********" at bounding box center [784, 348] width 496 height 576
click at [972, 623] on button "Mover para preparo" at bounding box center [944, 606] width 129 height 33
click at [972, 623] on div "Mover para preparo" at bounding box center [945, 606] width 134 height 34
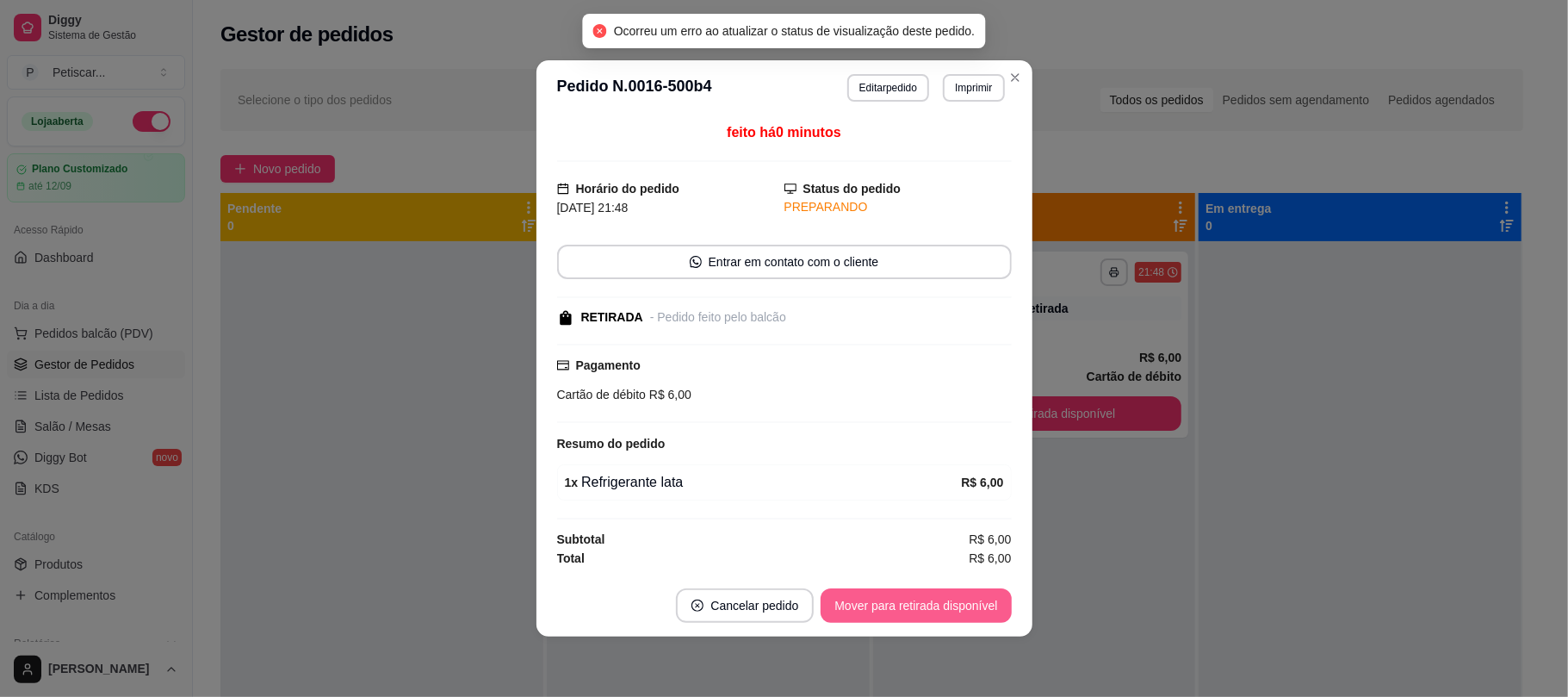
drag, startPoint x: 972, startPoint y: 624, endPoint x: 1007, endPoint y: 618, distance: 35.5
click at [992, 604] on button "Mover para retirada disponível" at bounding box center [916, 606] width 184 height 33
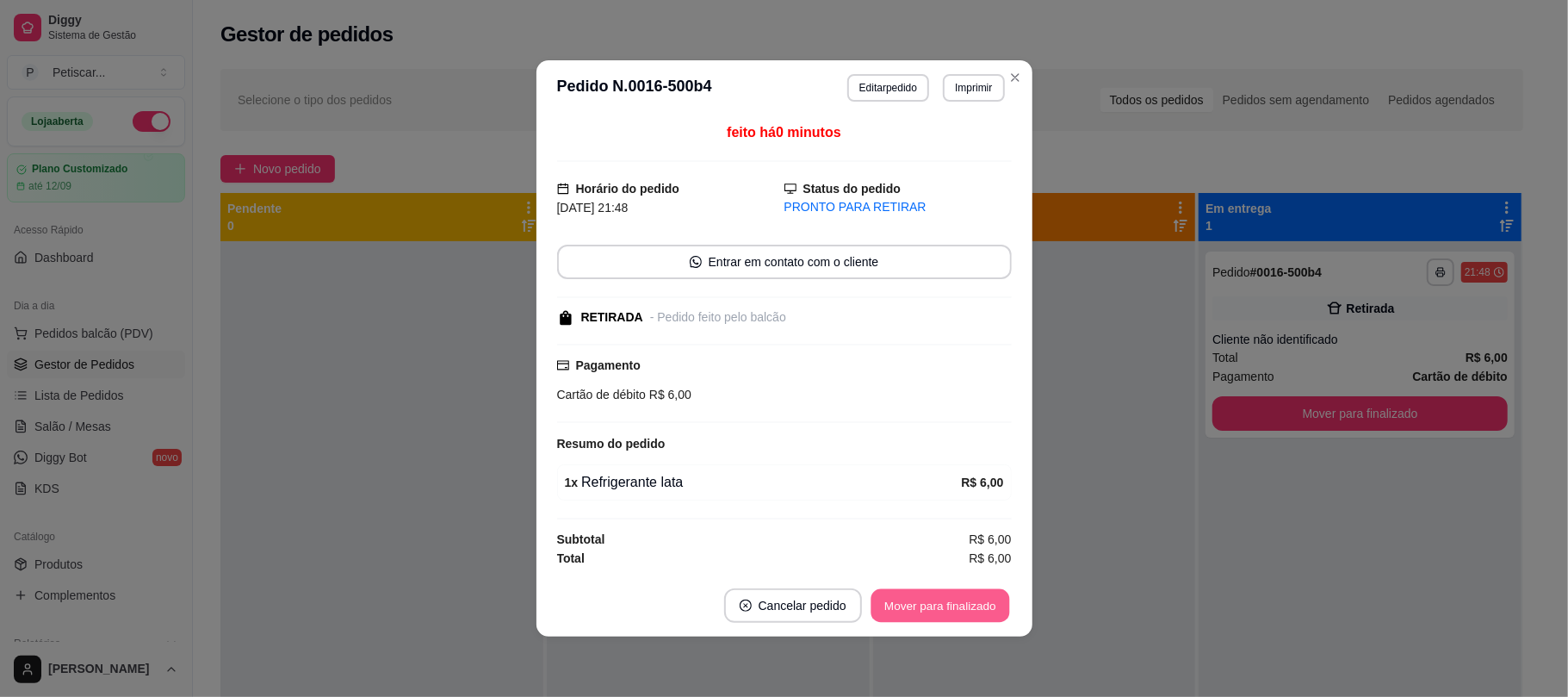
click at [992, 604] on button "Mover para finalizado" at bounding box center [939, 606] width 138 height 33
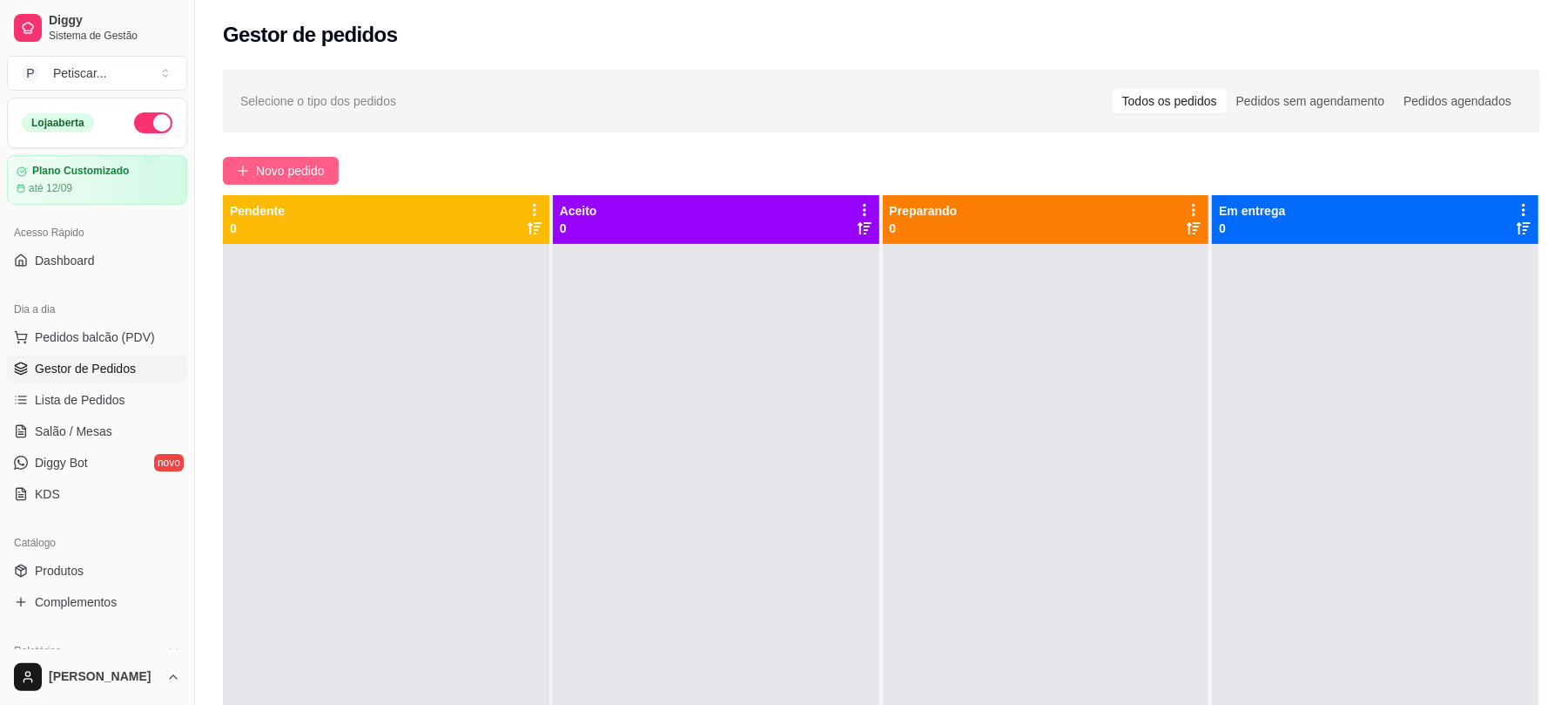
click at [279, 171] on span "Novo pedido" at bounding box center [290, 170] width 69 height 19
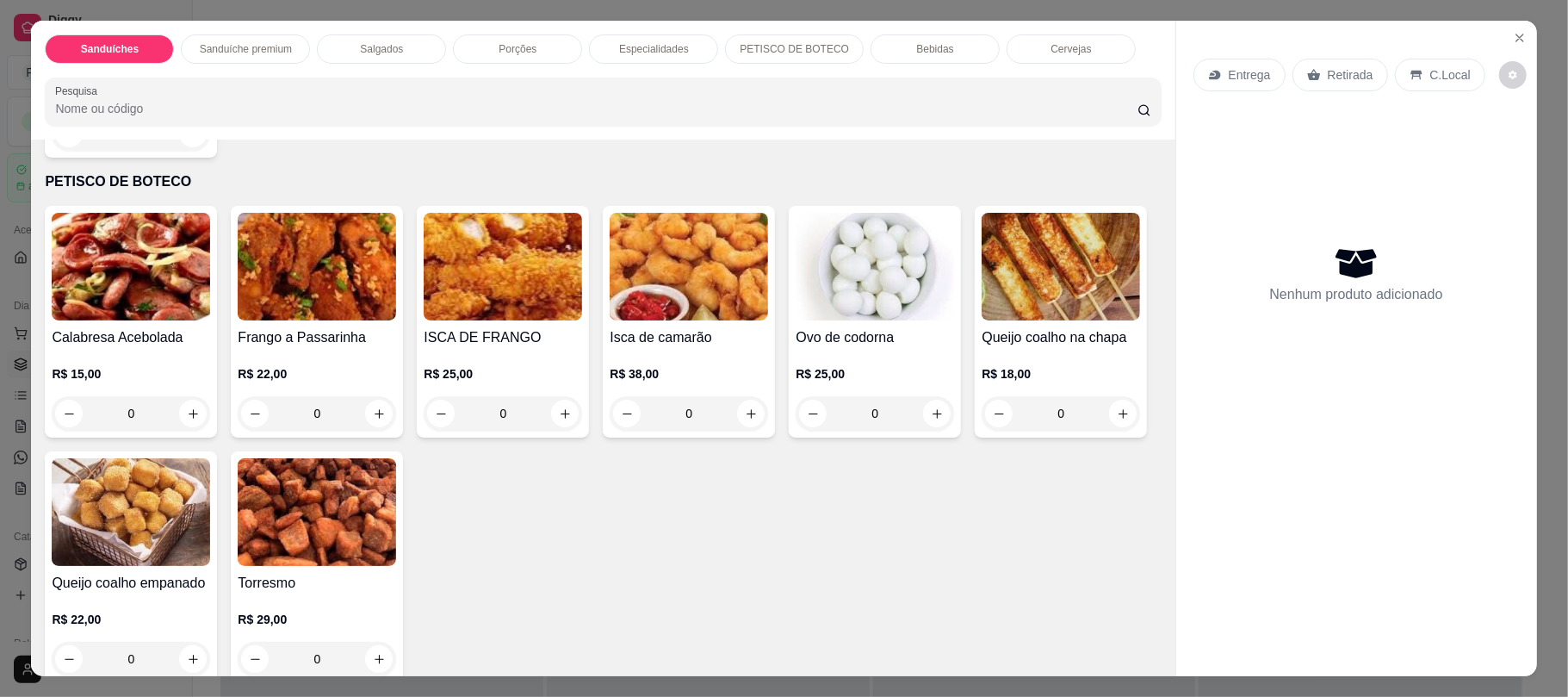
scroll to position [2020, 0]
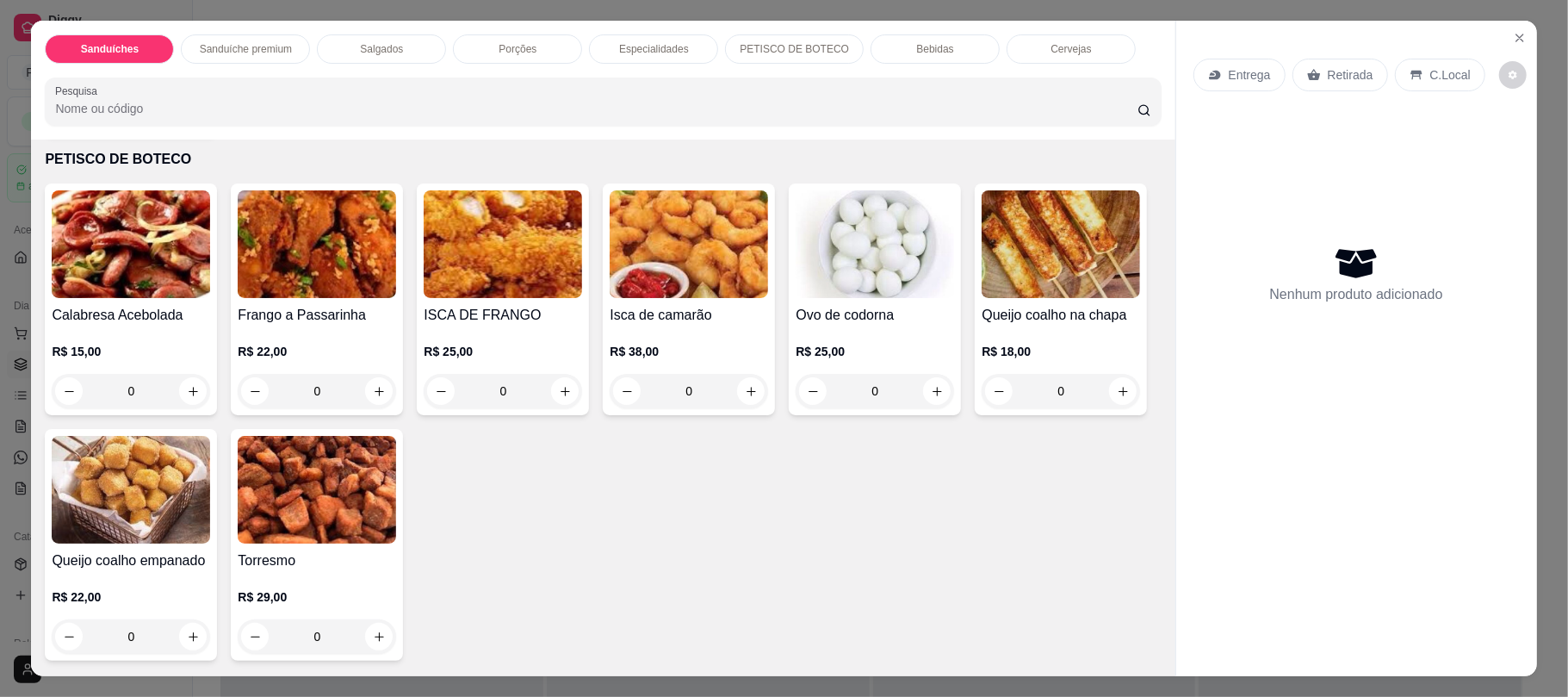
click at [1206, 634] on div "Entrega Retirada C.Local Nenhum produto adicionado" at bounding box center [1356, 334] width 361 height 627
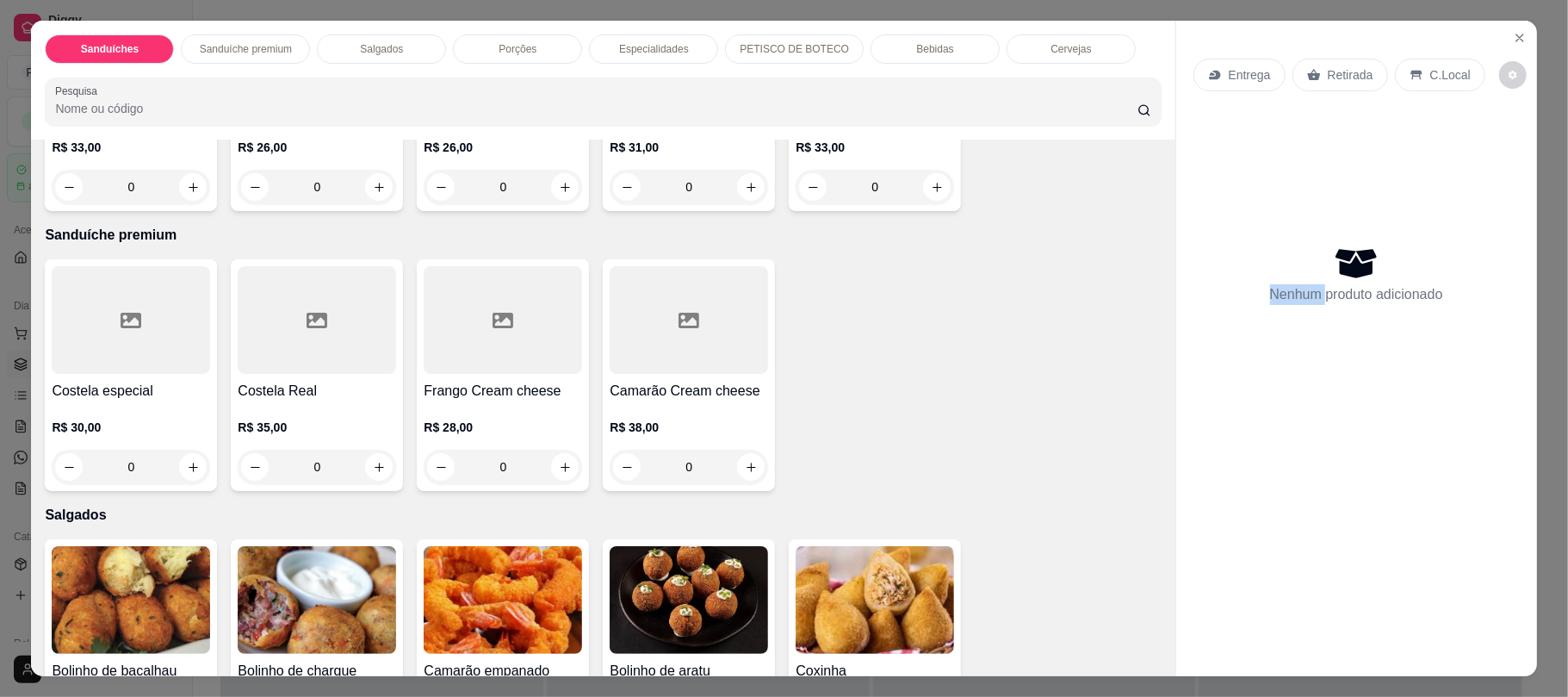
scroll to position [268, 0]
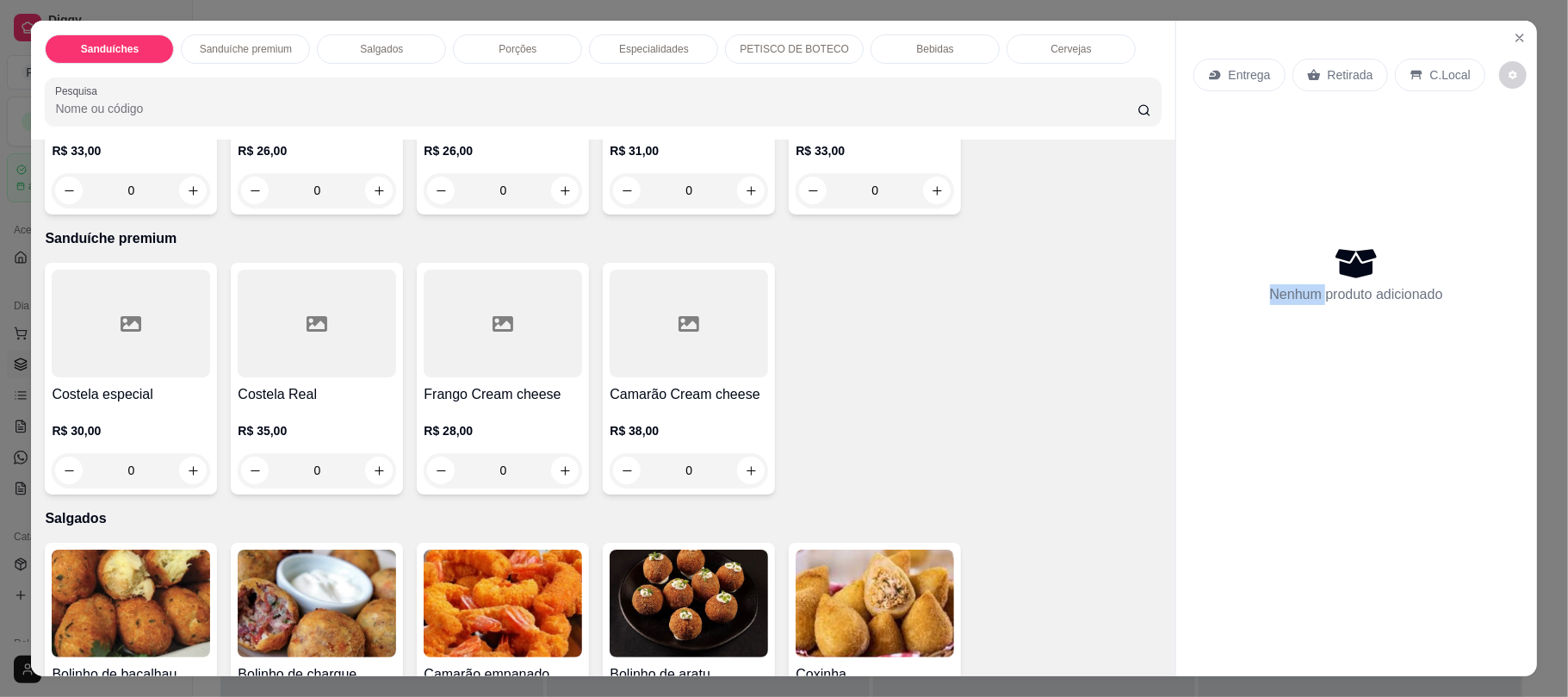
click at [521, 589] on img at bounding box center [502, 603] width 158 height 108
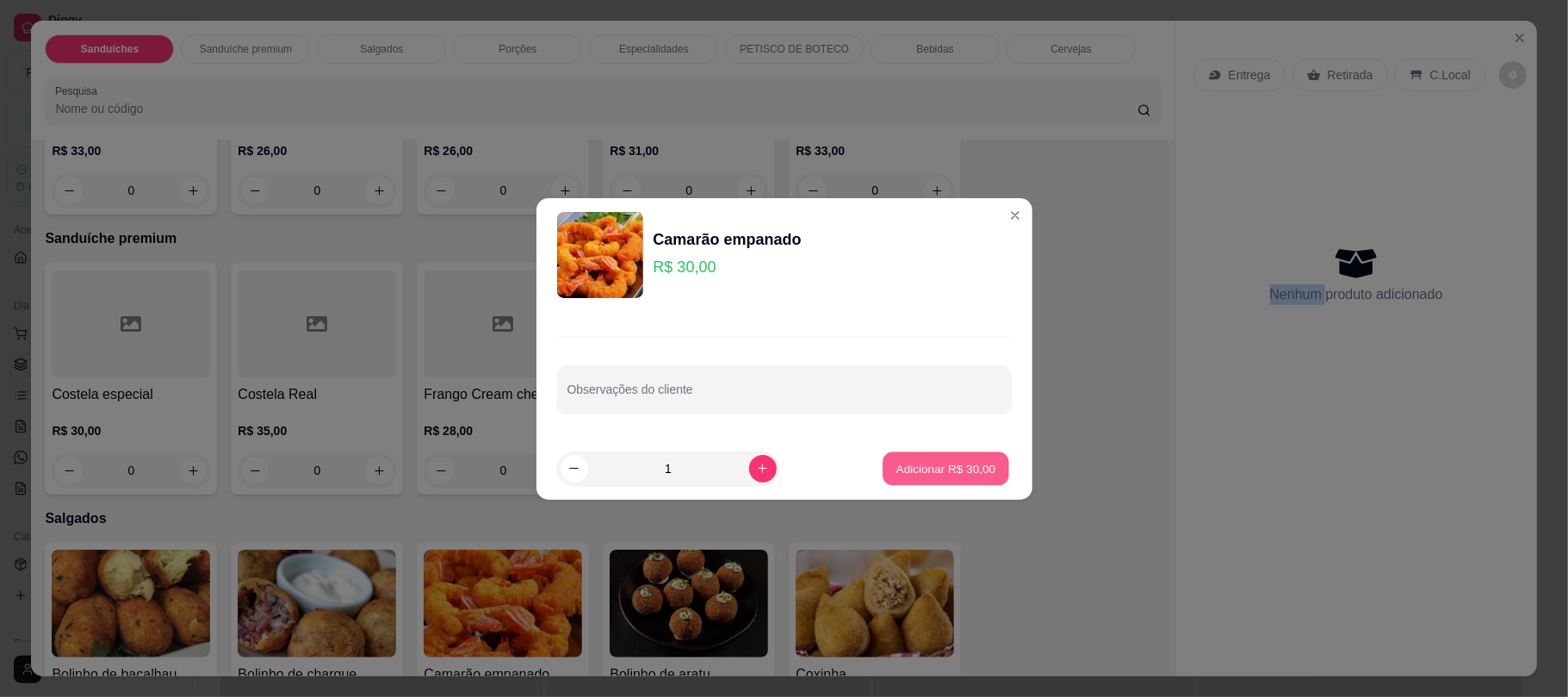
click at [947, 473] on p "Adicionar R$ 30,00" at bounding box center [946, 468] width 100 height 16
type input "1"
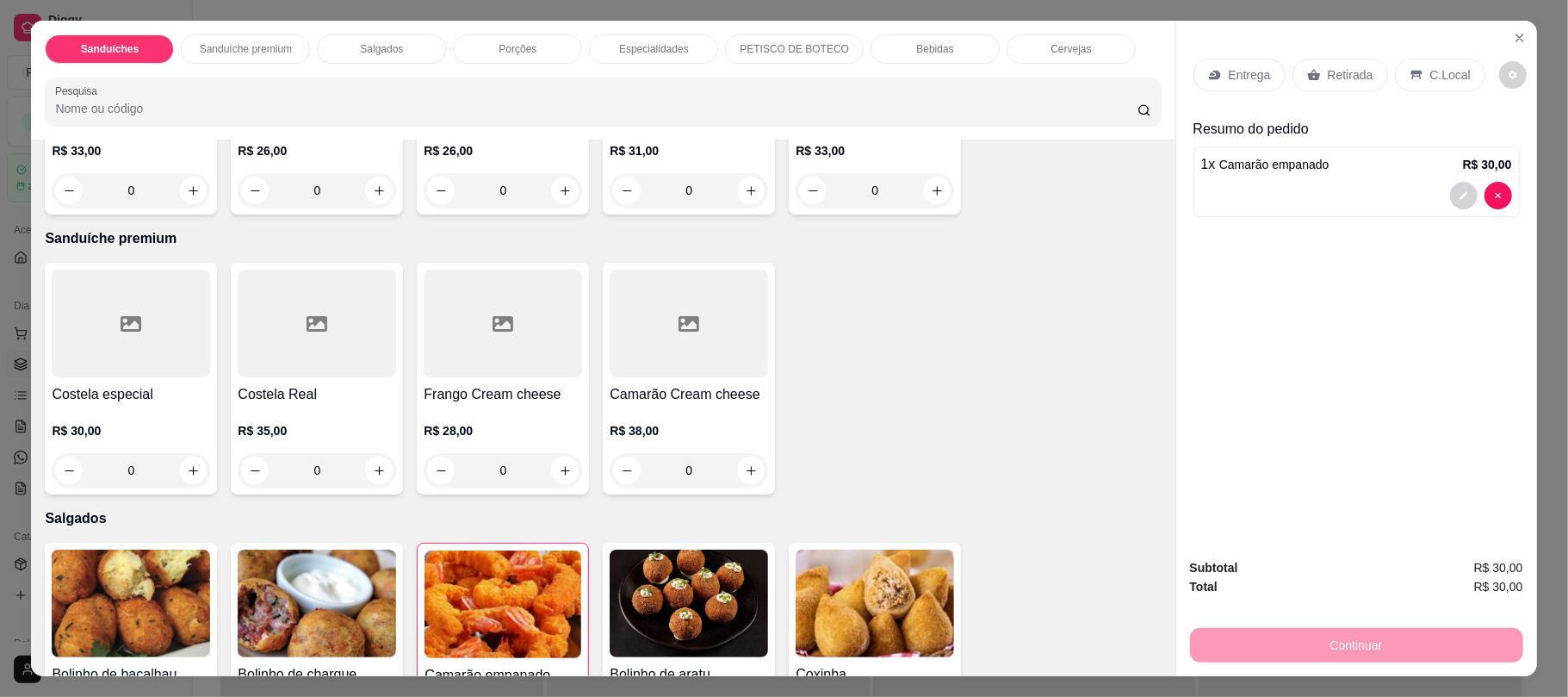
click at [1338, 77] on p "Retirada" at bounding box center [1350, 74] width 45 height 17
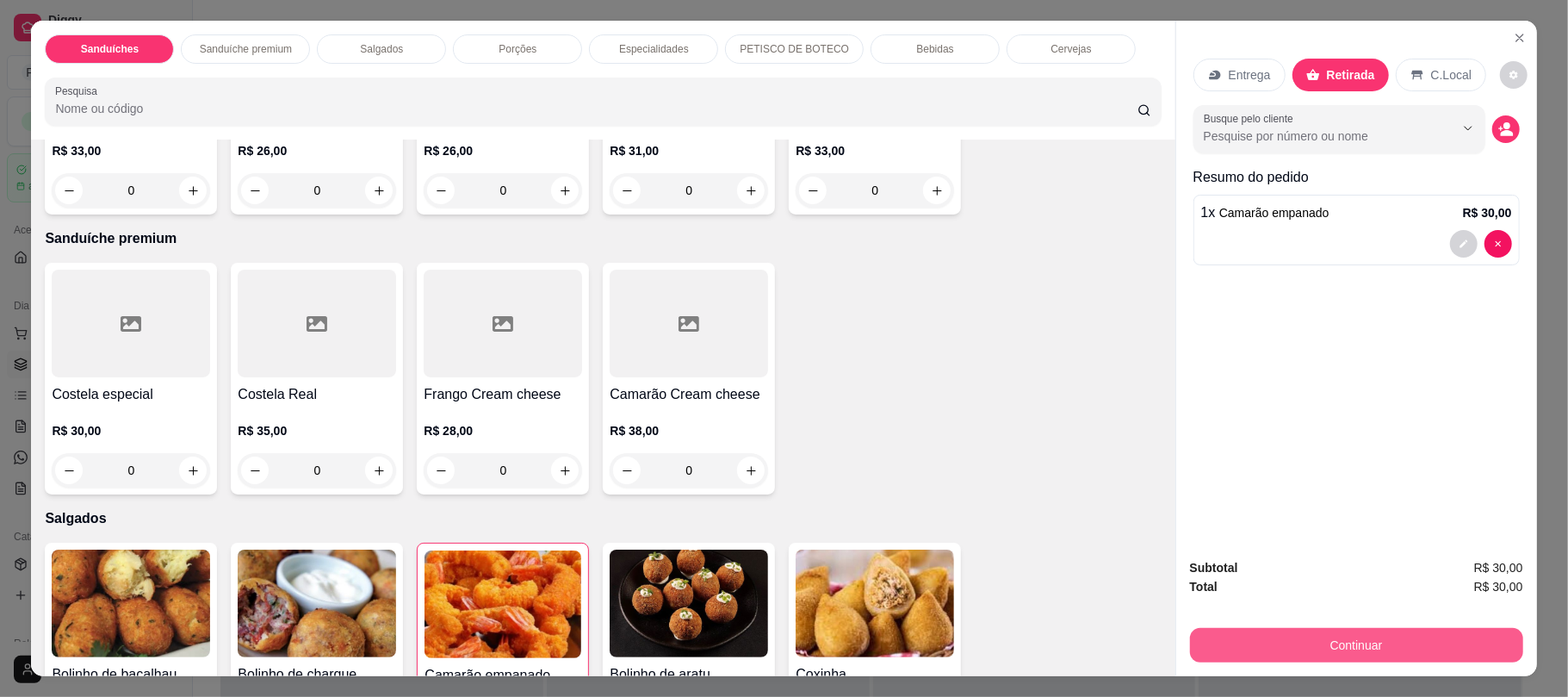
click at [1318, 648] on button "Continuar" at bounding box center [1357, 645] width 333 height 34
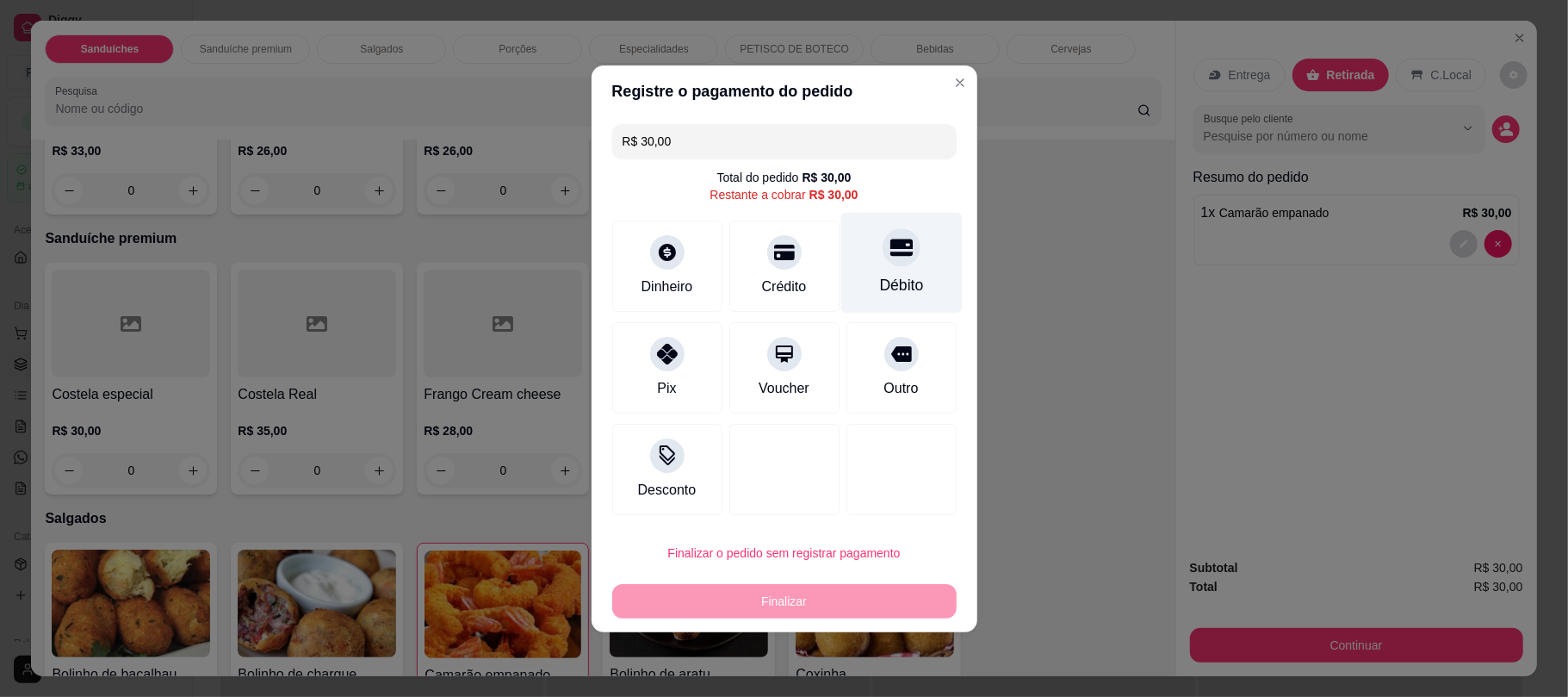
click at [883, 262] on div at bounding box center [902, 247] width 38 height 38
type input "R$ 0,00"
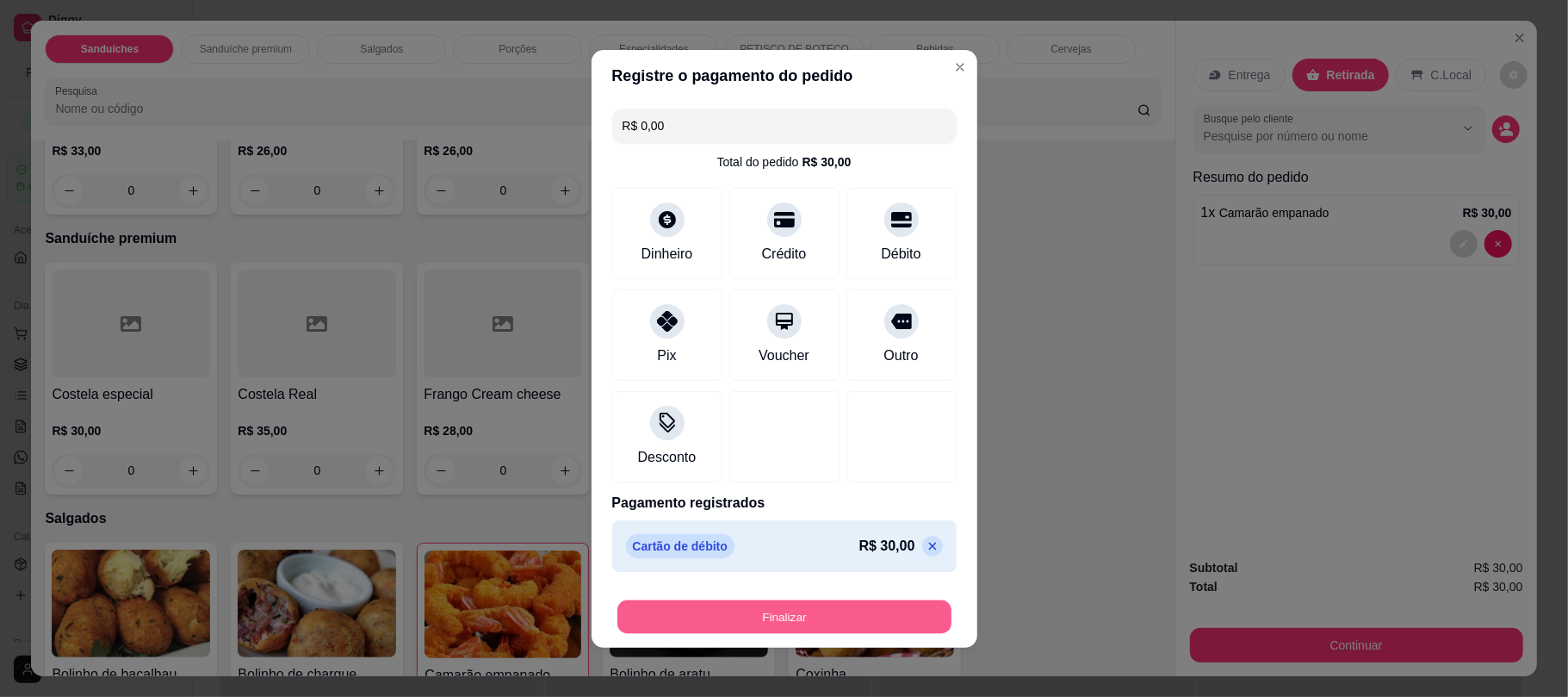
click at [782, 621] on button "Finalizar" at bounding box center [784, 616] width 334 height 33
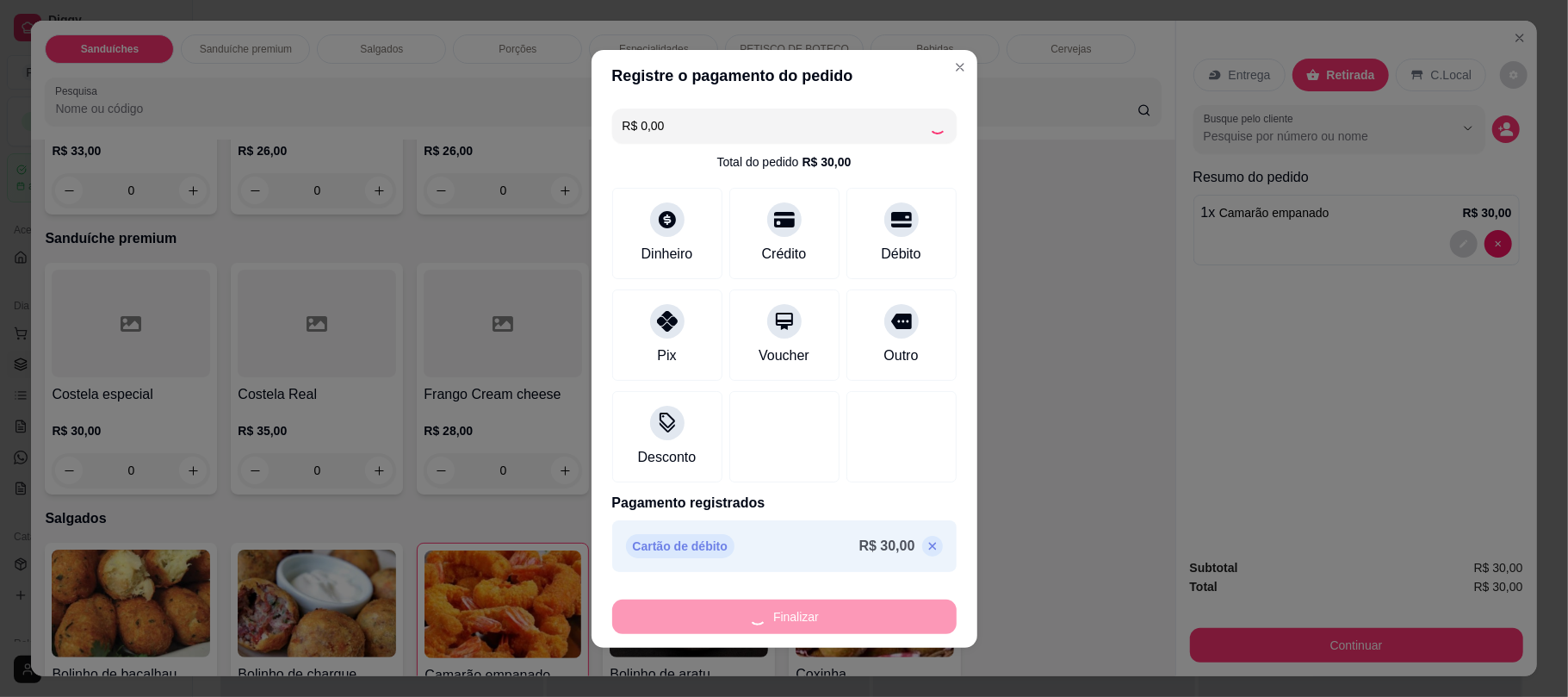
type input "0"
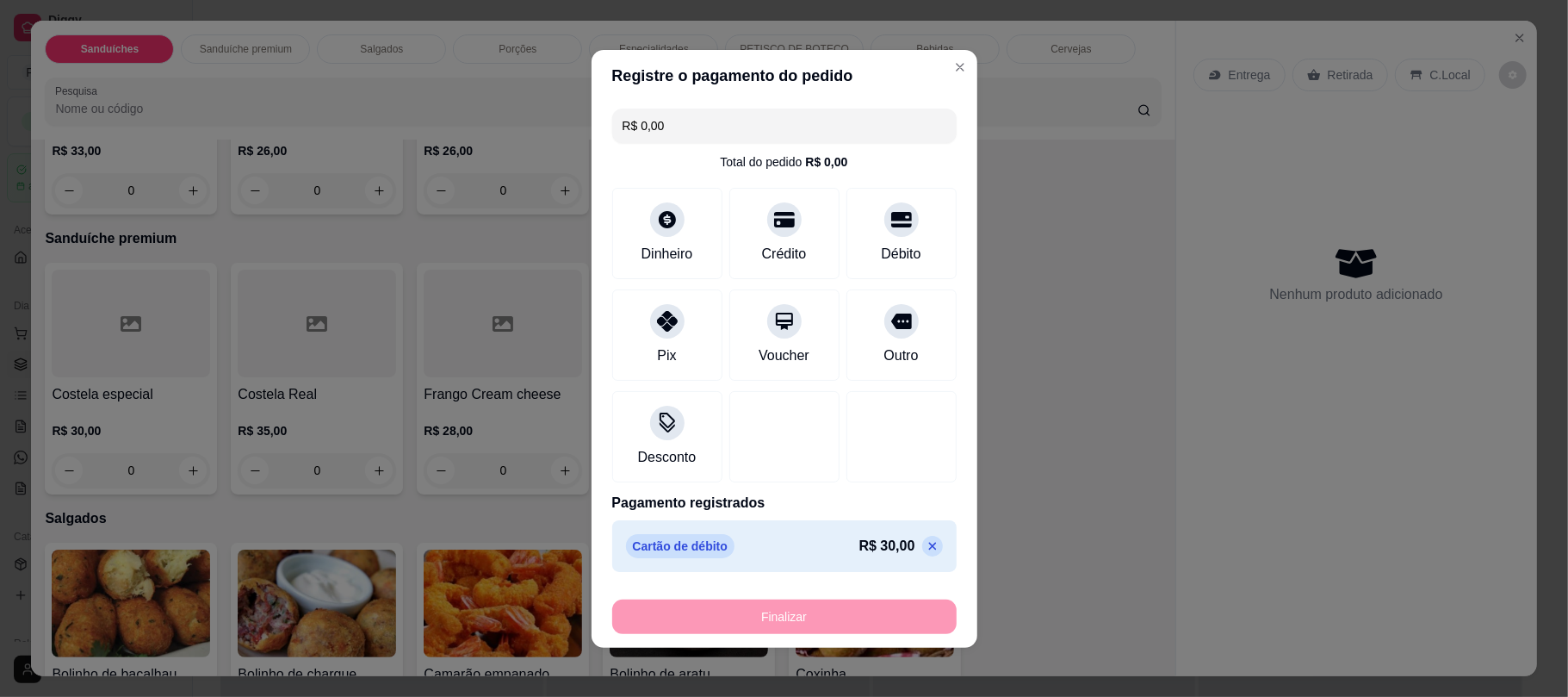
type input "-R$ 30,00"
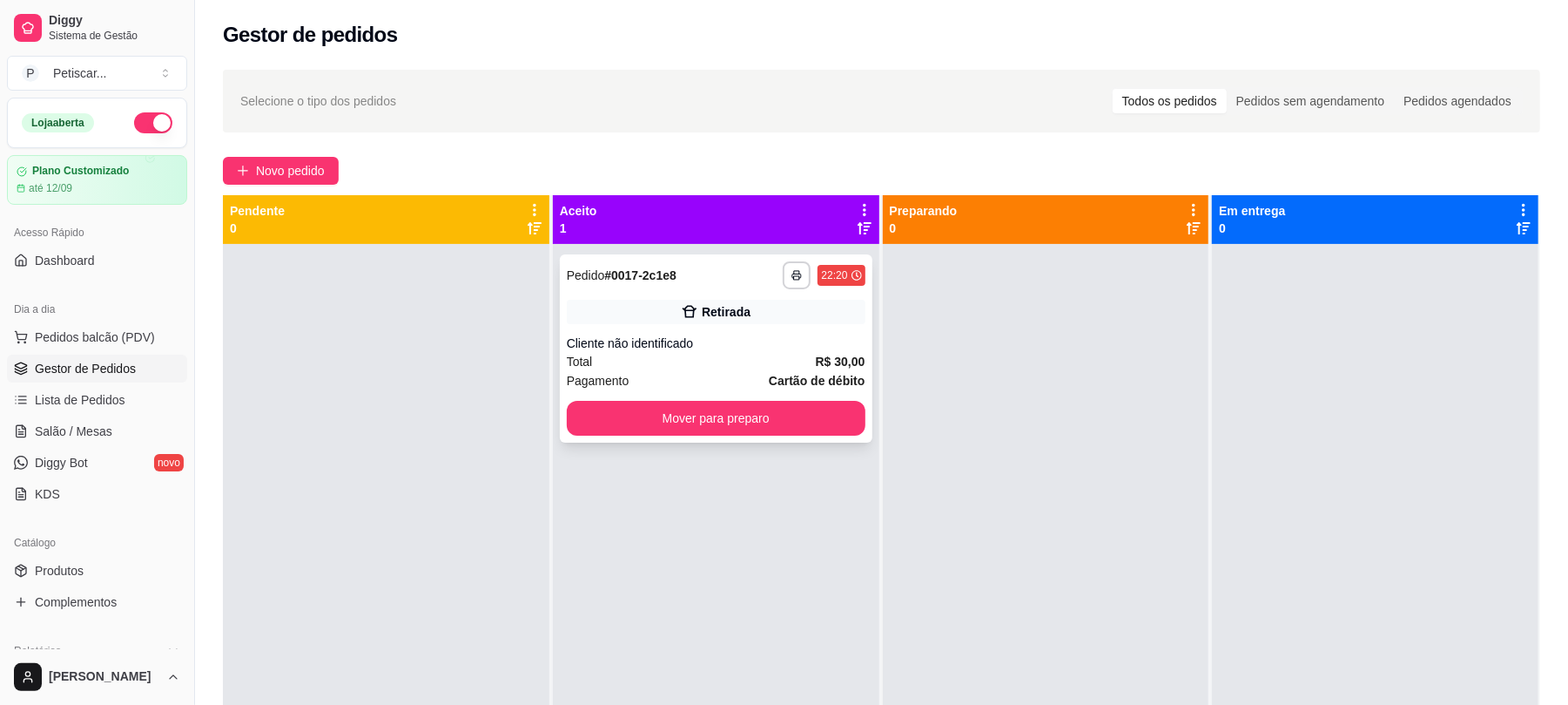
click at [816, 363] on strong "R$ 30,00" at bounding box center [841, 361] width 49 height 14
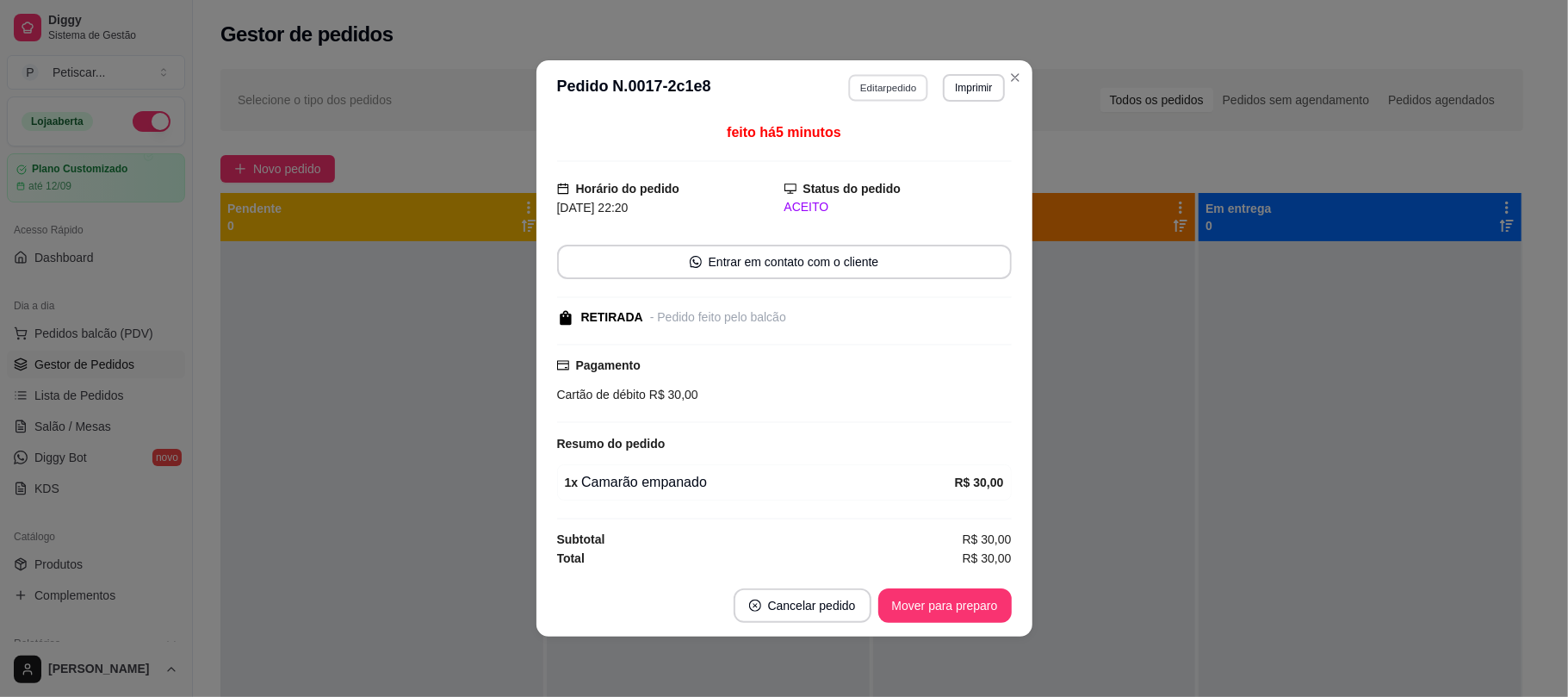
click at [892, 87] on button "Editar pedido" at bounding box center [887, 88] width 80 height 27
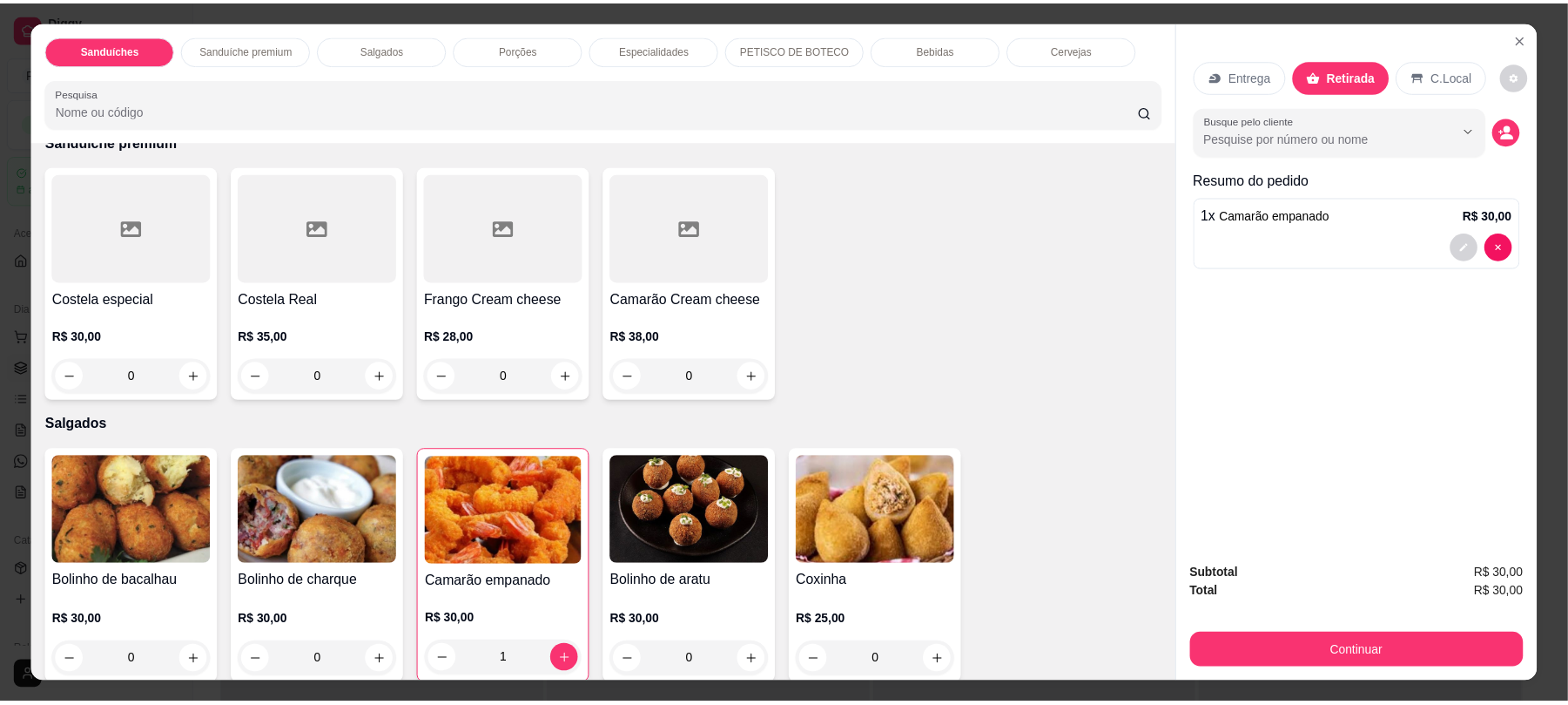
scroll to position [418, 0]
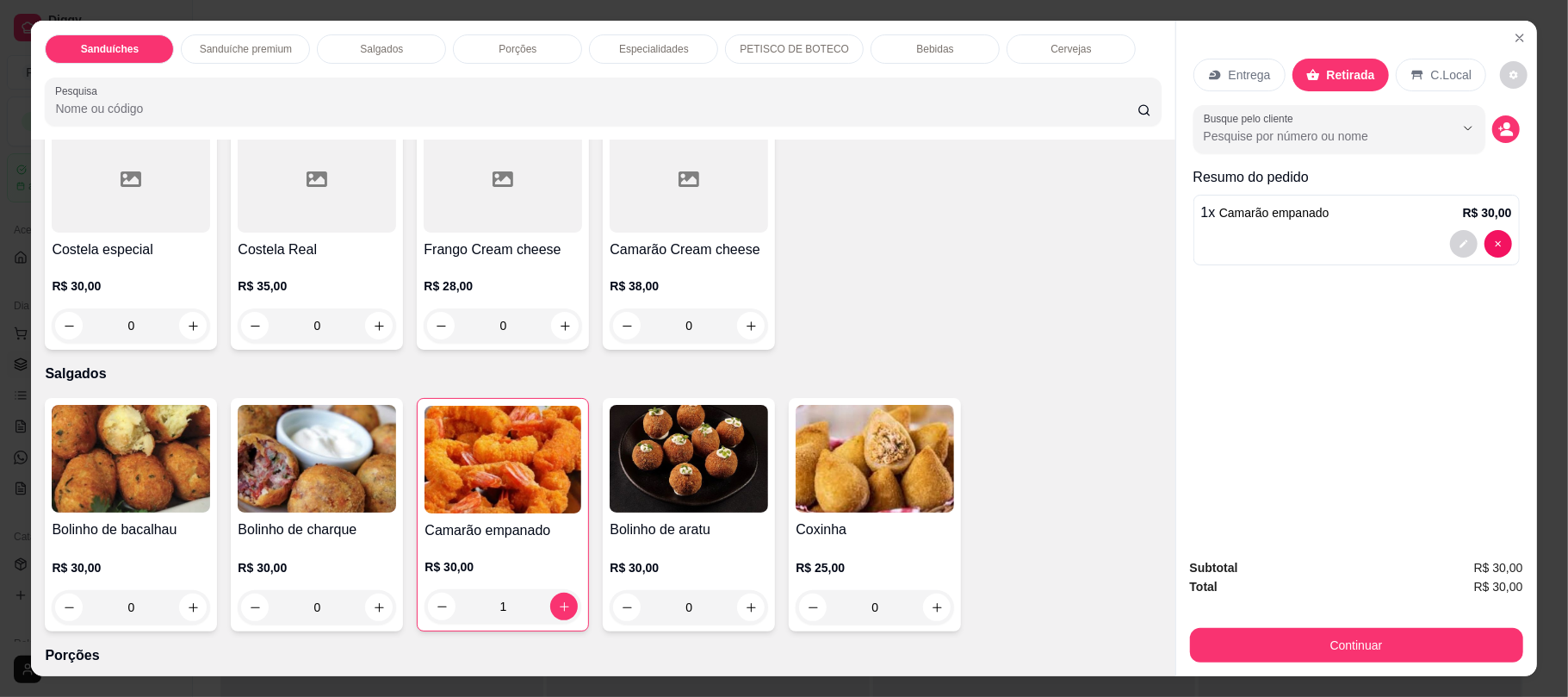
click at [105, 432] on img at bounding box center [130, 458] width 158 height 108
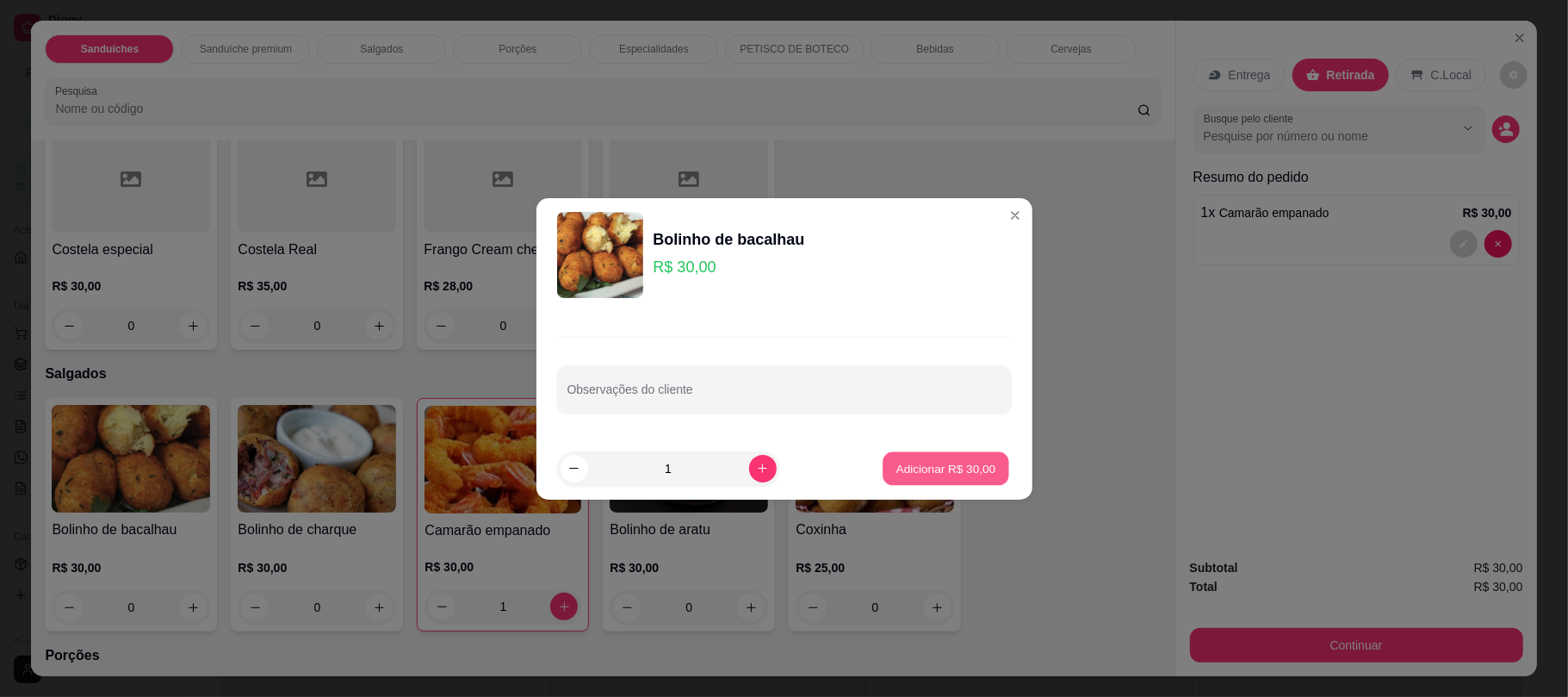
click at [921, 466] on p "Adicionar R$ 30,00" at bounding box center [946, 468] width 100 height 16
type input "1"
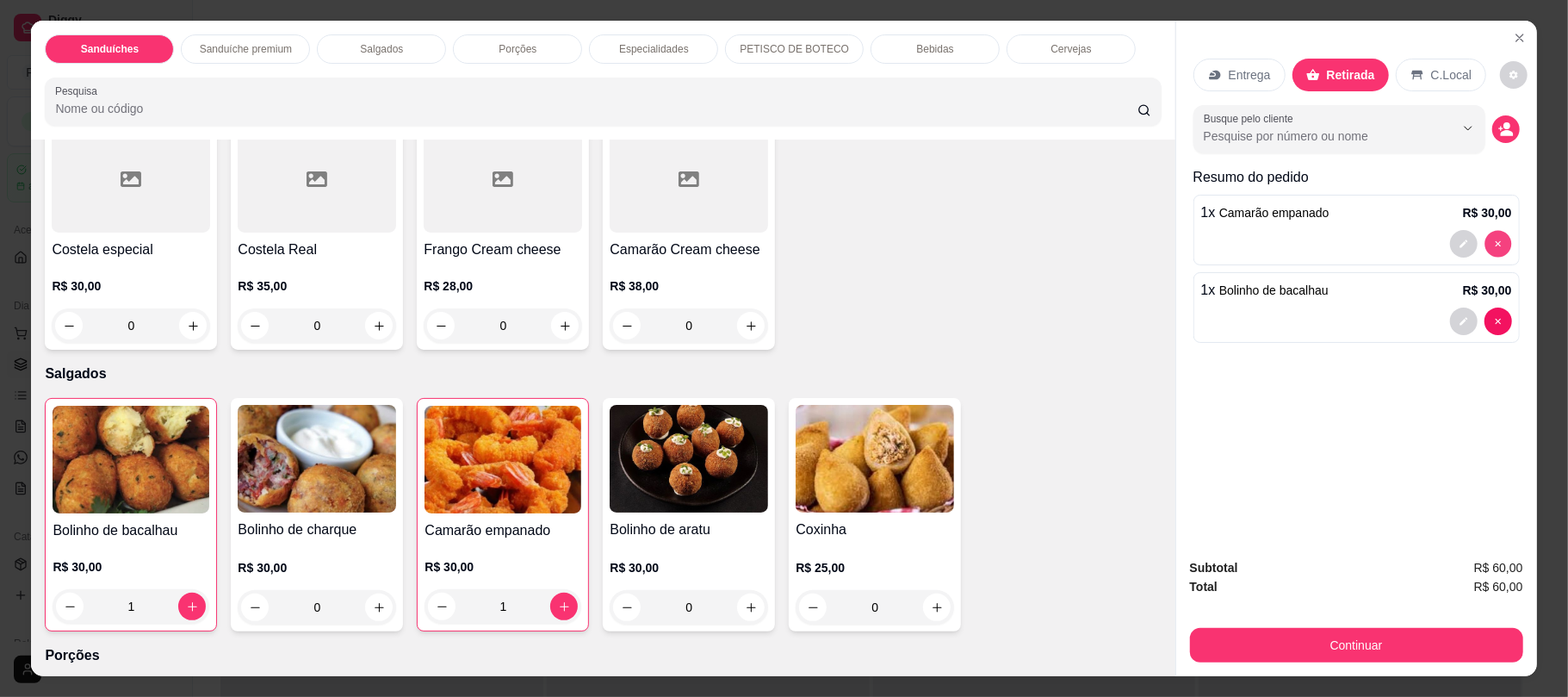
type input "0"
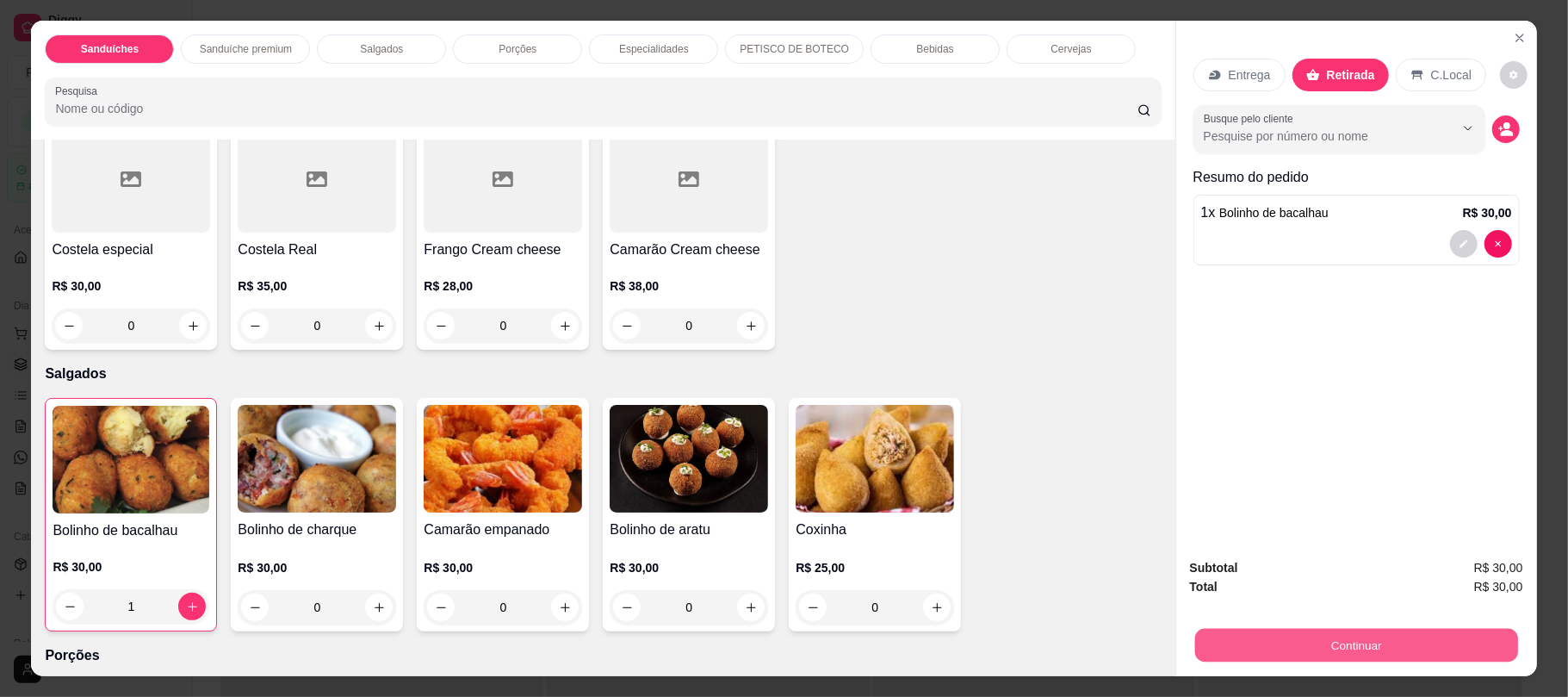
click at [1395, 643] on button "Continuar" at bounding box center [1355, 645] width 323 height 33
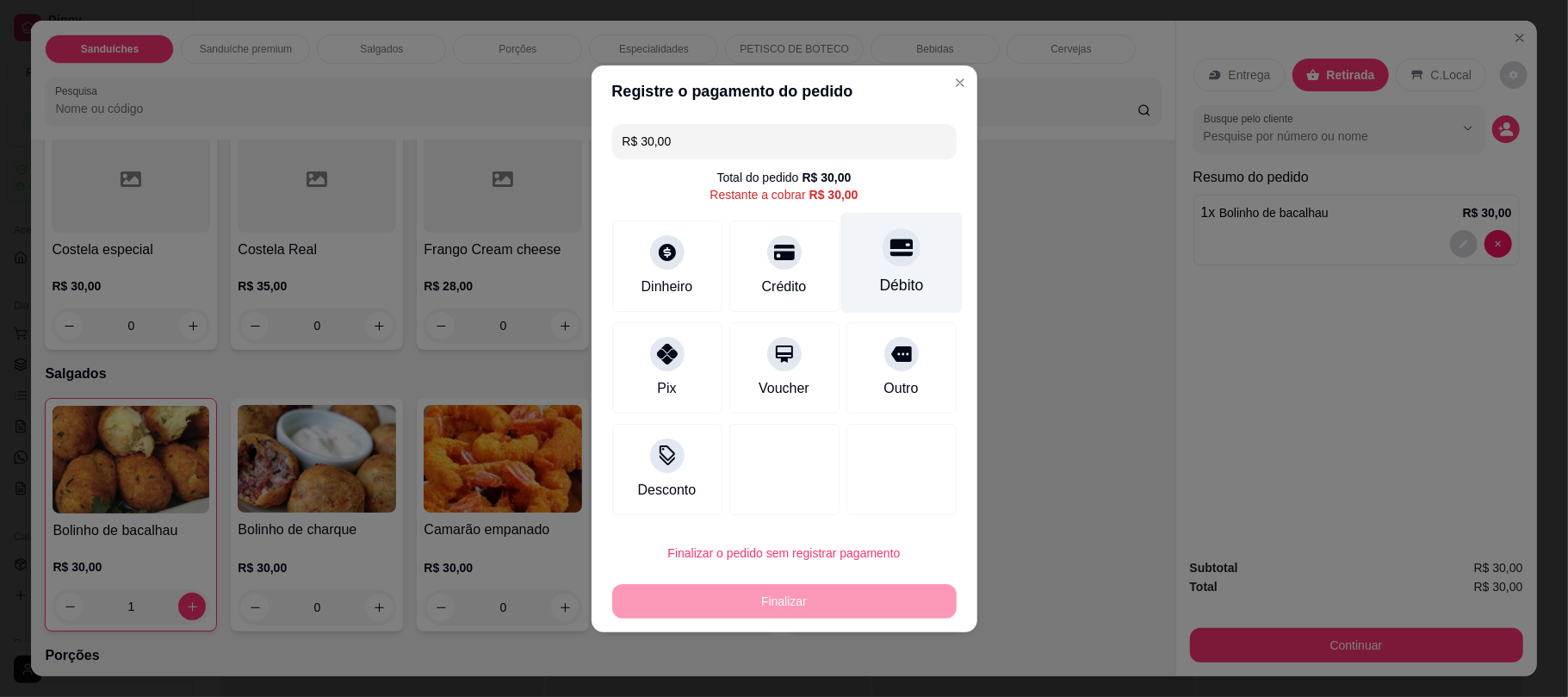
click at [897, 276] on div "Débito" at bounding box center [901, 285] width 44 height 23
type input "R$ 0,00"
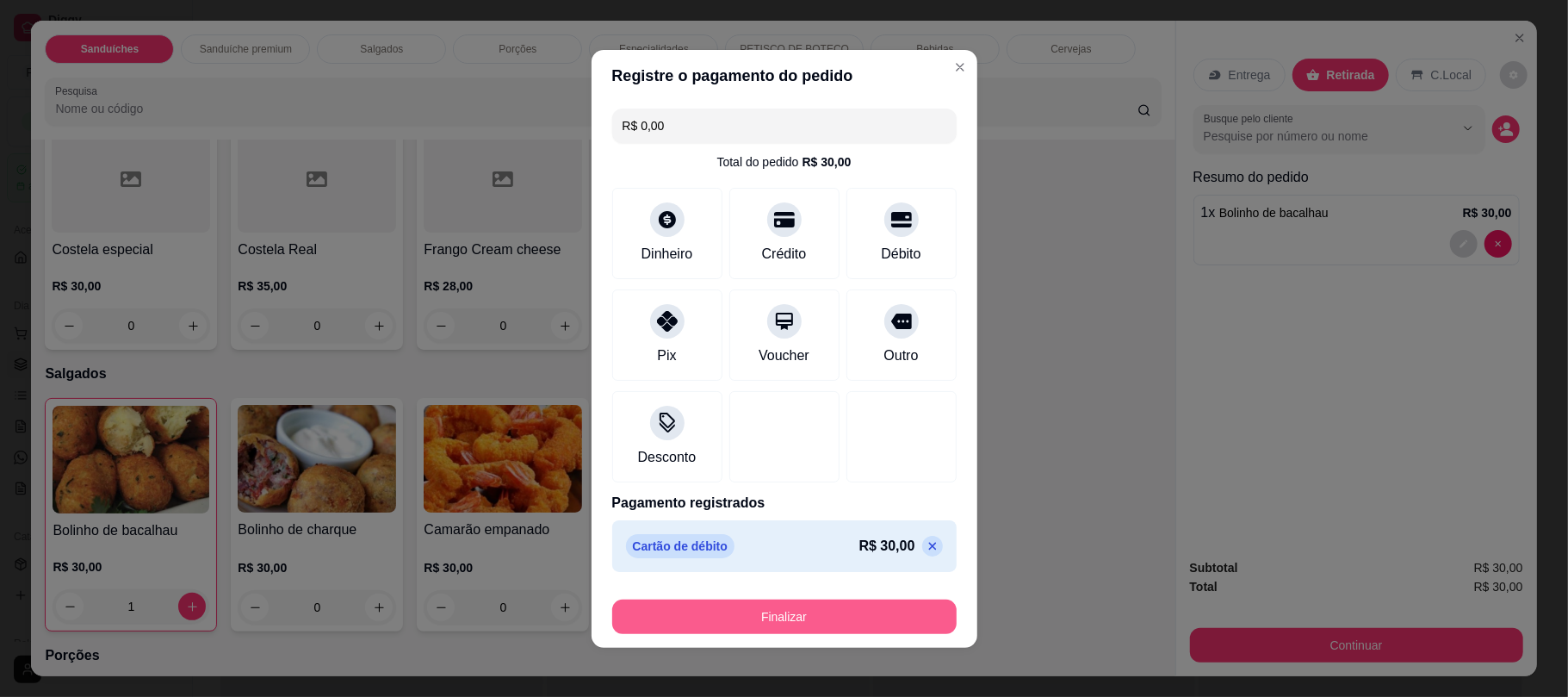
click at [766, 630] on button "Finalizar" at bounding box center [784, 617] width 344 height 34
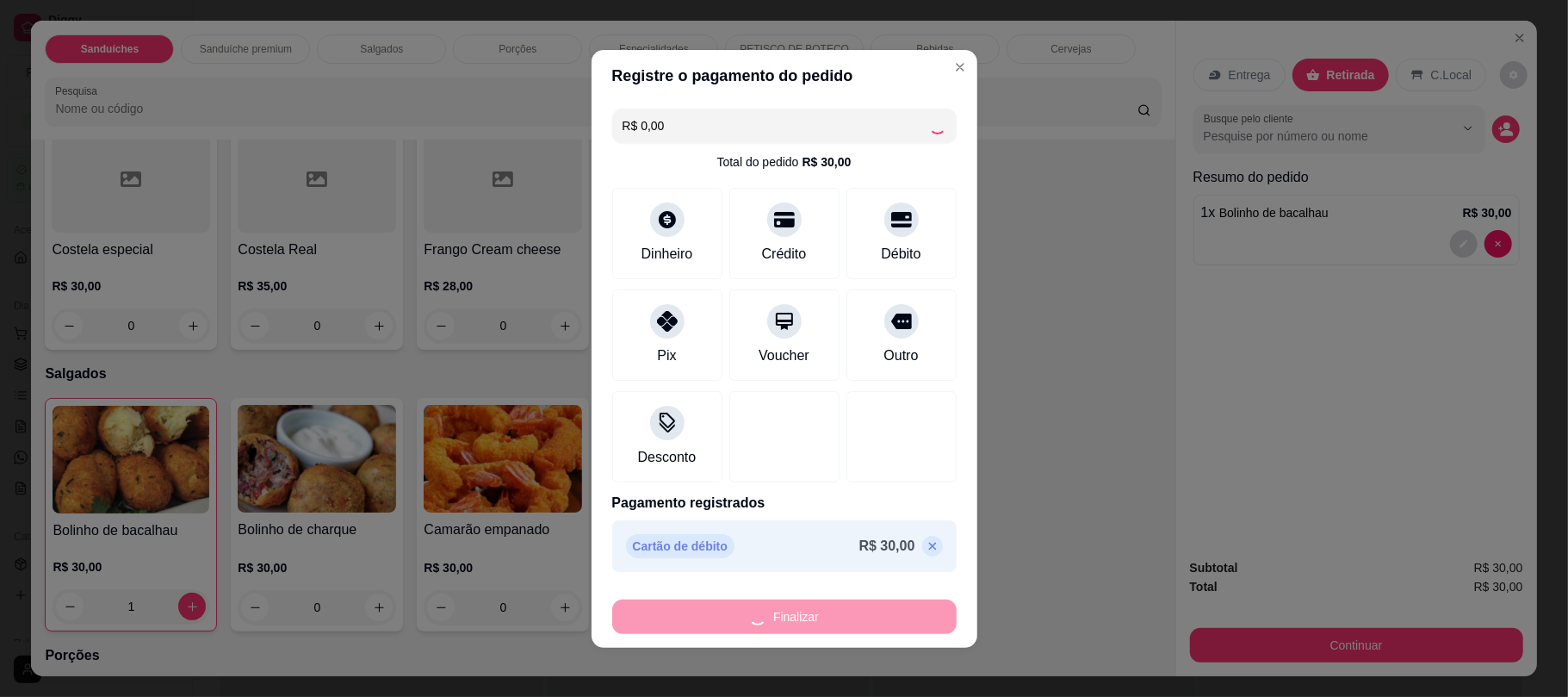
type input "0"
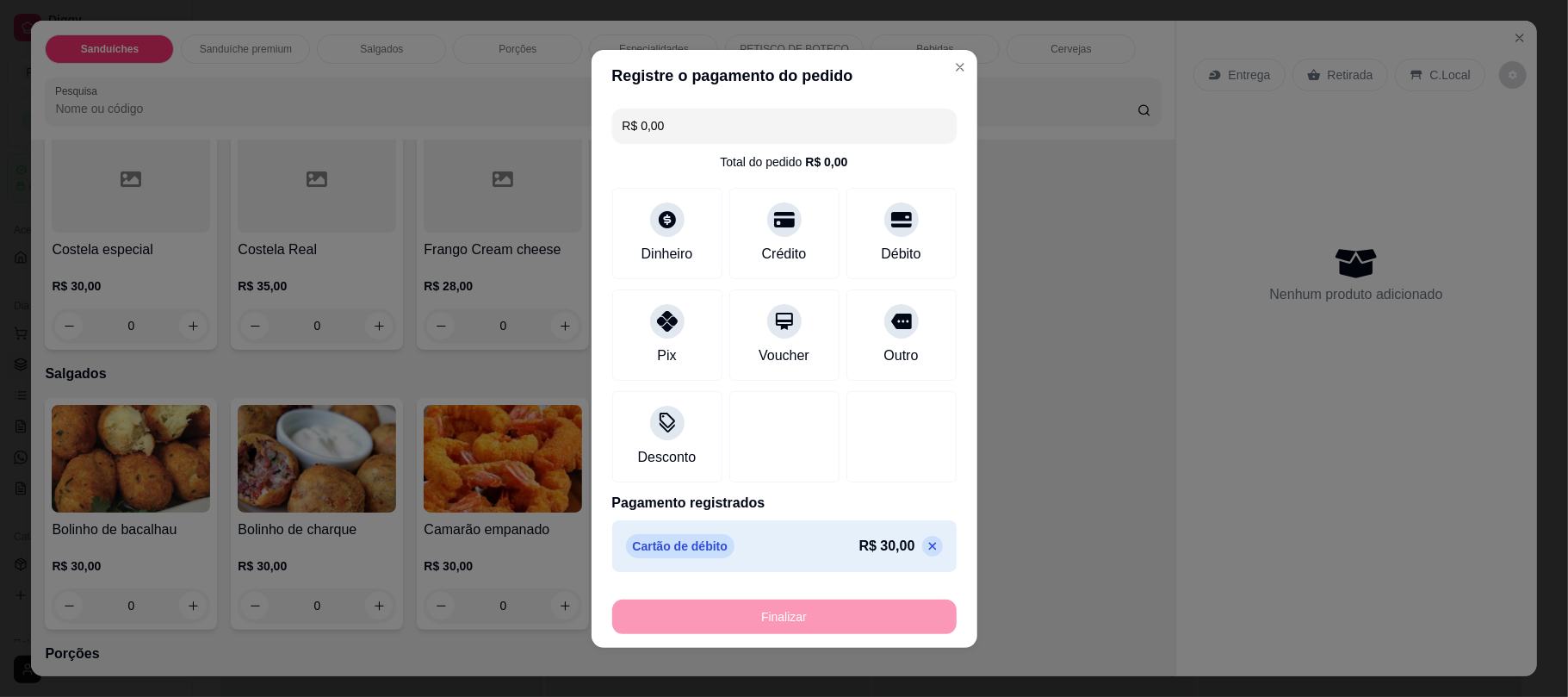
type input "-R$ 30,00"
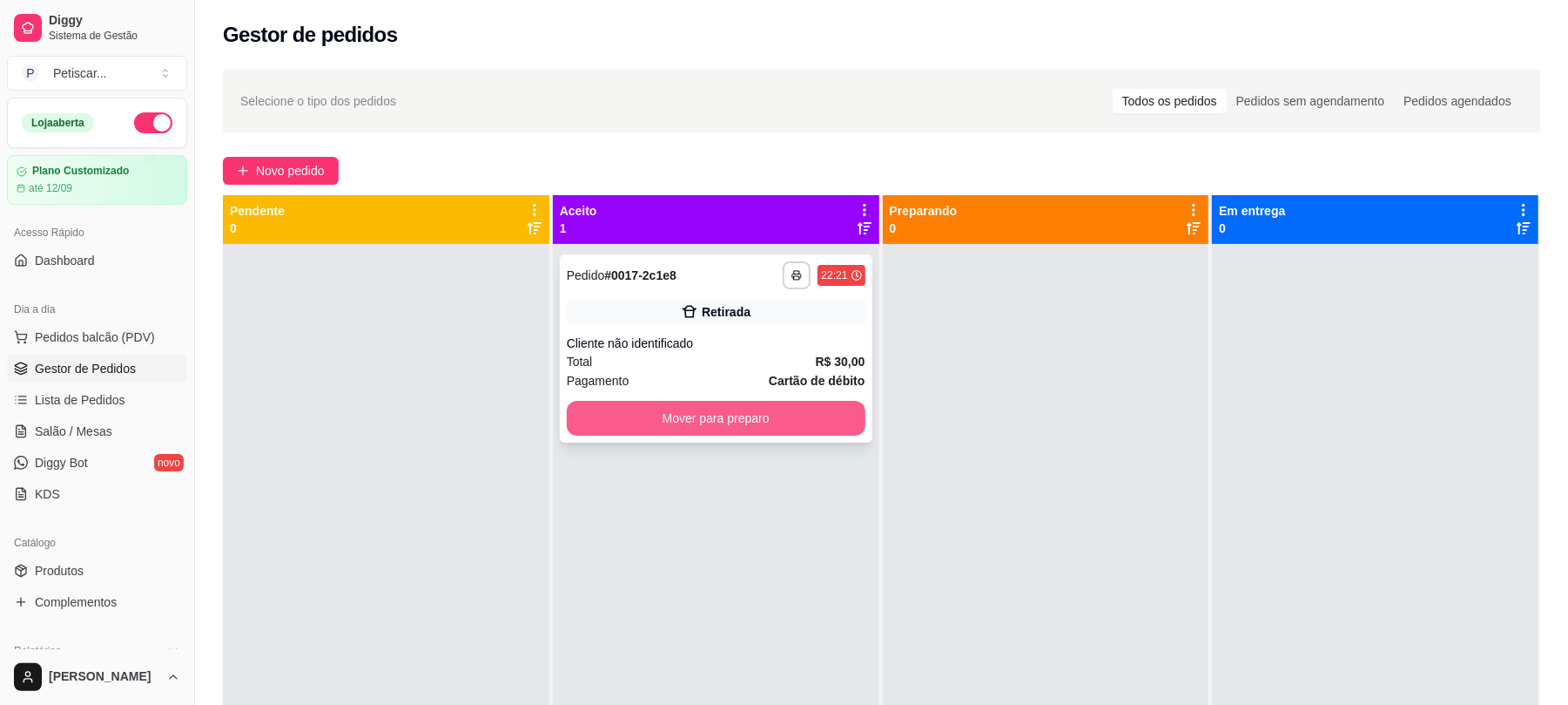
click at [747, 425] on button "Mover para preparo" at bounding box center [715, 418] width 299 height 35
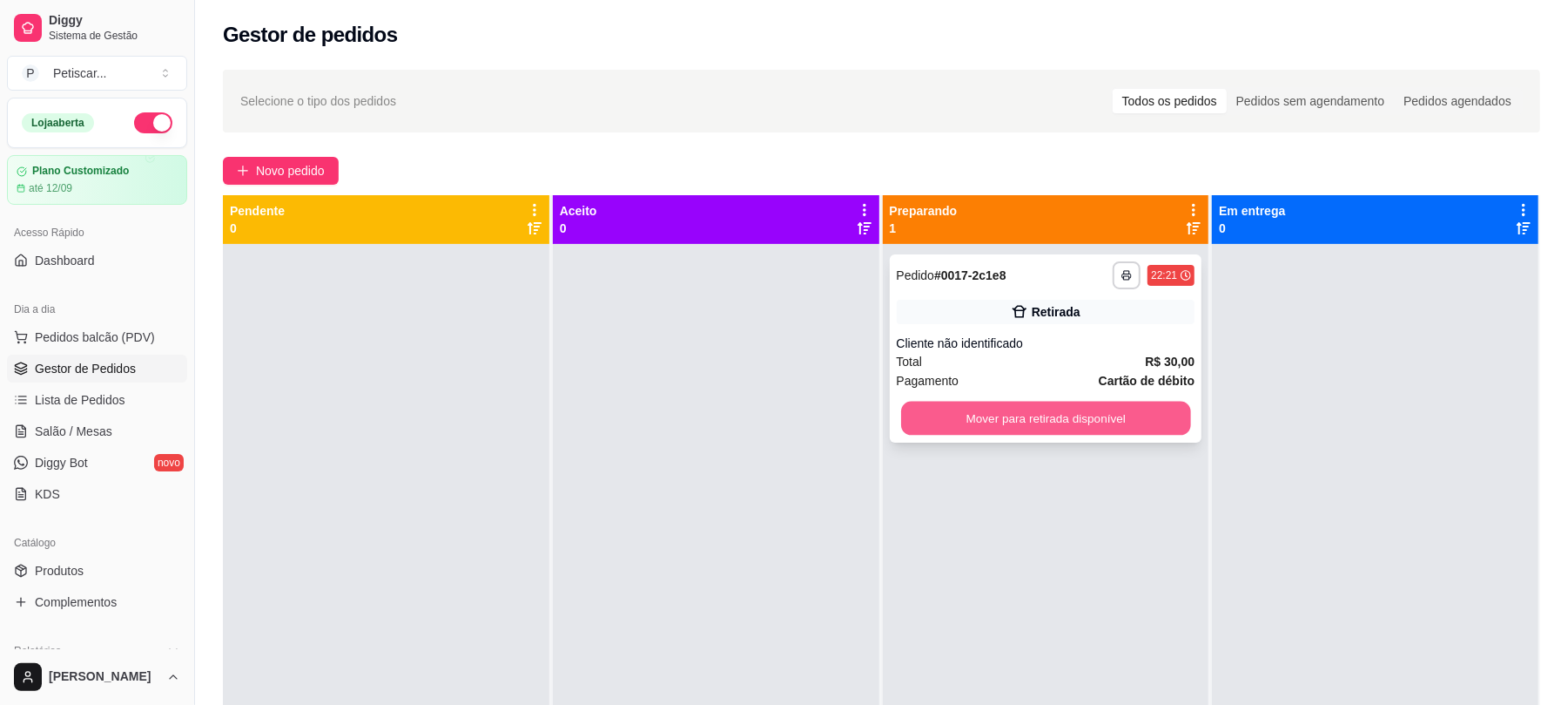
click at [987, 423] on button "Mover para retirada disponível" at bounding box center [1045, 418] width 289 height 34
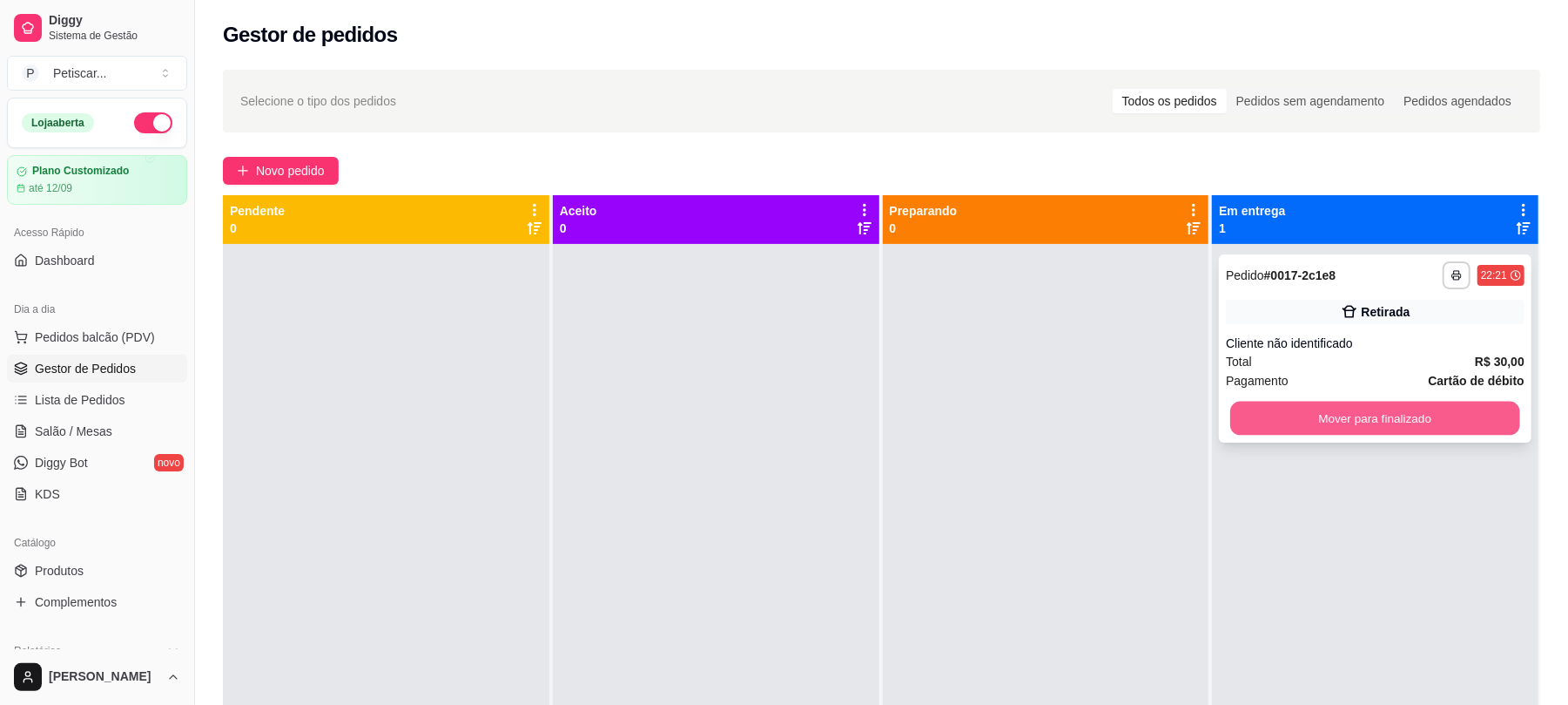
click at [1370, 415] on button "Mover para finalizado" at bounding box center [1374, 418] width 289 height 34
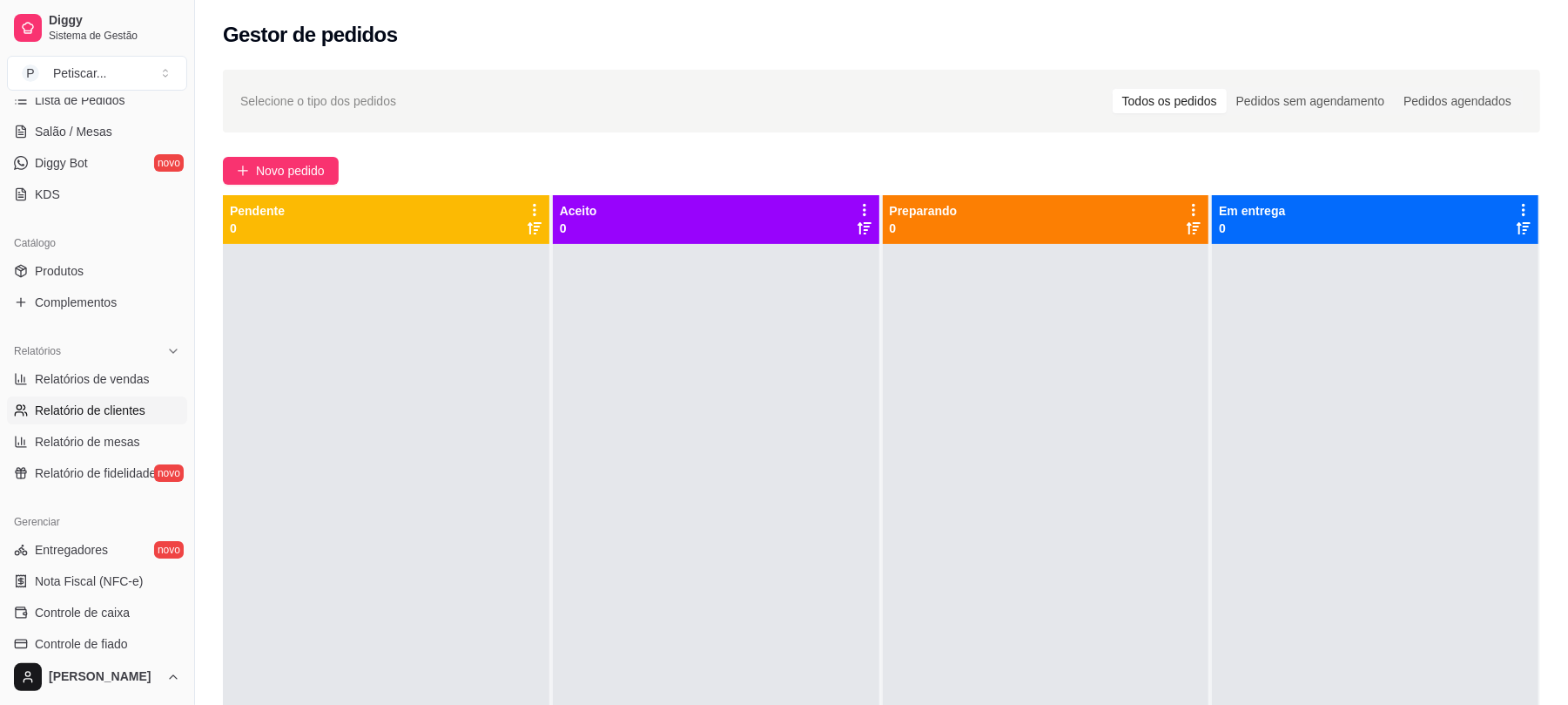
scroll to position [301, 0]
click at [133, 604] on link "Controle de caixa" at bounding box center [97, 612] width 180 height 27
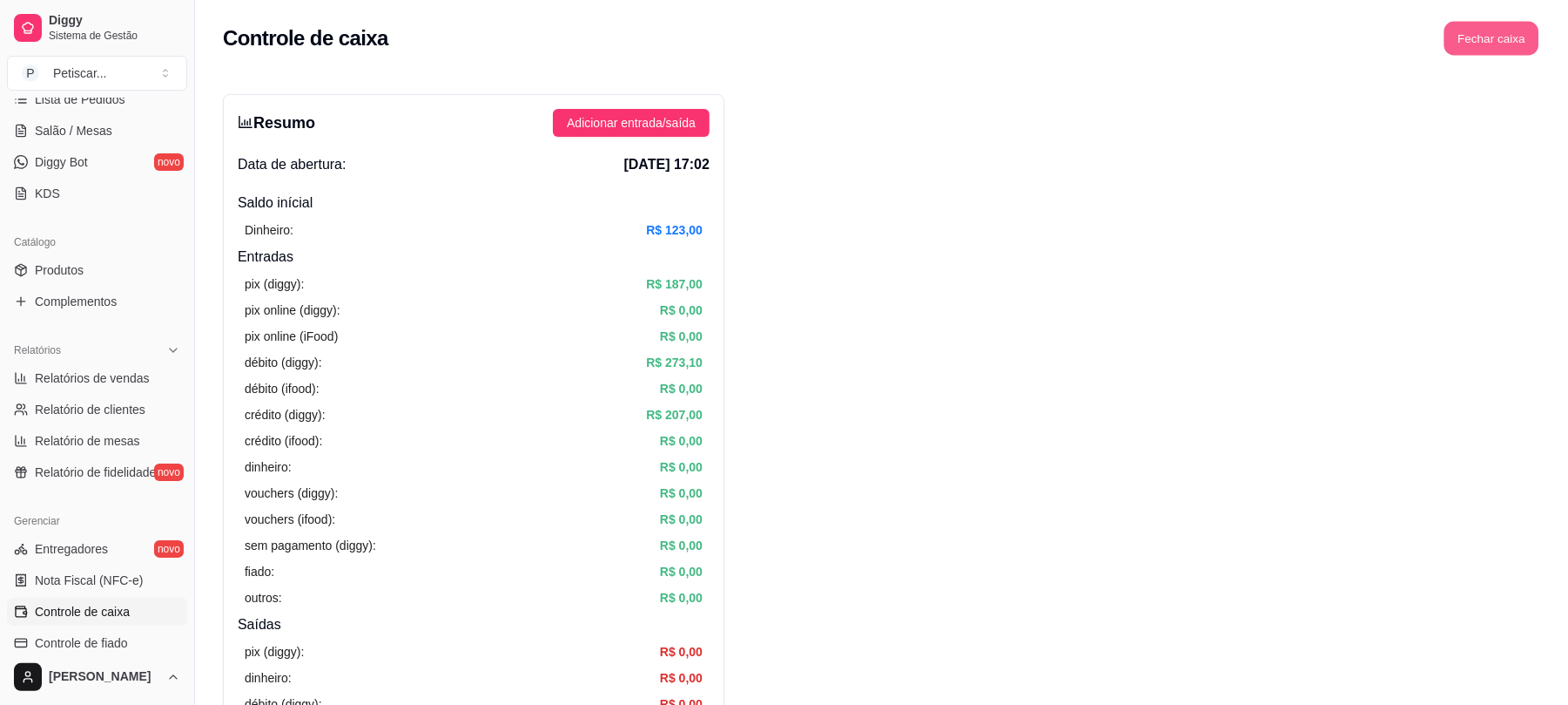
click at [1489, 46] on button "Fechar caixa" at bounding box center [1492, 38] width 95 height 34
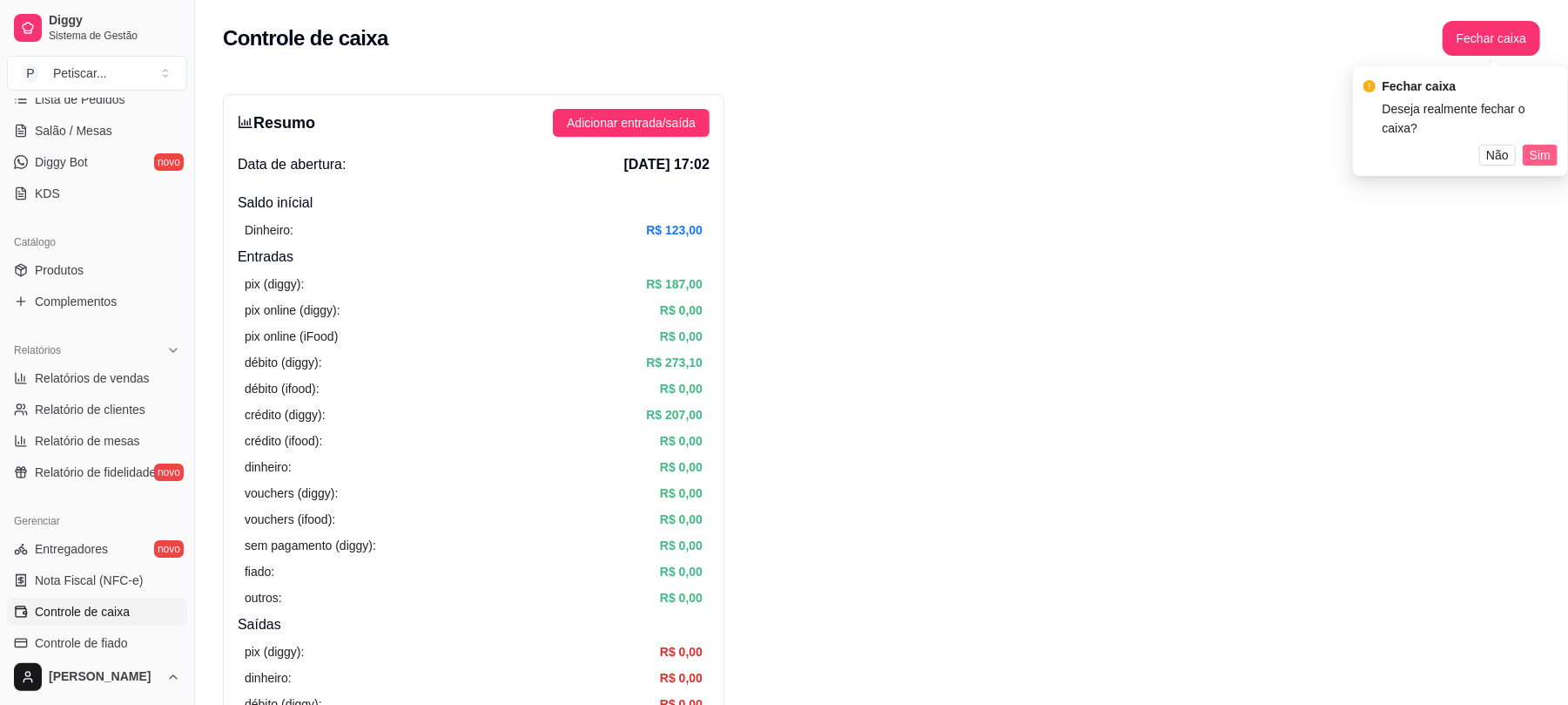
click at [1551, 144] on button "Sim" at bounding box center [1540, 155] width 35 height 21
